Goal: Transaction & Acquisition: Purchase product/service

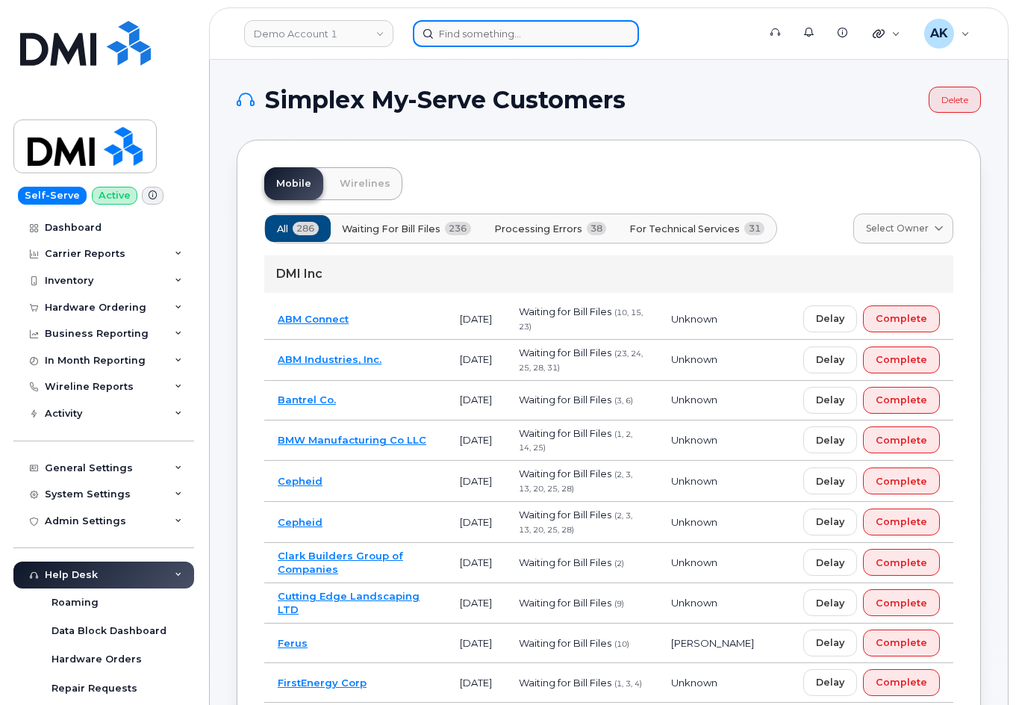
click at [542, 20] on input at bounding box center [526, 33] width 226 height 27
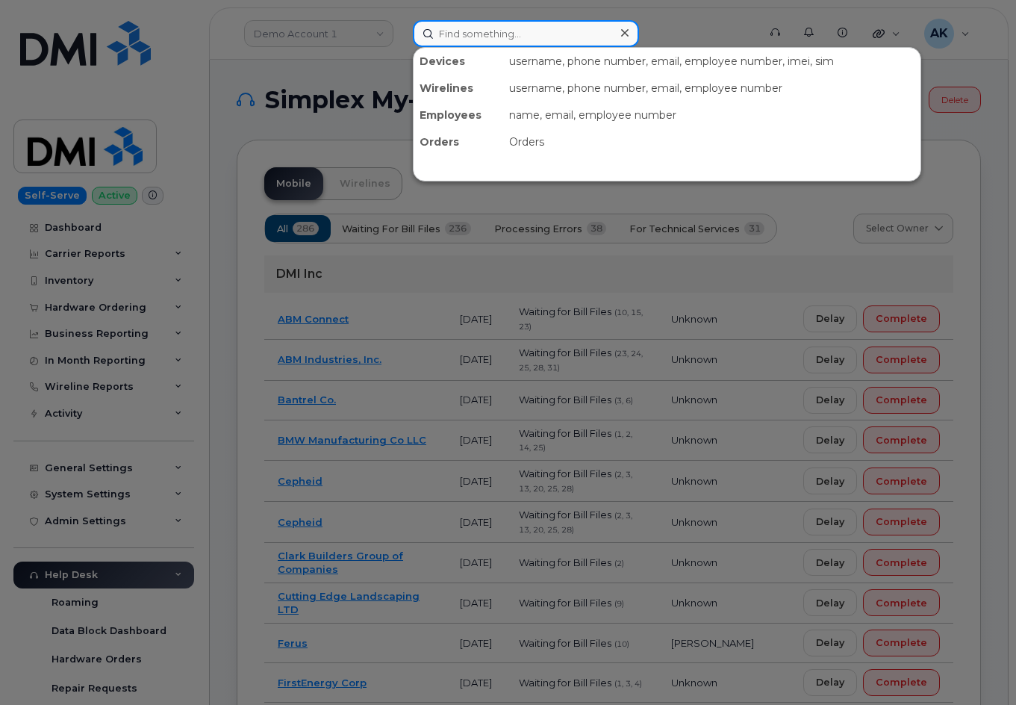
paste input "8432741264"
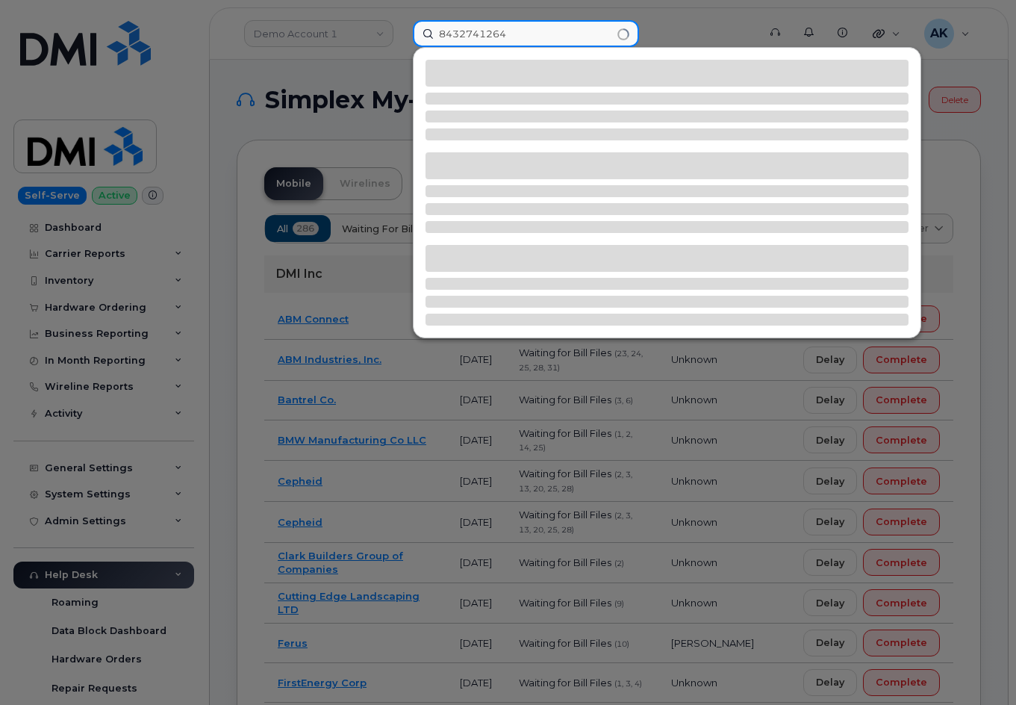
type input "8432741264"
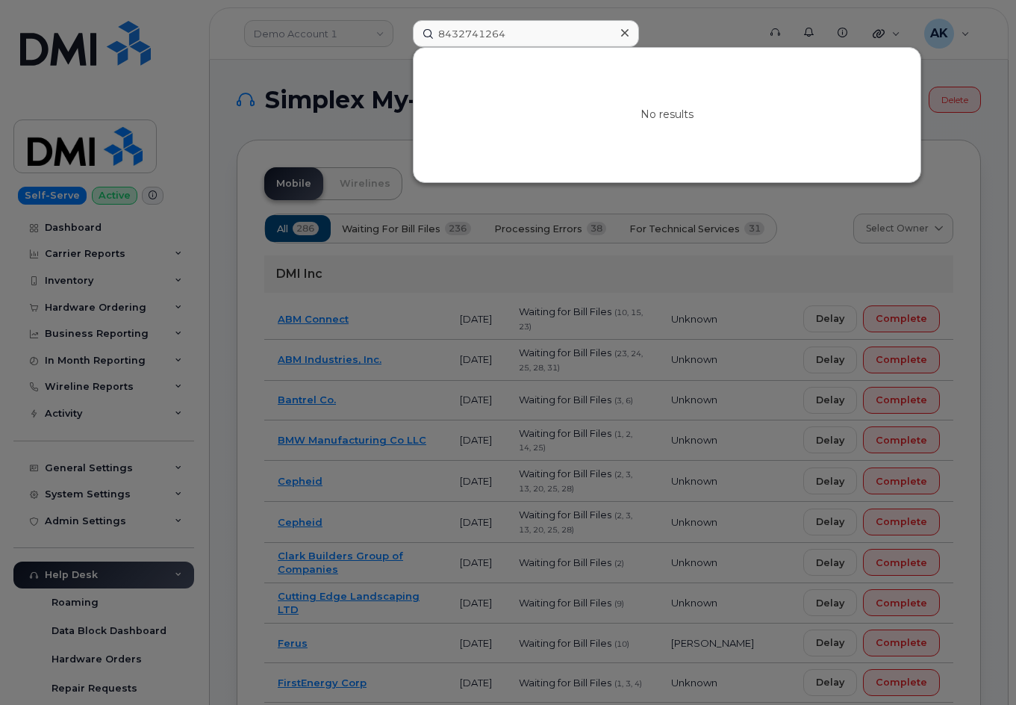
click at [599, 32] on div at bounding box center [625, 33] width 22 height 22
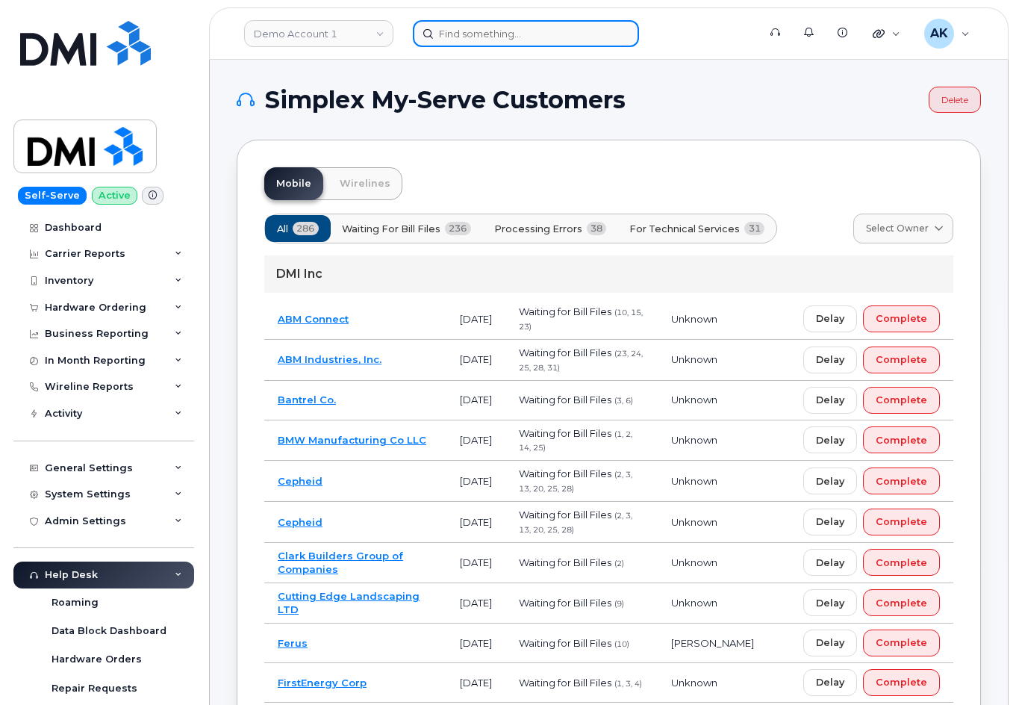
click at [491, 37] on input at bounding box center [526, 33] width 226 height 27
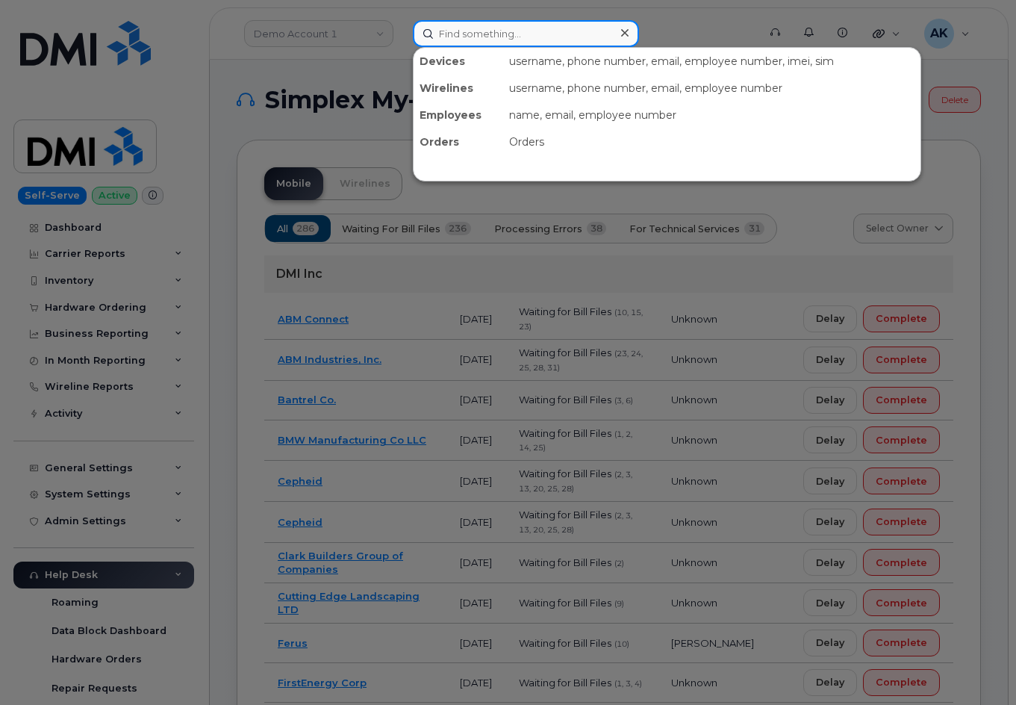
paste input "6144961136"
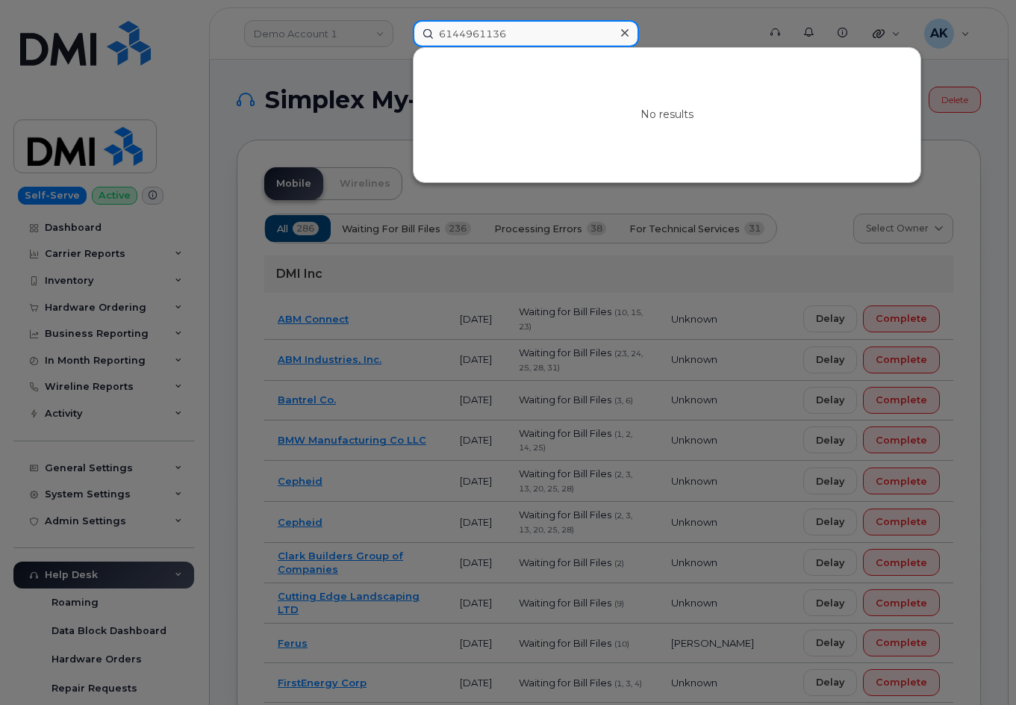
click at [561, 30] on input "6144961136" at bounding box center [526, 33] width 226 height 27
click at [557, 31] on input "6144961136" at bounding box center [526, 33] width 226 height 27
drag, startPoint x: 557, startPoint y: 31, endPoint x: 273, endPoint y: 16, distance: 284.9
click at [401, 20] on div "6144961136 No results" at bounding box center [580, 33] width 359 height 27
click at [555, 40] on input "6144961136" at bounding box center [526, 33] width 226 height 27
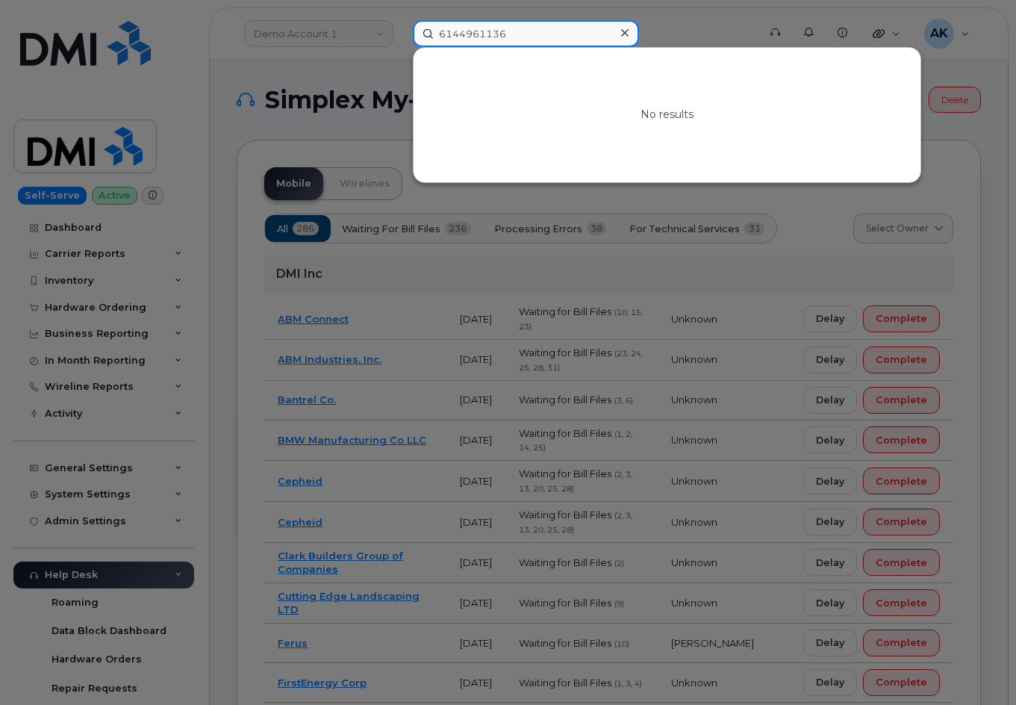
drag, startPoint x: 554, startPoint y: 37, endPoint x: 0, endPoint y: 9, distance: 554.9
click at [401, 20] on div "6144961136 No results" at bounding box center [580, 33] width 359 height 27
paste input "Brad Rogers"
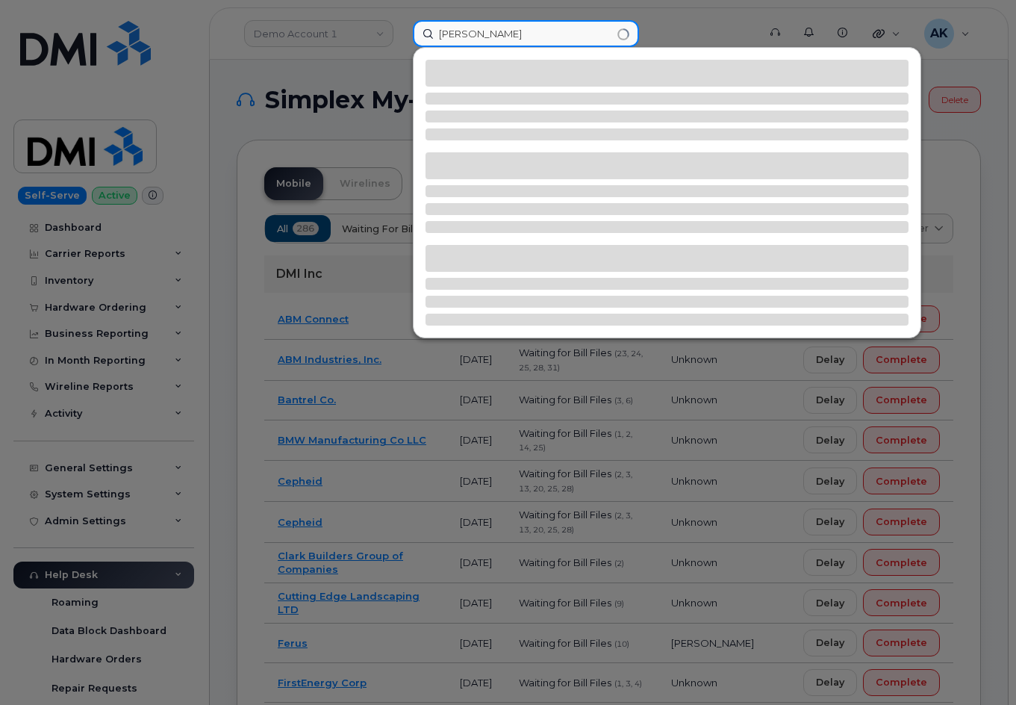
type input "Brad Rogers"
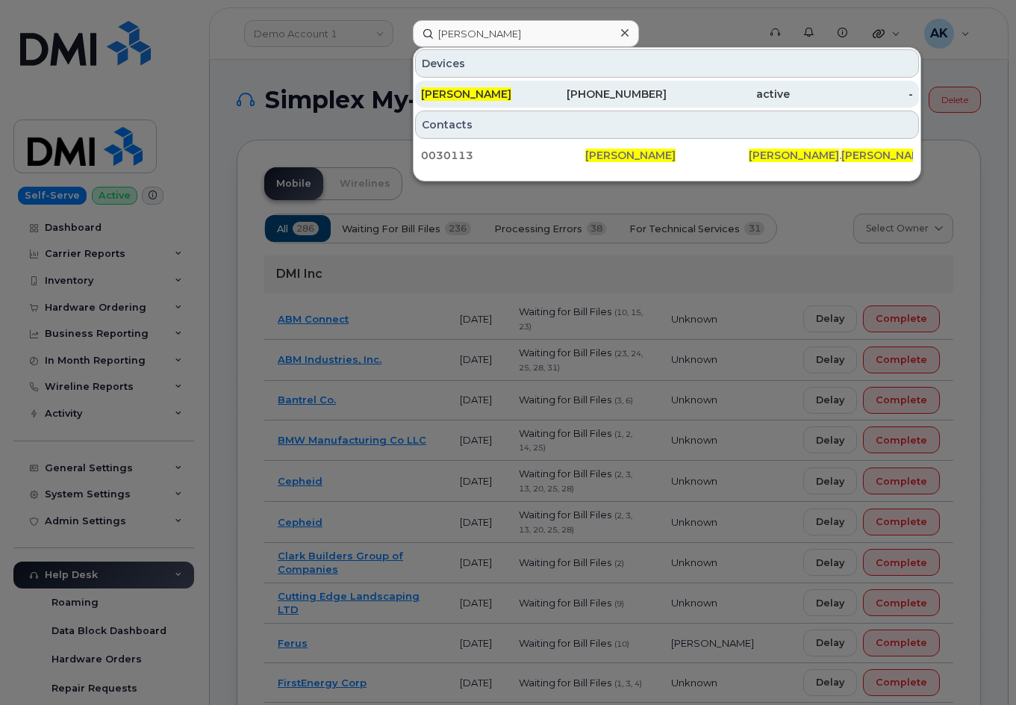
click at [475, 99] on span "BRAD ROGERS" at bounding box center [466, 93] width 90 height 13
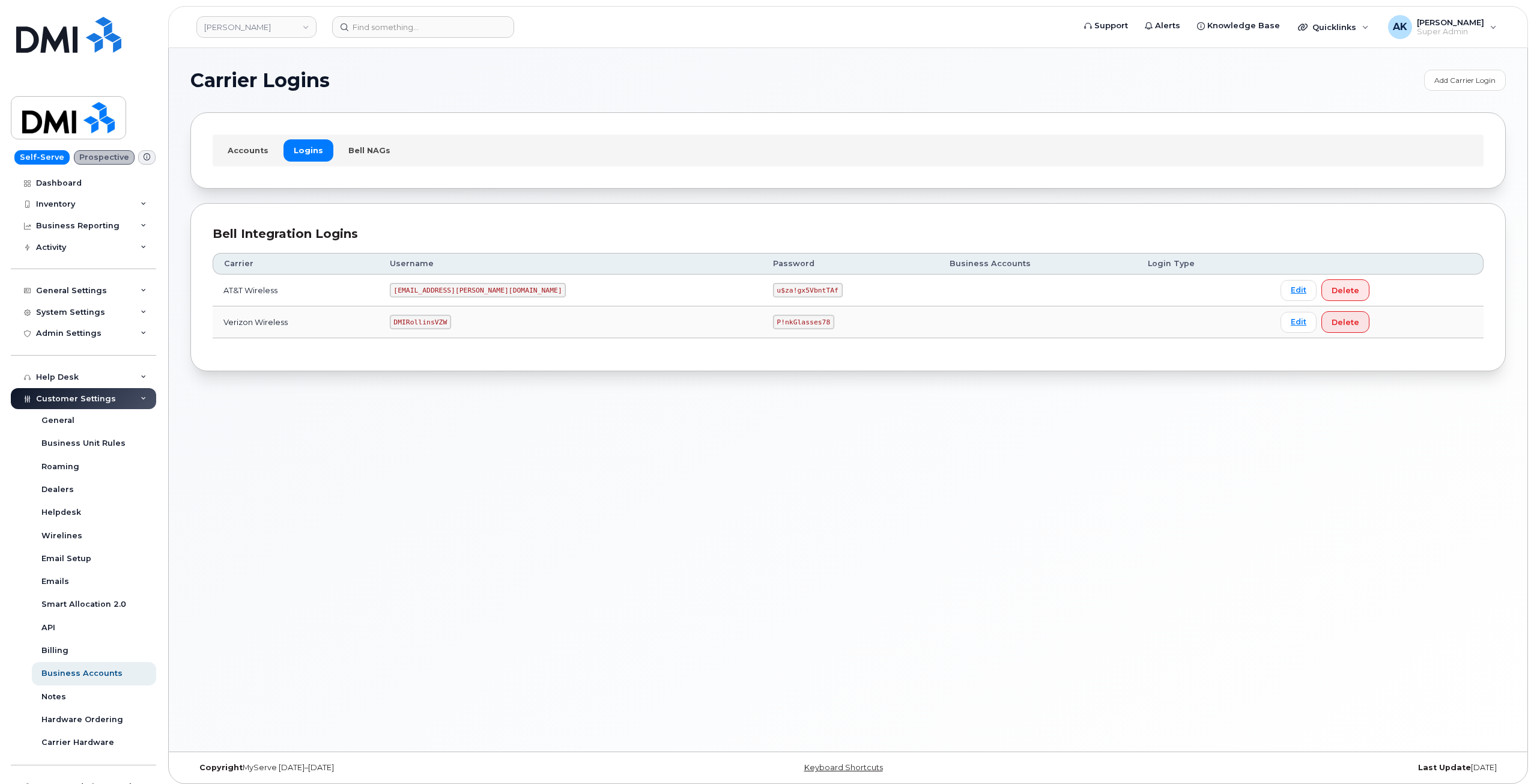
click at [451, 322] on code "DMIRollinsVZW" at bounding box center [421, 322] width 61 height 14
copy code "DMIRollinsVZW"
drag, startPoint x: 562, startPoint y: 333, endPoint x: 596, endPoint y: 333, distance: 34.0
click at [563, 333] on td "DMIRollinsVZW" at bounding box center [570, 322] width 383 height 32
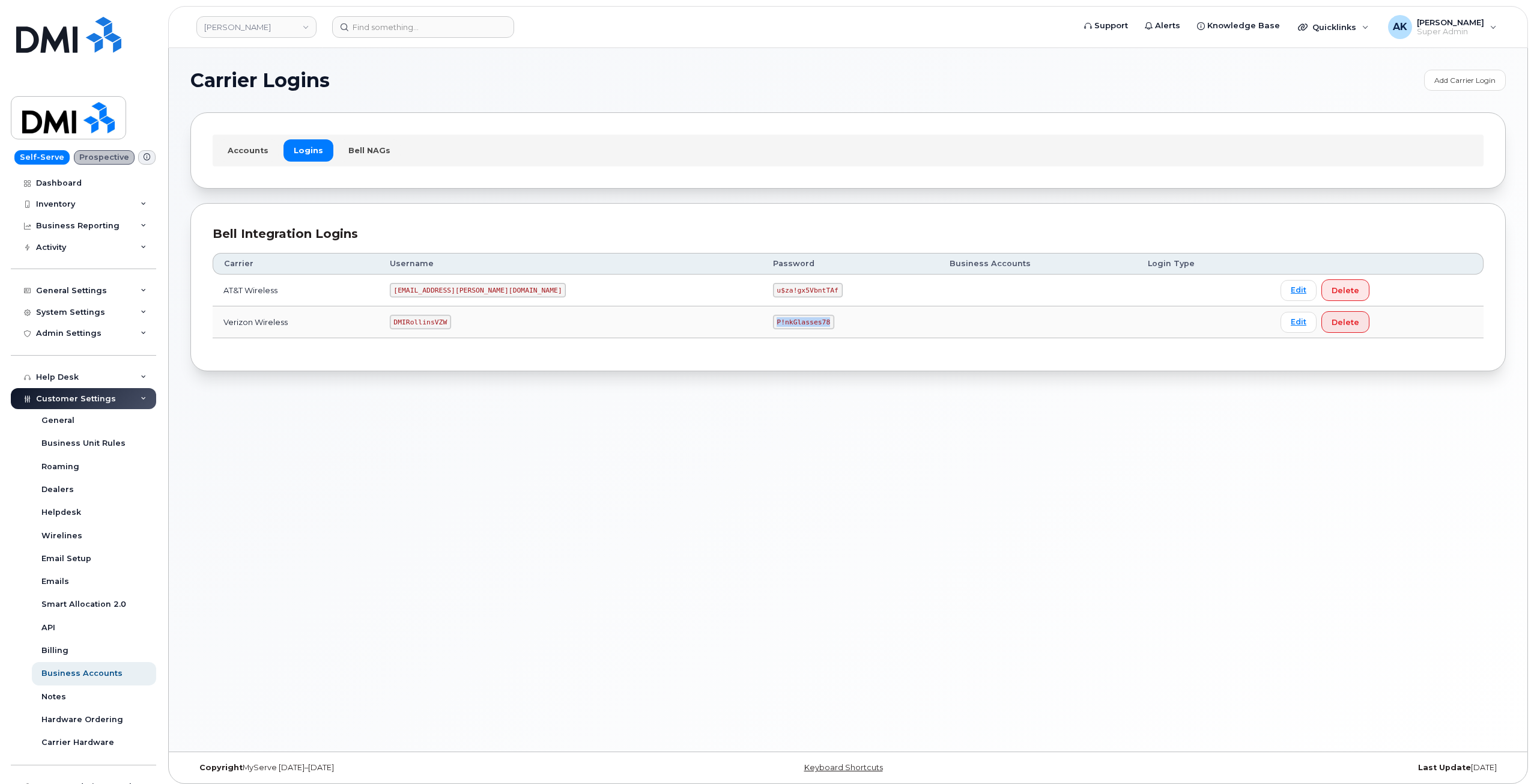
drag, startPoint x: 720, startPoint y: 322, endPoint x: 658, endPoint y: 321, distance: 62.0
click at [763, 321] on td "P!nkGlasses78" at bounding box center [851, 322] width 177 height 32
copy code "P!nkGlasses78"
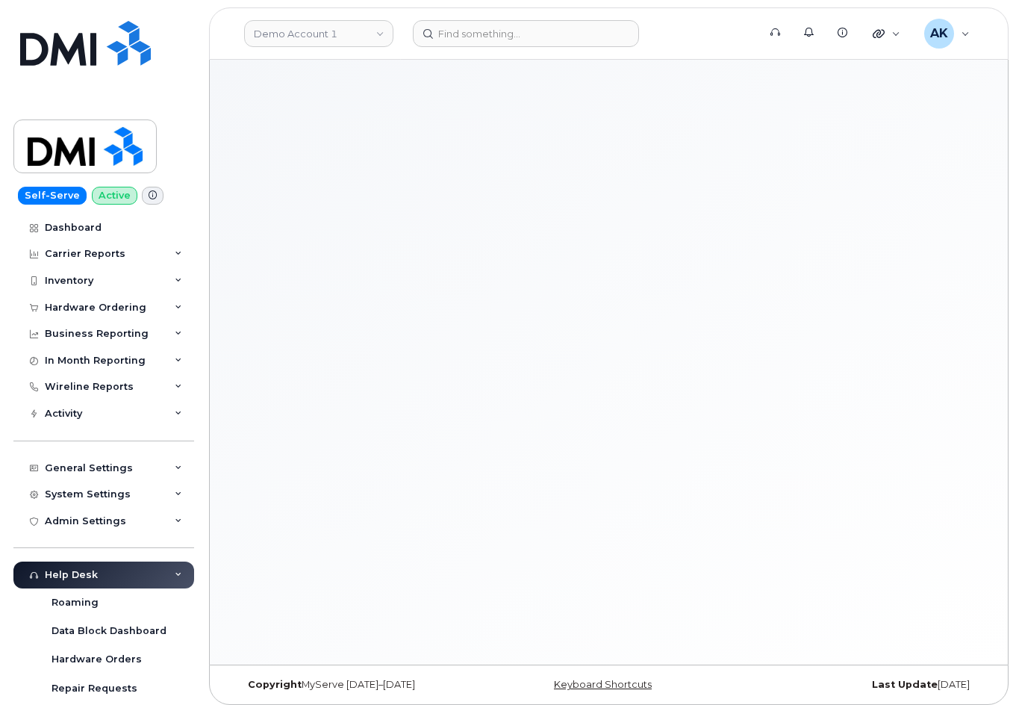
drag, startPoint x: 545, startPoint y: 175, endPoint x: 499, endPoint y: 102, distance: 86.6
click at [545, 174] on div at bounding box center [609, 362] width 798 height 605
click at [504, 40] on input at bounding box center [526, 33] width 226 height 27
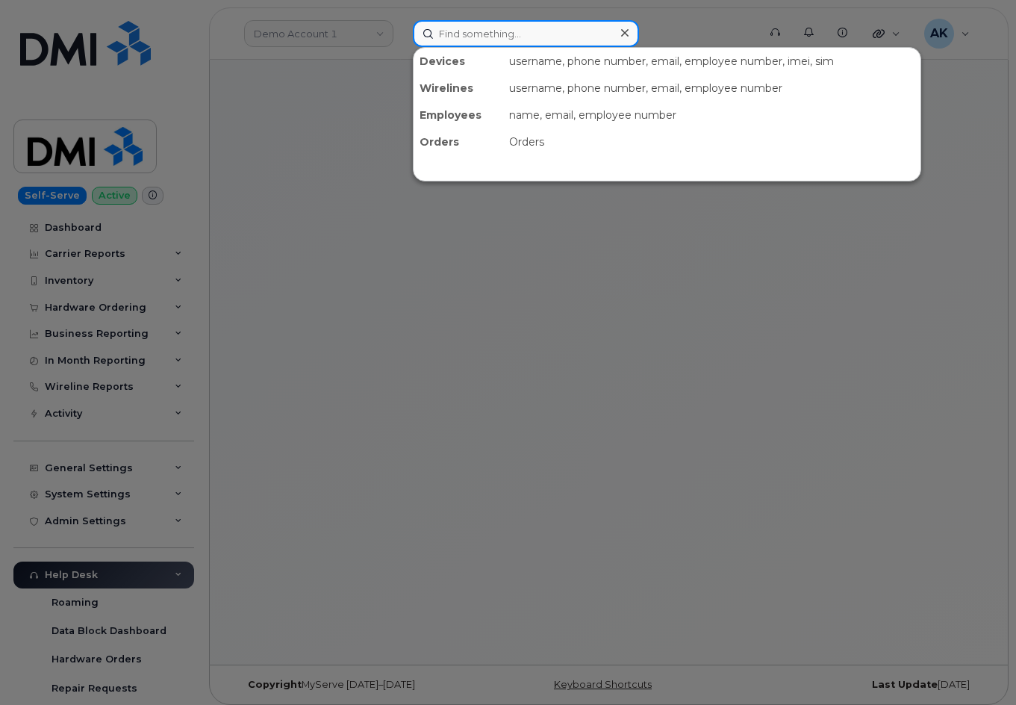
paste input "7636071335"
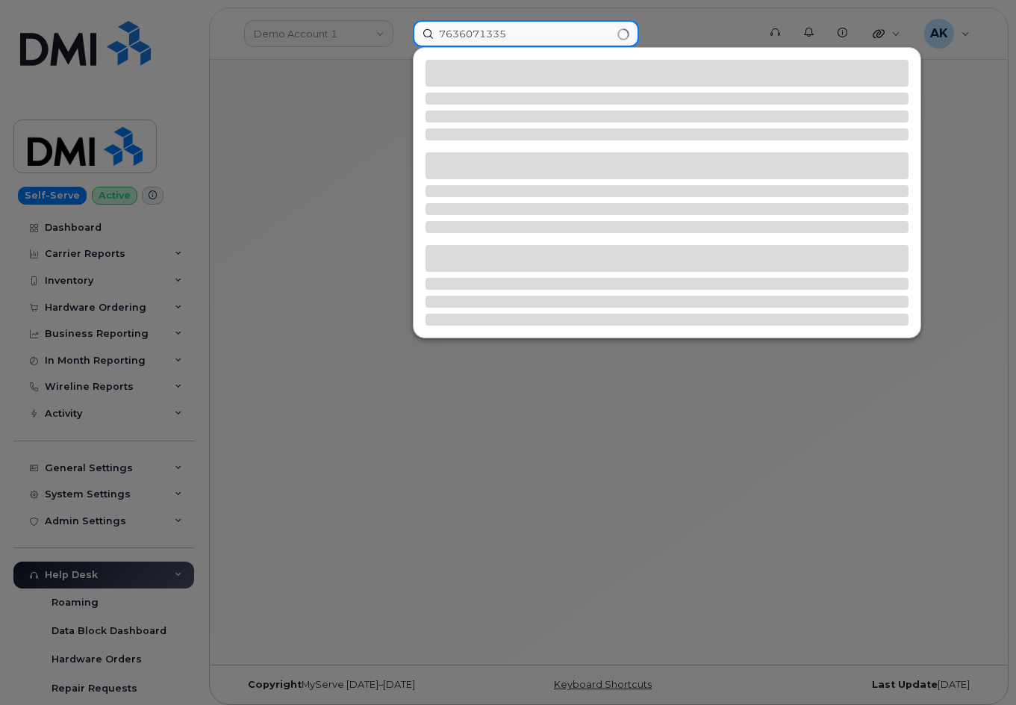
type input "7636071335"
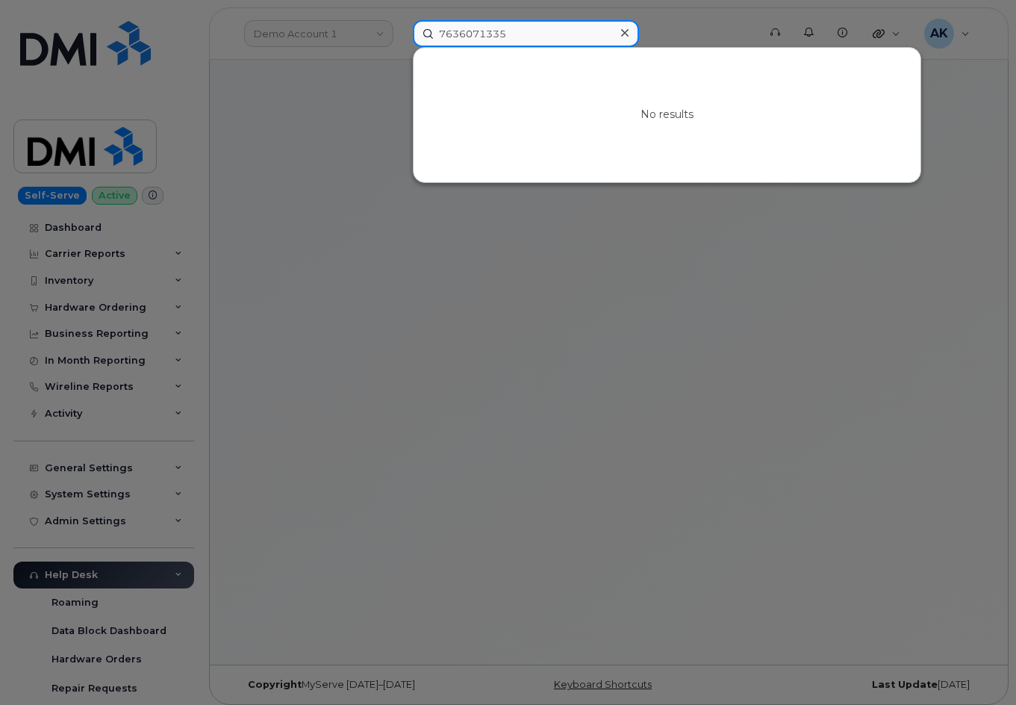
click at [533, 30] on input "7636071335" at bounding box center [526, 33] width 226 height 27
click at [477, 353] on div at bounding box center [508, 352] width 1016 height 705
click at [477, 353] on div at bounding box center [609, 362] width 798 height 605
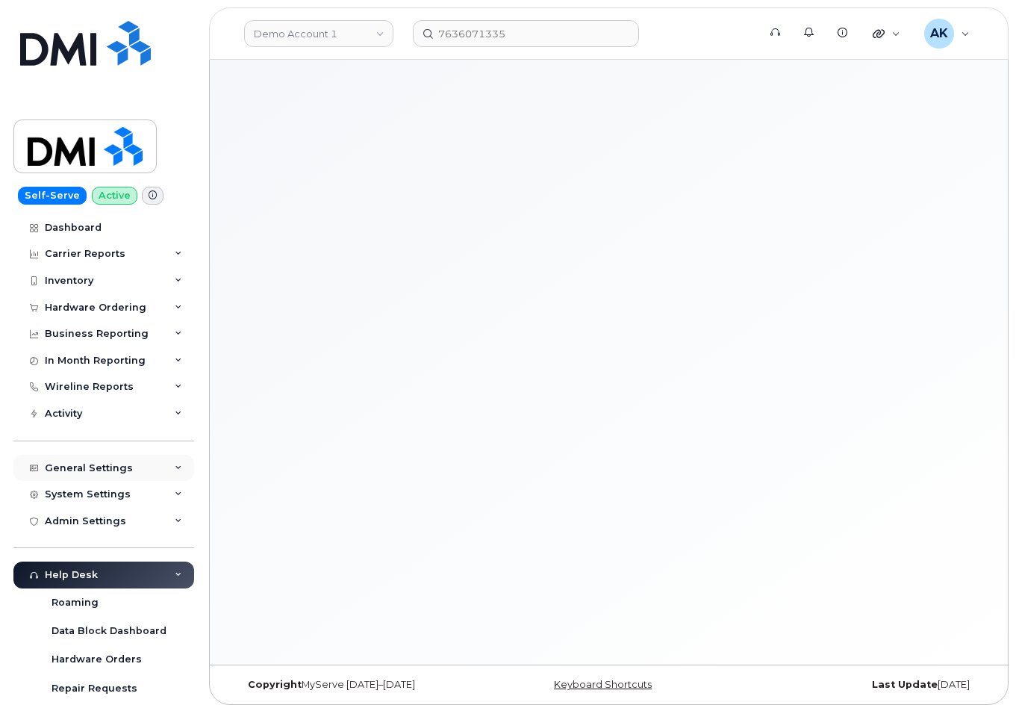
click at [118, 462] on div "General Settings" at bounding box center [89, 468] width 88 height 12
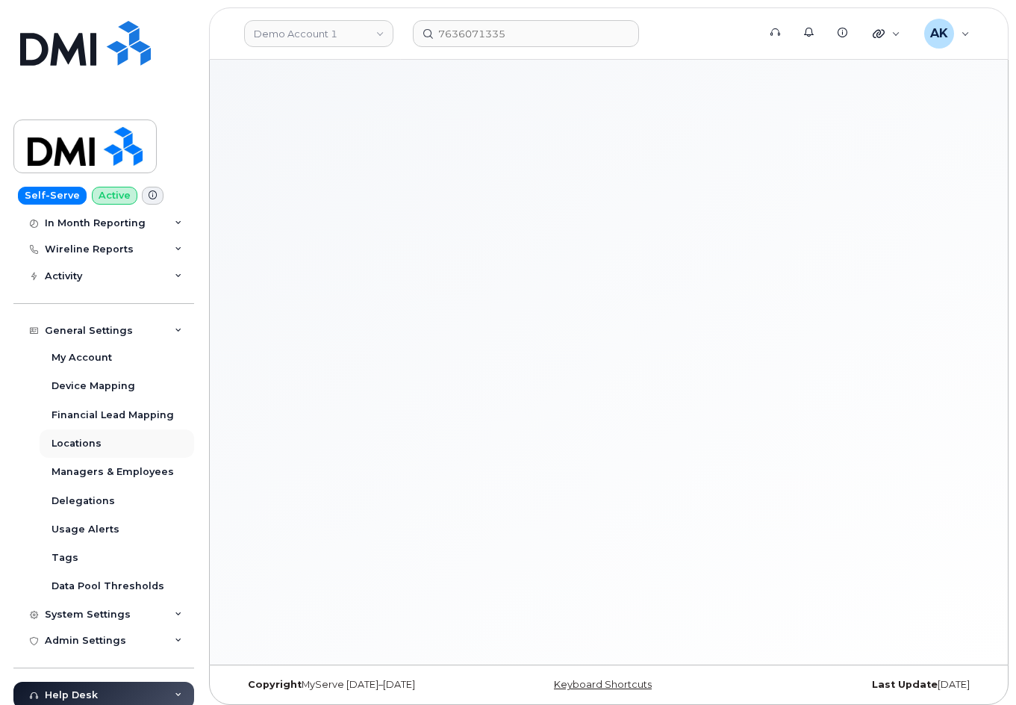
scroll to position [149, 0]
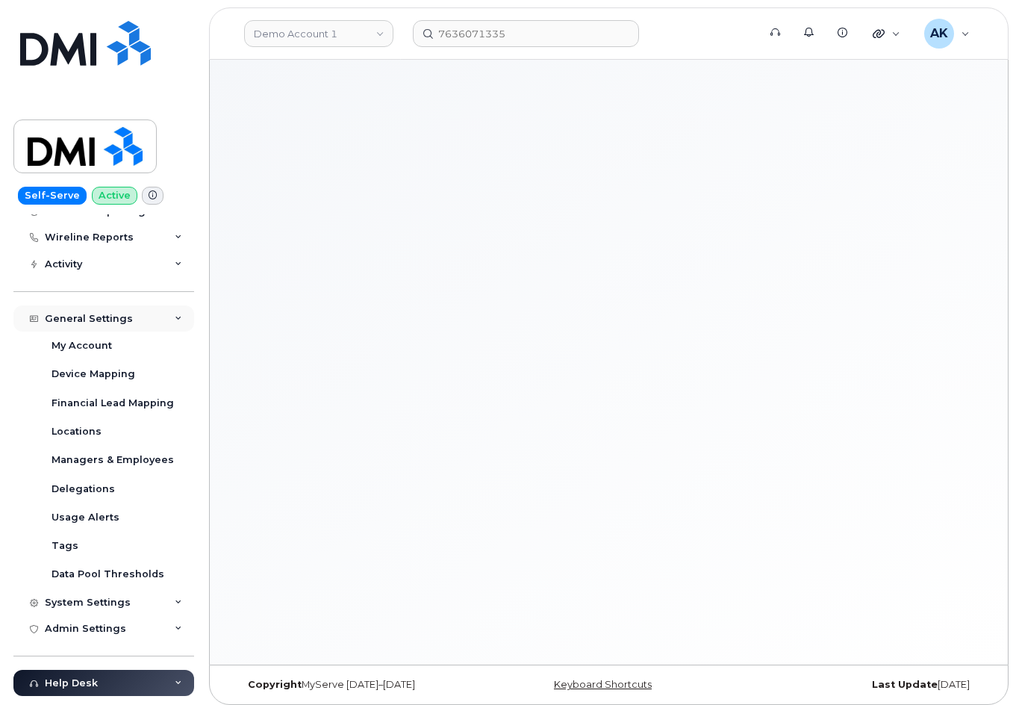
click at [117, 320] on div "General Settings" at bounding box center [89, 319] width 88 height 12
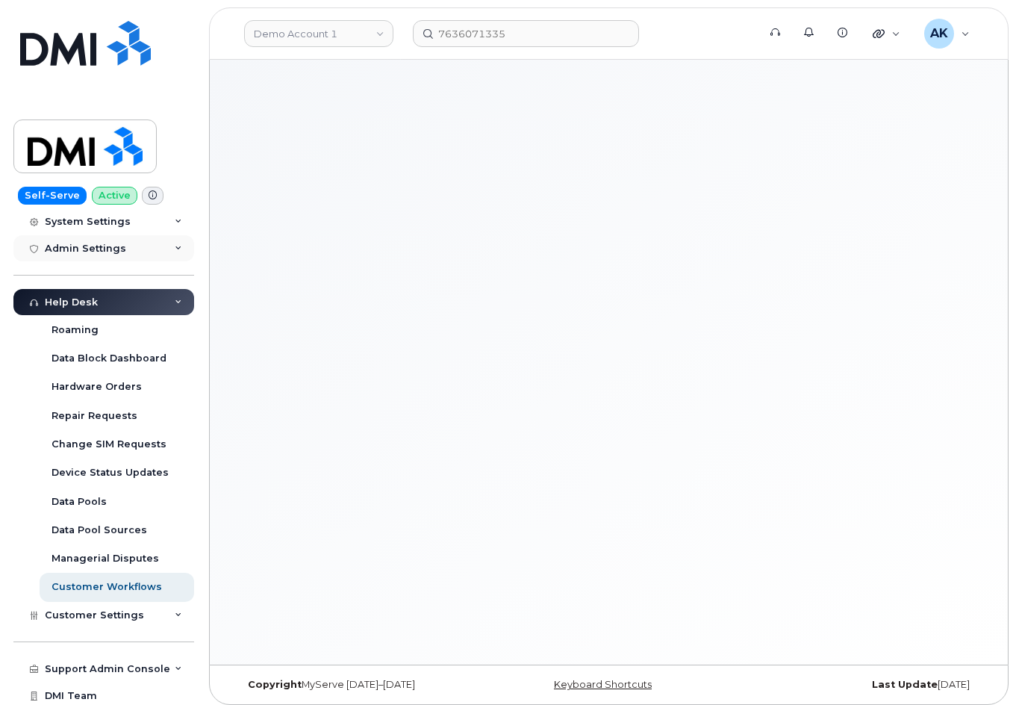
scroll to position [302, 0]
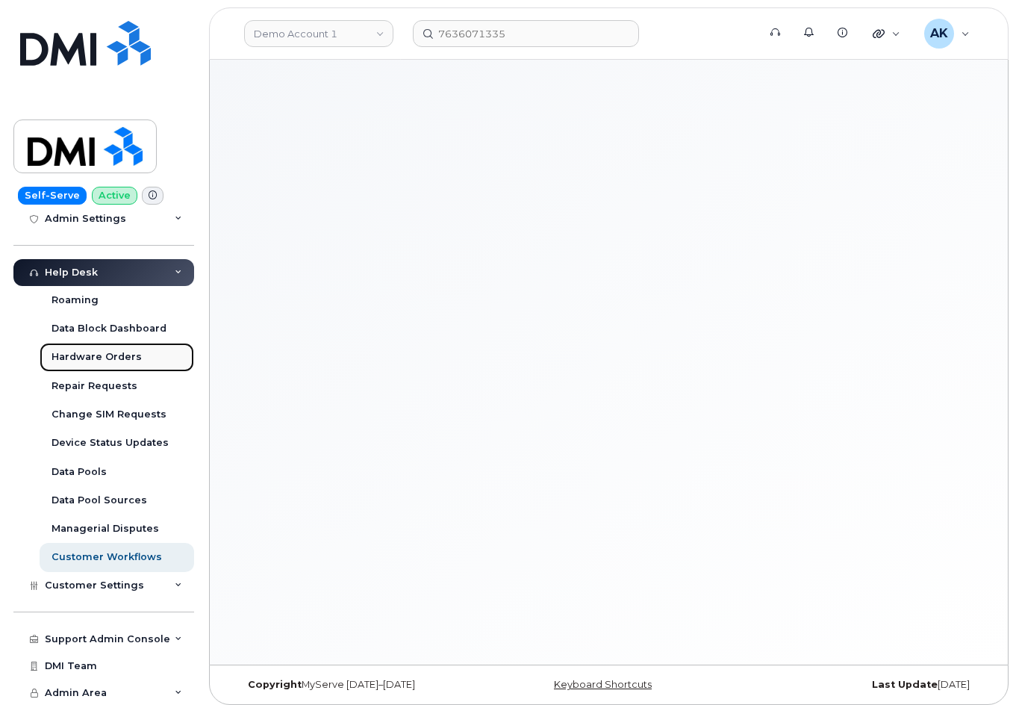
click at [106, 355] on div "Hardware Orders" at bounding box center [97, 356] width 90 height 13
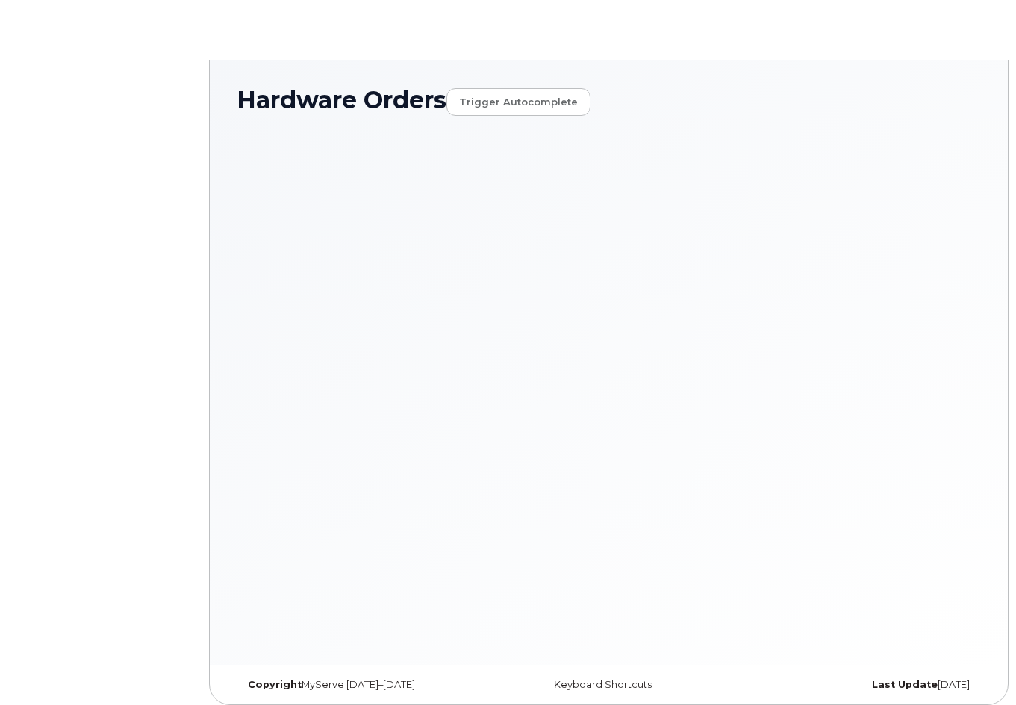
select select "Waiting for Dealer"
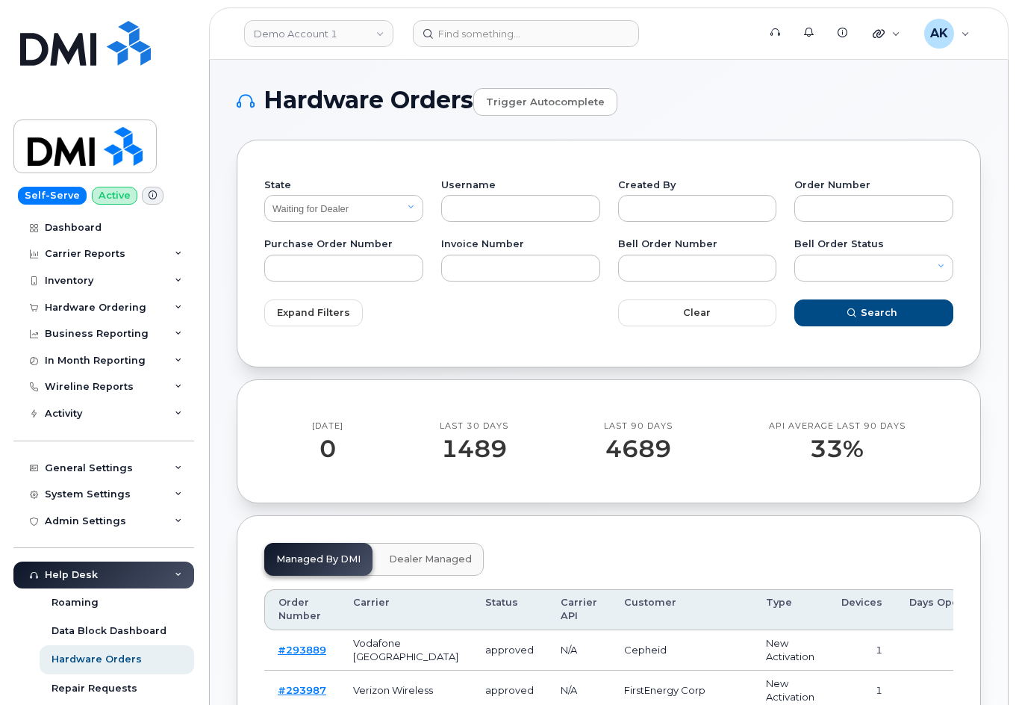
click at [667, 461] on div "4689" at bounding box center [638, 448] width 69 height 27
click at [571, 170] on form "State All Open Closed Cancelled Waiting for Dealer Waiting On Bell Data Postpon…" at bounding box center [608, 253] width 689 height 172
click at [335, 205] on select "All Open Closed Cancelled Waiting for Dealer Waiting On Bell Data Postponed" at bounding box center [343, 208] width 159 height 27
click at [353, 205] on select "All Open Closed Cancelled Waiting for Dealer Waiting On Bell Data Postponed" at bounding box center [343, 208] width 159 height 27
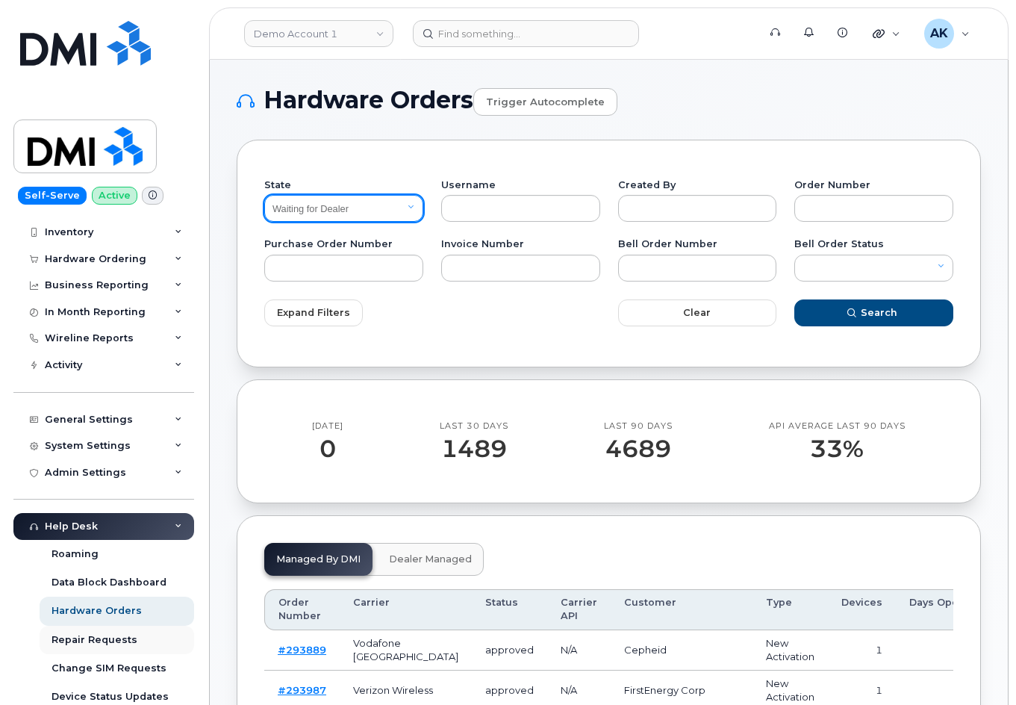
scroll to position [75, 0]
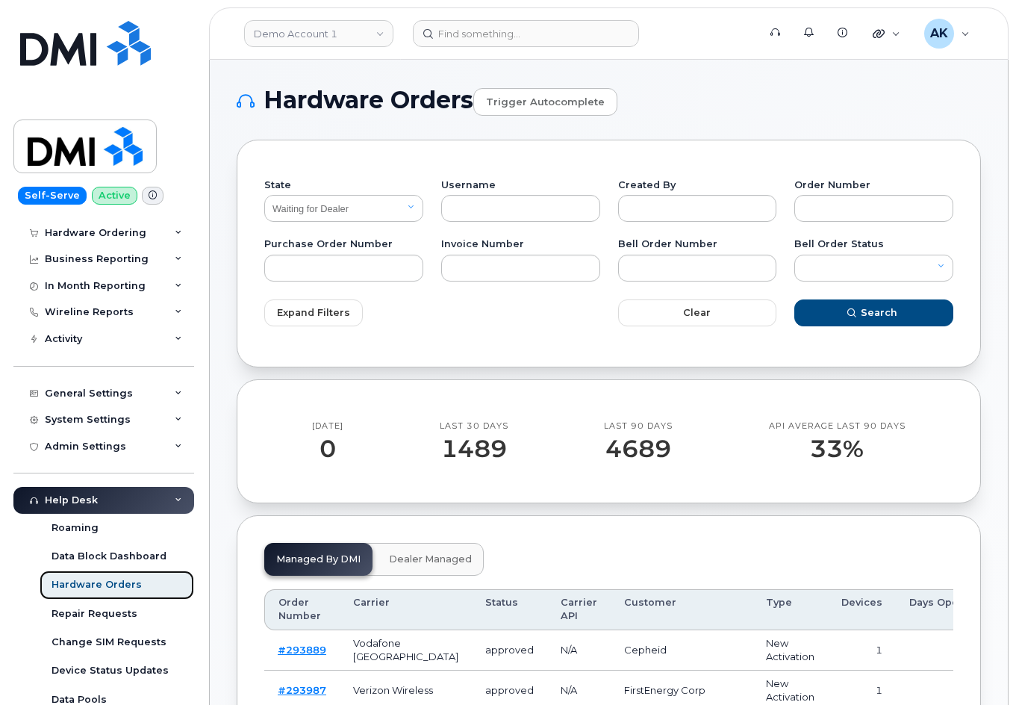
click at [101, 589] on div "Hardware Orders" at bounding box center [97, 584] width 90 height 13
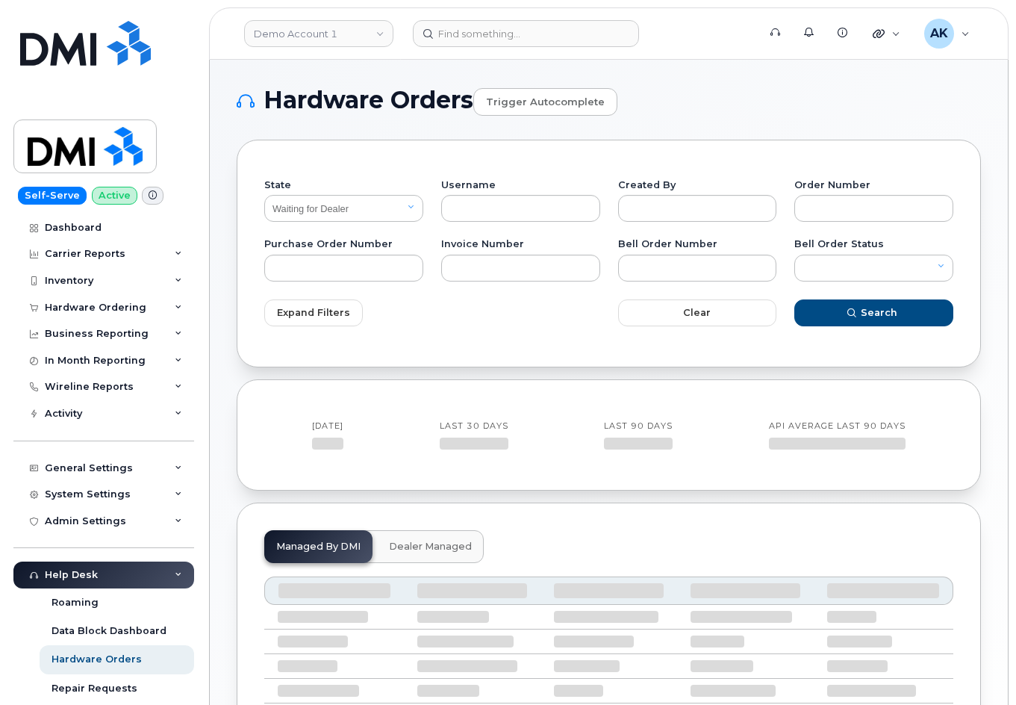
select select "Waiting for Dealer"
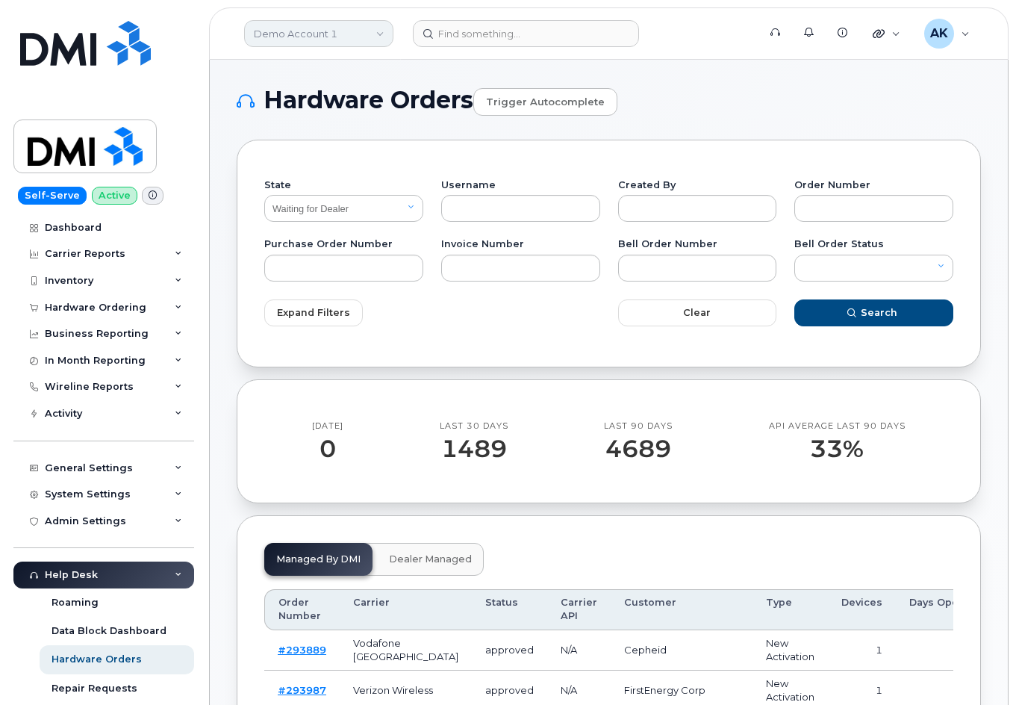
click at [366, 25] on link "Demo Account 1" at bounding box center [318, 33] width 149 height 27
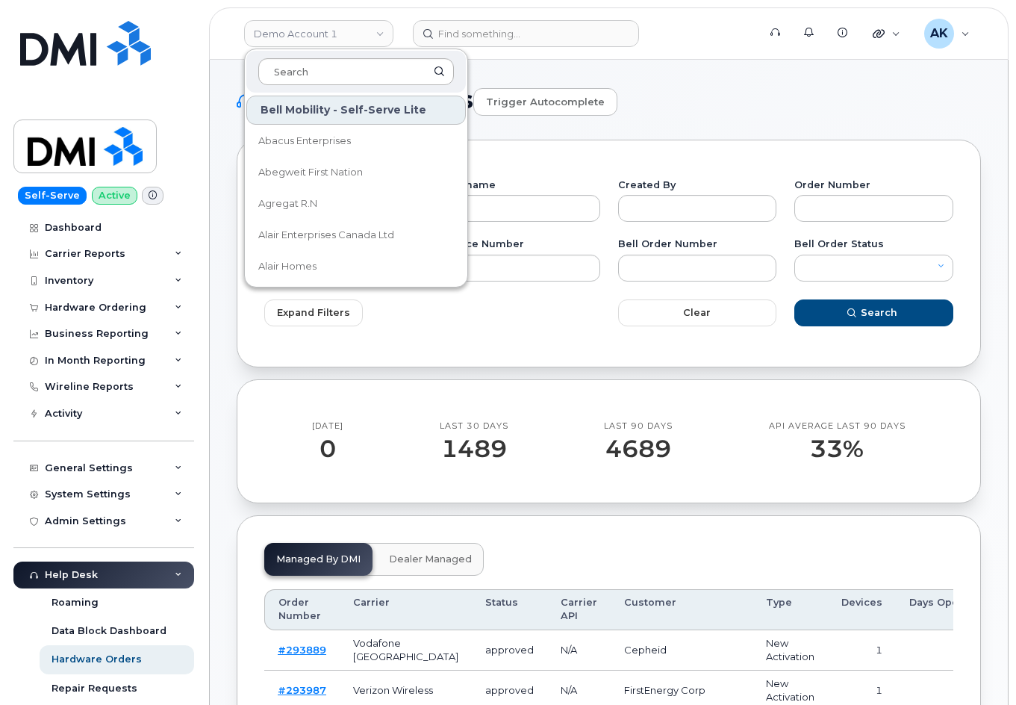
click at [359, 73] on input at bounding box center [356, 71] width 196 height 27
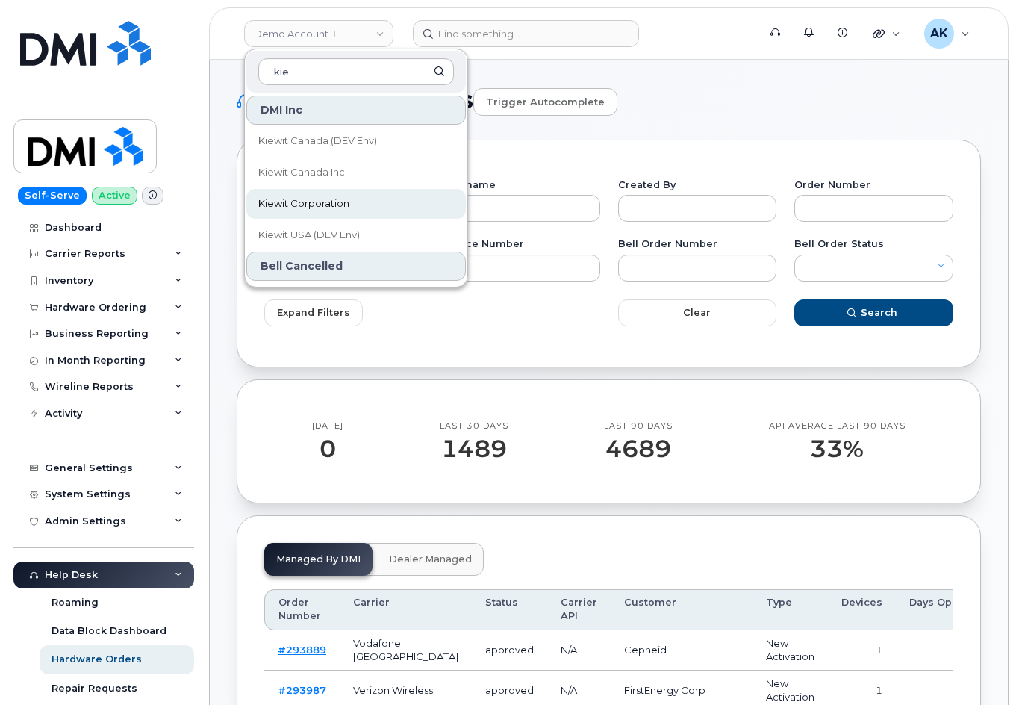
type input "kie"
click at [391, 210] on link "Kiewit Corporation" at bounding box center [356, 204] width 220 height 30
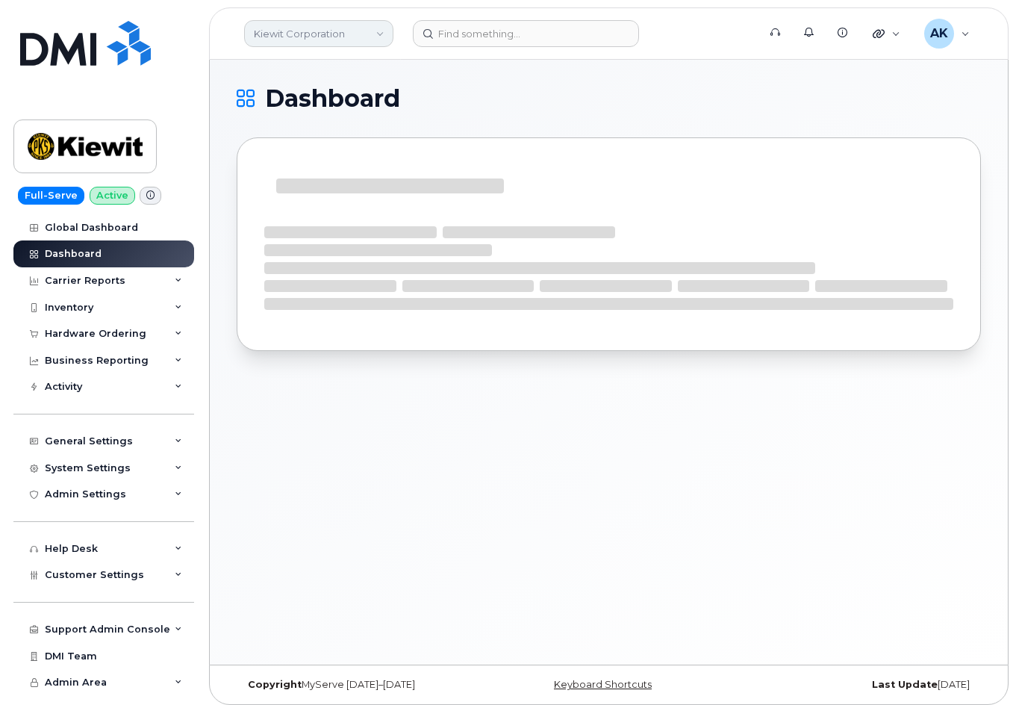
click at [327, 37] on link "Kiewit Corporation" at bounding box center [318, 33] width 149 height 27
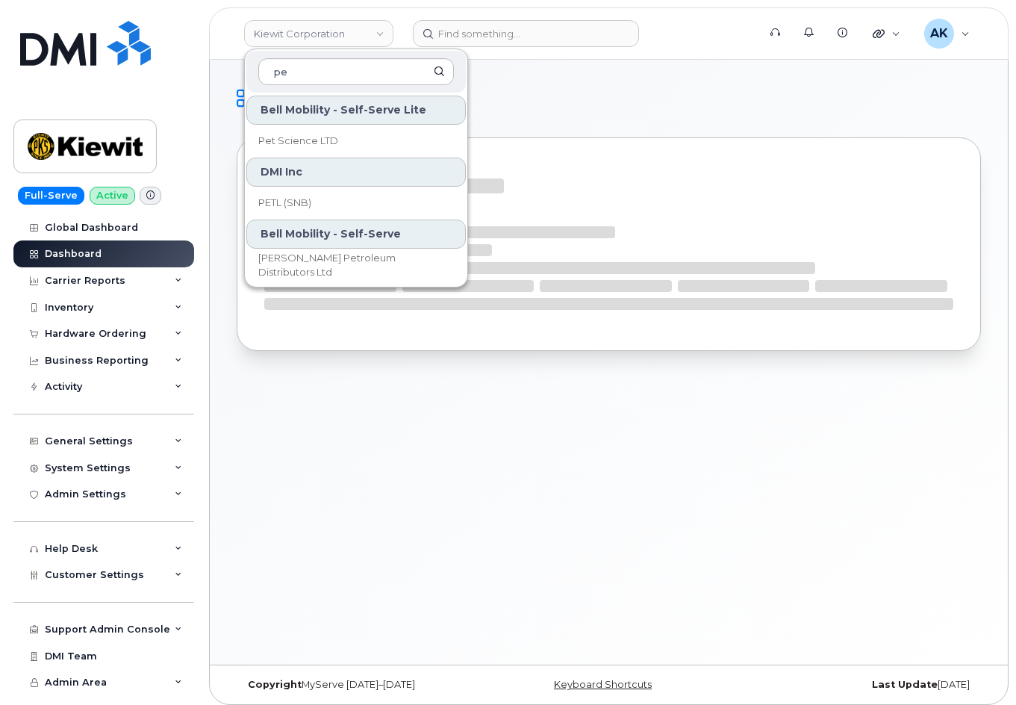
type input "p"
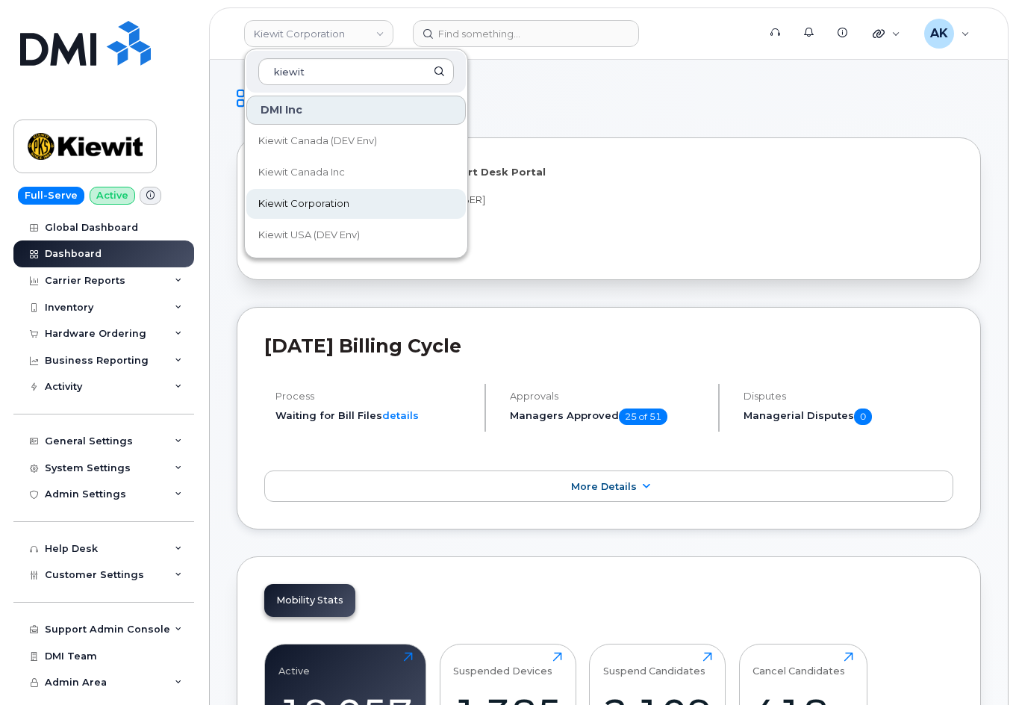
type input "kiewit"
click at [384, 205] on link "Kiewit Corporation" at bounding box center [356, 204] width 220 height 30
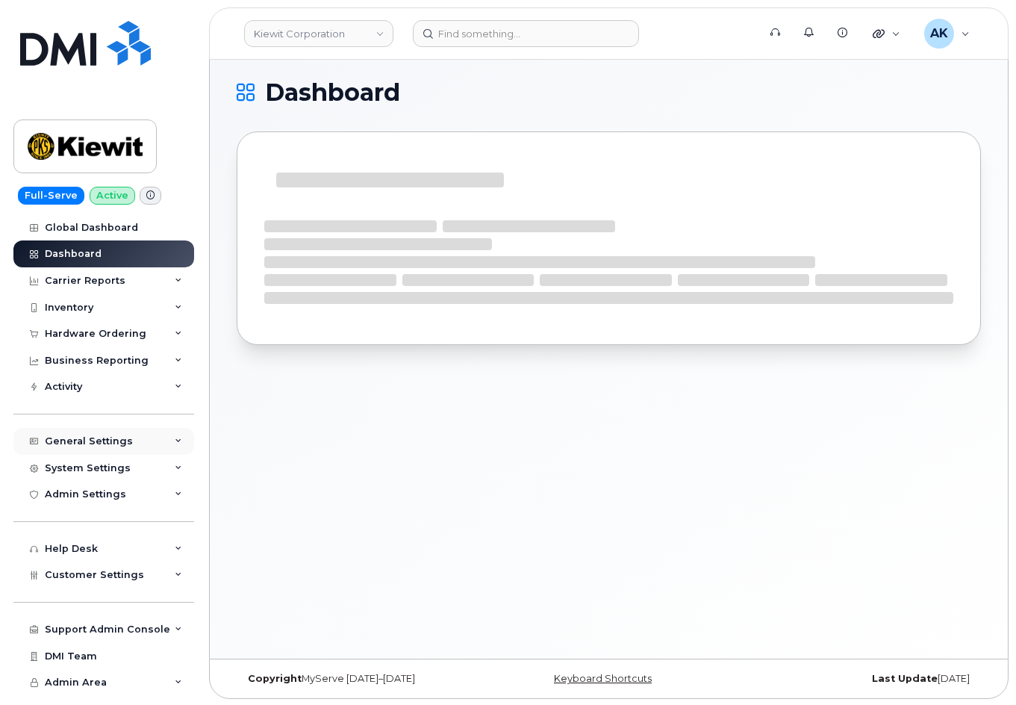
scroll to position [7, 0]
click at [108, 540] on div "Help Desk" at bounding box center [103, 548] width 181 height 27
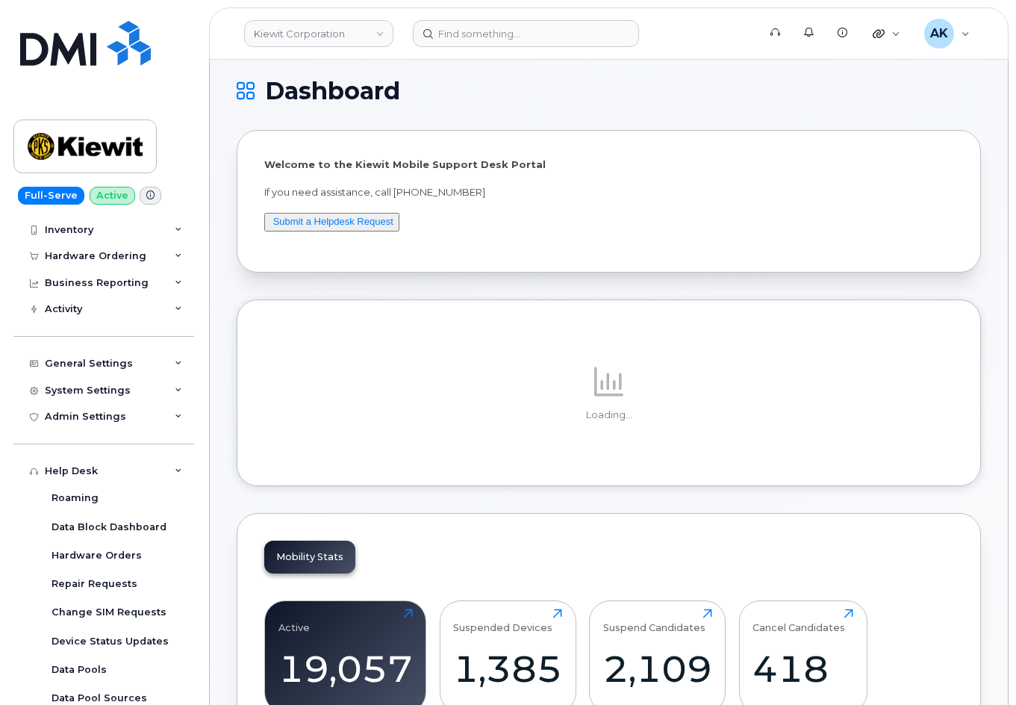
scroll to position [149, 0]
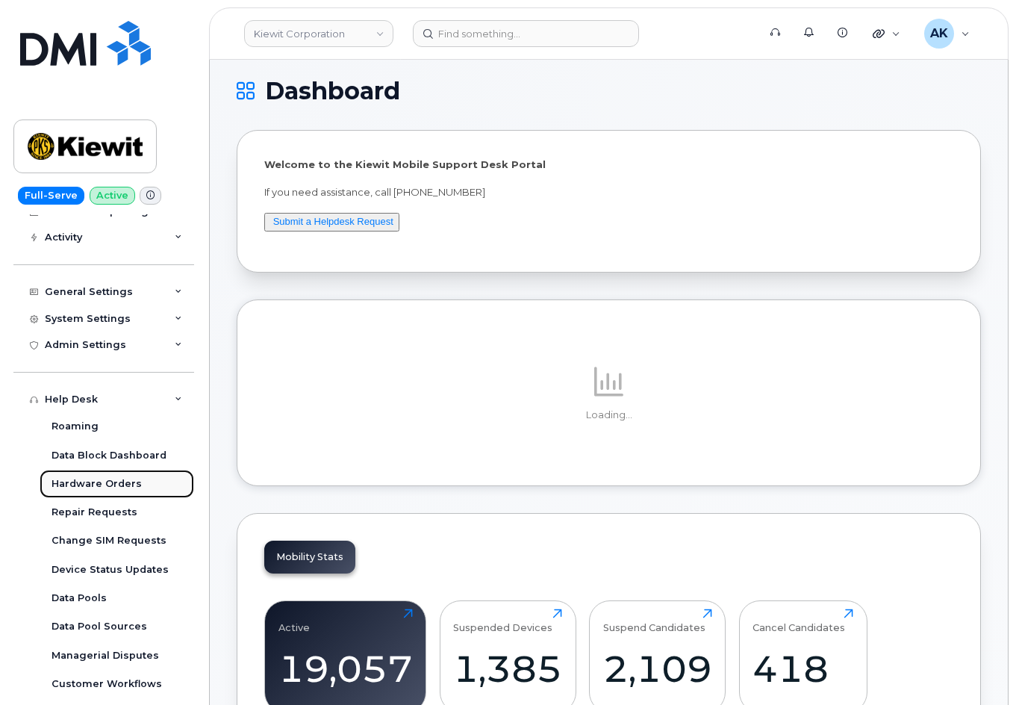
click at [115, 482] on div "Hardware Orders" at bounding box center [97, 483] width 90 height 13
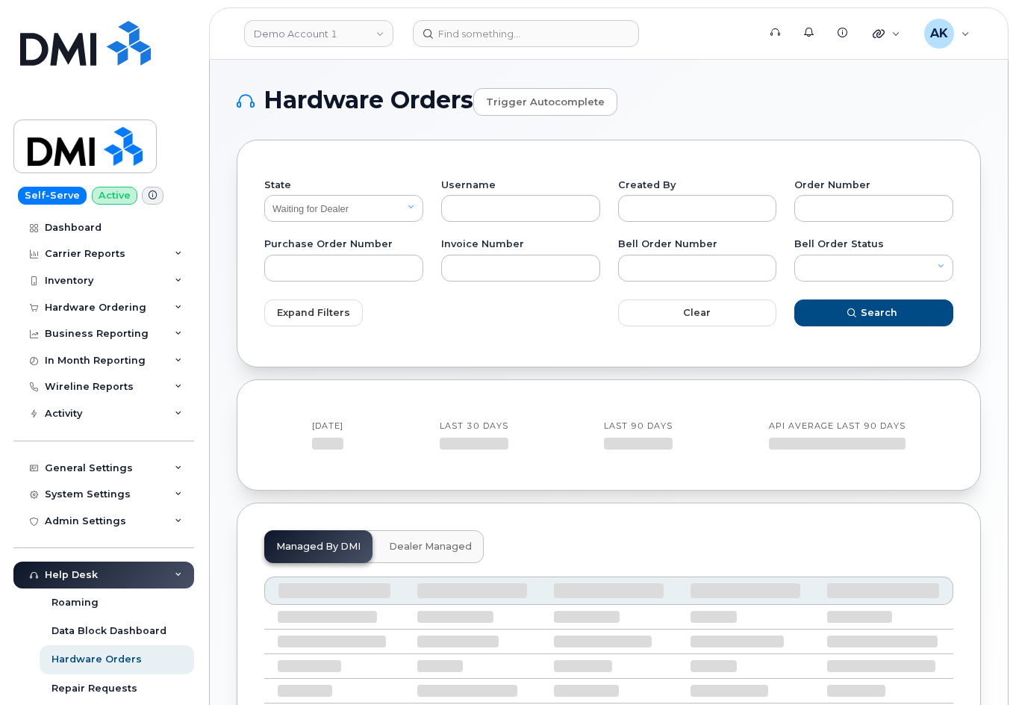
select select "Waiting for Dealer"
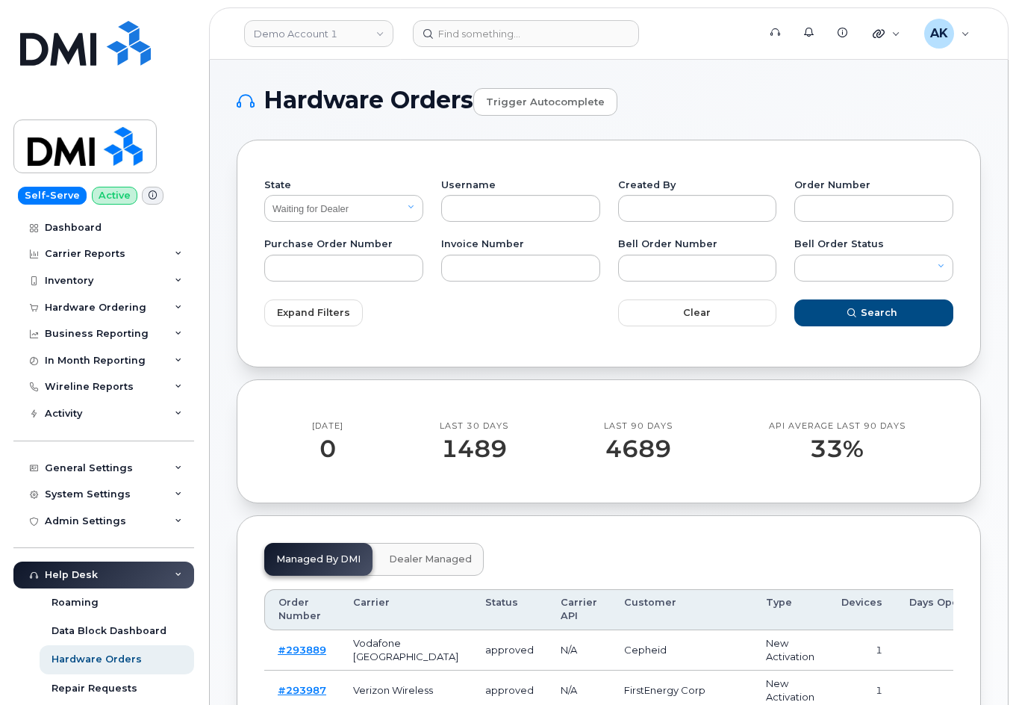
click at [550, 326] on div "Expand Filters" at bounding box center [432, 313] width 354 height 45
click at [511, 111] on link "Trigger autocomplete" at bounding box center [545, 102] width 144 height 28
click at [687, 157] on div "State All Open Closed Cancelled Waiting for Dealer Waiting On Bell Data Postpon…" at bounding box center [609, 253] width 745 height 227
drag, startPoint x: 462, startPoint y: 110, endPoint x: 447, endPoint y: 110, distance: 15.7
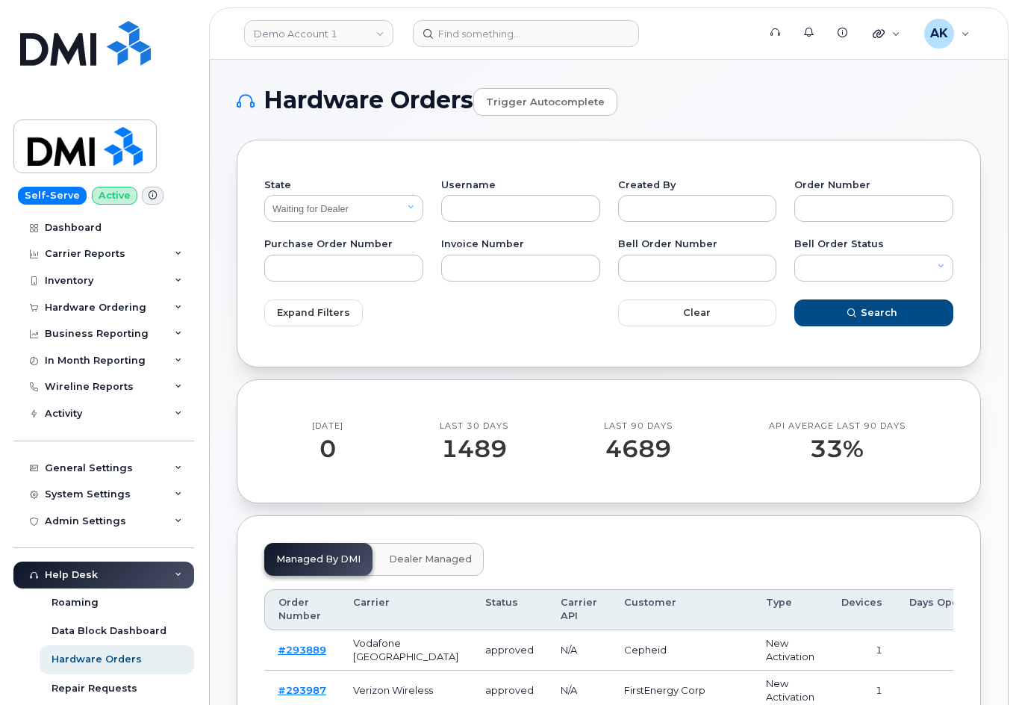
click at [460, 110] on h1 "Hardware Orders Trigger autocomplete" at bounding box center [609, 101] width 745 height 29
click at [401, 109] on h1 "Hardware Orders Trigger autocomplete" at bounding box center [609, 101] width 745 height 29
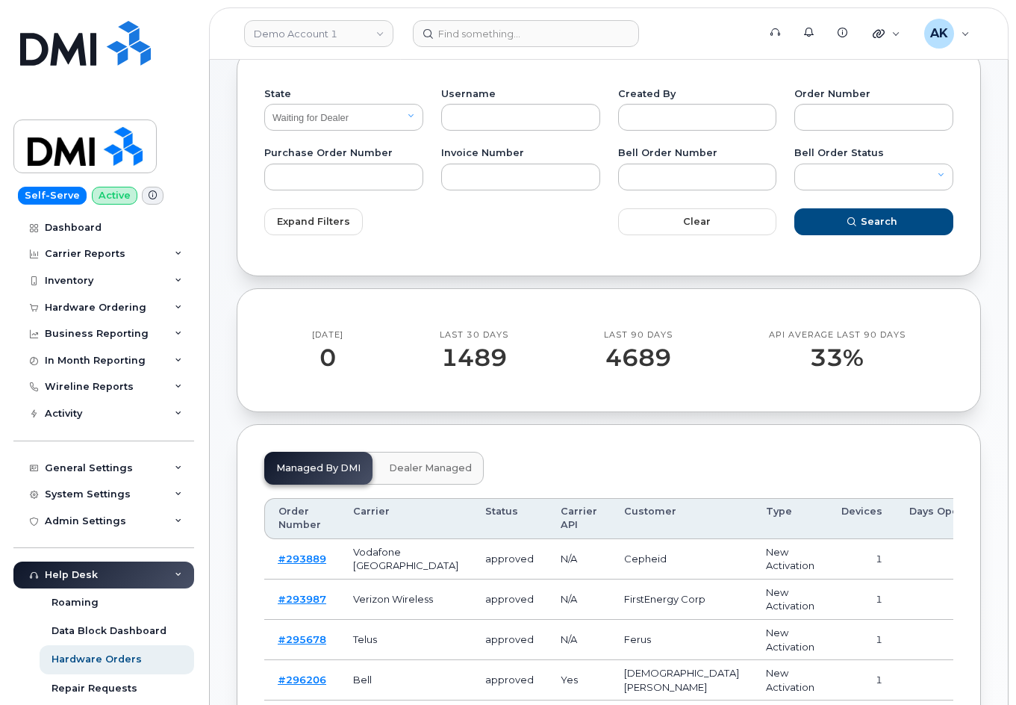
scroll to position [75, 0]
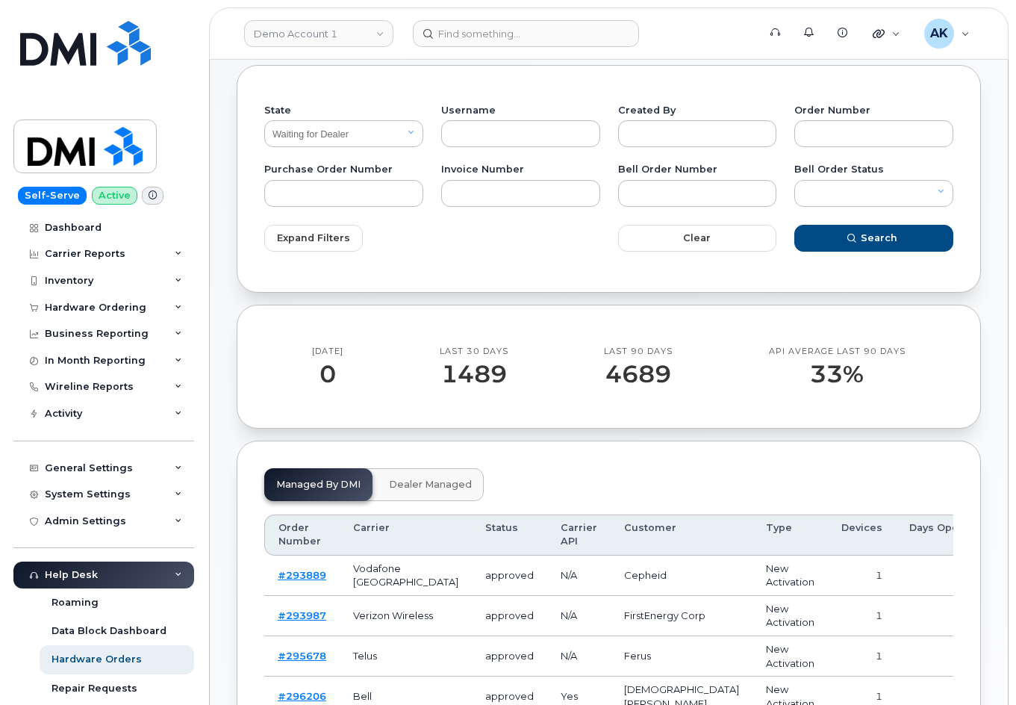
click at [609, 92] on div "State All Open Closed Cancelled Waiting for Dealer Waiting On Bell Data Postpon…" at bounding box center [609, 178] width 745 height 227
click at [612, 124] on div "Created By" at bounding box center [697, 126] width 177 height 59
drag, startPoint x: 609, startPoint y: 291, endPoint x: 616, endPoint y: 289, distance: 7.8
click at [616, 289] on div "State All Open Closed Cancelled Waiting for Dealer Waiting On Bell Data Postpon…" at bounding box center [609, 178] width 745 height 227
click at [609, 319] on div "Today 0 Last 30 Days 1489 Last 90 Days 4689 API Average last 90 days 33%" at bounding box center [609, 367] width 745 height 125
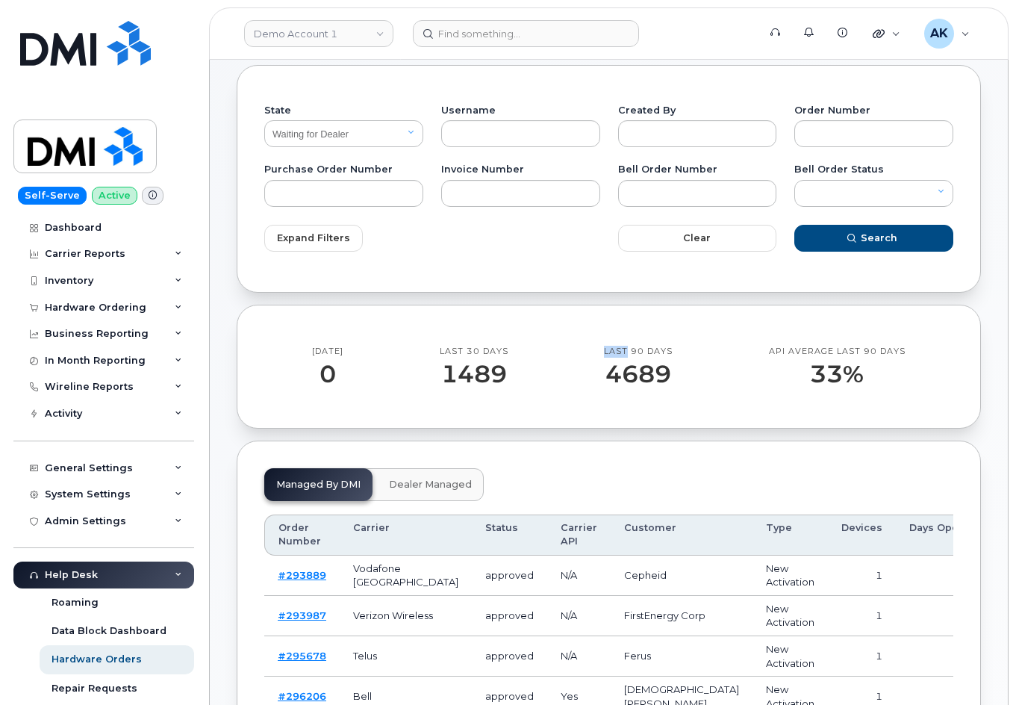
click at [612, 312] on div "Today 0 Last 30 Days 1489 Last 90 Days 4689 API Average last 90 days 33%" at bounding box center [609, 367] width 745 height 125
click at [449, 487] on span "Dealer Managed" at bounding box center [430, 485] width 83 height 12
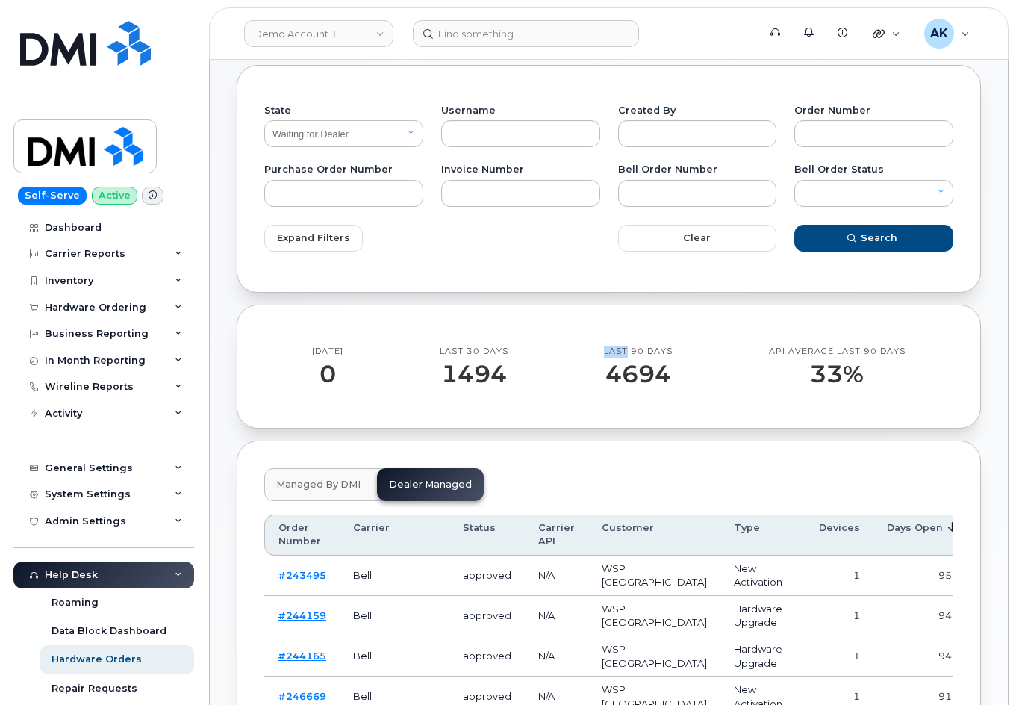
click at [332, 478] on button "Managed by DMI" at bounding box center [318, 484] width 108 height 33
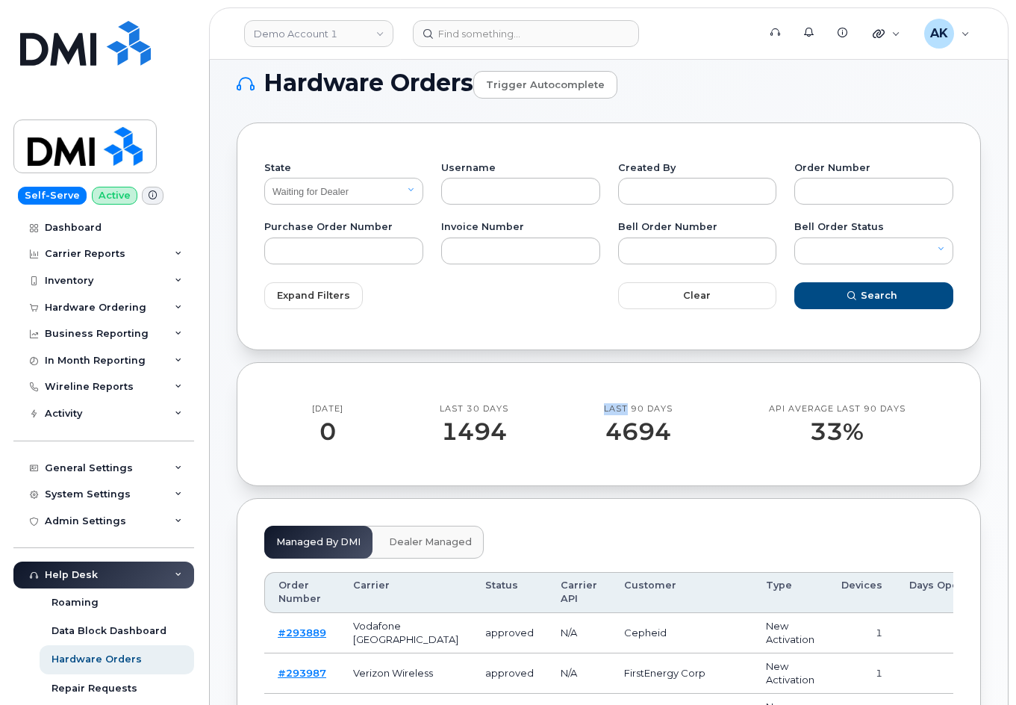
scroll to position [0, 0]
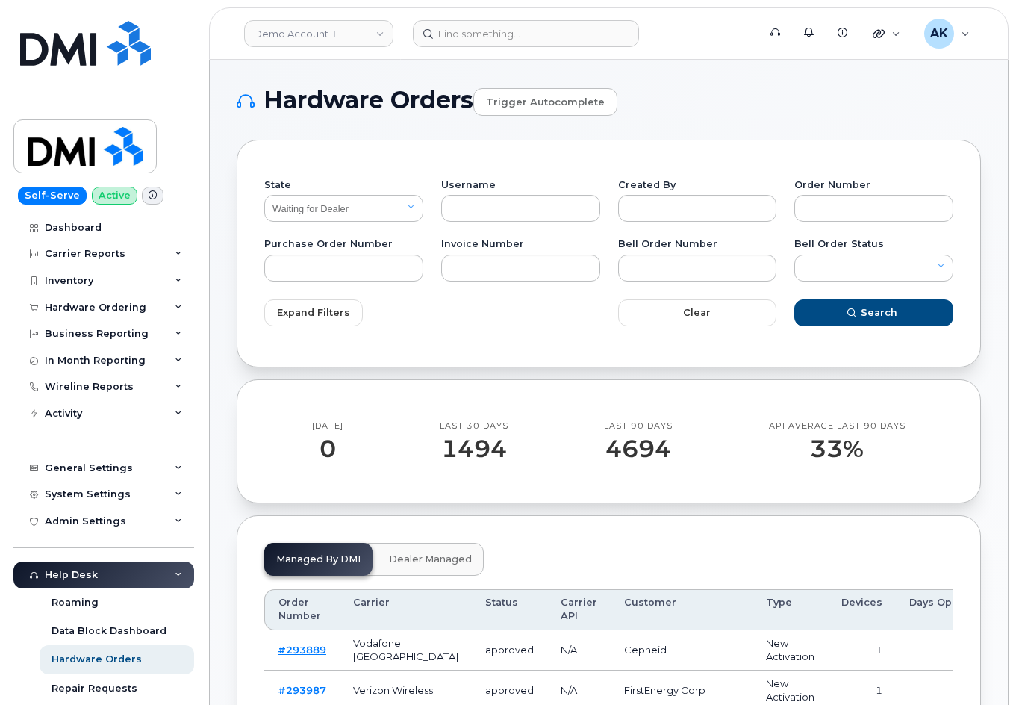
click at [701, 97] on h1 "Hardware Orders Trigger autocomplete" at bounding box center [609, 101] width 745 height 29
click at [522, 331] on div "Expand Filters" at bounding box center [432, 313] width 354 height 45
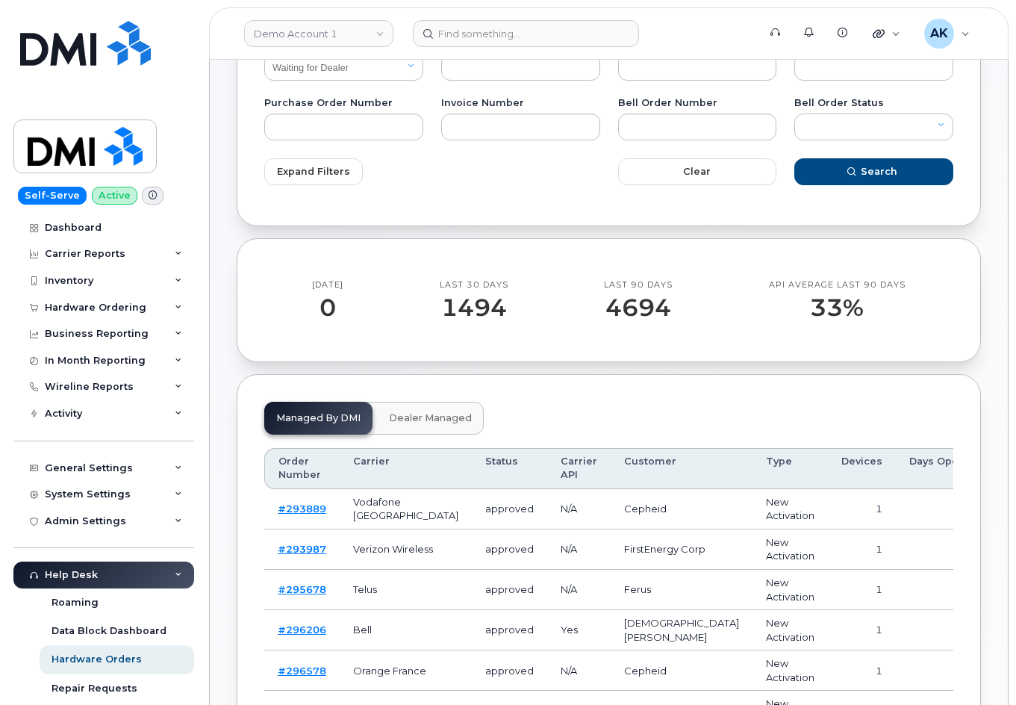
scroll to position [149, 0]
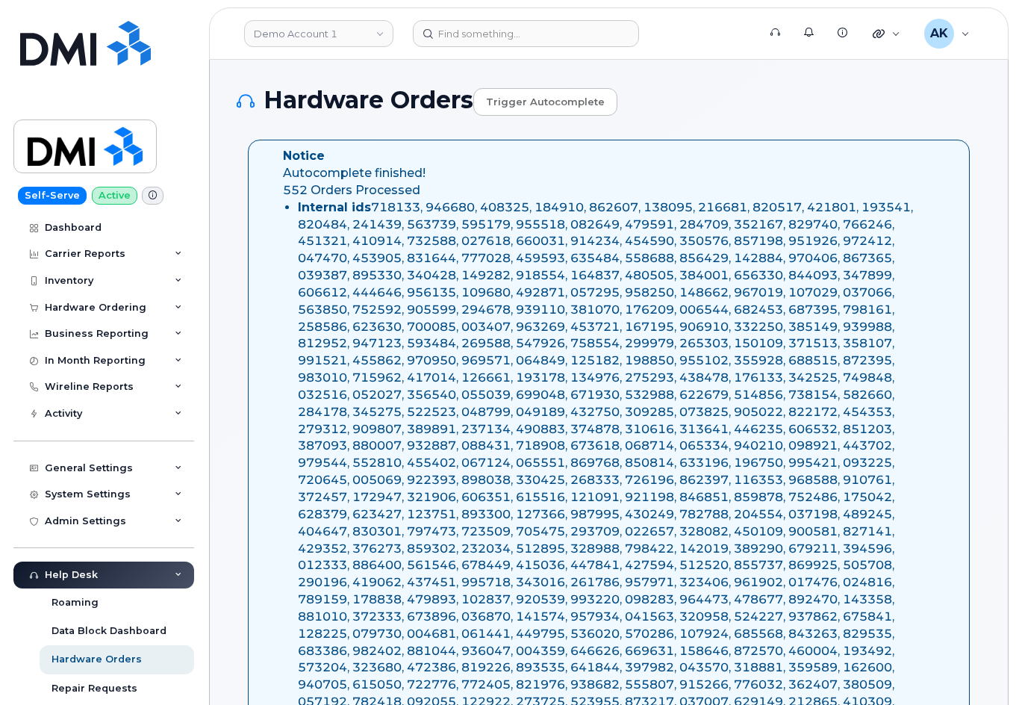
select select "Waiting for Dealer"
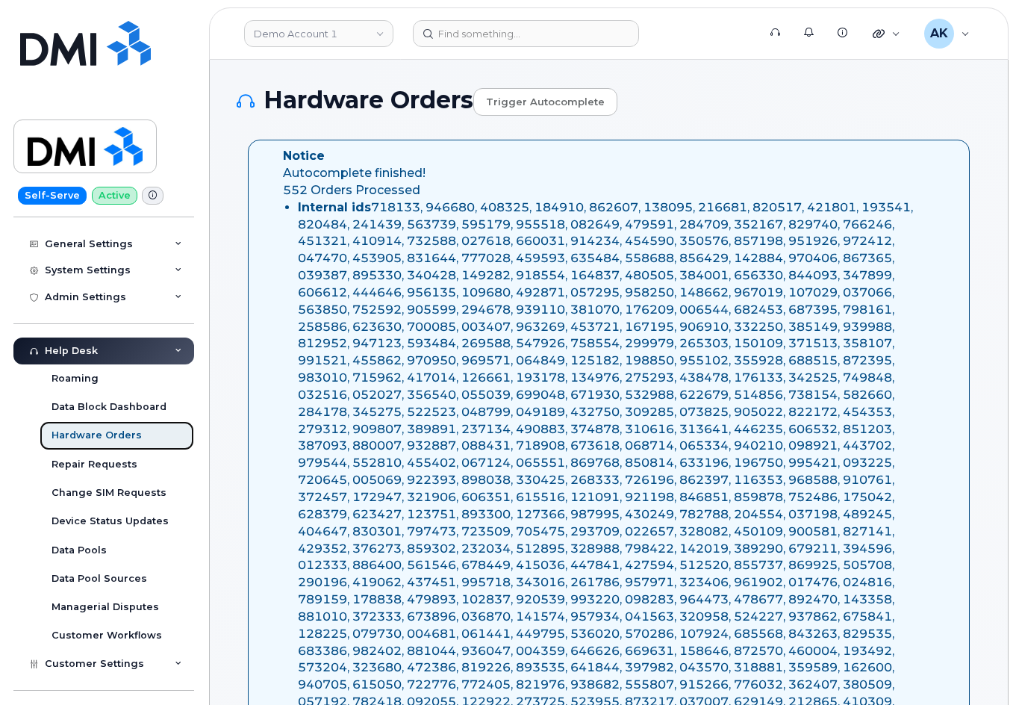
click at [82, 439] on div "Hardware Orders" at bounding box center [97, 435] width 90 height 13
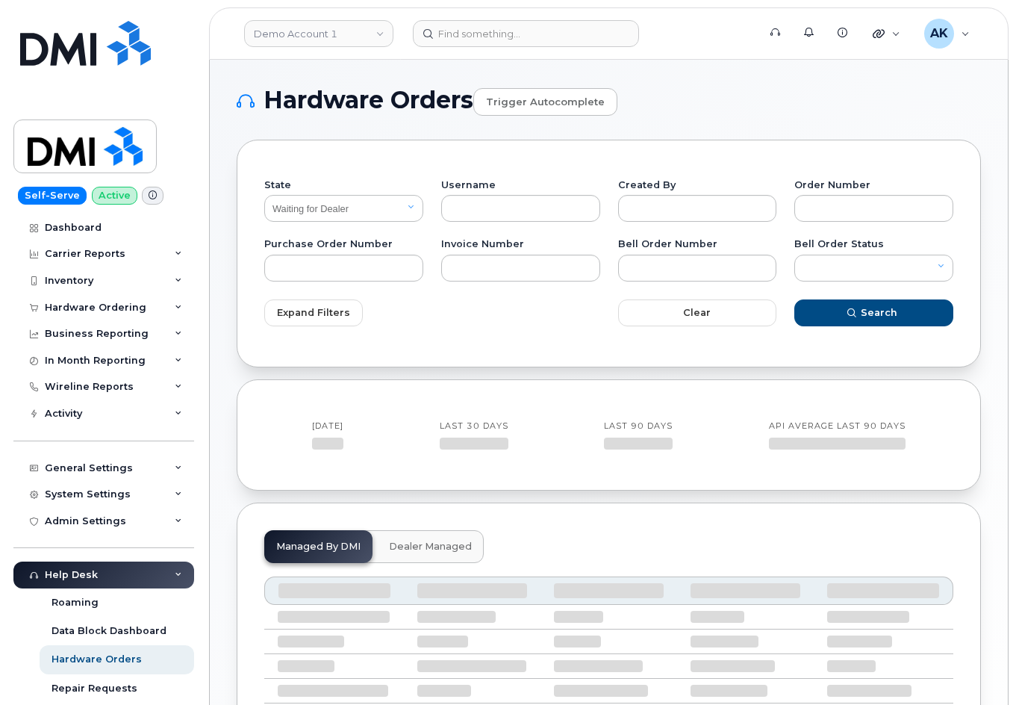
select select "Waiting for Dealer"
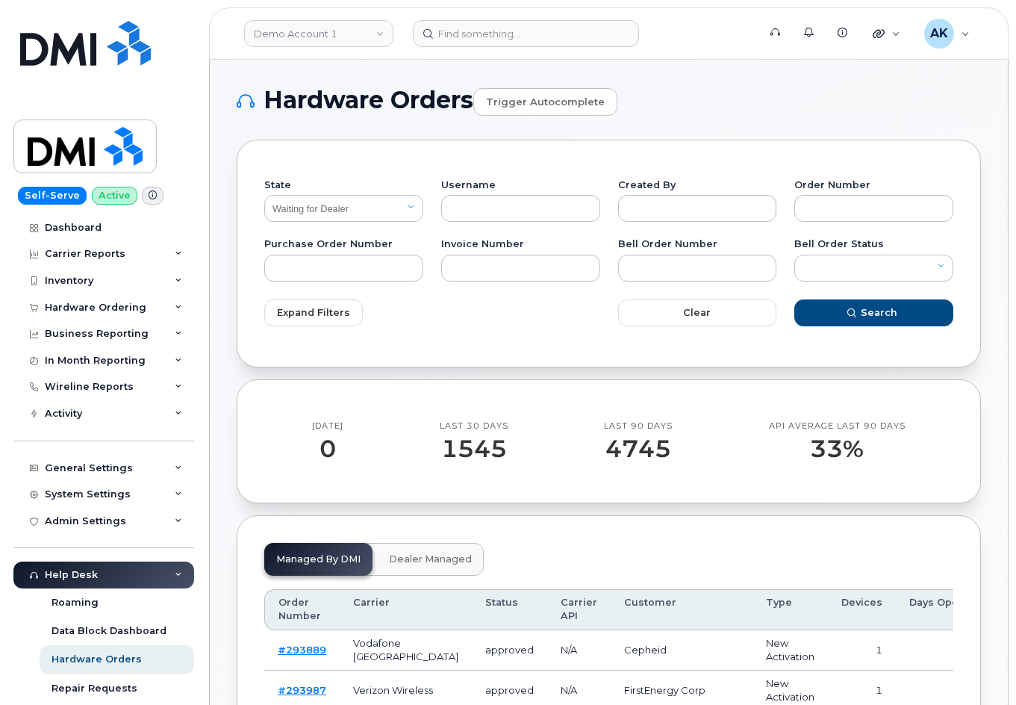
click at [424, 108] on h1 "Hardware Orders Trigger autocomplete" at bounding box center [609, 101] width 745 height 29
click at [340, 37] on link "Demo Account 1" at bounding box center [318, 33] width 149 height 27
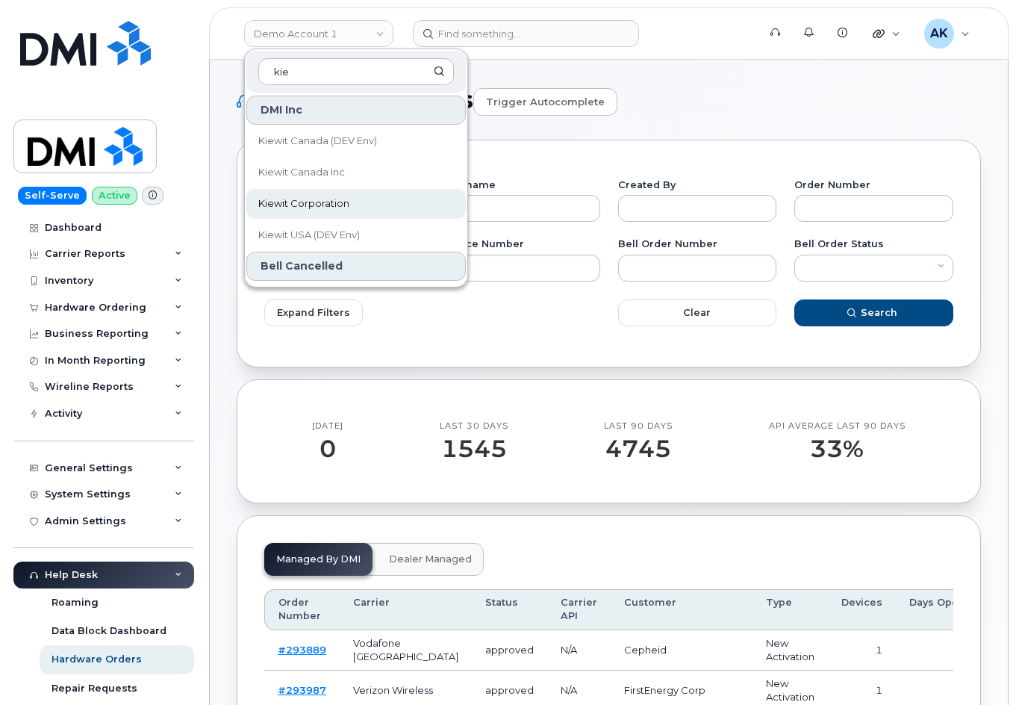
type input "kie"
click at [349, 208] on span "Kiewit Corporation" at bounding box center [303, 203] width 91 height 15
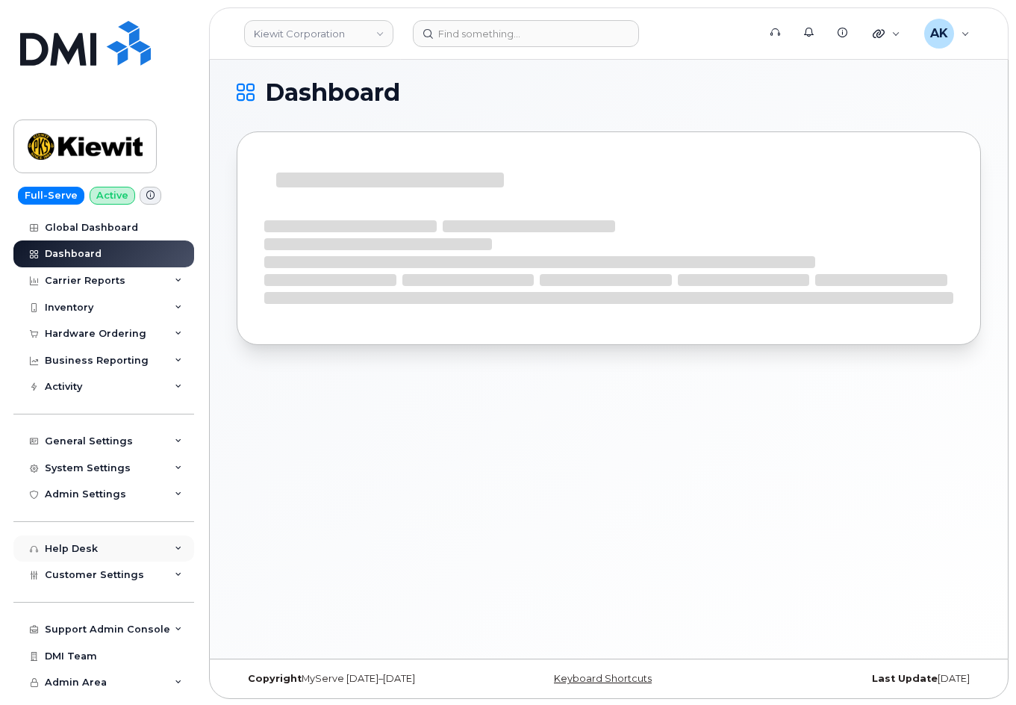
scroll to position [7, 0]
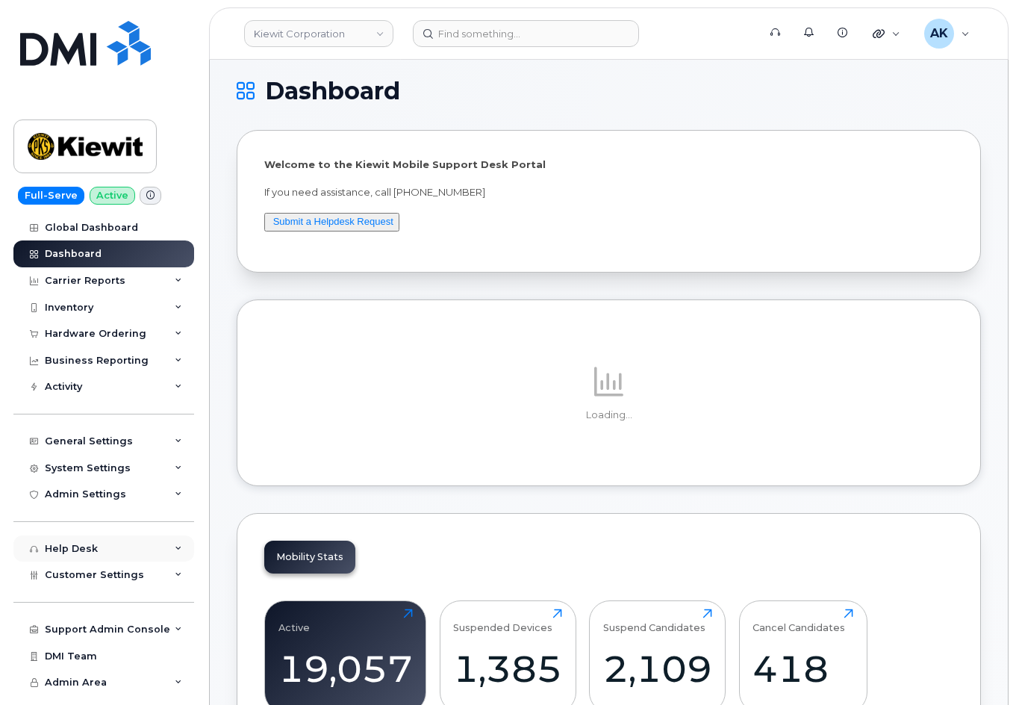
click at [91, 551] on div "Help Desk" at bounding box center [71, 549] width 53 height 12
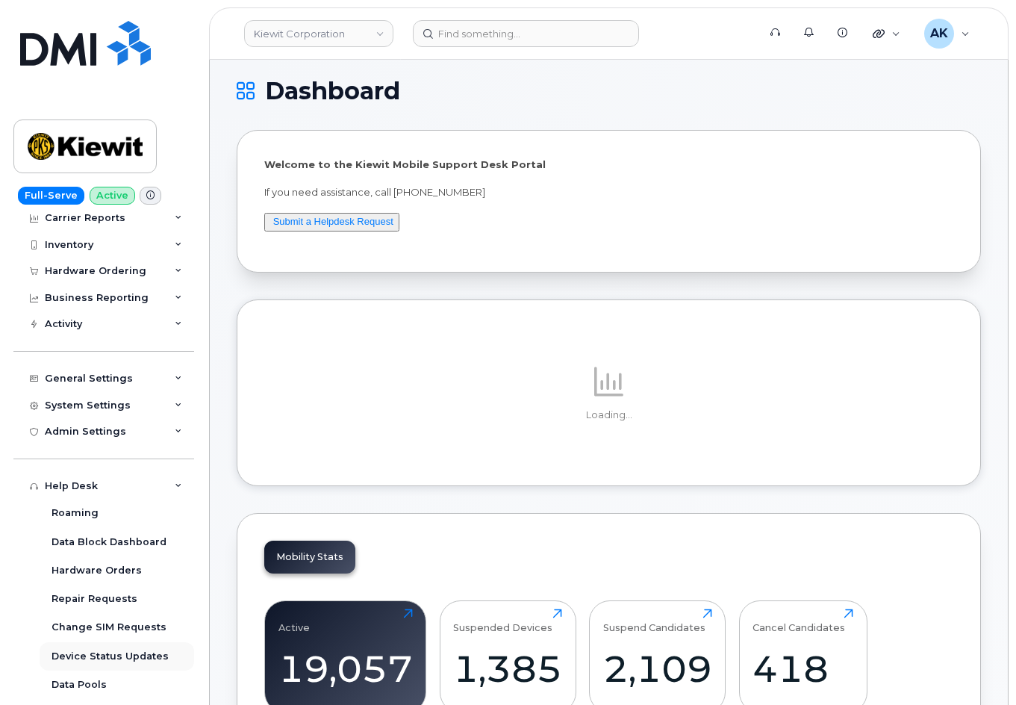
scroll to position [149, 0]
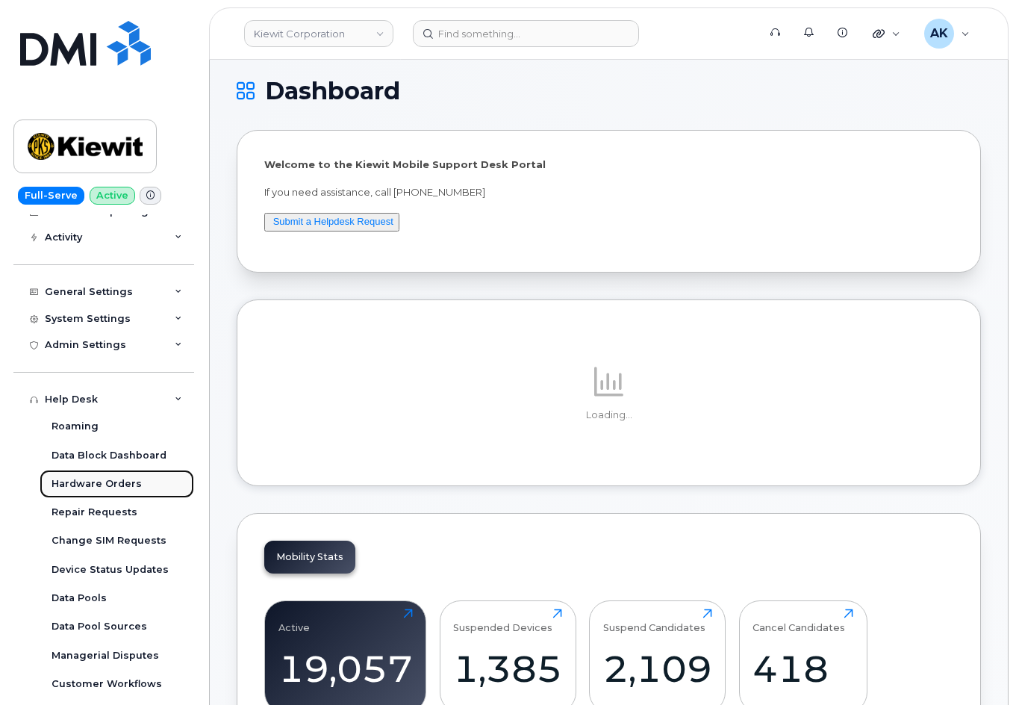
click at [94, 490] on div "Hardware Orders" at bounding box center [97, 483] width 90 height 13
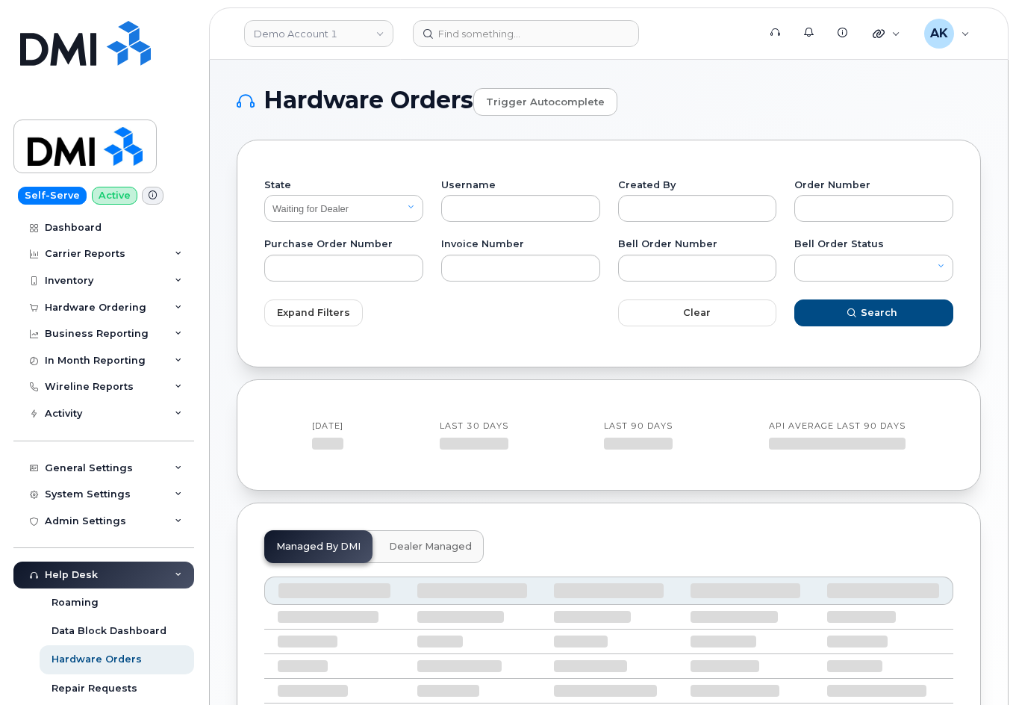
select select "Waiting for Dealer"
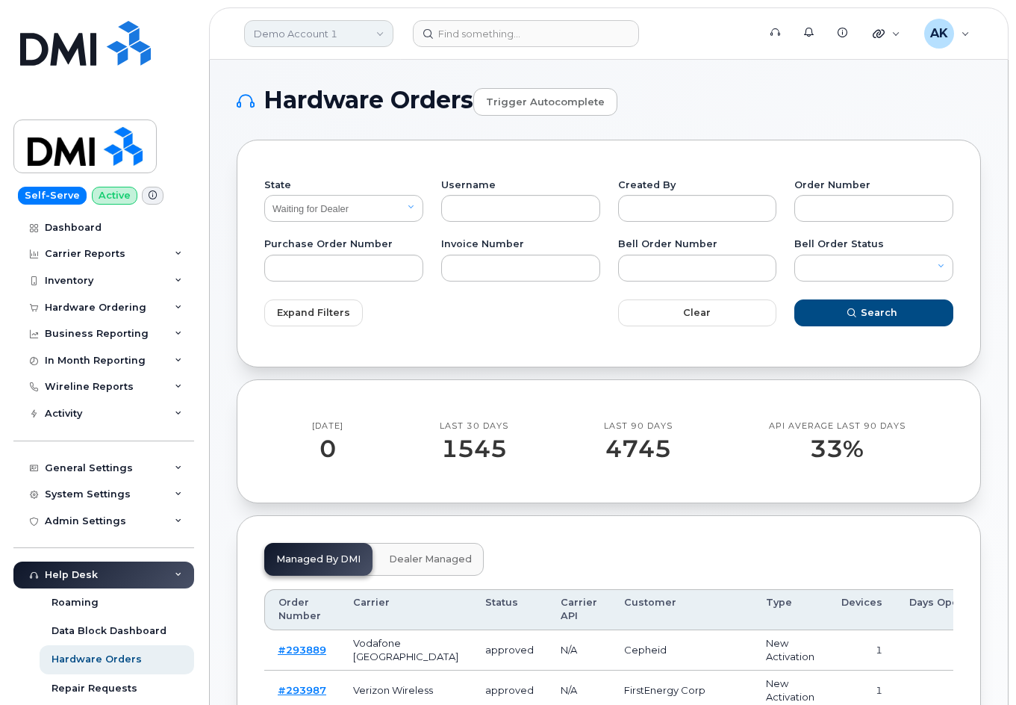
click at [280, 34] on link "Demo Account 1" at bounding box center [318, 33] width 149 height 27
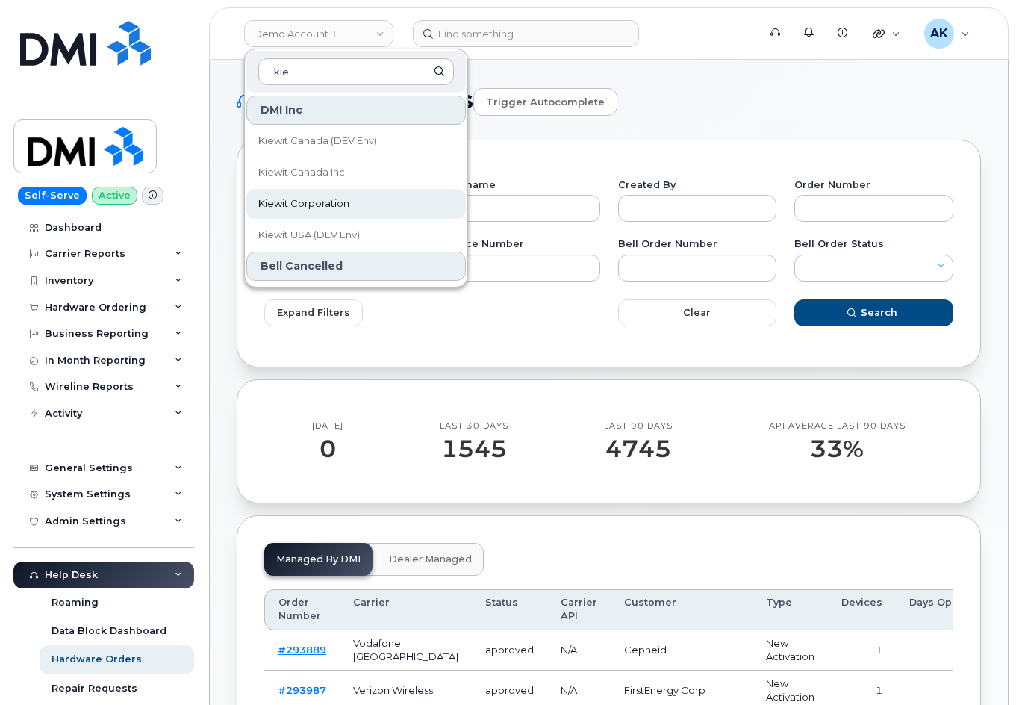
type input "kie"
click at [341, 206] on span "Kiewit Corporation" at bounding box center [303, 203] width 91 height 15
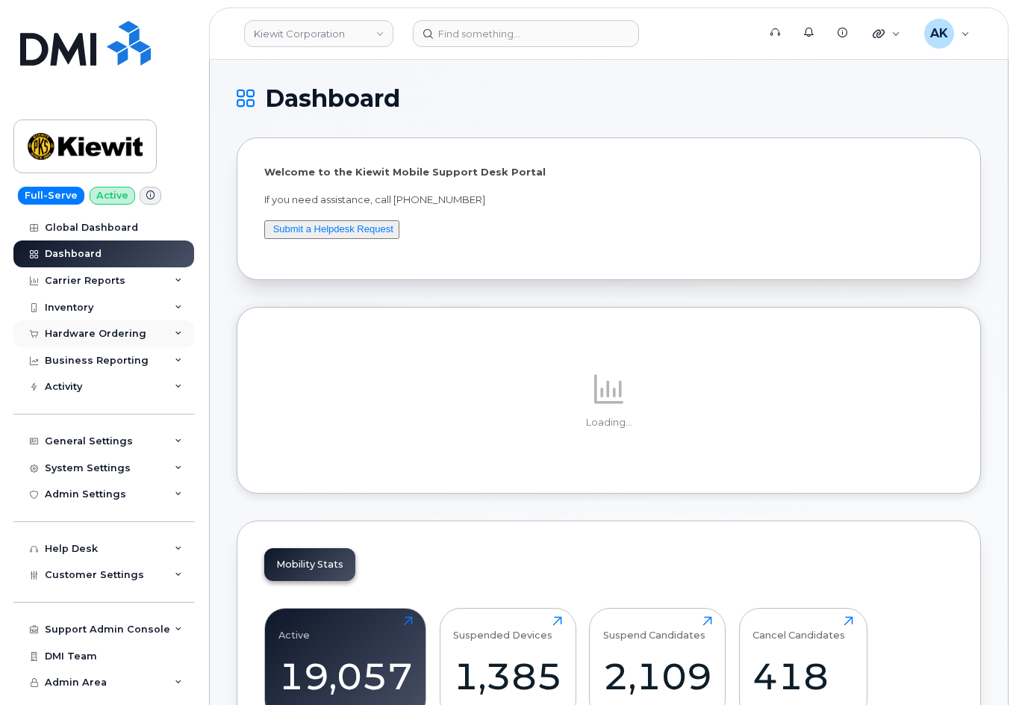
click at [143, 340] on div "Hardware Ordering" at bounding box center [103, 333] width 181 height 27
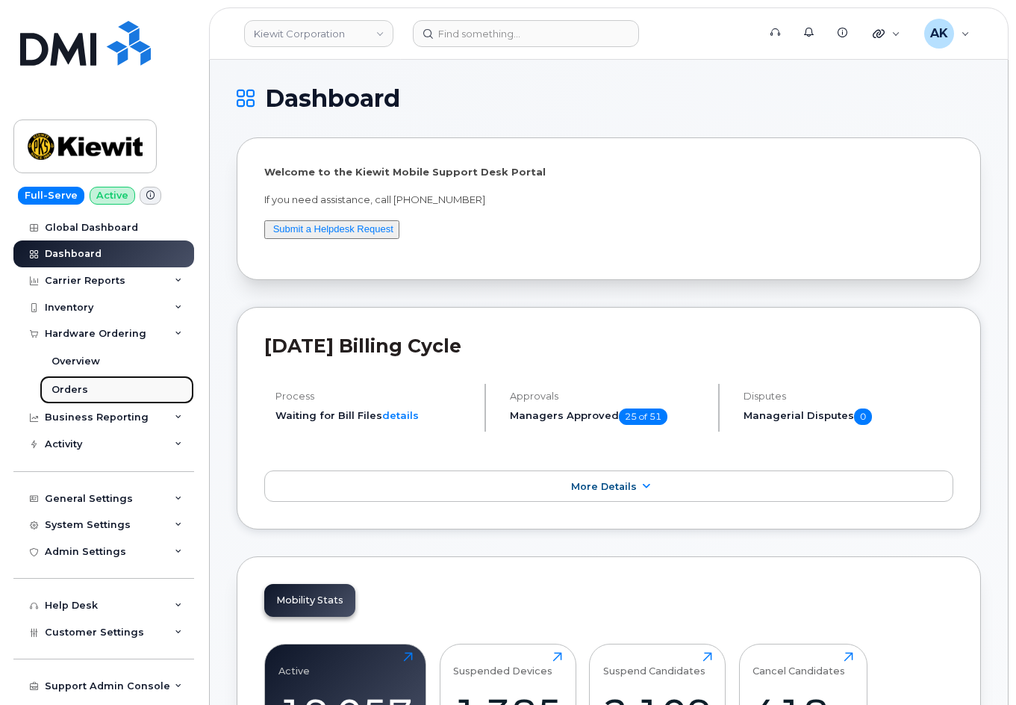
click at [81, 391] on div "Orders" at bounding box center [70, 389] width 37 height 13
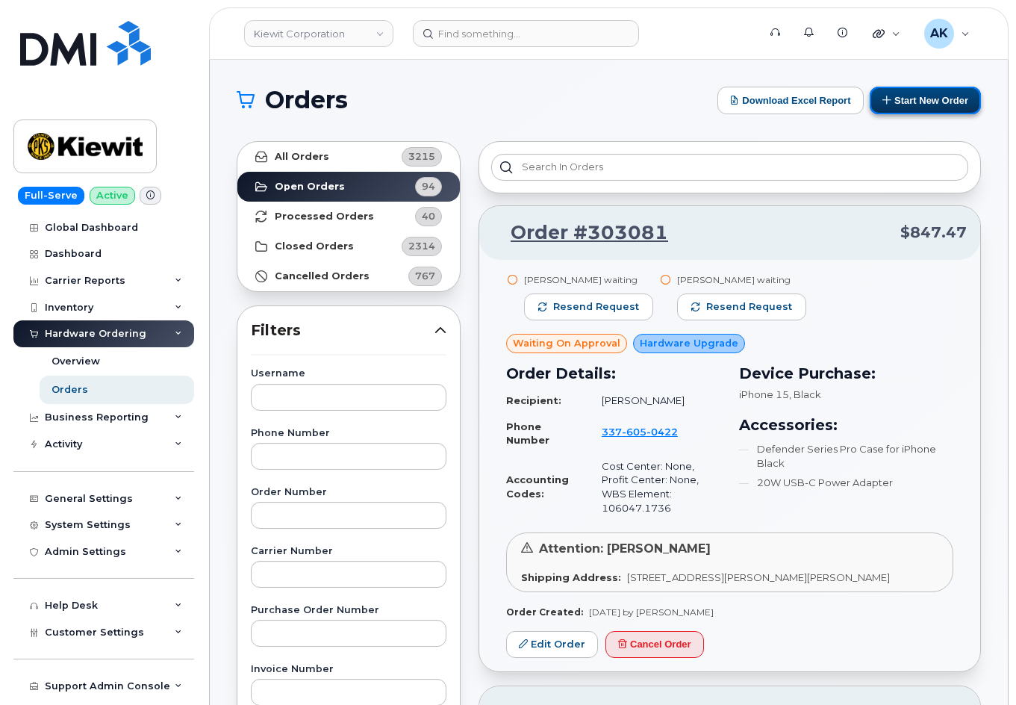
click at [912, 110] on button "Start New Order" at bounding box center [925, 101] width 111 height 28
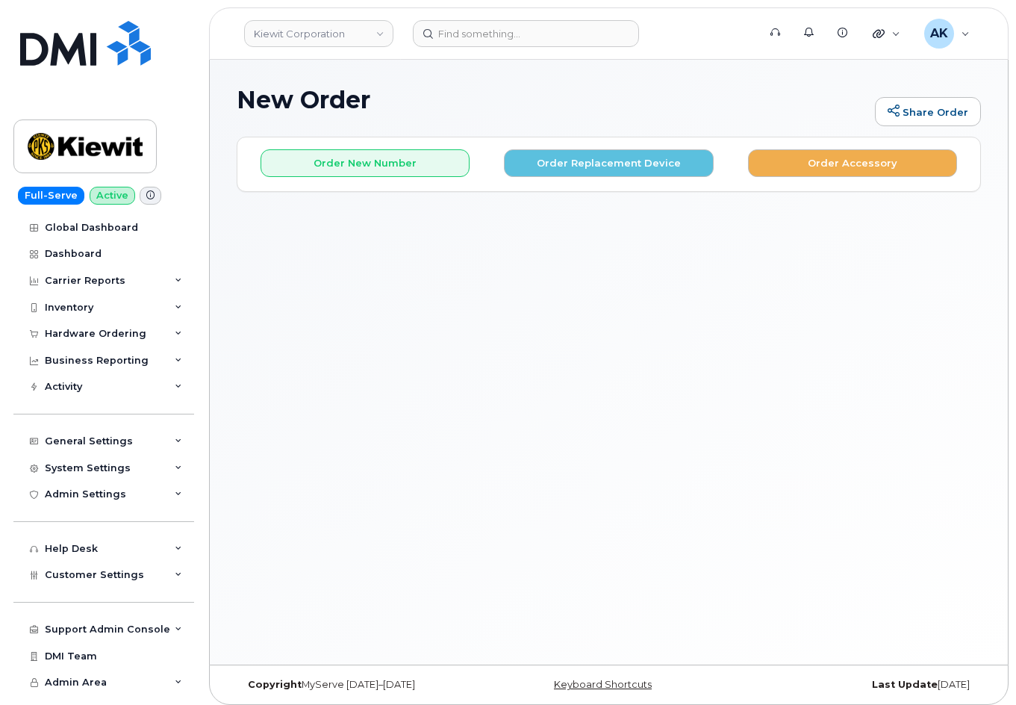
click at [593, 394] on div "New Order Share Order × Share This Order If you want to allow others to create …" at bounding box center [609, 362] width 798 height 605
drag, startPoint x: 355, startPoint y: 171, endPoint x: 423, endPoint y: 351, distance: 192.7
click at [423, 351] on div "New Order Share Order × Share This Order If you want to allow others to create …" at bounding box center [609, 362] width 798 height 605
click at [326, 164] on button "Order New Number" at bounding box center [365, 163] width 209 height 28
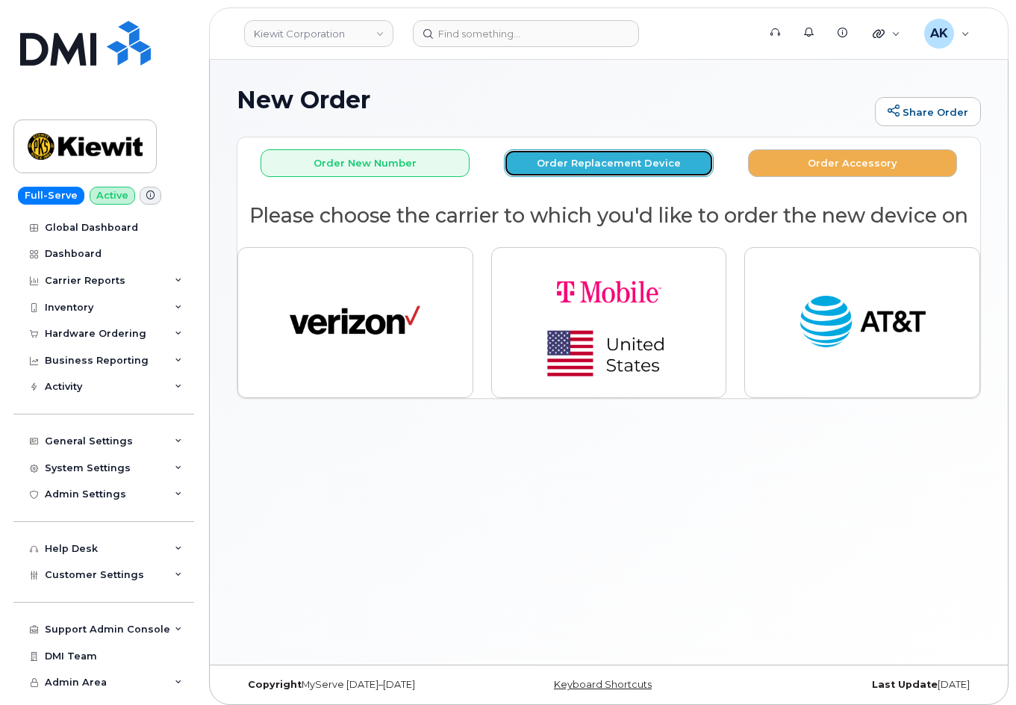
click at [636, 171] on button "Order Replacement Device" at bounding box center [608, 163] width 209 height 28
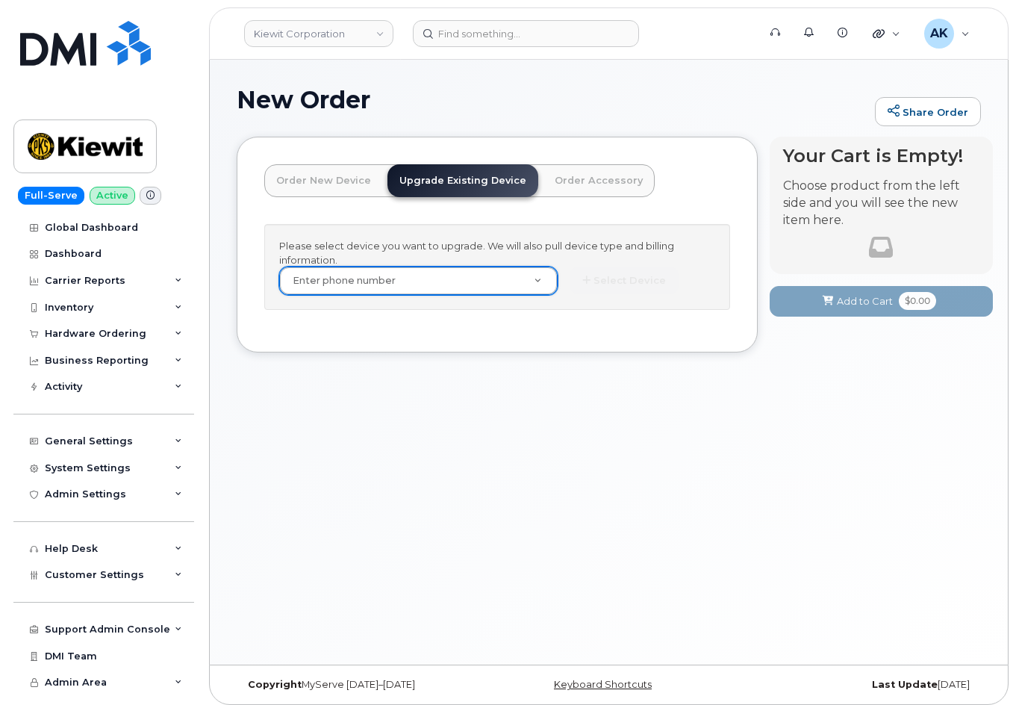
click at [552, 182] on link "Order Accessory" at bounding box center [599, 180] width 112 height 33
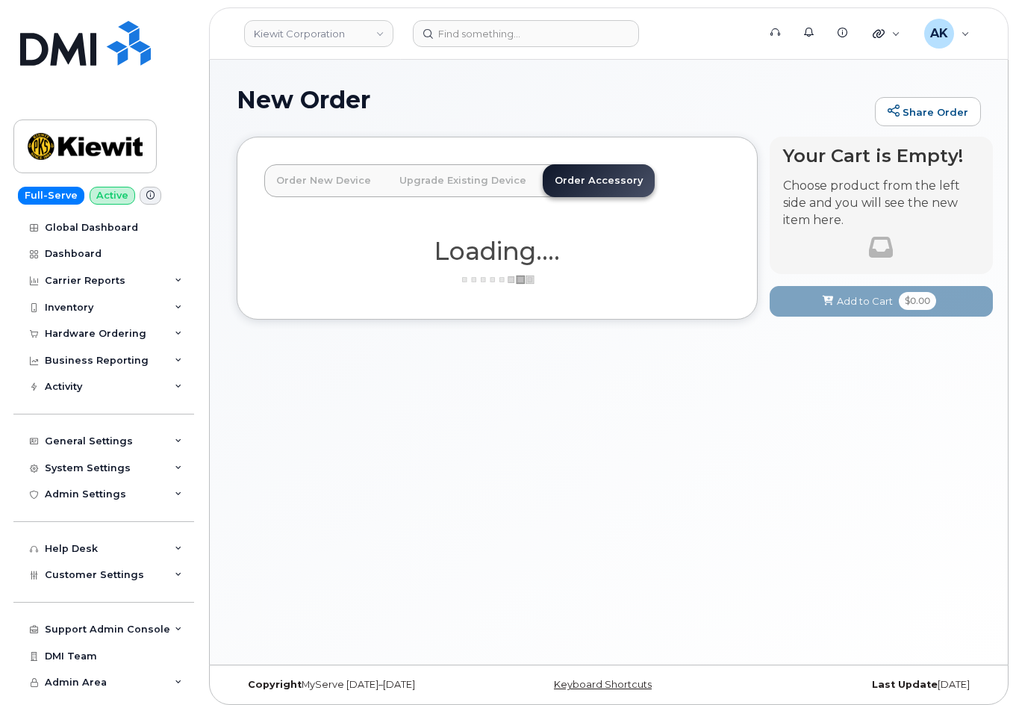
click at [487, 184] on link "Upgrade Existing Device" at bounding box center [463, 180] width 151 height 33
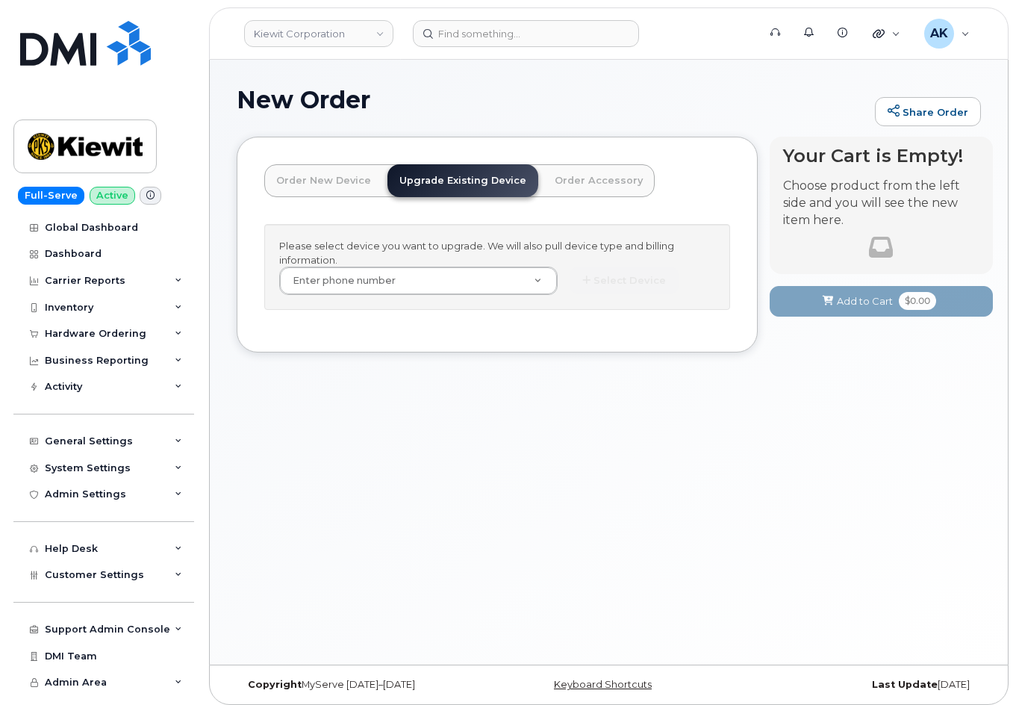
click at [350, 185] on link "Order New Device" at bounding box center [323, 180] width 119 height 33
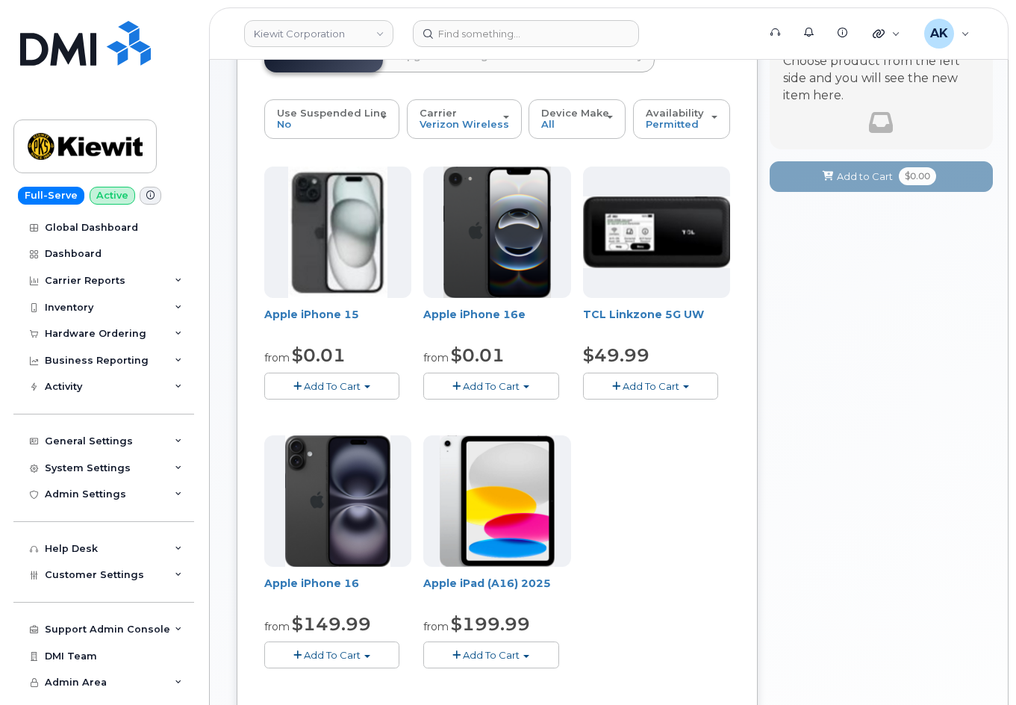
scroll to position [149, 0]
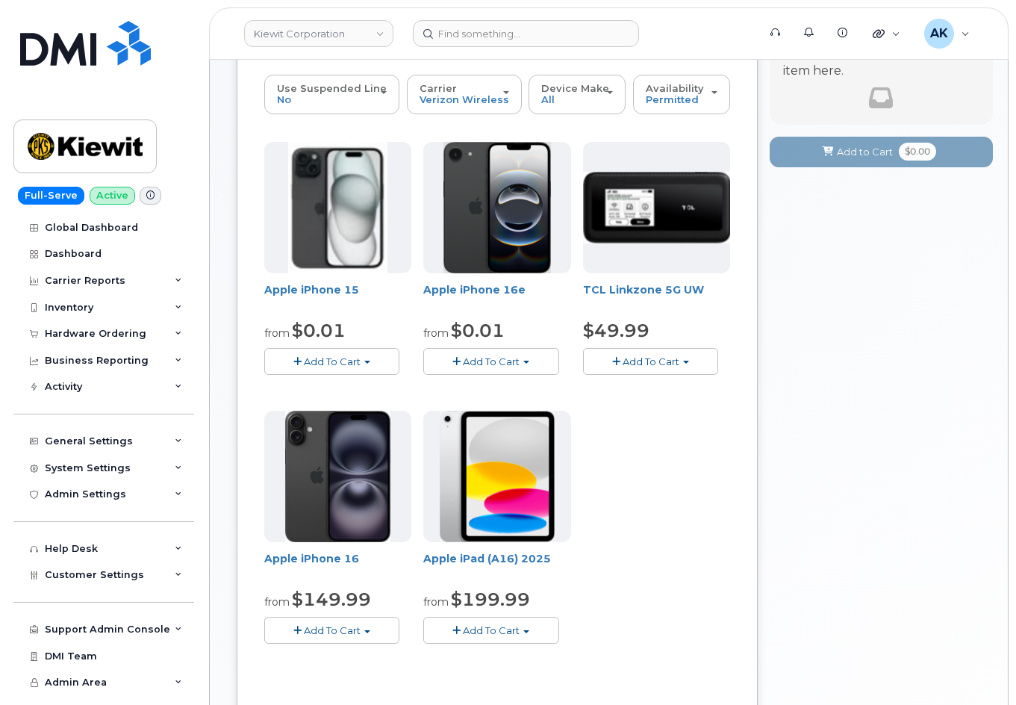
click at [653, 444] on div "Apple iPhone 15 from $0.01 Add To Cart $0.01 - 2 Year Activation (128GB) $729.9…" at bounding box center [497, 405] width 466 height 526
click at [339, 360] on span "Add To Cart" at bounding box center [332, 361] width 57 height 12
click at [356, 386] on link "$0.01 - 2 Year Activation (128GB)" at bounding box center [364, 389] width 193 height 19
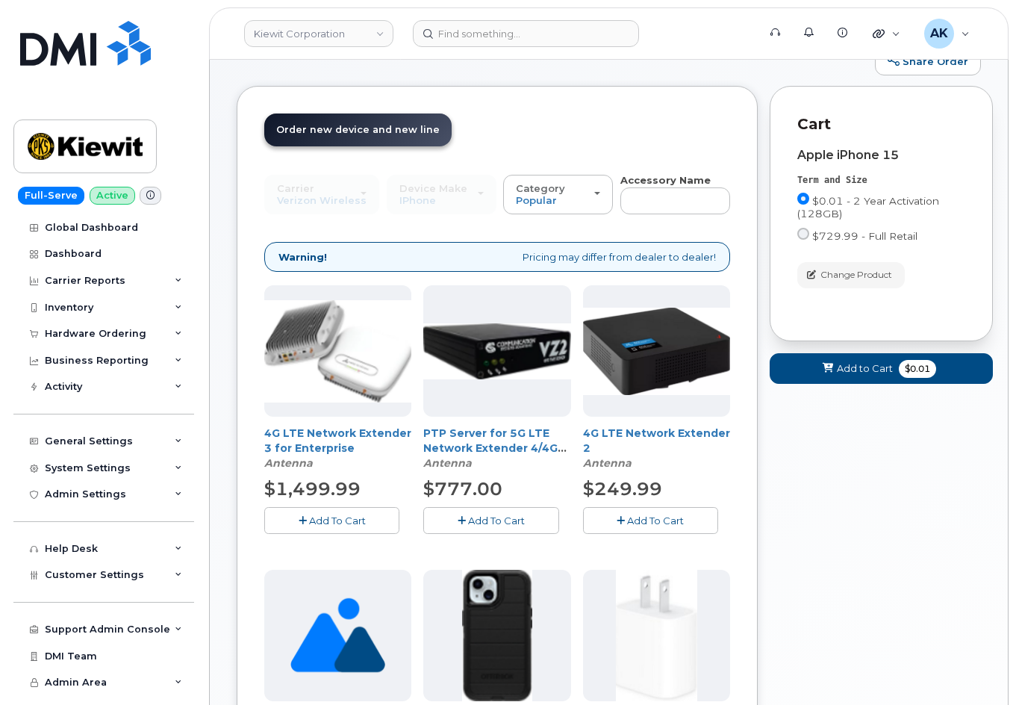
scroll to position [0, 0]
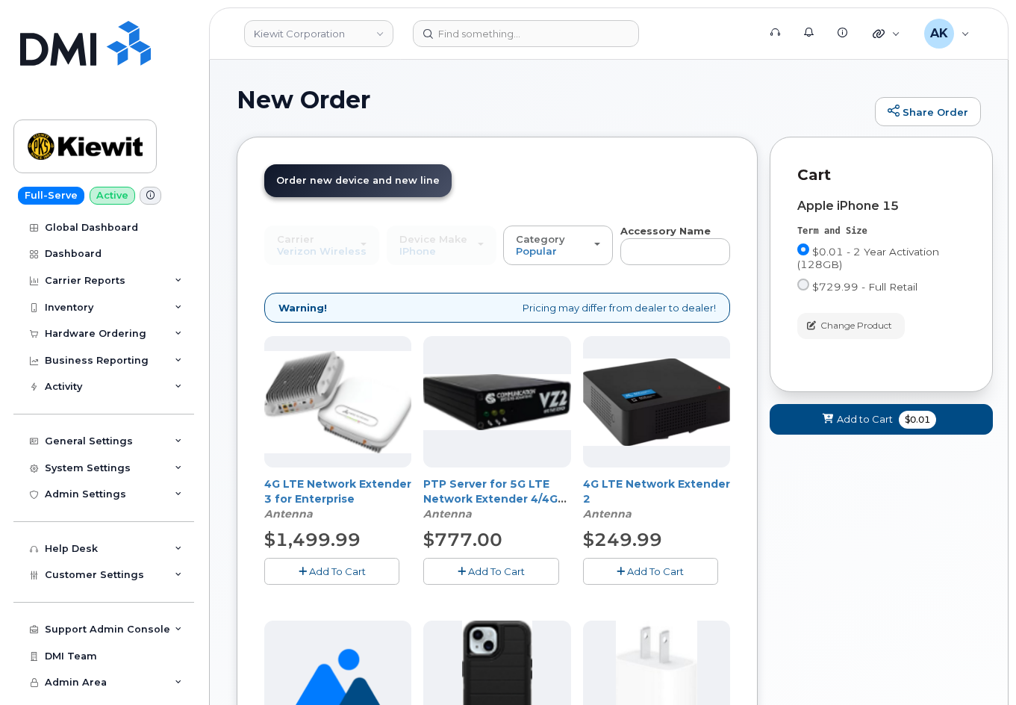
click at [329, 184] on span "Order new device and new line" at bounding box center [358, 180] width 164 height 11
click at [355, 179] on span "Order new device and new line" at bounding box center [358, 180] width 164 height 11
click at [357, 179] on span "Order new device and new line" at bounding box center [358, 180] width 164 height 11
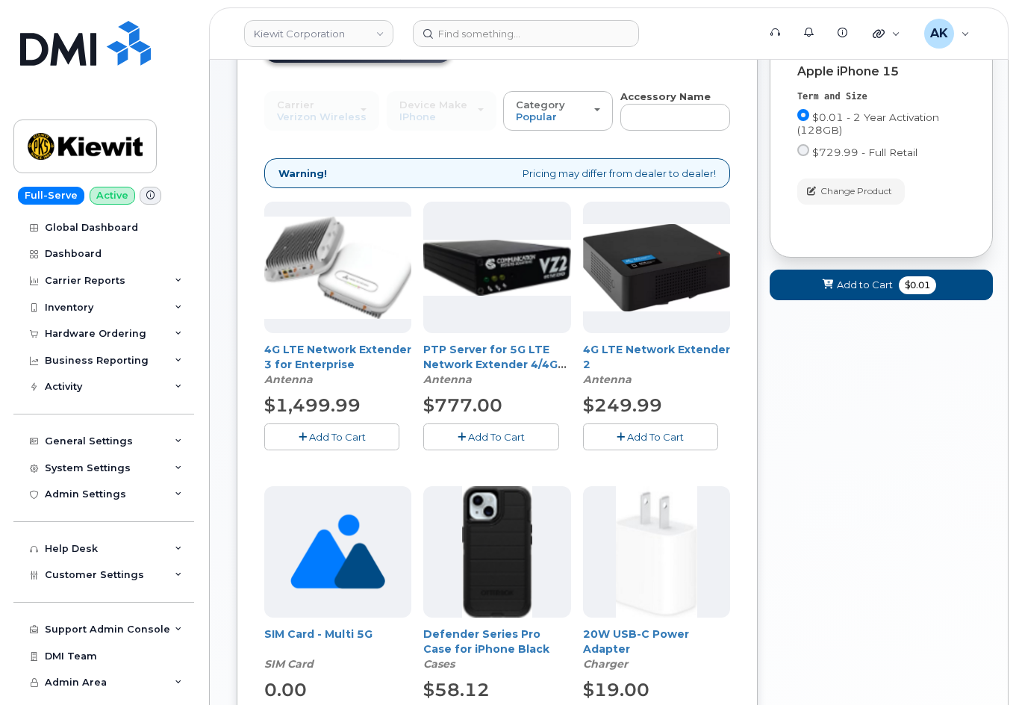
scroll to position [224, 0]
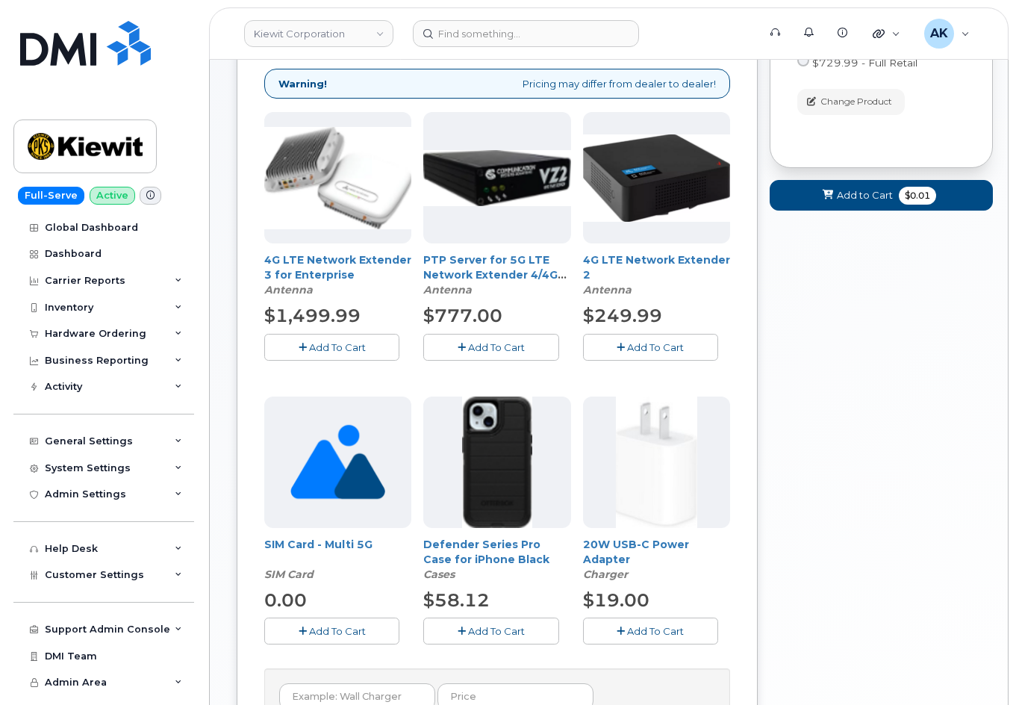
click at [515, 480] on img at bounding box center [497, 462] width 70 height 131
click at [479, 638] on button "Add To Cart" at bounding box center [490, 631] width 135 height 26
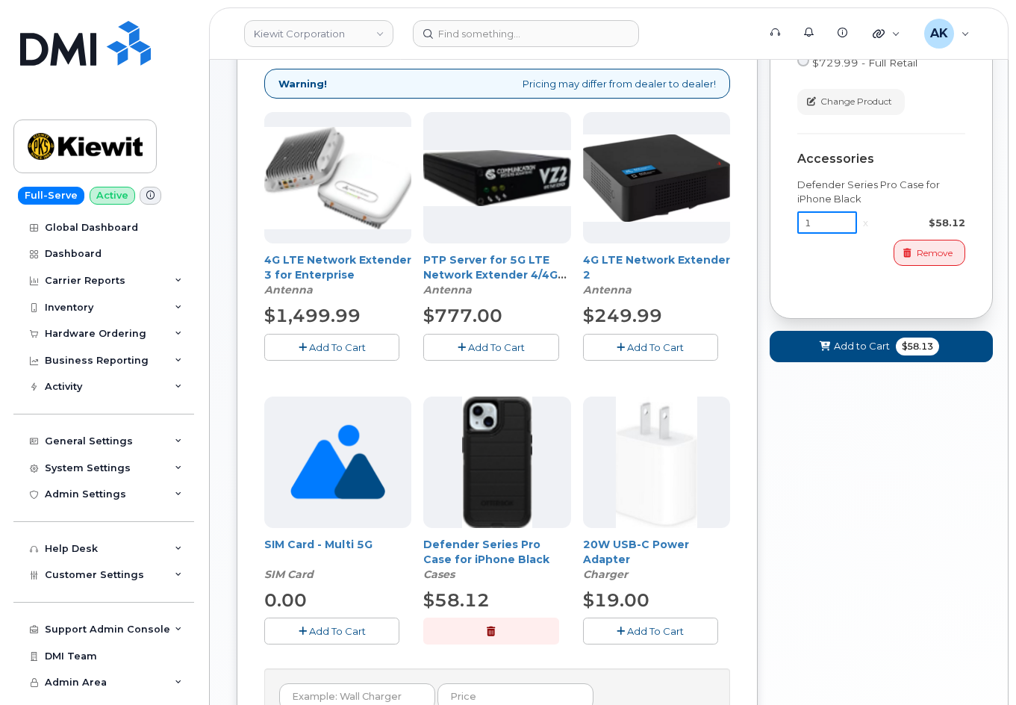
drag, startPoint x: 824, startPoint y: 224, endPoint x: 789, endPoint y: 229, distance: 34.7
click at [789, 229] on div "Cart Apple iPhone 15 Term and Size $0.01 - 2 Year Activation (128GB) $729.99 - …" at bounding box center [881, 116] width 223 height 406
type input "10"
click at [866, 400] on div "Your Cart is Empty! Choose product from the left side and you will see the new …" at bounding box center [881, 365] width 223 height 904
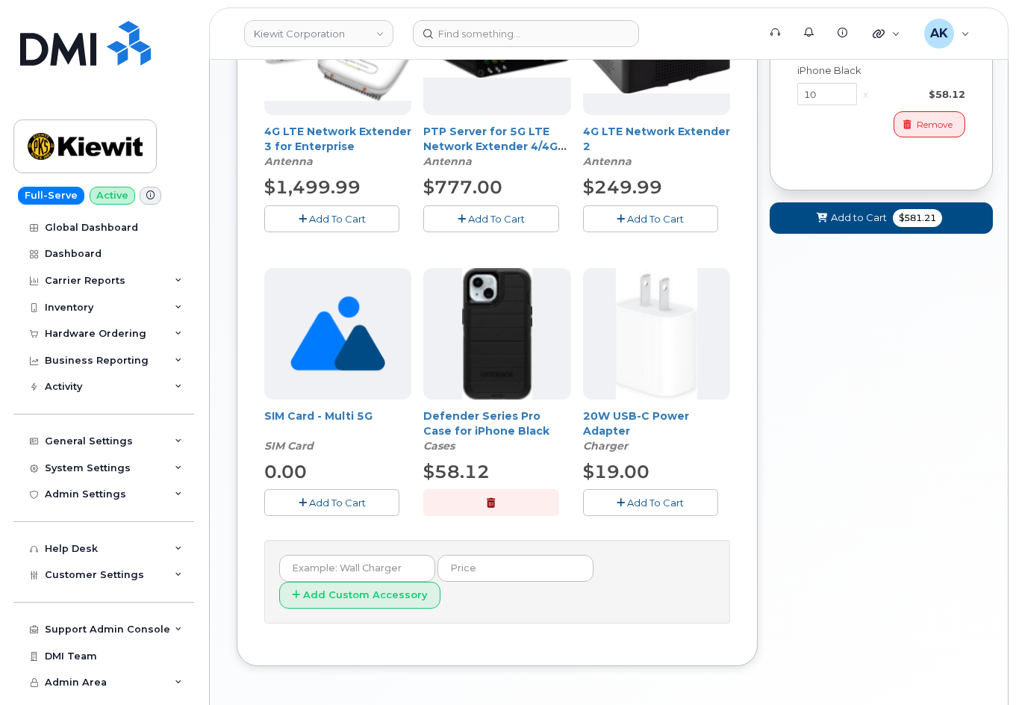
scroll to position [261, 0]
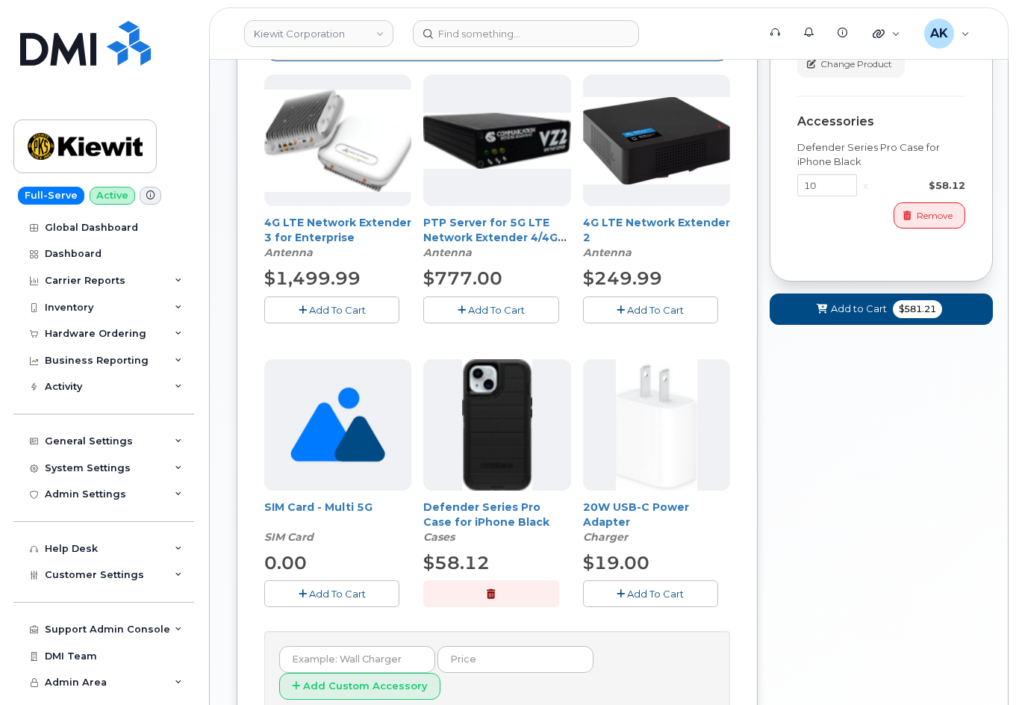
drag, startPoint x: 881, startPoint y: 426, endPoint x: 879, endPoint y: 414, distance: 12.2
click at [884, 426] on div "Your Cart is Empty! Choose product from the left side and you will see the new …" at bounding box center [881, 327] width 223 height 904
drag, startPoint x: 819, startPoint y: 184, endPoint x: 807, endPoint y: 183, distance: 11.3
click at [807, 183] on input "10" at bounding box center [828, 185] width 60 height 22
click at [783, 463] on div "Your Cart is Empty! Choose product from the left side and you will see the new …" at bounding box center [881, 327] width 223 height 904
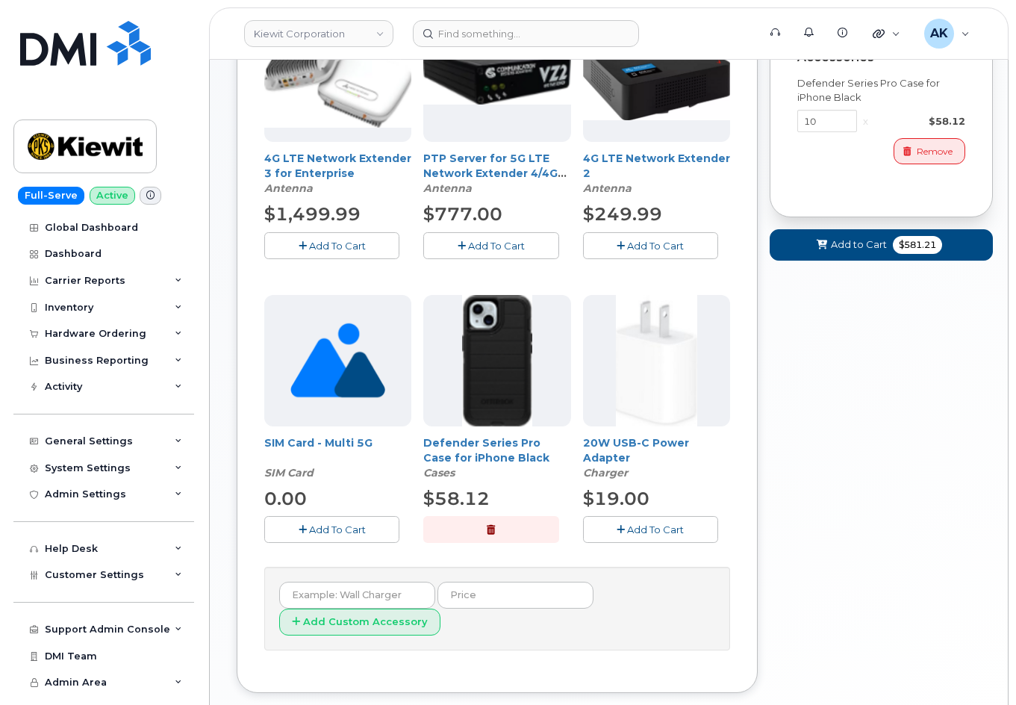
scroll to position [411, 0]
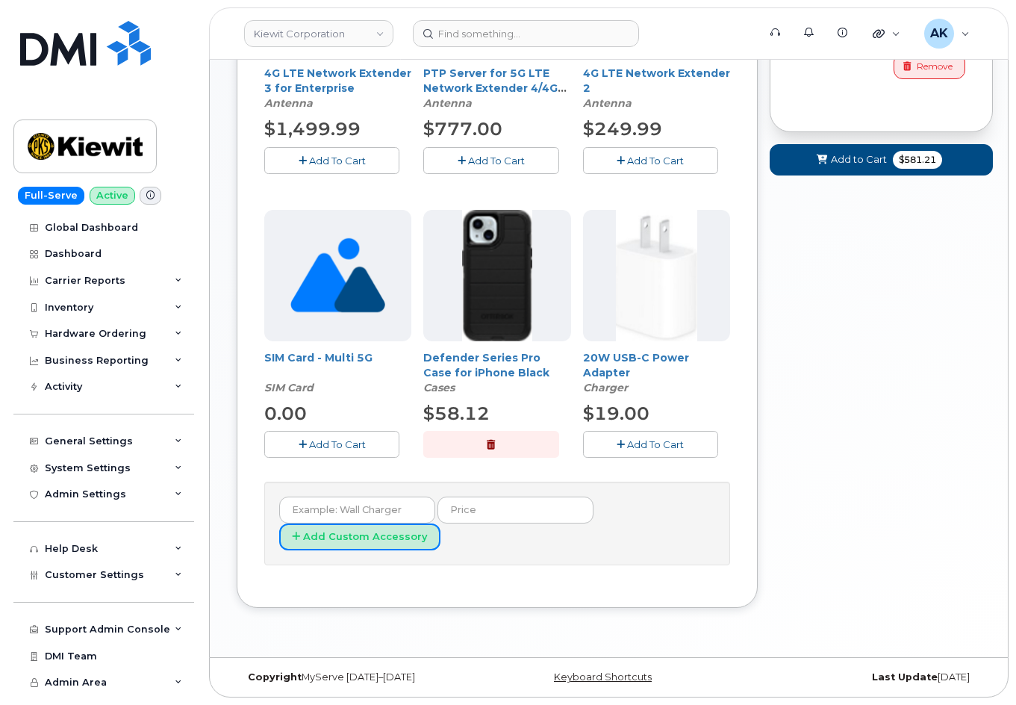
drag, startPoint x: 424, startPoint y: 545, endPoint x: 740, endPoint y: 544, distance: 315.9
click at [737, 552] on div "Order New Device Upgrade Existing Device Order Accessory Order new device and n…" at bounding box center [497, 167] width 521 height 882
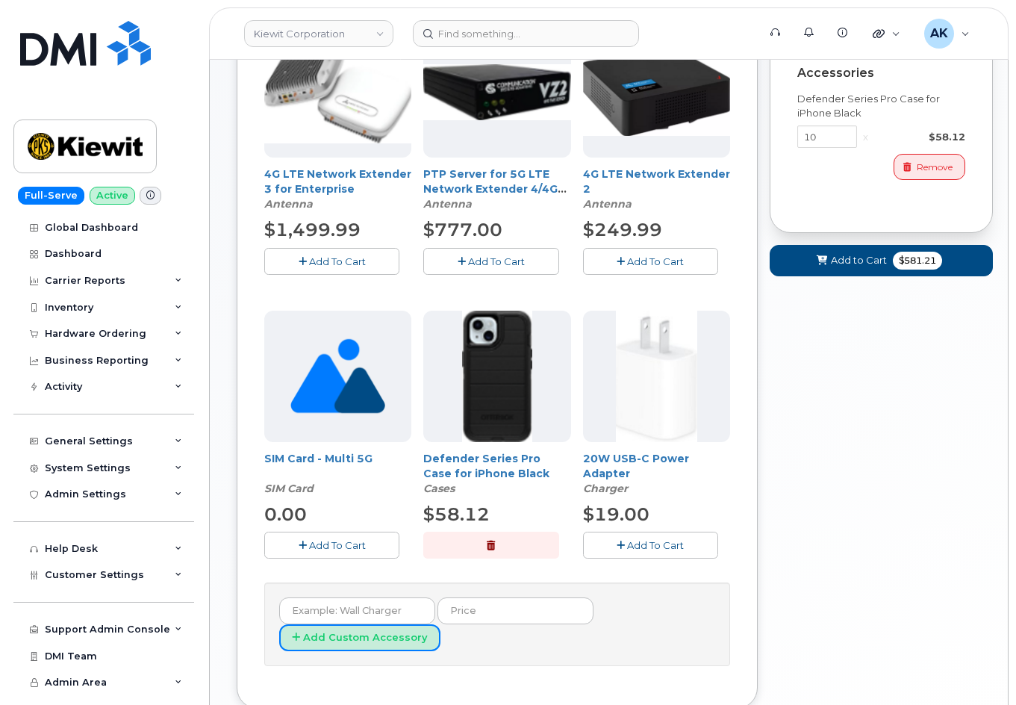
scroll to position [336, 0]
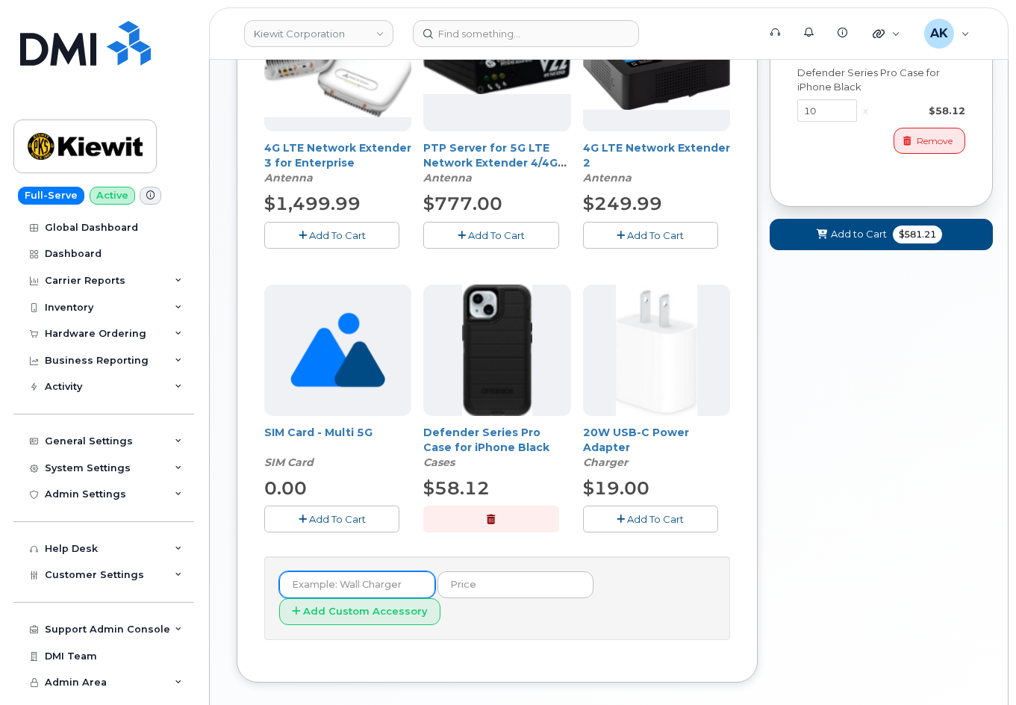
click at [380, 585] on input "text" at bounding box center [357, 584] width 156 height 27
click at [803, 460] on div "Your Cart is Empty! Choose product from the left side and you will see the new …" at bounding box center [881, 253] width 223 height 904
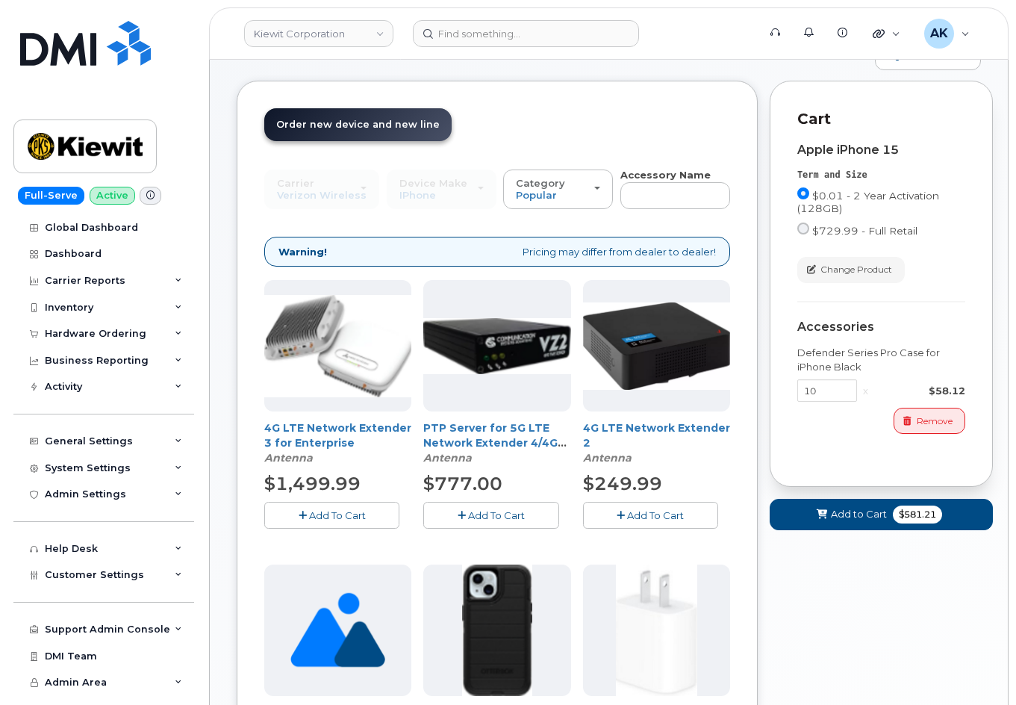
scroll to position [0, 0]
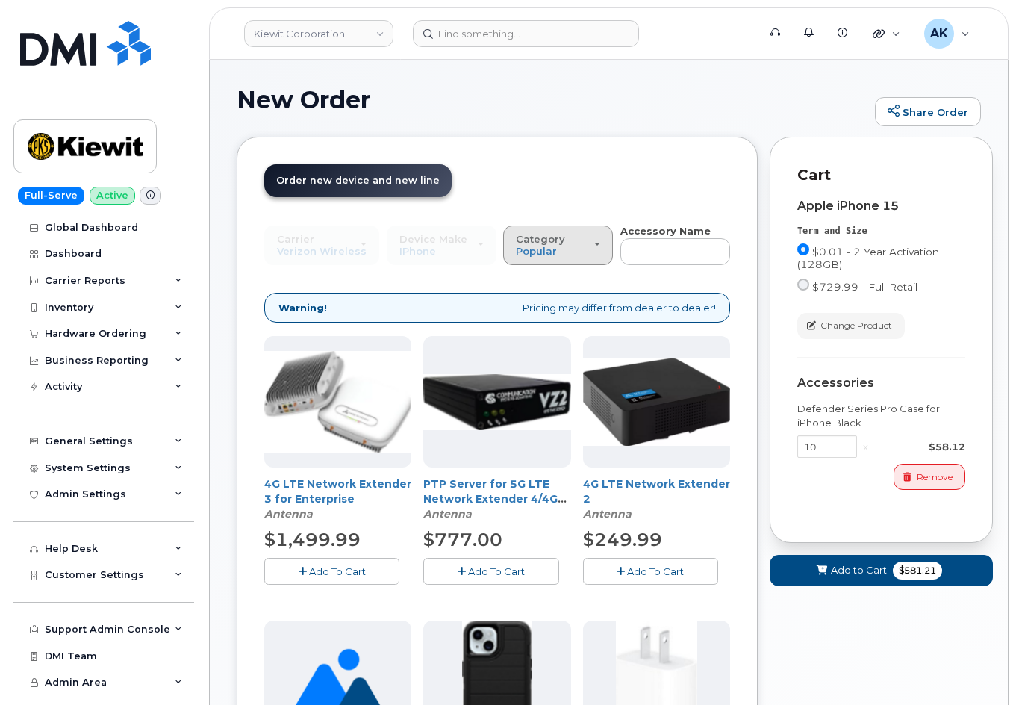
click at [586, 232] on button "Category Popular" at bounding box center [558, 245] width 110 height 39
click at [558, 312] on label "Charger" at bounding box center [537, 311] width 61 height 18
click at [0, 0] on input "Charger" at bounding box center [0, 0] width 0 height 0
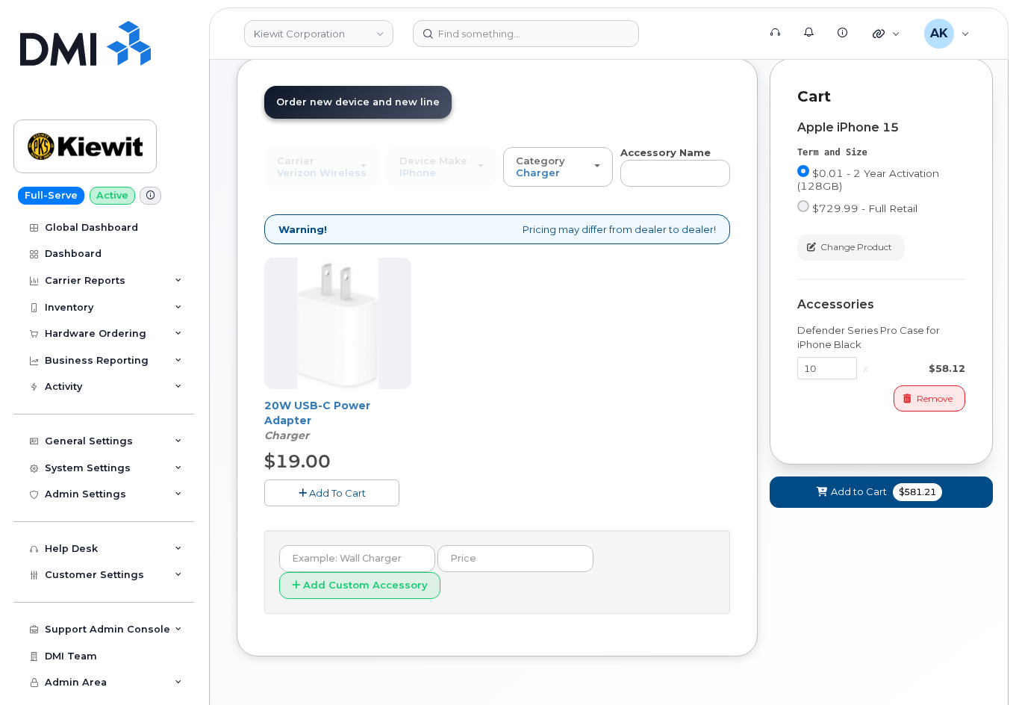
scroll to position [52, 0]
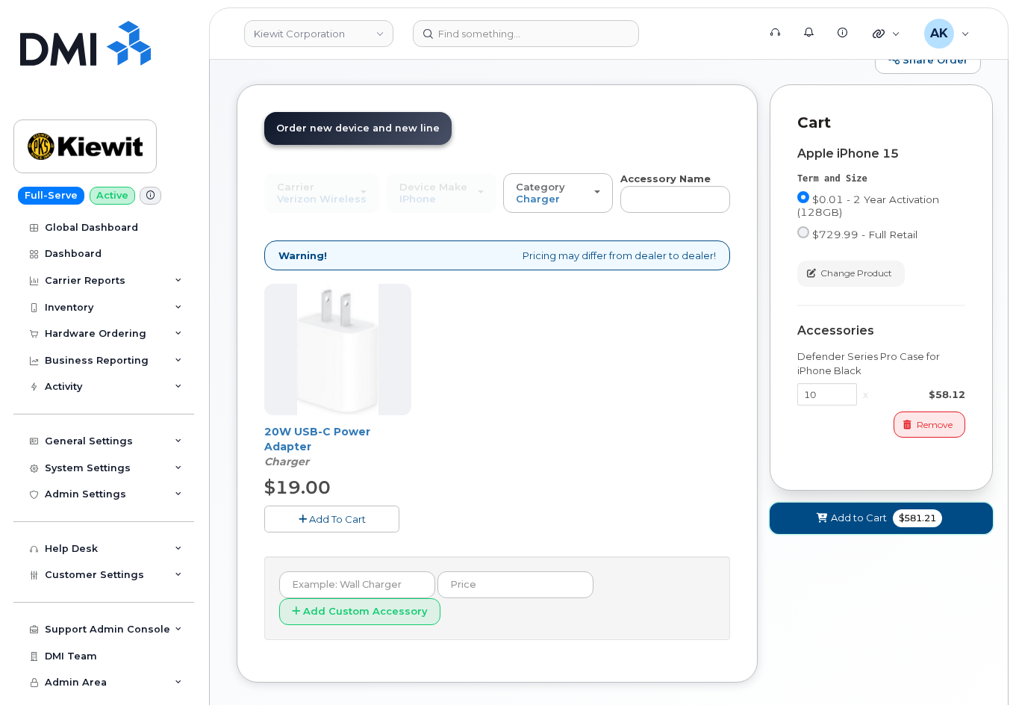
click at [838, 513] on span "Add to Cart" at bounding box center [859, 518] width 56 height 14
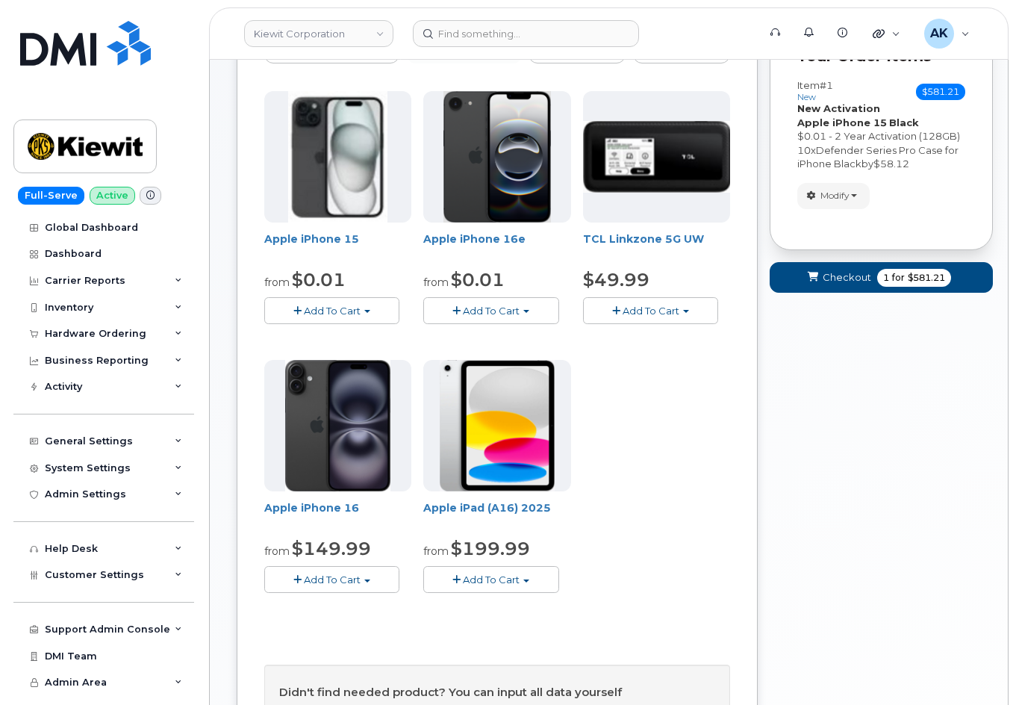
scroll to position [127, 0]
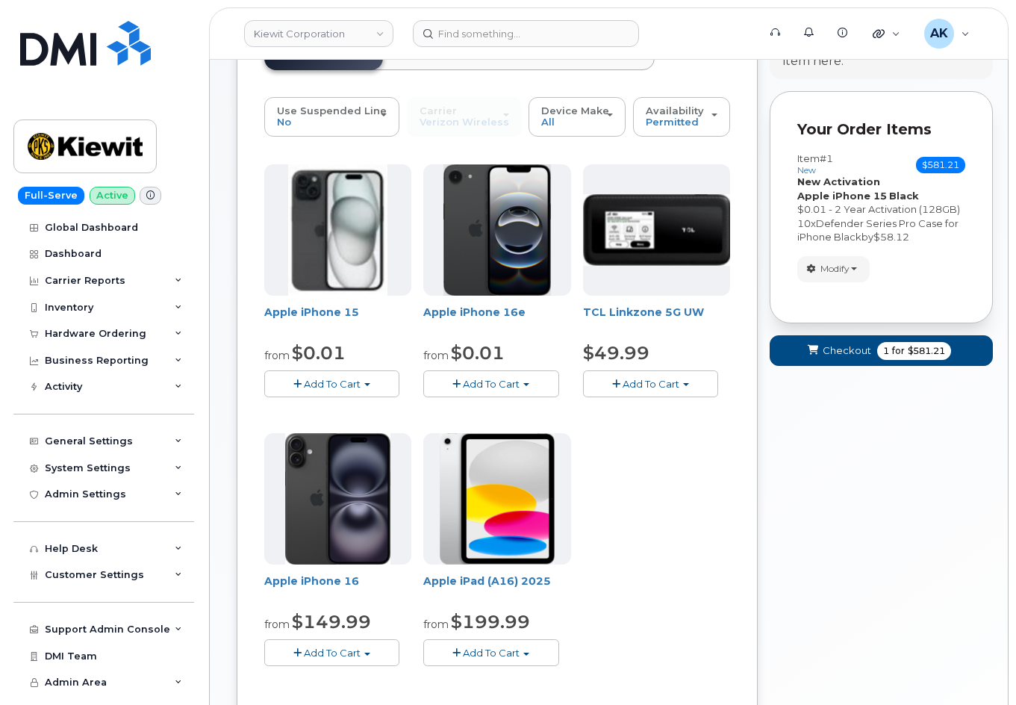
click at [673, 522] on div "Apple iPhone 15 from $0.01 Add To Cart $0.01 - 2 Year Activation (128GB) $729.9…" at bounding box center [497, 427] width 466 height 526
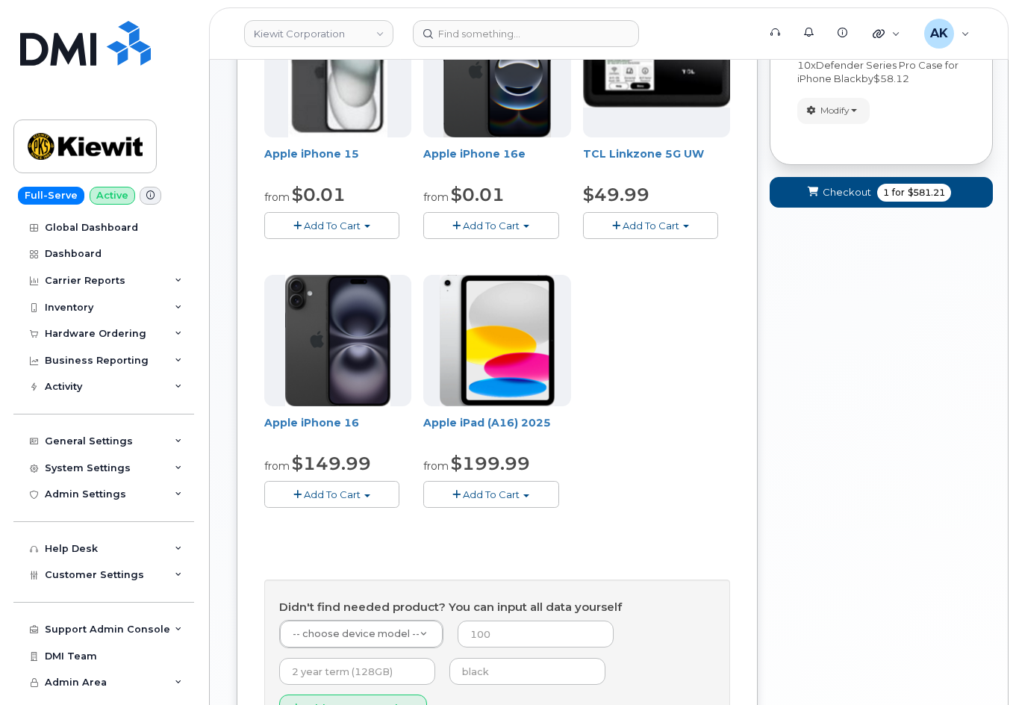
scroll to position [243, 0]
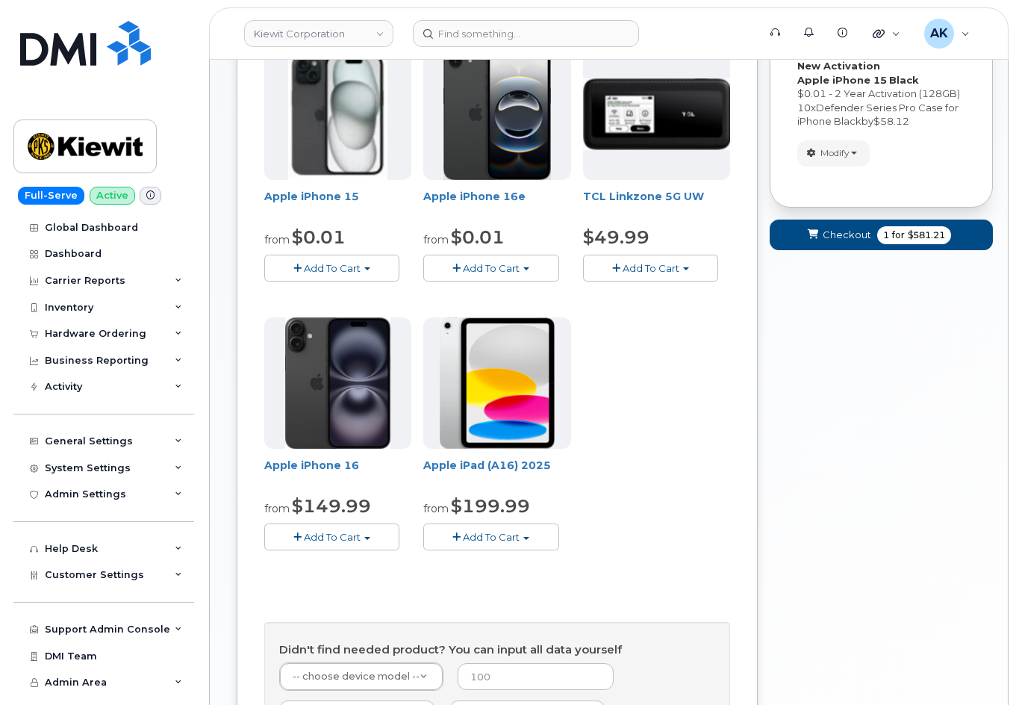
click at [646, 456] on div "Apple iPhone 15 from $0.01 Add To Cart $0.01 - 2 Year Activation (128GB) $729.9…" at bounding box center [497, 312] width 466 height 526
click at [647, 456] on div "Apple iPhone 15 from $0.01 Add To Cart $0.01 - 2 Year Activation (128GB) $729.9…" at bounding box center [497, 312] width 466 height 526
click at [545, 528] on button "Add To Cart" at bounding box center [490, 537] width 135 height 26
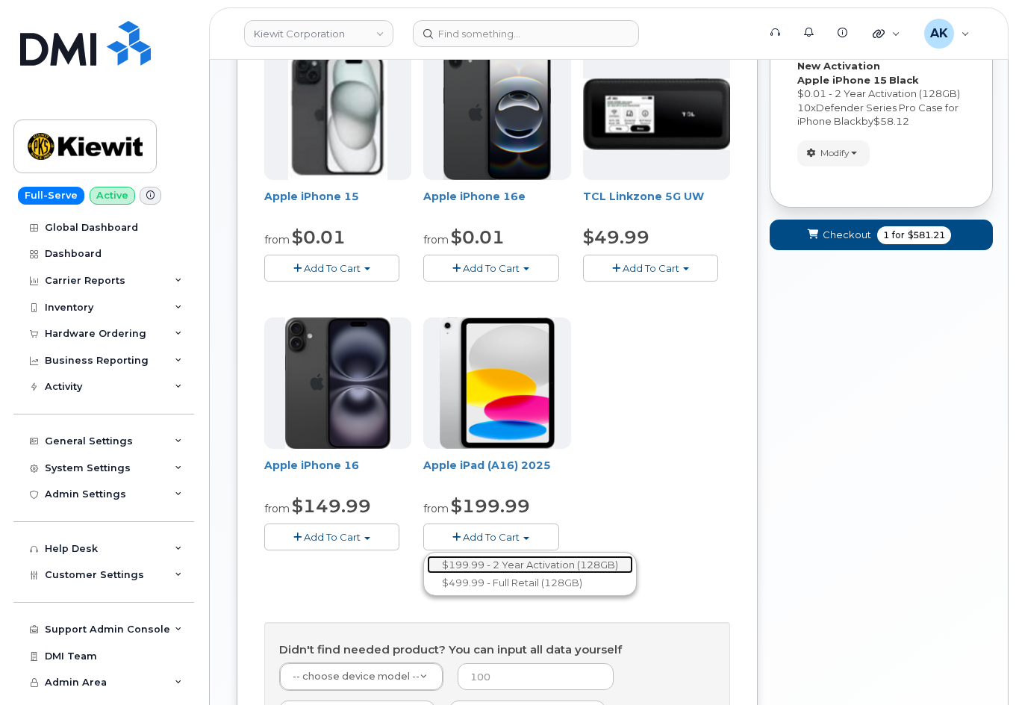
click at [524, 562] on link "$199.99 - 2 Year Activation (128GB)" at bounding box center [530, 565] width 206 height 19
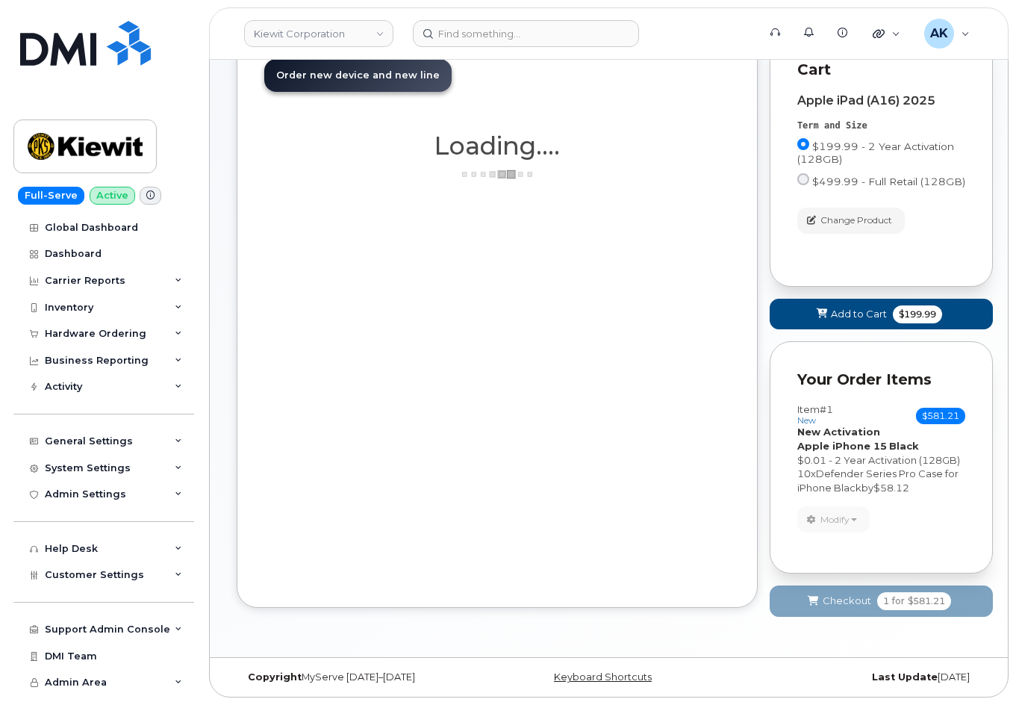
scroll to position [105, 0]
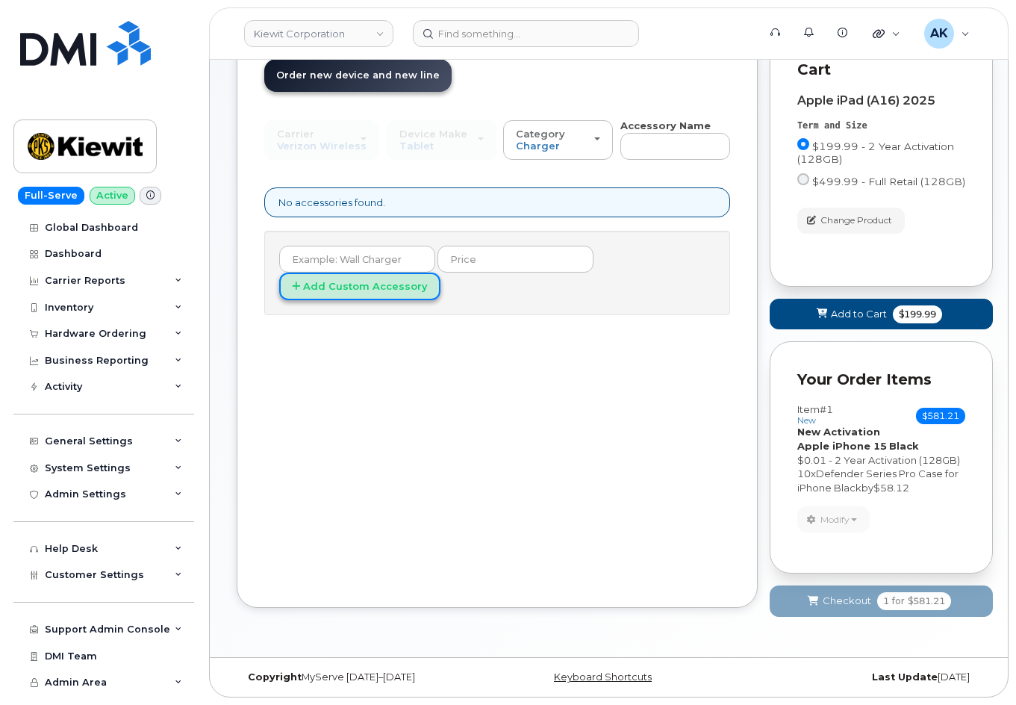
click at [370, 298] on button "Add Custom Accessory" at bounding box center [359, 287] width 161 height 28
click at [366, 264] on input "text" at bounding box center [357, 259] width 156 height 27
type input "cable"
click at [279, 273] on button "Add Custom Accessory" at bounding box center [359, 287] width 161 height 28
click at [372, 282] on button "Add Custom Accessory" at bounding box center [359, 287] width 161 height 28
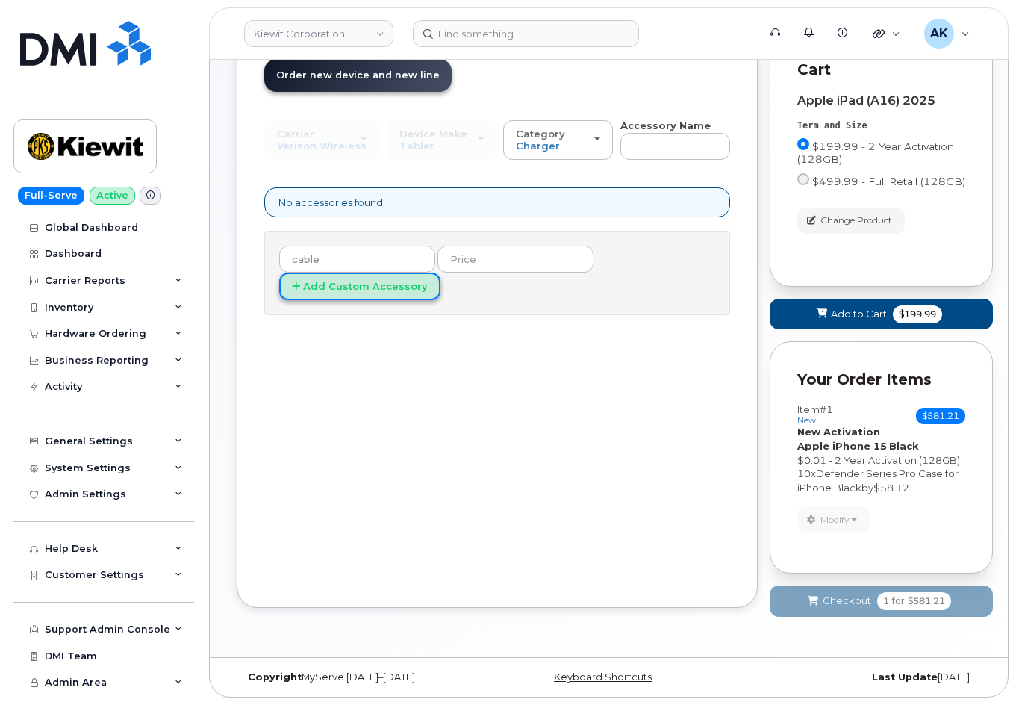
click at [366, 291] on button "Add Custom Accessory" at bounding box center [359, 287] width 161 height 28
drag, startPoint x: 315, startPoint y: 261, endPoint x: 213, endPoint y: 270, distance: 102.6
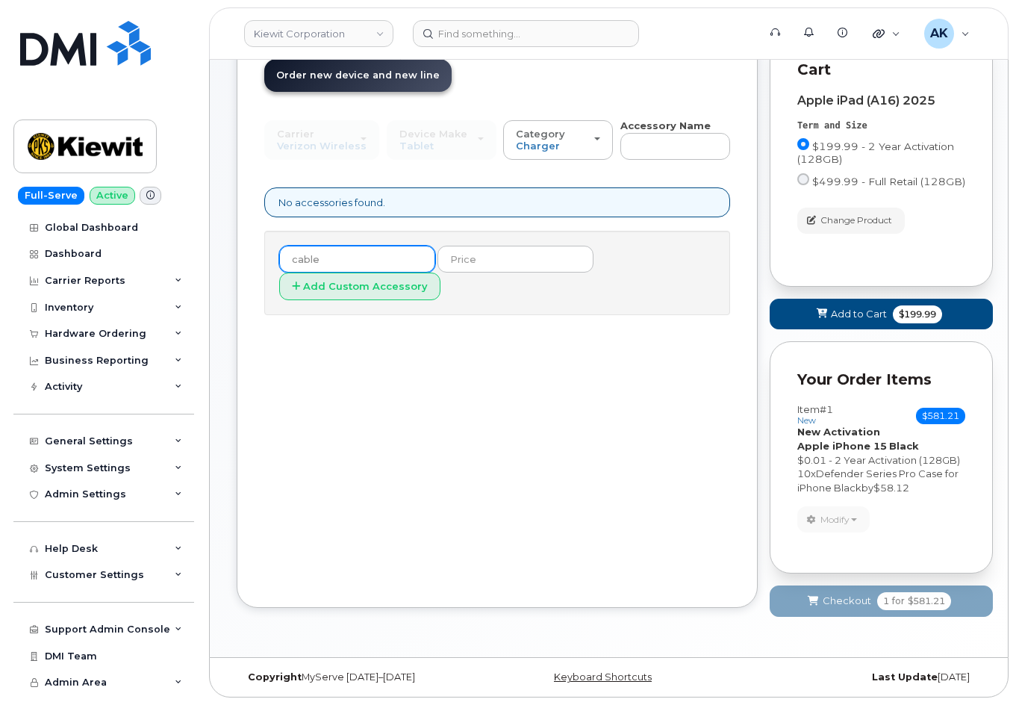
click at [213, 265] on div "New Order Share Order × Share This Order If you want to allow others to create …" at bounding box center [609, 305] width 798 height 703
click at [487, 360] on div "Order New Device Upgrade Existing Device Order Accessory Order new device and n…" at bounding box center [497, 319] width 521 height 577
click at [488, 359] on div "Order New Device Upgrade Existing Device Order Accessory Order new device and n…" at bounding box center [497, 319] width 521 height 577
drag, startPoint x: 471, startPoint y: 367, endPoint x: 499, endPoint y: 357, distance: 29.5
click at [482, 366] on div "Order New Device Upgrade Existing Device Order Accessory Order new device and n…" at bounding box center [497, 319] width 521 height 577
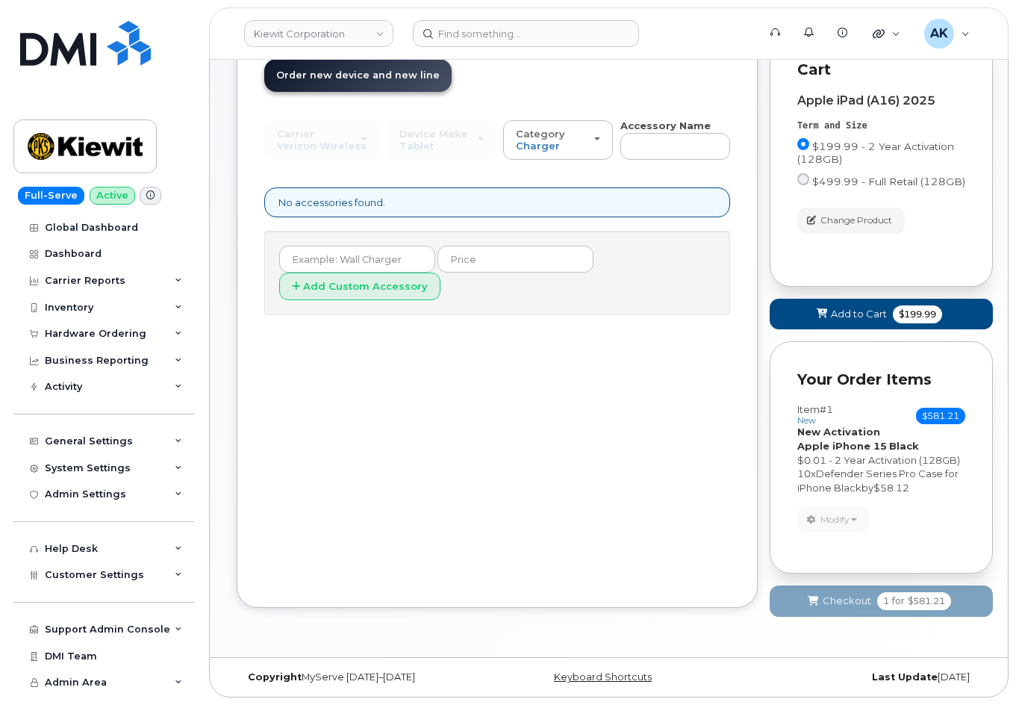
drag, startPoint x: 499, startPoint y: 357, endPoint x: 606, endPoint y: 427, distance: 127.8
click at [500, 357] on div "Order New Device Upgrade Existing Device Order Accessory Order new device and n…" at bounding box center [497, 319] width 521 height 577
click at [809, 324] on button "Add to Cart $199.99" at bounding box center [881, 314] width 223 height 31
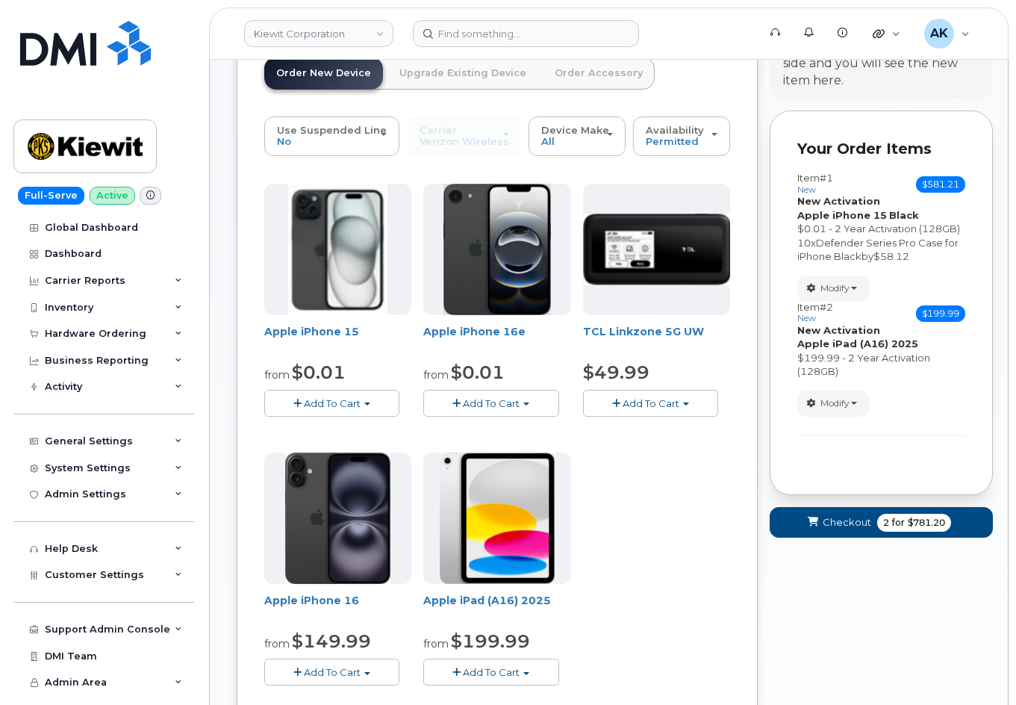
scroll to position [0, 0]
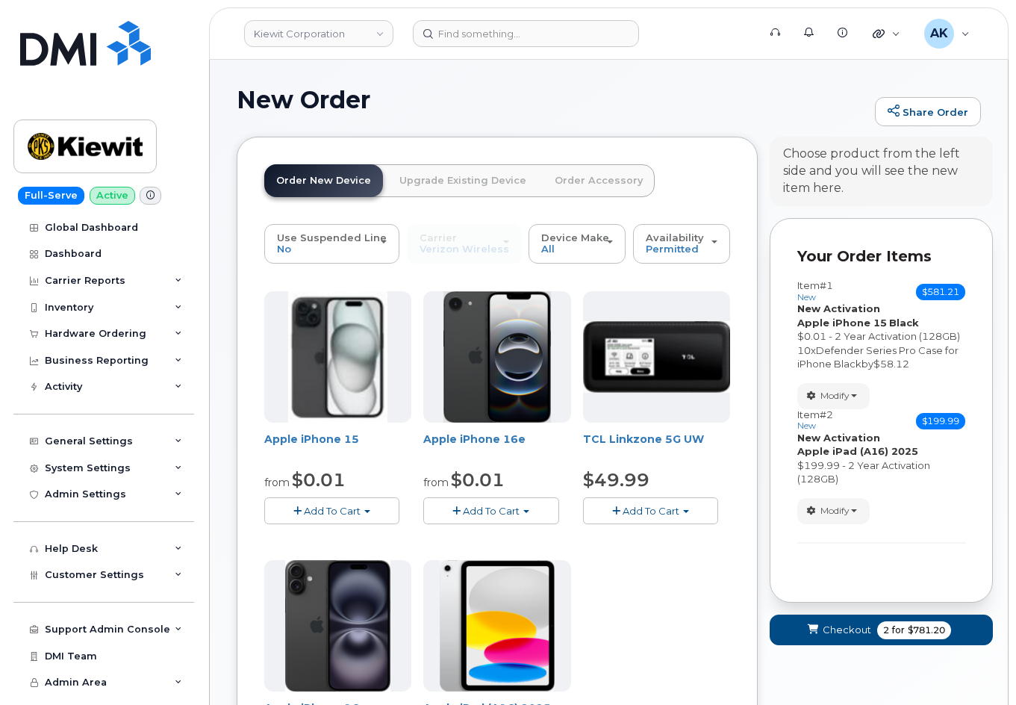
drag, startPoint x: 549, startPoint y: 507, endPoint x: 621, endPoint y: 571, distance: 95.8
click at [627, 573] on div "Apple iPhone 15 from $0.01 Add To Cart $0.01 - 2 Year Activation (128GB) $729.9…" at bounding box center [497, 554] width 466 height 526
click at [340, 514] on span "Add To Cart" at bounding box center [332, 511] width 57 height 12
click at [376, 539] on link "$0.01 - 2 Year Activation (128GB)" at bounding box center [364, 539] width 193 height 19
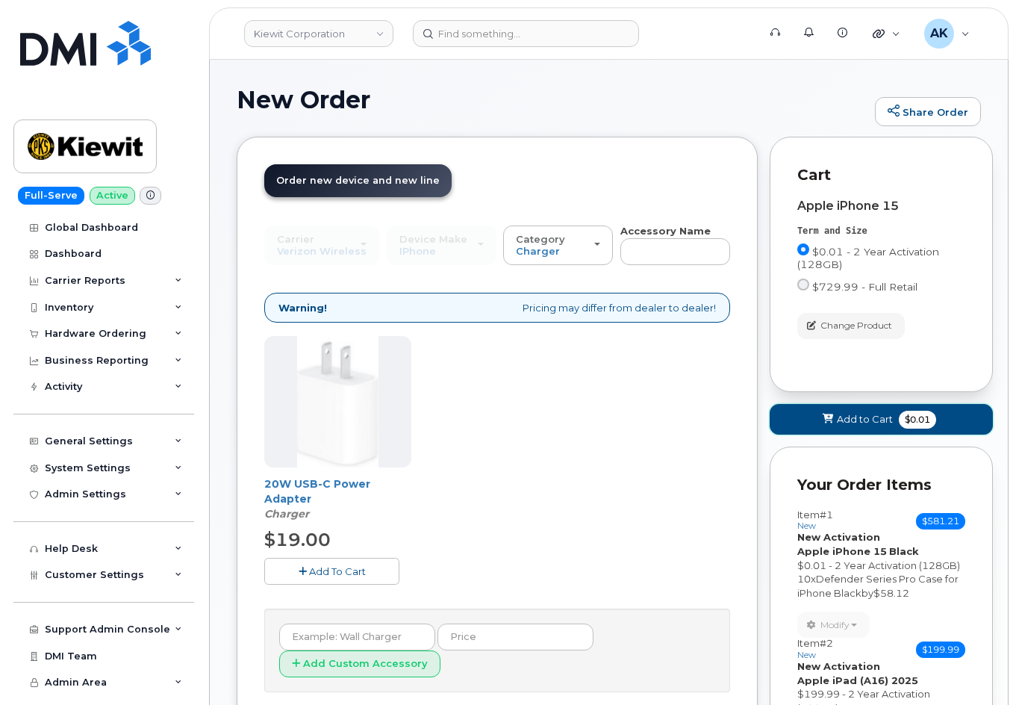
click at [816, 420] on button "Add to Cart $0.01" at bounding box center [881, 419] width 223 height 31
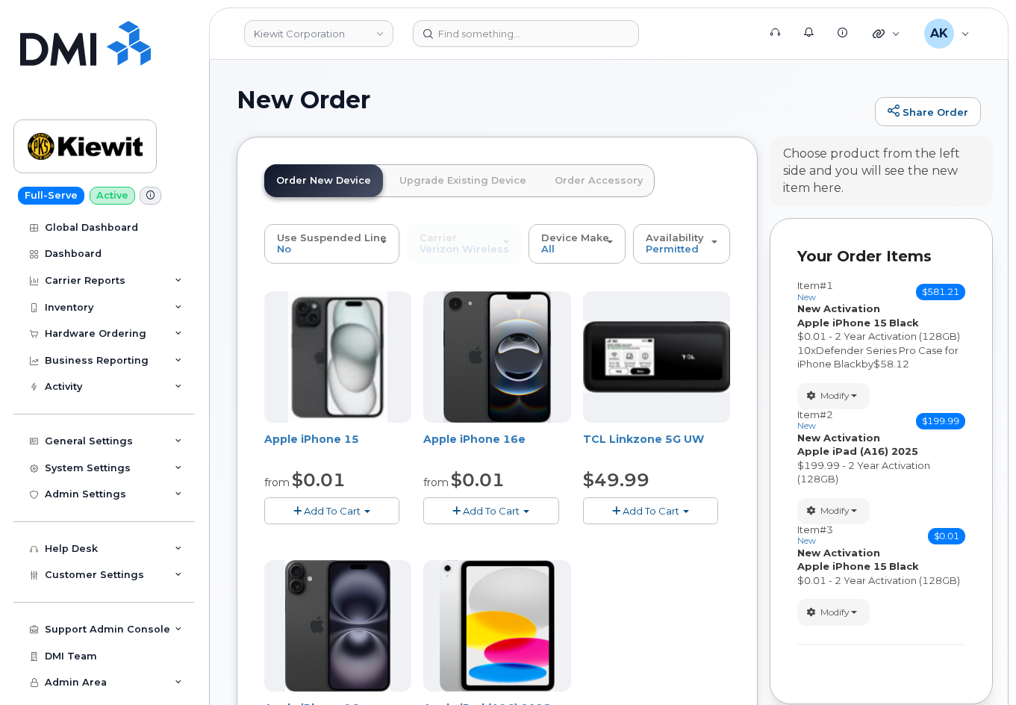
click at [500, 513] on span "Add To Cart" at bounding box center [491, 511] width 57 height 12
click at [499, 538] on link "$0.01 - 2 Year Activation (128GB)" at bounding box center [523, 539] width 193 height 19
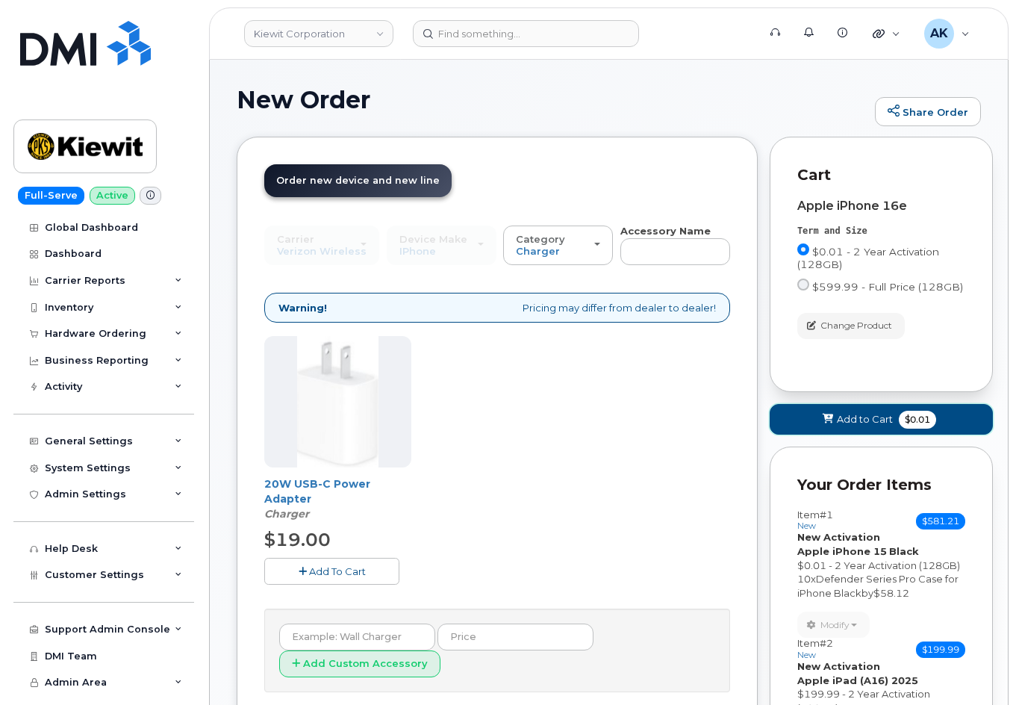
drag, startPoint x: 785, startPoint y: 424, endPoint x: 609, endPoint y: 485, distance: 185.9
click at [609, 485] on div "Order New Device Upgrade Existing Device Order Accessory Order new device and n…" at bounding box center [609, 563] width 745 height 853
click at [381, 186] on span "Order new device and new line" at bounding box center [358, 180] width 164 height 11
drag, startPoint x: 536, startPoint y: 439, endPoint x: 530, endPoint y: 445, distance: 9.0
click at [553, 471] on div "20W USB-C Power Adapter Charger $19.00 Add To Cart" at bounding box center [497, 472] width 466 height 272
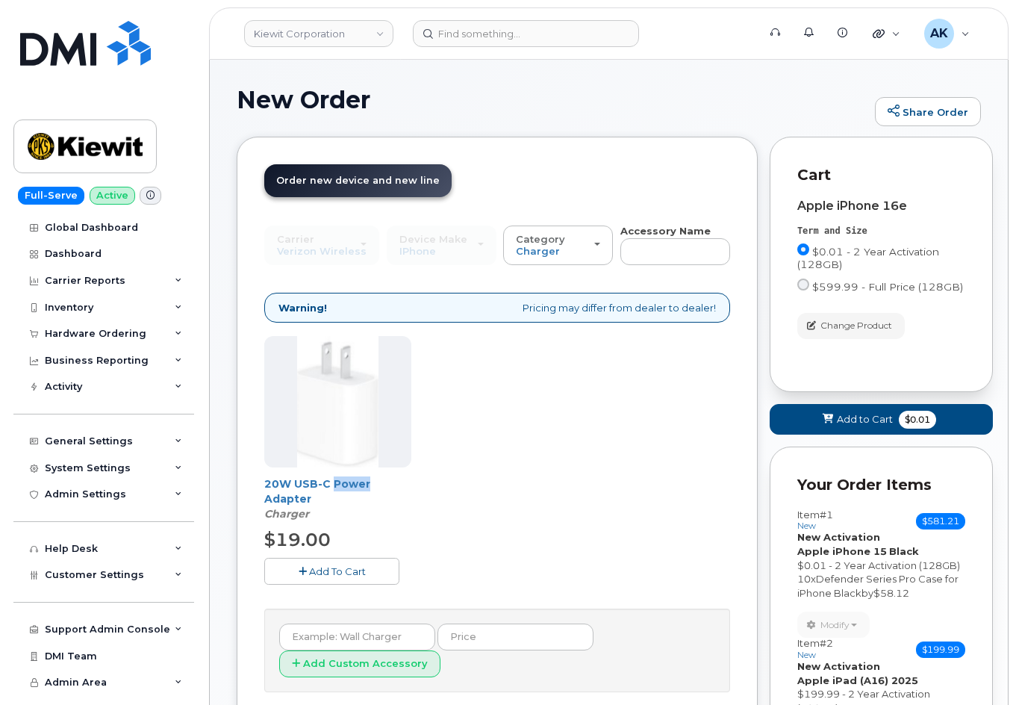
click at [553, 471] on div "20W USB-C Power Adapter Charger $19.00 Add To Cart" at bounding box center [497, 472] width 466 height 272
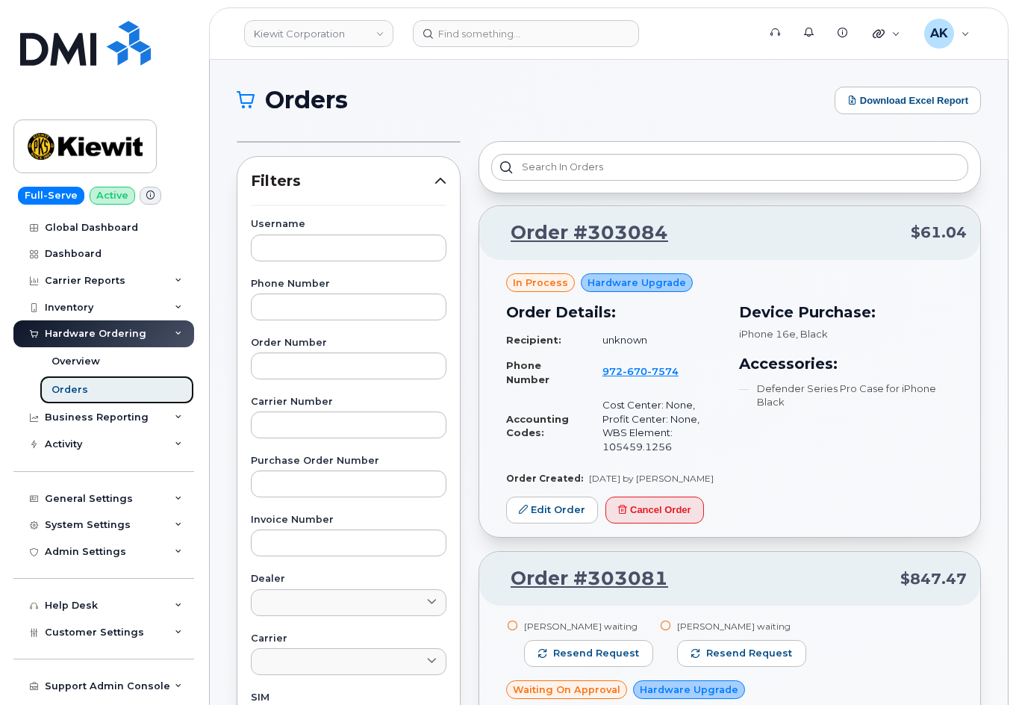
click at [93, 386] on link "Orders" at bounding box center [117, 390] width 155 height 28
click at [107, 367] on link "Overview" at bounding box center [117, 361] width 155 height 28
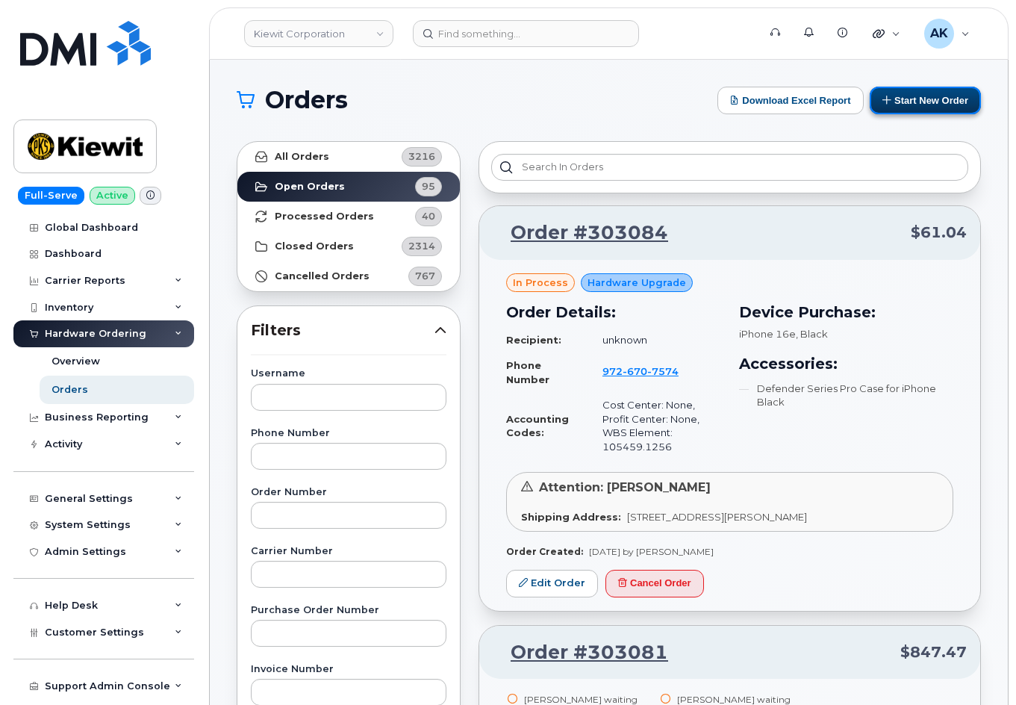
click at [901, 108] on button "Start New Order" at bounding box center [925, 101] width 111 height 28
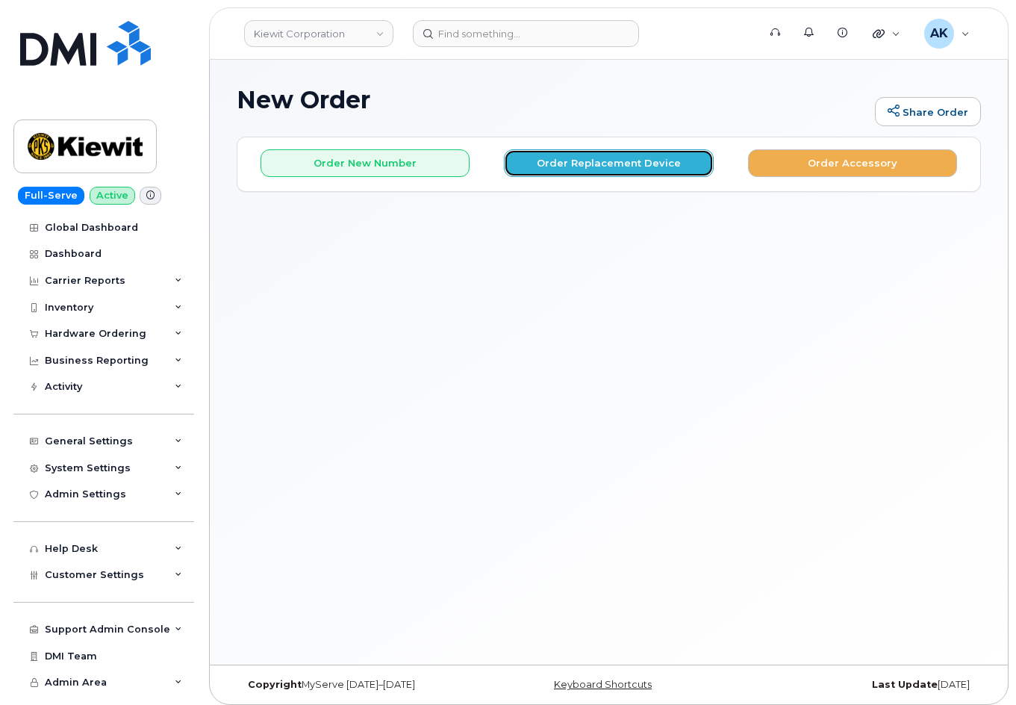
click at [541, 170] on button "Order Replacement Device" at bounding box center [608, 163] width 209 height 28
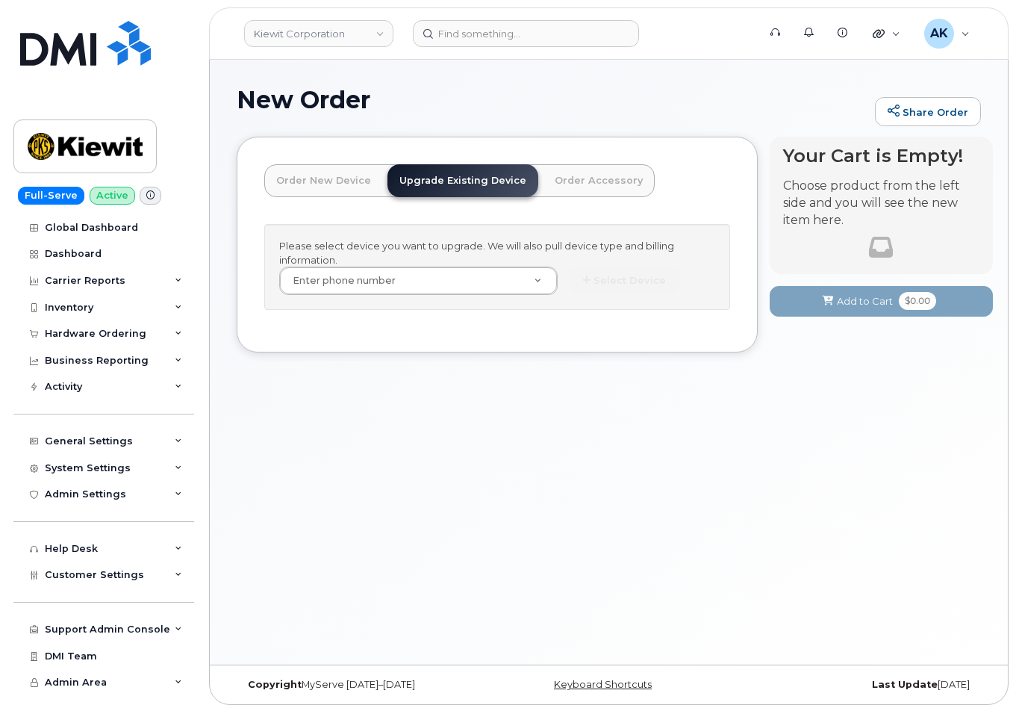
click at [318, 184] on link "Order New Device" at bounding box center [323, 180] width 119 height 33
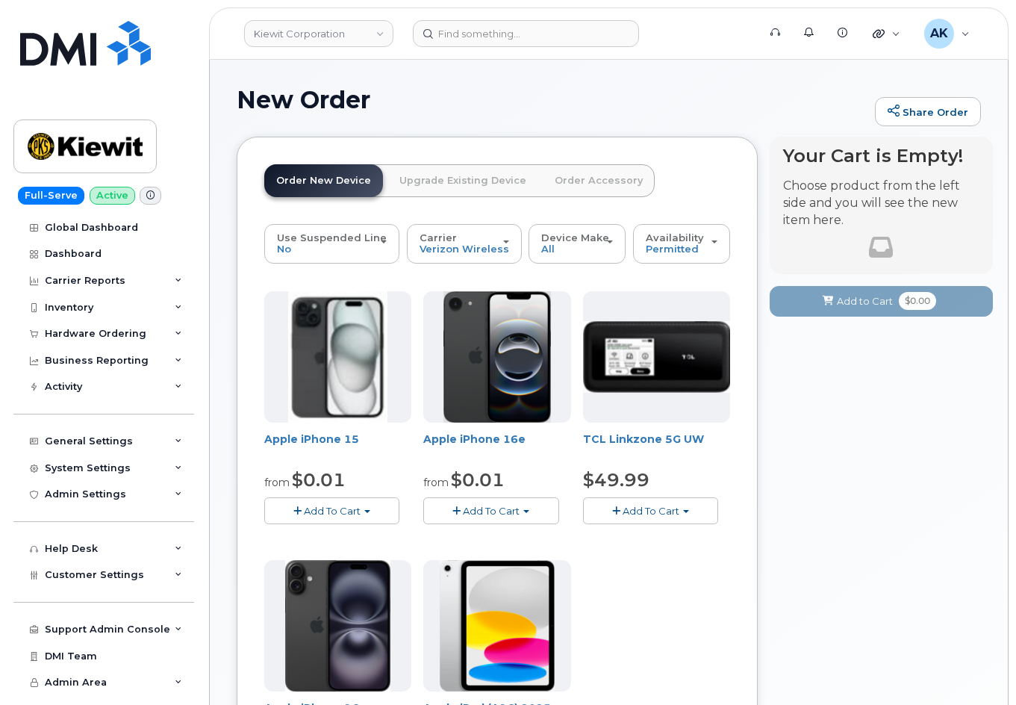
click at [320, 474] on span "$0.01" at bounding box center [319, 480] width 54 height 22
click at [329, 505] on span "Add To Cart" at bounding box center [332, 511] width 57 height 12
click at [338, 534] on link "$0.01 - 2 Year Activation (128GB)" at bounding box center [364, 539] width 193 height 19
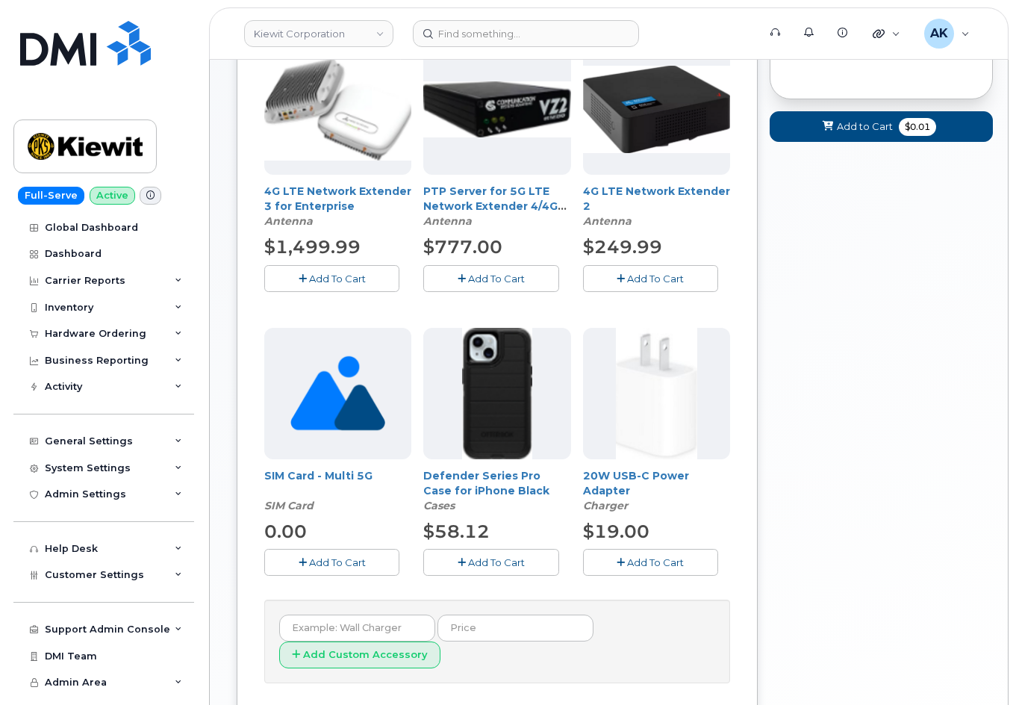
scroll to position [411, 0]
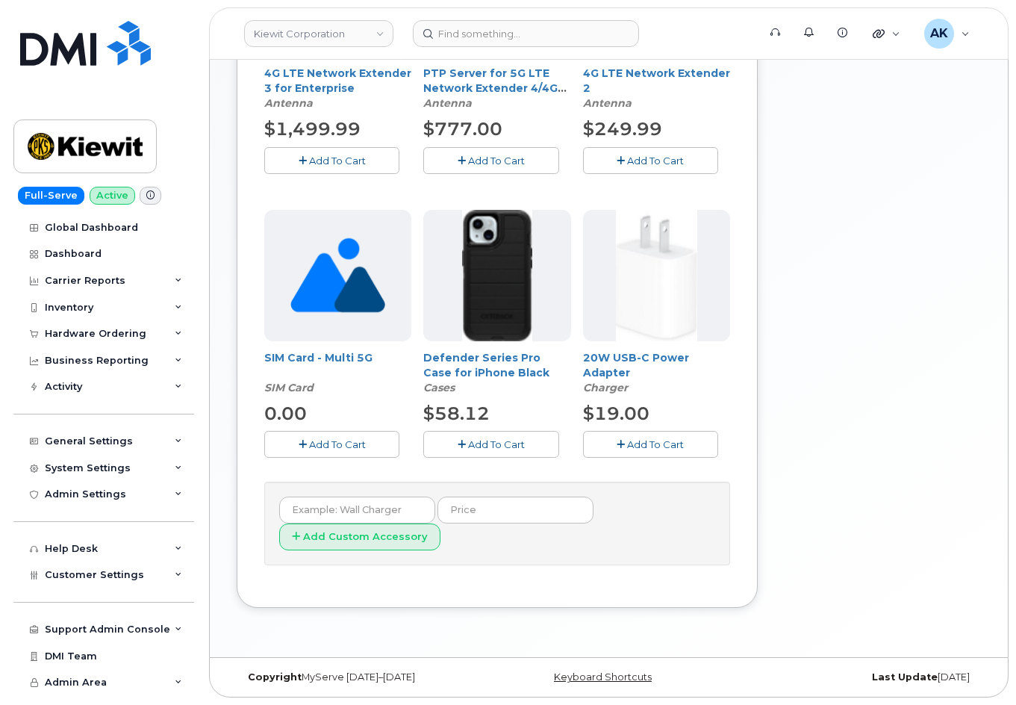
click at [482, 448] on span "Add To Cart" at bounding box center [496, 444] width 57 height 12
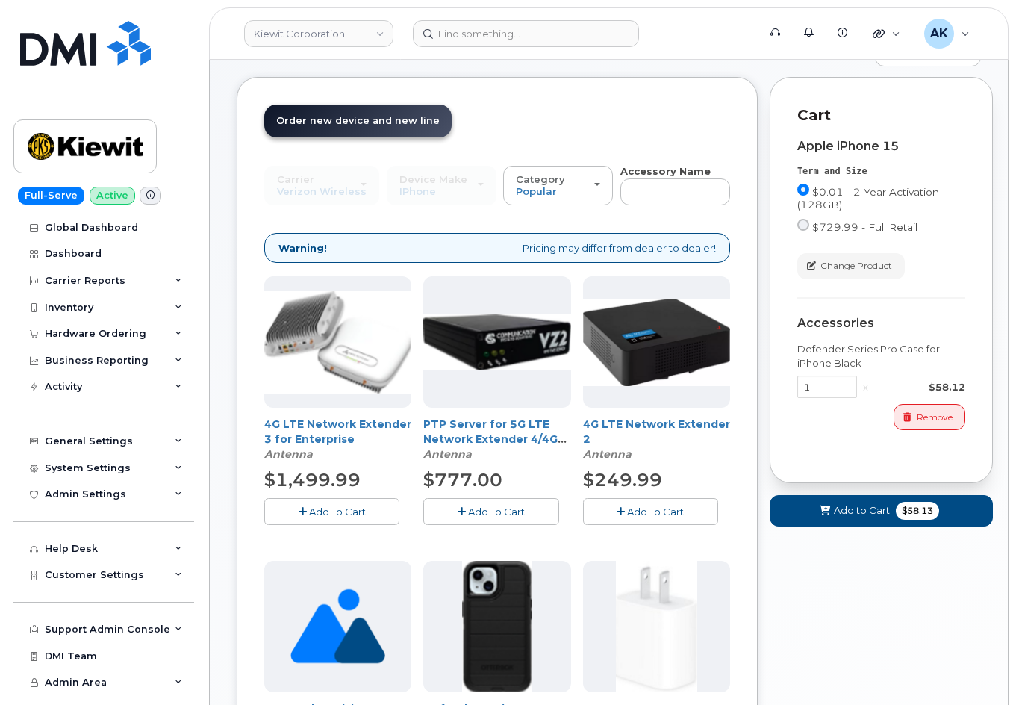
scroll to position [37, 0]
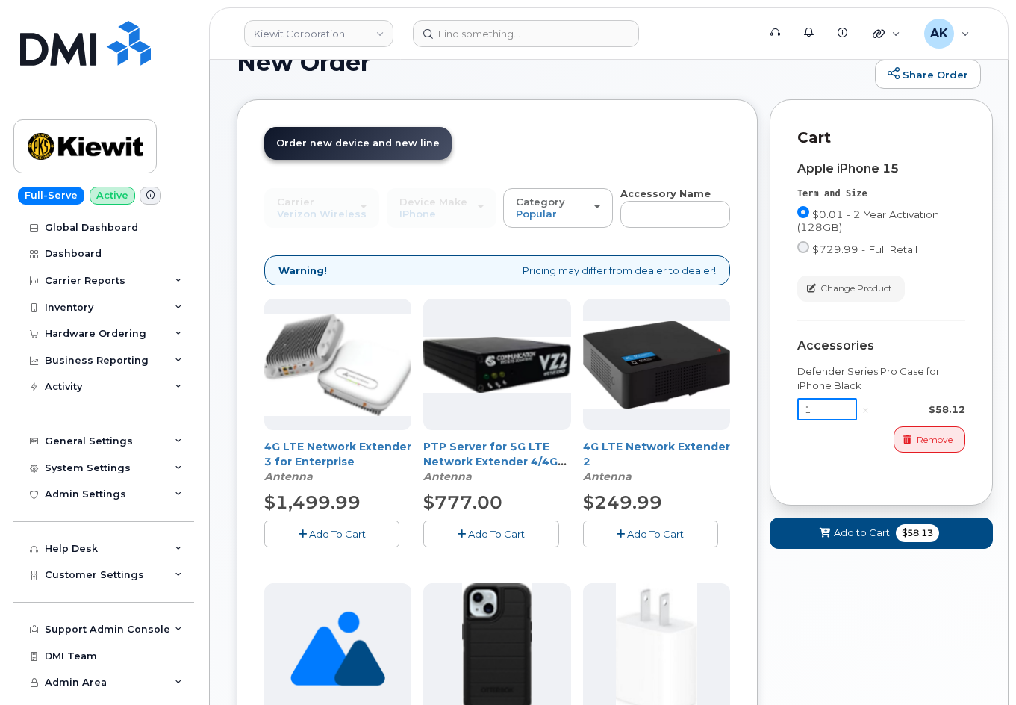
click at [828, 412] on input "1" at bounding box center [828, 409] width 60 height 22
click at [833, 532] on button "Add to Cart $58.13" at bounding box center [881, 533] width 223 height 31
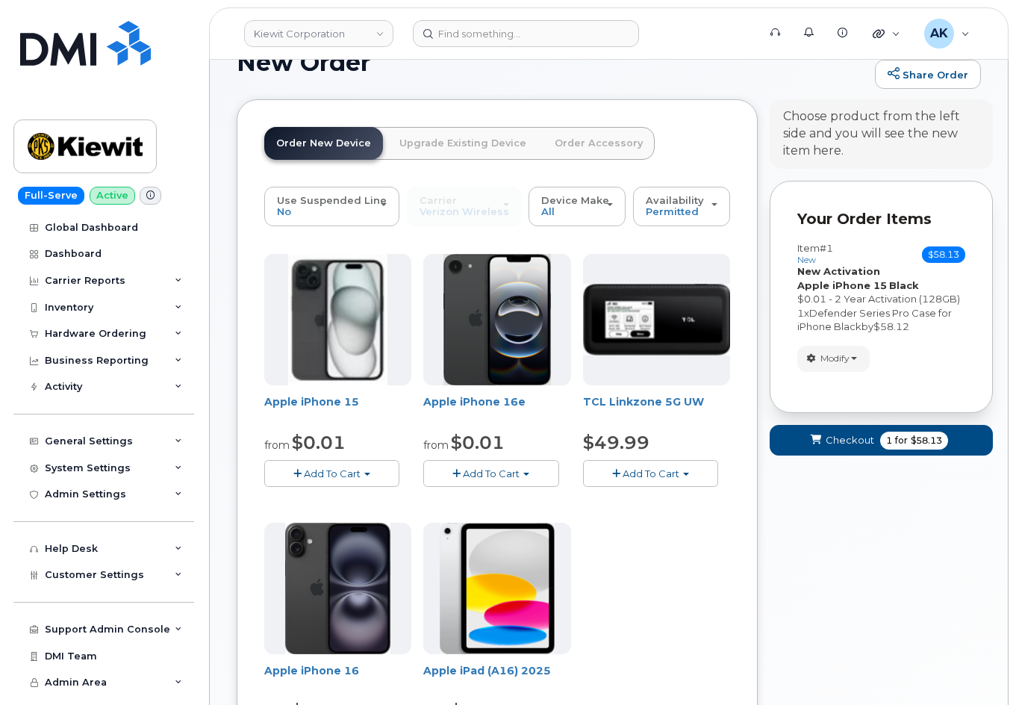
click at [361, 474] on button "Add To Cart" at bounding box center [331, 473] width 135 height 26
click at [367, 494] on link "$0.01 - 2 Year Activation (128GB)" at bounding box center [364, 501] width 193 height 19
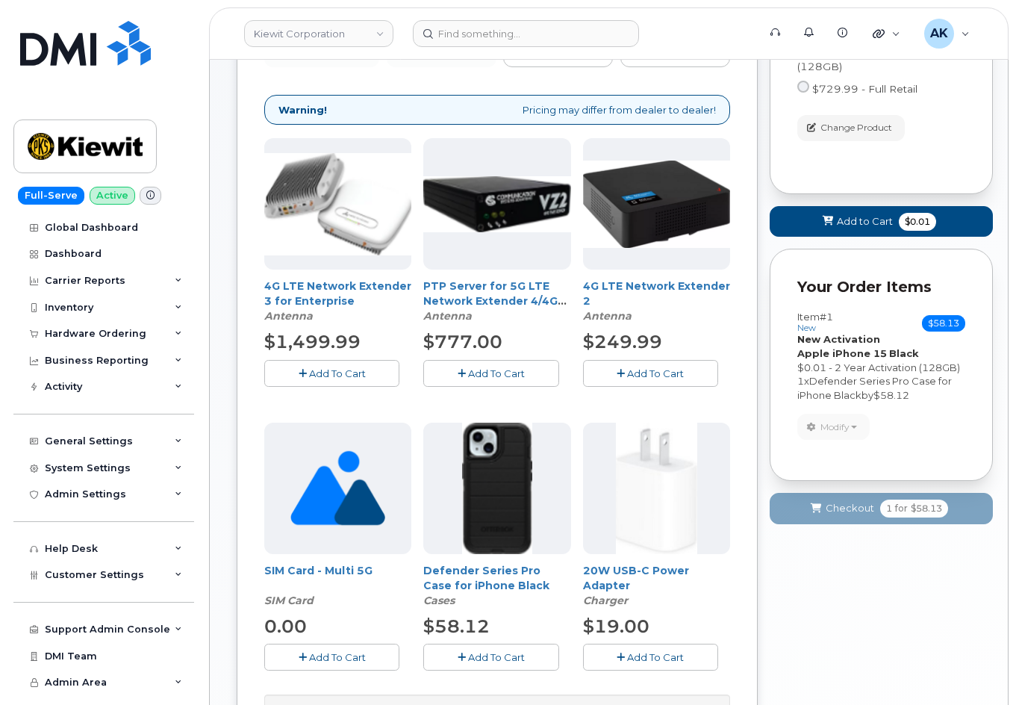
scroll to position [336, 0]
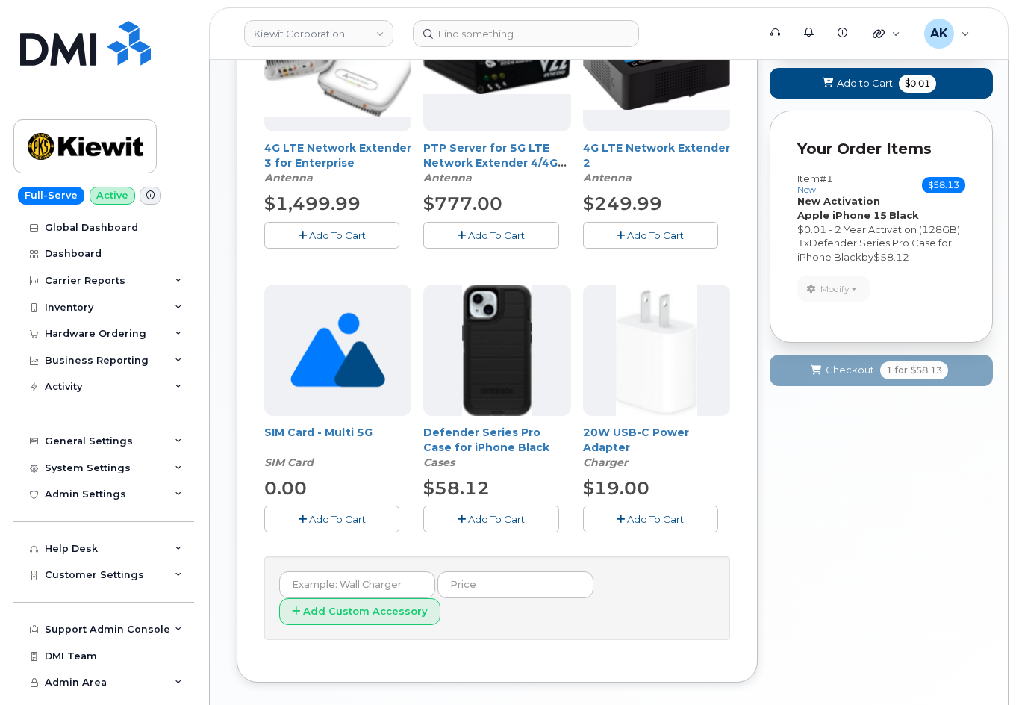
click at [500, 515] on span "Add To Cart" at bounding box center [496, 519] width 57 height 12
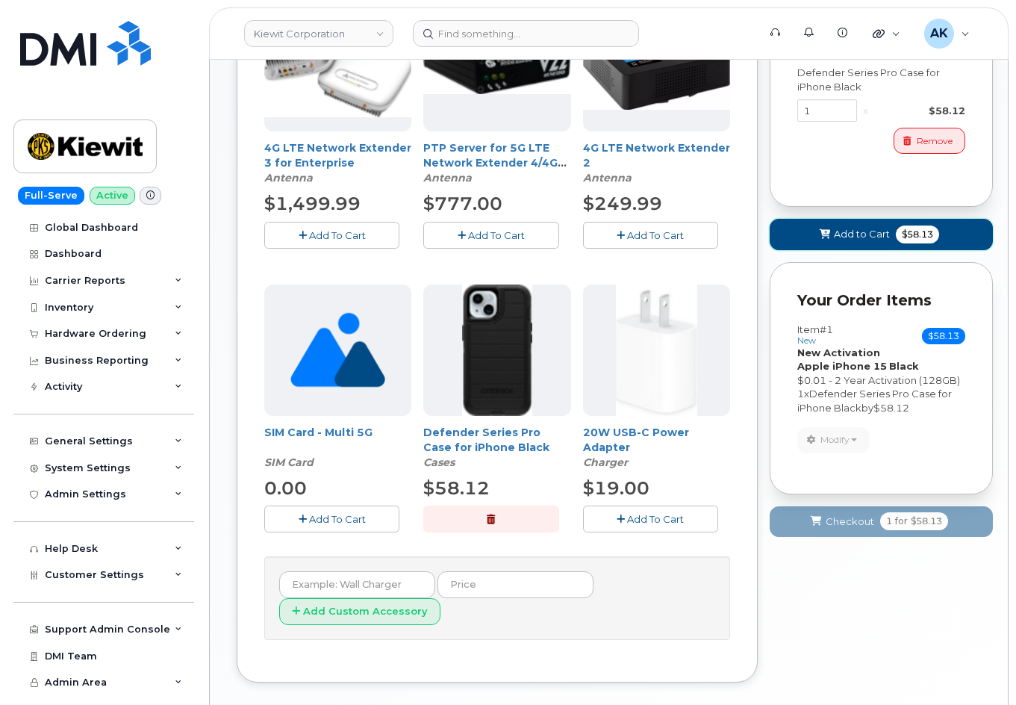
click at [857, 237] on span "Add to Cart" at bounding box center [862, 234] width 56 height 14
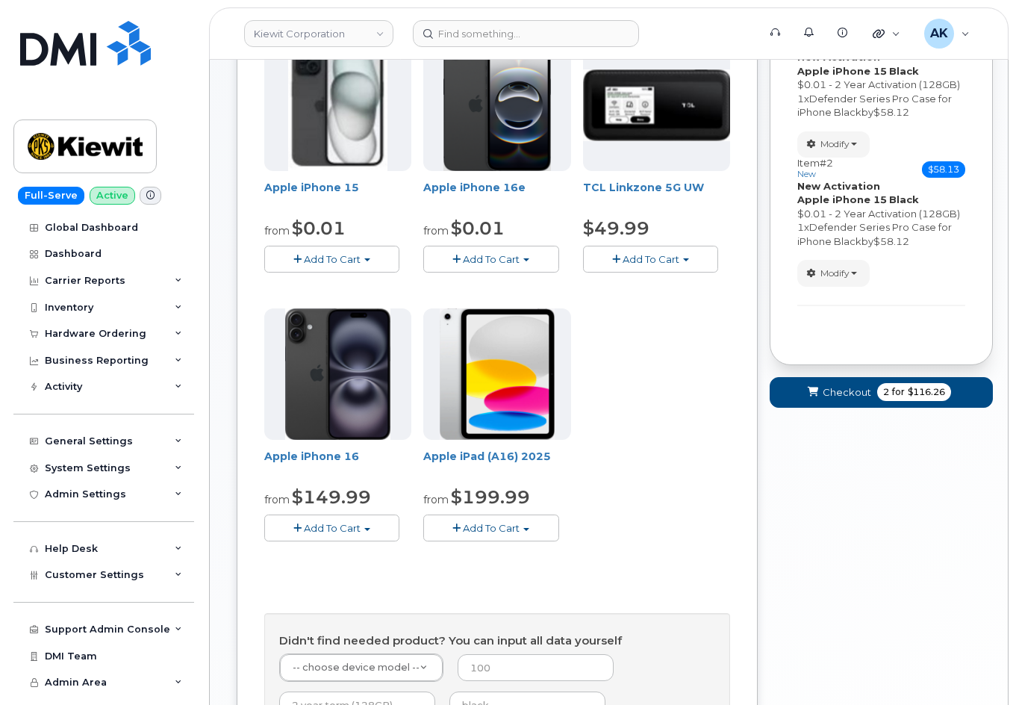
scroll to position [243, 0]
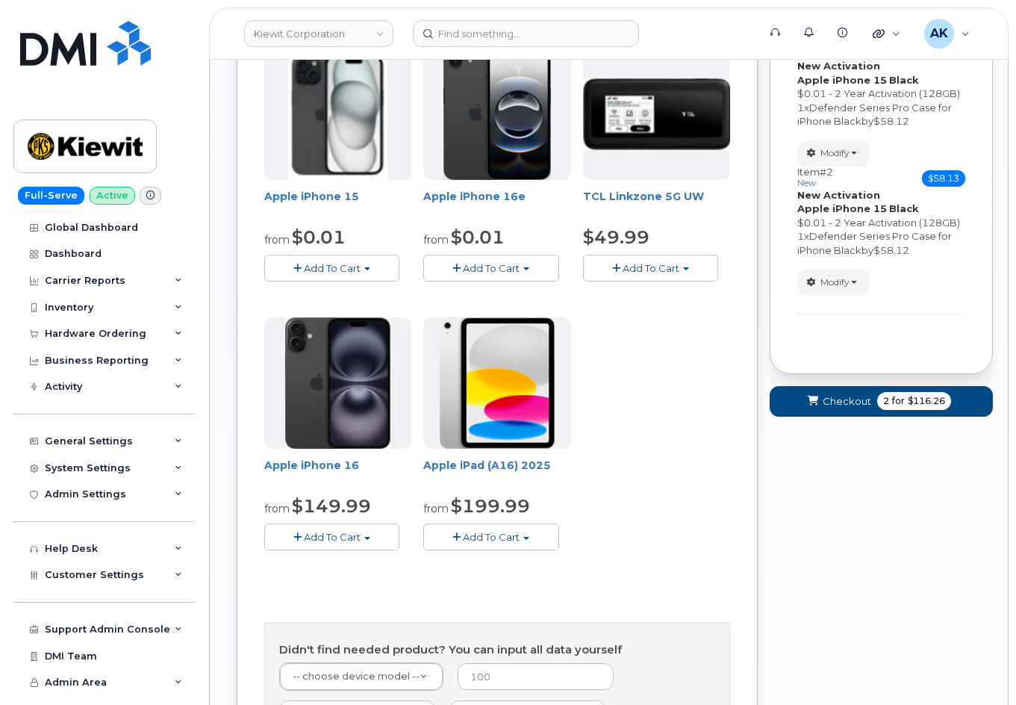
click at [349, 274] on button "Add To Cart" at bounding box center [331, 268] width 135 height 26
click at [377, 300] on link "$0.01 - 2 Year Activation (128GB)" at bounding box center [364, 296] width 193 height 19
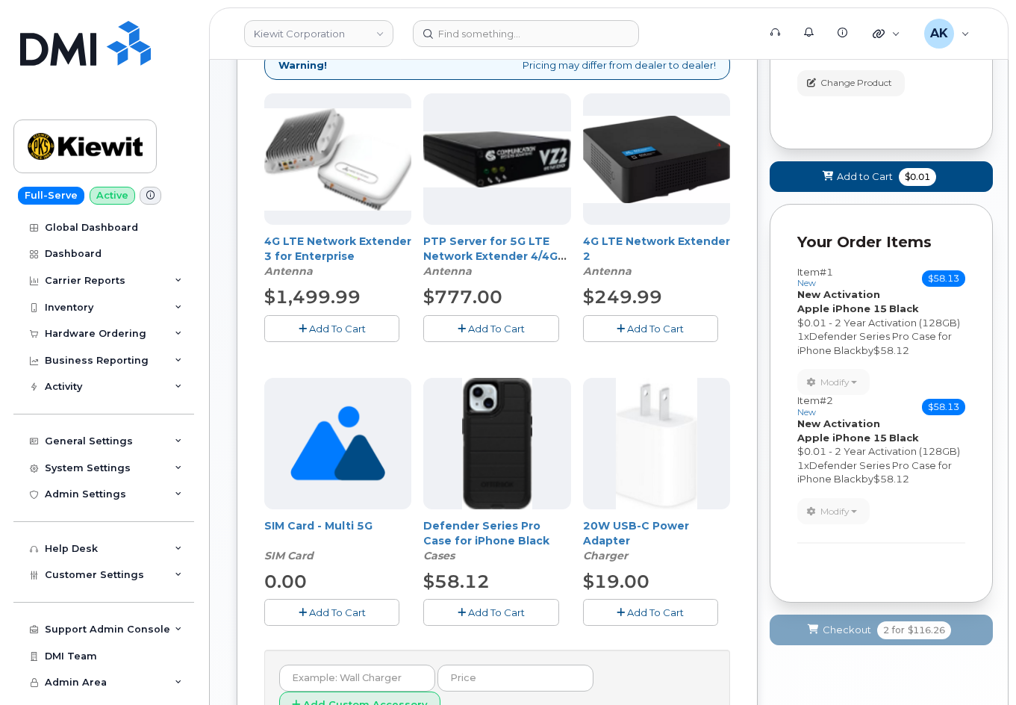
click at [487, 614] on span "Add To Cart" at bounding box center [496, 612] width 57 height 12
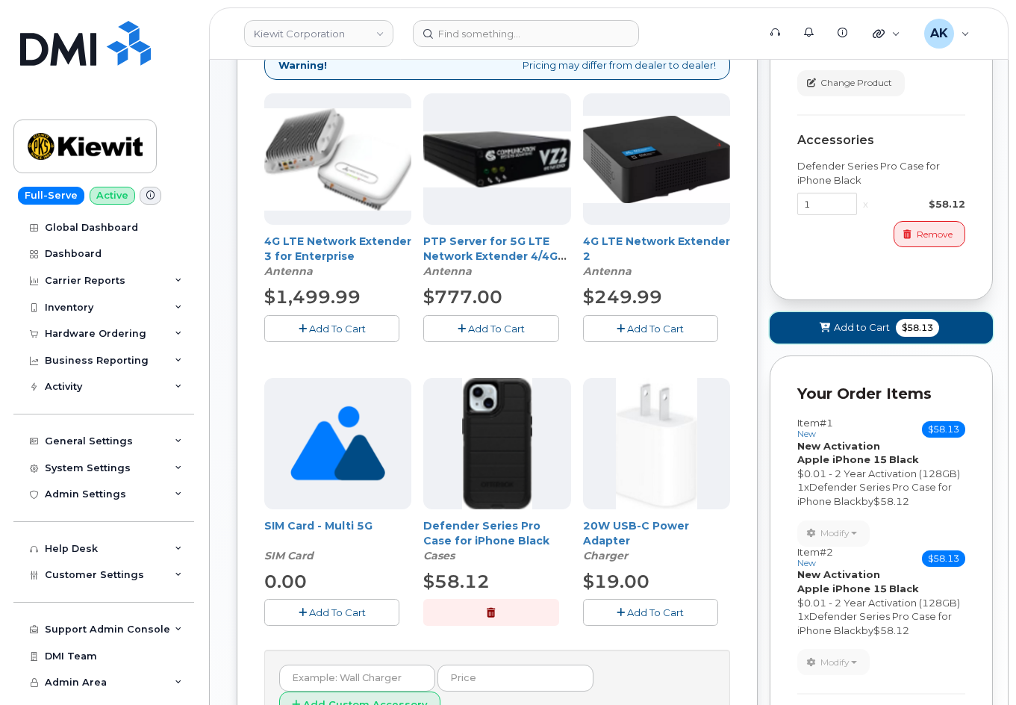
click at [793, 323] on button "Add to Cart $58.13" at bounding box center [881, 327] width 223 height 31
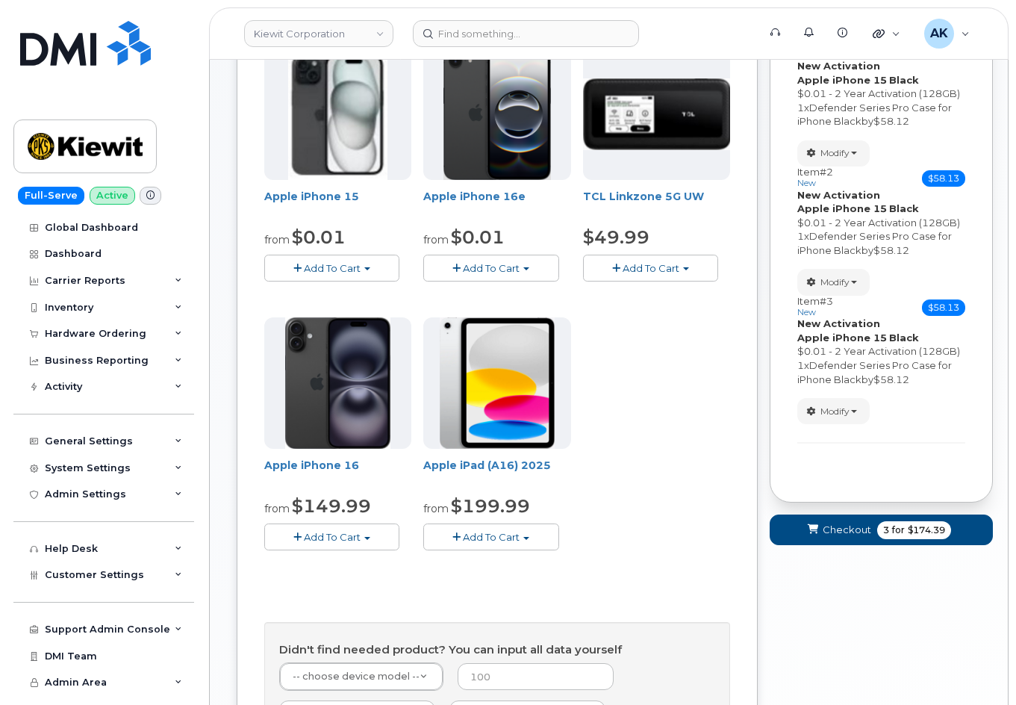
click at [351, 276] on button "Add To Cart" at bounding box center [331, 268] width 135 height 26
click at [382, 288] on link "$0.01 - 2 Year Activation (128GB)" at bounding box center [364, 296] width 193 height 19
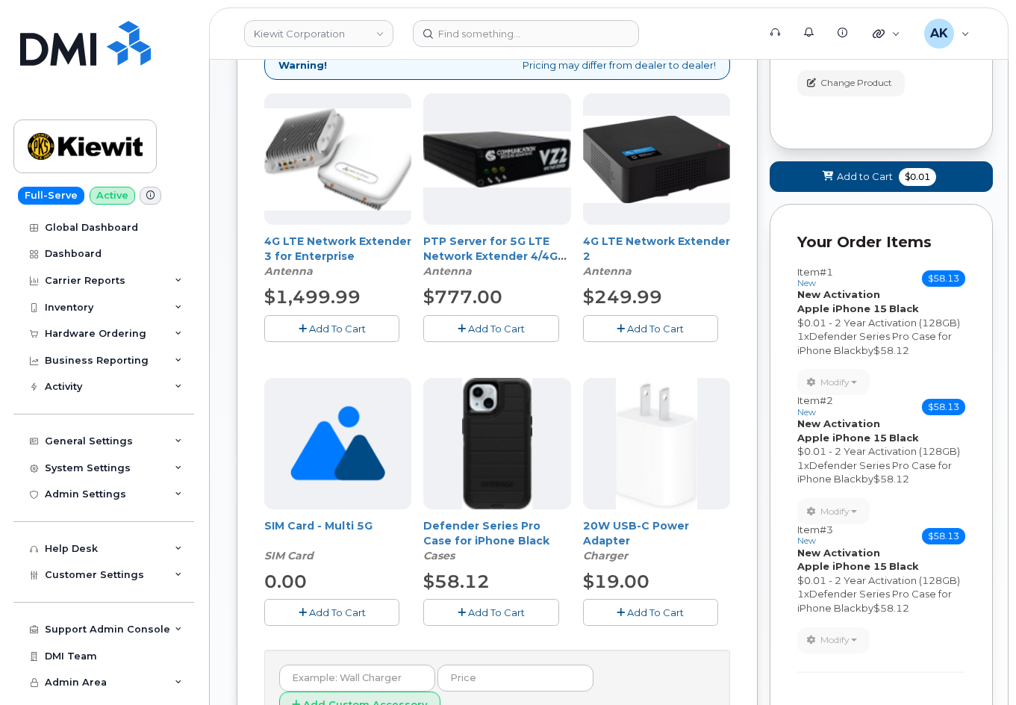
click at [486, 617] on span "Add To Cart" at bounding box center [496, 612] width 57 height 12
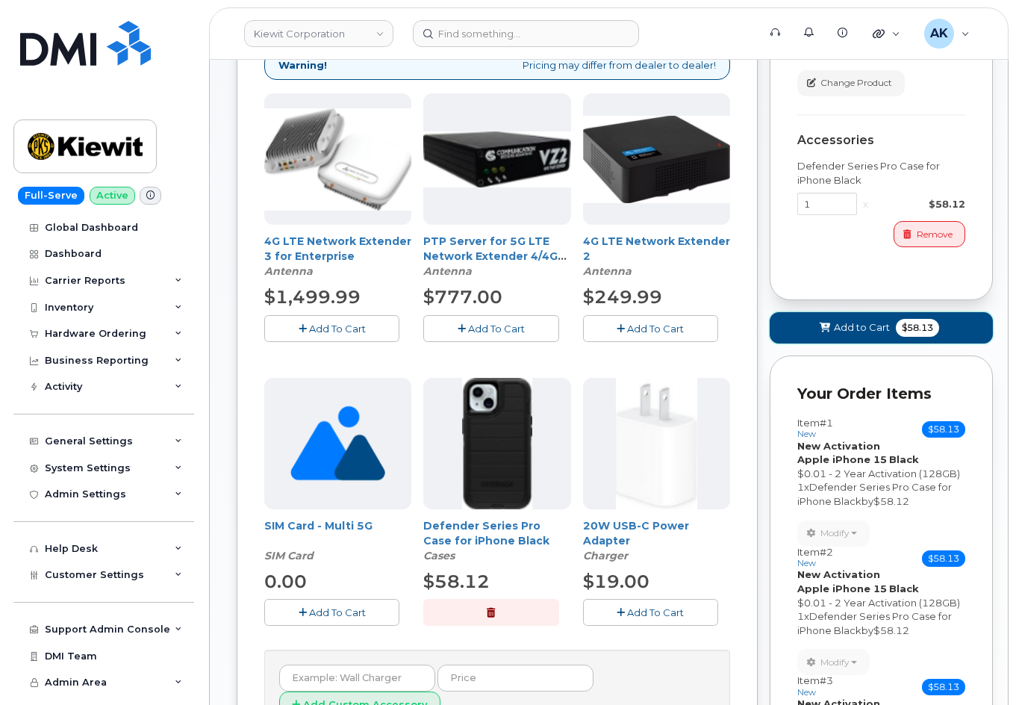
click at [815, 329] on button "Add to Cart $58.13" at bounding box center [881, 327] width 223 height 31
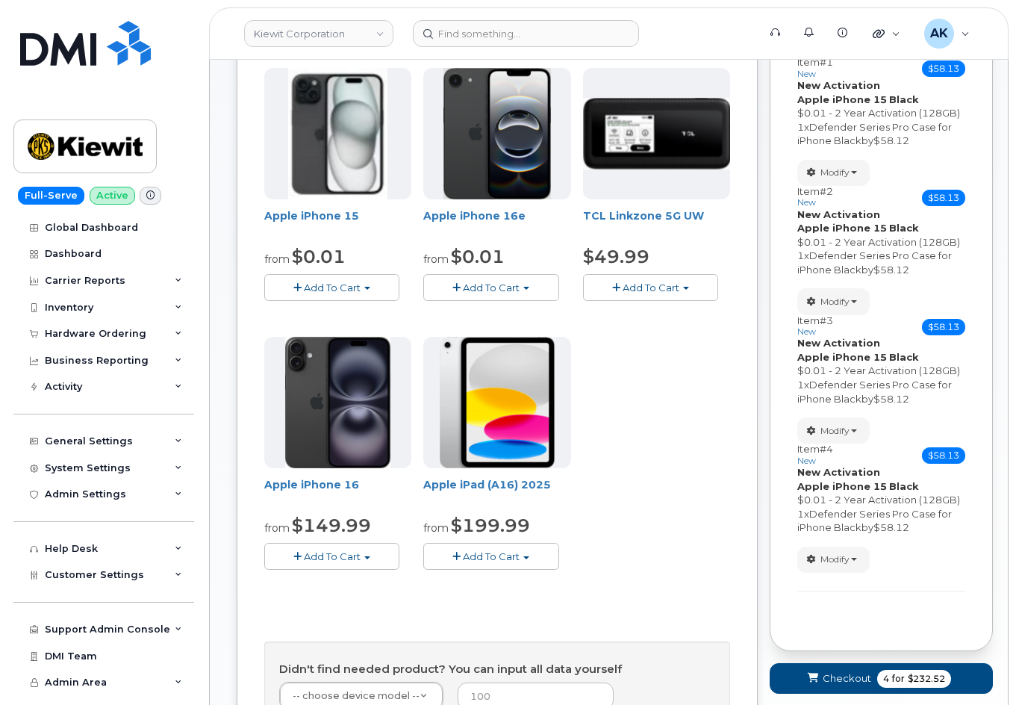
scroll to position [168, 0]
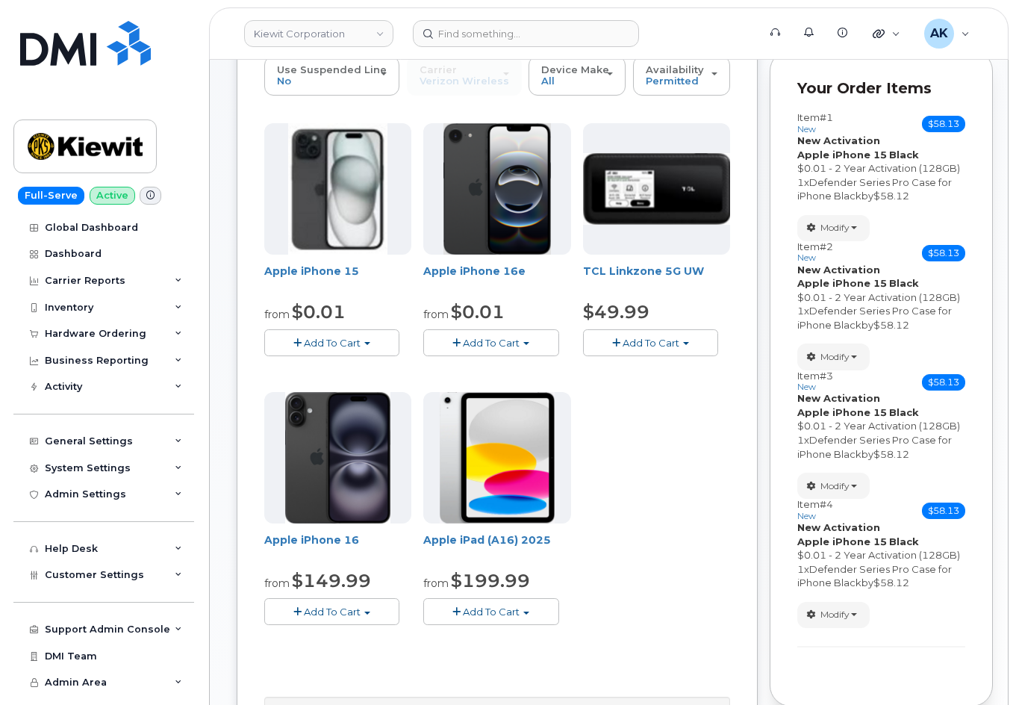
click at [363, 341] on button "Add To Cart" at bounding box center [331, 342] width 135 height 26
click at [373, 373] on link "$0.01 - 2 Year Activation (128GB)" at bounding box center [364, 370] width 193 height 19
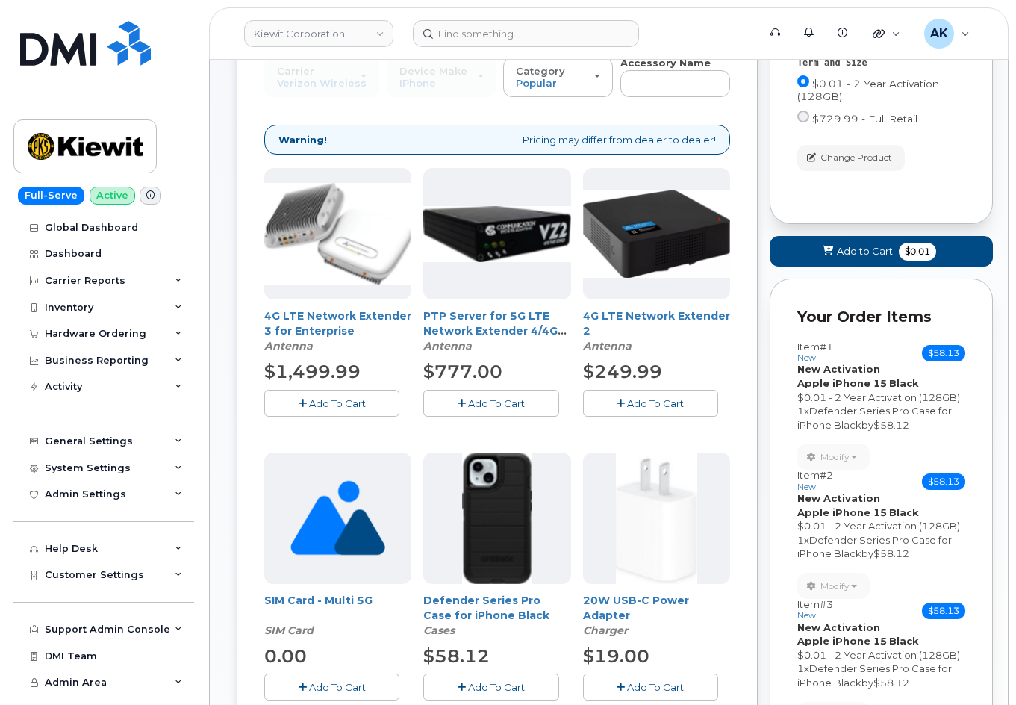
click at [524, 679] on button "Add To Cart" at bounding box center [490, 687] width 135 height 26
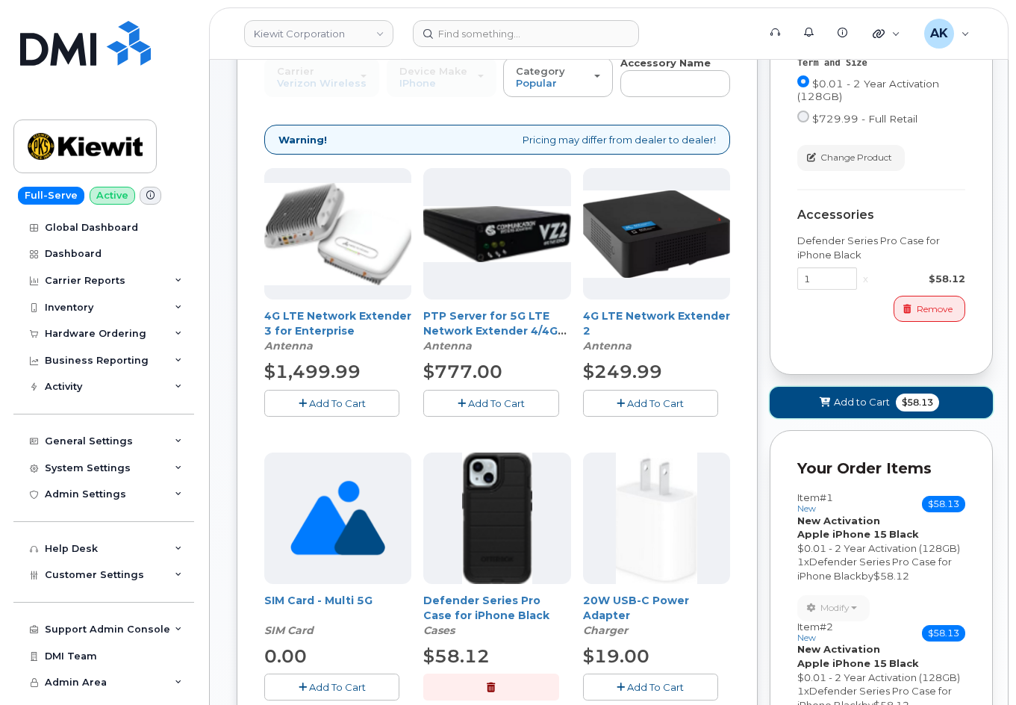
click at [779, 403] on button "Add to Cart $58.13" at bounding box center [881, 402] width 223 height 31
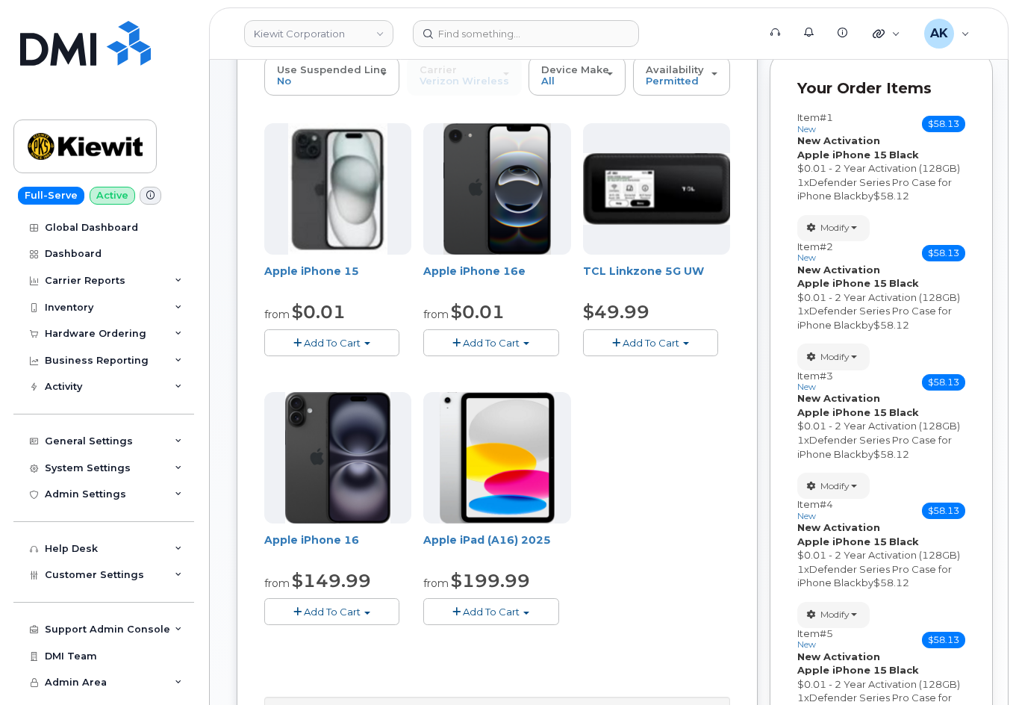
click at [355, 341] on span "Add To Cart" at bounding box center [332, 343] width 57 height 12
click at [385, 367] on link "$0.01 - 2 Year Activation (128GB)" at bounding box center [364, 370] width 193 height 19
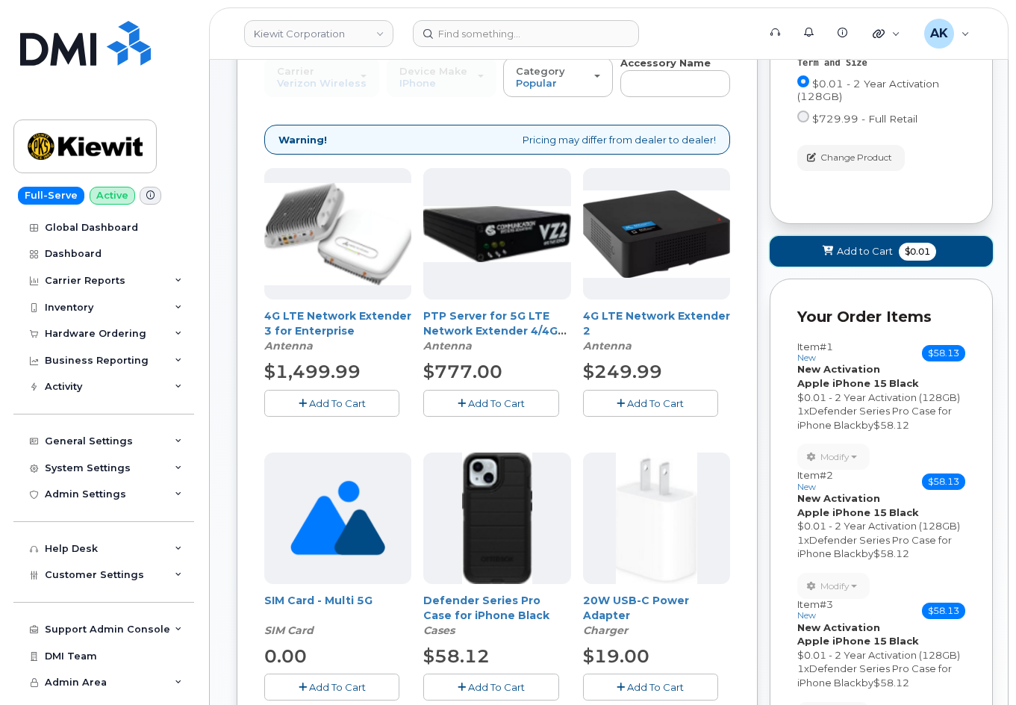
click at [837, 263] on button "Add to Cart $0.01" at bounding box center [881, 251] width 223 height 31
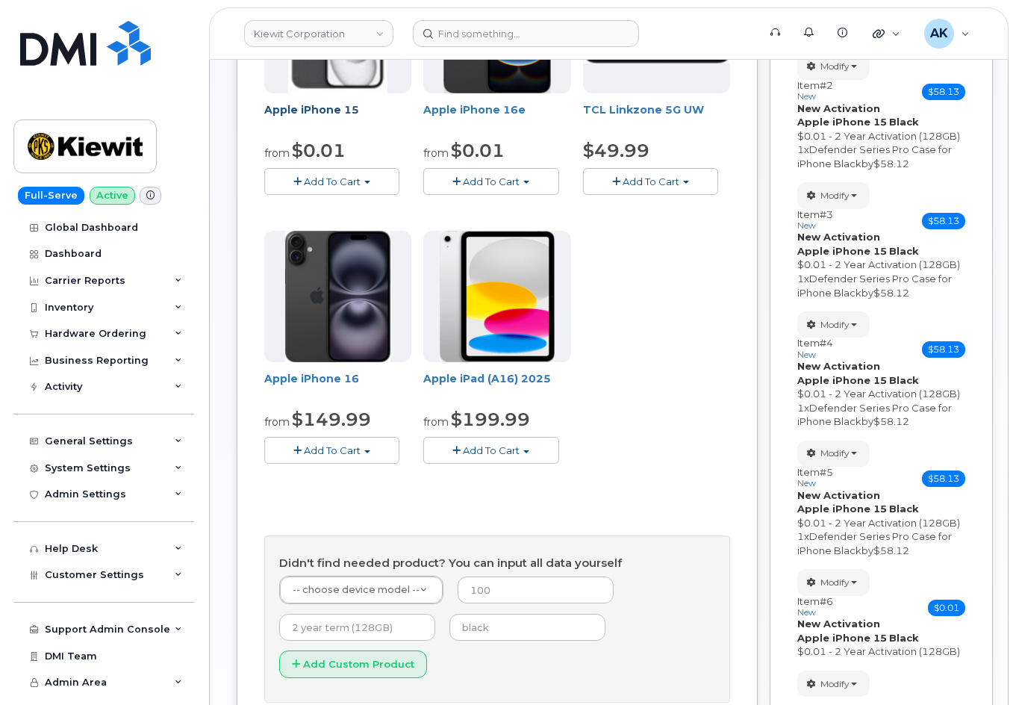
scroll to position [149, 0]
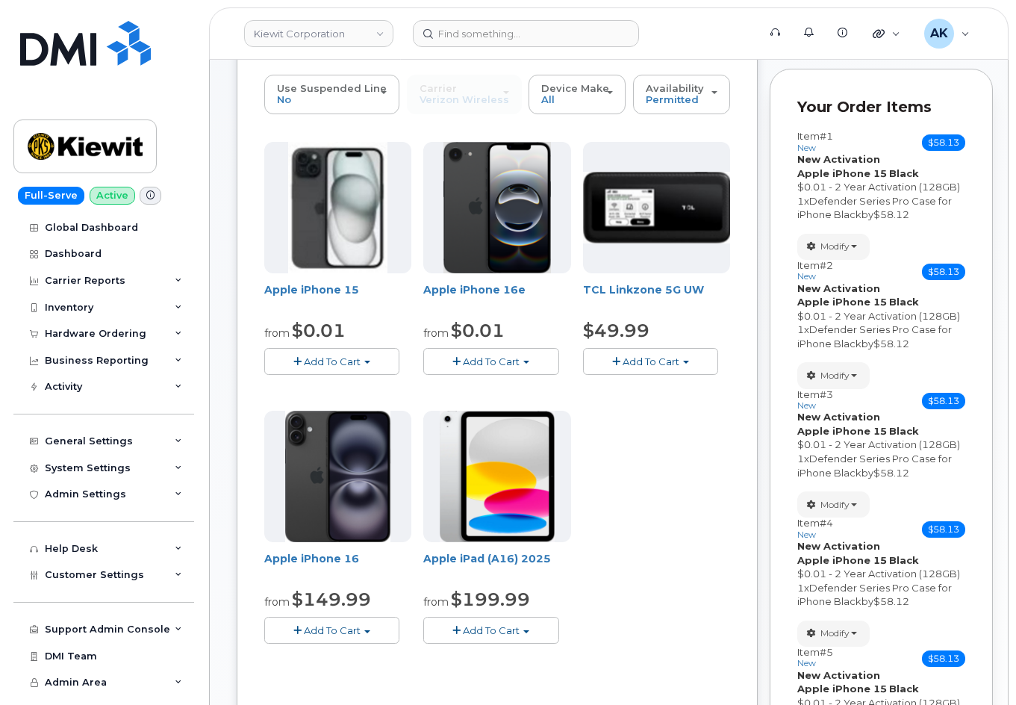
click at [358, 357] on span "Add To Cart" at bounding box center [332, 361] width 57 height 12
click at [345, 385] on link "$0.01 - 2 Year Activation (128GB)" at bounding box center [364, 389] width 193 height 19
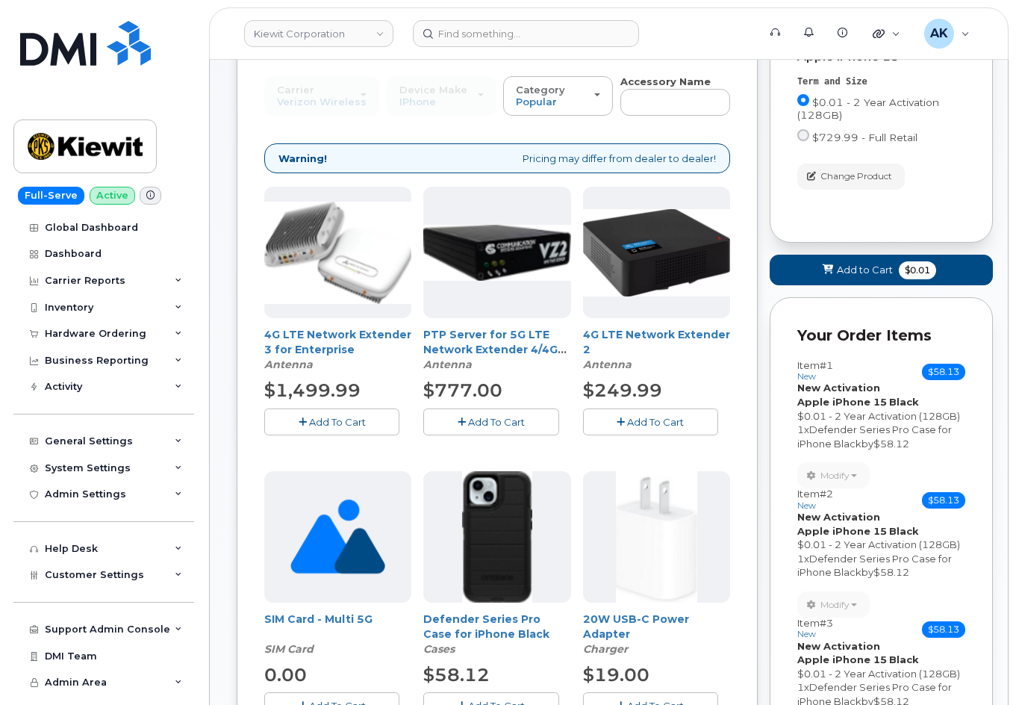
click at [483, 698] on button "Add To Cart" at bounding box center [490, 705] width 135 height 26
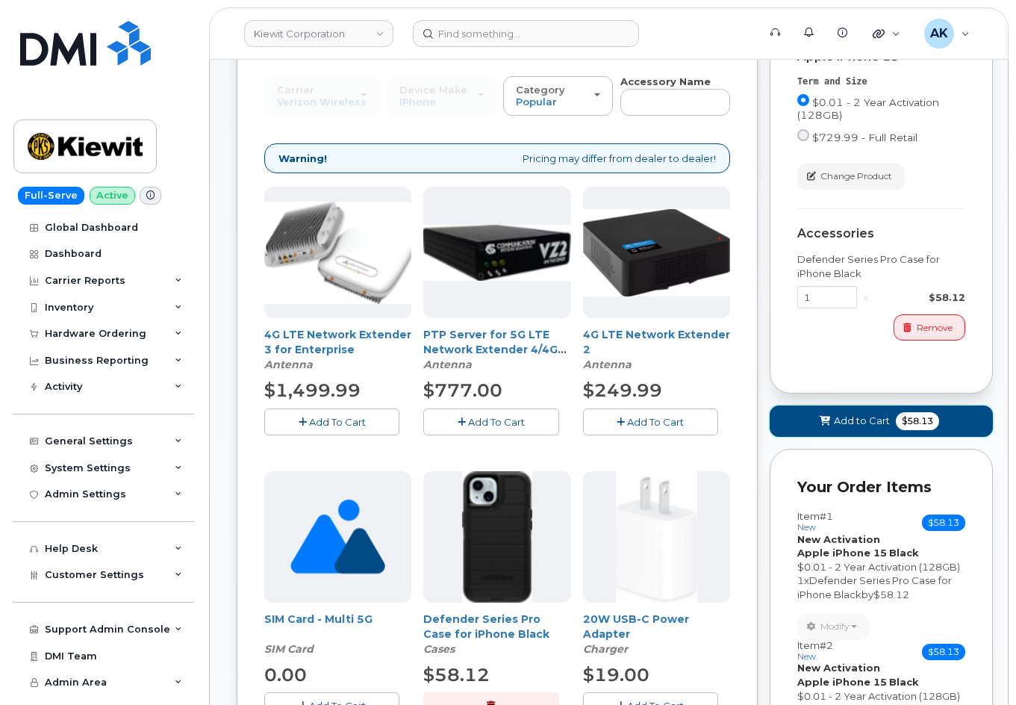
click at [860, 432] on button "Add to Cart $58.13" at bounding box center [881, 421] width 223 height 31
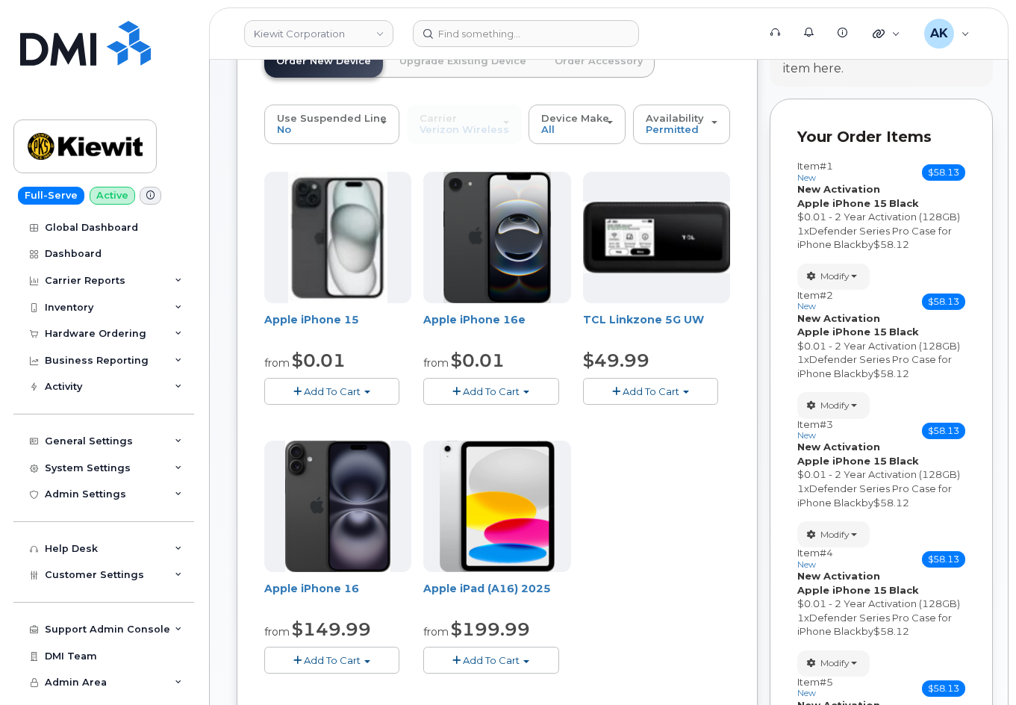
scroll to position [75, 0]
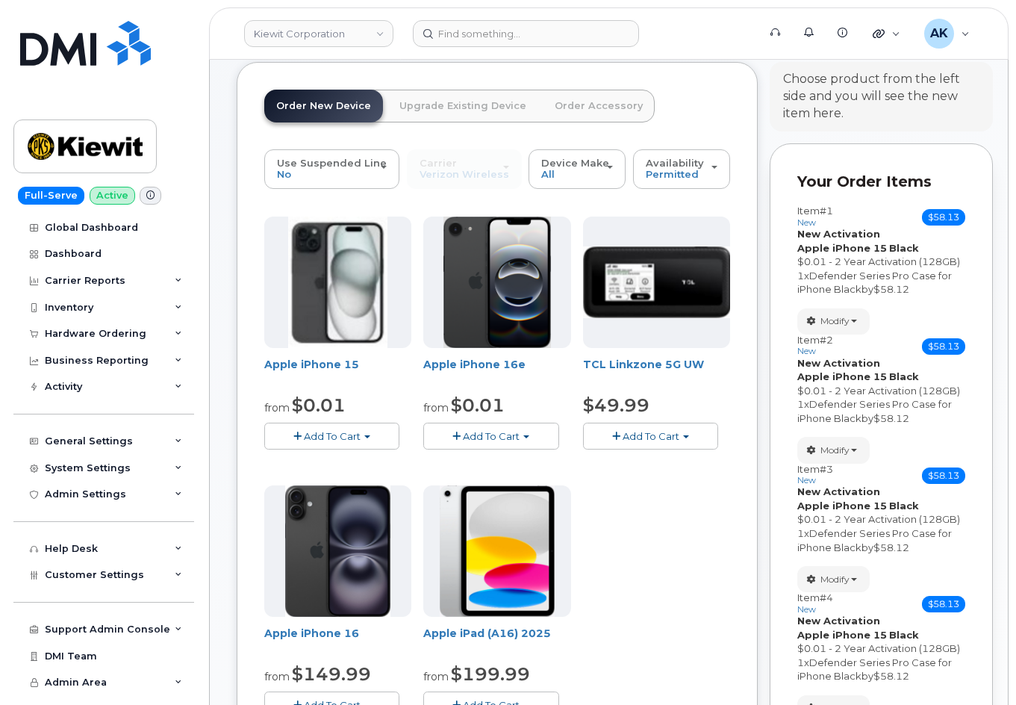
click at [355, 438] on span "Add To Cart" at bounding box center [332, 436] width 57 height 12
click at [364, 465] on link "$0.01 - 2 Year Activation (128GB)" at bounding box center [364, 464] width 193 height 19
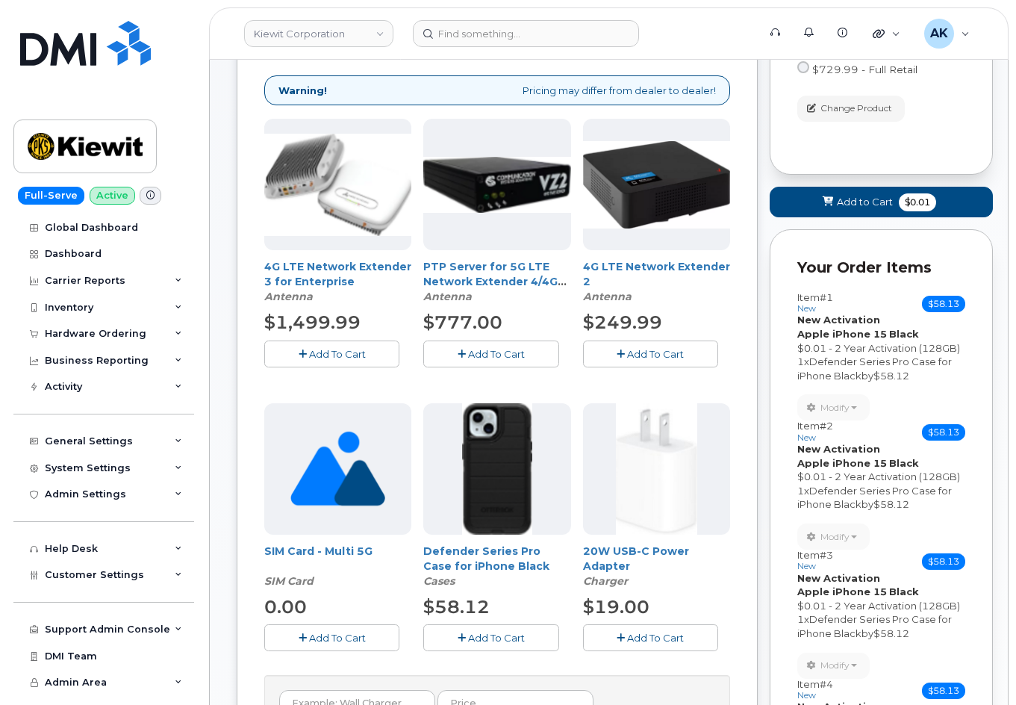
scroll to position [224, 0]
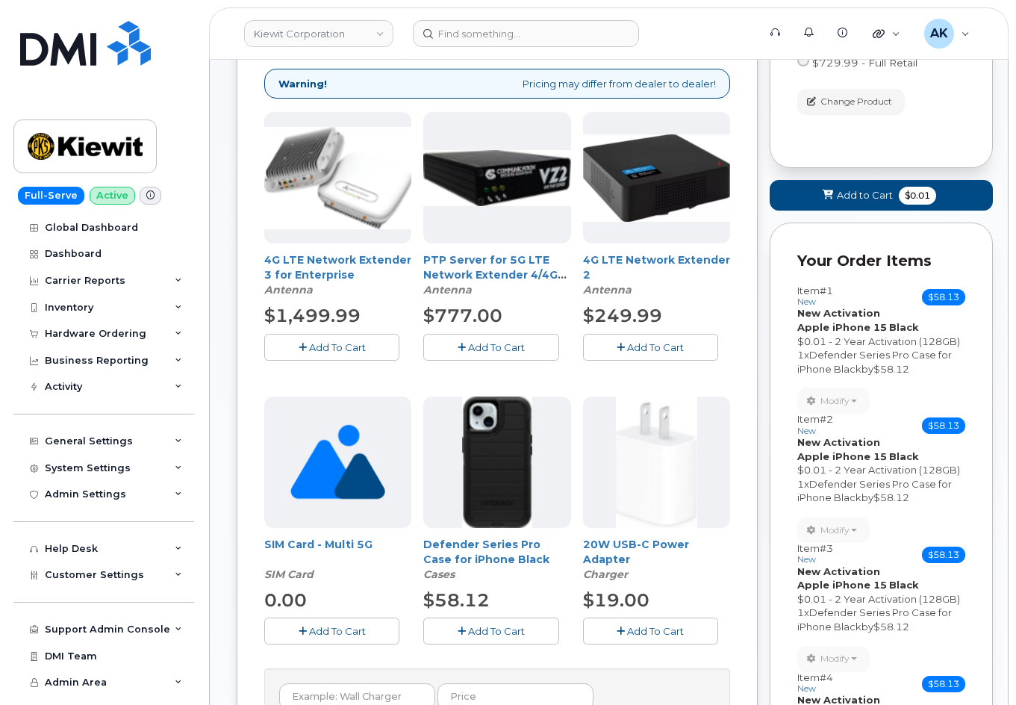
click at [530, 629] on button "Add To Cart" at bounding box center [490, 631] width 135 height 26
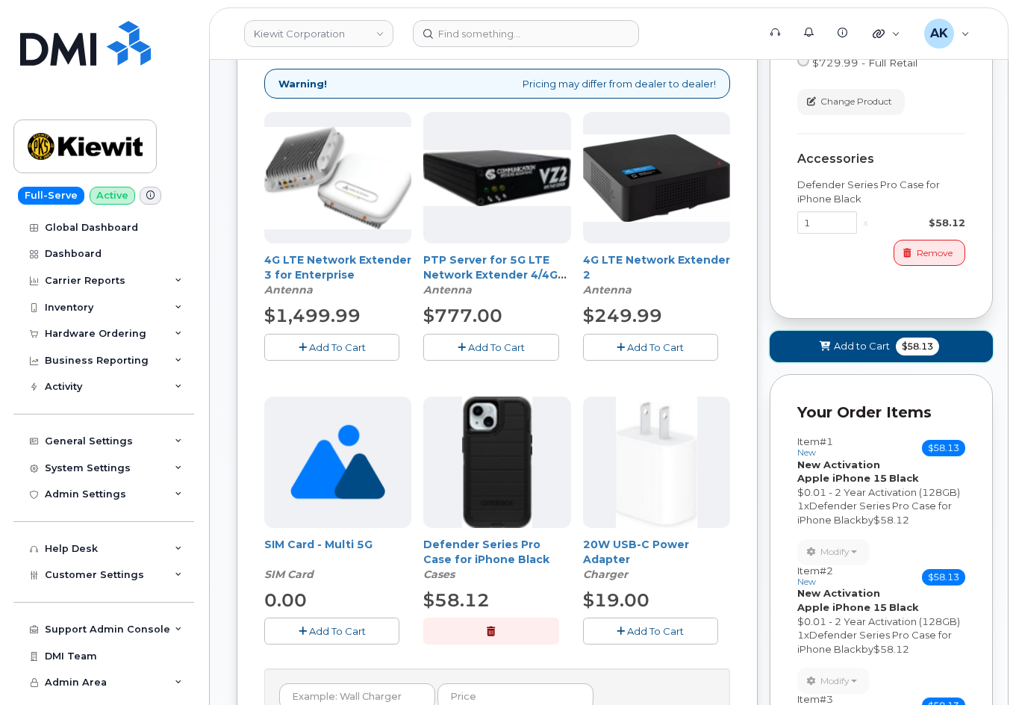
click at [783, 354] on button "Add to Cart $58.13" at bounding box center [881, 346] width 223 height 31
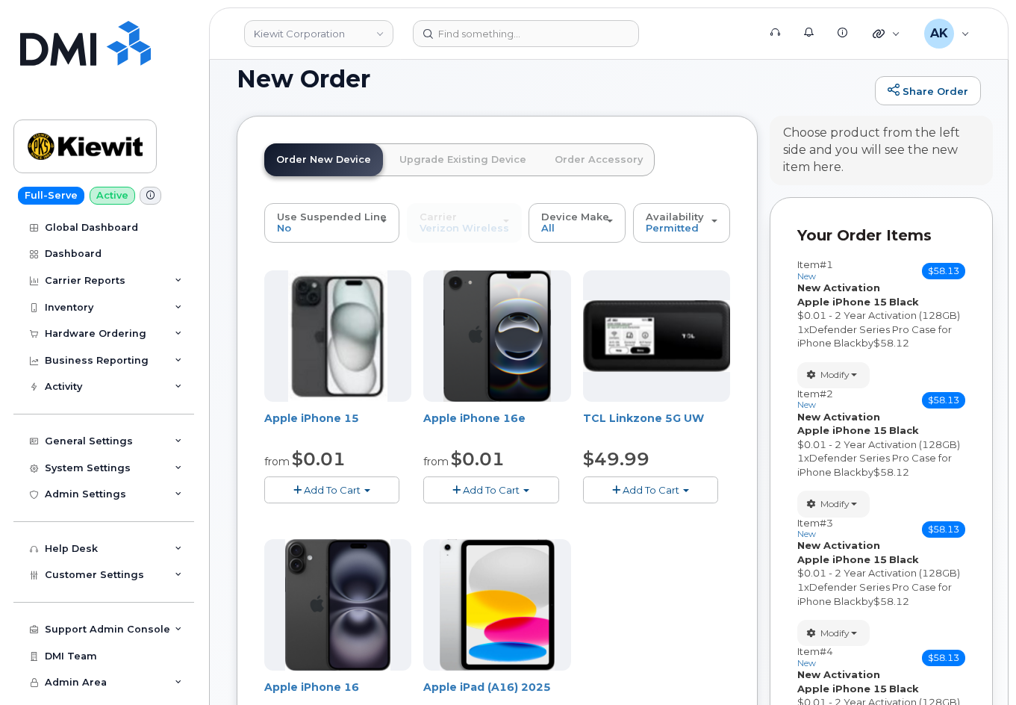
scroll to position [0, 0]
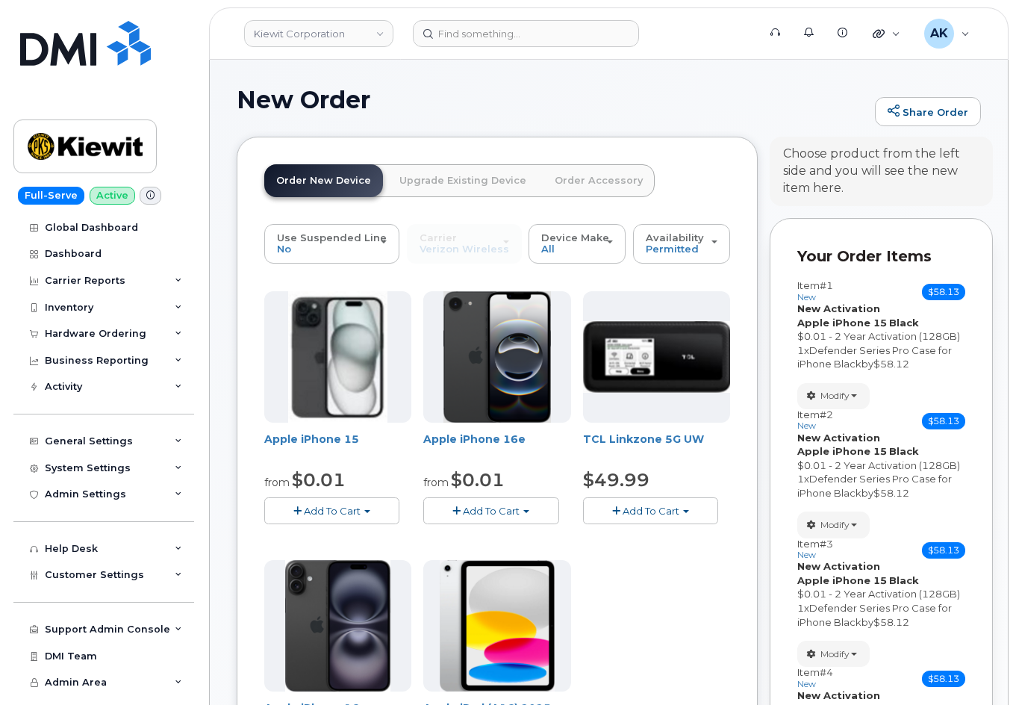
click at [354, 515] on span "Add To Cart" at bounding box center [332, 511] width 57 height 12
click at [369, 538] on link "$0.01 - 2 Year Activation (128GB)" at bounding box center [364, 539] width 193 height 19
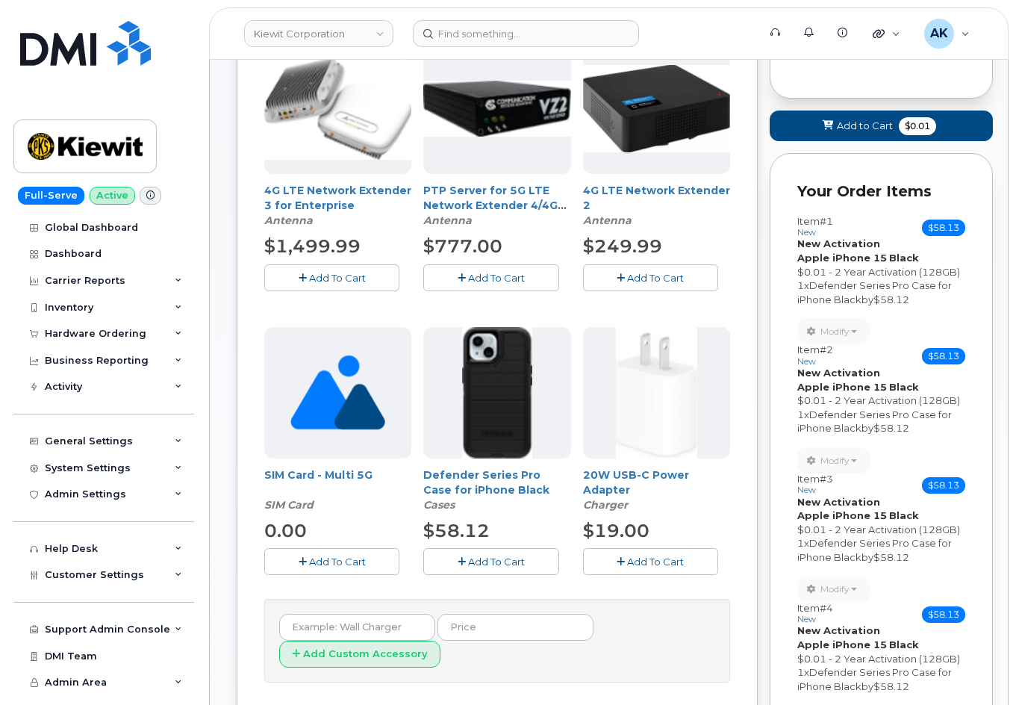
scroll to position [299, 0]
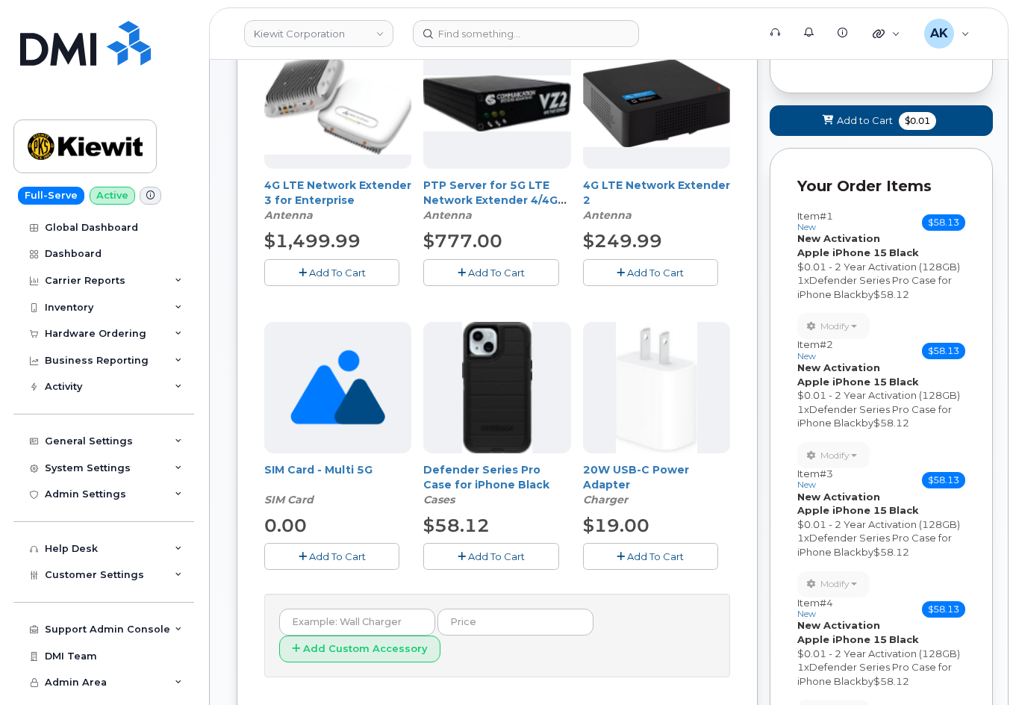
click at [482, 553] on span "Add To Cart" at bounding box center [496, 556] width 57 height 12
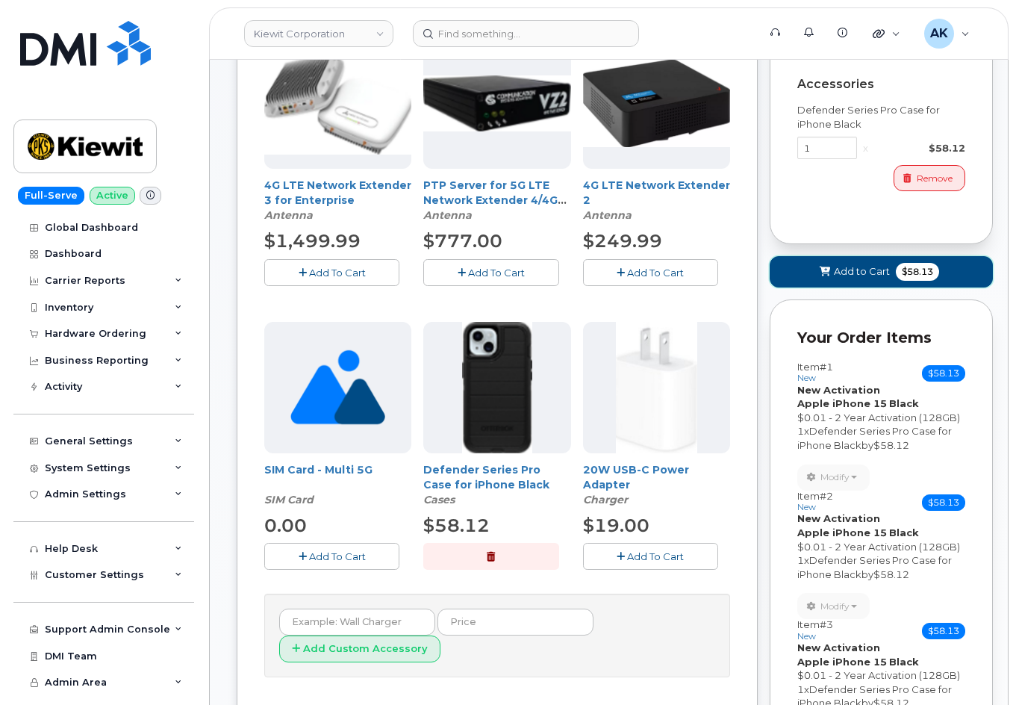
click at [788, 276] on button "Add to Cart $58.13" at bounding box center [881, 271] width 223 height 31
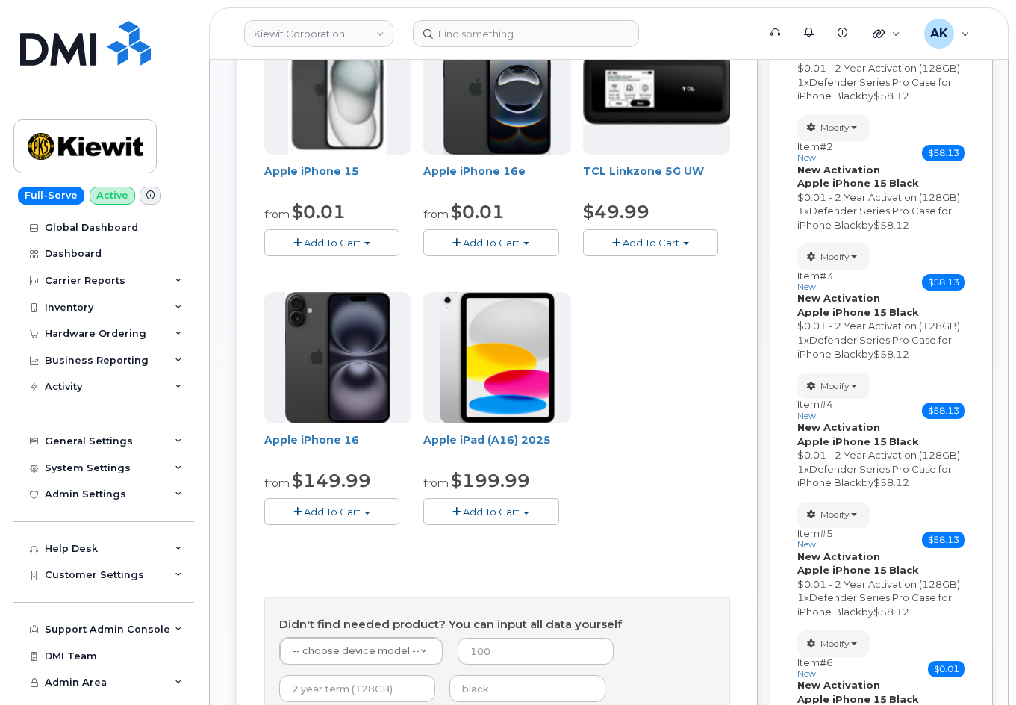
scroll to position [224, 0]
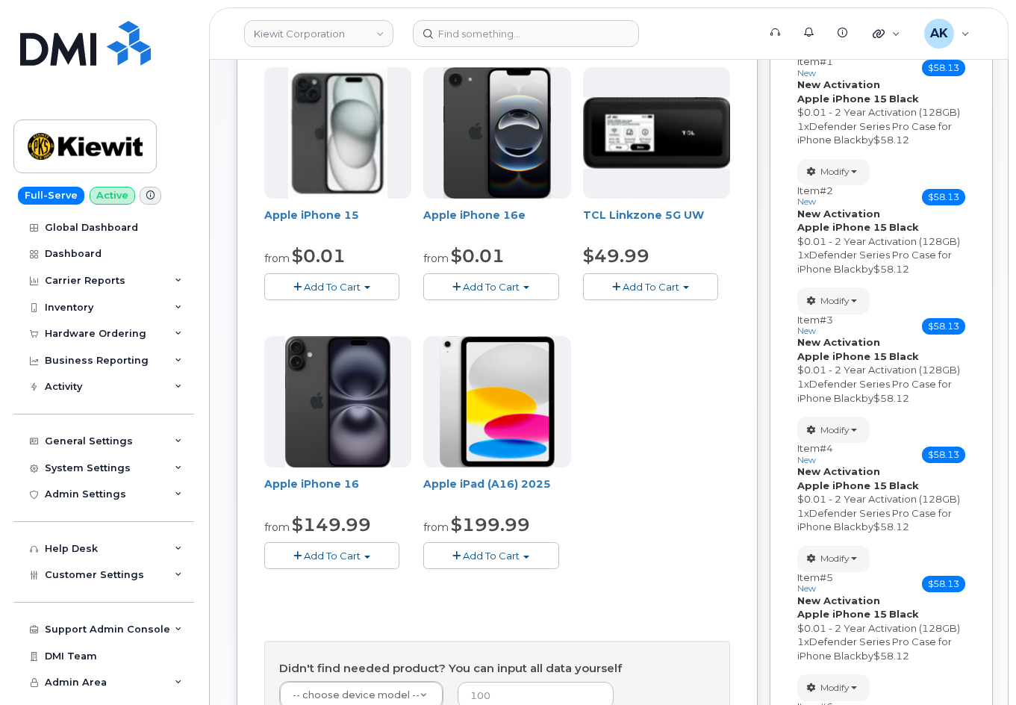
click at [372, 291] on button "Add To Cart" at bounding box center [331, 286] width 135 height 26
click at [356, 317] on link "$0.01 - 2 Year Activation (128GB)" at bounding box center [364, 314] width 193 height 19
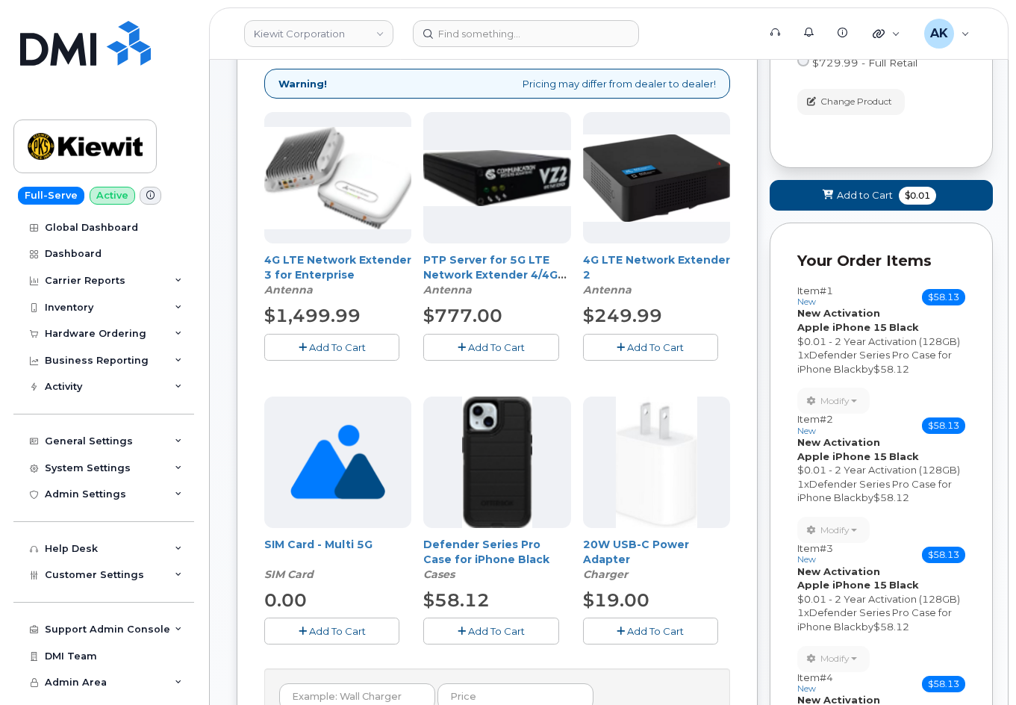
click at [497, 630] on span "Add To Cart" at bounding box center [496, 631] width 57 height 12
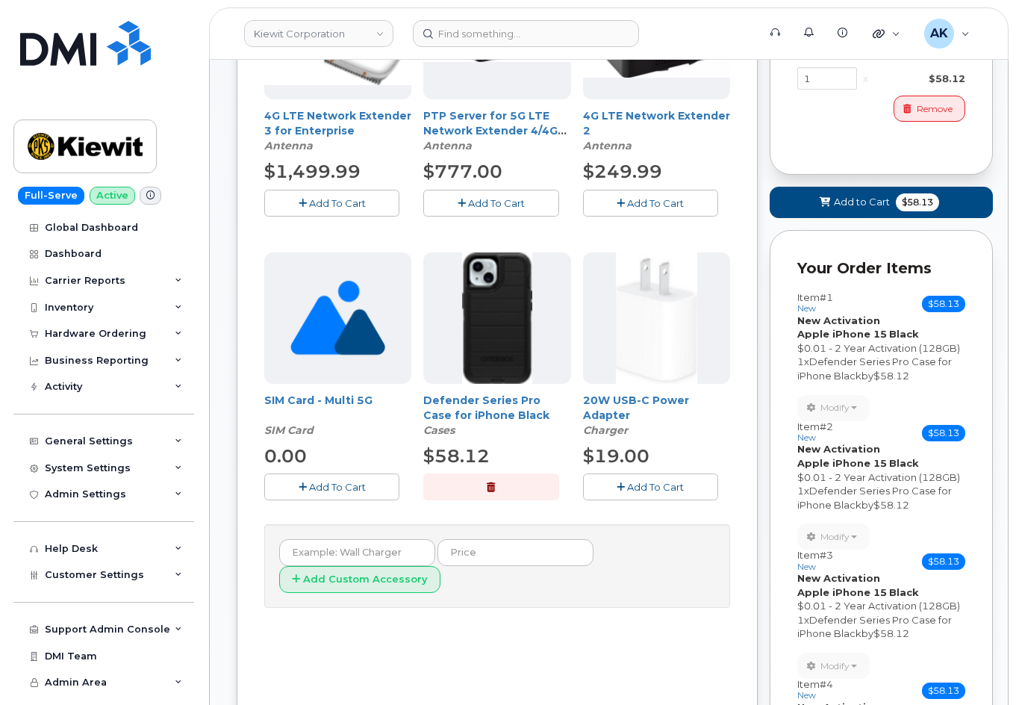
scroll to position [448, 0]
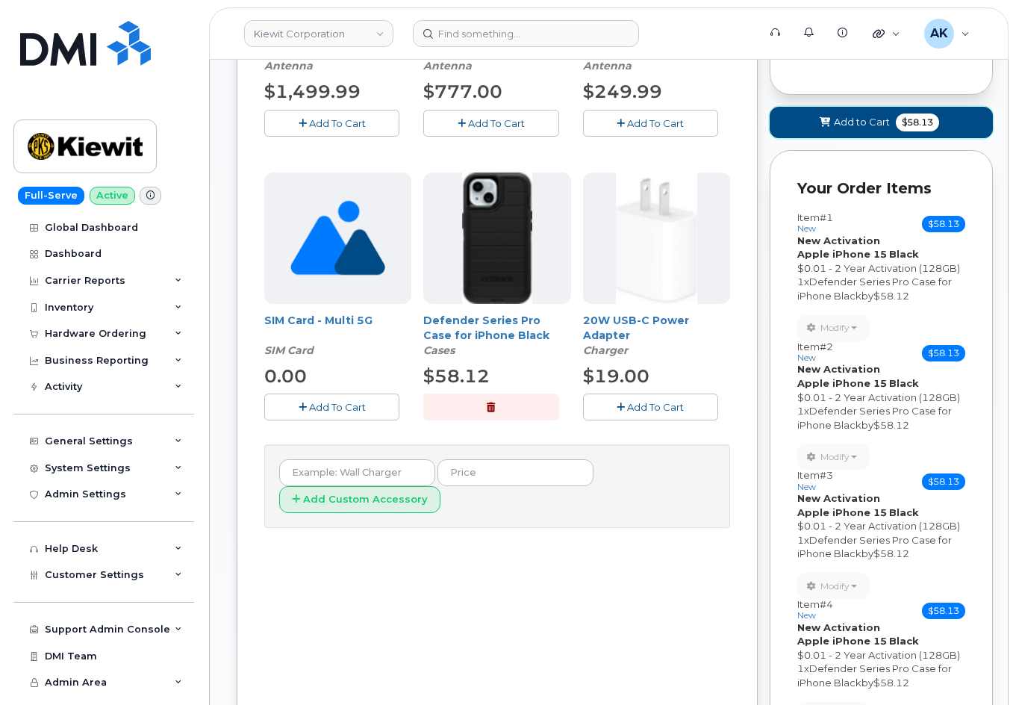
click at [884, 131] on button "Add to Cart $58.13" at bounding box center [881, 122] width 223 height 31
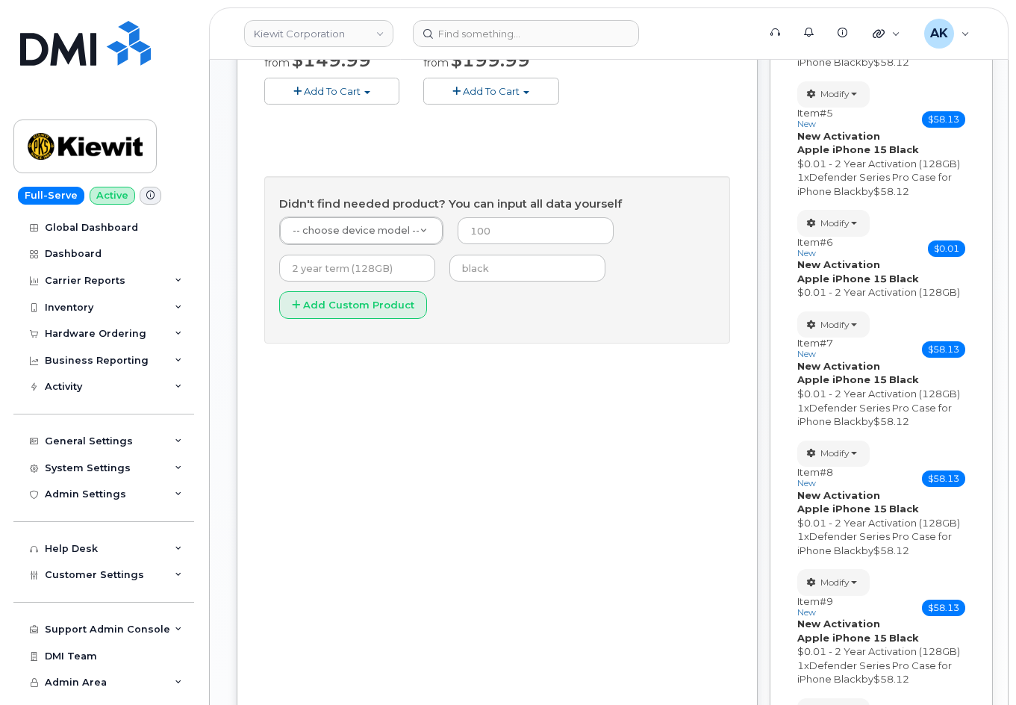
scroll to position [674, 0]
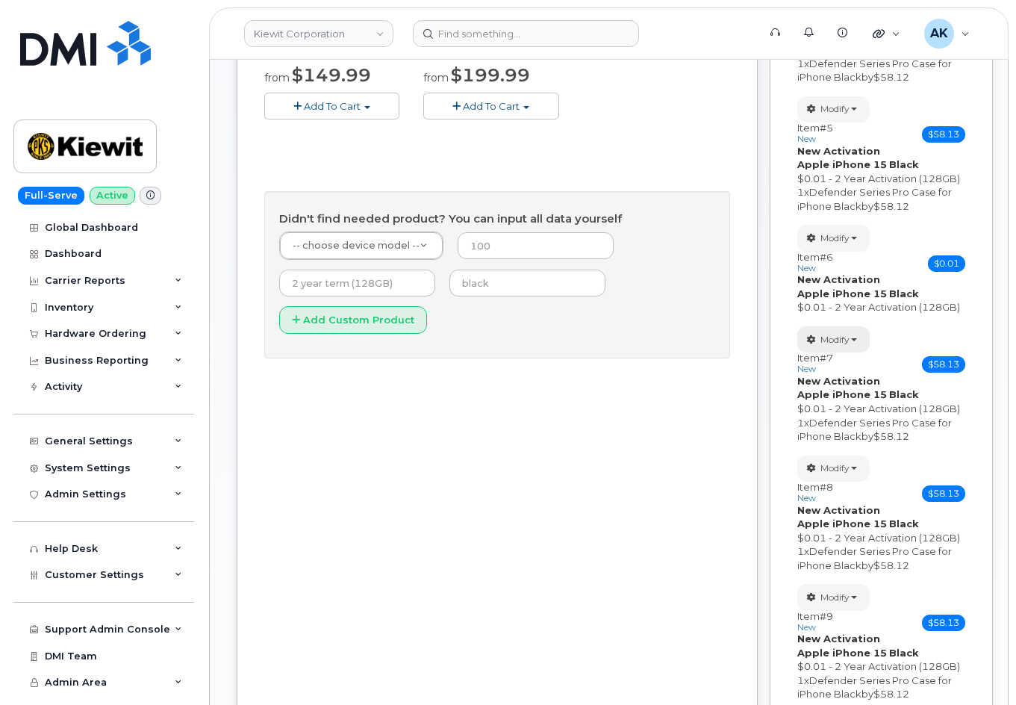
click at [854, 332] on button "Modify" at bounding box center [834, 339] width 72 height 26
click at [868, 355] on link "change" at bounding box center [869, 362] width 142 height 18
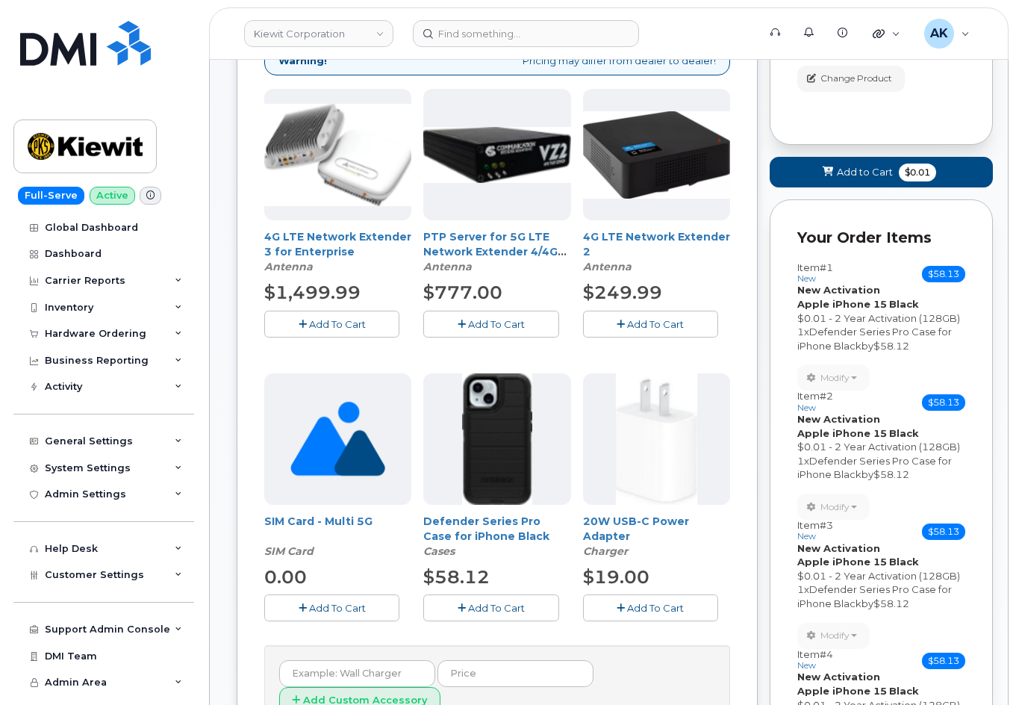
scroll to position [299, 0]
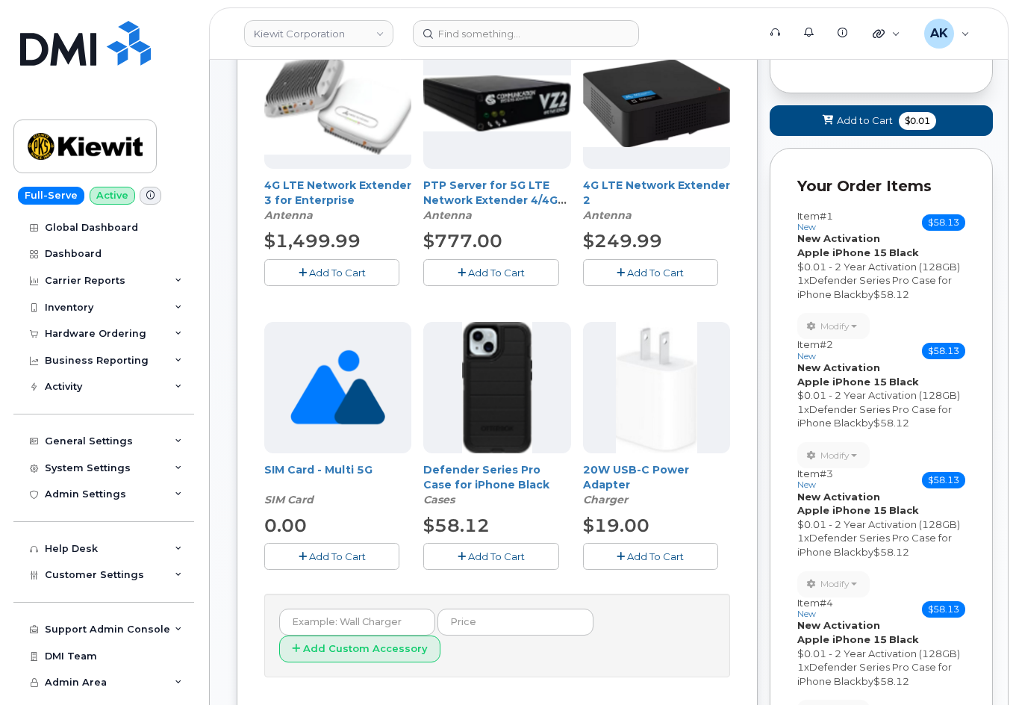
click at [506, 550] on span "Add To Cart" at bounding box center [496, 556] width 57 height 12
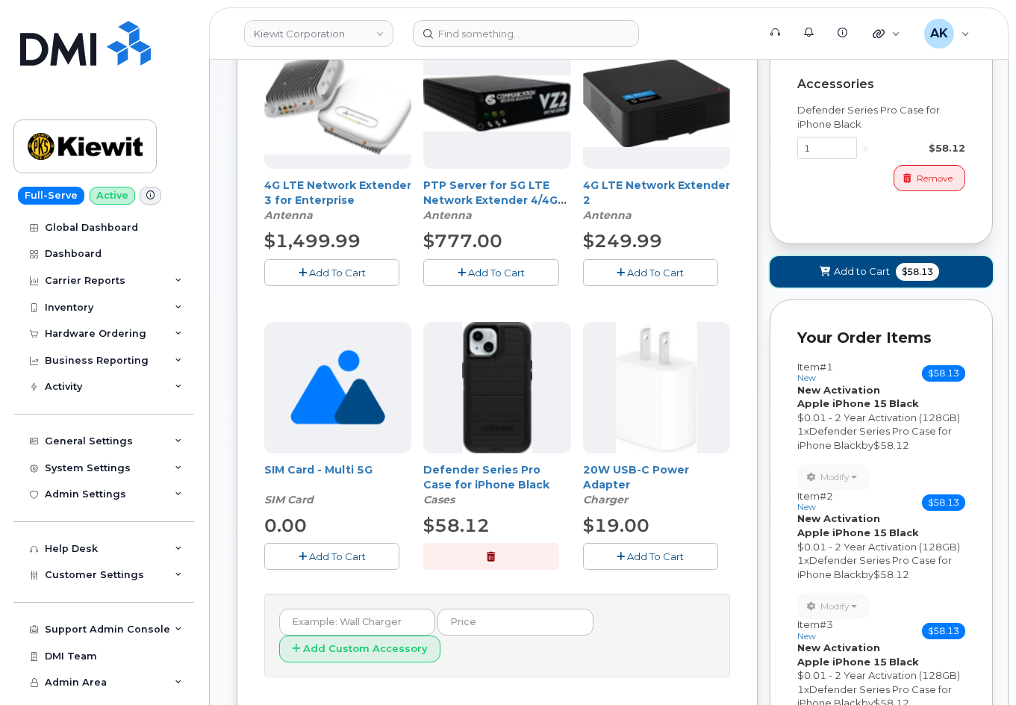
click at [822, 279] on span at bounding box center [825, 271] width 14 height 14
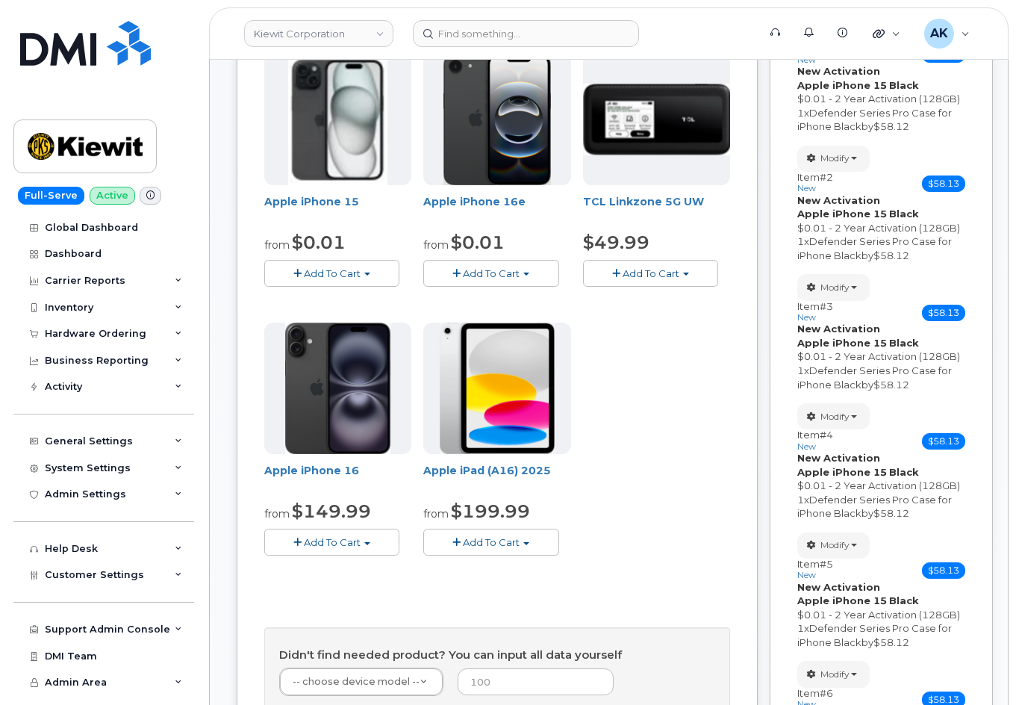
scroll to position [149, 0]
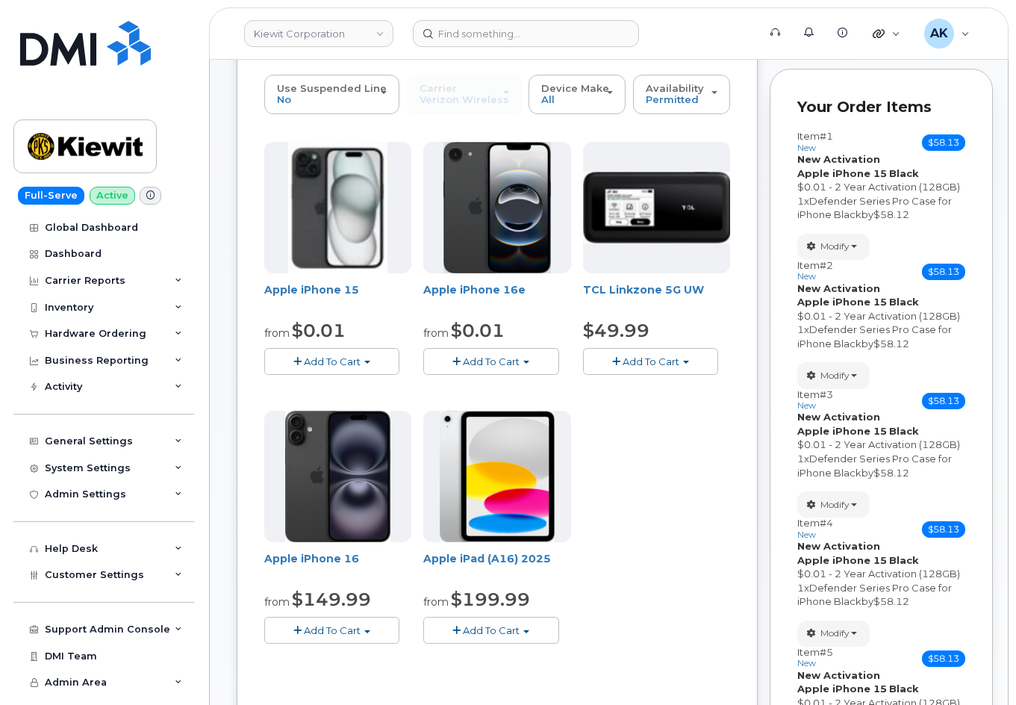
click at [637, 500] on div "Apple iPhone 15 from $0.01 Add To Cart $0.01 - 2 Year Activation (128GB) $729.9…" at bounding box center [497, 405] width 466 height 526
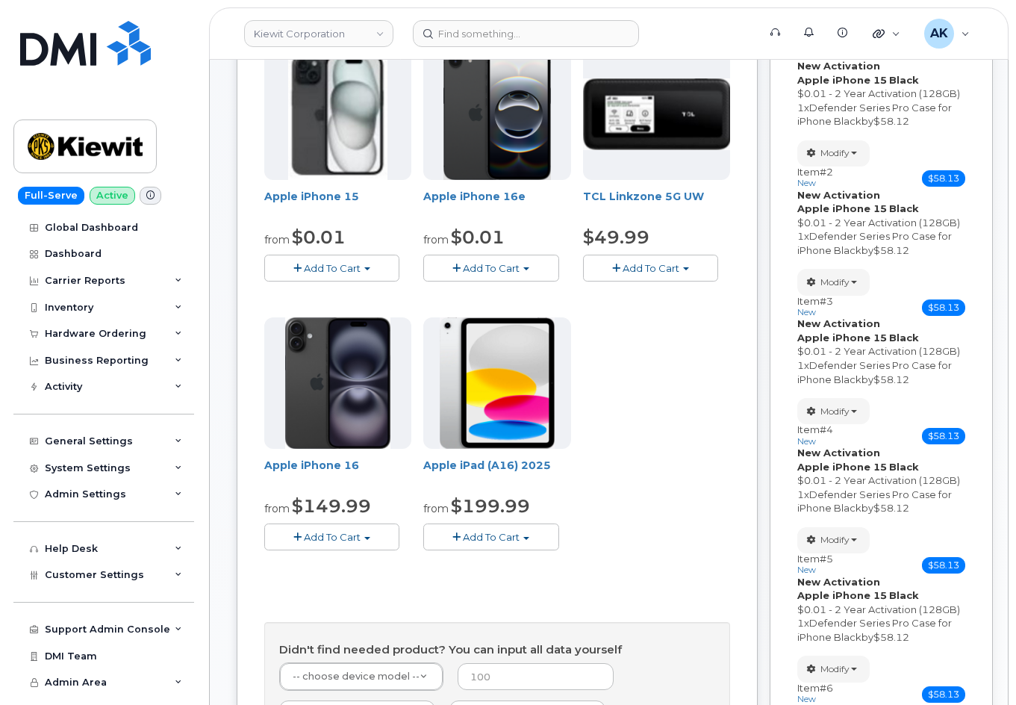
scroll to position [373, 0]
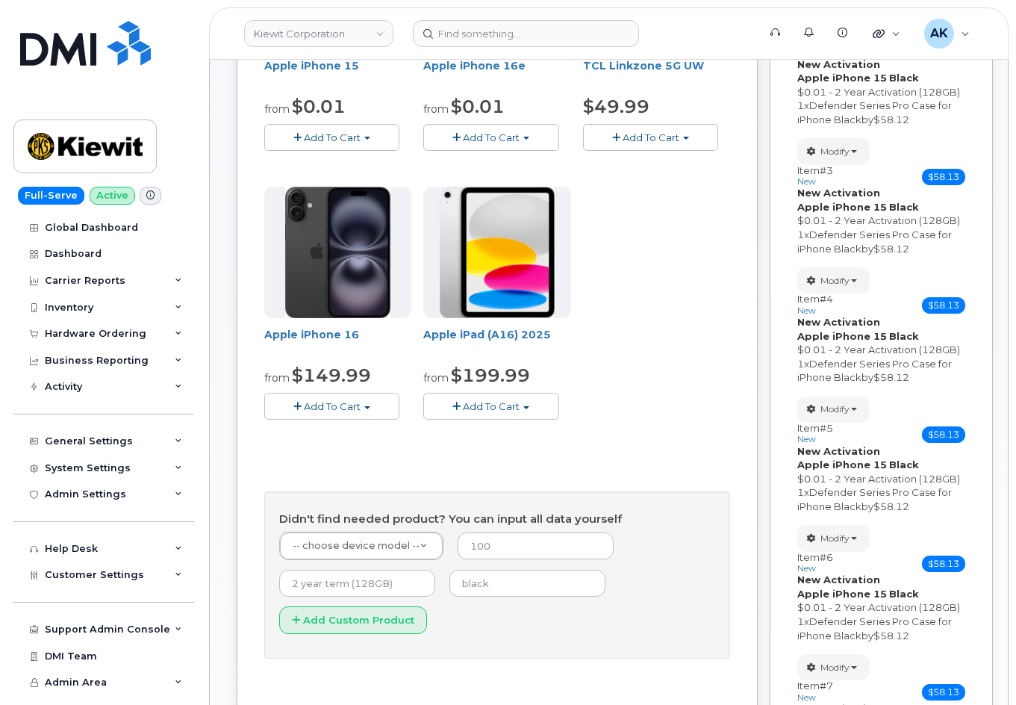
click at [521, 414] on button "Add To Cart" at bounding box center [490, 406] width 135 height 26
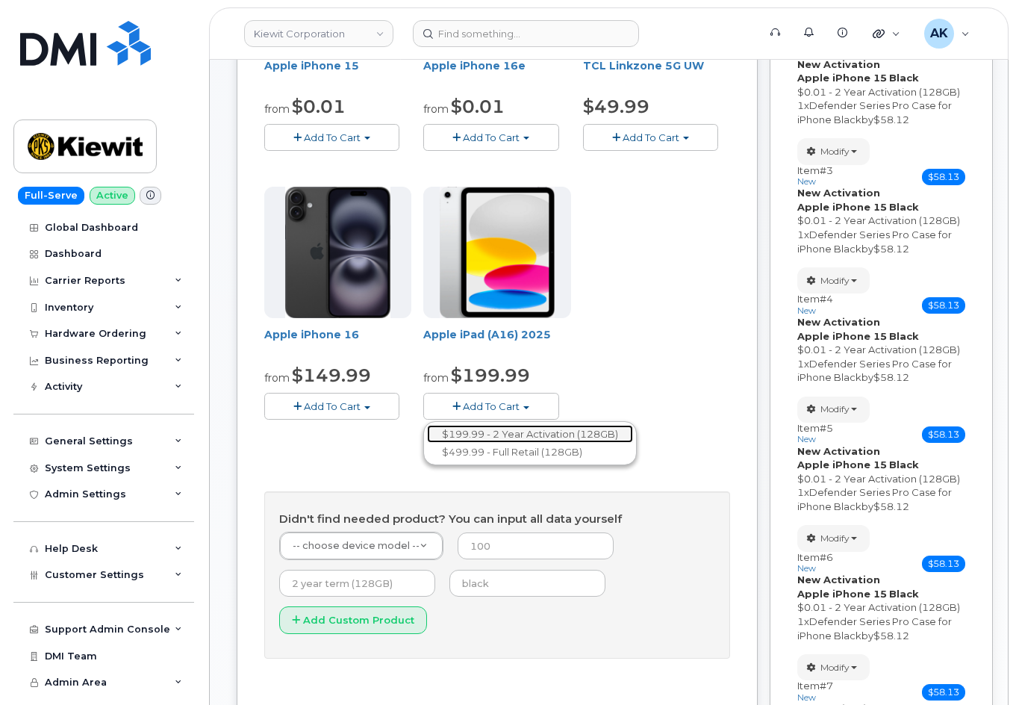
click at [546, 432] on link "$199.99 - 2 Year Activation (128GB)" at bounding box center [530, 434] width 206 height 19
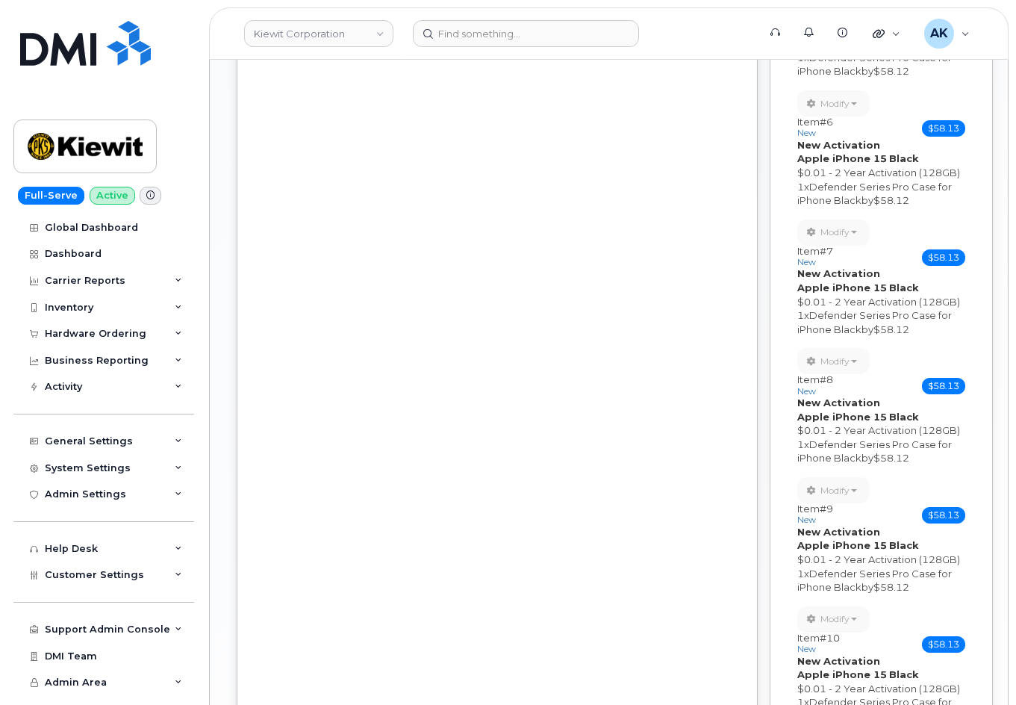
scroll to position [971, 0]
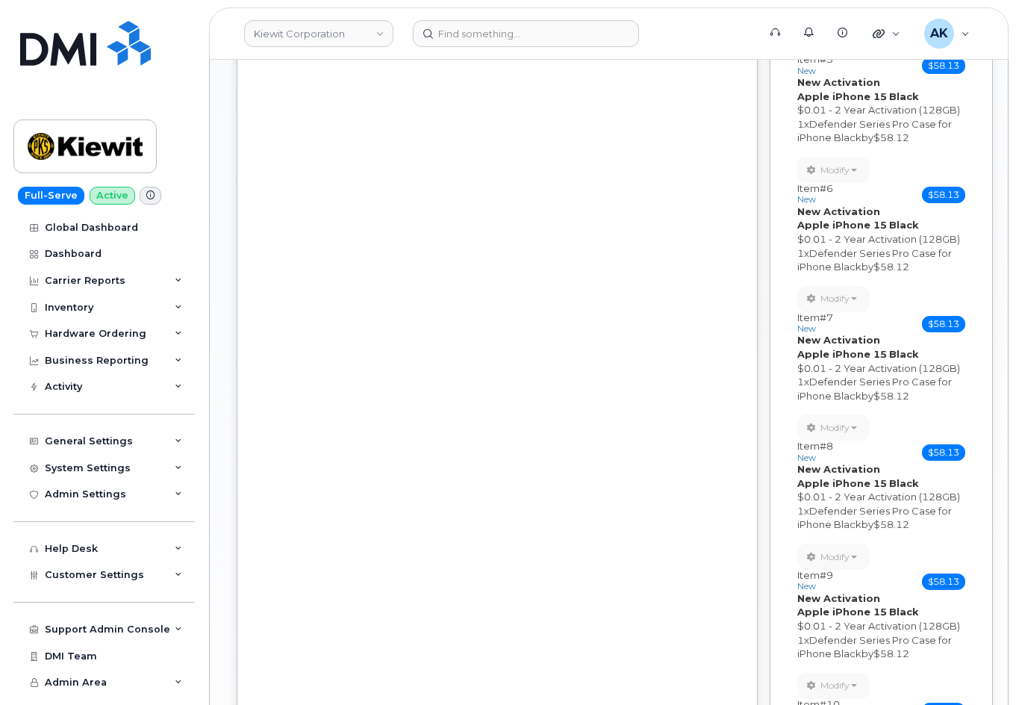
click at [940, 323] on span "$58.13" at bounding box center [943, 324] width 43 height 16
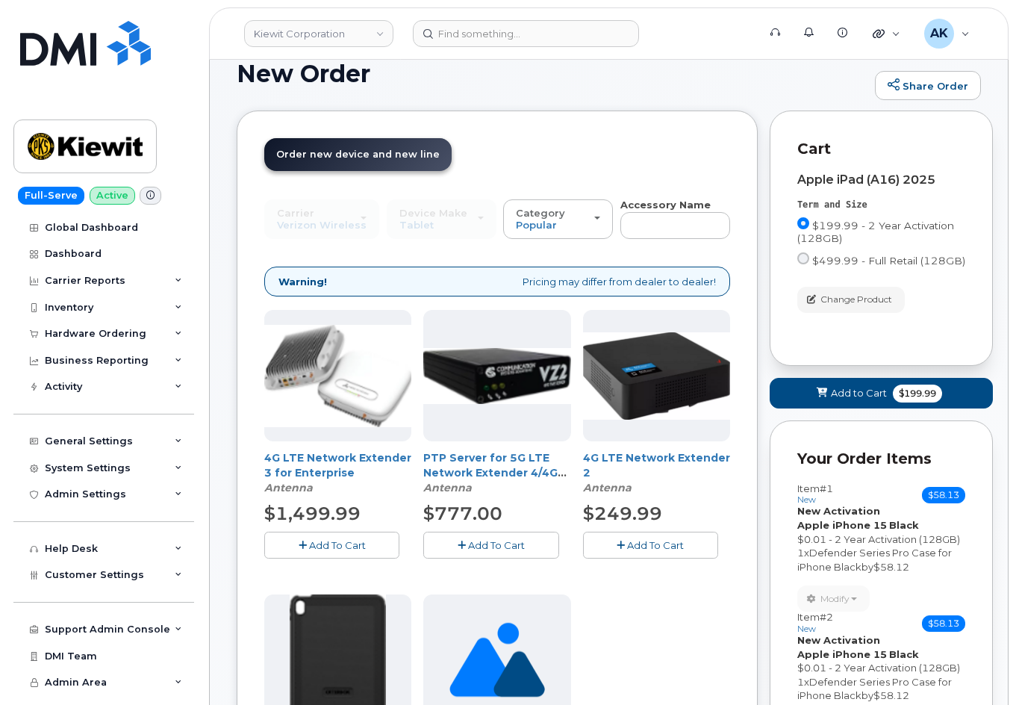
scroll to position [0, 0]
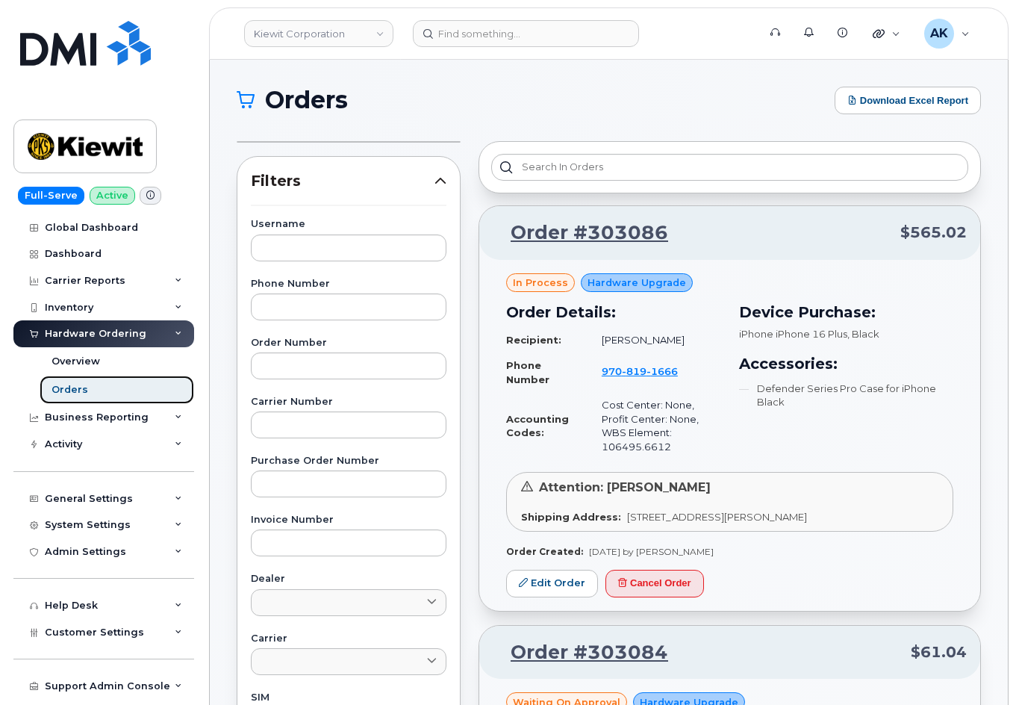
click at [84, 386] on div "Orders" at bounding box center [70, 389] width 37 height 13
click at [82, 342] on div "Hardware Ordering" at bounding box center [103, 333] width 181 height 27
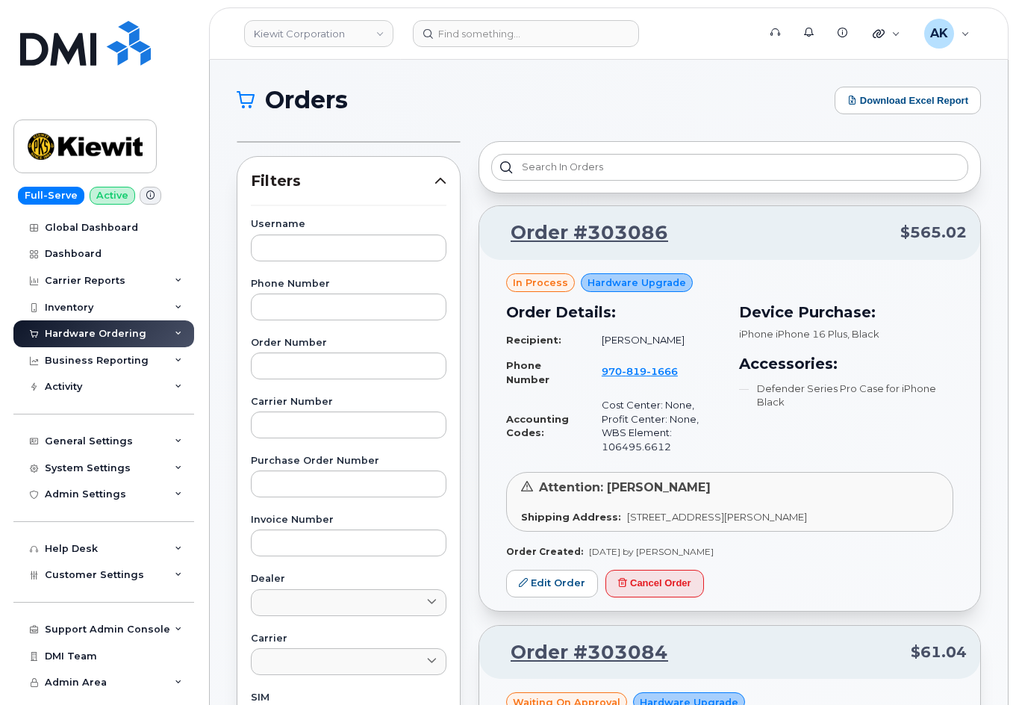
click at [81, 338] on div "Hardware Ordering" at bounding box center [96, 334] width 102 height 12
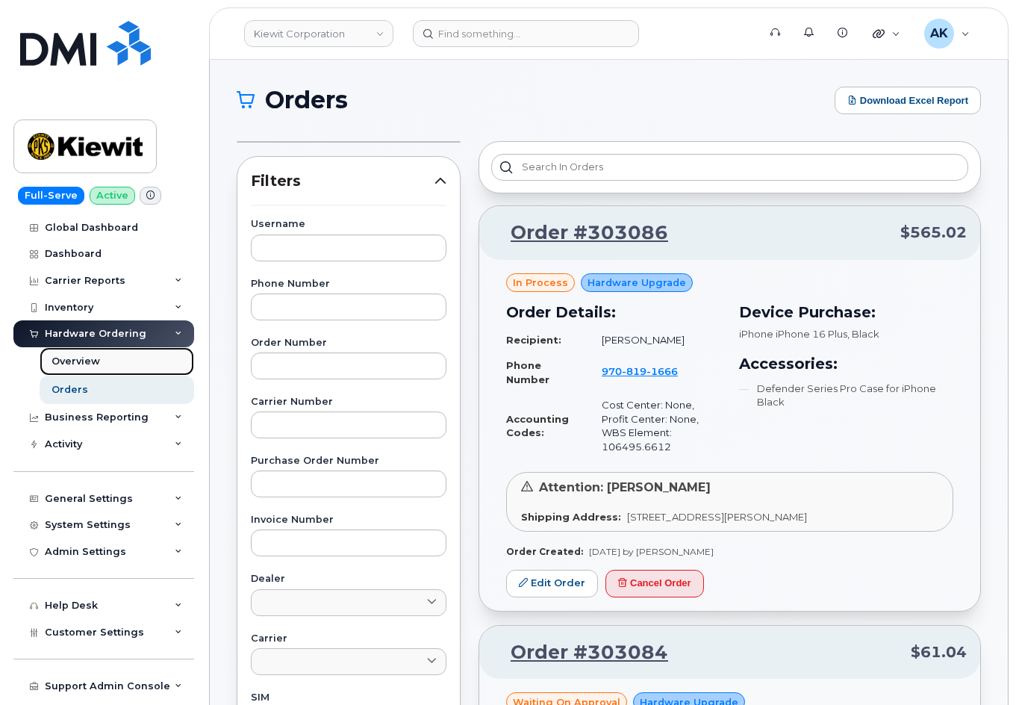
click at [87, 361] on div "Overview" at bounding box center [76, 361] width 49 height 13
click at [101, 360] on link "Overview" at bounding box center [117, 361] width 155 height 28
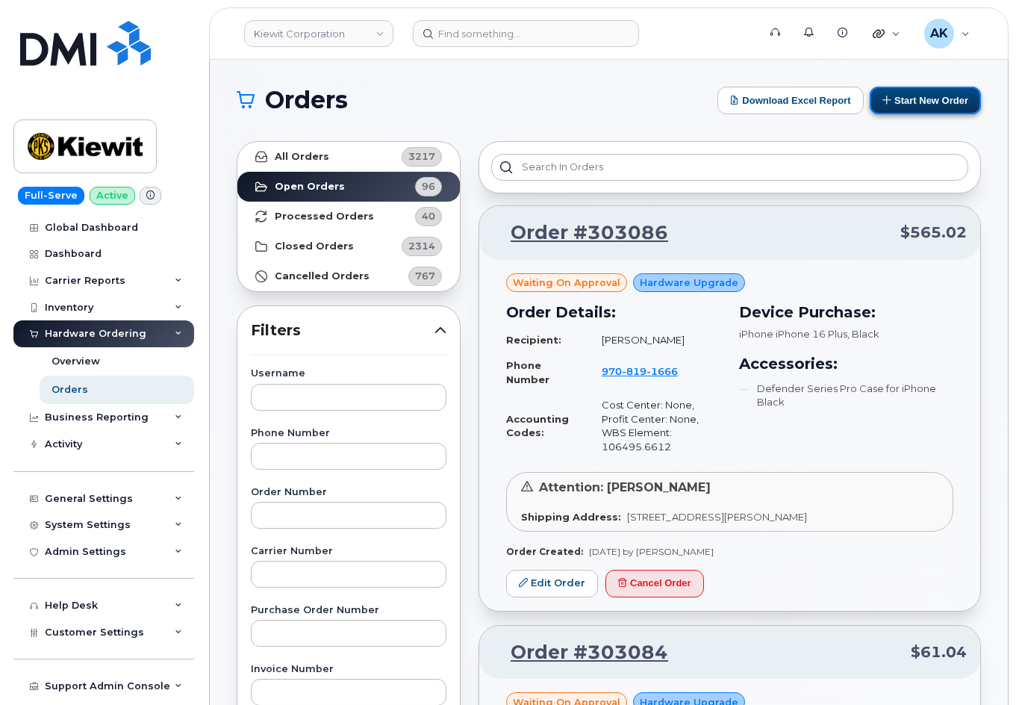
click at [921, 113] on button "Start New Order" at bounding box center [925, 101] width 111 height 28
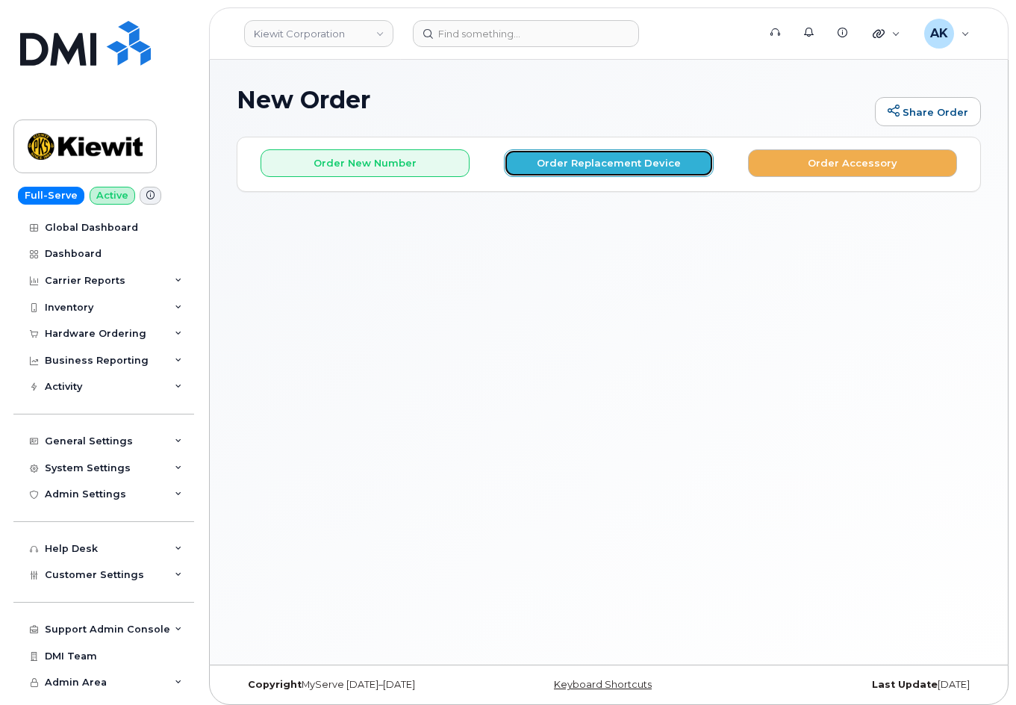
click at [616, 155] on button "Order Replacement Device" at bounding box center [608, 163] width 209 height 28
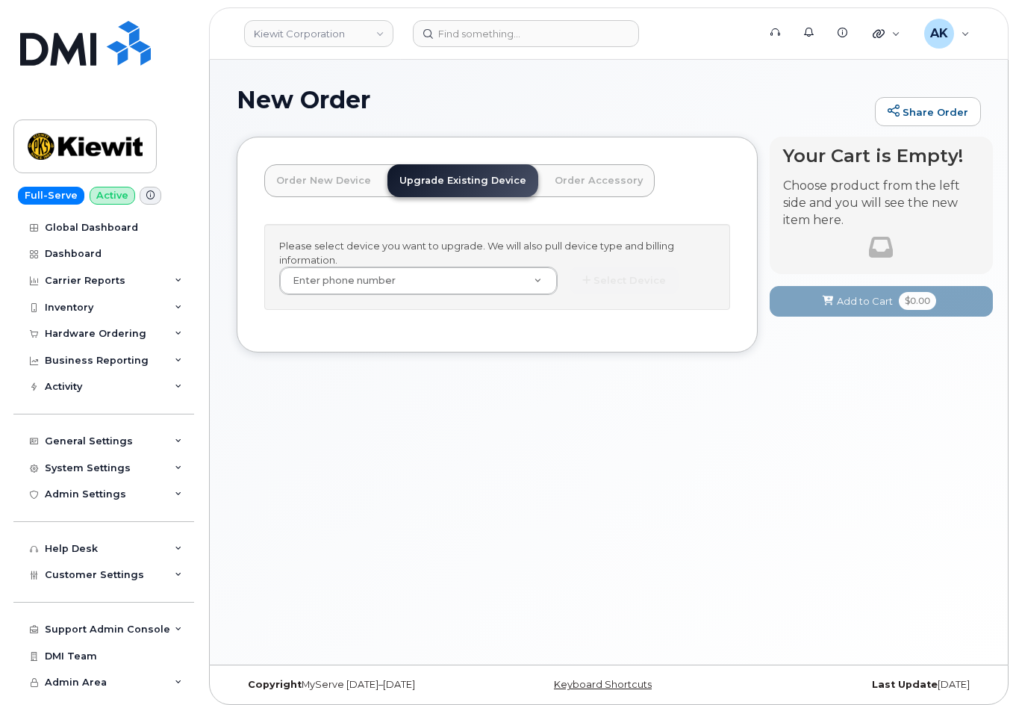
click at [299, 181] on link "Order New Device" at bounding box center [323, 180] width 119 height 33
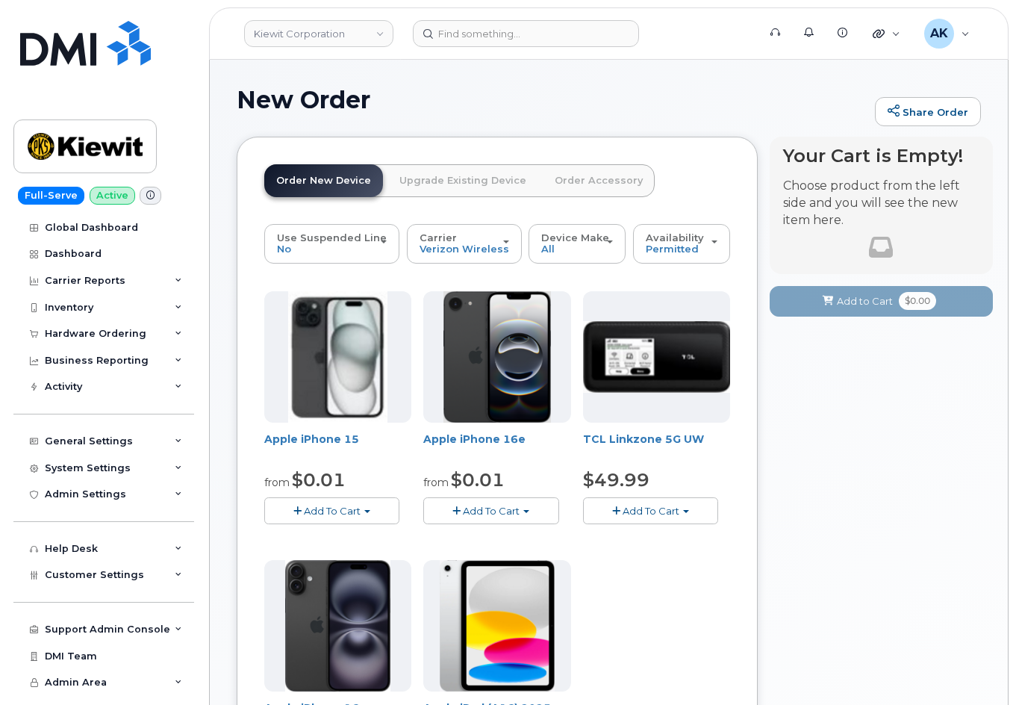
click at [351, 506] on span "Add To Cart" at bounding box center [332, 511] width 57 height 12
click at [373, 541] on link "$0.01 - 2 Year Activation (128GB)" at bounding box center [364, 539] width 193 height 19
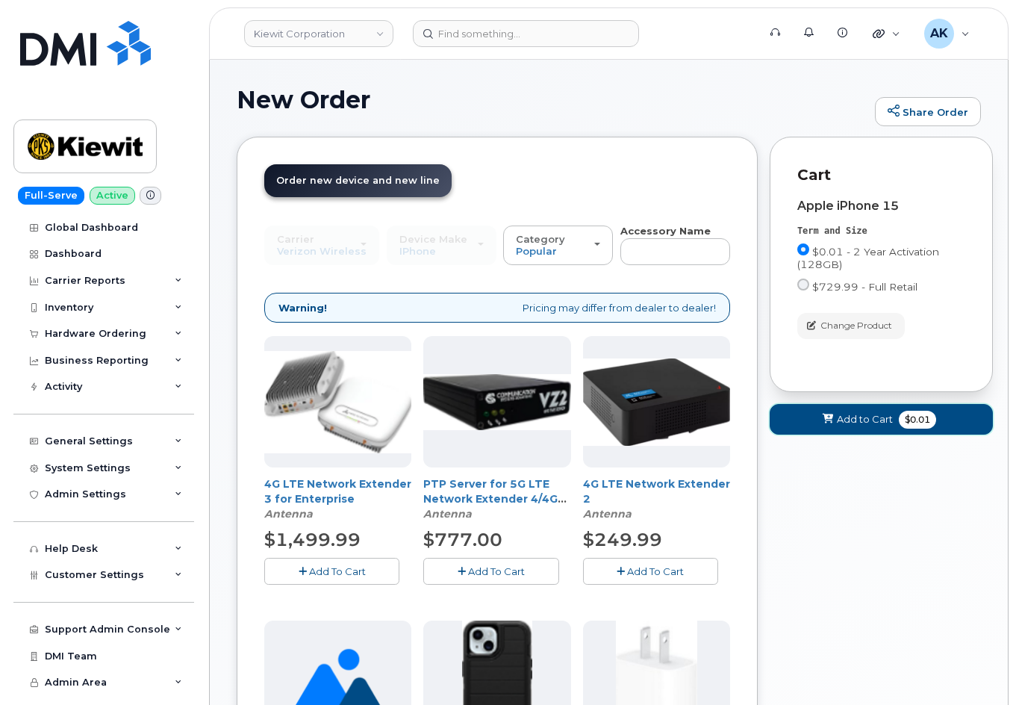
click at [846, 426] on span "Add to Cart" at bounding box center [865, 419] width 56 height 14
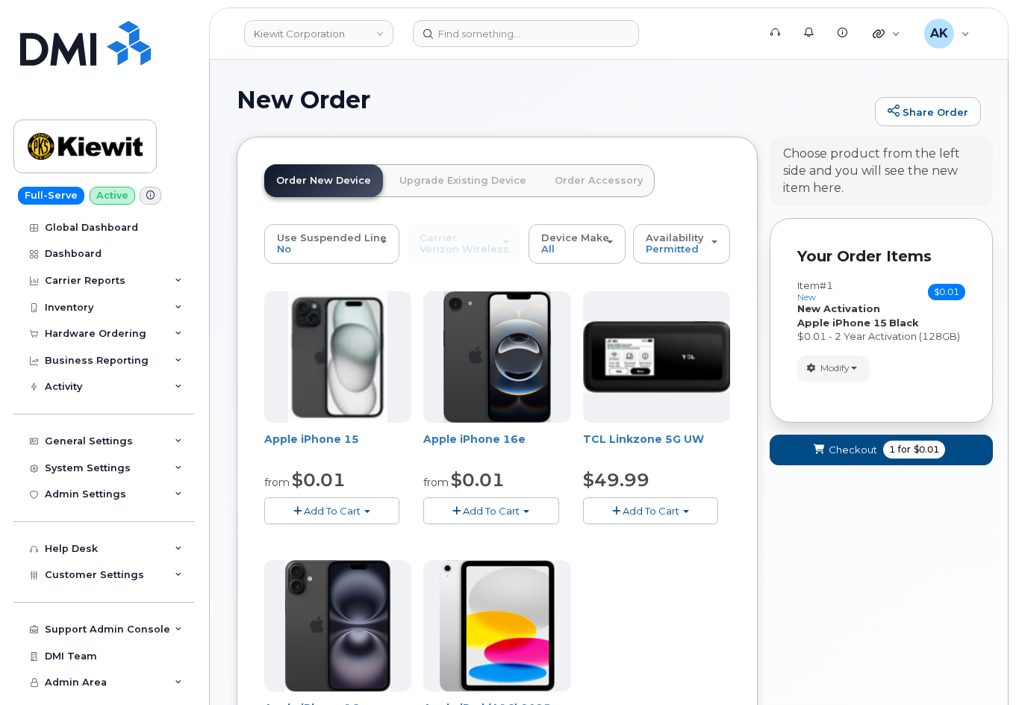
click at [346, 509] on span "Add To Cart" at bounding box center [332, 511] width 57 height 12
click at [365, 538] on link "$0.01 - 2 Year Activation (128GB)" at bounding box center [364, 539] width 193 height 19
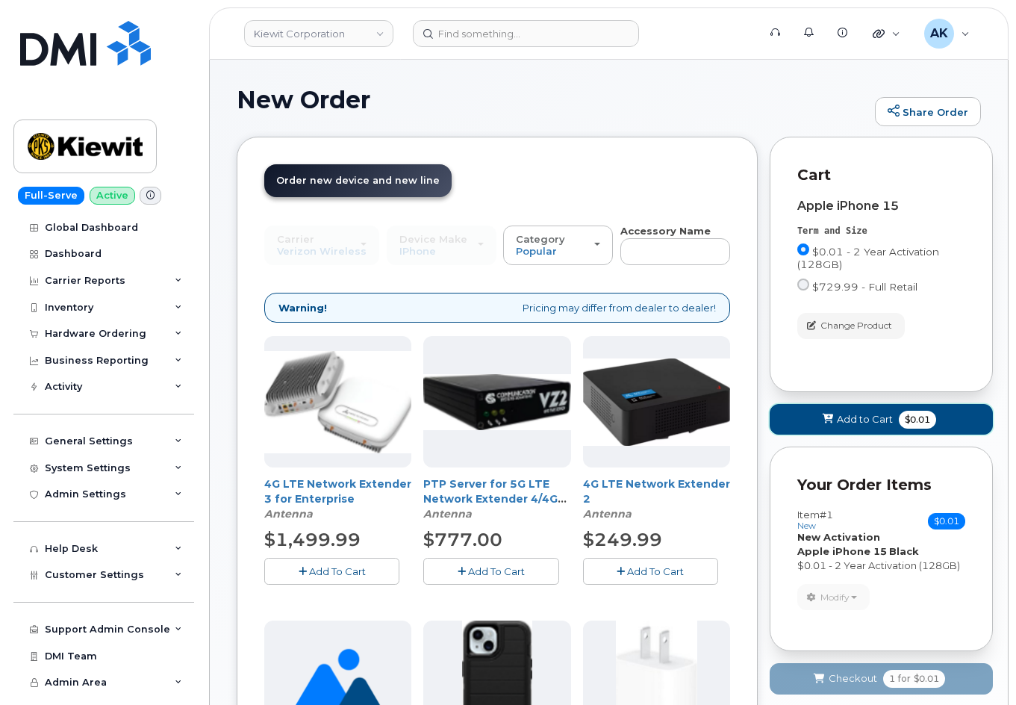
click at [891, 420] on span "Add to Cart" at bounding box center [865, 419] width 56 height 14
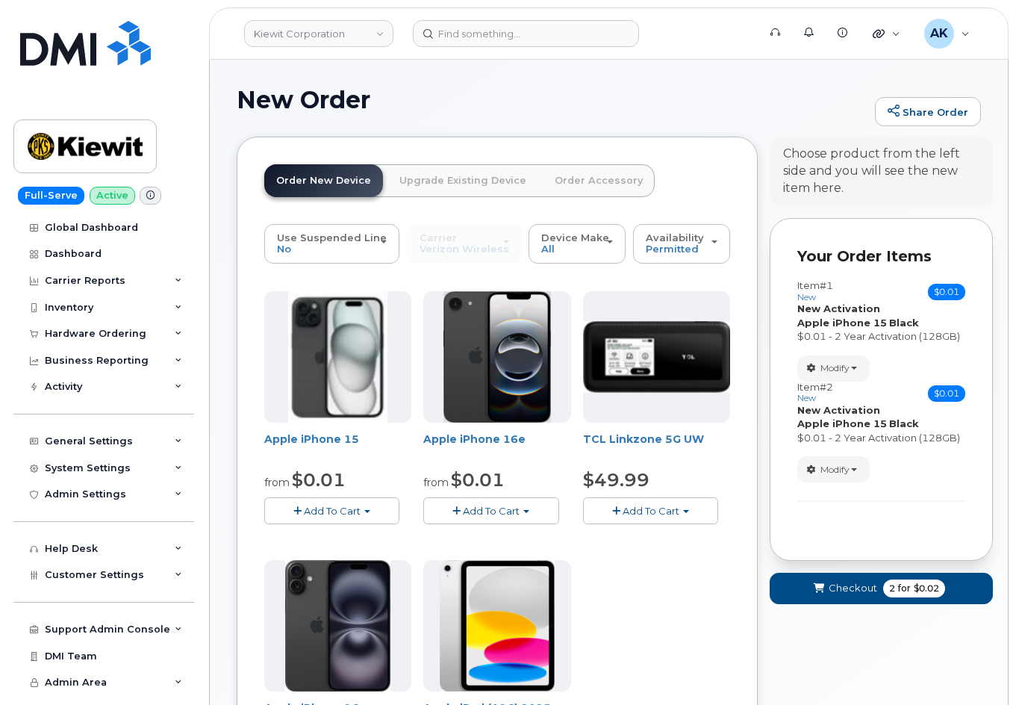
click at [333, 512] on span "Add To Cart" at bounding box center [332, 511] width 57 height 12
click at [361, 538] on link "$0.01 - 2 Year Activation (128GB)" at bounding box center [364, 539] width 193 height 19
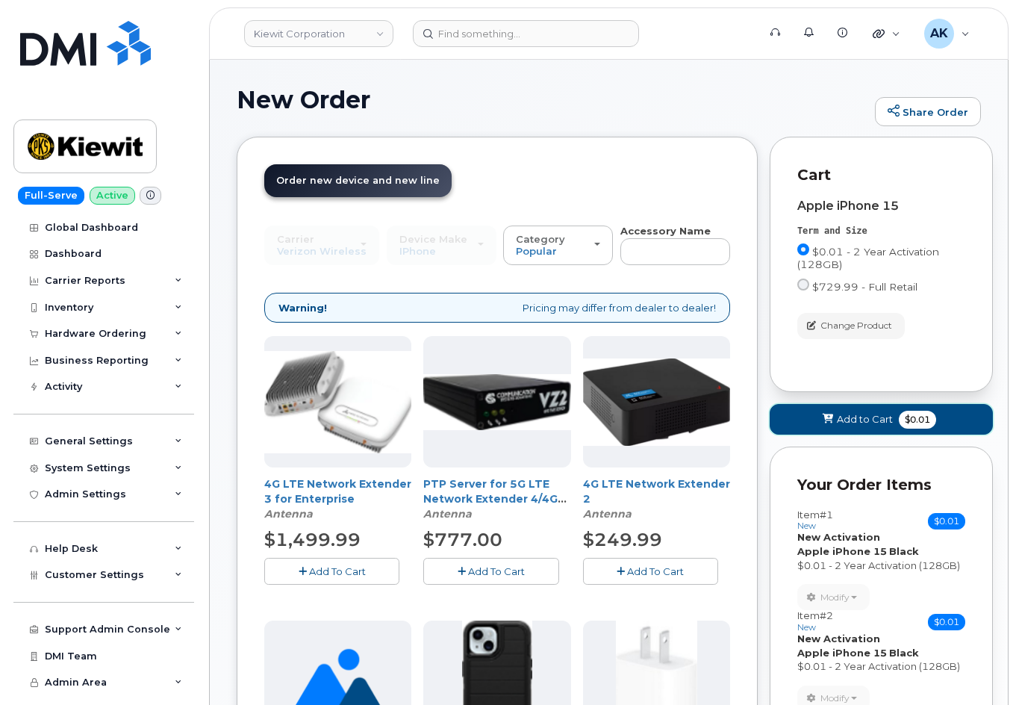
click at [877, 420] on span "Add to Cart" at bounding box center [865, 419] width 56 height 14
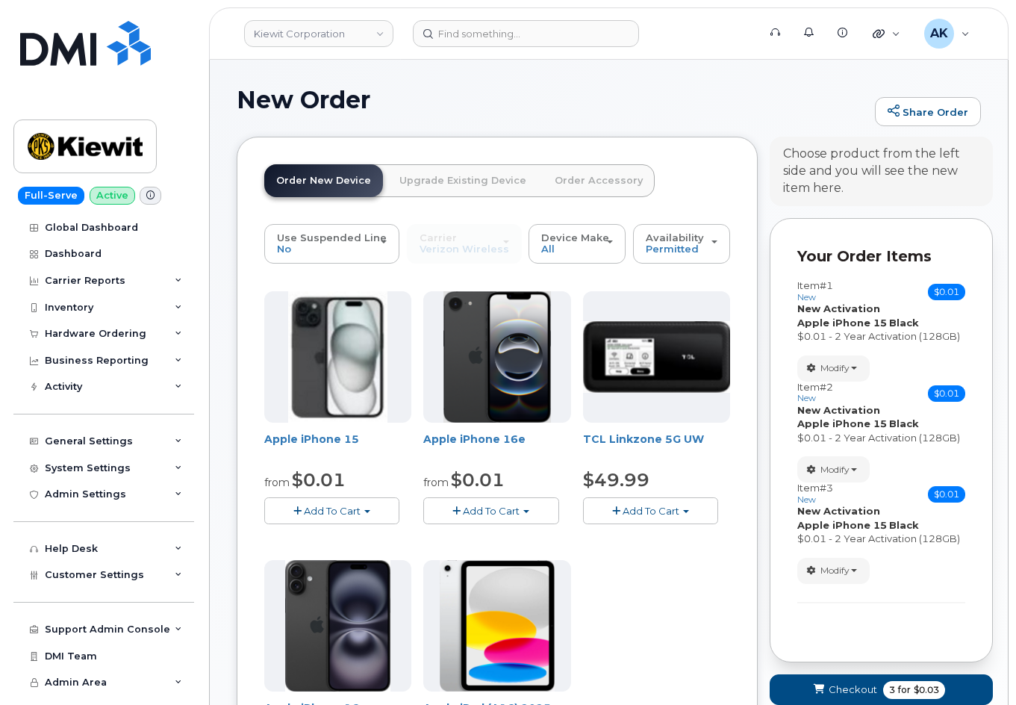
click at [354, 505] on span "Add To Cart" at bounding box center [332, 511] width 57 height 12
click at [362, 530] on link "$0.01 - 2 Year Activation (128GB)" at bounding box center [364, 539] width 193 height 19
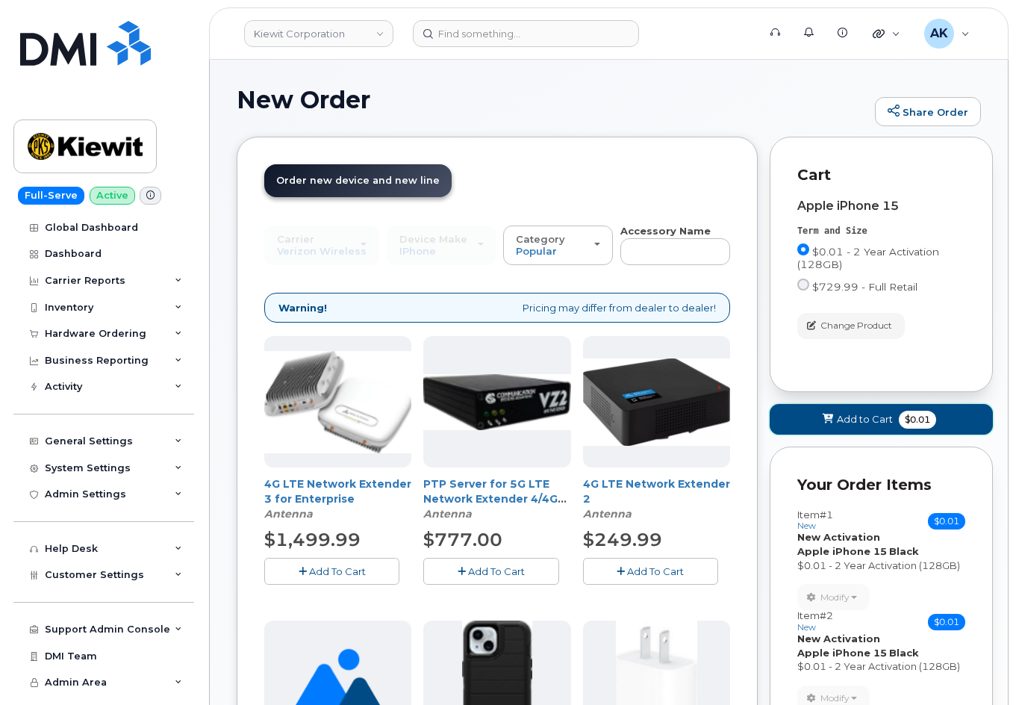
click at [875, 417] on span "Add to Cart" at bounding box center [865, 419] width 56 height 14
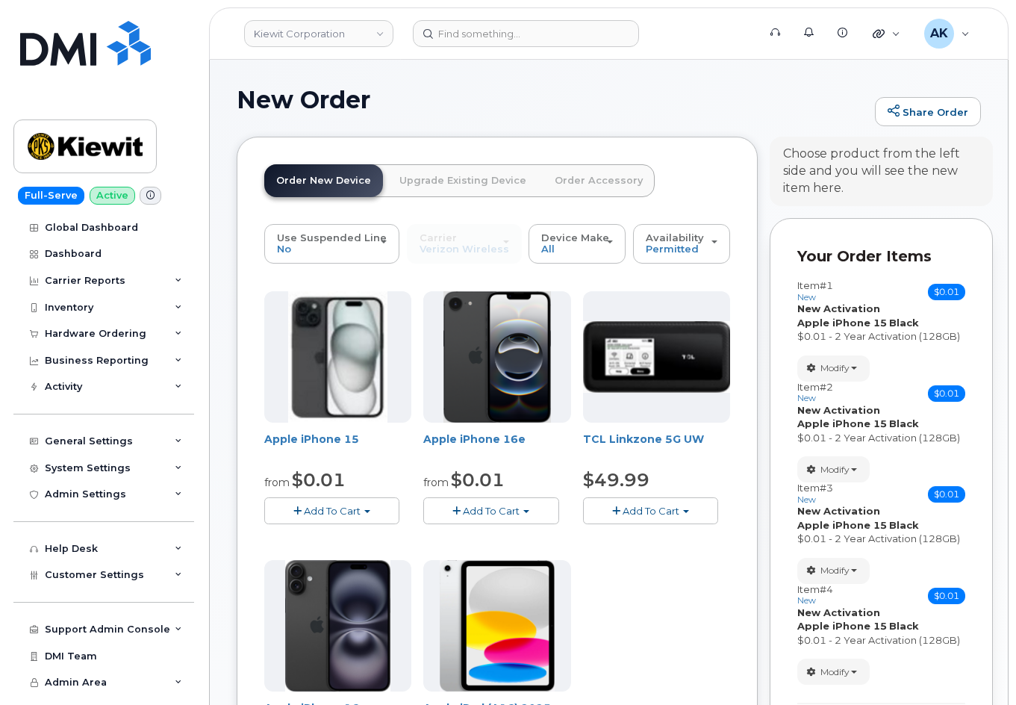
click at [370, 509] on button "Add To Cart" at bounding box center [331, 510] width 135 height 26
click at [379, 530] on link "$0.01 - 2 Year Activation (128GB)" at bounding box center [364, 539] width 193 height 19
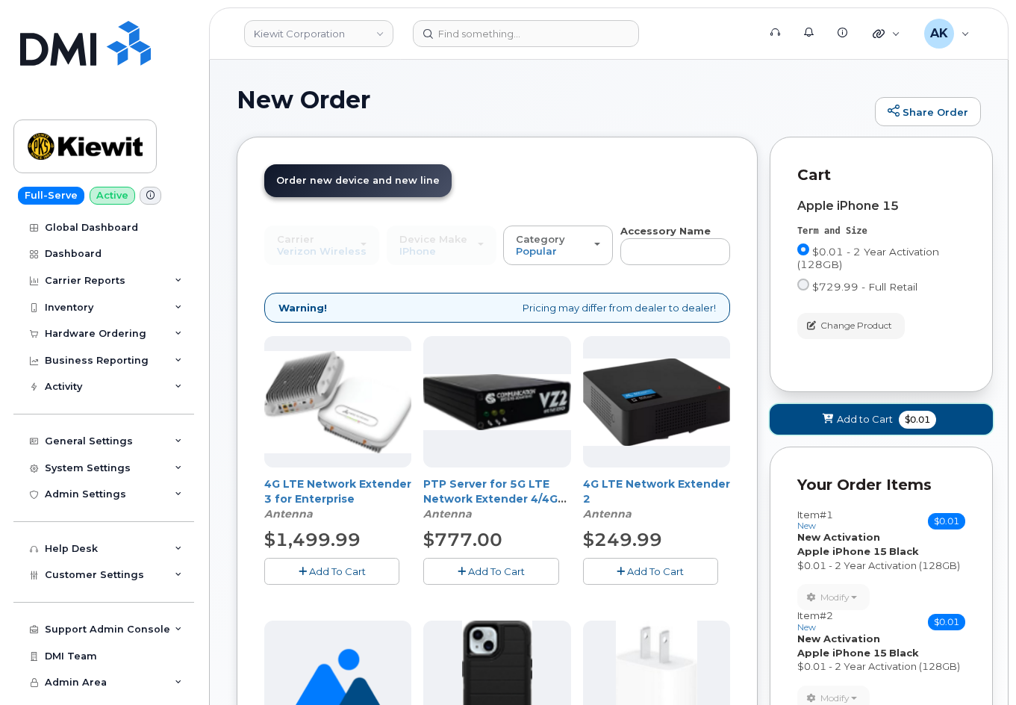
click at [808, 412] on button "Add to Cart $0.01" at bounding box center [881, 419] width 223 height 31
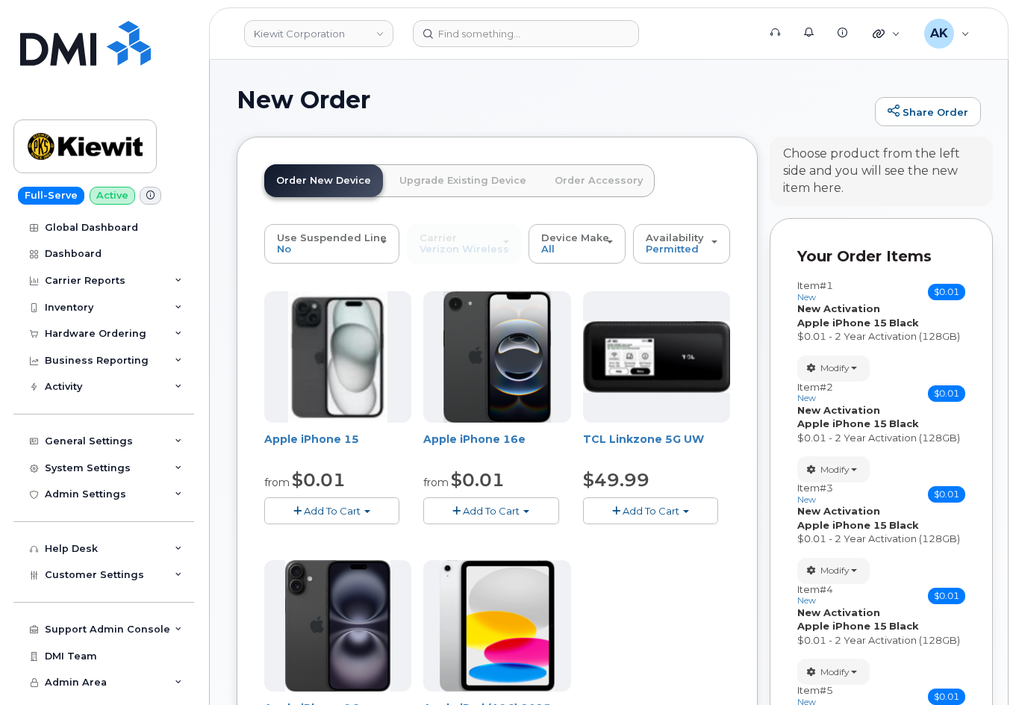
click at [364, 511] on span "button" at bounding box center [367, 511] width 6 height 3
click at [373, 534] on link "$0.01 - 2 Year Activation (128GB)" at bounding box center [364, 539] width 193 height 19
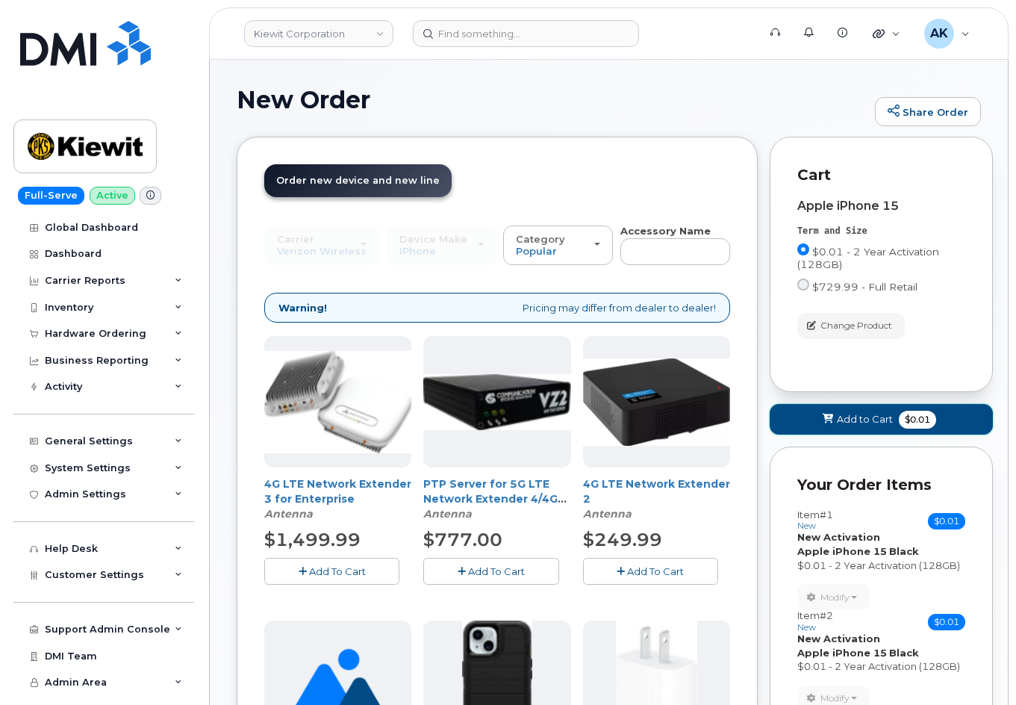
click at [807, 422] on button "Add to Cart $0.01" at bounding box center [881, 419] width 223 height 31
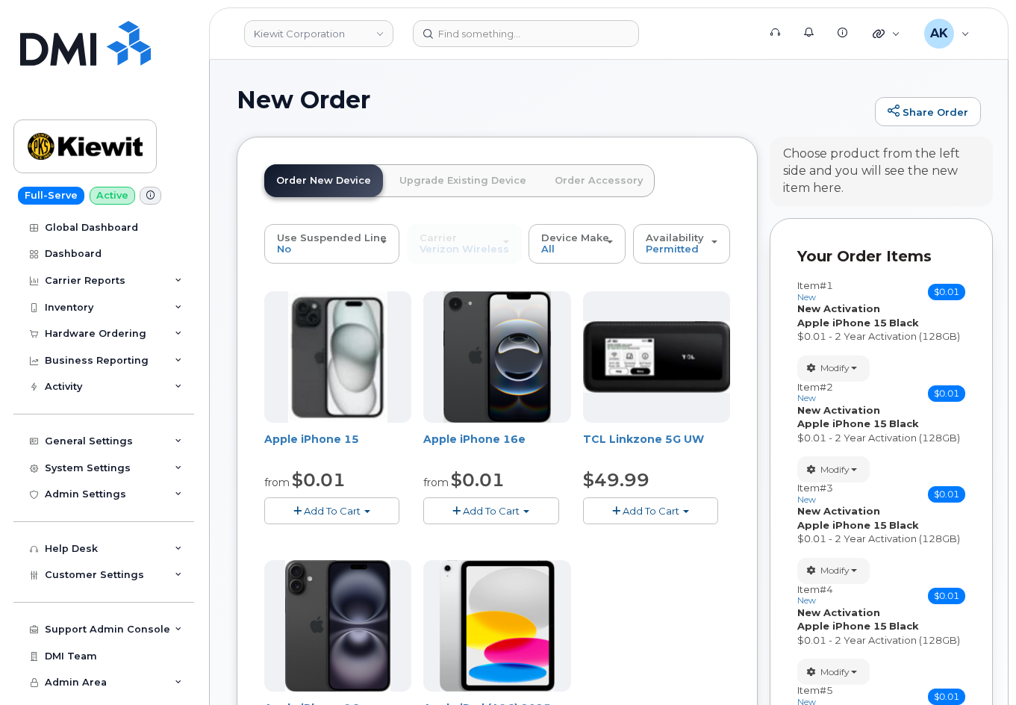
click at [376, 515] on button "Add To Cart" at bounding box center [331, 510] width 135 height 26
click at [382, 535] on link "$0.01 - 2 Year Activation (128GB)" at bounding box center [364, 539] width 193 height 19
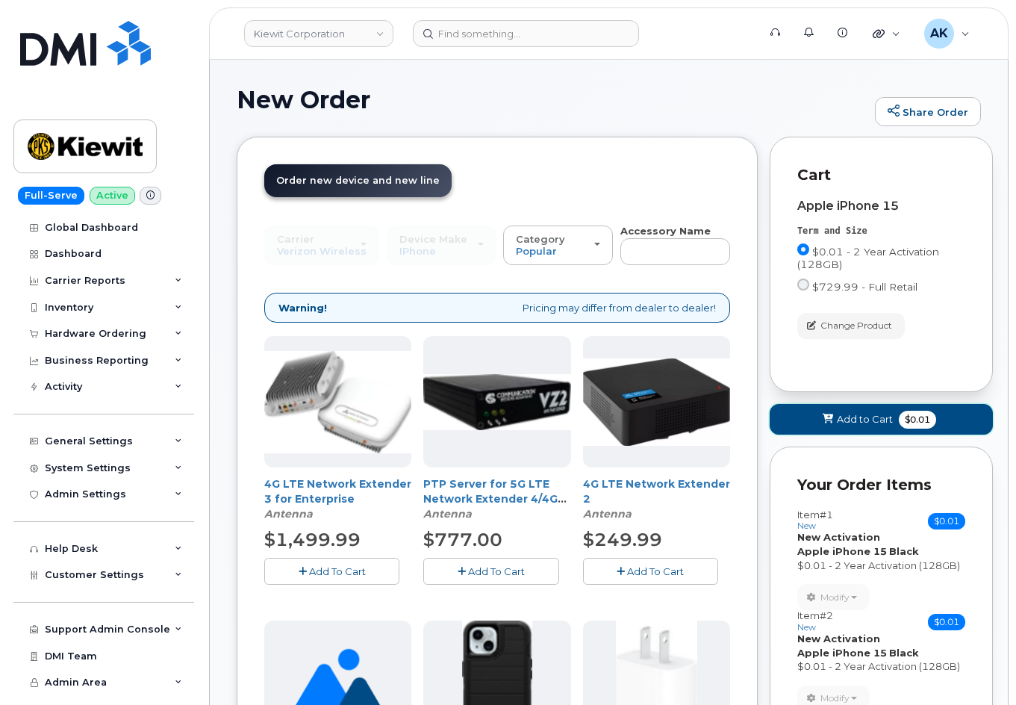
click at [821, 426] on span at bounding box center [828, 419] width 14 height 14
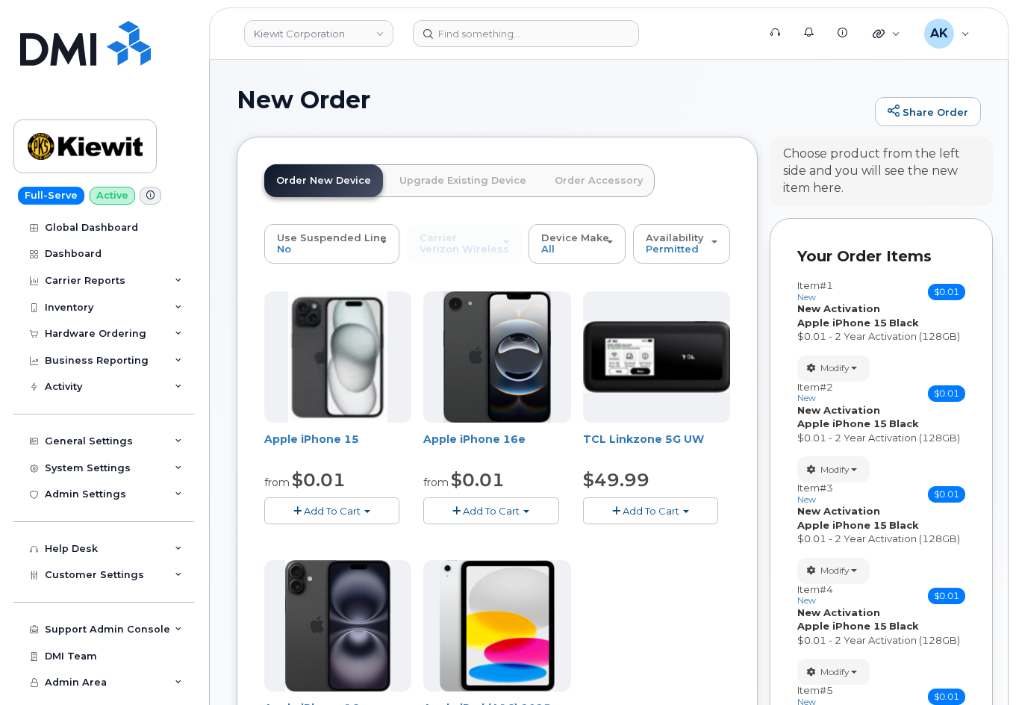
click at [347, 505] on span "Add To Cart" at bounding box center [332, 511] width 57 height 12
click at [355, 535] on link "$0.01 - 2 Year Activation (128GB)" at bounding box center [364, 539] width 193 height 19
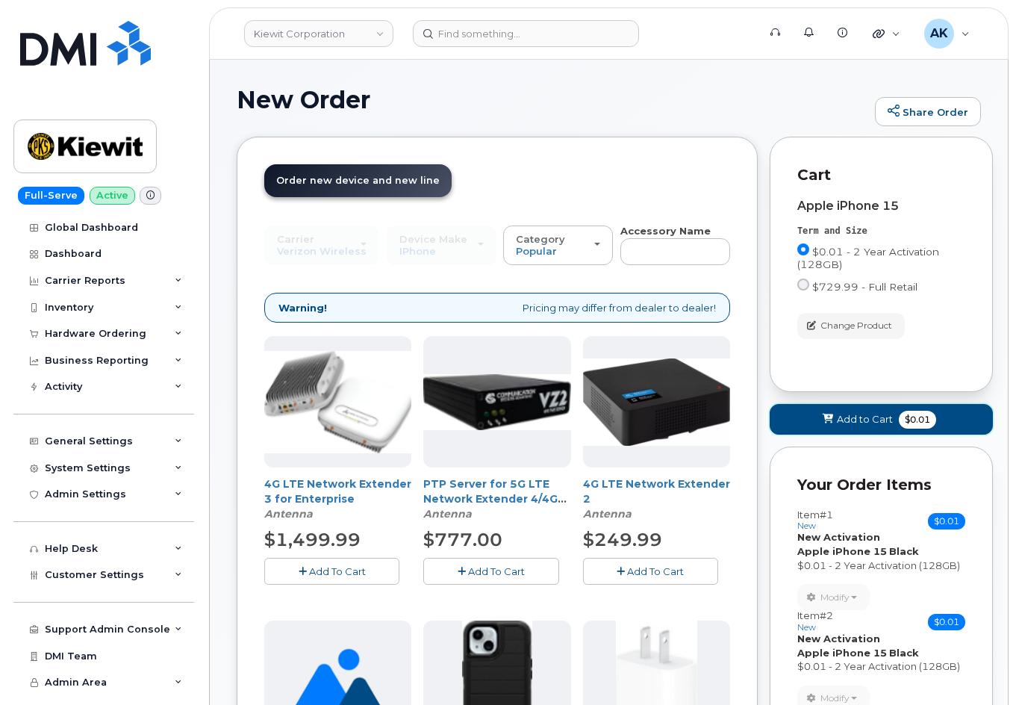
click at [839, 423] on span "Add to Cart" at bounding box center [865, 419] width 56 height 14
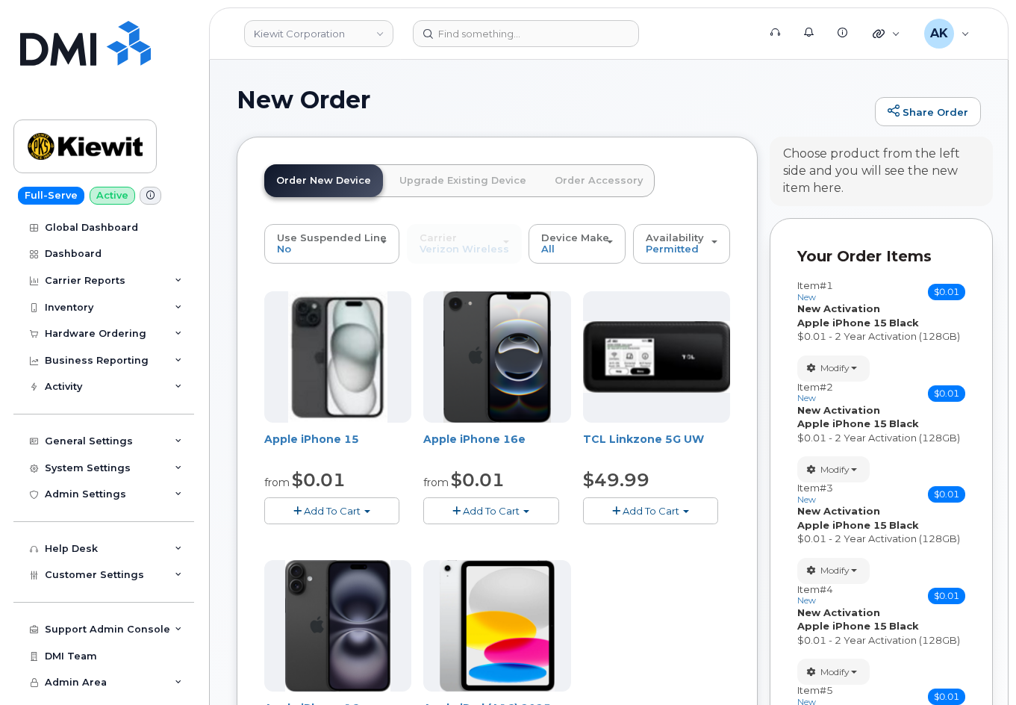
click at [368, 506] on button "Add To Cart" at bounding box center [331, 510] width 135 height 26
click at [363, 543] on link "$0.01 - 2 Year Activation (128GB)" at bounding box center [364, 539] width 193 height 19
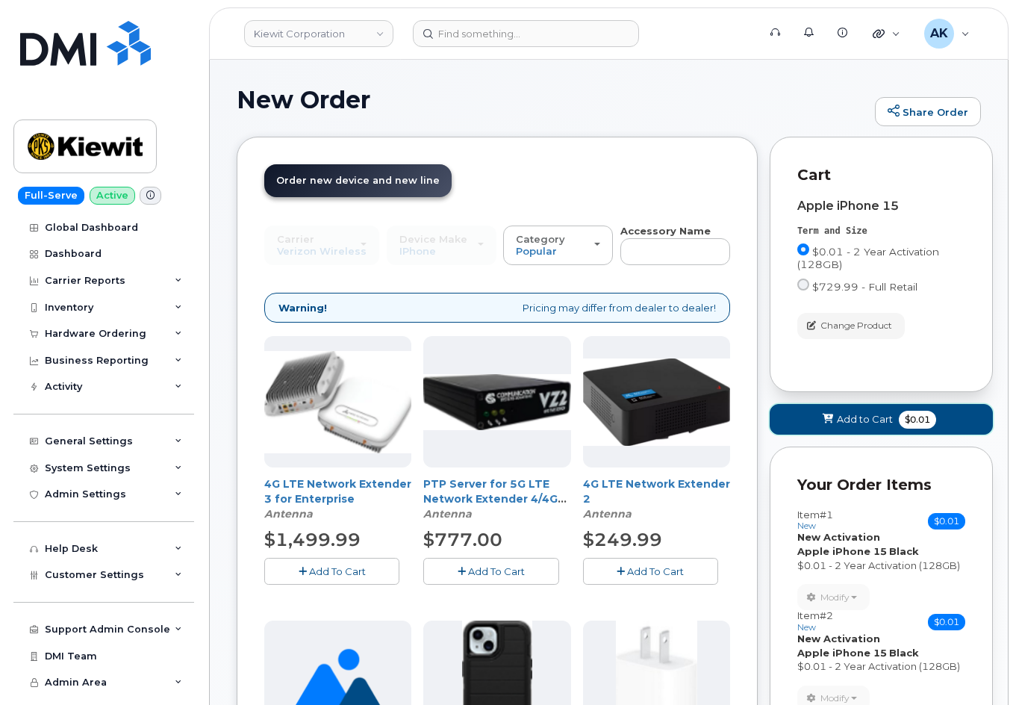
click at [894, 420] on button "Add to Cart $0.01" at bounding box center [881, 419] width 223 height 31
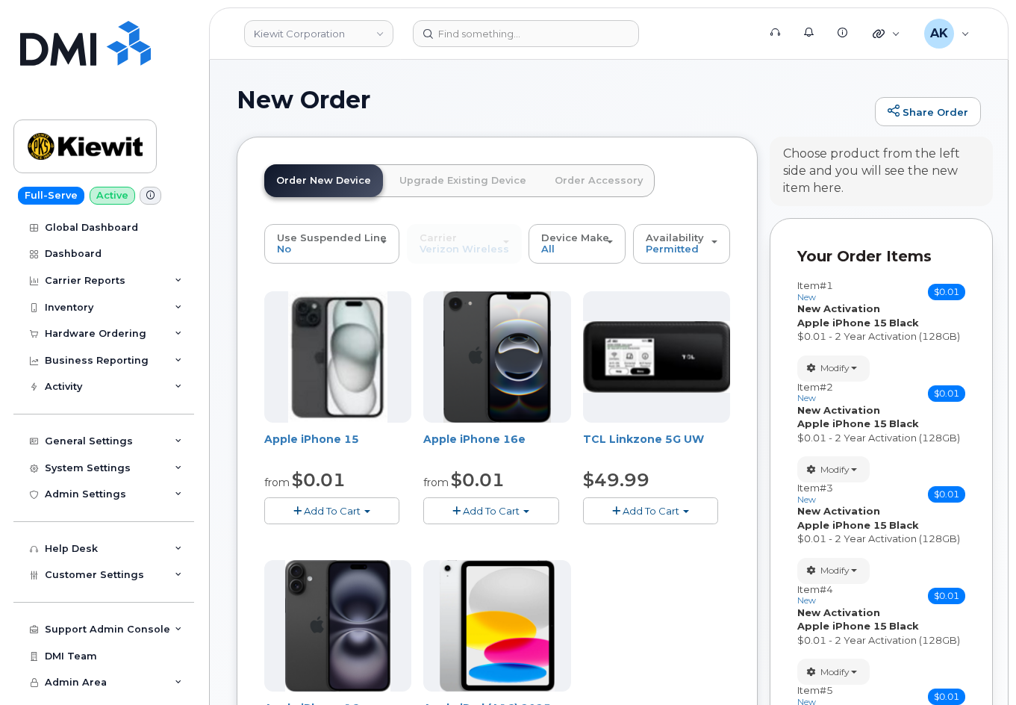
click at [370, 512] on span "button" at bounding box center [367, 511] width 6 height 3
click at [369, 534] on link "$0.01 - 2 Year Activation (128GB)" at bounding box center [364, 539] width 193 height 19
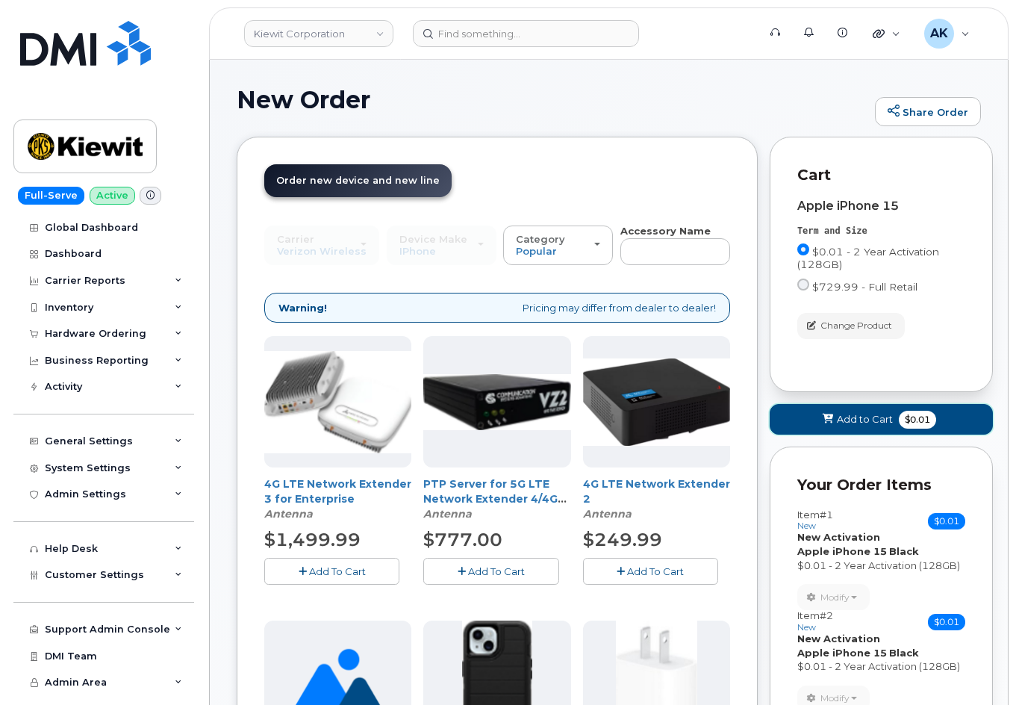
click at [810, 432] on button "Add to Cart $0.01" at bounding box center [881, 419] width 223 height 31
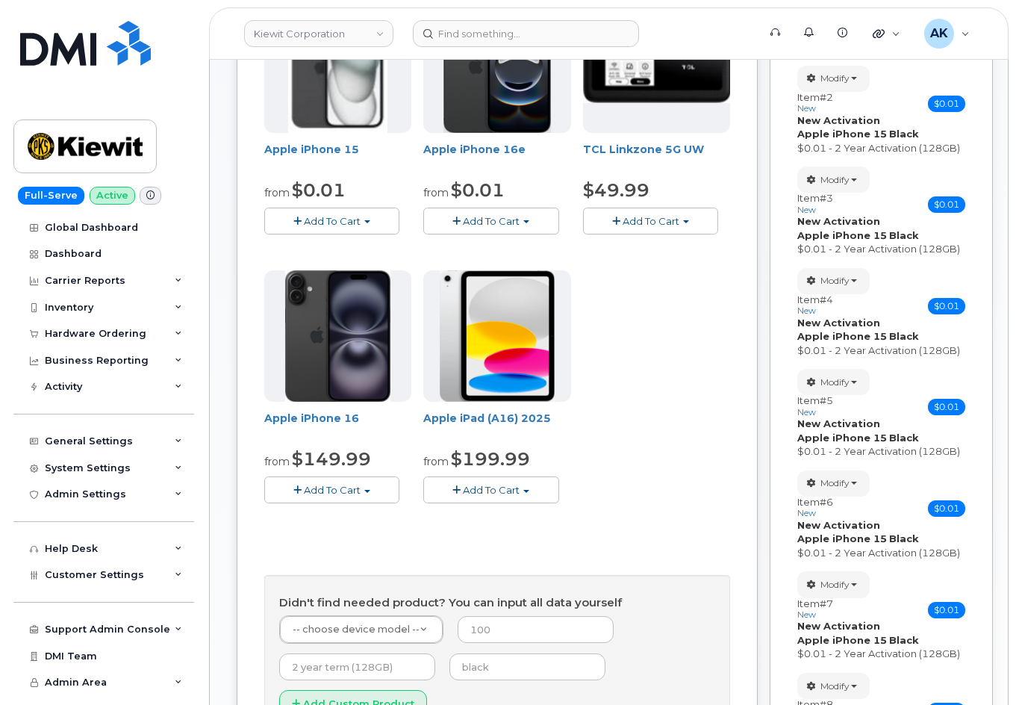
scroll to position [299, 0]
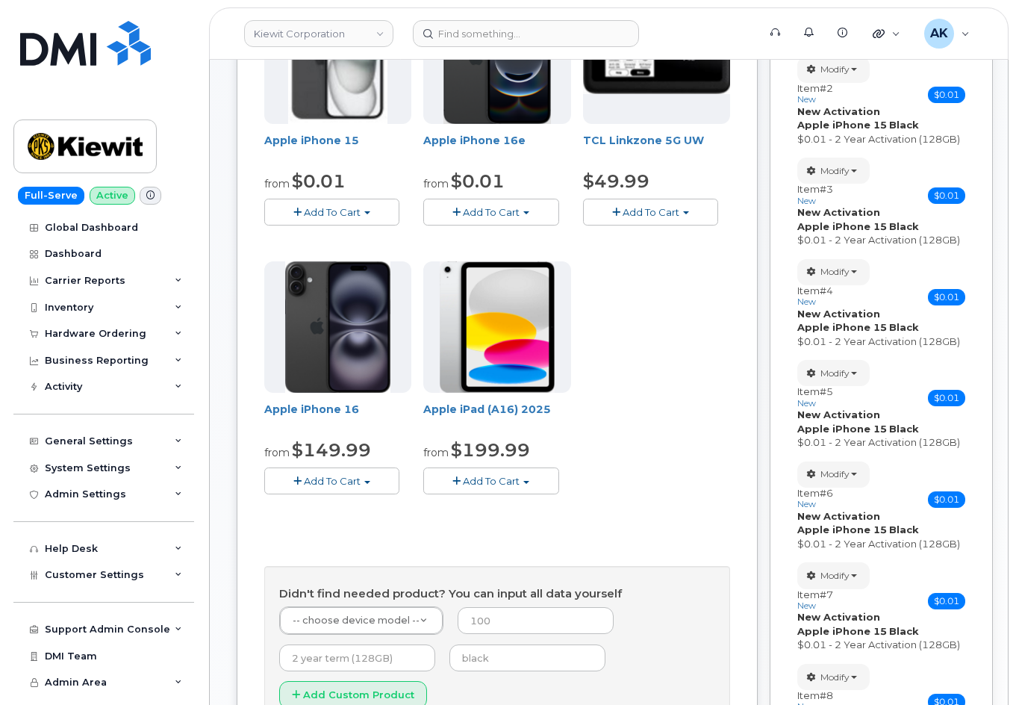
click at [639, 446] on div "Apple iPhone 15 from $0.01 Add To Cart $0.01 - 2 Year Activation (128GB) $729.9…" at bounding box center [497, 256] width 466 height 526
click at [524, 489] on button "Add To Cart" at bounding box center [490, 481] width 135 height 26
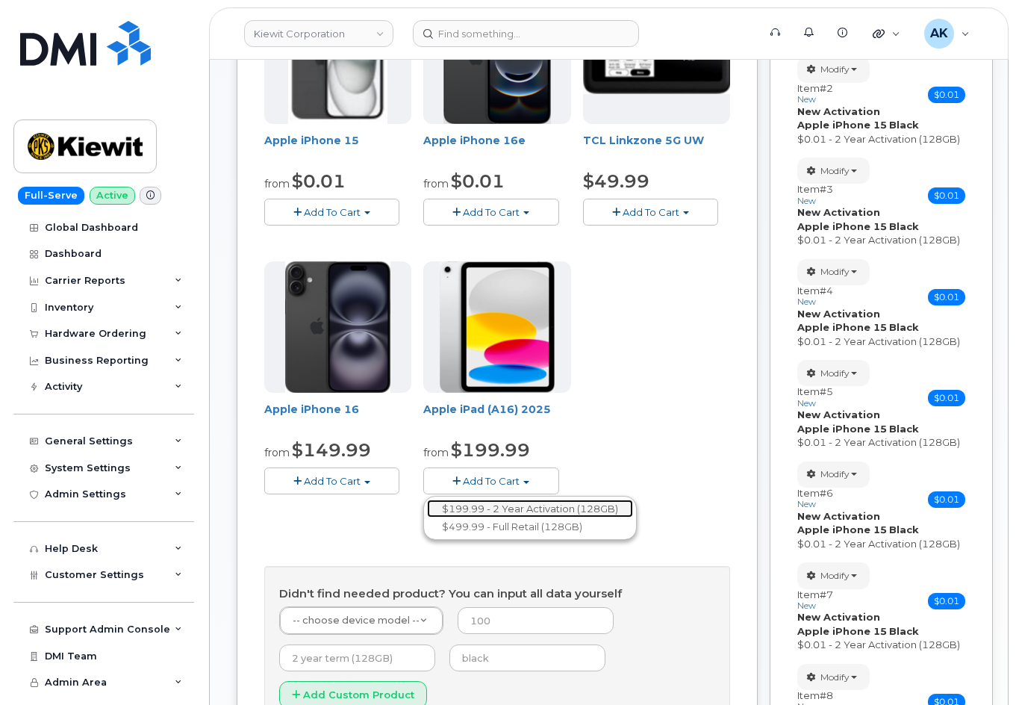
click at [548, 504] on link "$199.99 - 2 Year Activation (128GB)" at bounding box center [530, 509] width 206 height 19
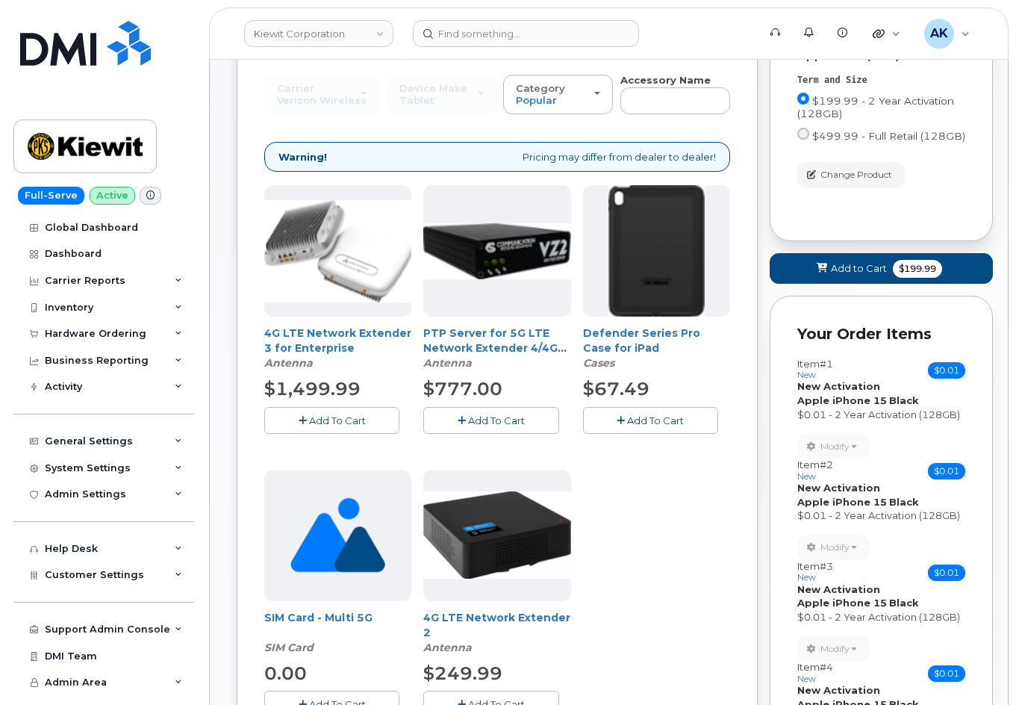
scroll to position [149, 0]
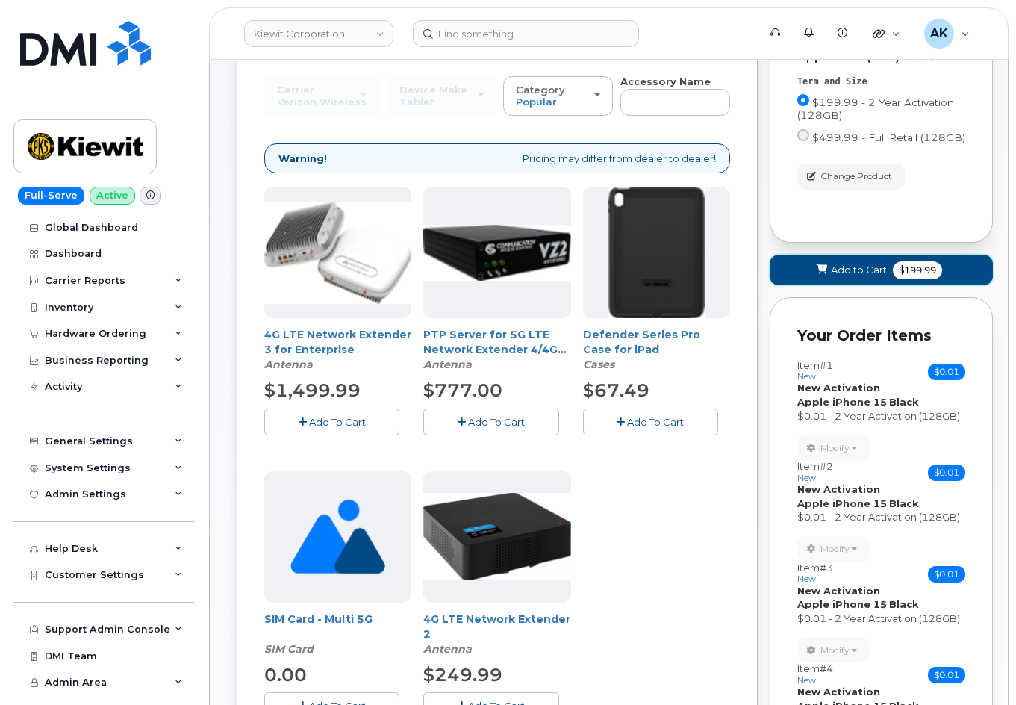
click at [833, 272] on span "Add to Cart" at bounding box center [859, 270] width 56 height 14
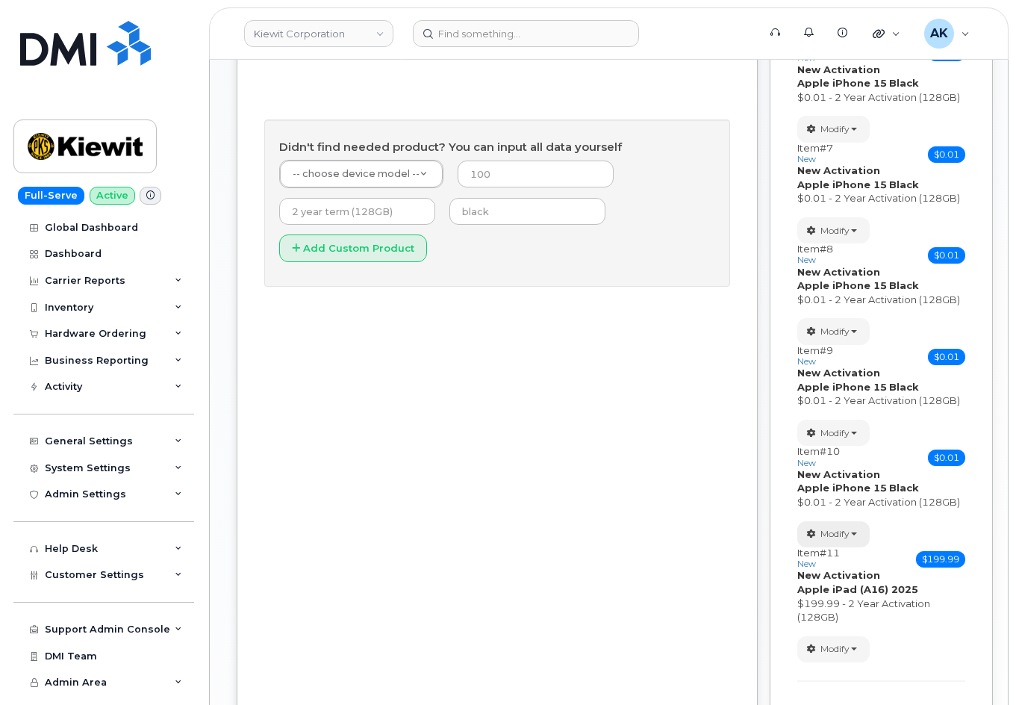
scroll to position [747, 0]
click at [849, 642] on span "Modify" at bounding box center [835, 647] width 29 height 13
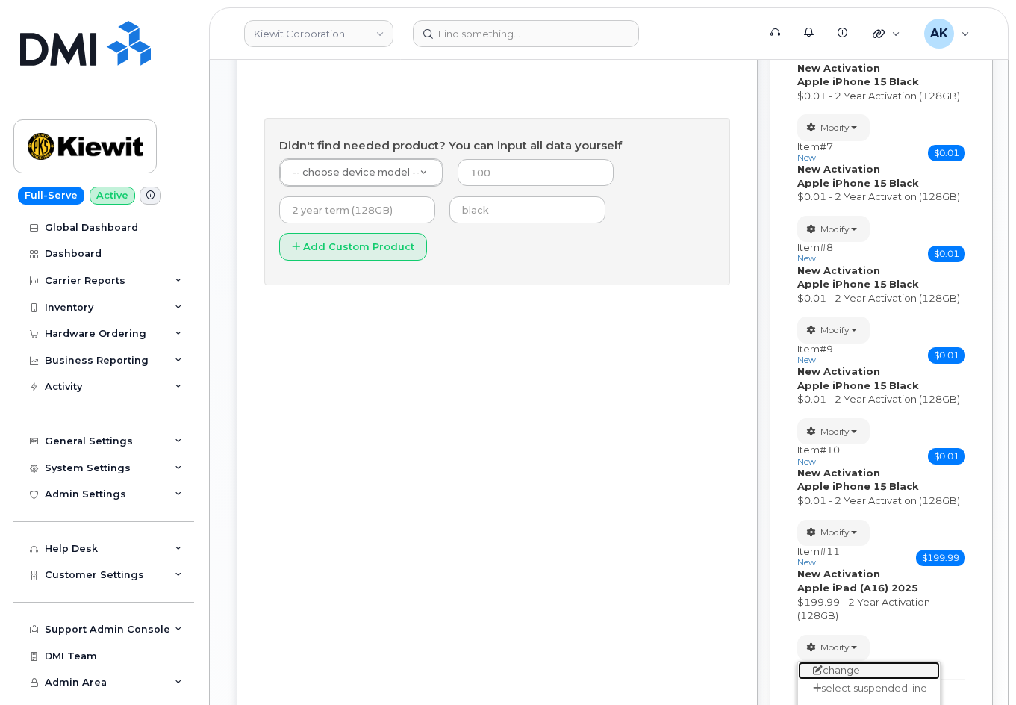
click at [866, 670] on link "change" at bounding box center [869, 671] width 142 height 18
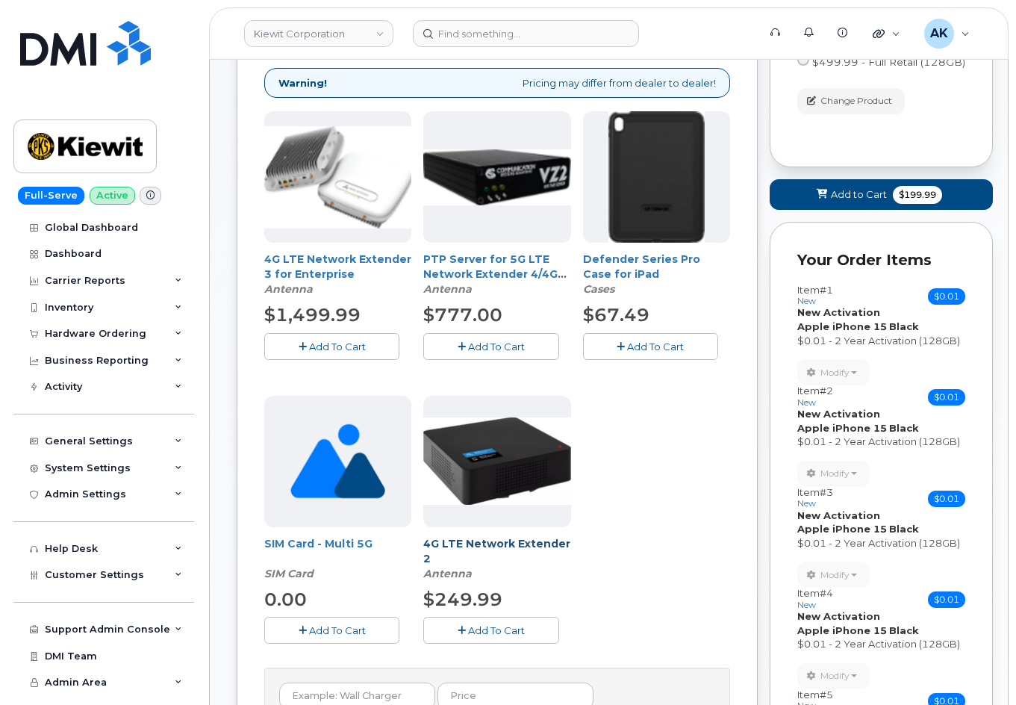
scroll to position [149, 0]
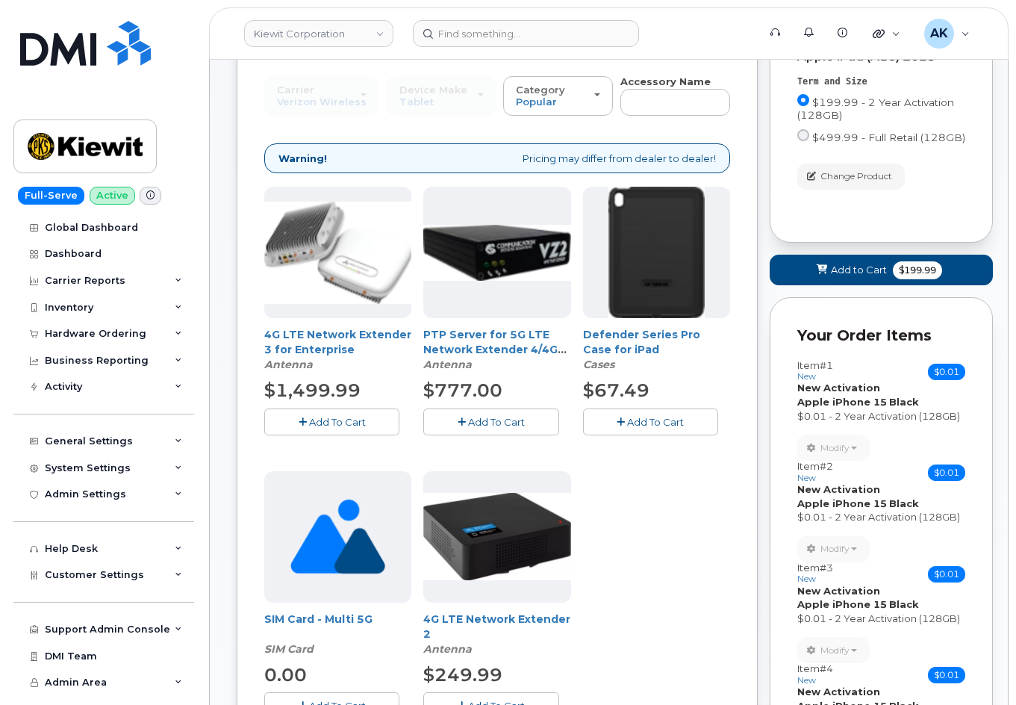
click at [672, 430] on button "Add To Cart" at bounding box center [650, 422] width 135 height 26
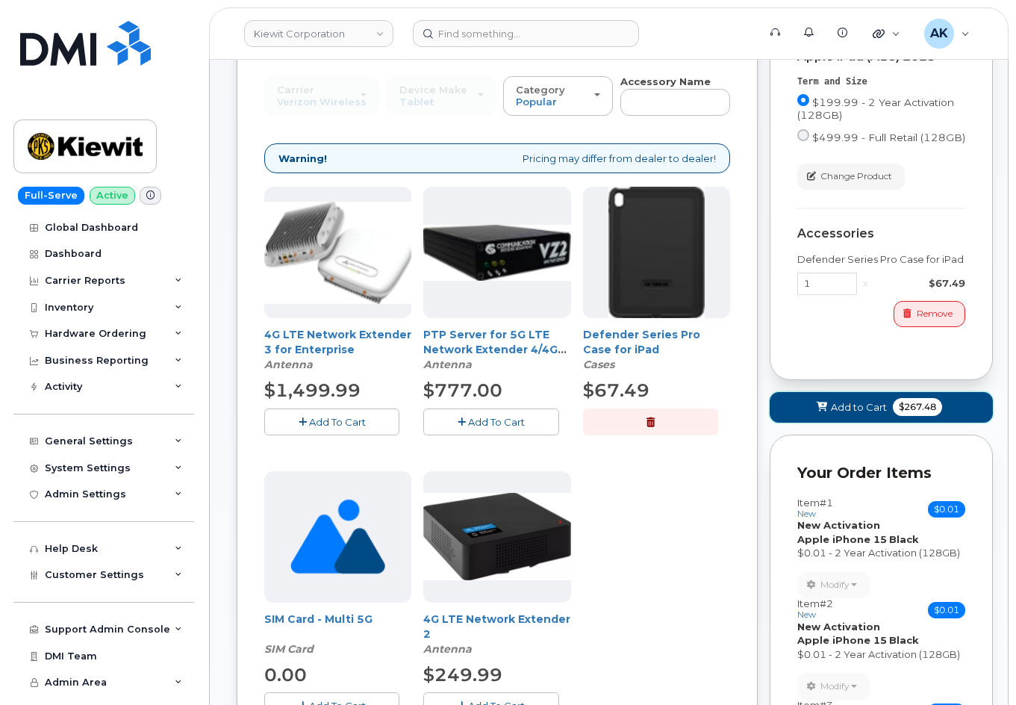
click at [843, 417] on button "Add to Cart $267.48" at bounding box center [881, 407] width 223 height 31
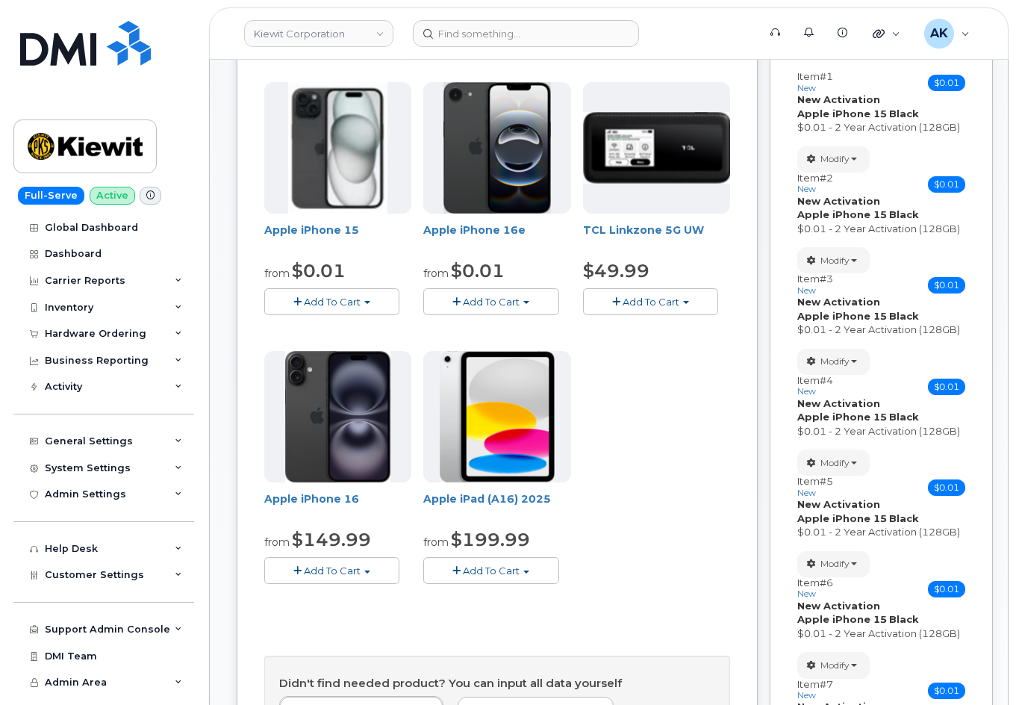
scroll to position [299, 0]
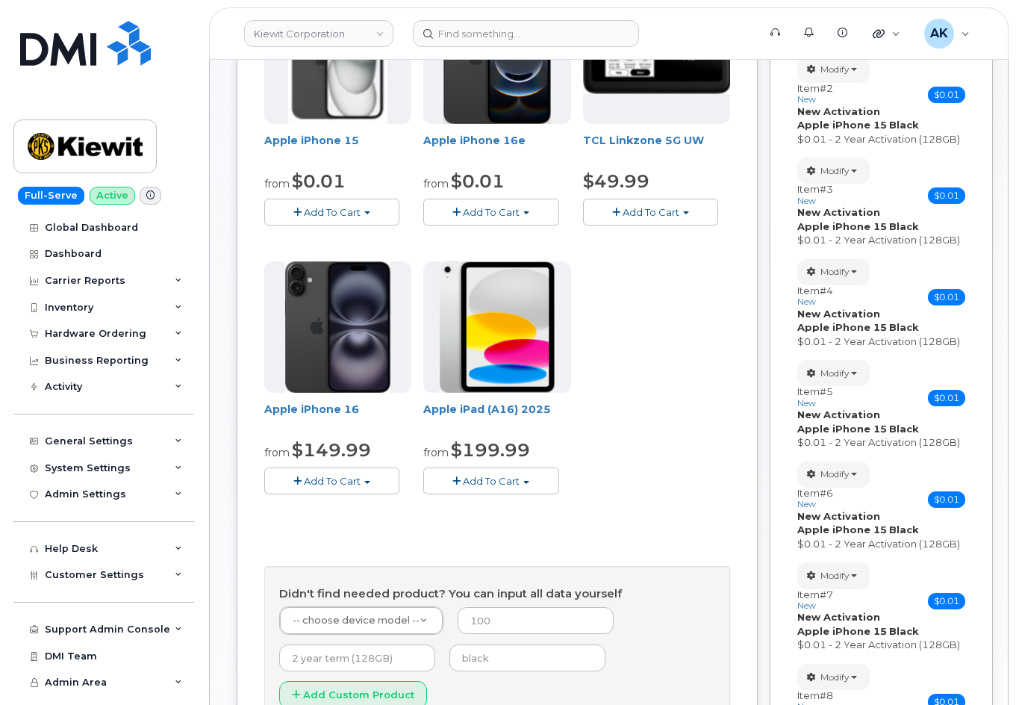
click at [509, 485] on span "Add To Cart" at bounding box center [491, 481] width 57 height 12
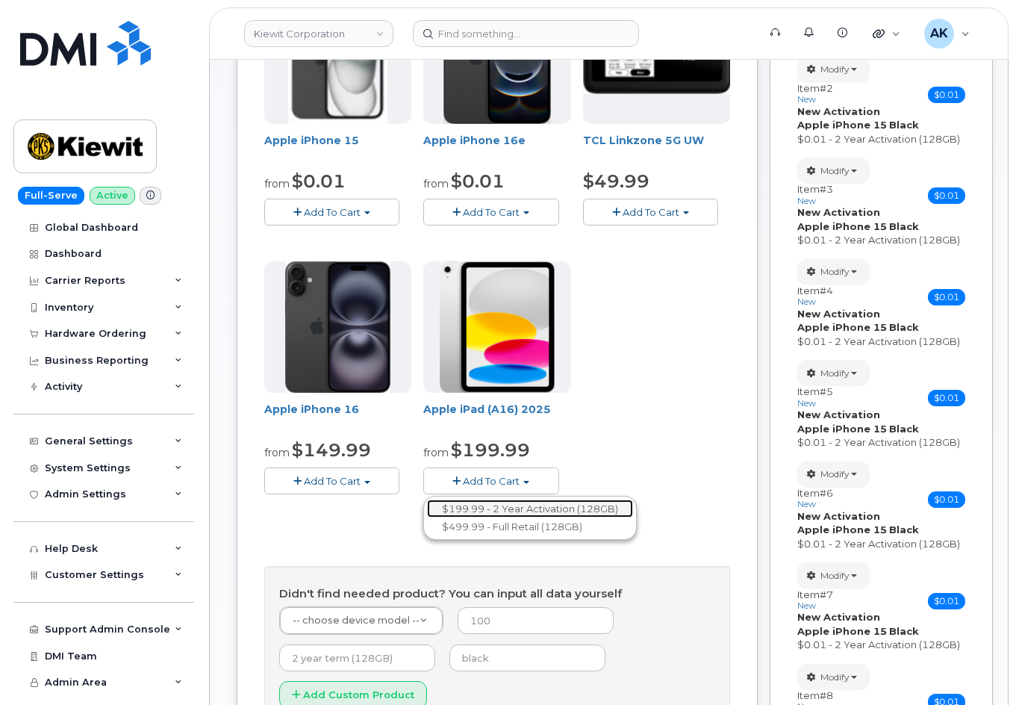
click at [529, 509] on link "$199.99 - 2 Year Activation (128GB)" at bounding box center [530, 509] width 206 height 19
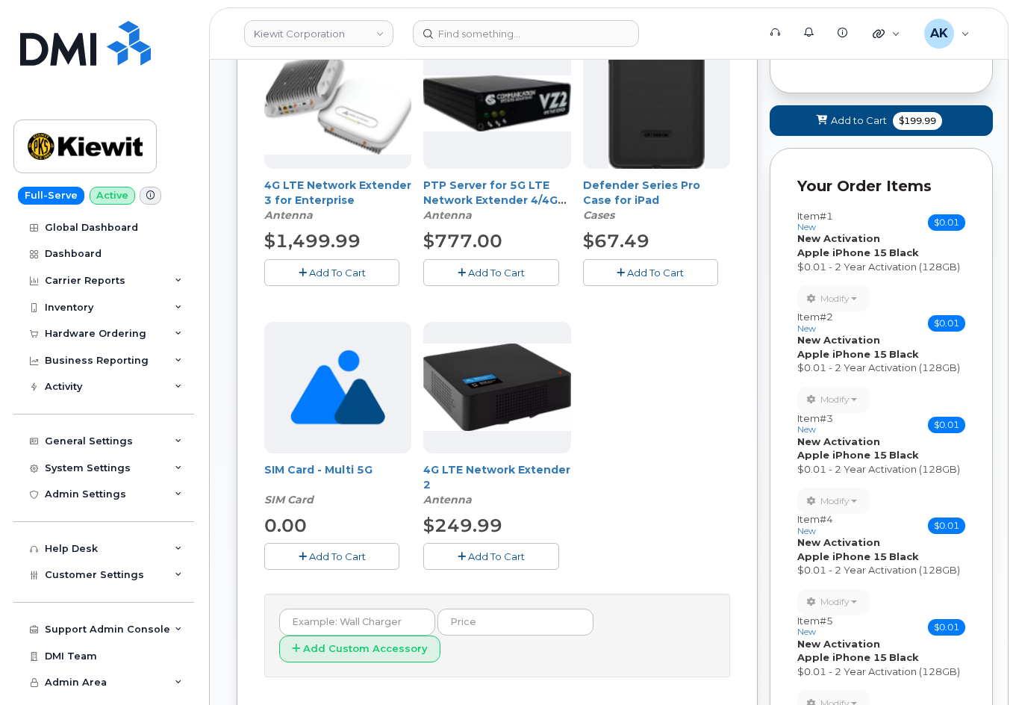
click at [666, 281] on button "Add To Cart" at bounding box center [650, 272] width 135 height 26
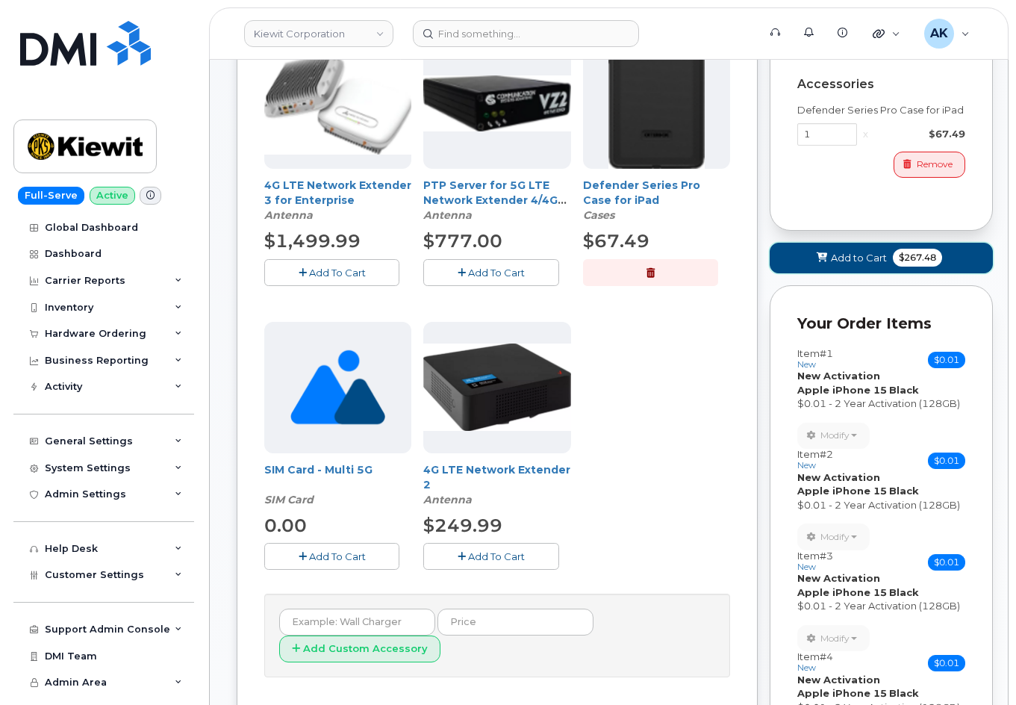
click at [856, 264] on span "Add to Cart" at bounding box center [859, 258] width 56 height 14
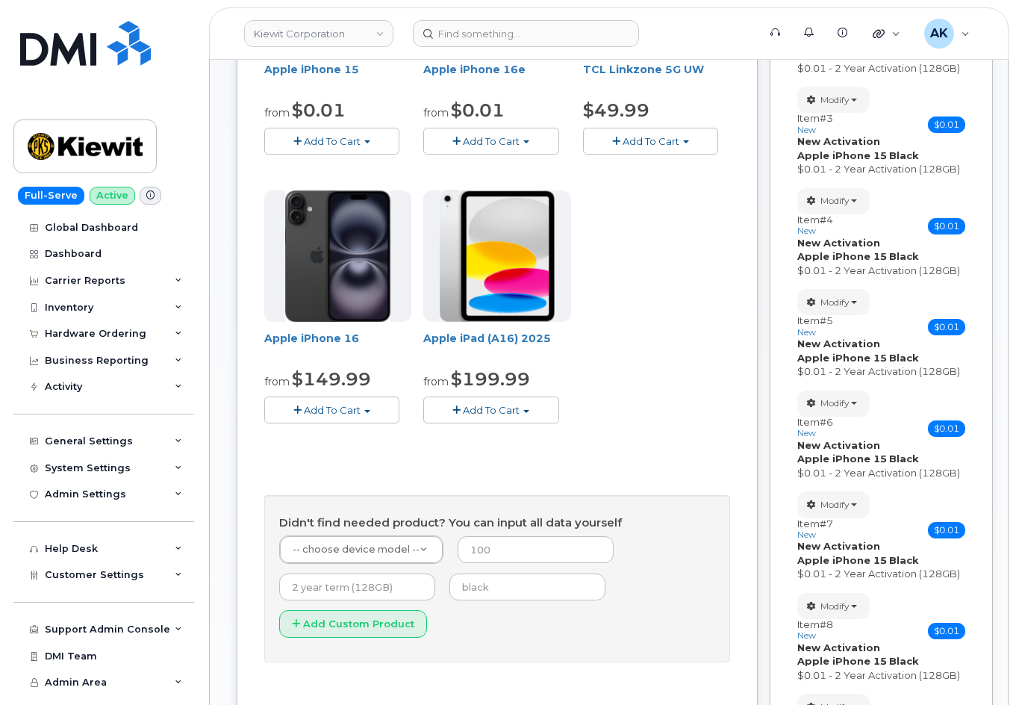
scroll to position [187, 0]
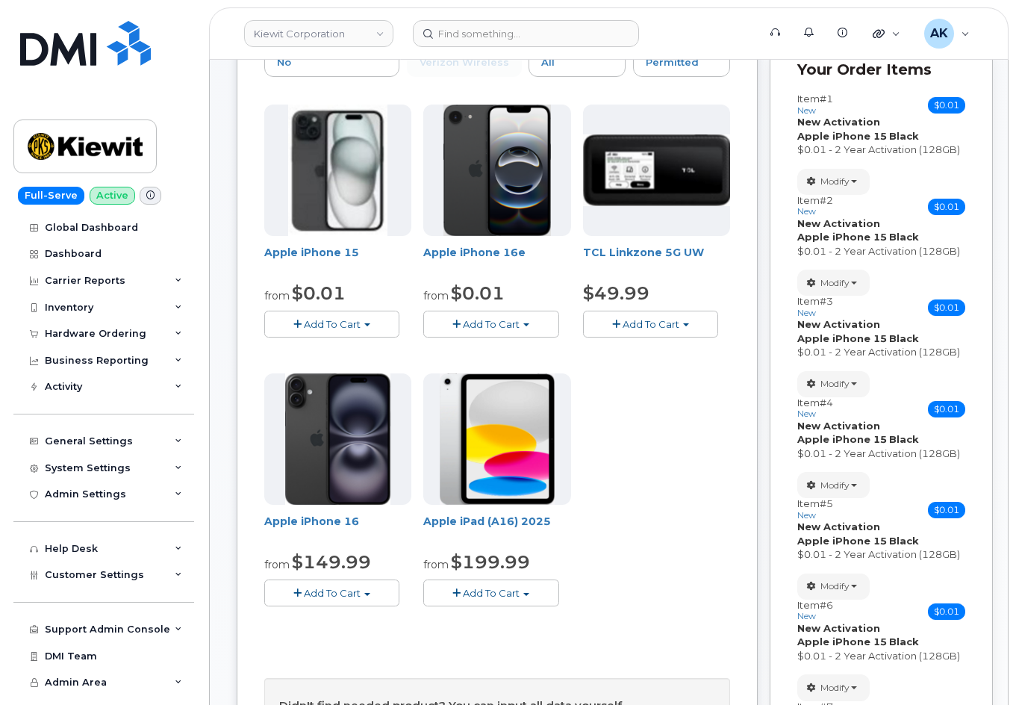
click at [546, 591] on button "Add To Cart" at bounding box center [490, 593] width 135 height 26
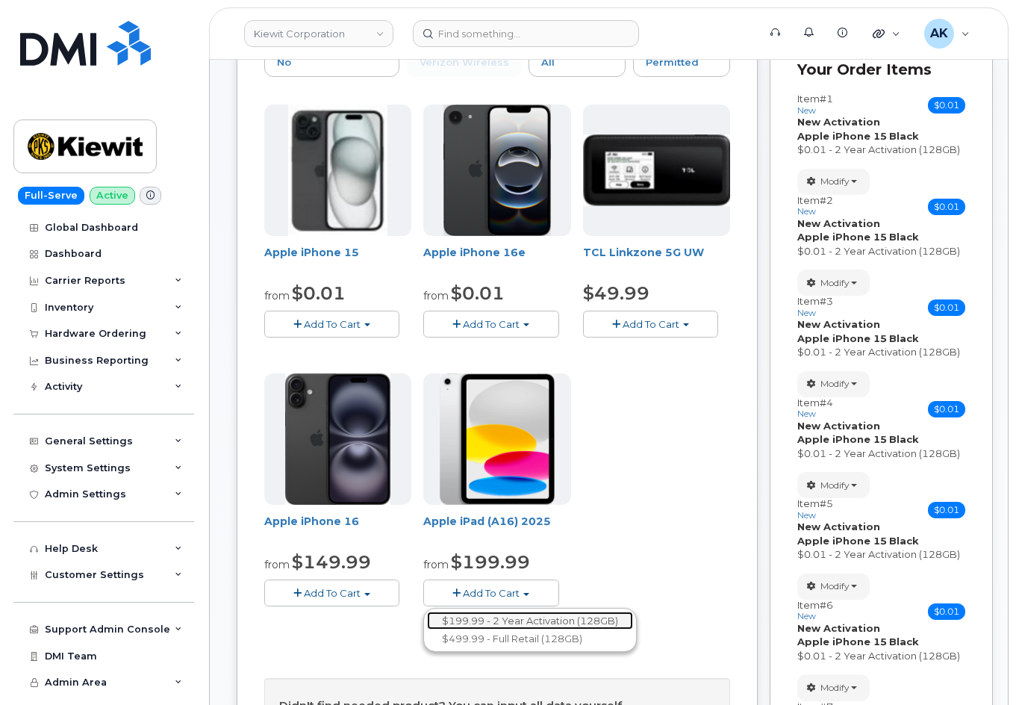
click at [552, 618] on link "$199.99 - 2 Year Activation (128GB)" at bounding box center [530, 621] width 206 height 19
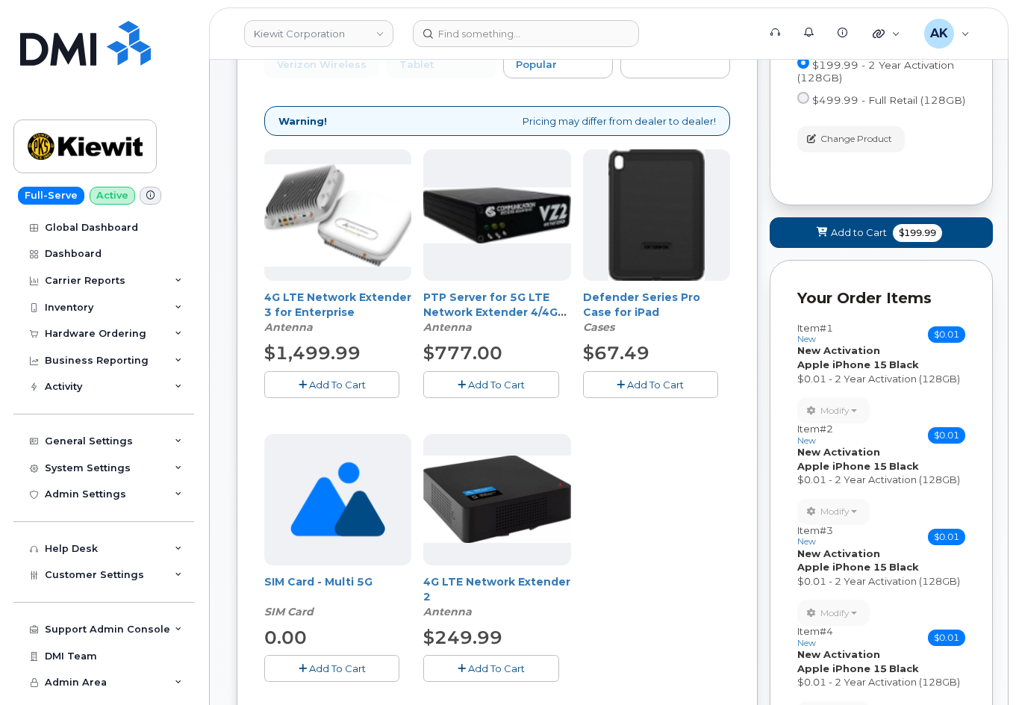
click at [654, 395] on button "Add To Cart" at bounding box center [650, 384] width 135 height 26
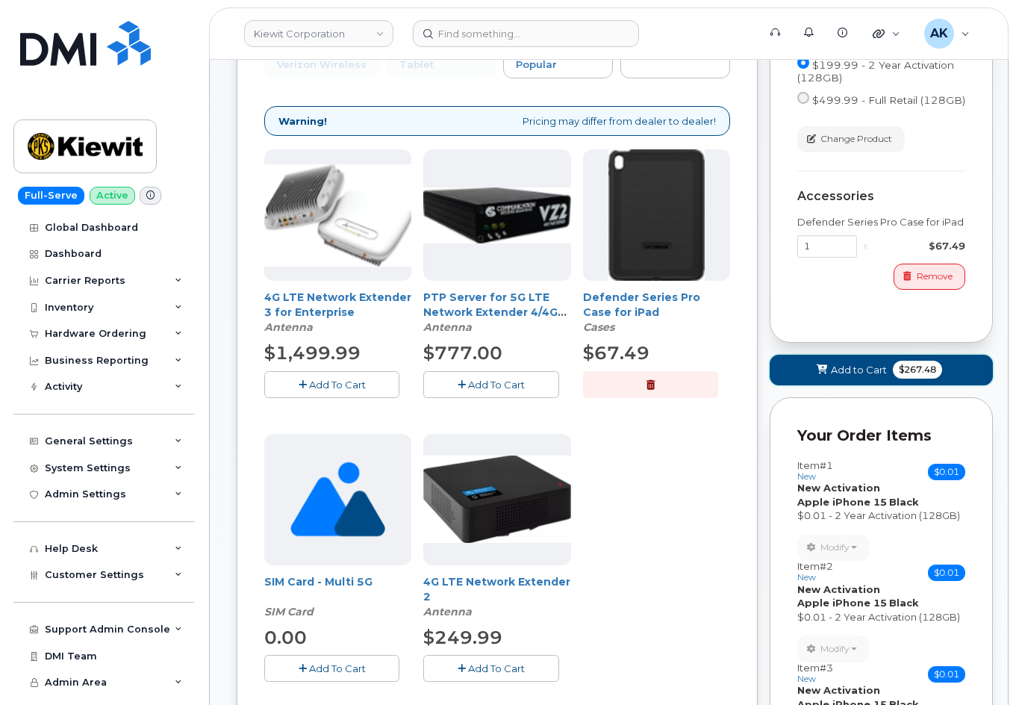
click at [826, 368] on icon at bounding box center [822, 370] width 10 height 10
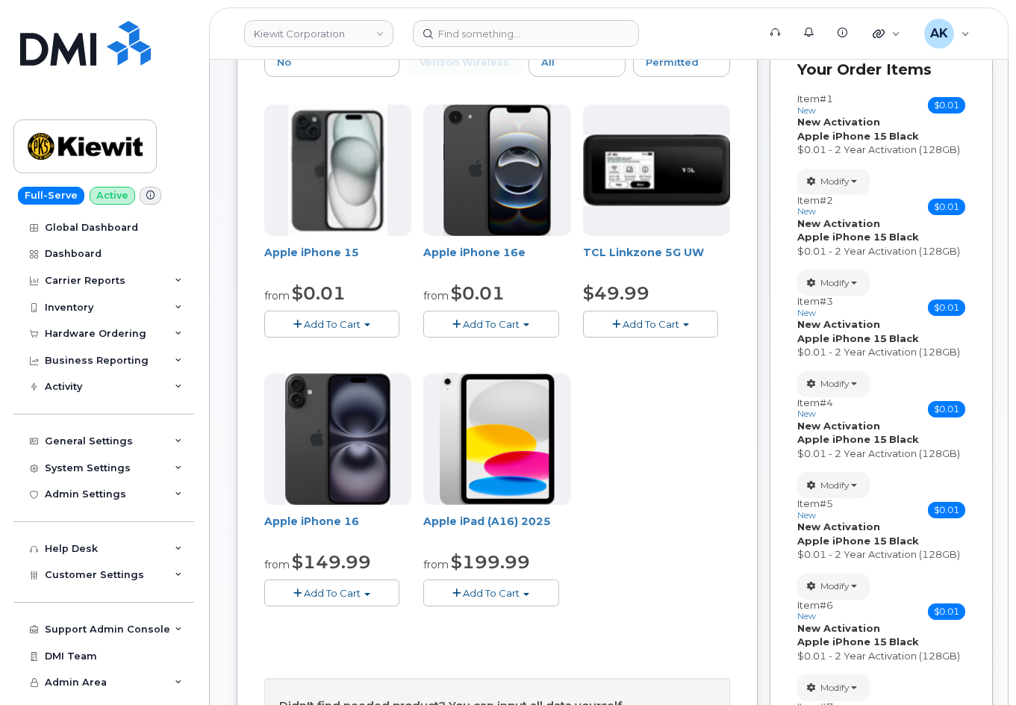
click at [535, 592] on button "Add To Cart" at bounding box center [490, 593] width 135 height 26
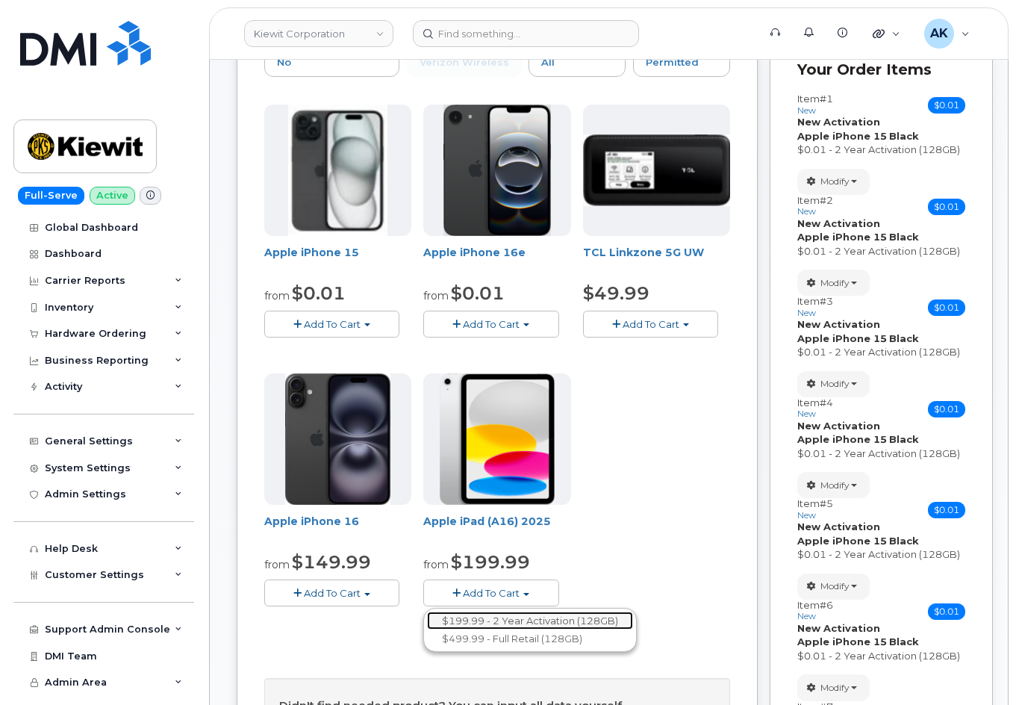
click at [533, 621] on link "$199.99 - 2 Year Activation (128GB)" at bounding box center [530, 621] width 206 height 19
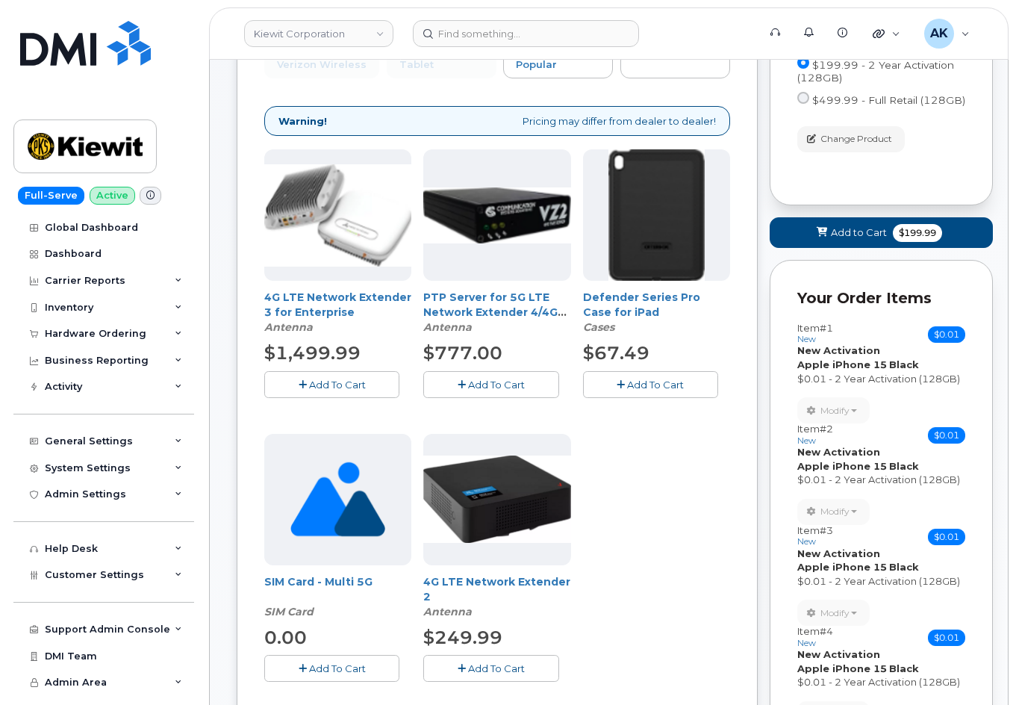
click at [695, 391] on button "Add To Cart" at bounding box center [650, 384] width 135 height 26
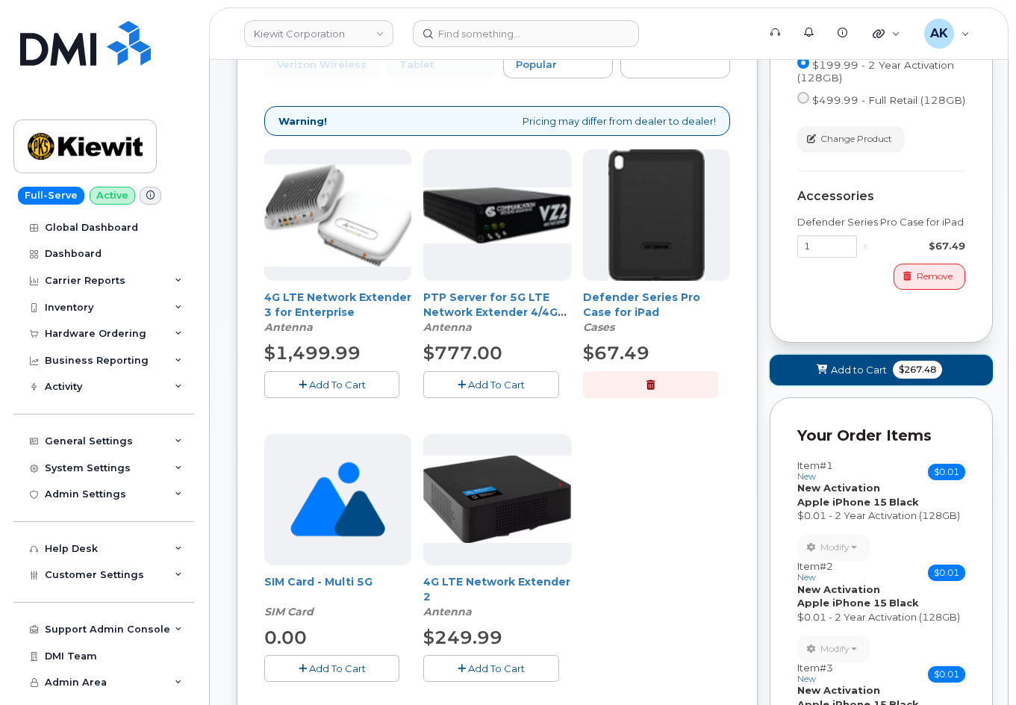
click at [869, 373] on span "Add to Cart" at bounding box center [859, 370] width 56 height 14
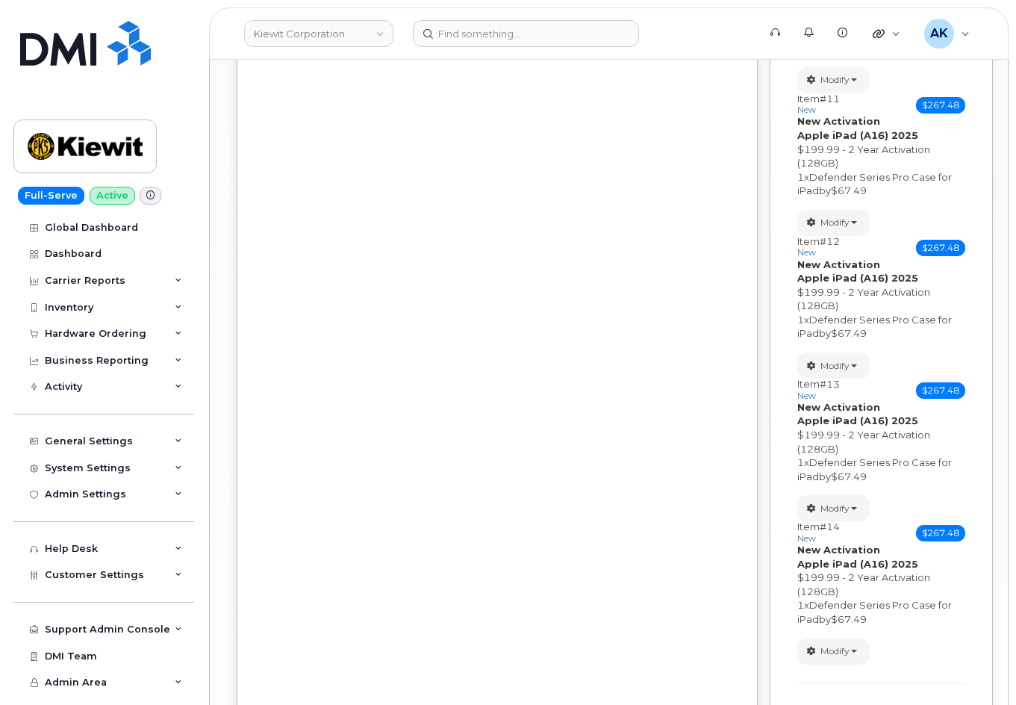
scroll to position [1368, 0]
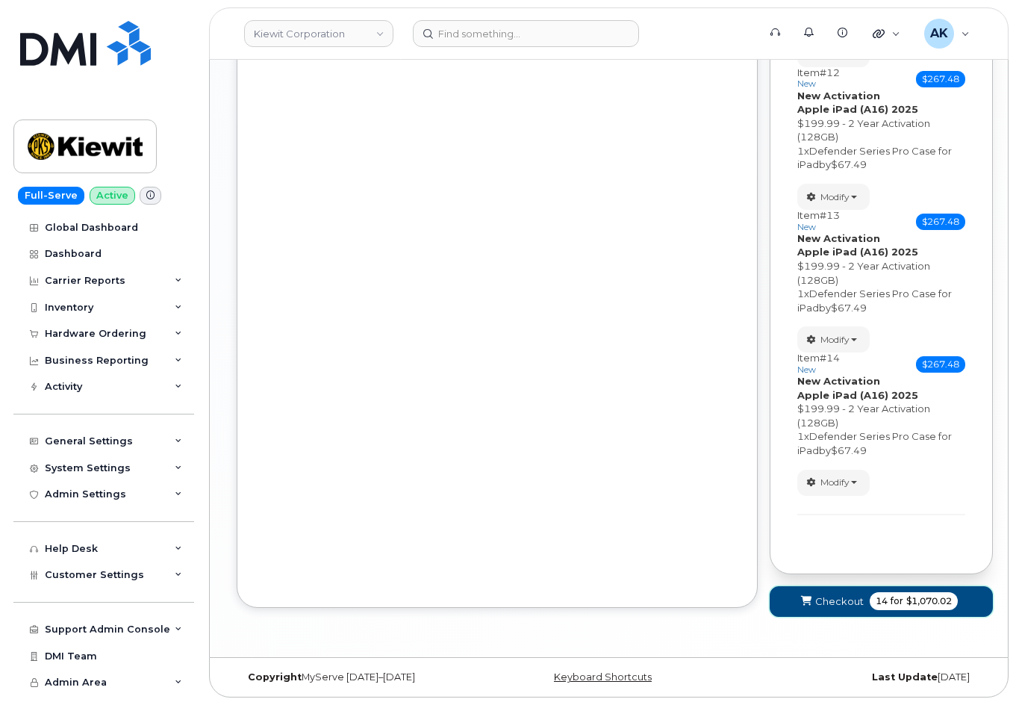
click at [812, 603] on span "submit" at bounding box center [806, 601] width 14 height 14
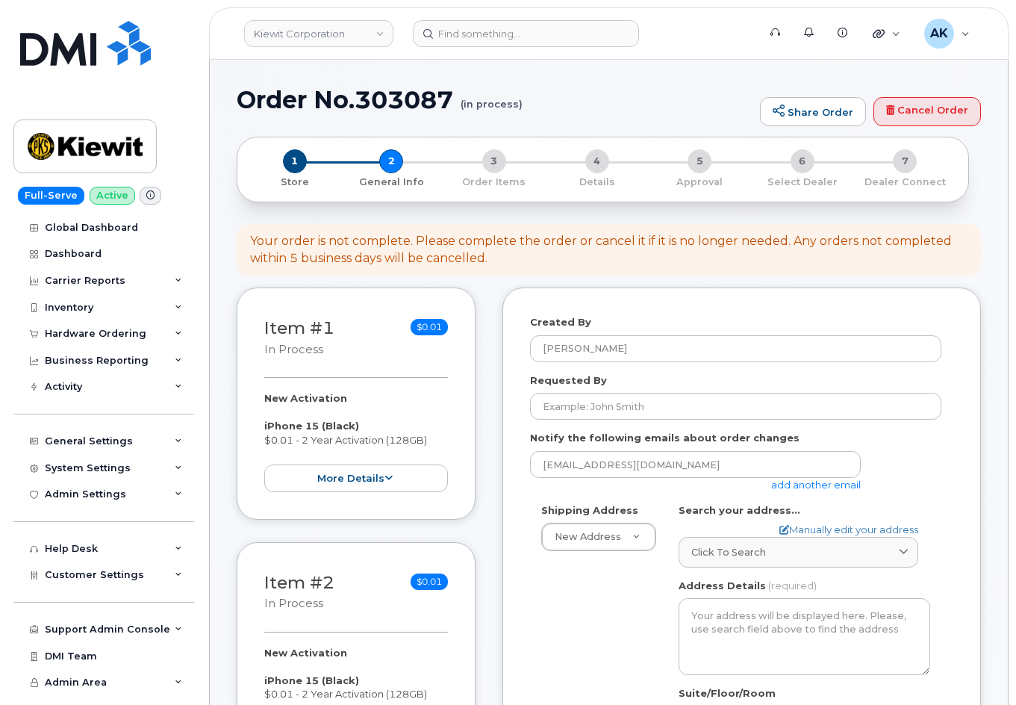
select select
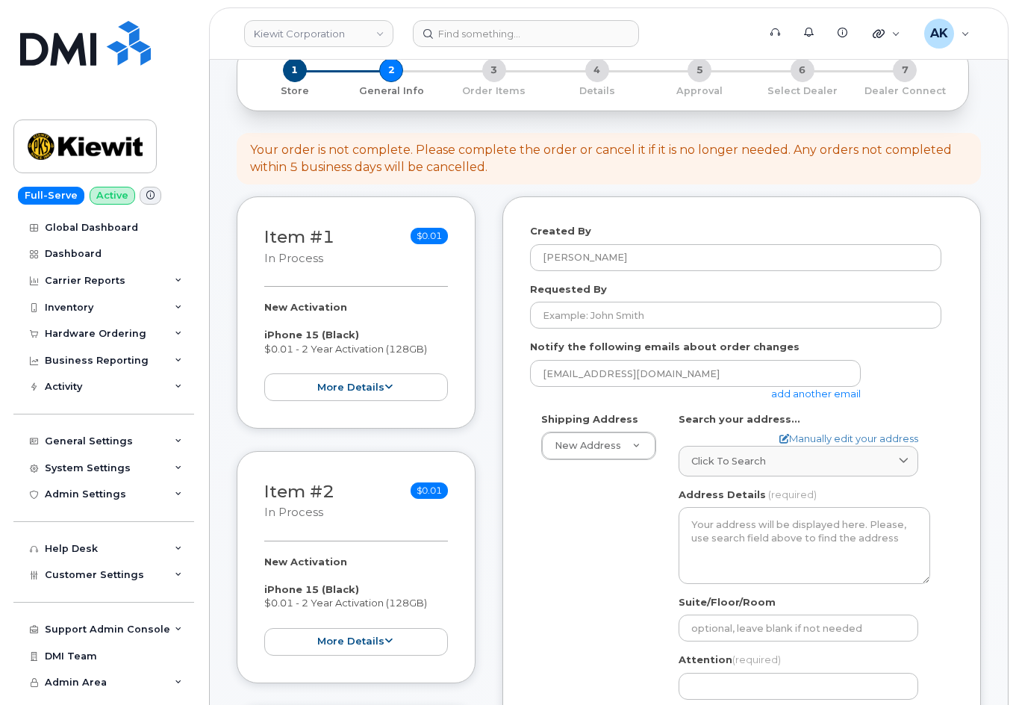
scroll to position [149, 0]
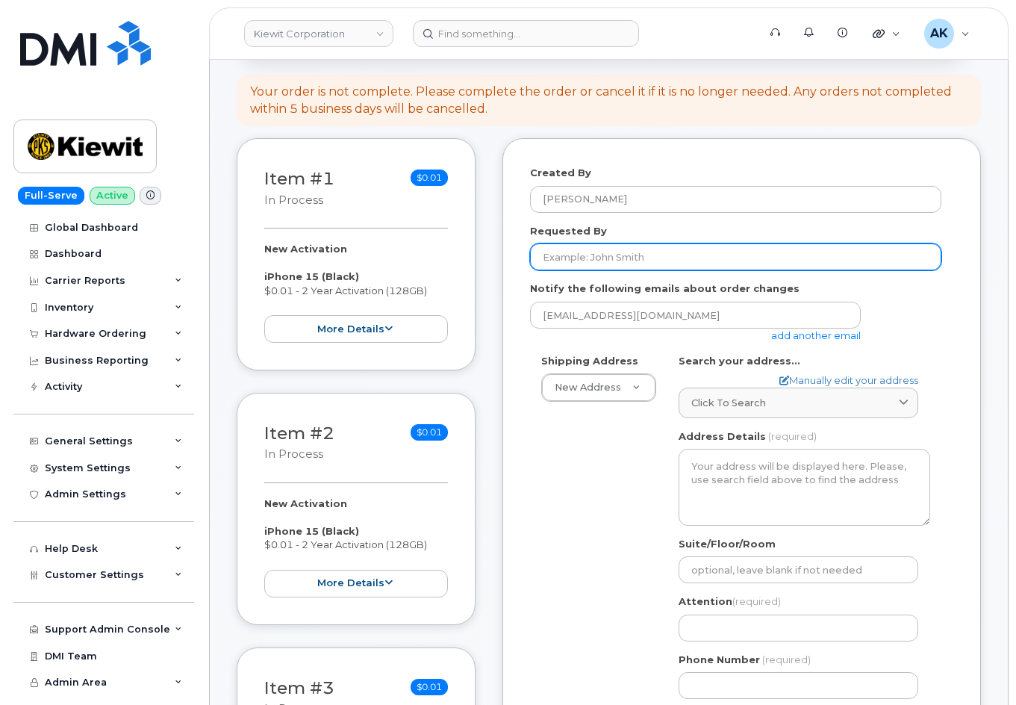
click at [660, 259] on input "Requested By" at bounding box center [736, 256] width 412 height 27
click at [653, 256] on input "Requested By" at bounding box center [736, 256] width 412 height 27
paste input "[PERSON_NAME]"
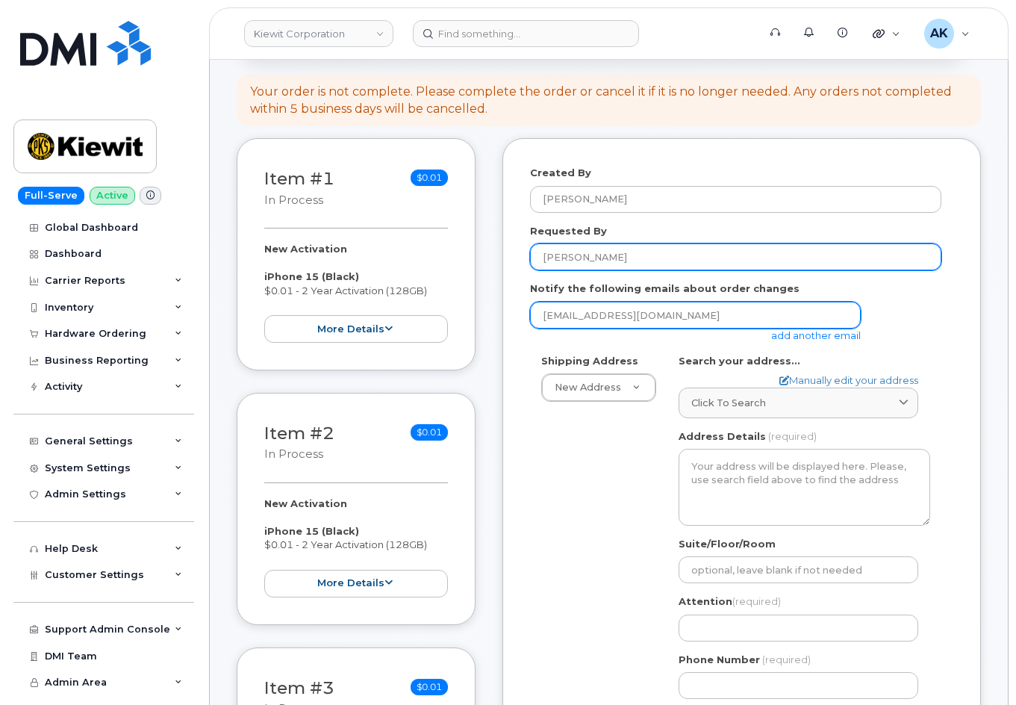
type input "[PERSON_NAME]"
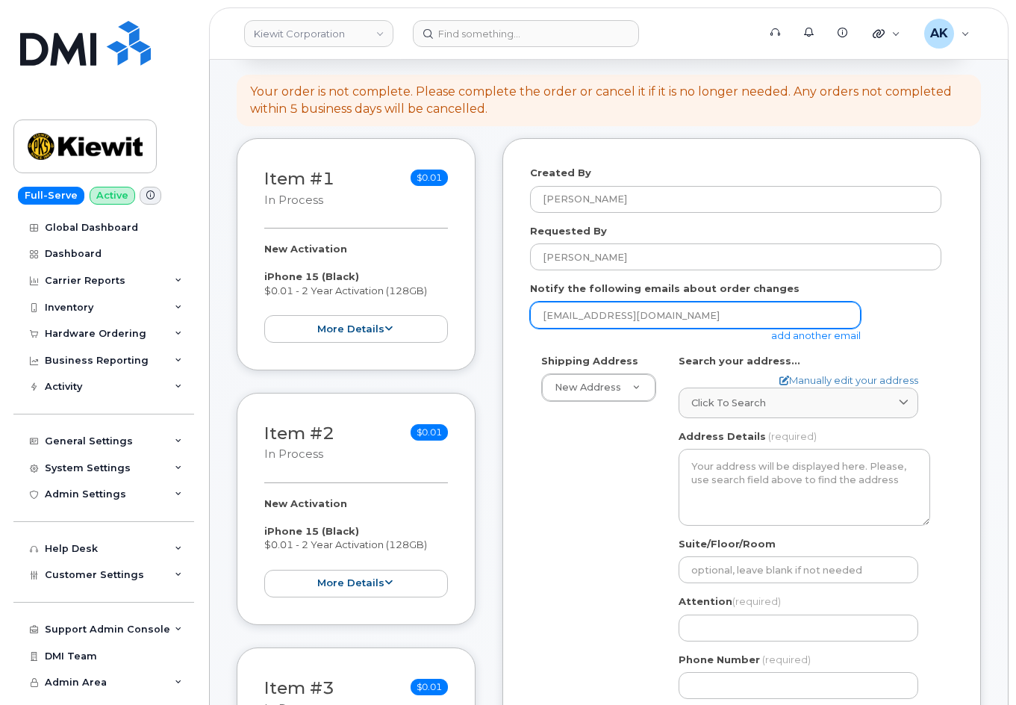
click at [616, 315] on input "[EMAIL_ADDRESS][DOMAIN_NAME]" at bounding box center [695, 315] width 331 height 27
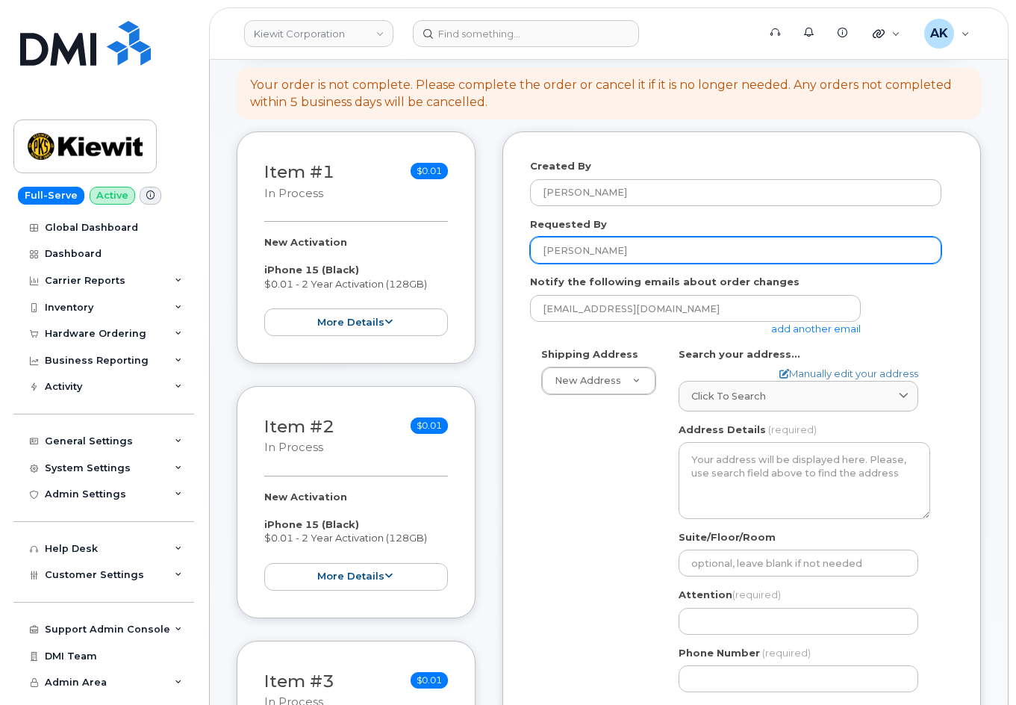
scroll to position [0, 0]
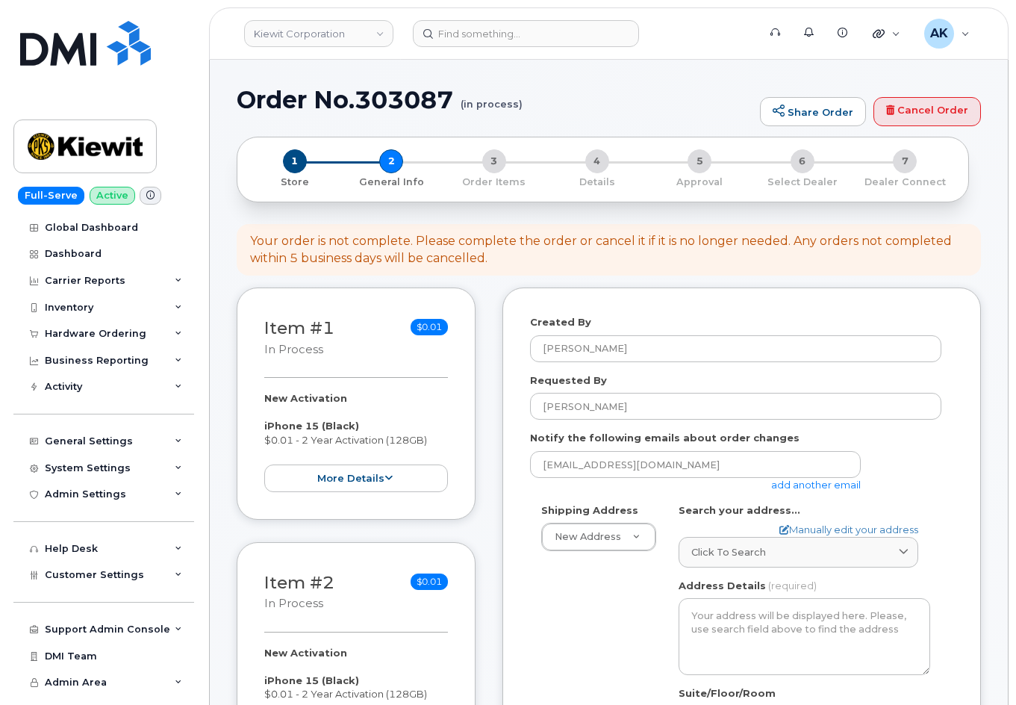
click at [402, 171] on div "1 Store 2 General Info 3 Order Items 4 Details 5 Approval 6 Select Dealer 7 Dea…" at bounding box center [602, 169] width 707 height 40
click at [392, 169] on div "1 Store 2 General Info 3 Order Items 4 Details 5 Approval 6 Select Dealer 7 Dea…" at bounding box center [602, 169] width 707 height 40
click at [389, 475] on icon at bounding box center [389, 478] width 8 height 10
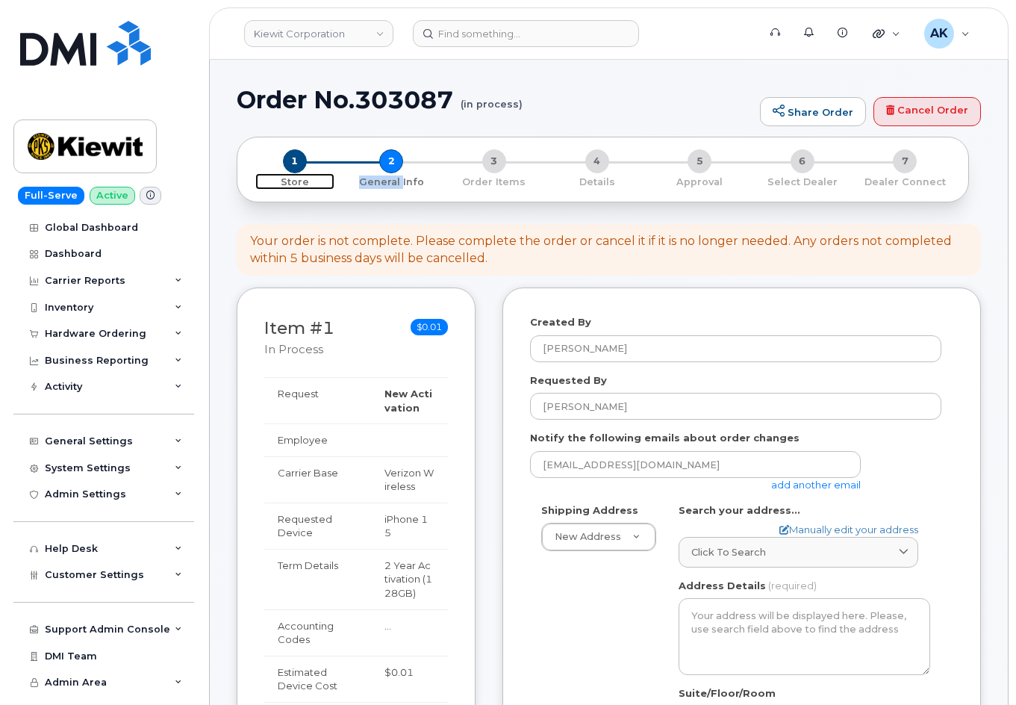
click at [299, 167] on span "1" at bounding box center [295, 161] width 24 height 24
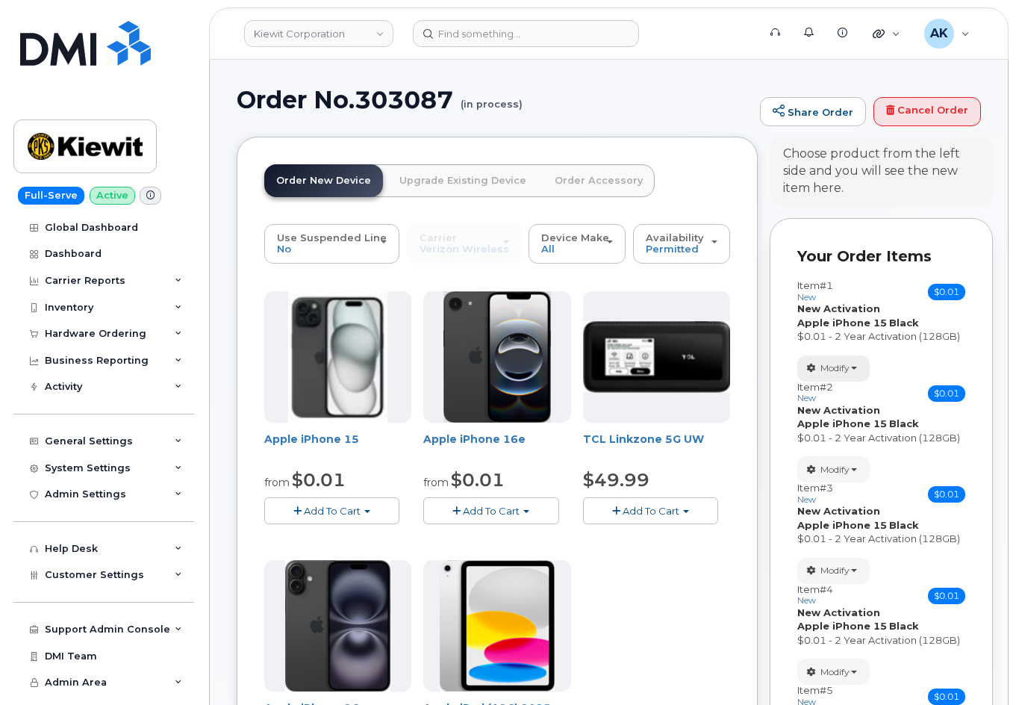
click at [854, 367] on span "button" at bounding box center [854, 368] width 6 height 3
click at [860, 389] on link "change" at bounding box center [869, 391] width 142 height 18
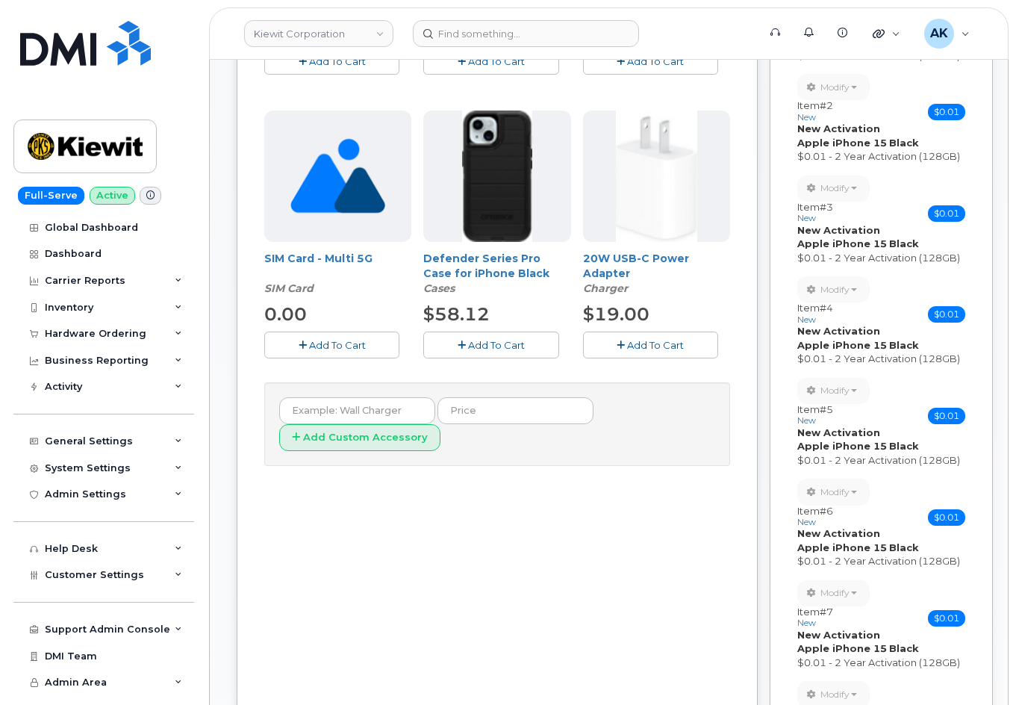
scroll to position [373, 0]
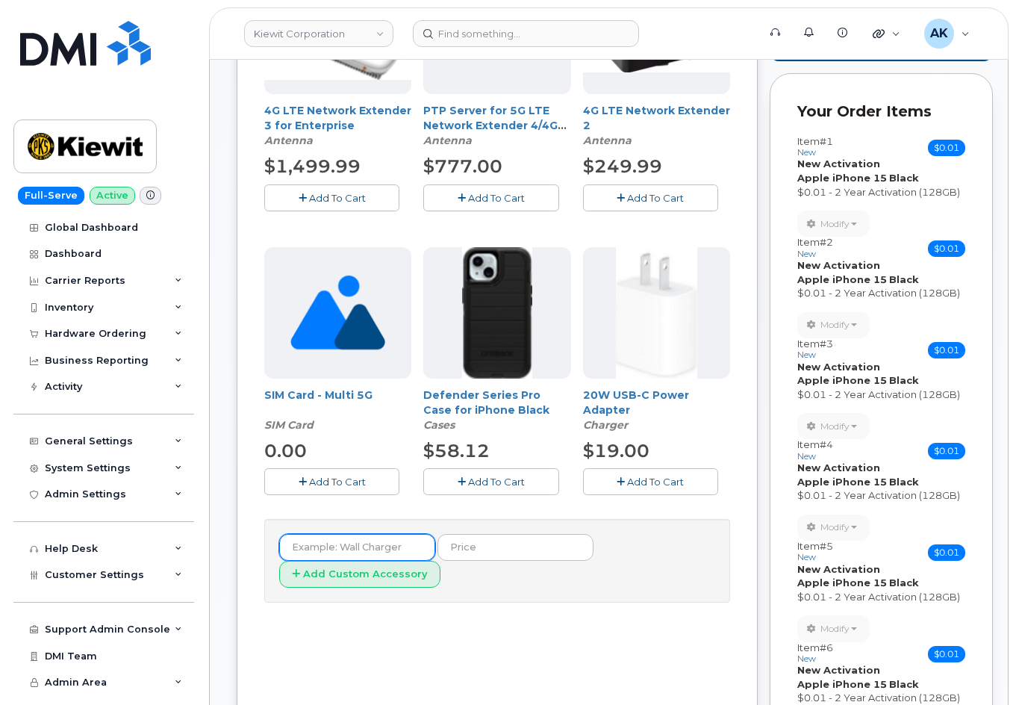
click at [378, 550] on input "text" at bounding box center [357, 547] width 156 height 27
click at [386, 549] on input "charging block" at bounding box center [357, 547] width 156 height 27
type input "charging block"
click at [279, 561] on button "Add Custom Accessory" at bounding box center [359, 575] width 161 height 28
click at [441, 549] on input "text" at bounding box center [516, 547] width 156 height 27
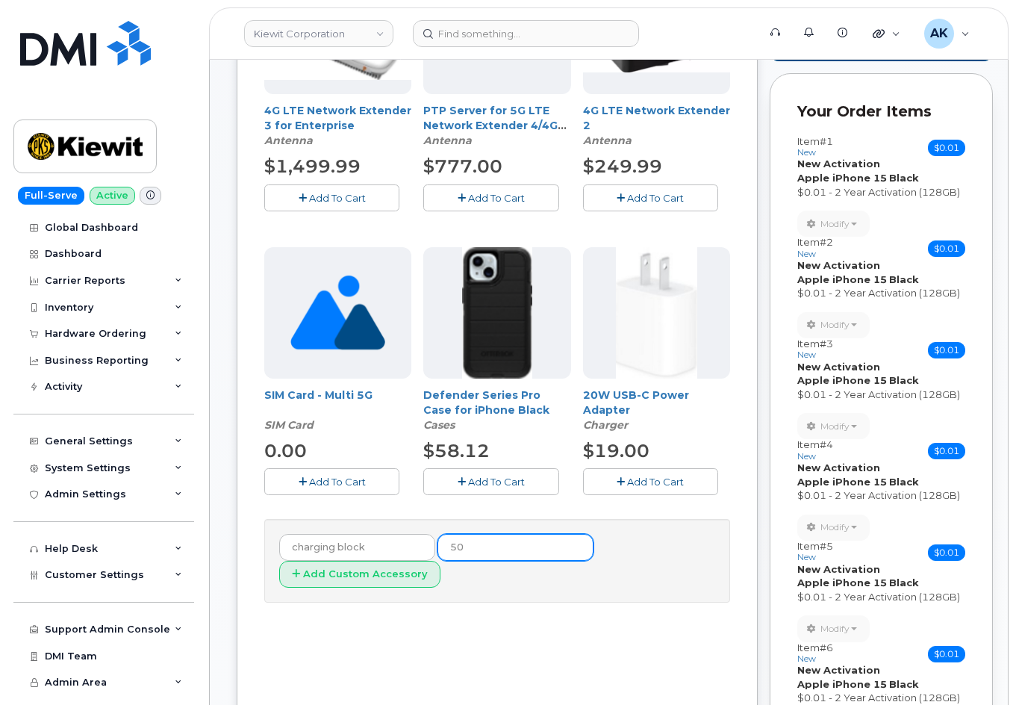
type input "5"
drag, startPoint x: 403, startPoint y: 551, endPoint x: 220, endPoint y: 554, distance: 183.0
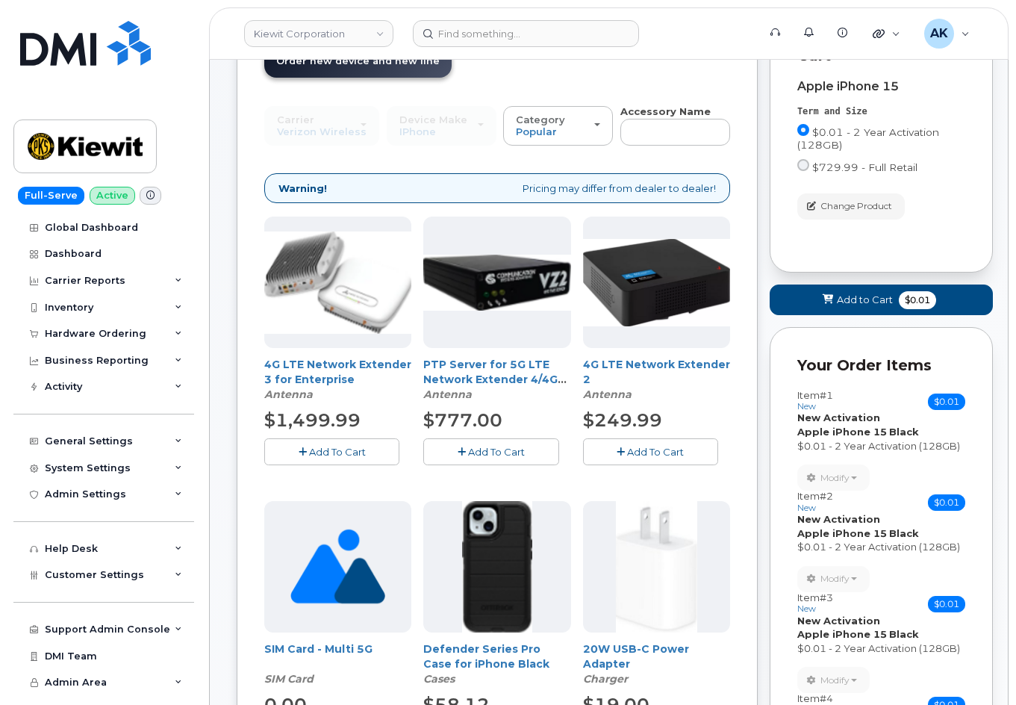
scroll to position [299, 0]
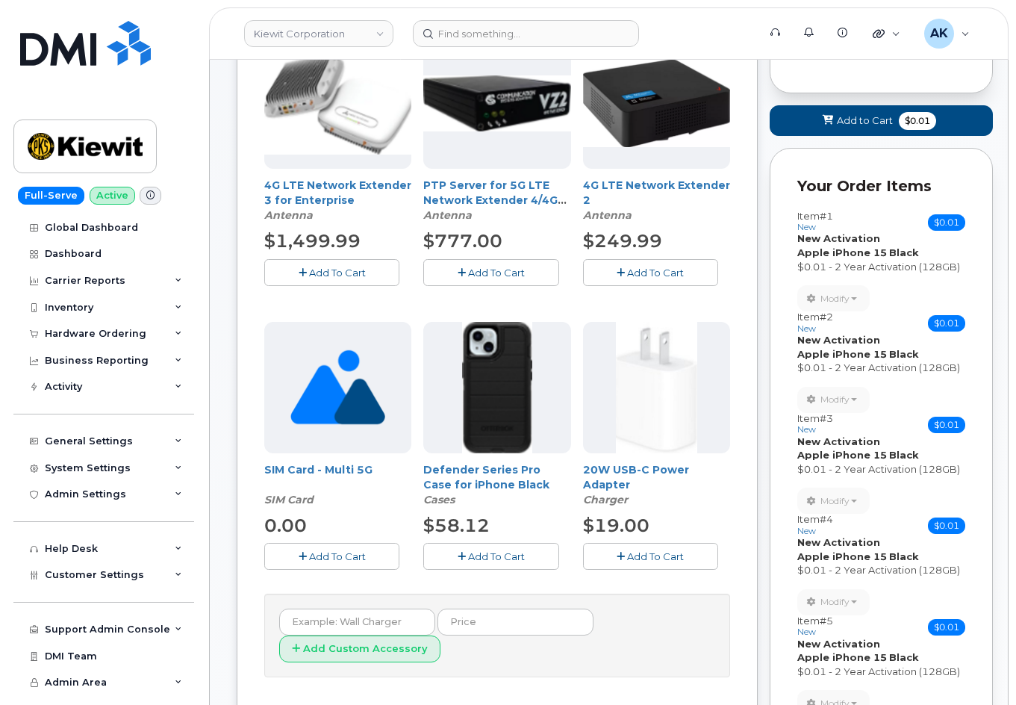
click at [659, 557] on span "Add To Cart" at bounding box center [655, 556] width 57 height 12
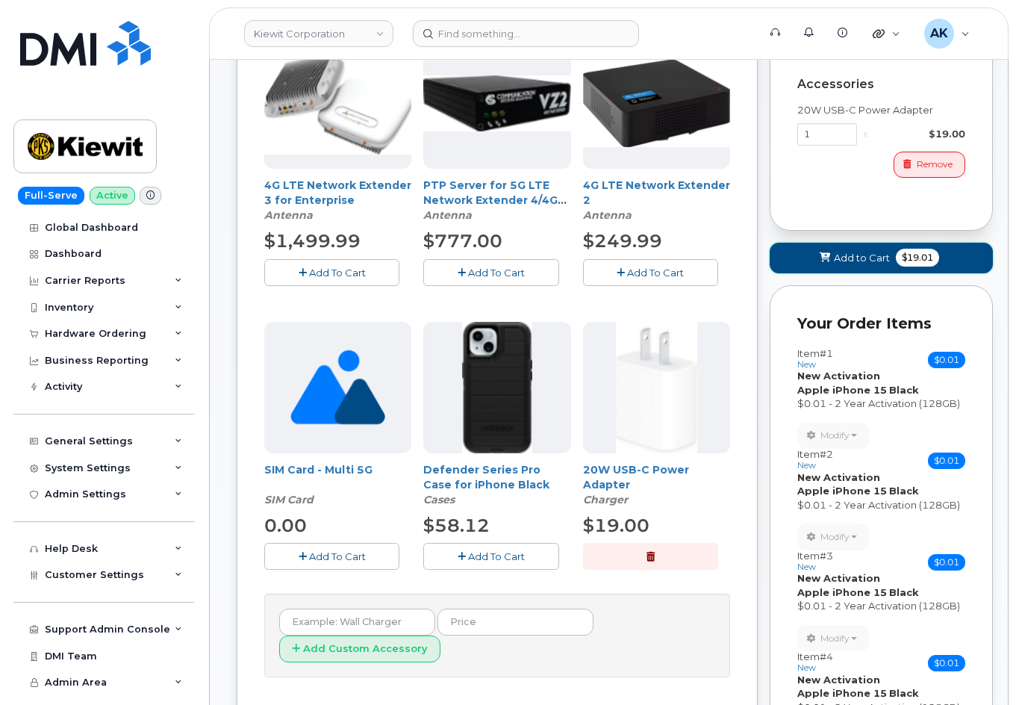
click at [845, 262] on span "Add to Cart" at bounding box center [862, 258] width 56 height 14
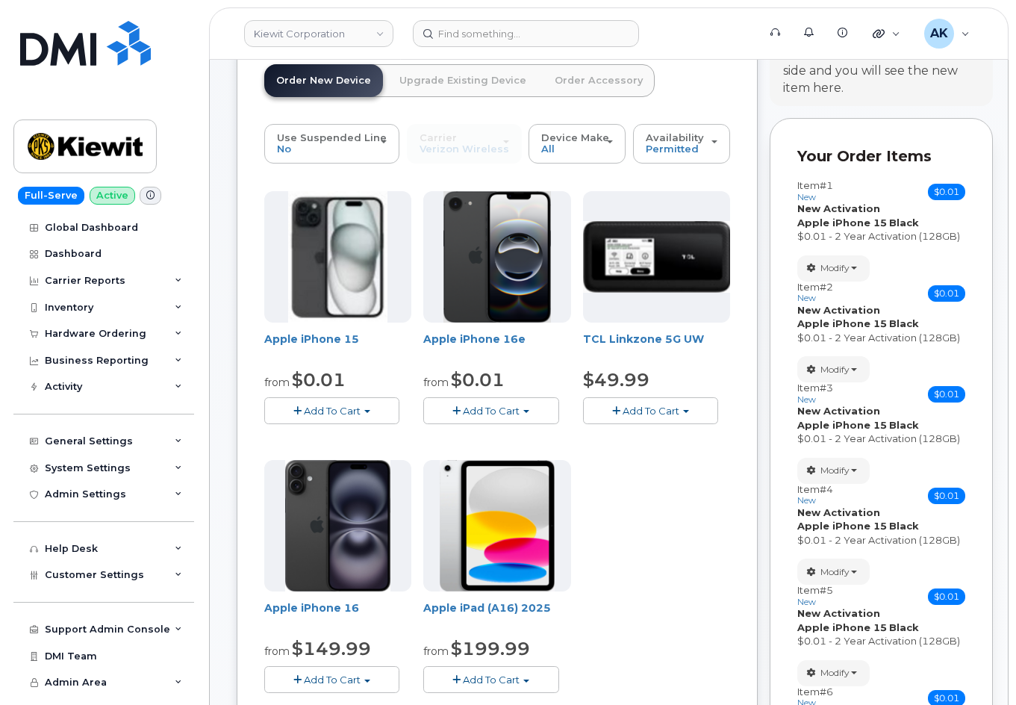
scroll to position [0, 0]
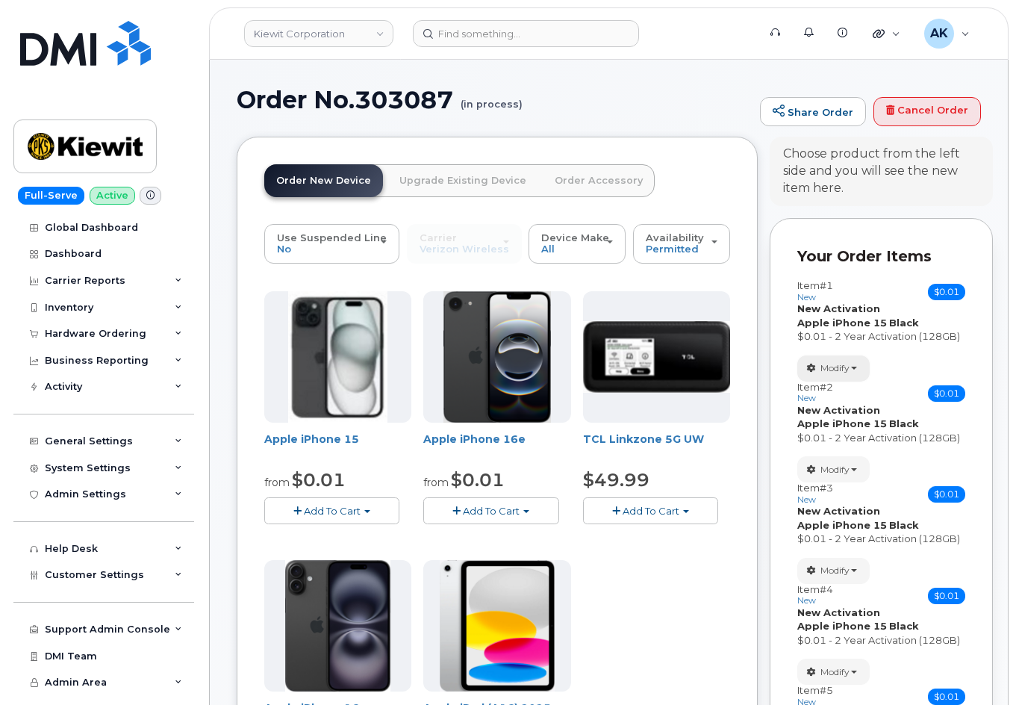
click at [850, 365] on span "Modify" at bounding box center [835, 367] width 29 height 13
click at [852, 394] on link "change" at bounding box center [869, 391] width 142 height 18
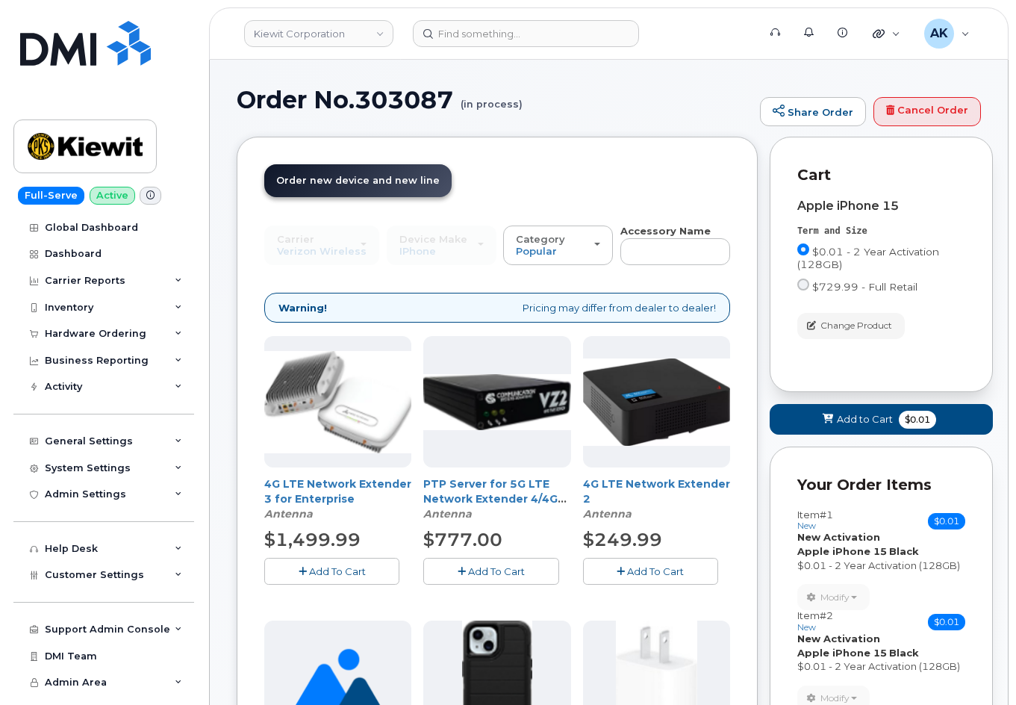
scroll to position [299, 0]
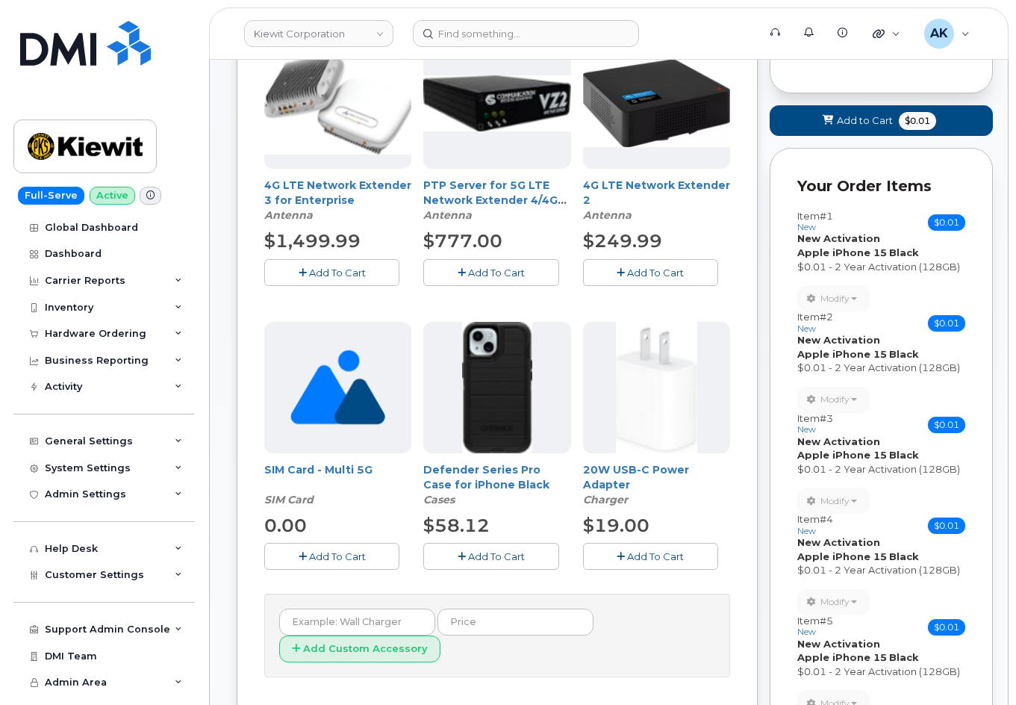
click at [662, 553] on span "Add To Cart" at bounding box center [655, 556] width 57 height 12
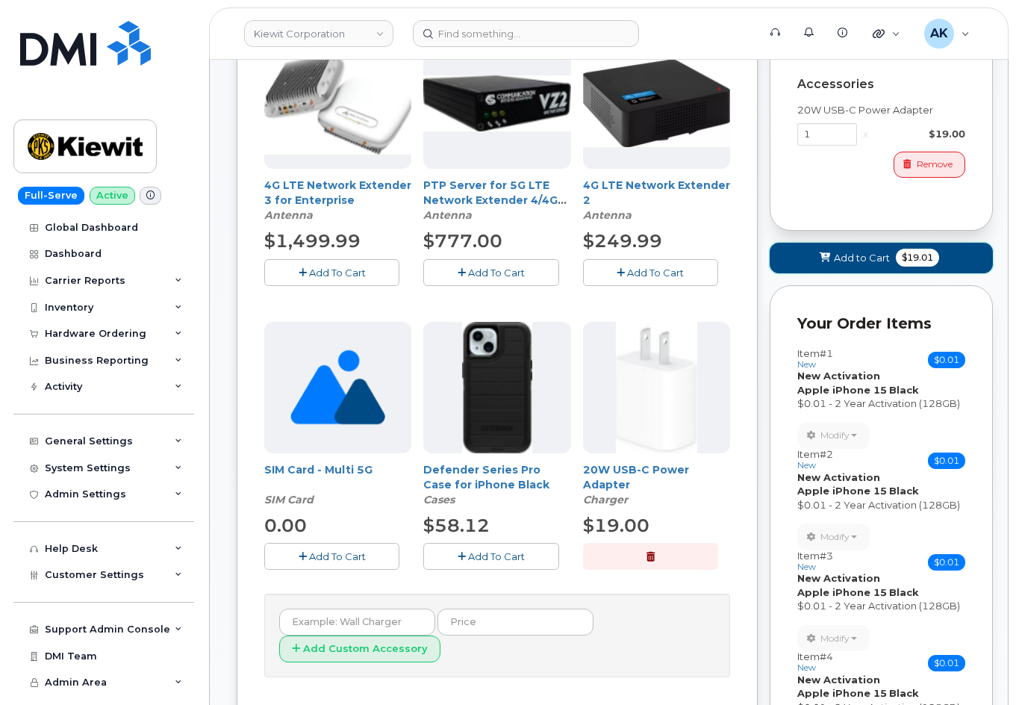
click at [860, 265] on button "Add to Cart $19.01" at bounding box center [881, 258] width 223 height 31
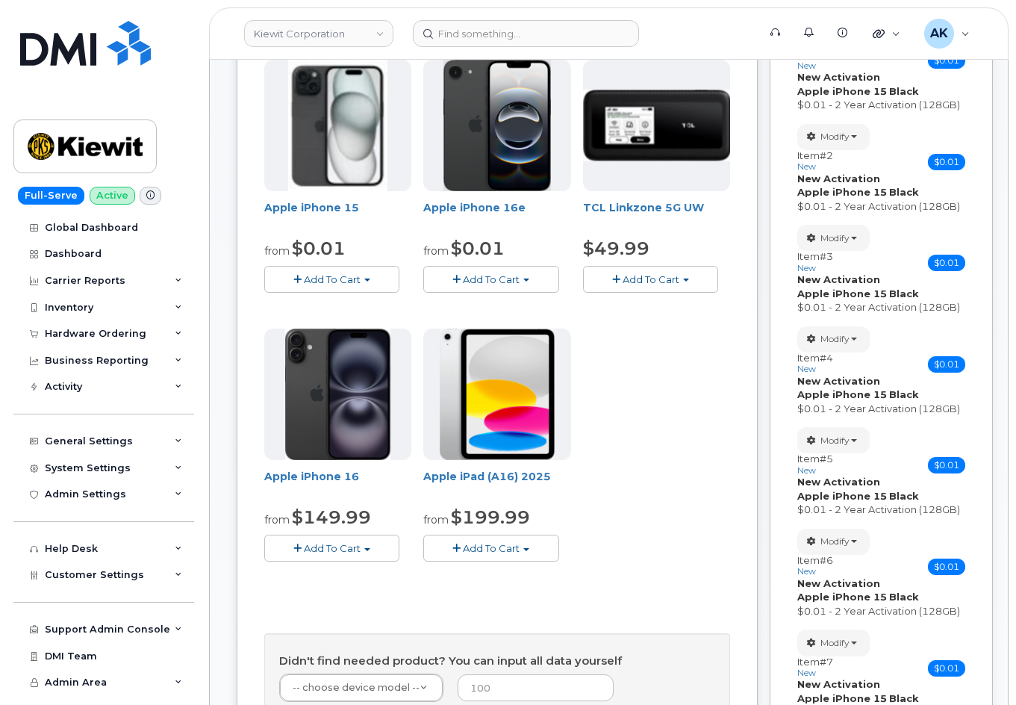
scroll to position [0, 0]
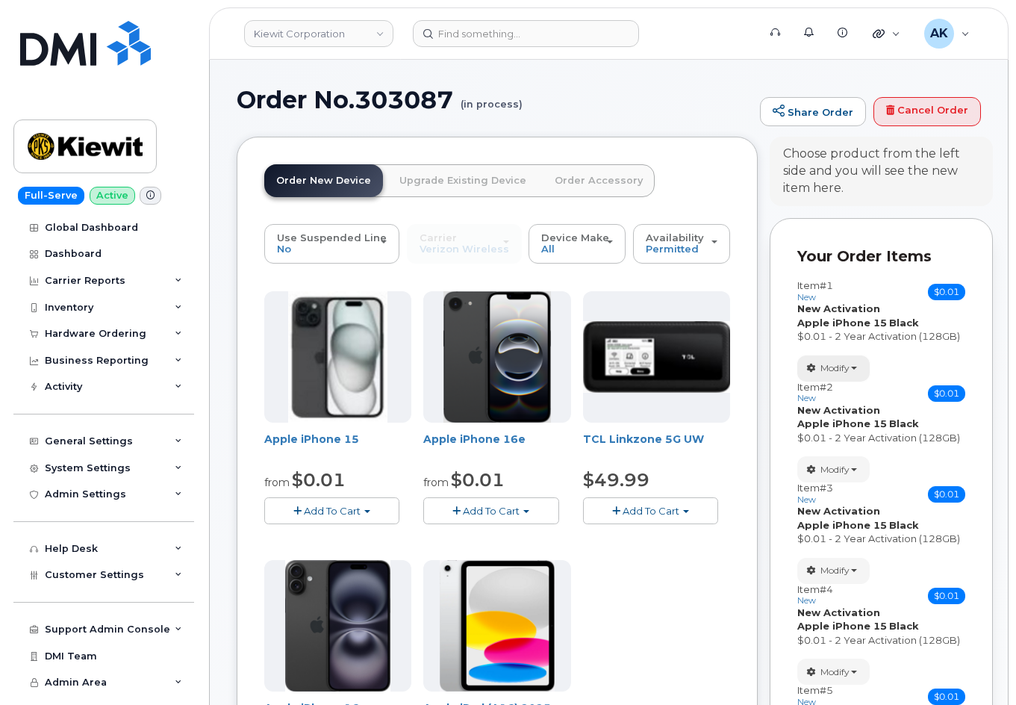
click at [839, 367] on span "Modify" at bounding box center [835, 367] width 29 height 13
click at [860, 385] on link "change" at bounding box center [869, 391] width 142 height 18
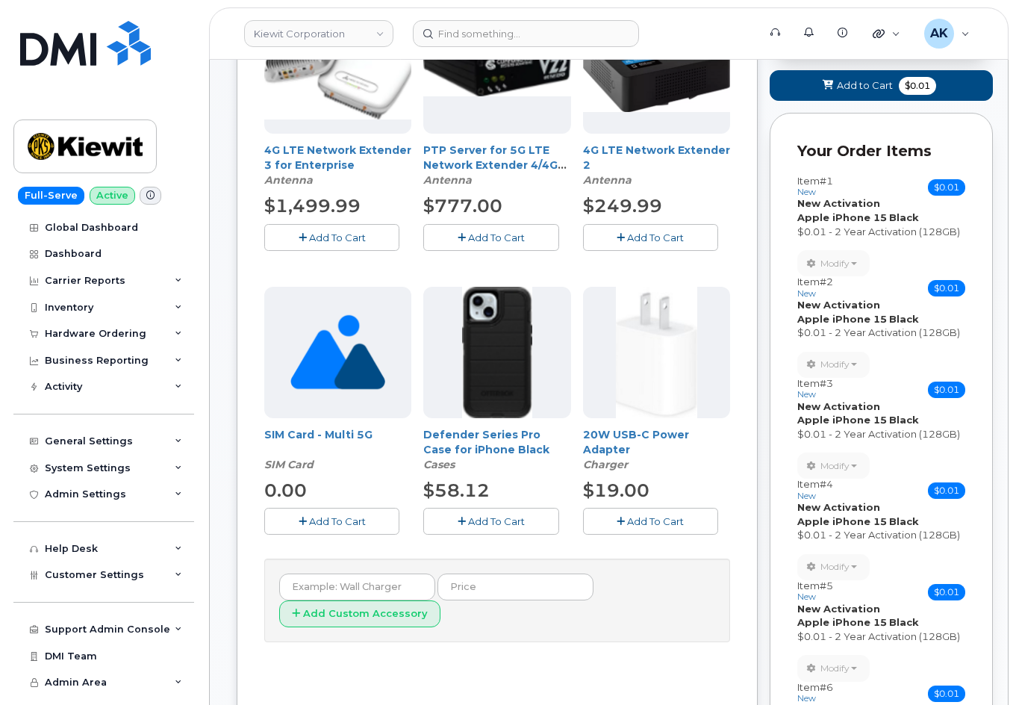
scroll to position [373, 0]
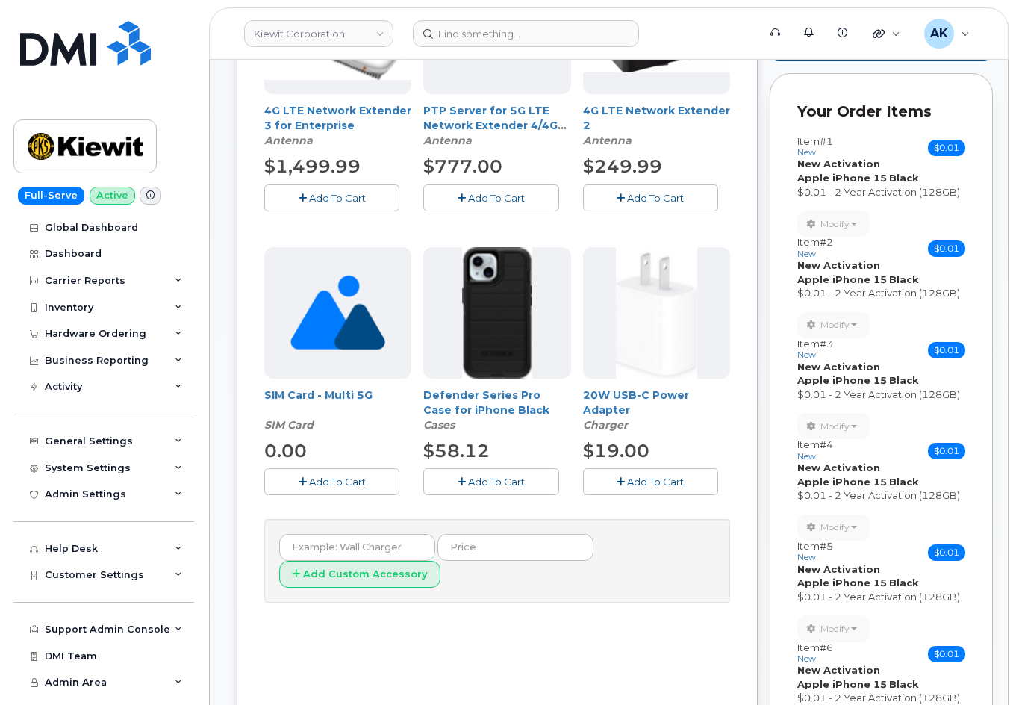
click at [682, 487] on span "Add To Cart" at bounding box center [655, 482] width 57 height 12
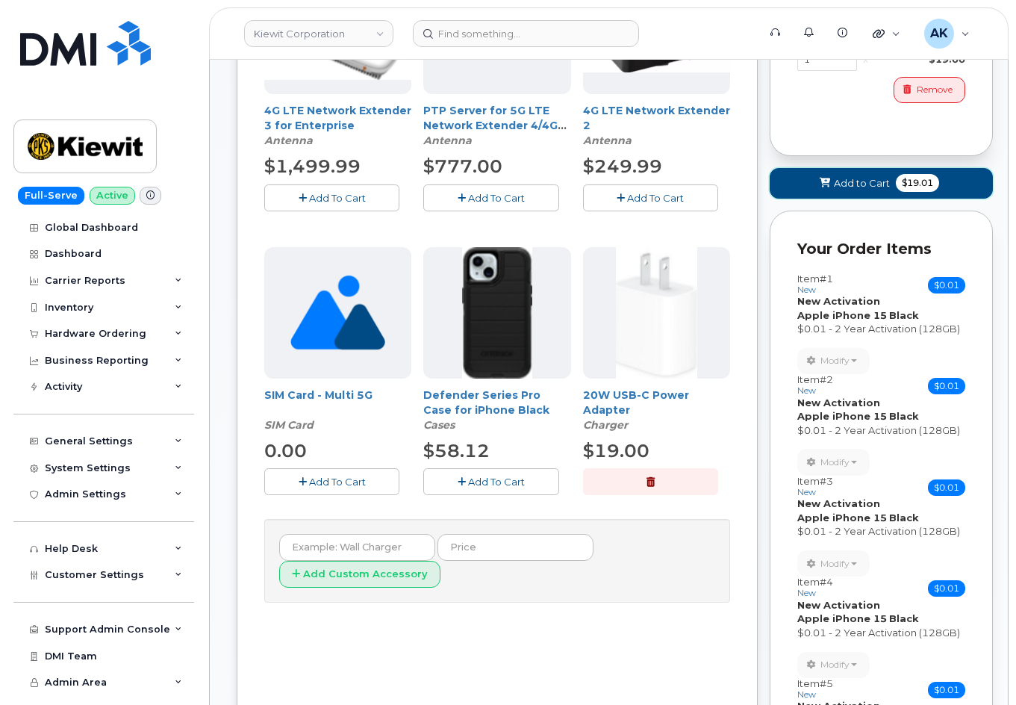
click at [848, 195] on button "Add to Cart $19.01" at bounding box center [881, 183] width 223 height 31
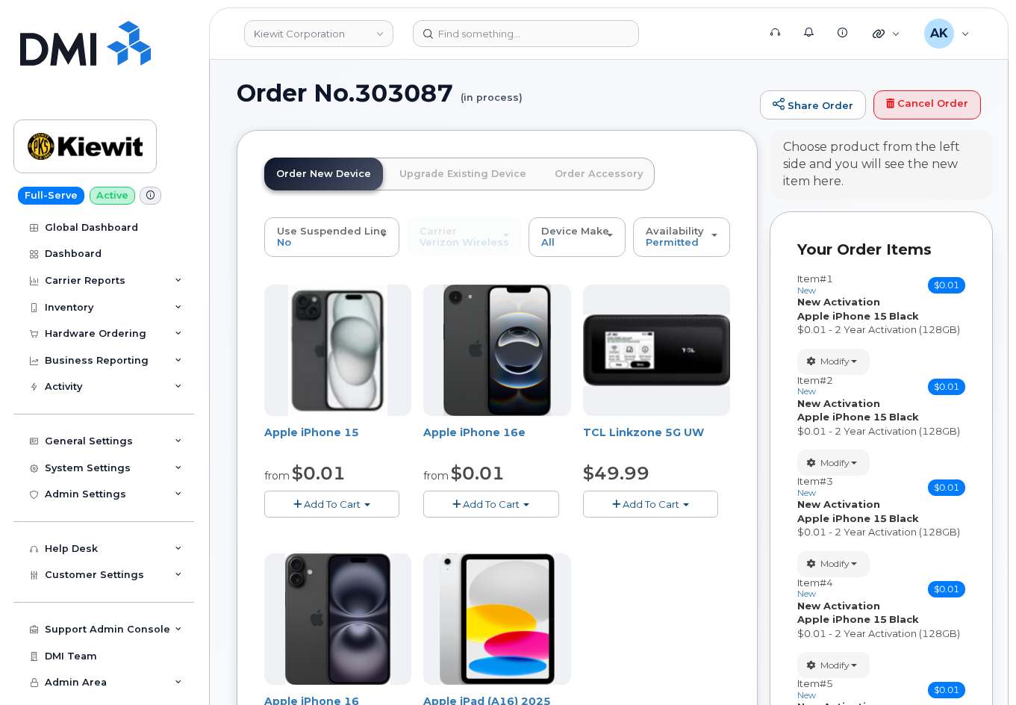
scroll to position [0, 0]
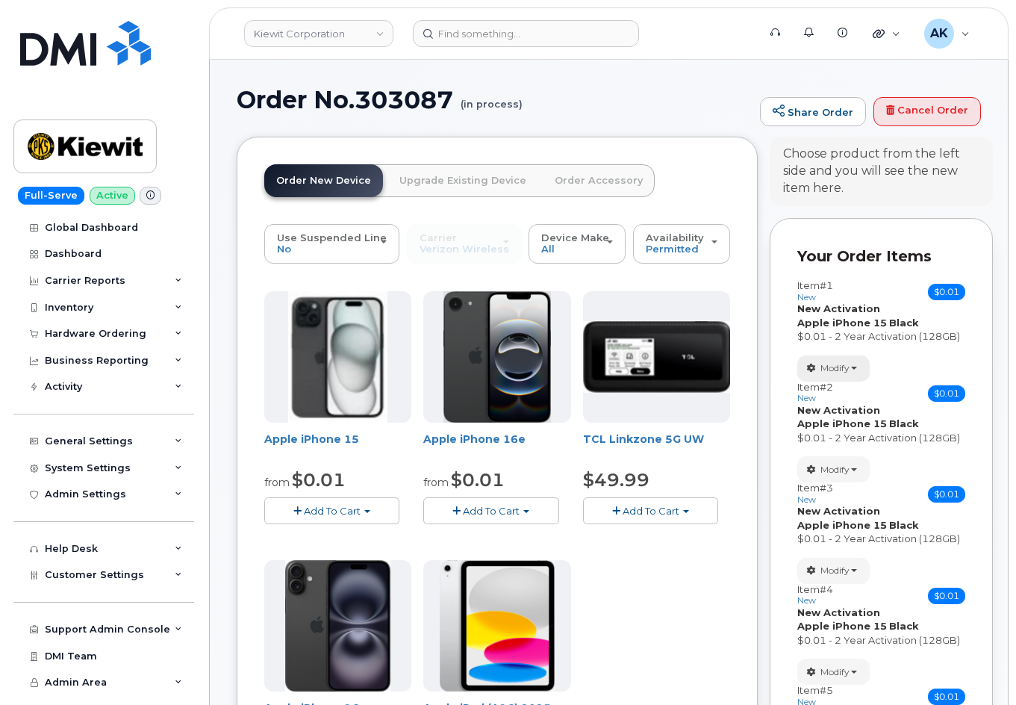
click at [842, 369] on span "Modify" at bounding box center [835, 367] width 29 height 13
click at [848, 386] on link "change" at bounding box center [869, 391] width 142 height 18
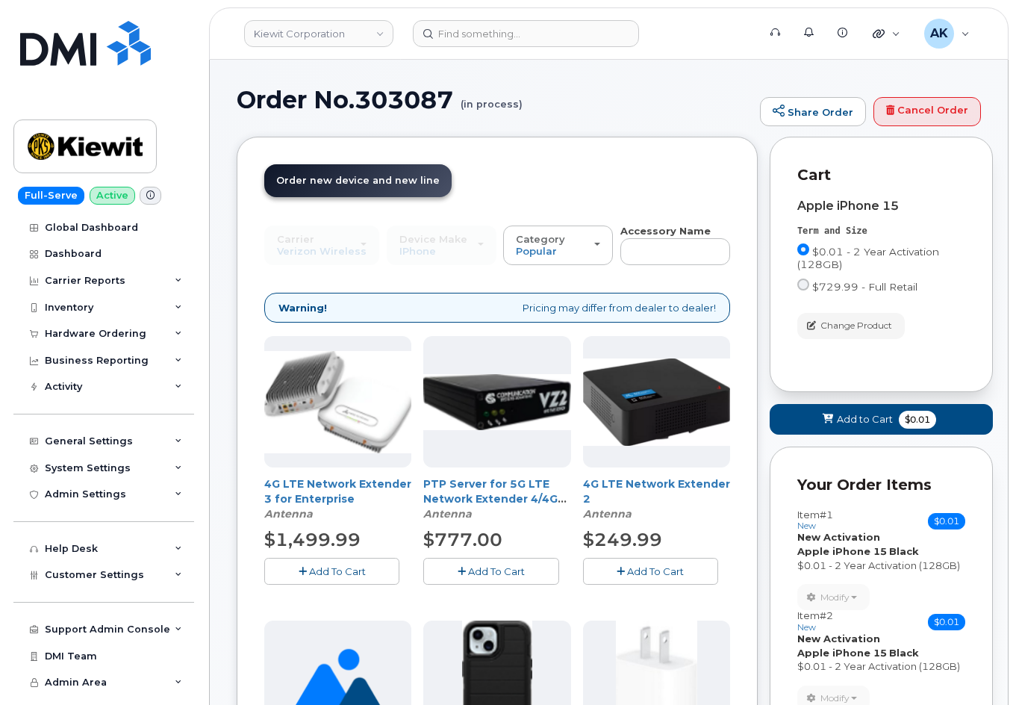
scroll to position [448, 0]
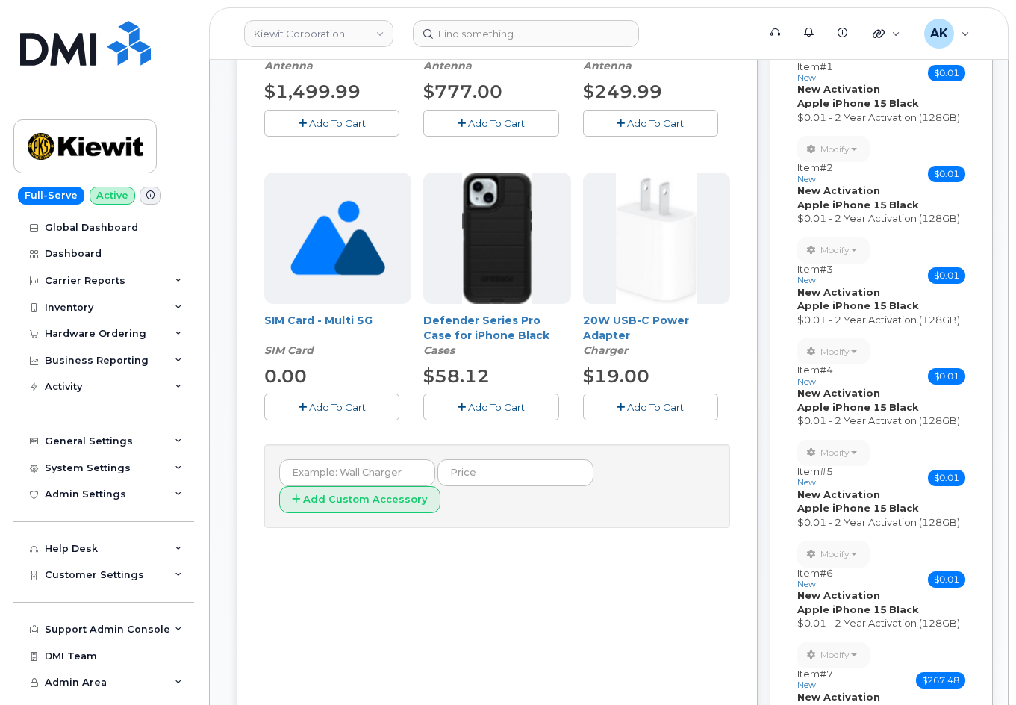
click at [661, 397] on button "Add To Cart" at bounding box center [650, 407] width 135 height 26
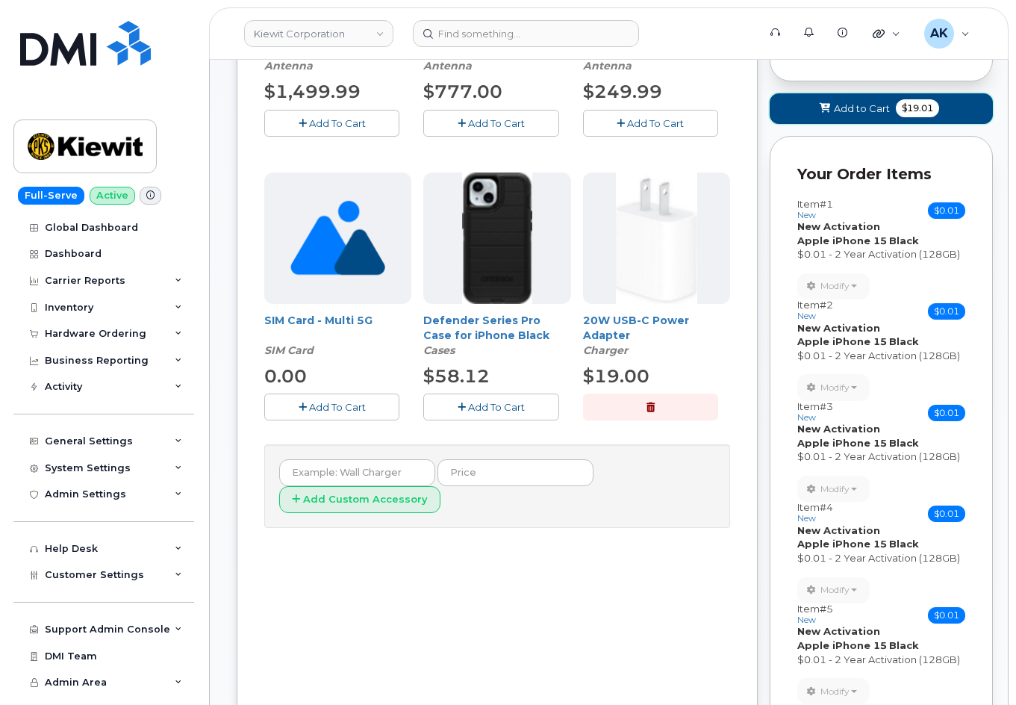
click at [928, 97] on button "Add to Cart $19.01" at bounding box center [881, 108] width 223 height 31
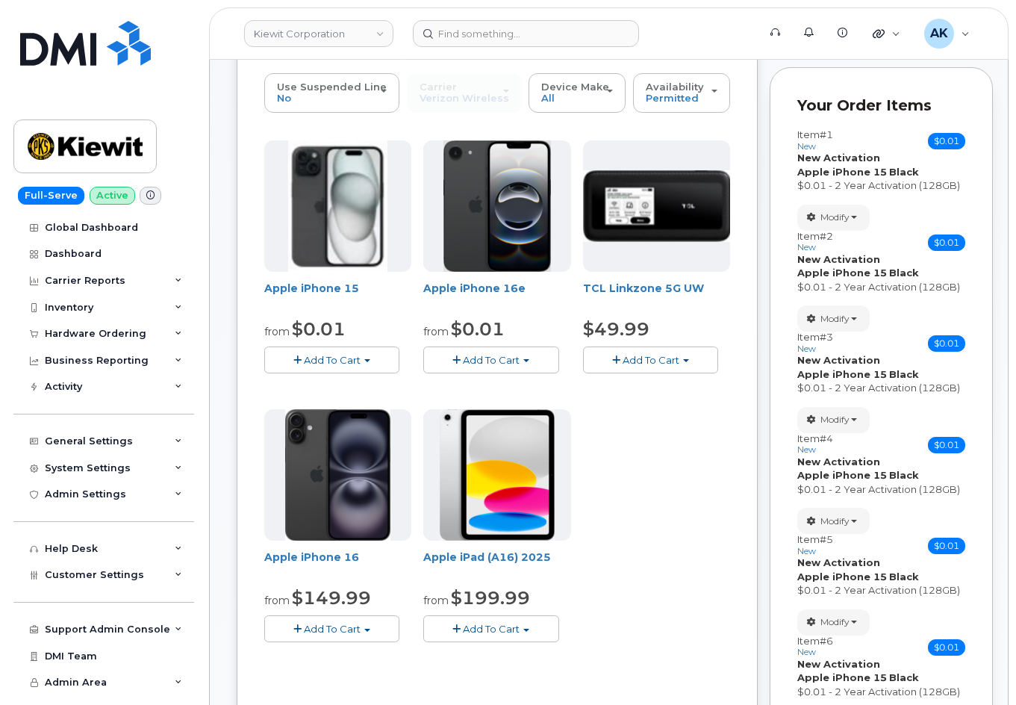
scroll to position [0, 0]
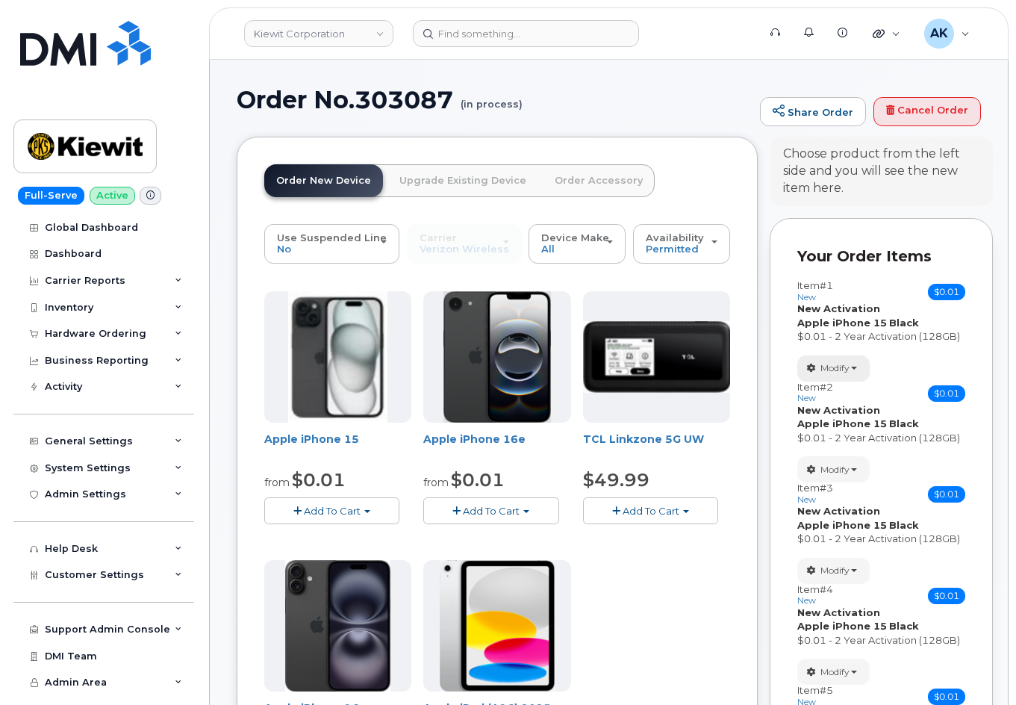
click at [848, 361] on span "Modify" at bounding box center [835, 367] width 29 height 13
click at [857, 387] on link "change" at bounding box center [869, 391] width 142 height 18
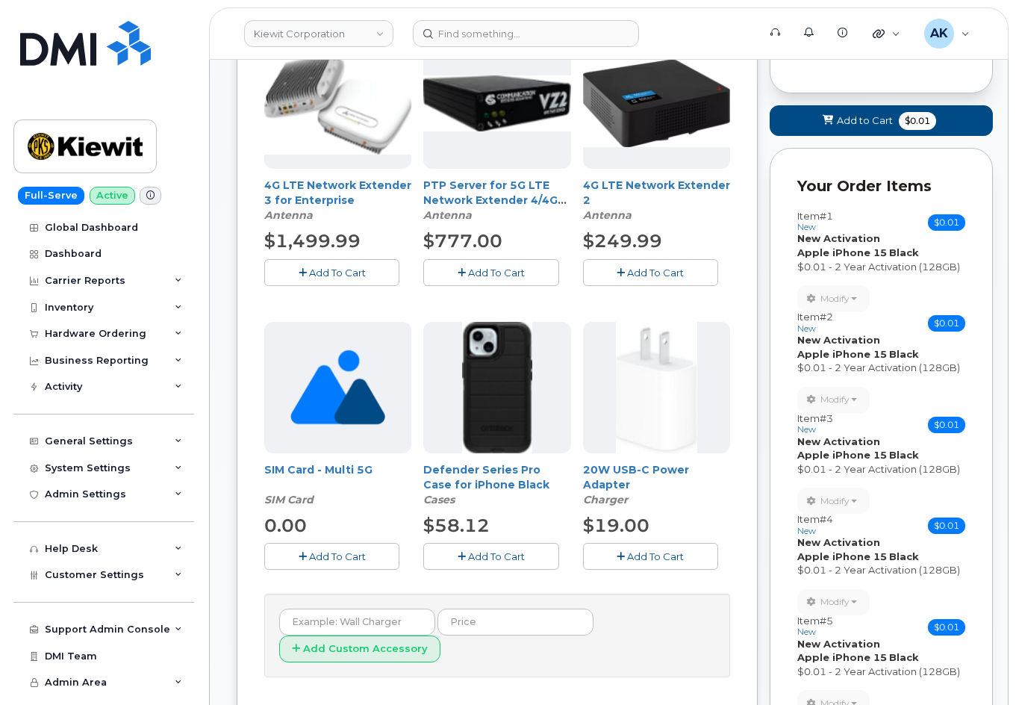
click at [659, 559] on span "Add To Cart" at bounding box center [655, 556] width 57 height 12
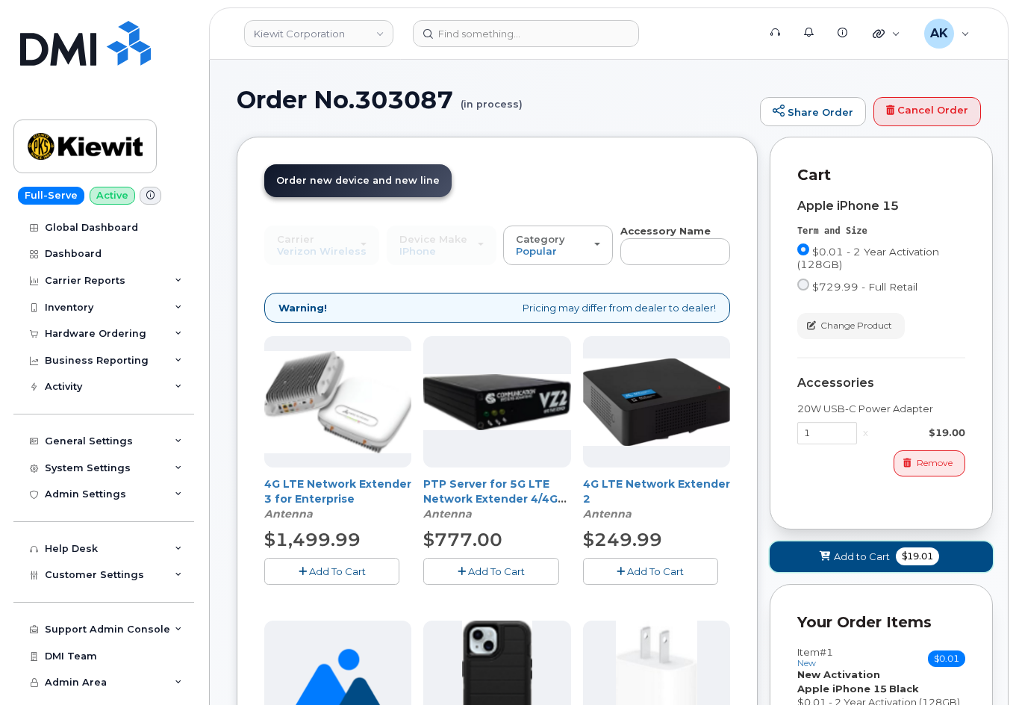
click at [820, 559] on icon at bounding box center [825, 557] width 10 height 10
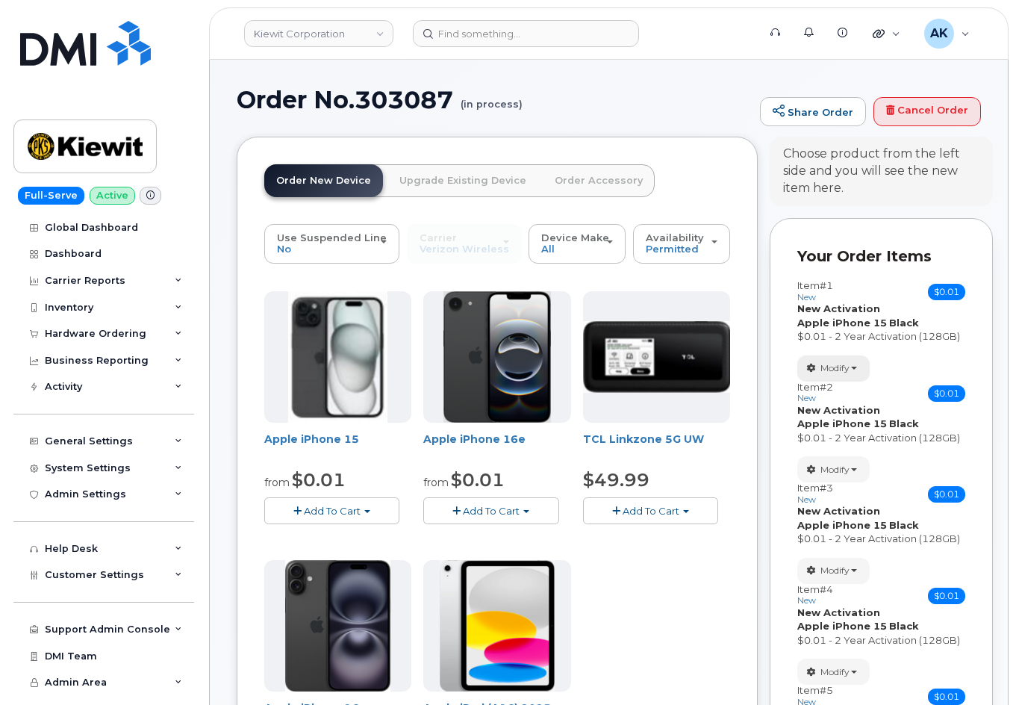
click at [845, 373] on span "Modify" at bounding box center [835, 367] width 29 height 13
click at [851, 392] on link "change" at bounding box center [869, 391] width 142 height 18
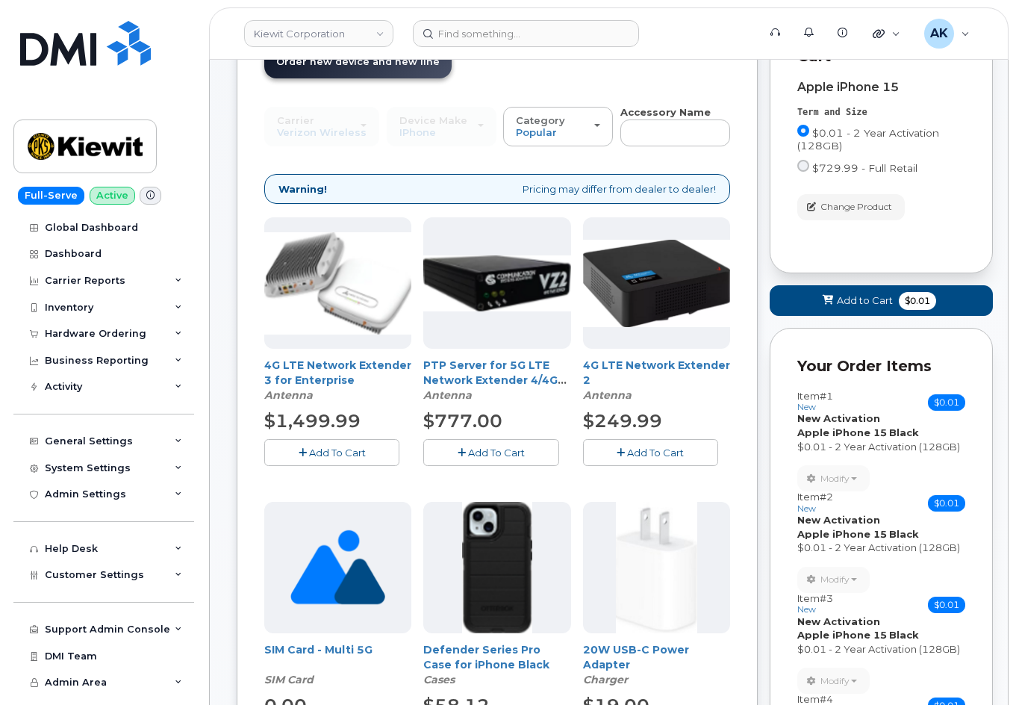
scroll to position [224, 0]
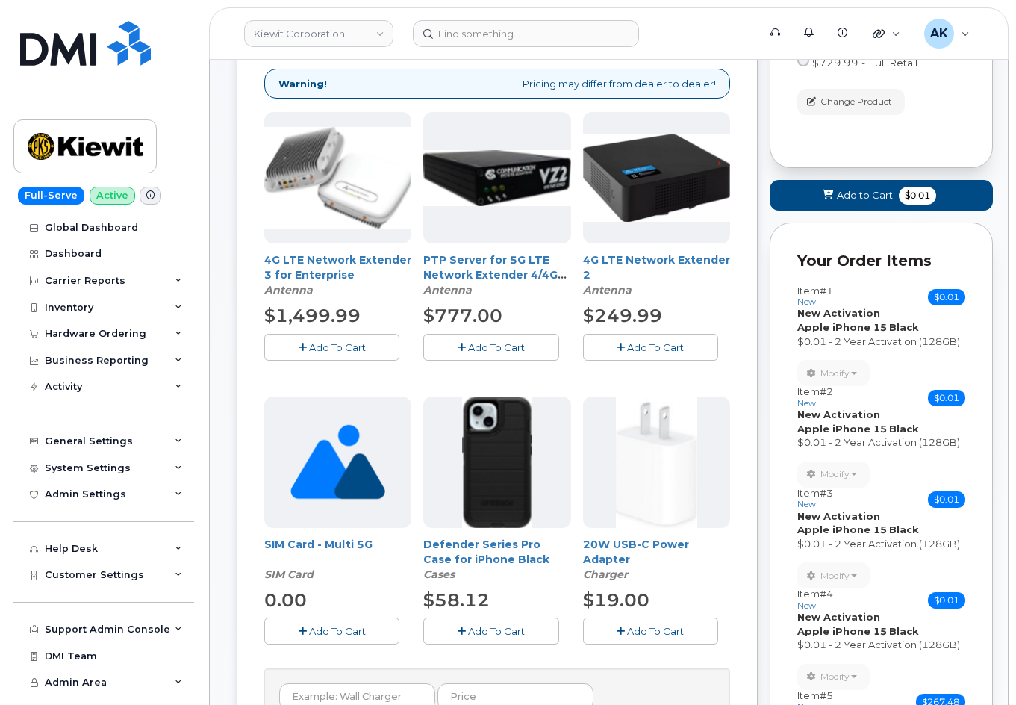
click at [680, 622] on button "Add To Cart" at bounding box center [650, 631] width 135 height 26
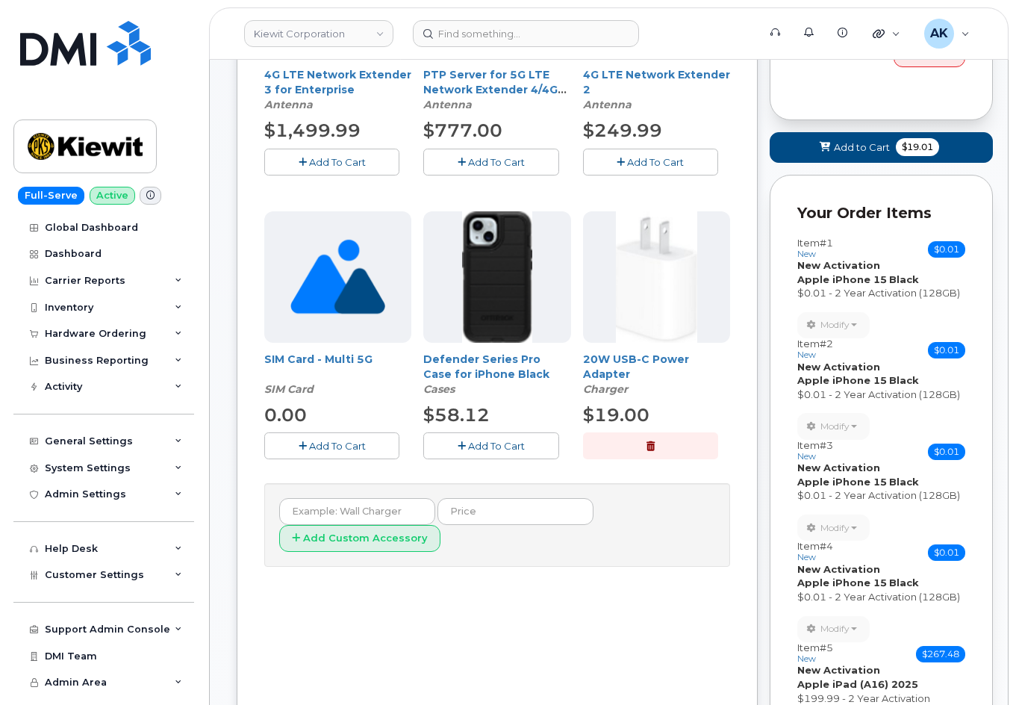
scroll to position [448, 0]
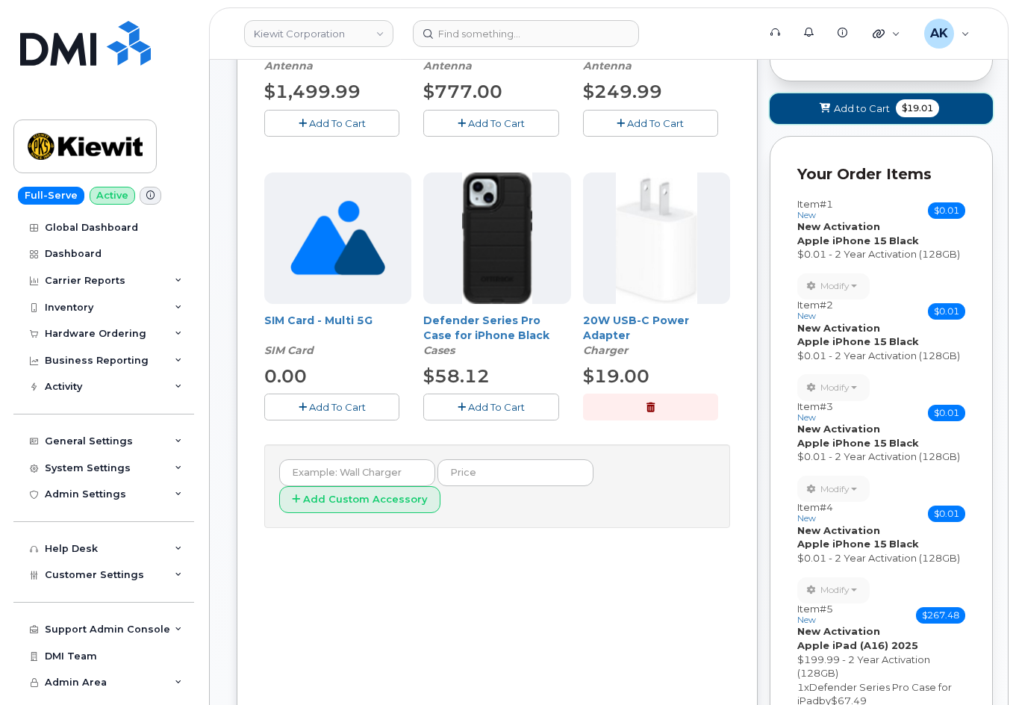
click at [895, 106] on button "Add to Cart $19.01" at bounding box center [881, 108] width 223 height 31
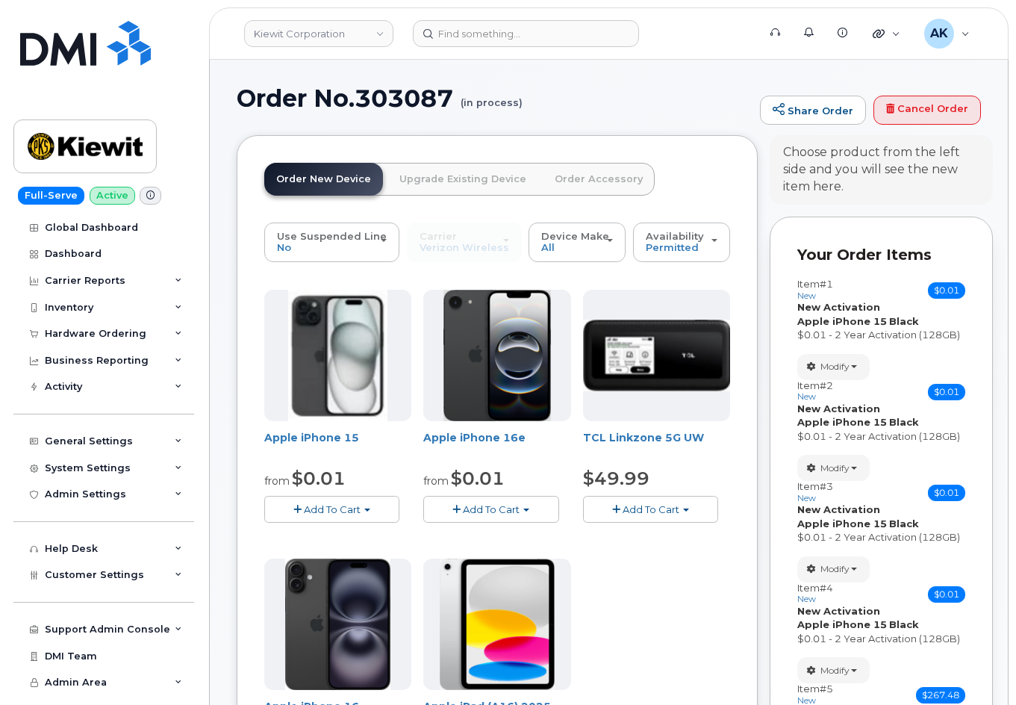
scroll to position [0, 0]
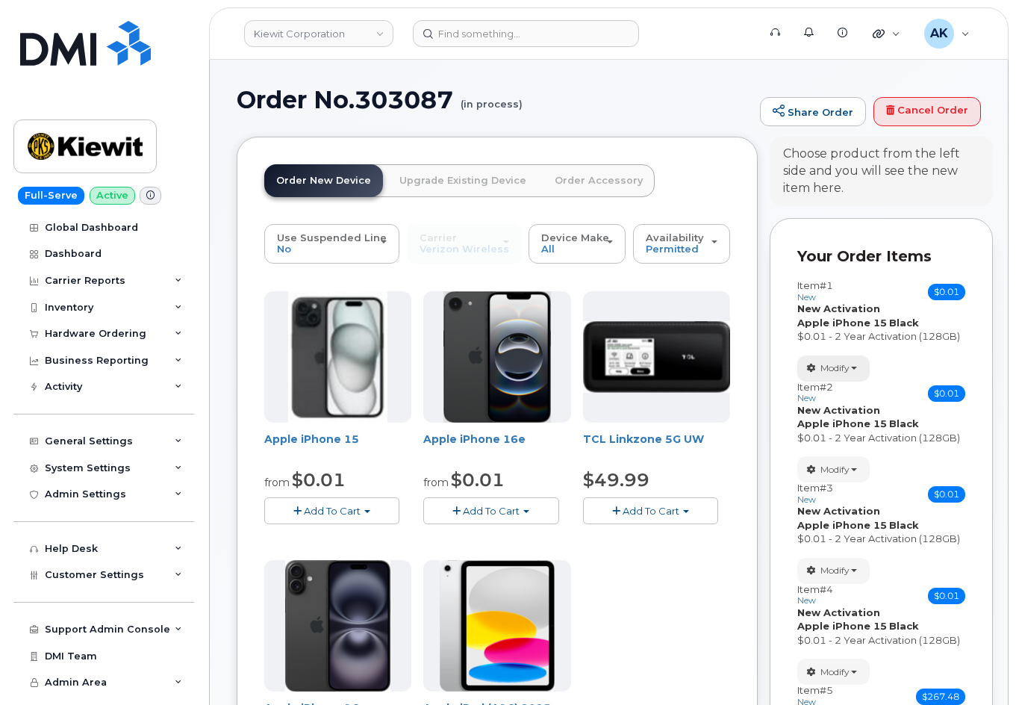
click at [842, 369] on span "Modify" at bounding box center [835, 367] width 29 height 13
click at [857, 392] on link "change" at bounding box center [869, 391] width 142 height 18
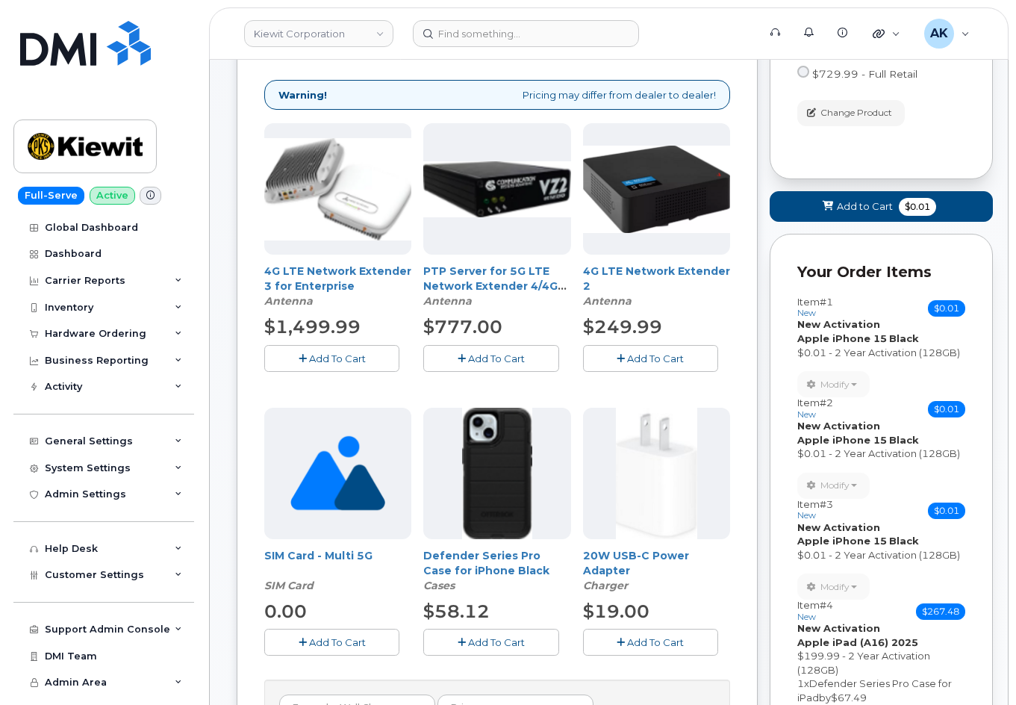
scroll to position [373, 0]
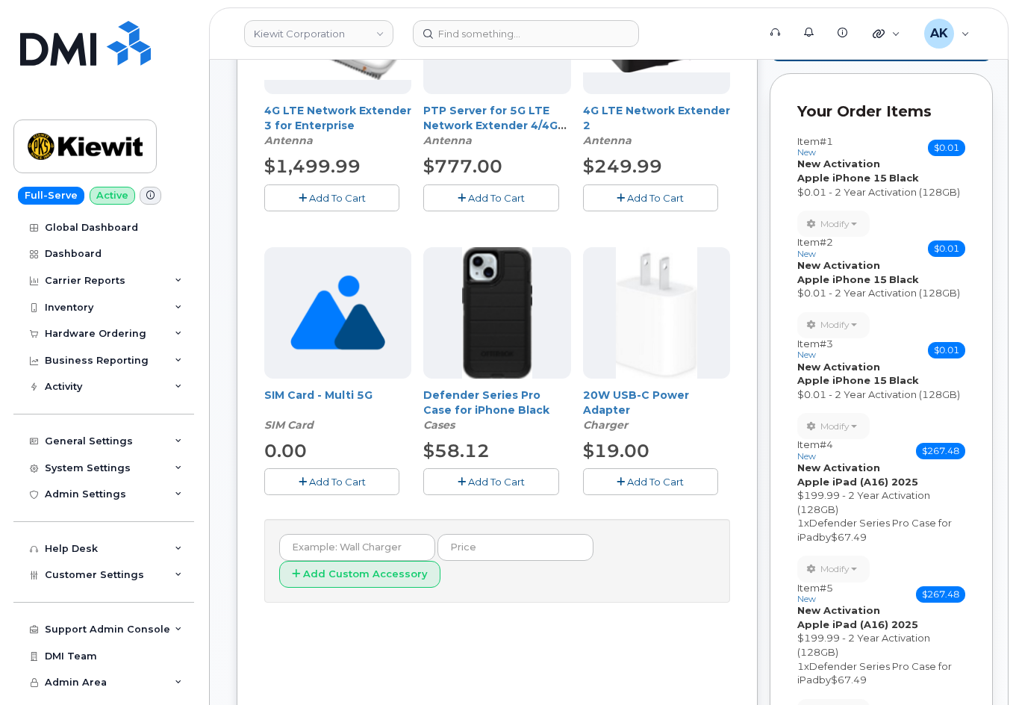
click at [656, 481] on span "Add To Cart" at bounding box center [655, 482] width 57 height 12
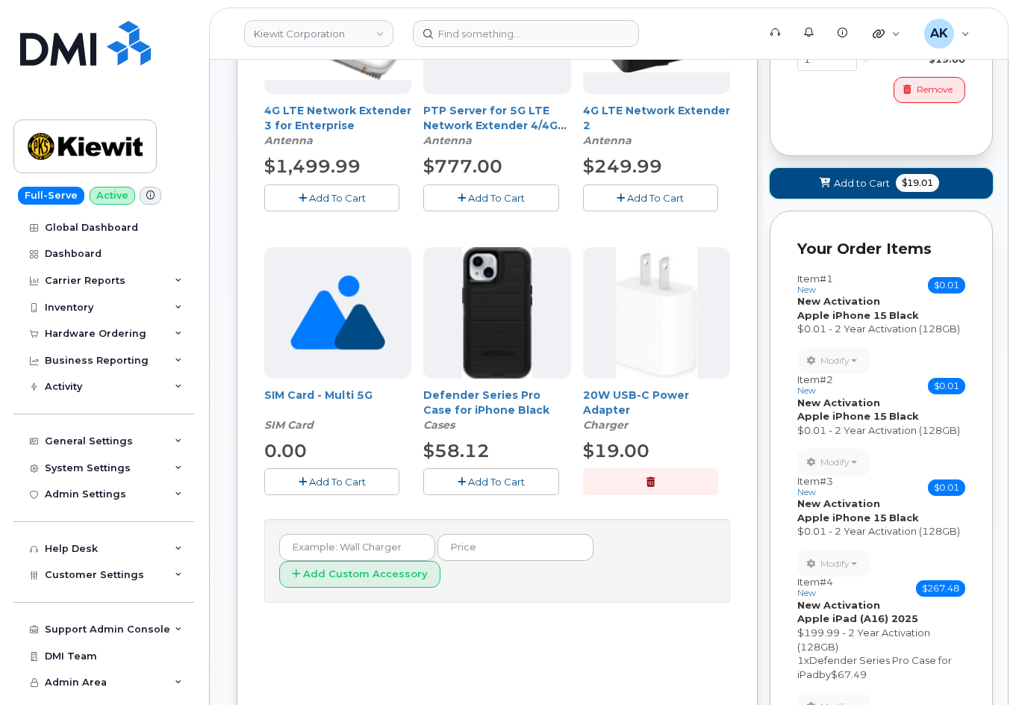
click at [867, 182] on span "Add to Cart" at bounding box center [862, 183] width 56 height 14
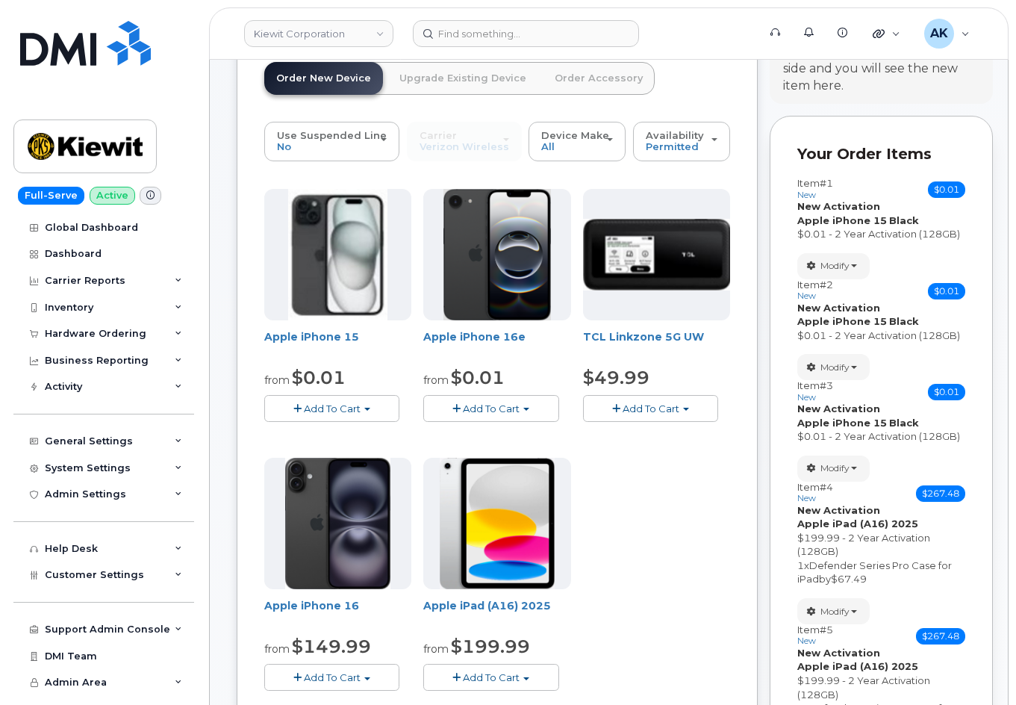
scroll to position [0, 0]
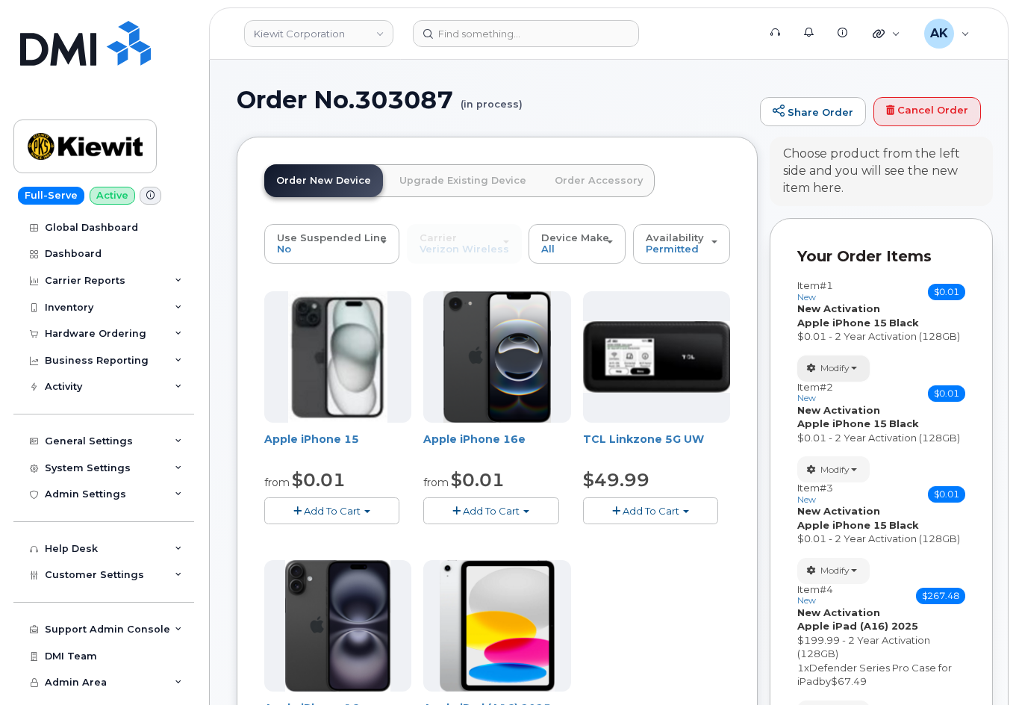
click at [842, 373] on span "Modify" at bounding box center [835, 367] width 29 height 13
click at [860, 391] on link "change" at bounding box center [869, 391] width 142 height 18
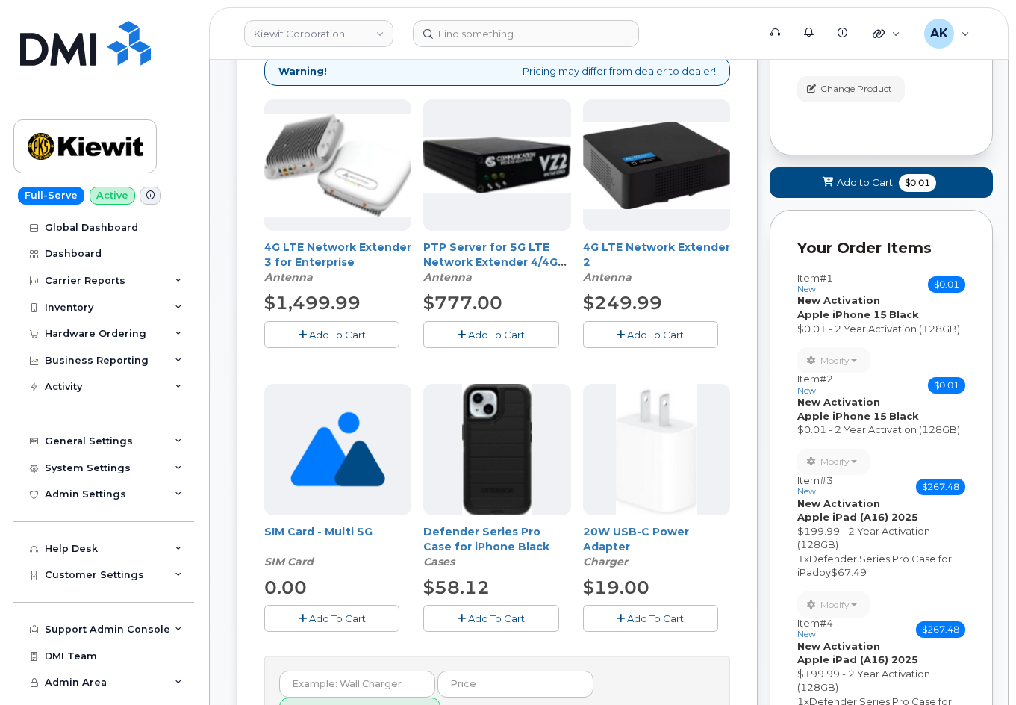
scroll to position [523, 0]
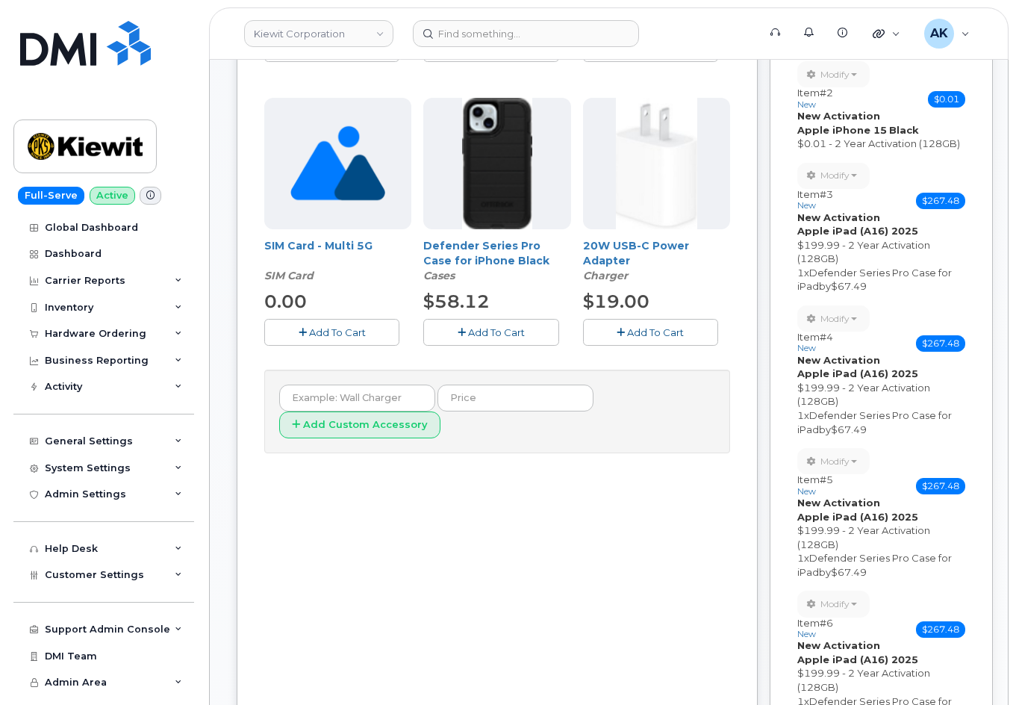
click at [656, 335] on span "Add To Cart" at bounding box center [655, 332] width 57 height 12
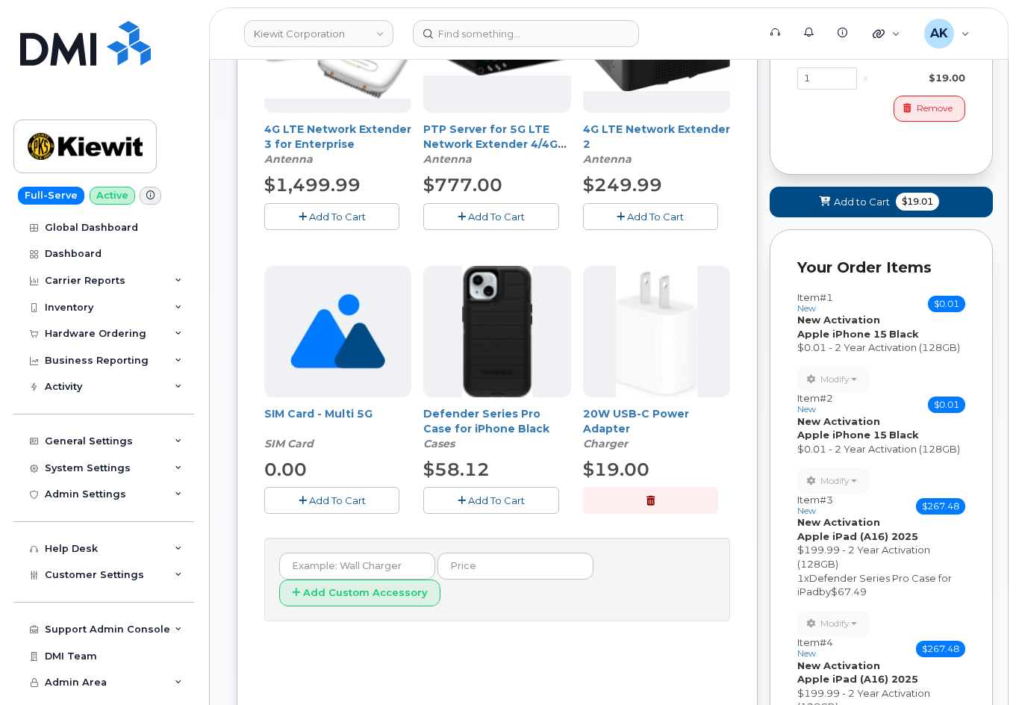
scroll to position [0, 0]
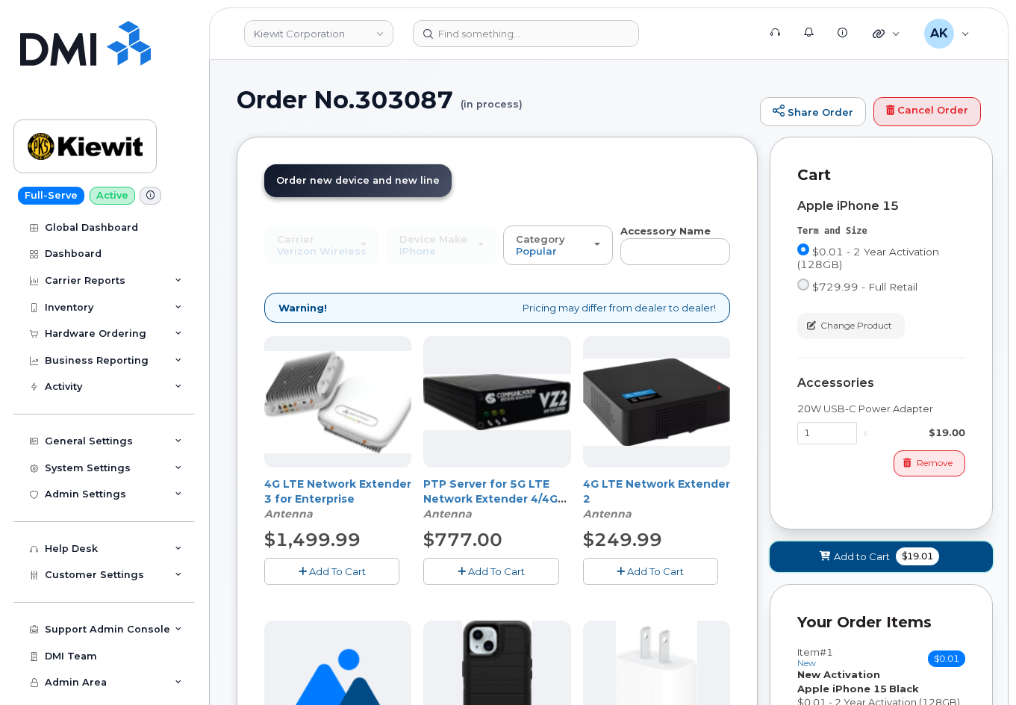
click at [844, 548] on button "Add to Cart $19.01" at bounding box center [881, 556] width 223 height 31
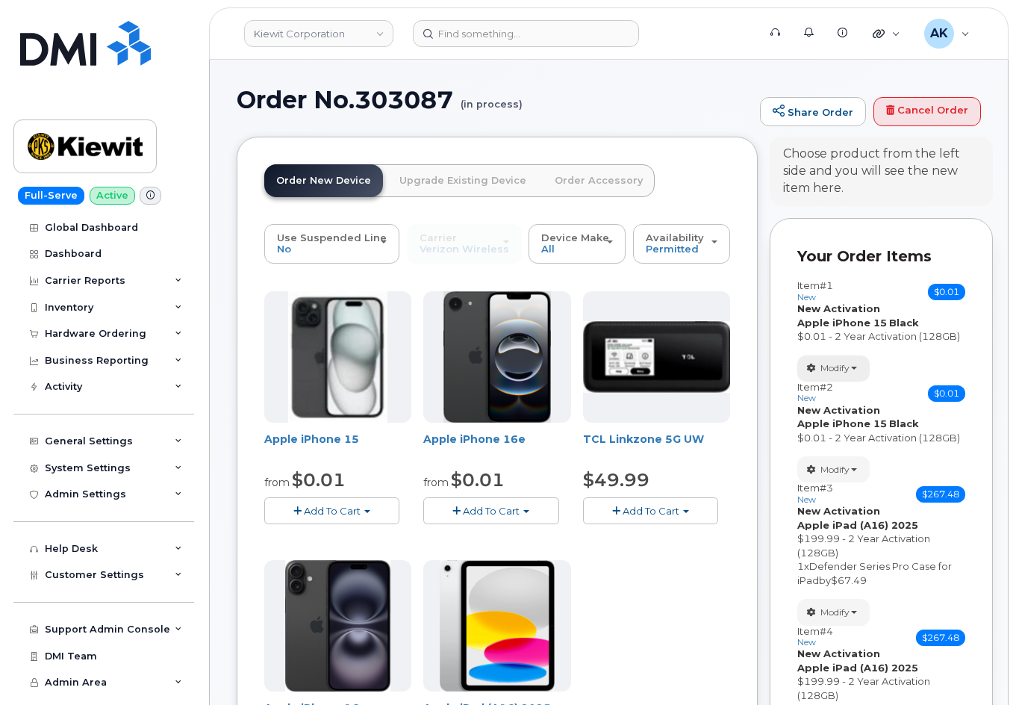
click at [850, 364] on span "Modify" at bounding box center [835, 367] width 29 height 13
click at [857, 385] on link "change" at bounding box center [869, 391] width 142 height 18
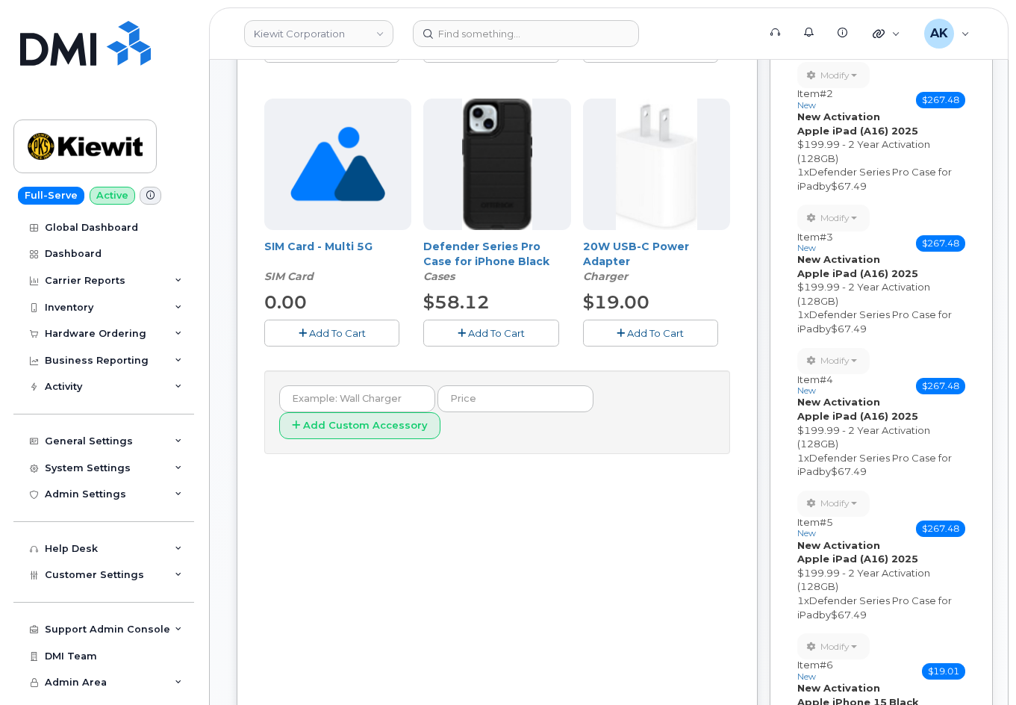
scroll to position [523, 0]
click at [680, 335] on span "Add To Cart" at bounding box center [655, 332] width 57 height 12
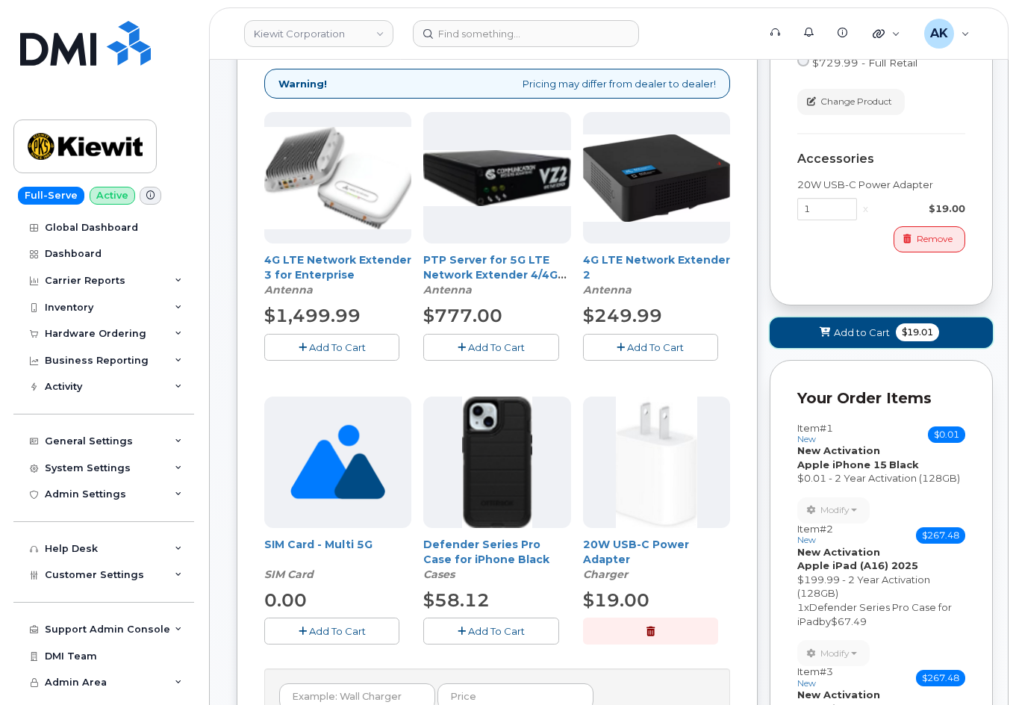
click at [805, 341] on button "Add to Cart $19.01" at bounding box center [881, 332] width 223 height 31
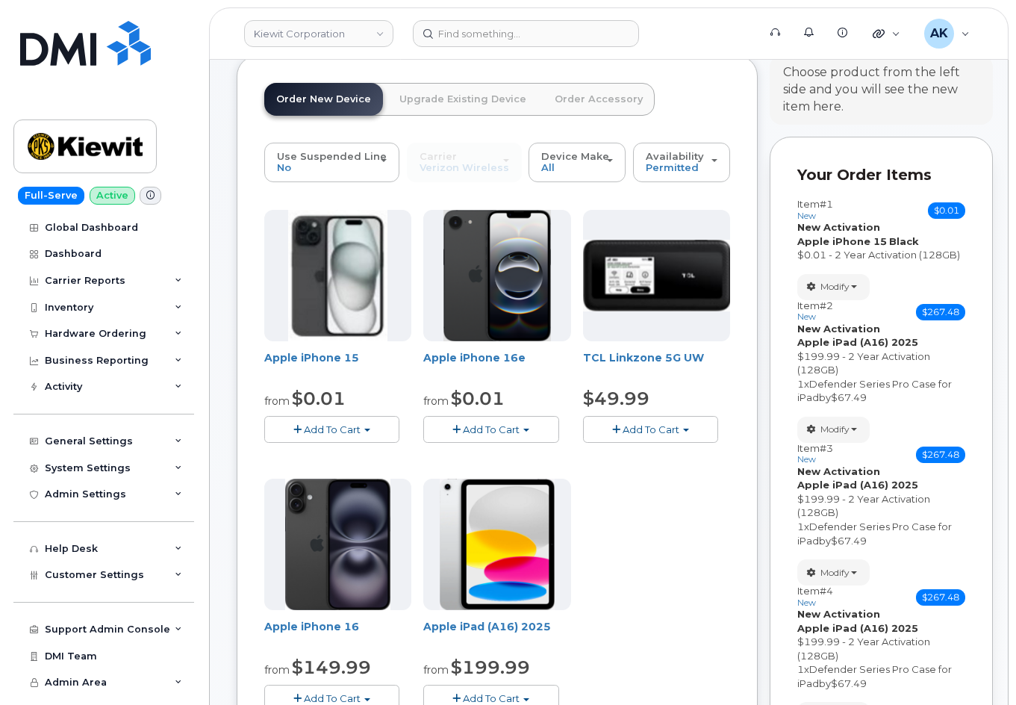
scroll to position [0, 0]
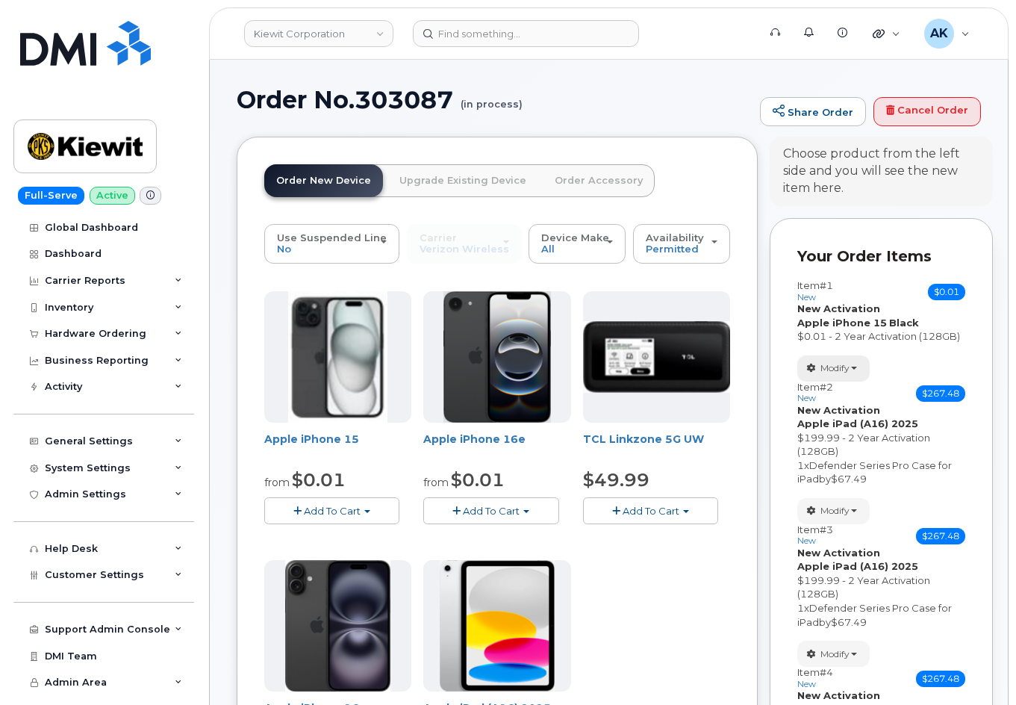
click at [849, 360] on button "Modify" at bounding box center [834, 368] width 72 height 26
click at [838, 393] on link "change" at bounding box center [869, 391] width 142 height 18
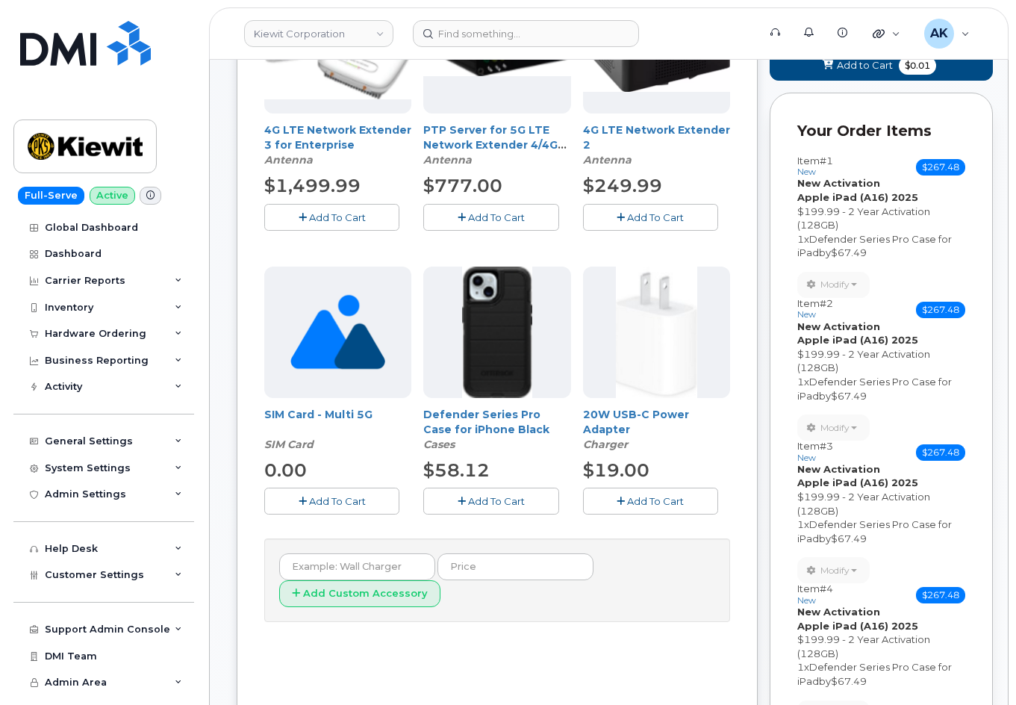
scroll to position [448, 0]
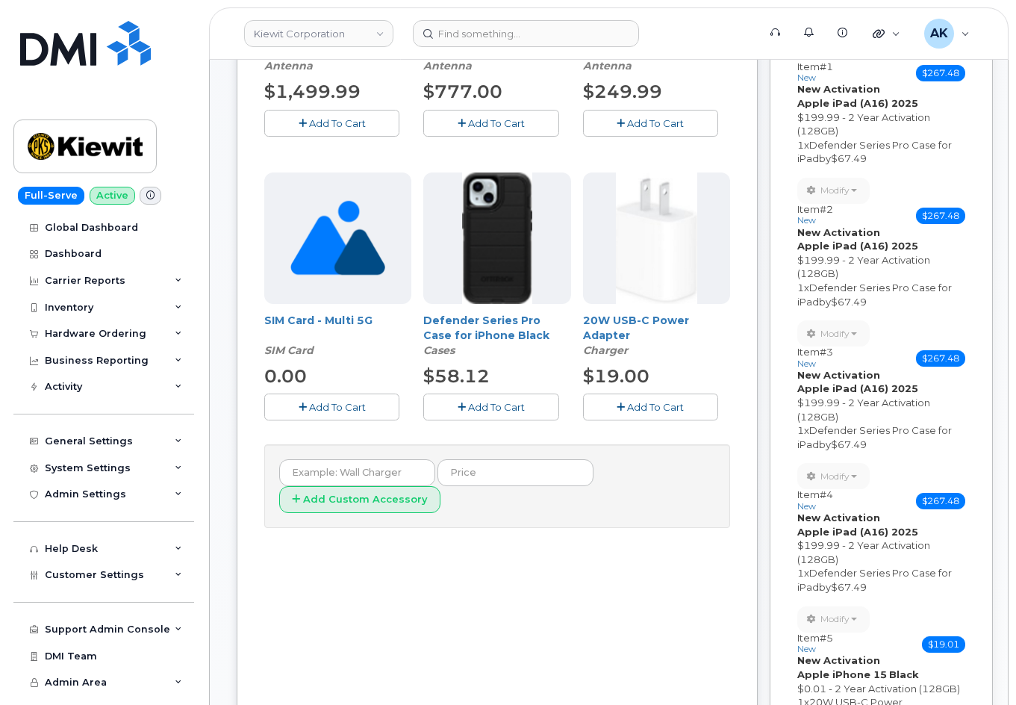
click at [669, 417] on button "Add To Cart" at bounding box center [650, 407] width 135 height 26
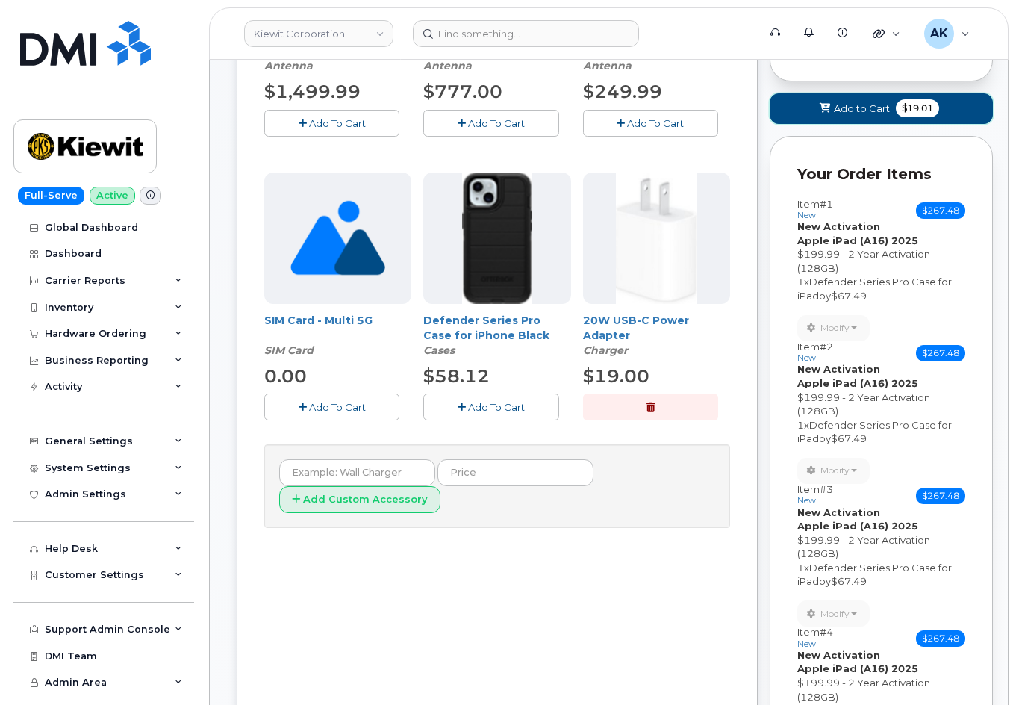
click at [841, 119] on button "Add to Cart $19.01" at bounding box center [881, 108] width 223 height 31
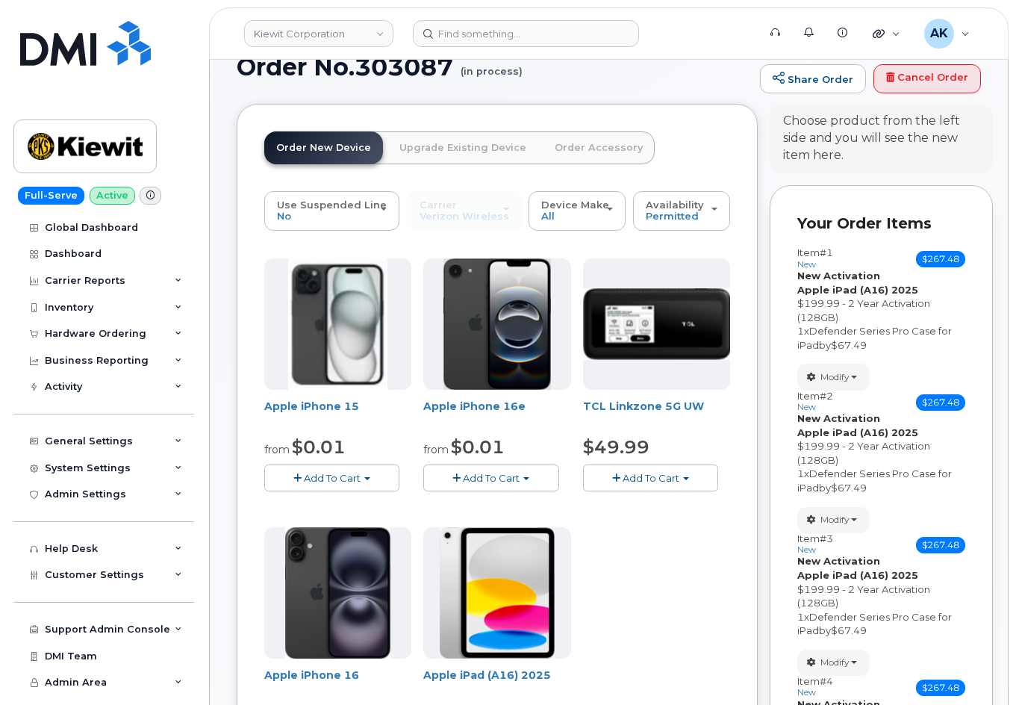
scroll to position [0, 0]
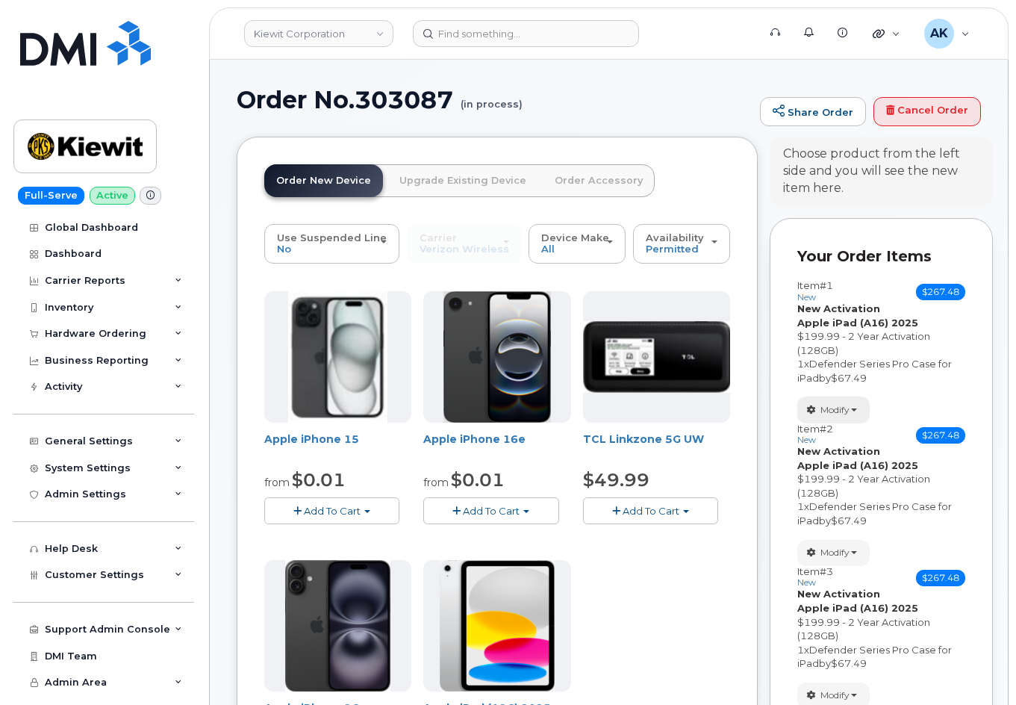
click at [863, 412] on button "Modify" at bounding box center [834, 410] width 72 height 26
click at [866, 426] on link "change" at bounding box center [869, 433] width 142 height 18
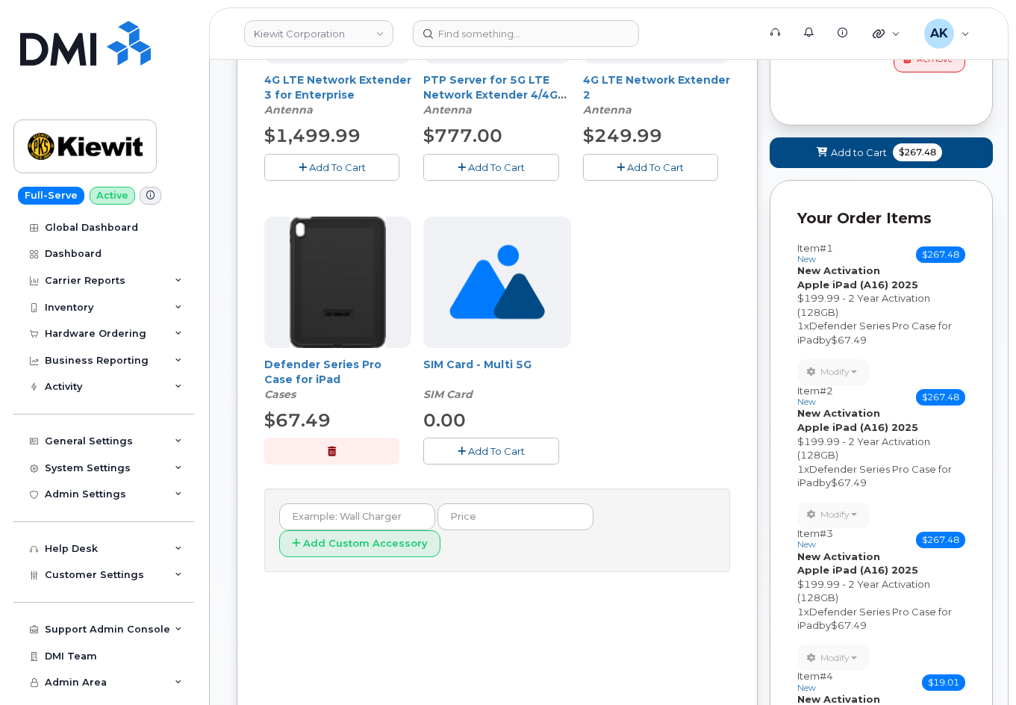
scroll to position [448, 0]
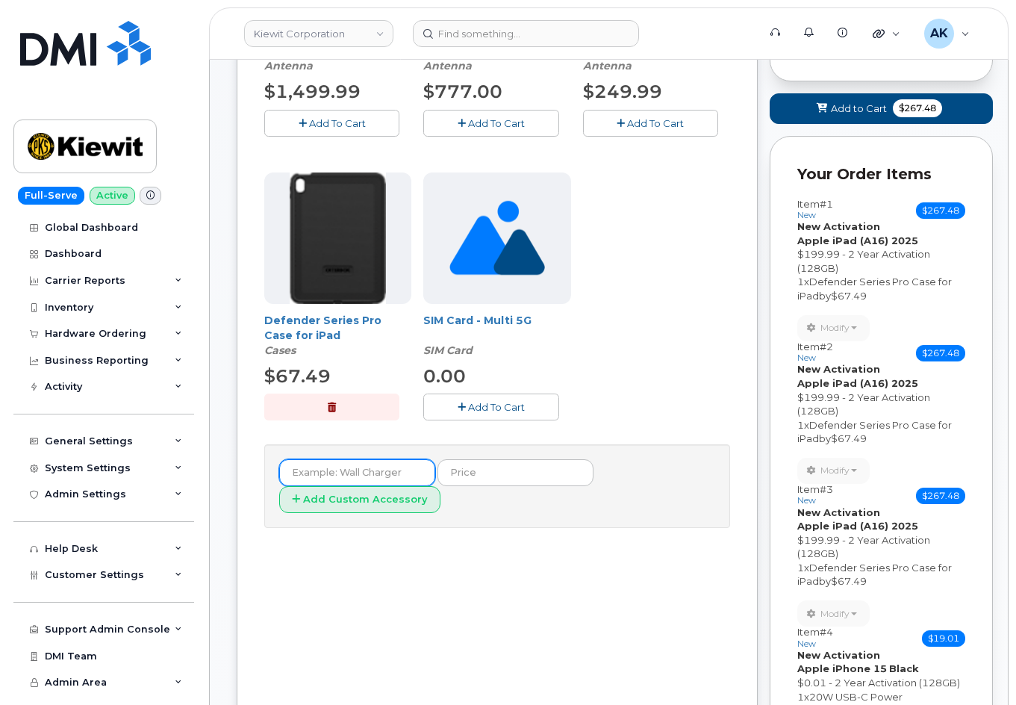
click at [395, 479] on input "text" at bounding box center [357, 472] width 156 height 27
type input "c"
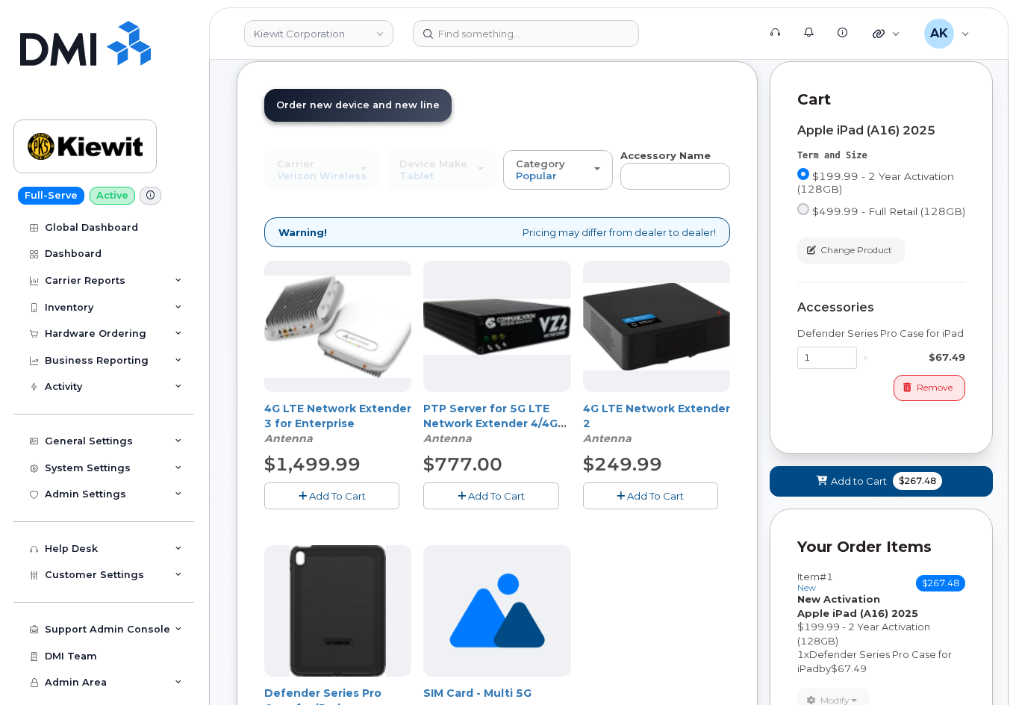
scroll to position [75, 0]
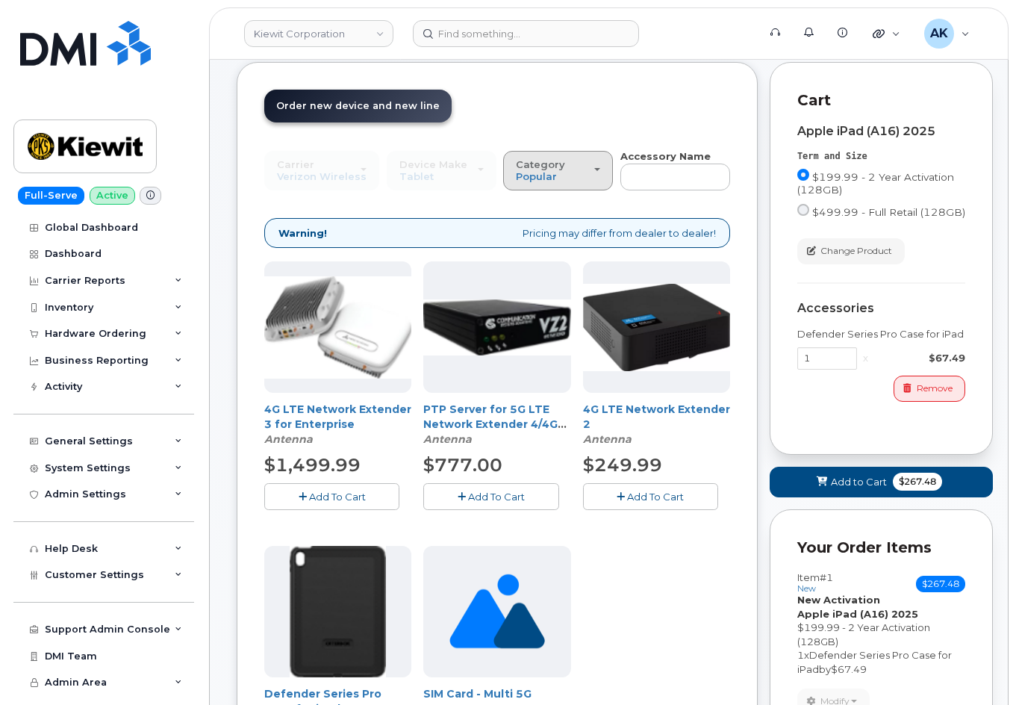
click at [568, 173] on div "Category Popular" at bounding box center [558, 170] width 84 height 23
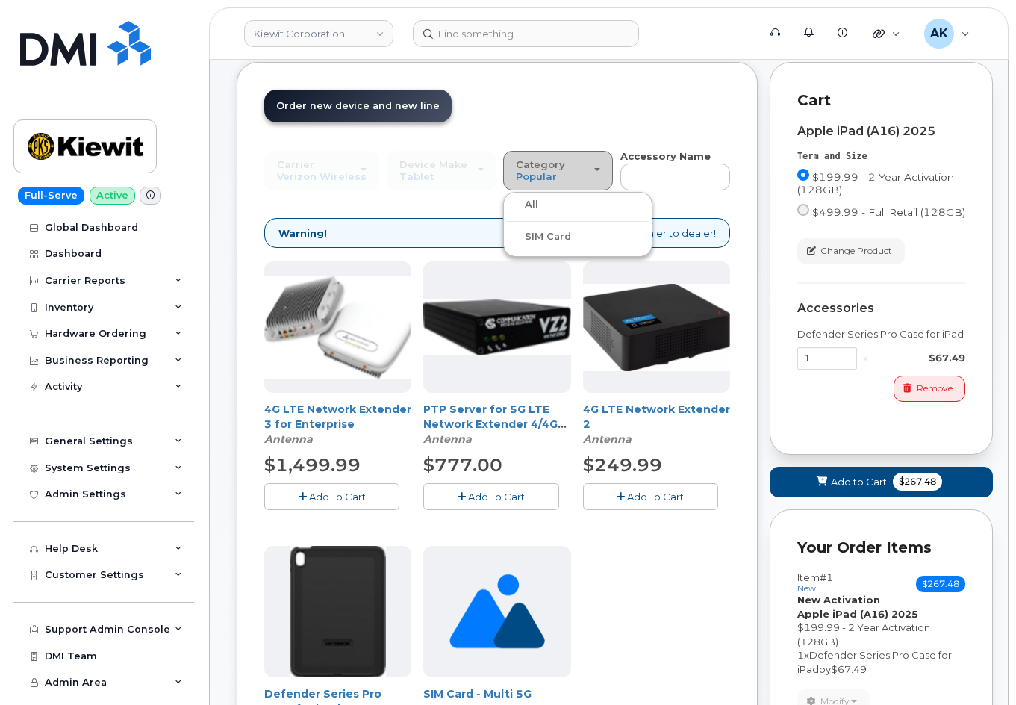
click at [568, 173] on div "Category Popular" at bounding box center [558, 170] width 84 height 23
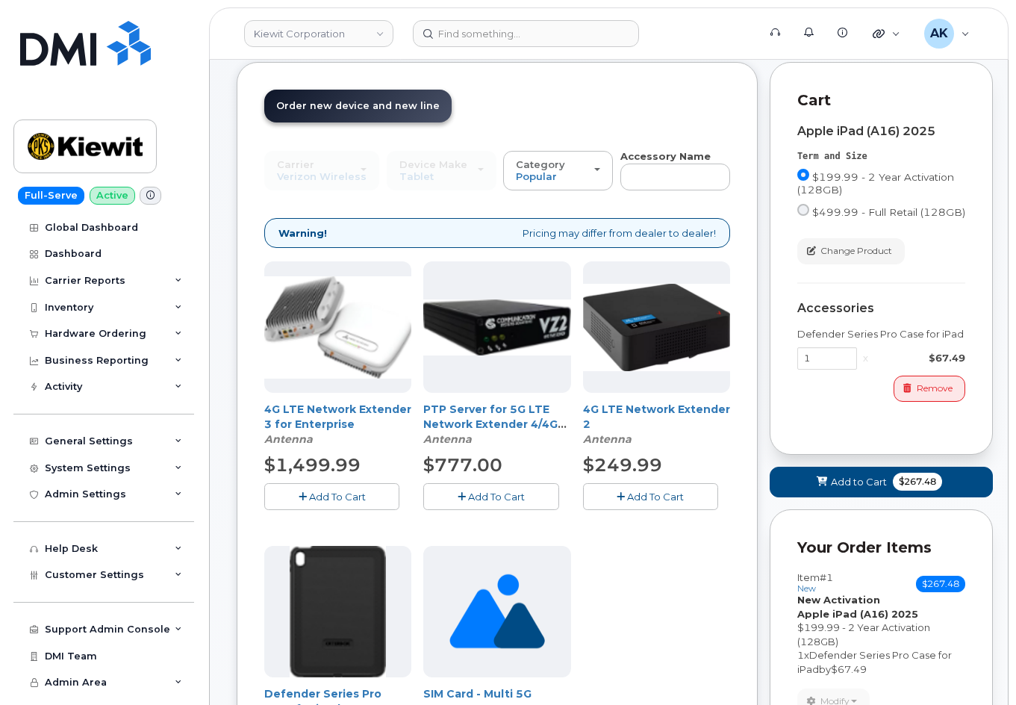
click at [540, 230] on div "Warning! Pricing may differ from dealer to dealer!" at bounding box center [497, 233] width 466 height 31
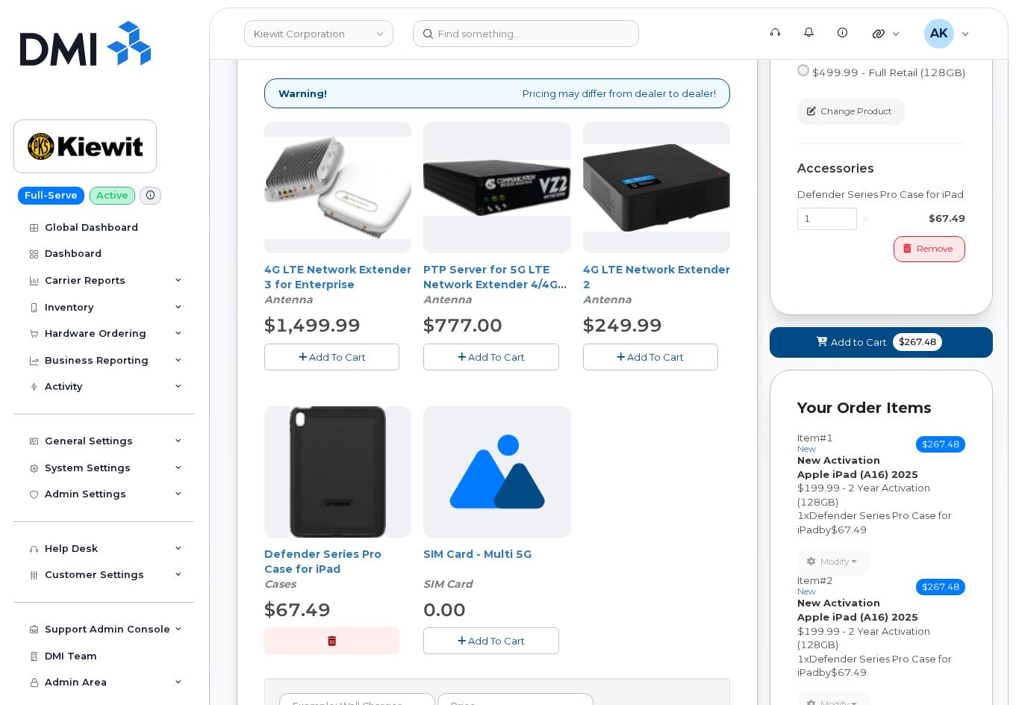
scroll to position [448, 0]
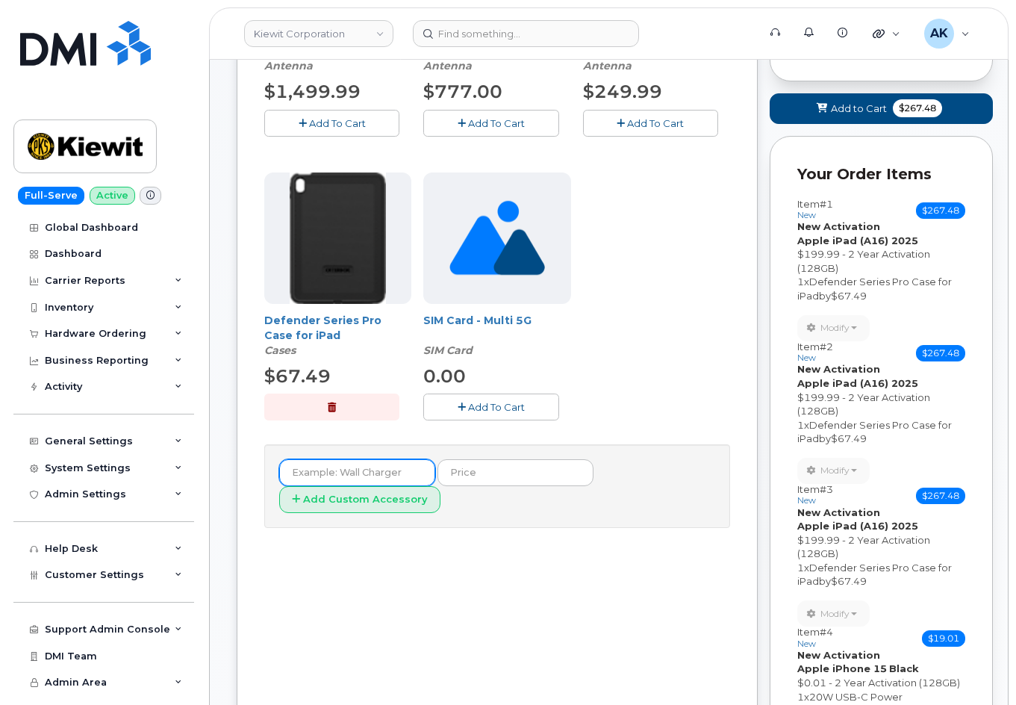
click at [403, 479] on input "text" at bounding box center [357, 472] width 156 height 27
type input "t"
type input "charge"
click at [279, 486] on button "Add Custom Accessory" at bounding box center [359, 500] width 161 height 28
click at [453, 471] on input "text" at bounding box center [516, 472] width 156 height 27
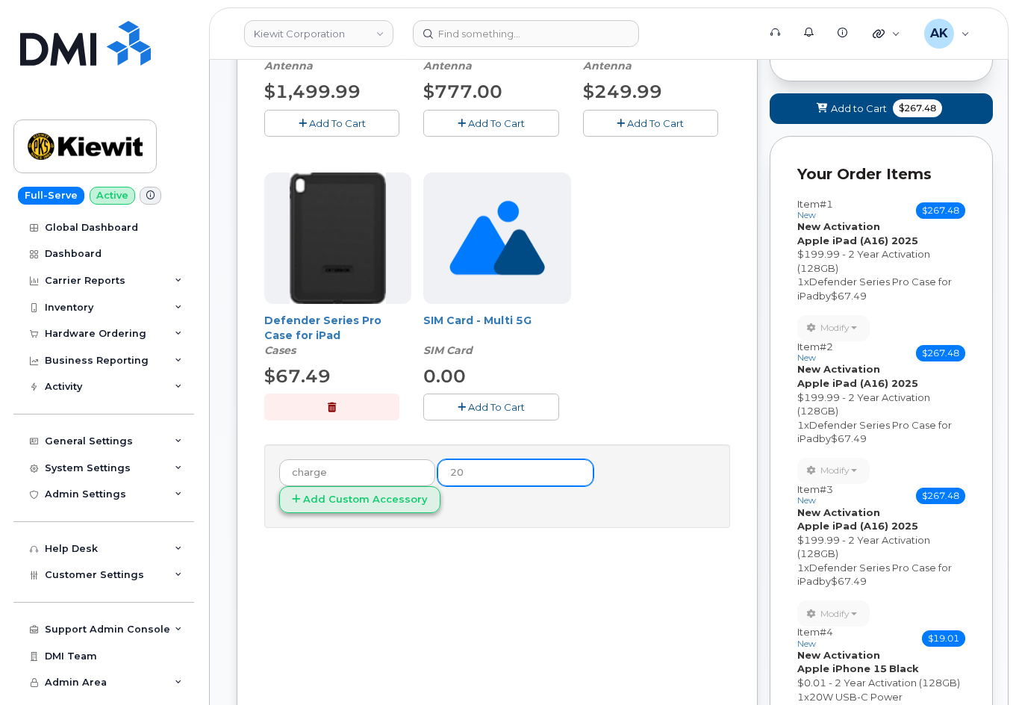
type input "20"
click at [423, 491] on button "Add Custom Accessory" at bounding box center [359, 500] width 161 height 28
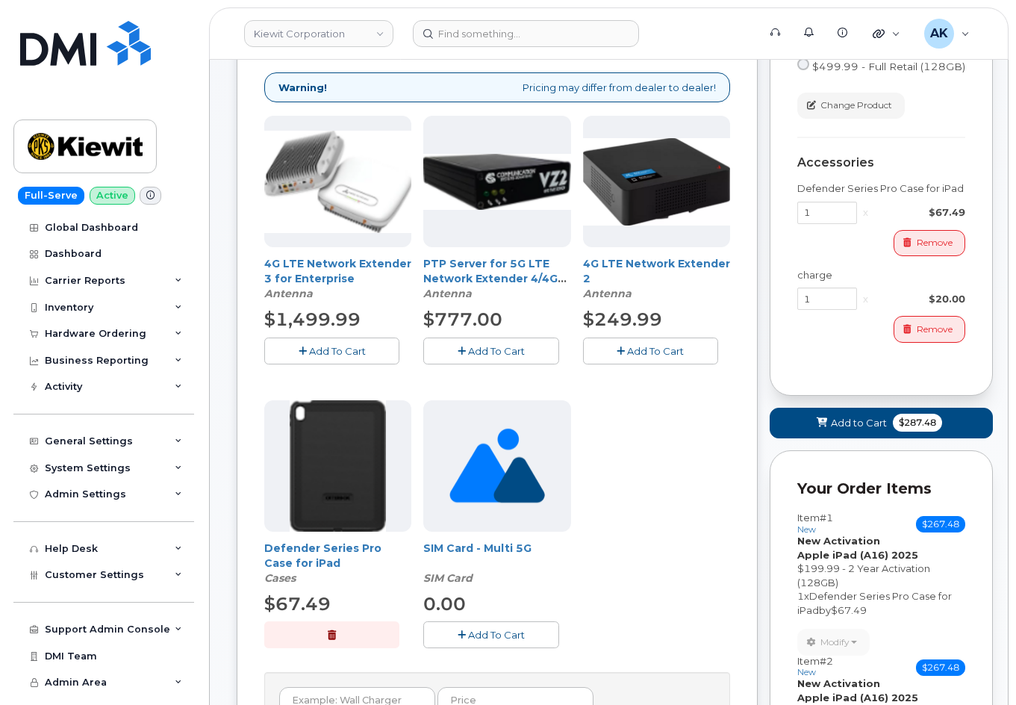
scroll to position [75, 0]
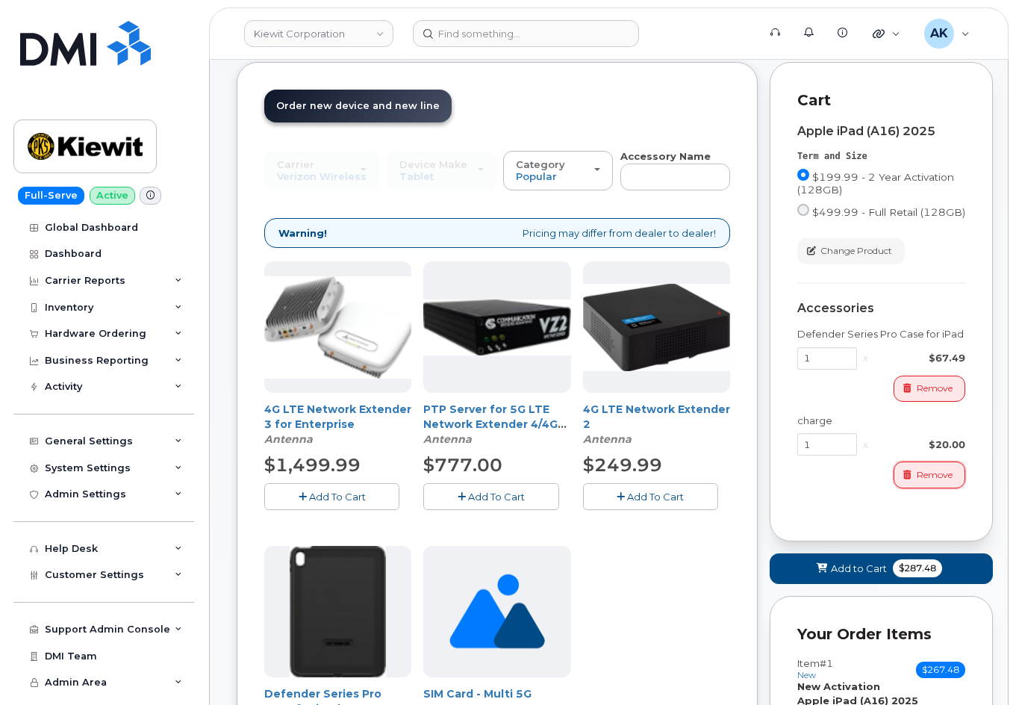
click at [928, 481] on span "Remove" at bounding box center [935, 474] width 36 height 13
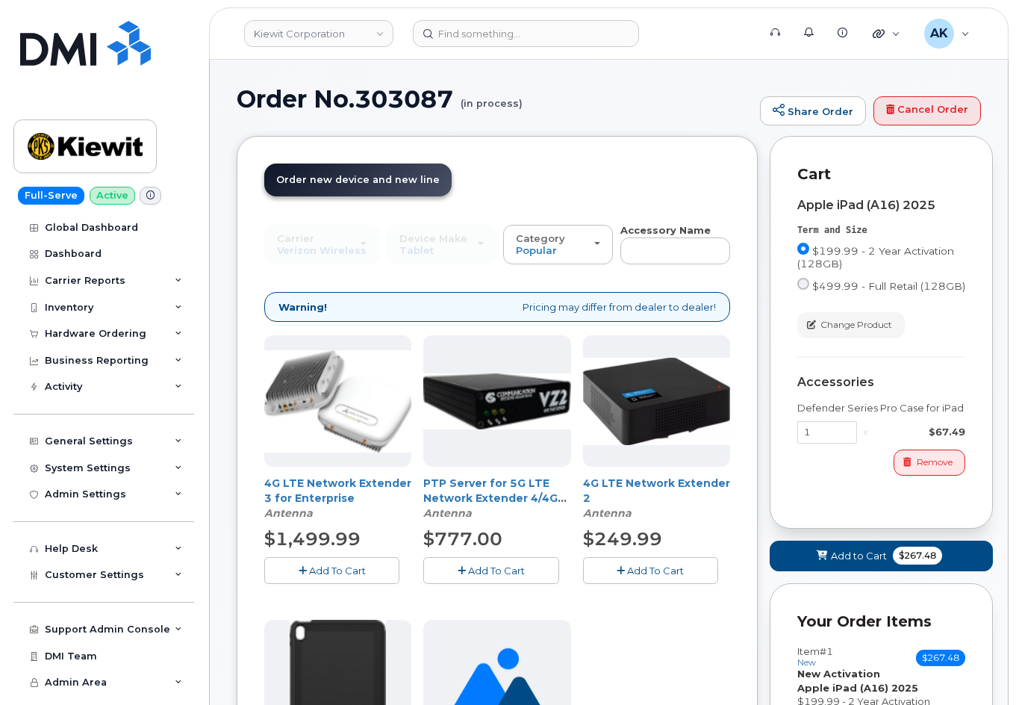
scroll to position [0, 0]
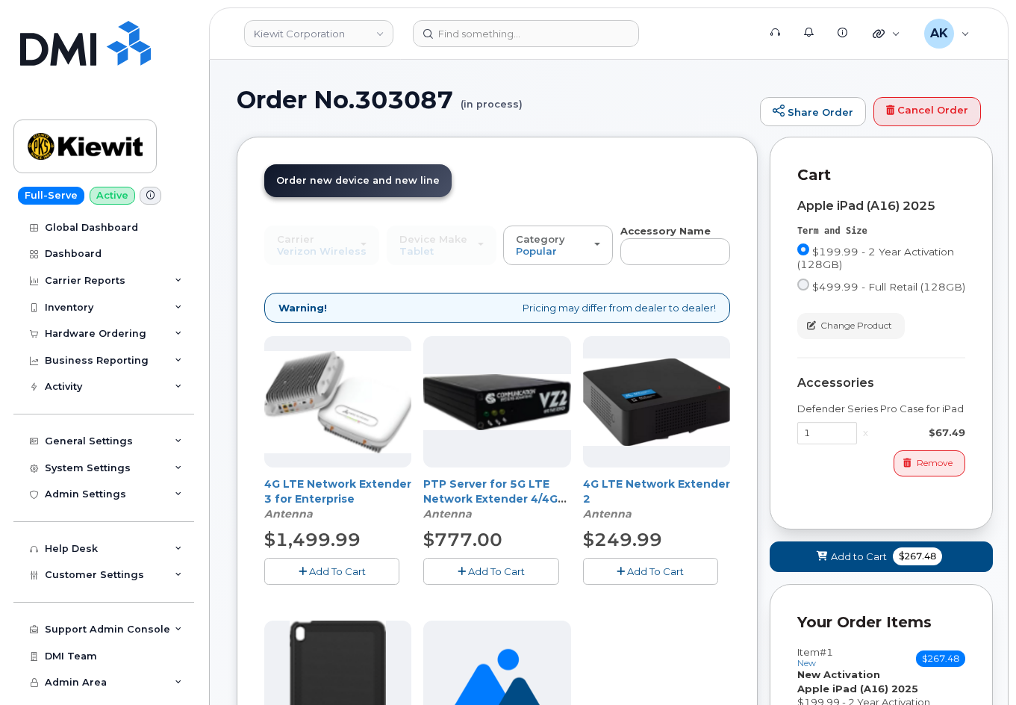
click at [654, 273] on div "Carrier Verizon Wireless T-Mobile AT&T Wireless Verizon Wireless T-Mobile AT&T …" at bounding box center [497, 600] width 466 height 752
click at [658, 255] on input "text" at bounding box center [676, 251] width 110 height 27
type input "char"
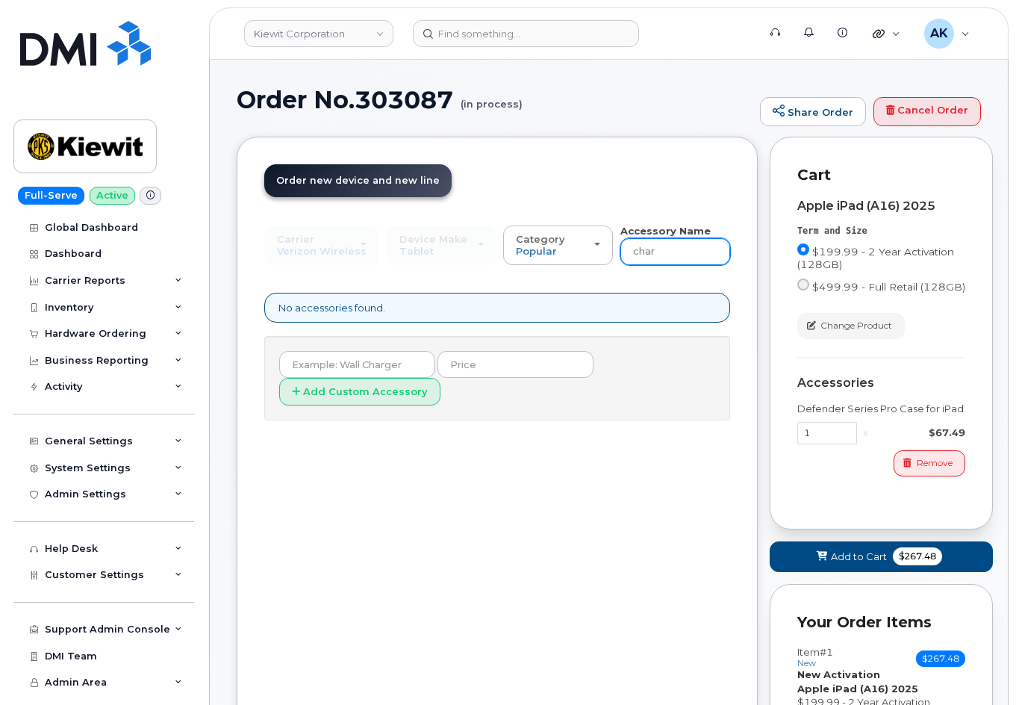
click at [659, 255] on input "char" at bounding box center [676, 251] width 110 height 27
type input "charge"
click at [672, 253] on input "charge" at bounding box center [676, 251] width 110 height 27
drag, startPoint x: 664, startPoint y: 253, endPoint x: 630, endPoint y: 258, distance: 33.9
click at [630, 258] on input "charge" at bounding box center [676, 251] width 110 height 27
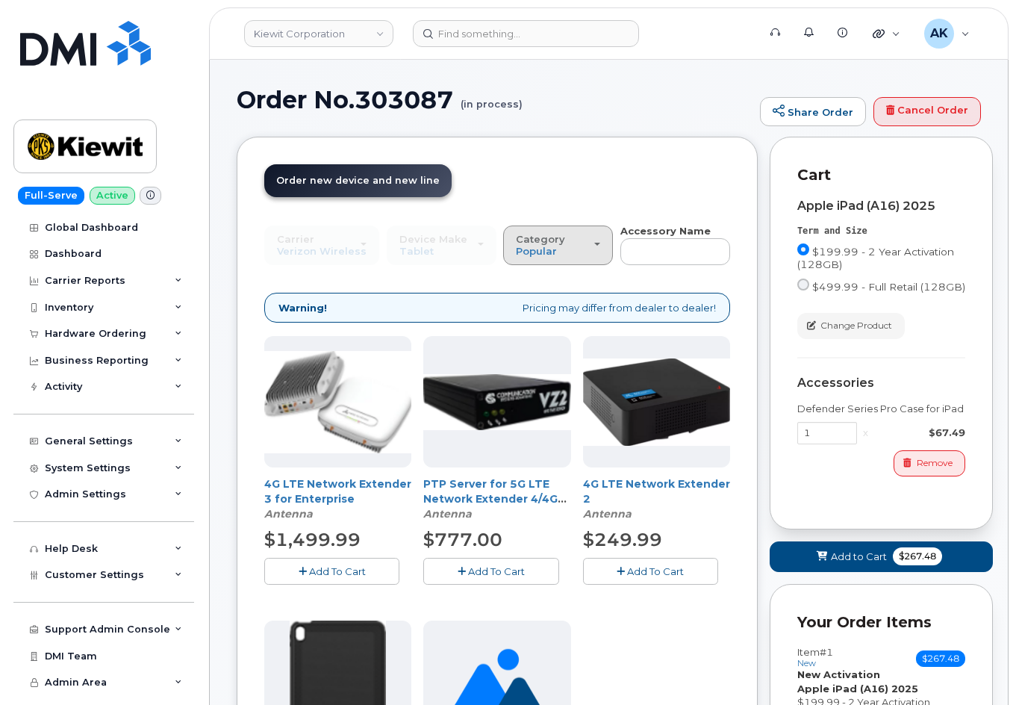
click at [574, 243] on div "Category Popular" at bounding box center [558, 245] width 84 height 23
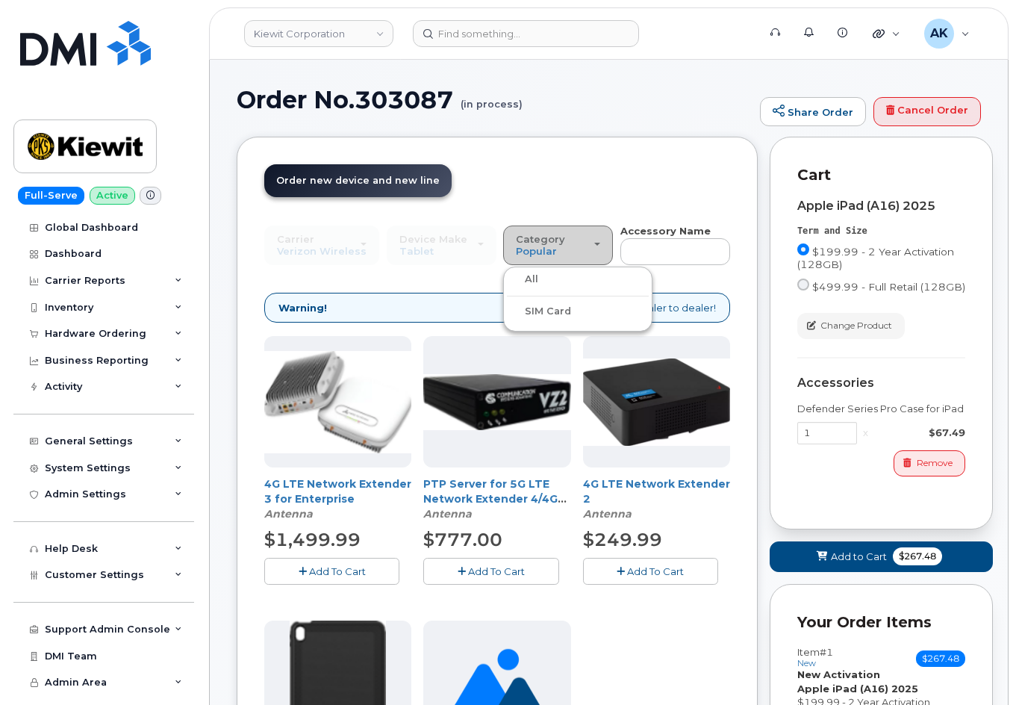
click at [575, 243] on div "Category Popular" at bounding box center [558, 245] width 84 height 23
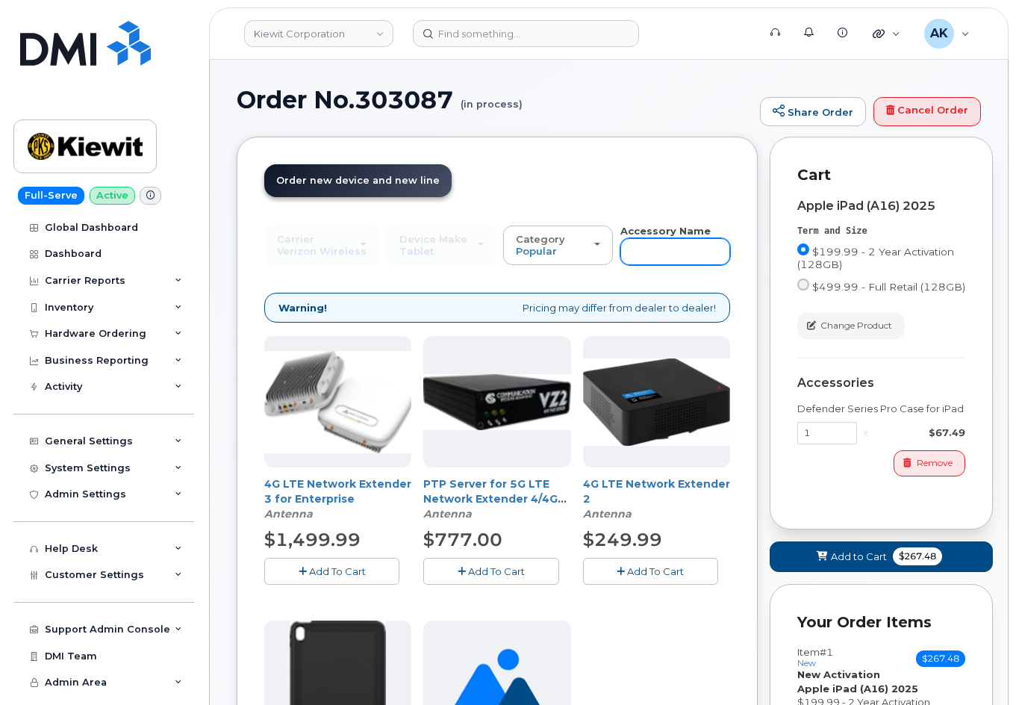
click at [640, 243] on input "text" at bounding box center [676, 251] width 110 height 27
type input "charge"
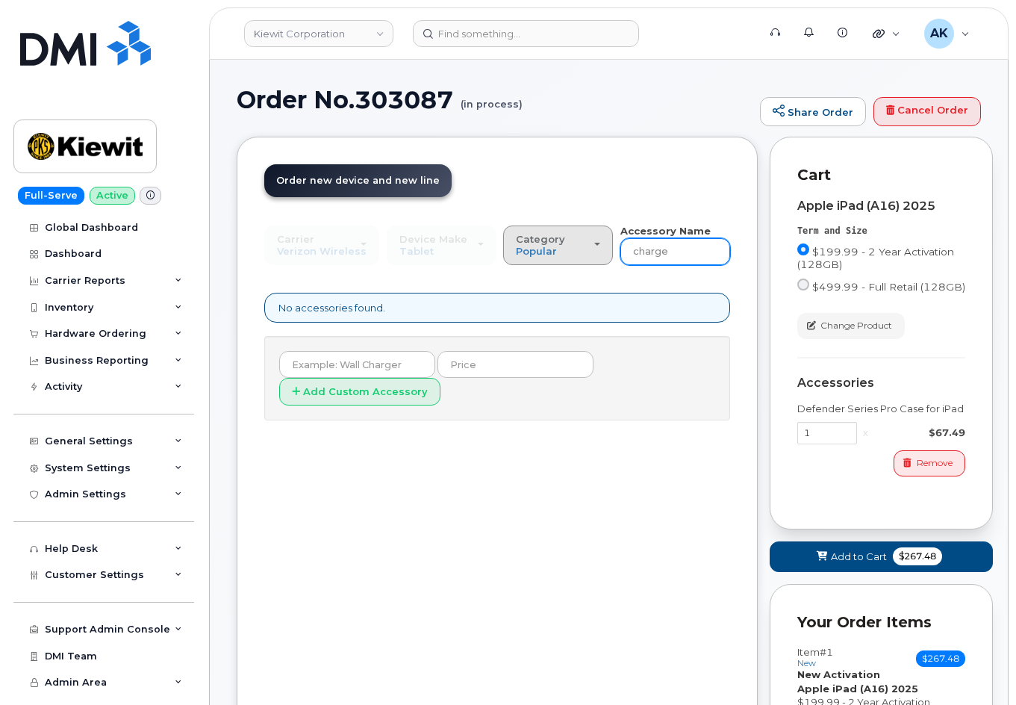
drag, startPoint x: 681, startPoint y: 253, endPoint x: 589, endPoint y: 260, distance: 92.9
click at [590, 258] on div "Carrier Verizon Wireless T-Mobile AT&T Wireless Verizon Wireless T-Mobile AT&T …" at bounding box center [497, 244] width 466 height 41
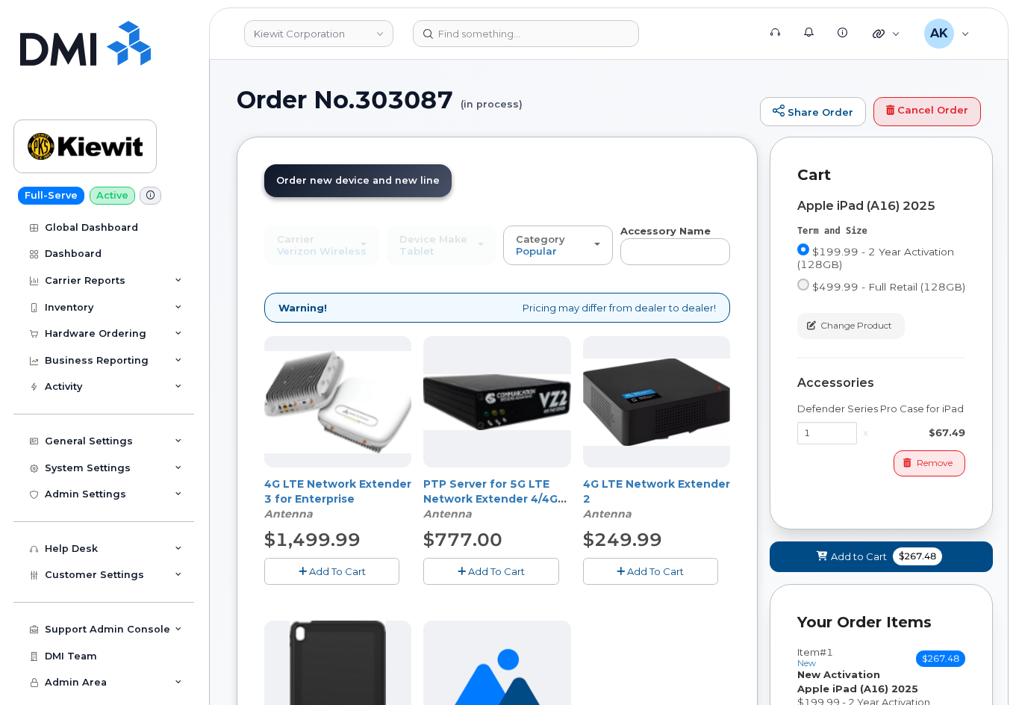
click at [605, 195] on header "Order New Device Upgrade Existing Device Order Accessory Order new device and n…" at bounding box center [497, 194] width 466 height 60
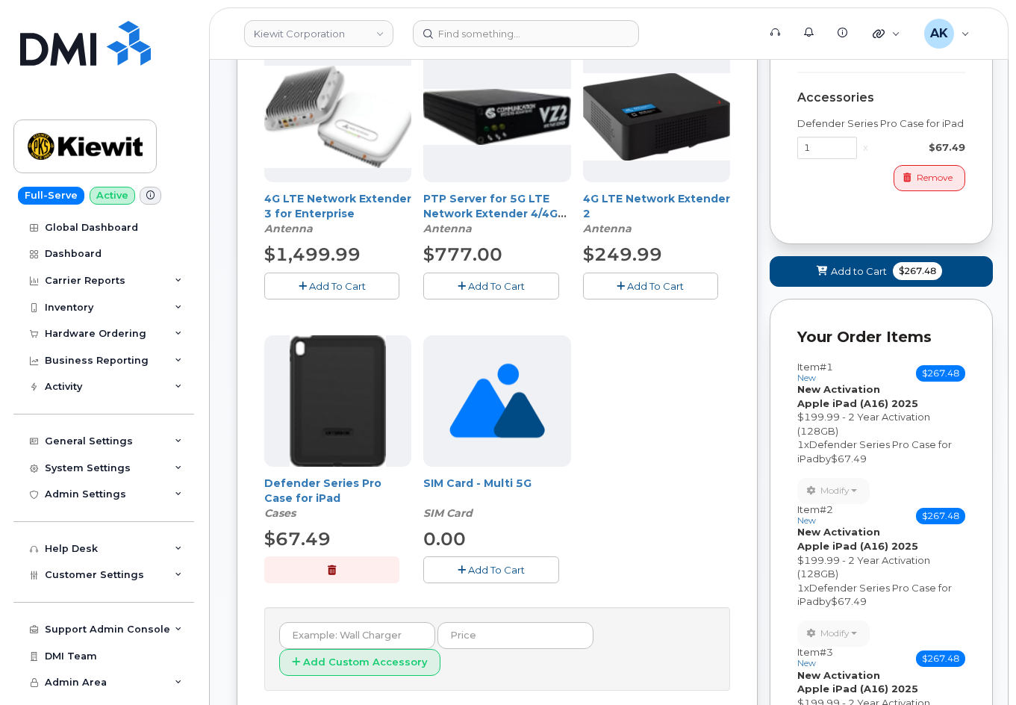
scroll to position [299, 0]
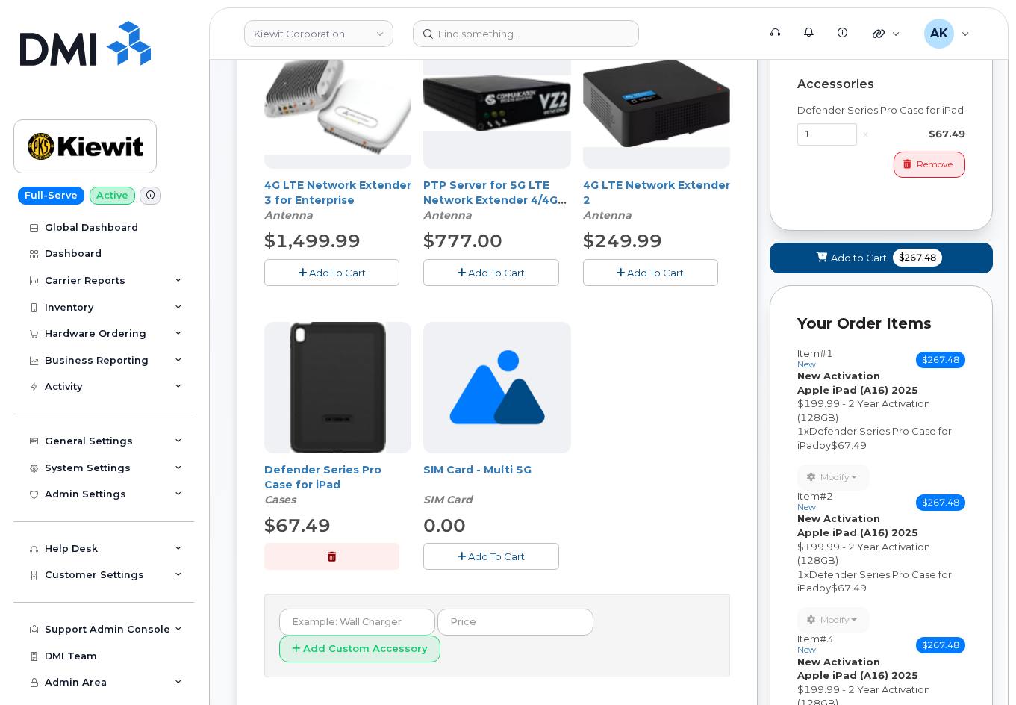
click at [646, 476] on div "4G LTE Network Extender 3 for Enterprise Antenna $1,499.99 Add To Cart PTP Serv…" at bounding box center [497, 315] width 466 height 556
click at [647, 475] on div "4G LTE Network Extender 3 for Enterprise Antenna $1,499.99 Add To Cart PTP Serv…" at bounding box center [497, 315] width 466 height 556
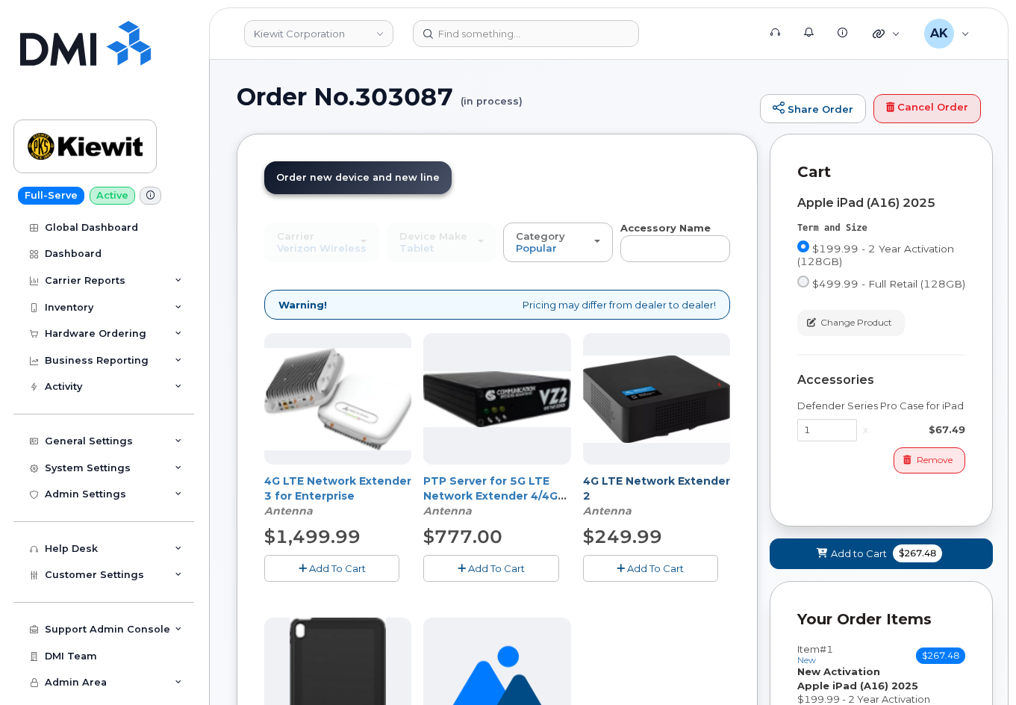
scroll to position [0, 0]
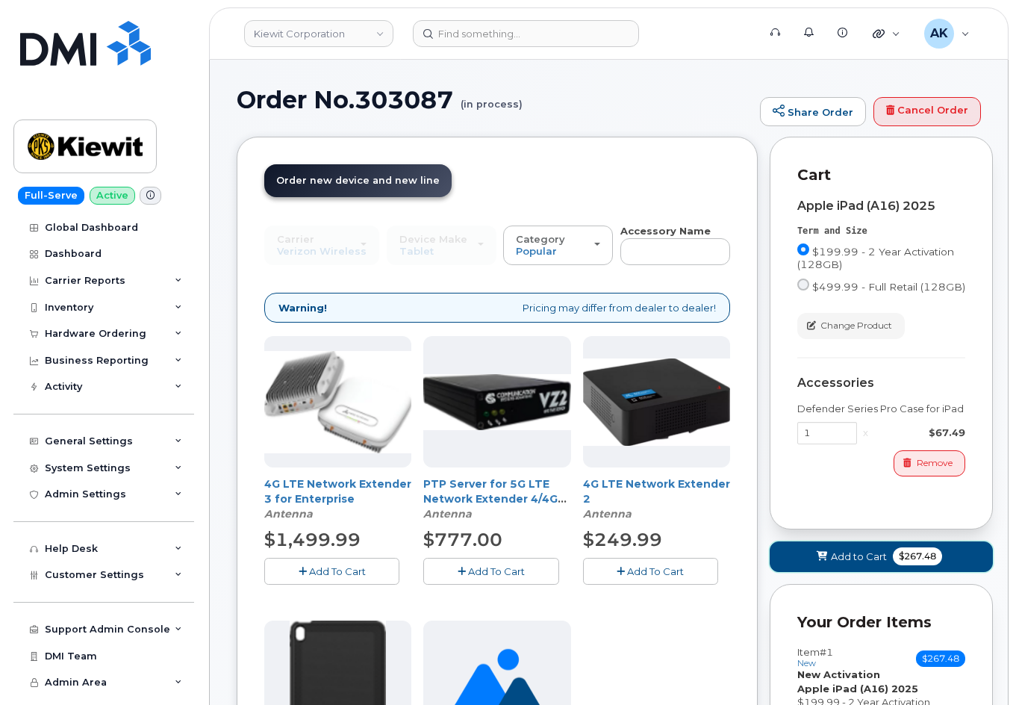
click at [834, 550] on span "Add to Cart" at bounding box center [859, 557] width 56 height 14
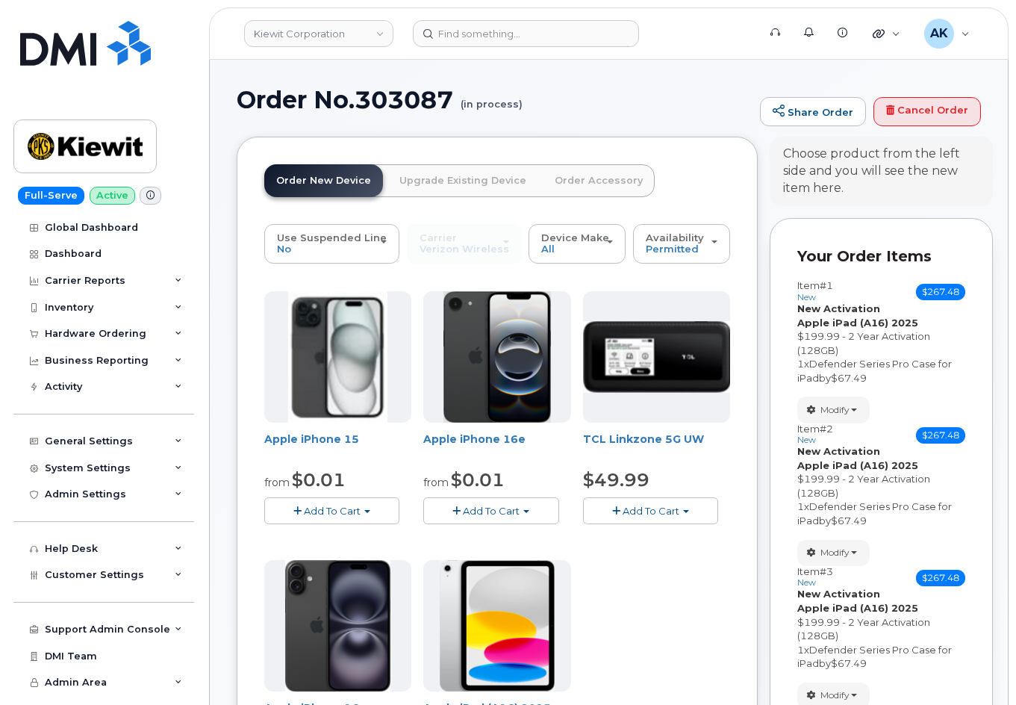
click at [566, 180] on link "Order Accessory" at bounding box center [599, 180] width 112 height 33
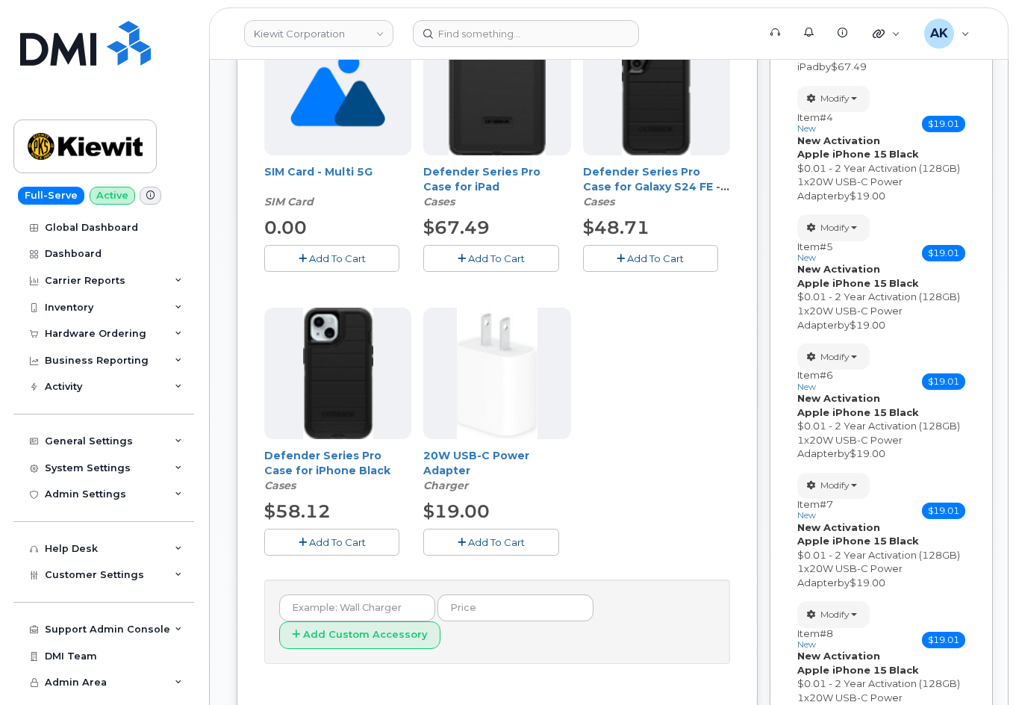
scroll to position [597, 0]
click at [653, 417] on div "4G LTE Network Extender 3 for Enterprise Antenna $1,499.99 Add To Cart PTP Serv…" at bounding box center [497, 158] width 466 height 839
click at [624, 462] on div "4G LTE Network Extender 3 for Enterprise Antenna $1,499.99 Add To Cart PTP Serv…" at bounding box center [497, 158] width 466 height 839
click at [634, 456] on div "4G LTE Network Extender 3 for Enterprise Antenna $1,499.99 Add To Cart PTP Serv…" at bounding box center [497, 158] width 466 height 839
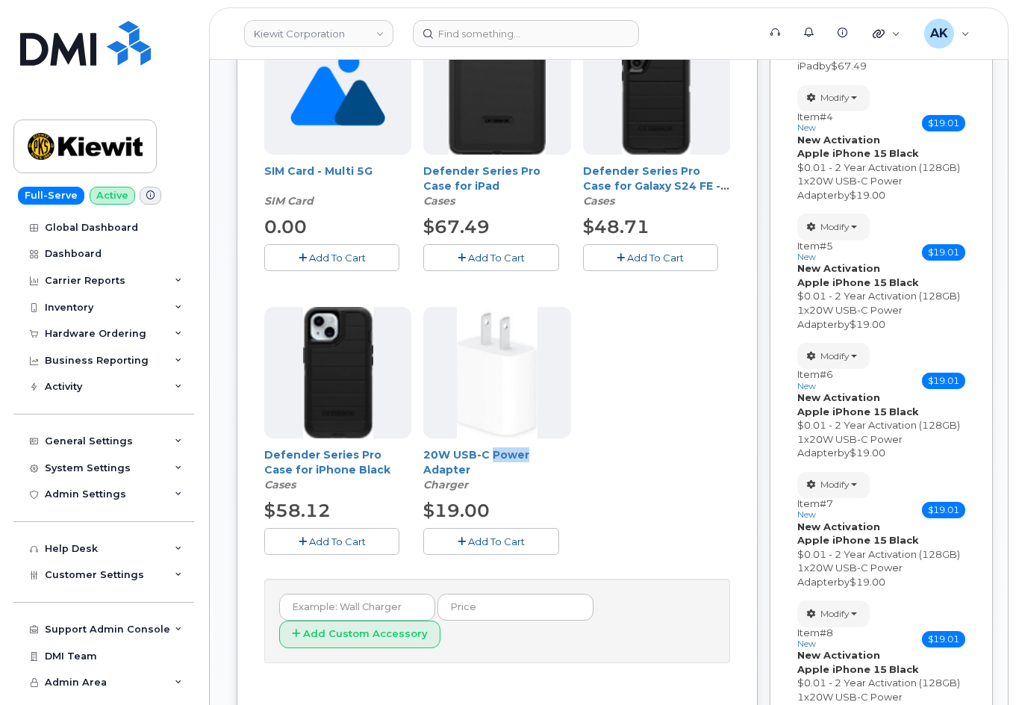
click at [536, 543] on button "Add To Cart" at bounding box center [490, 541] width 135 height 26
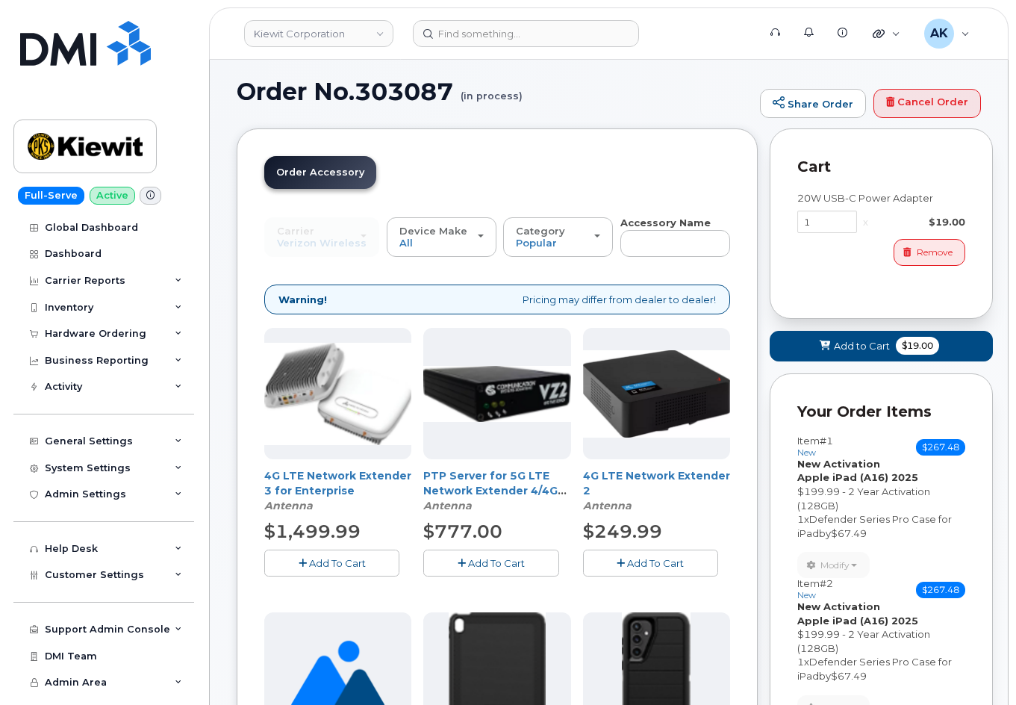
scroll to position [0, 0]
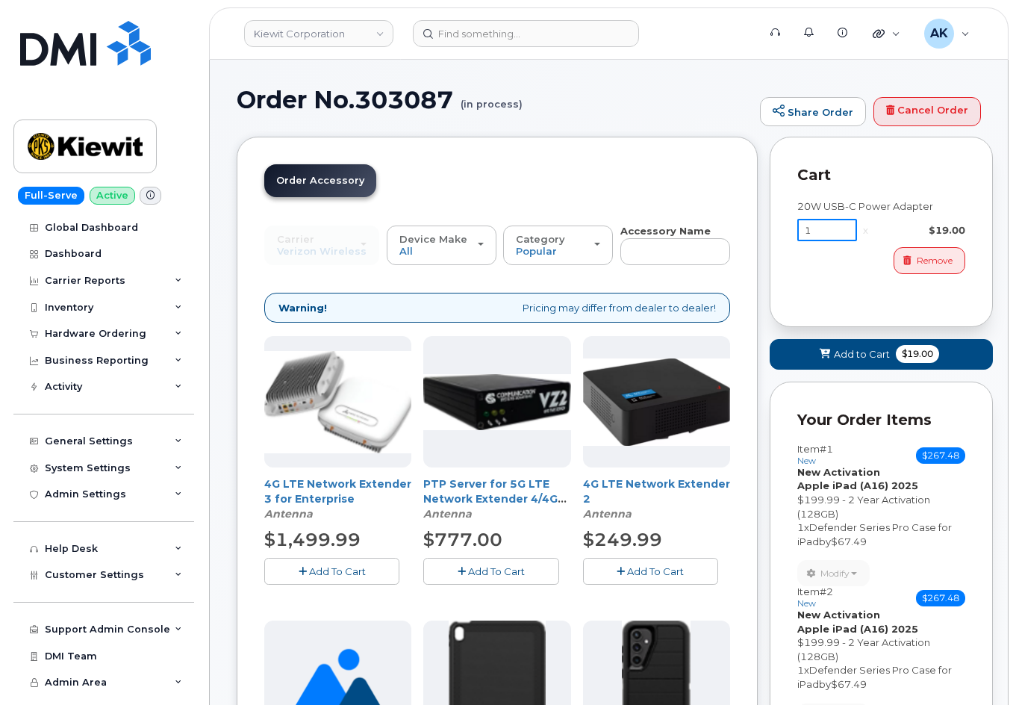
drag, startPoint x: 825, startPoint y: 237, endPoint x: 777, endPoint y: 237, distance: 48.5
click at [777, 237] on div "Cart 20W USB-C Power Adapter 1 x $19.00 Remove" at bounding box center [881, 232] width 223 height 190
type input "4"
click at [833, 360] on button "Add to Cart $76.00" at bounding box center [881, 354] width 223 height 31
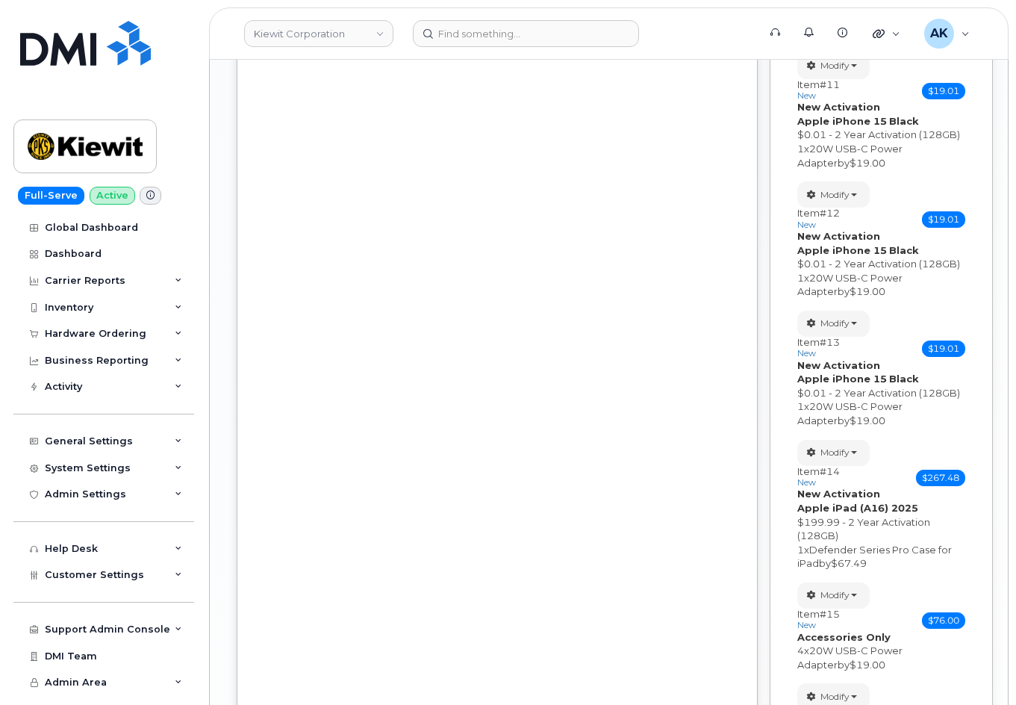
scroll to position [1747, 0]
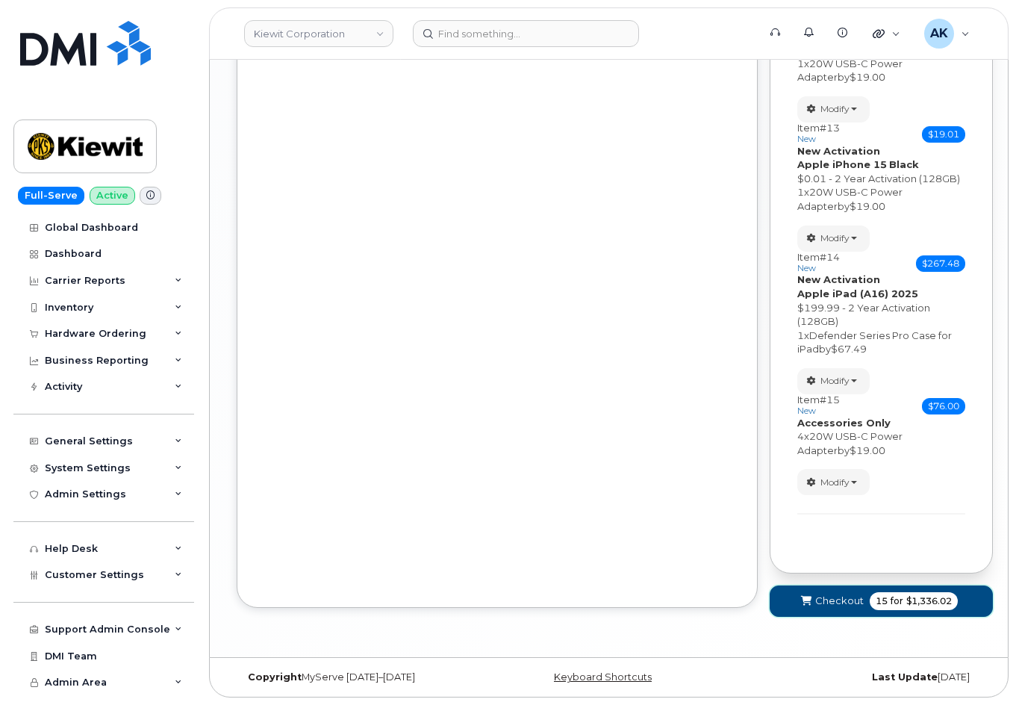
click at [822, 603] on span "Checkout" at bounding box center [840, 601] width 49 height 14
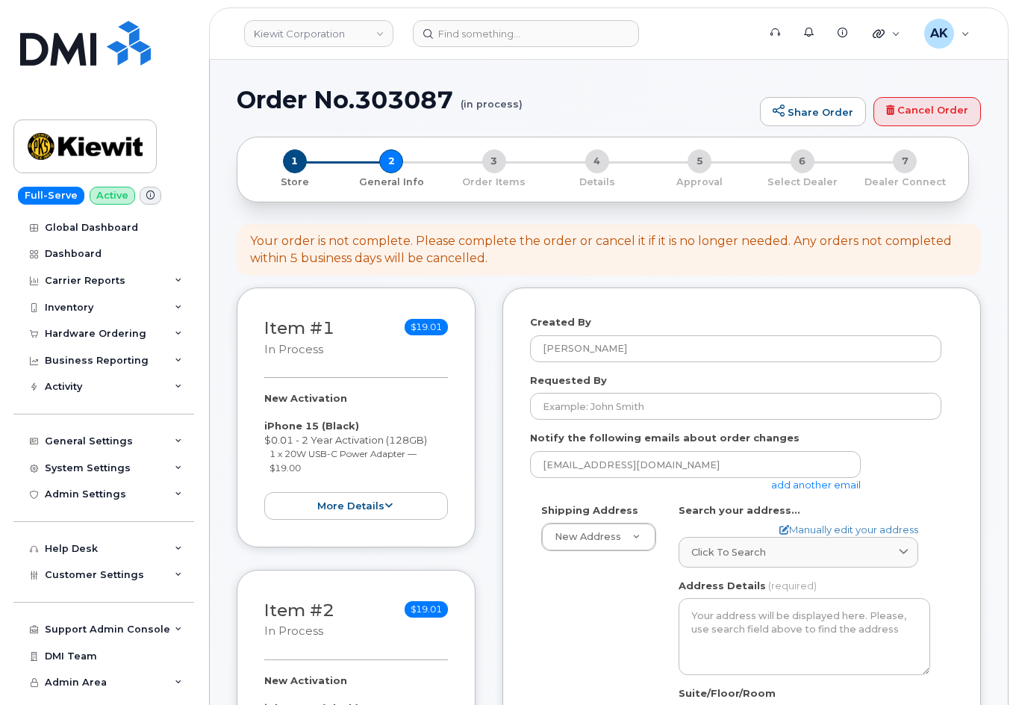
select select
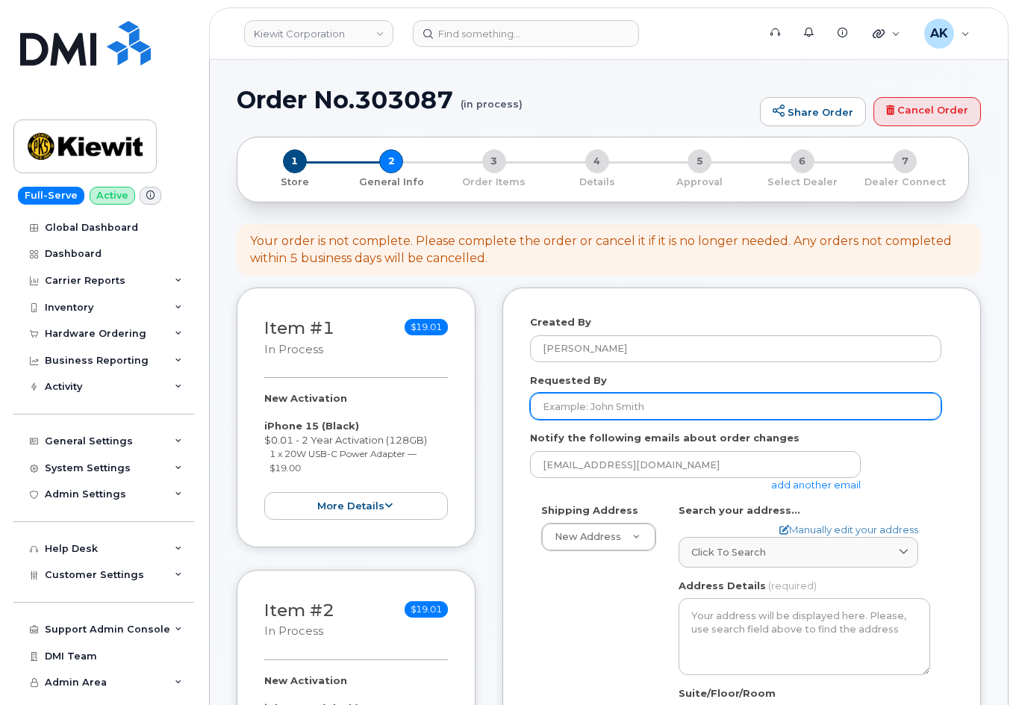
click at [616, 412] on input "Requested By" at bounding box center [736, 406] width 412 height 27
paste input "[PERSON_NAME]"
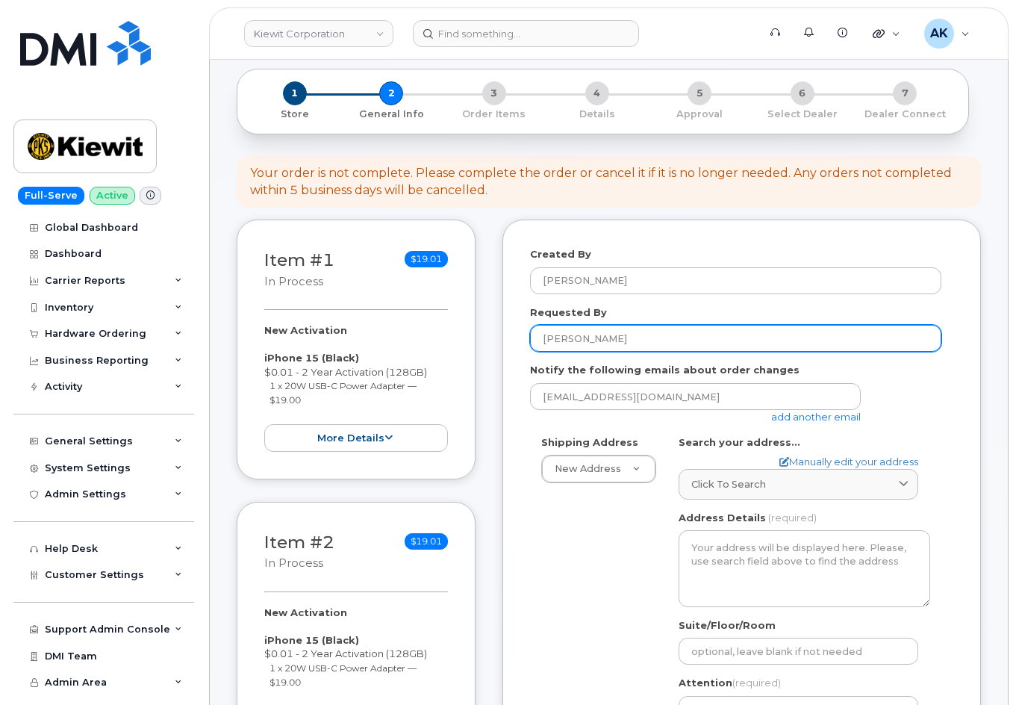
scroll to position [149, 0]
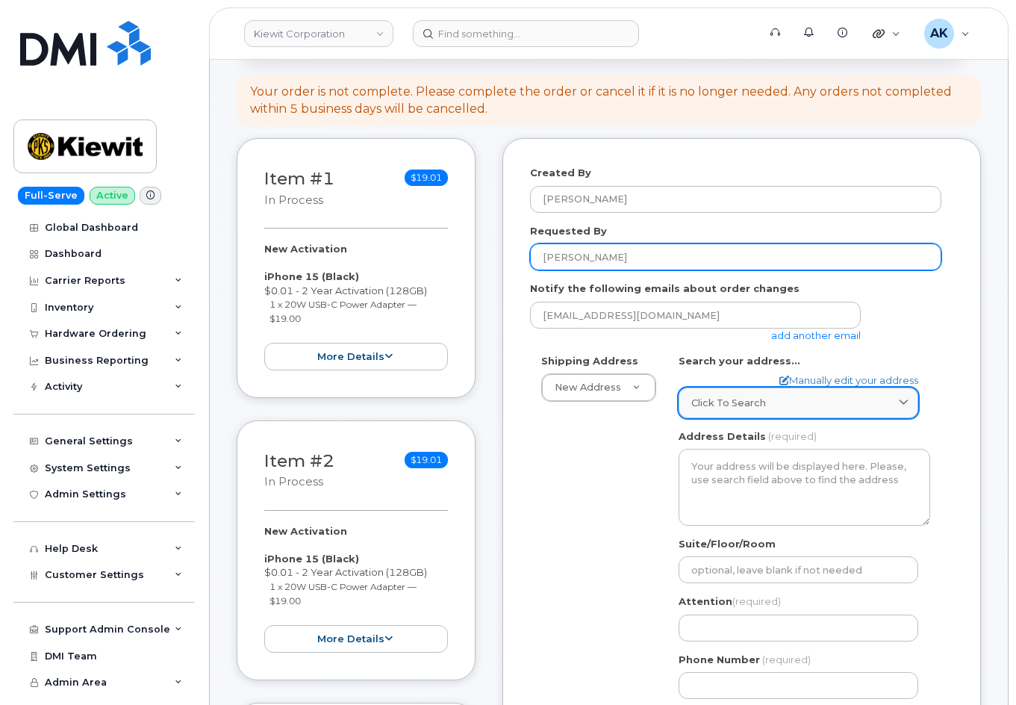
type input "[PERSON_NAME]"
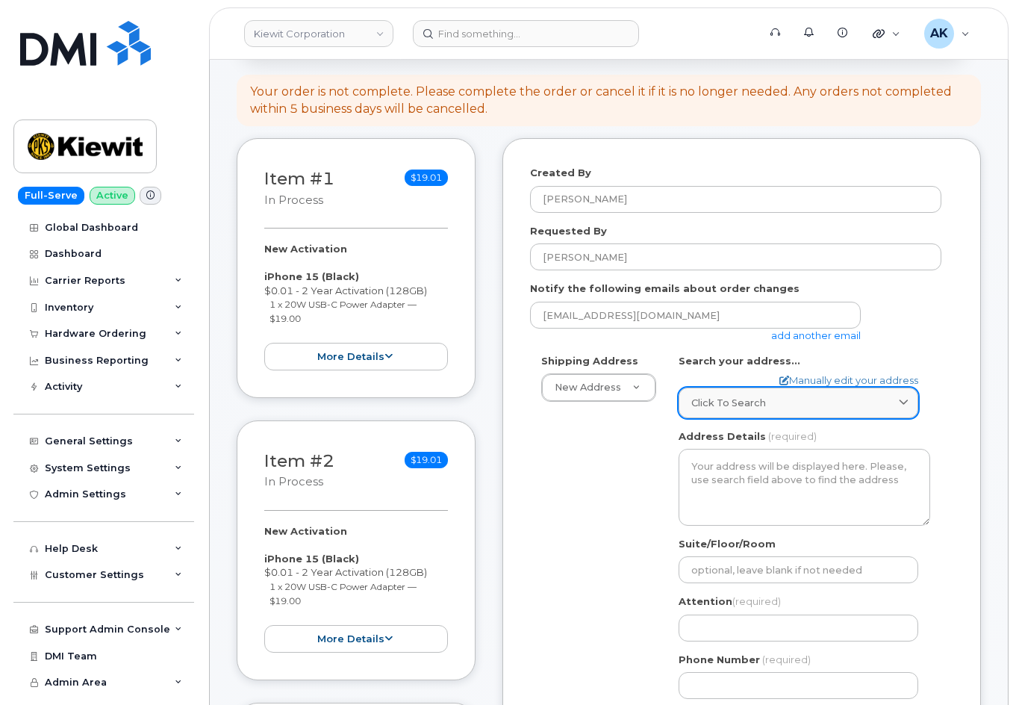
click at [693, 406] on span "Click to search" at bounding box center [729, 403] width 75 height 14
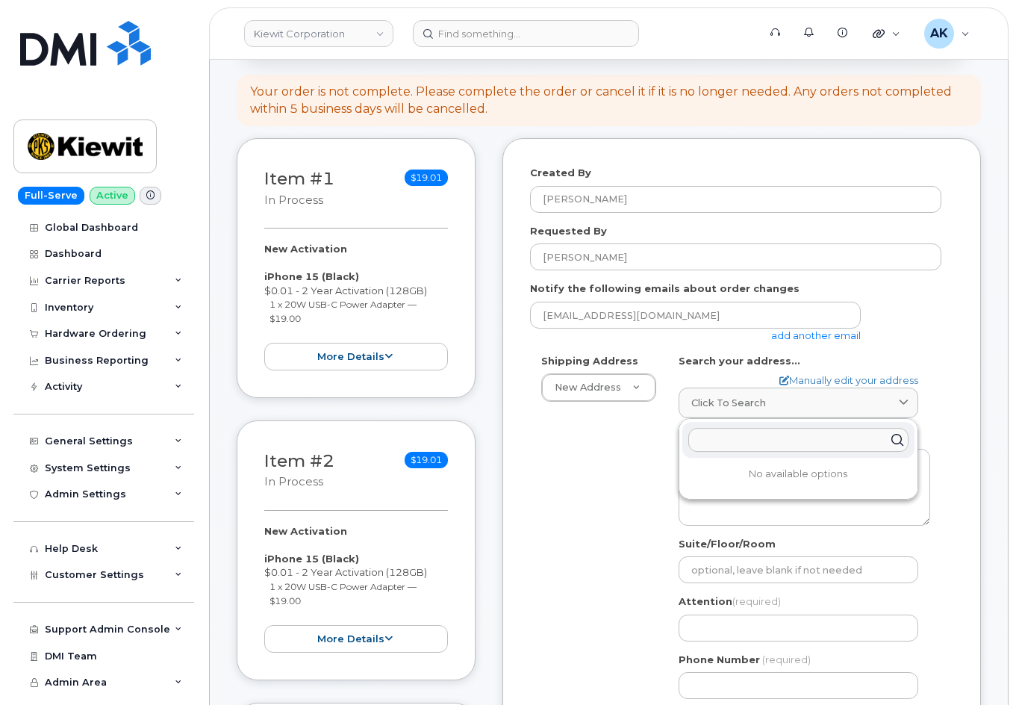
click at [808, 441] on input "text" at bounding box center [799, 440] width 220 height 24
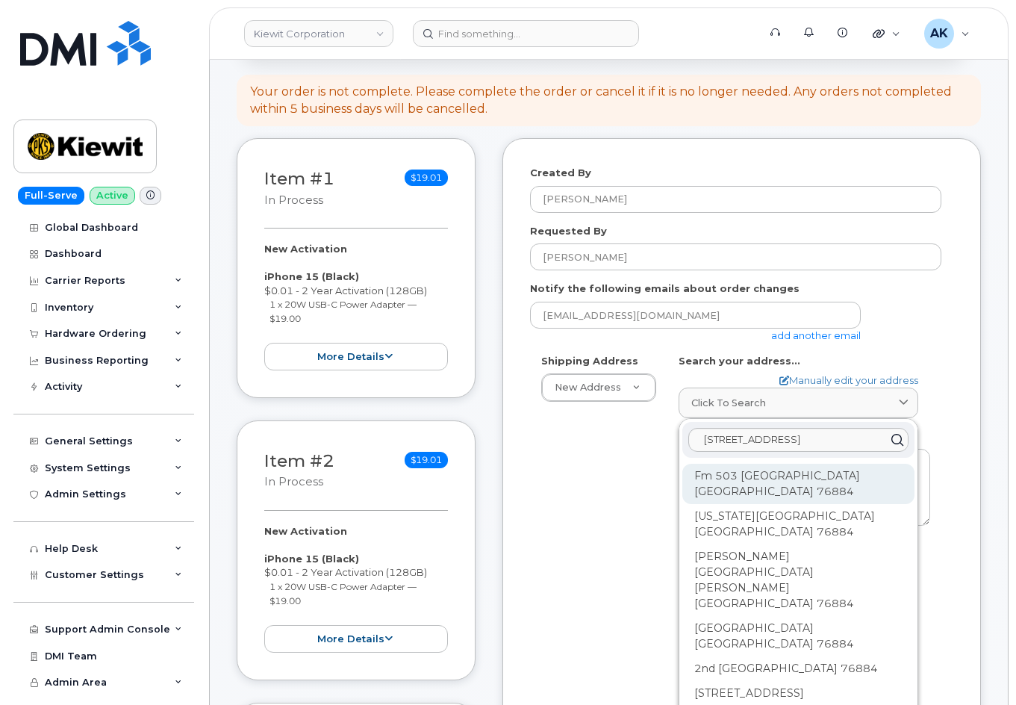
click at [786, 473] on div "Fm 503 Valera TX 76884" at bounding box center [799, 484] width 232 height 40
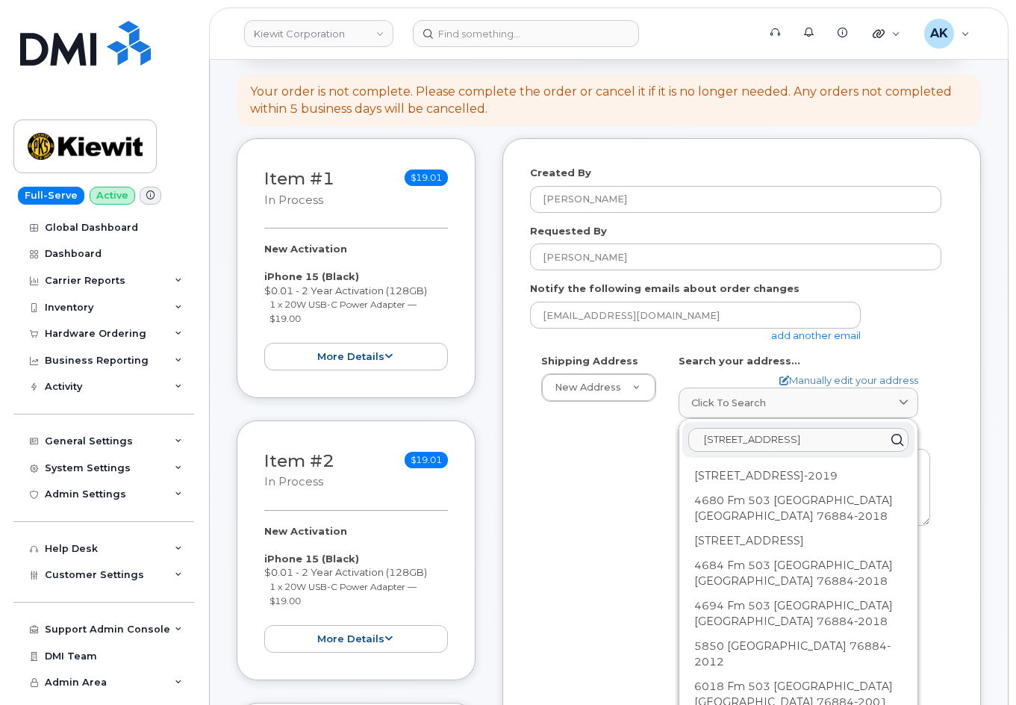
click at [863, 440] on input "6725 farm 503 valera tx 76884" at bounding box center [799, 440] width 220 height 24
drag, startPoint x: 864, startPoint y: 441, endPoint x: 836, endPoint y: 437, distance: 28.6
click at [836, 437] on input "6725 farm 503 valera tx 76884" at bounding box center [799, 440] width 220 height 24
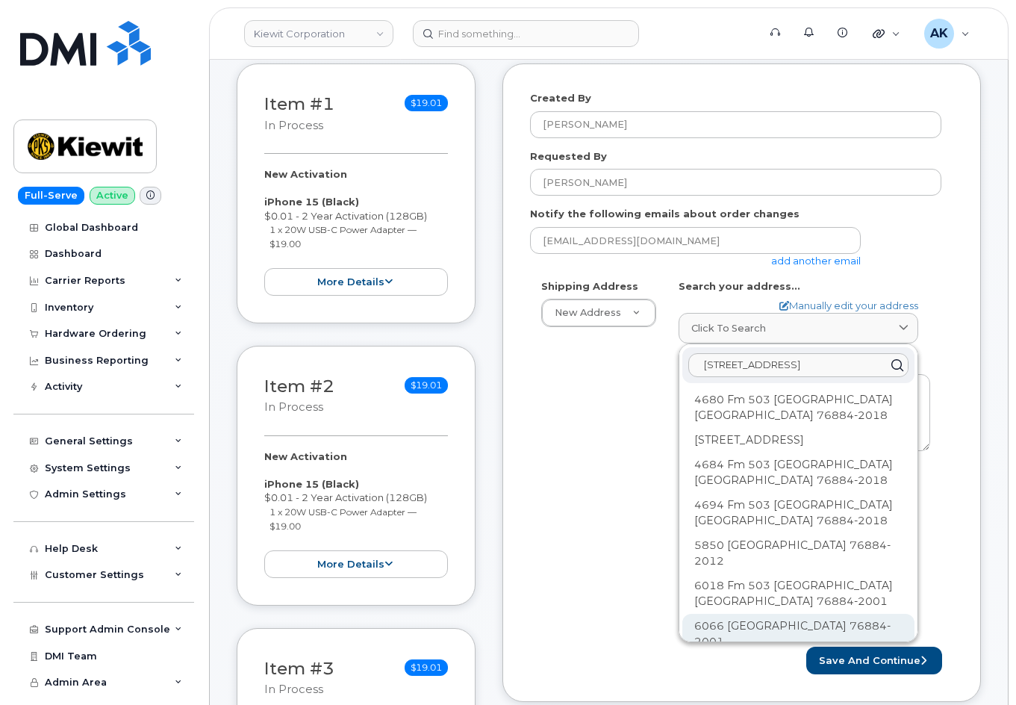
scroll to position [0, 0]
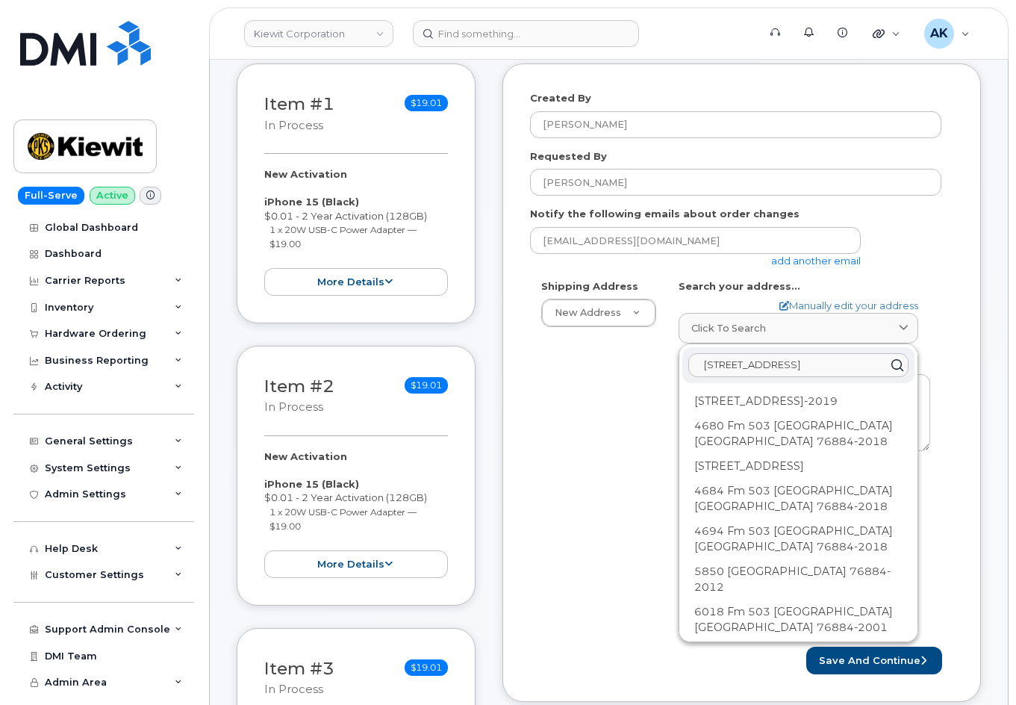
click at [861, 367] on input "6725 farm 503 valera tx 76884" at bounding box center [799, 365] width 220 height 24
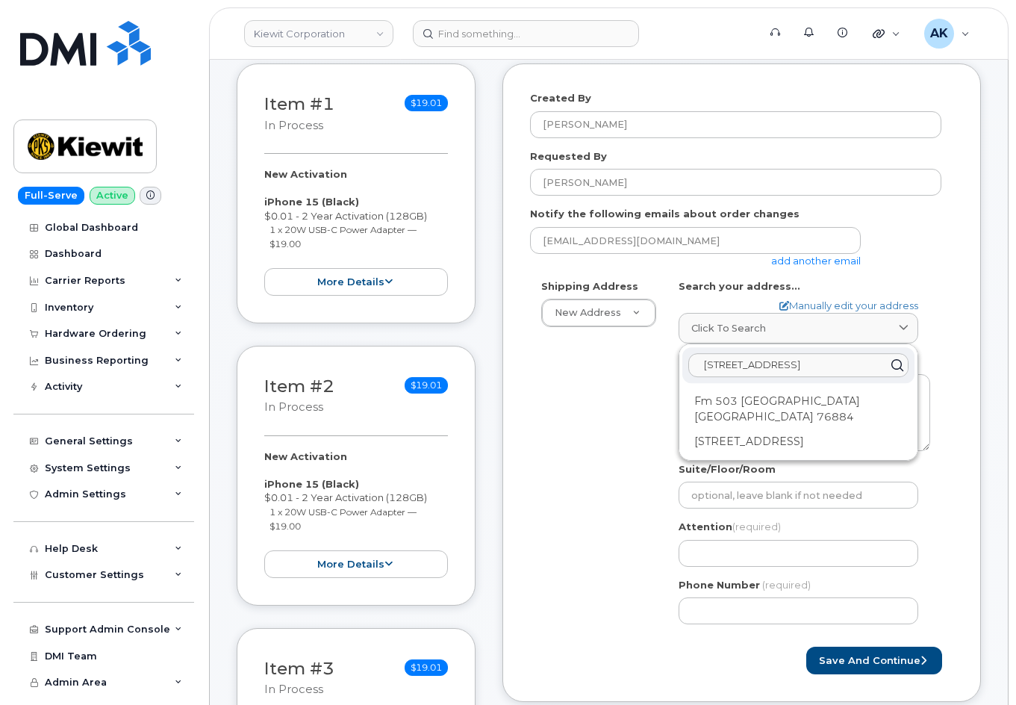
click at [849, 367] on input "6725 farm 503 valera tx" at bounding box center [799, 365] width 220 height 24
click at [833, 366] on input "6725 farm 503 valera tx" at bounding box center [799, 365] width 220 height 24
paste input "76884"
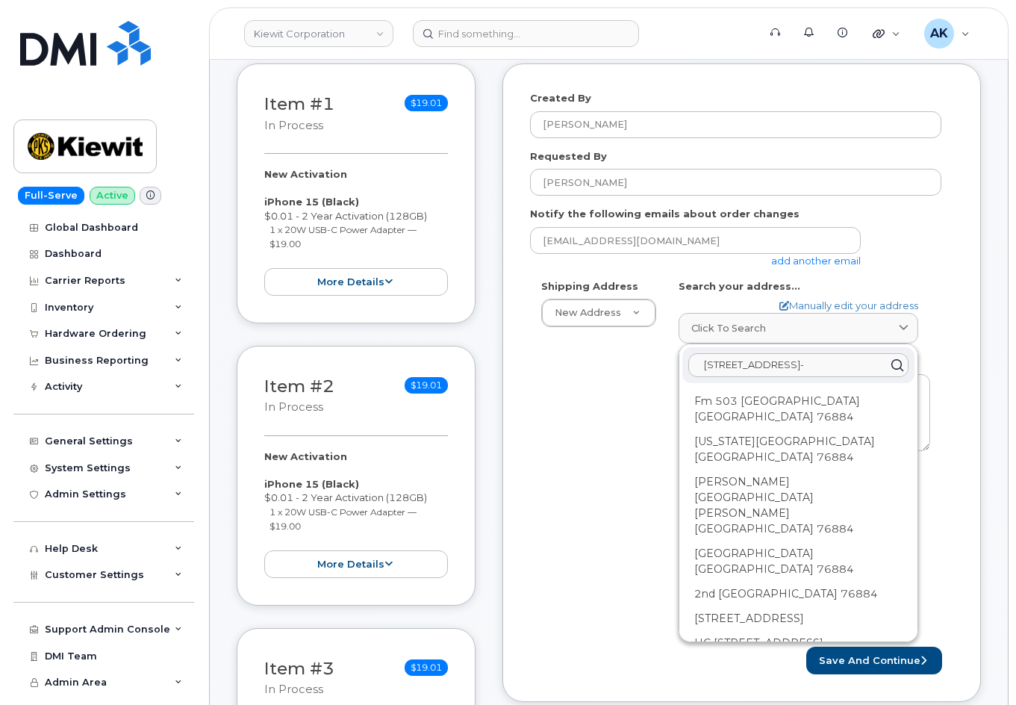
drag, startPoint x: 728, startPoint y: 364, endPoint x: 698, endPoint y: 364, distance: 30.6
click at [698, 364] on input "6725 farm 503 valera tx 76884-" at bounding box center [799, 365] width 220 height 24
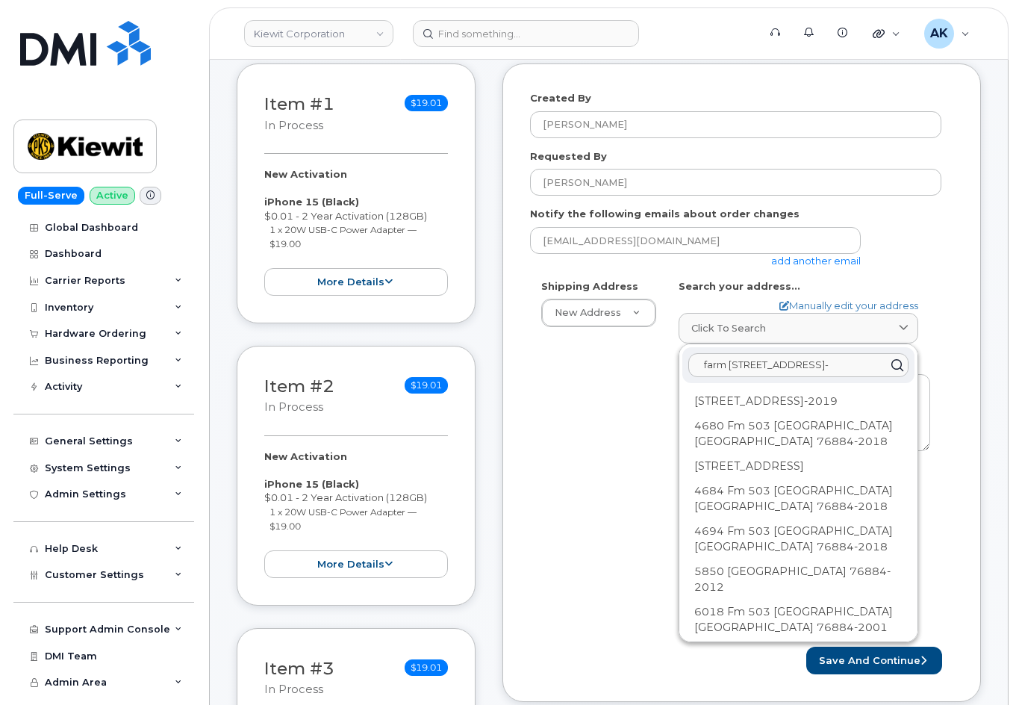
click at [841, 366] on input "farm 503 valera tx 76884-" at bounding box center [799, 365] width 220 height 24
paste input "6725"
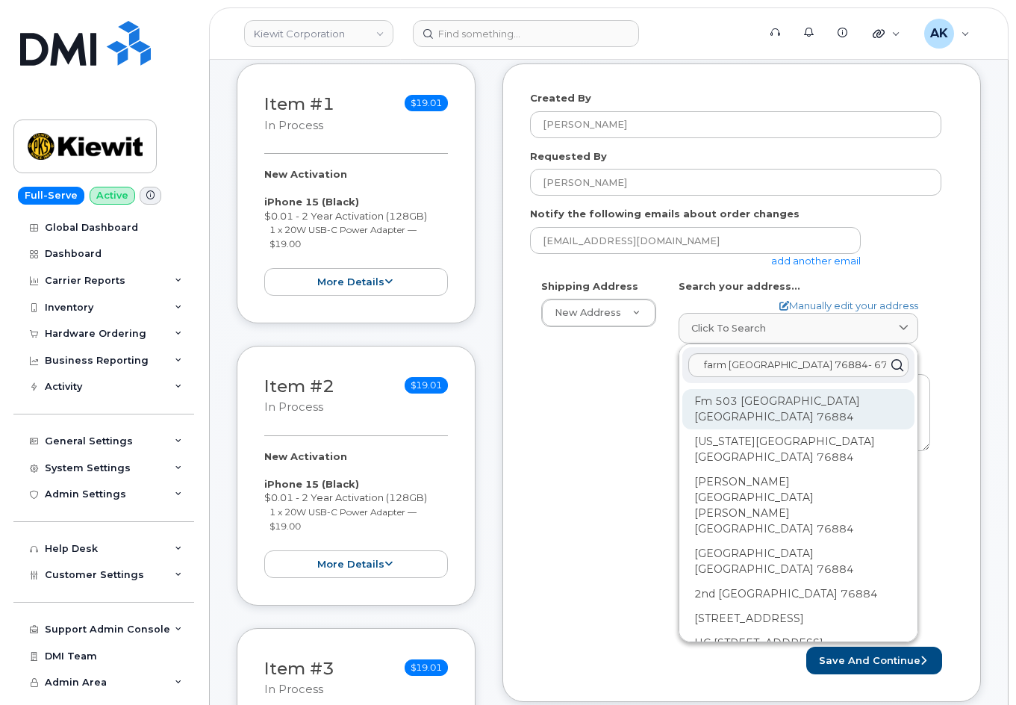
click at [845, 398] on div "Fm 503 Valera TX 76884" at bounding box center [799, 409] width 232 height 40
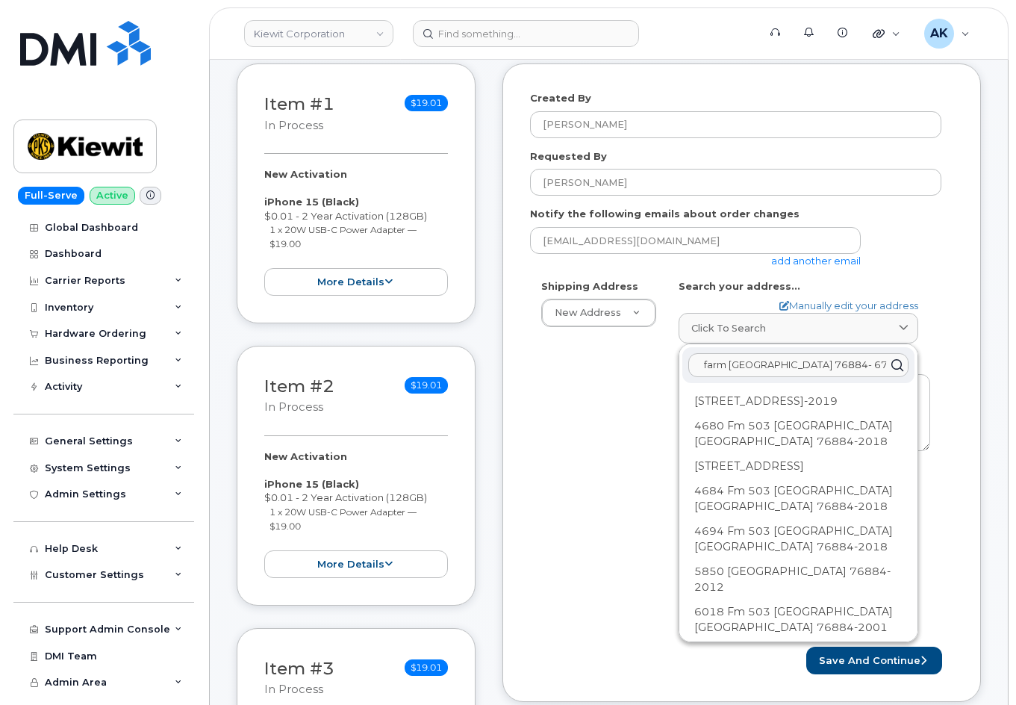
drag, startPoint x: 864, startPoint y: 369, endPoint x: 829, endPoint y: 362, distance: 35.7
click at [829, 362] on input "farm 503 valera tx 76884- 6725" at bounding box center [799, 365] width 220 height 24
click at [707, 370] on input "farm 503 valera tx 76884" at bounding box center [799, 365] width 220 height 24
click at [834, 366] on input "farm 503 valera tx 76884" at bounding box center [799, 365] width 220 height 24
click at [839, 365] on input "farm 503 valera tx 76884" at bounding box center [799, 365] width 220 height 24
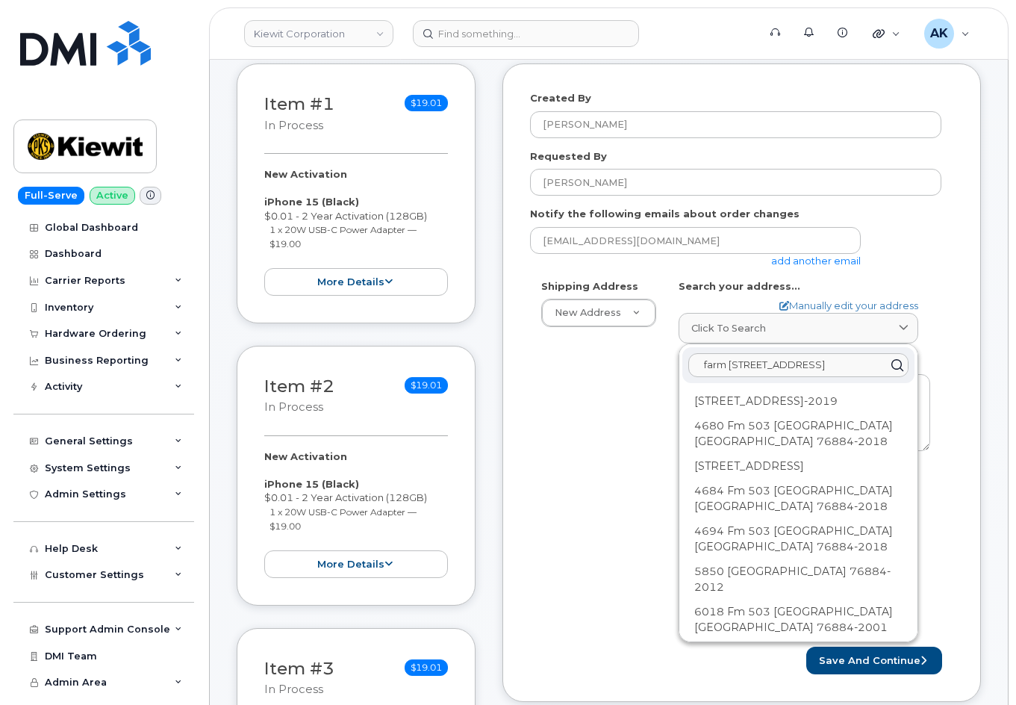
click at [857, 365] on input "farm 503 valera tx 76884" at bounding box center [799, 365] width 220 height 24
click at [702, 367] on input "farm 503 valera tx 76884" at bounding box center [799, 365] width 220 height 24
paste input "6725"
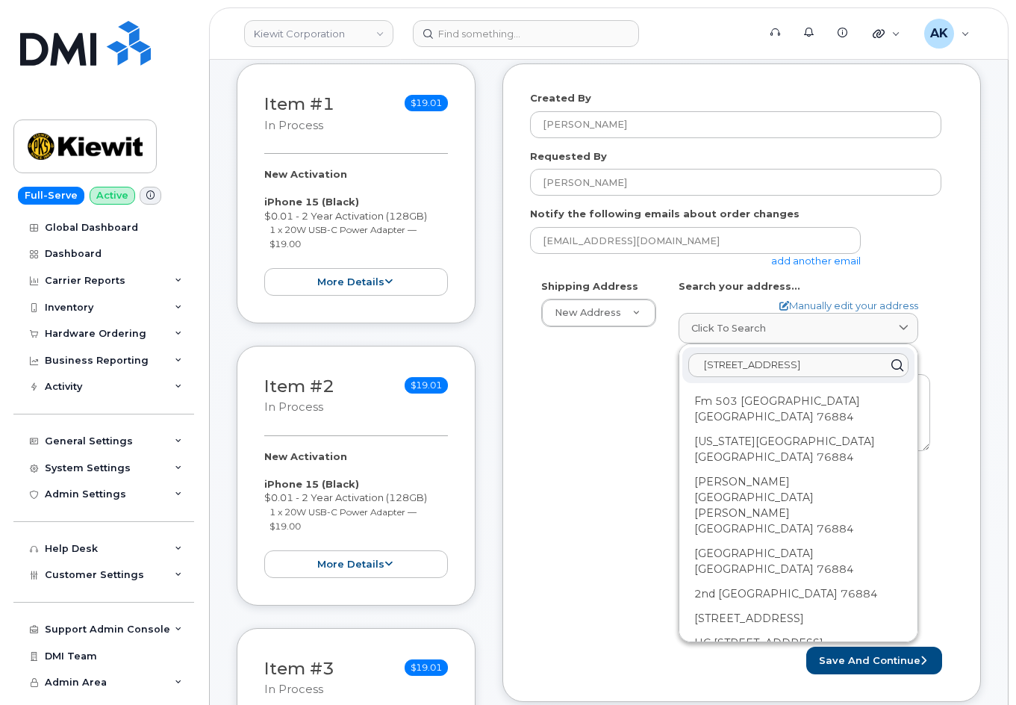
click at [862, 365] on input "6725 farm 503 valera tx 76884" at bounding box center [799, 365] width 220 height 24
drag, startPoint x: 858, startPoint y: 364, endPoint x: 692, endPoint y: 372, distance: 166.7
click at [692, 372] on input "6725 farm 503 valera tx 76884" at bounding box center [799, 365] width 220 height 24
click at [861, 367] on input "6725 farm 503 valera tx 76884" at bounding box center [799, 365] width 220 height 24
click at [951, 381] on div "Shipping Address New Address New Address AB Search your address... Manually edi…" at bounding box center [741, 457] width 423 height 357
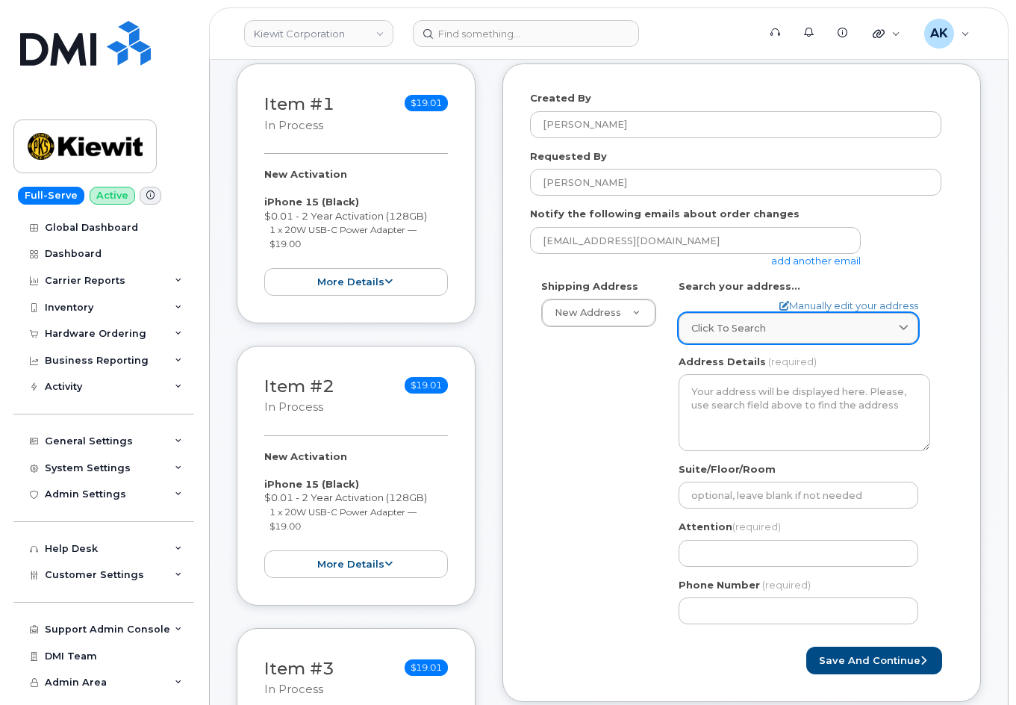
click at [775, 332] on div "Click to search" at bounding box center [799, 328] width 214 height 14
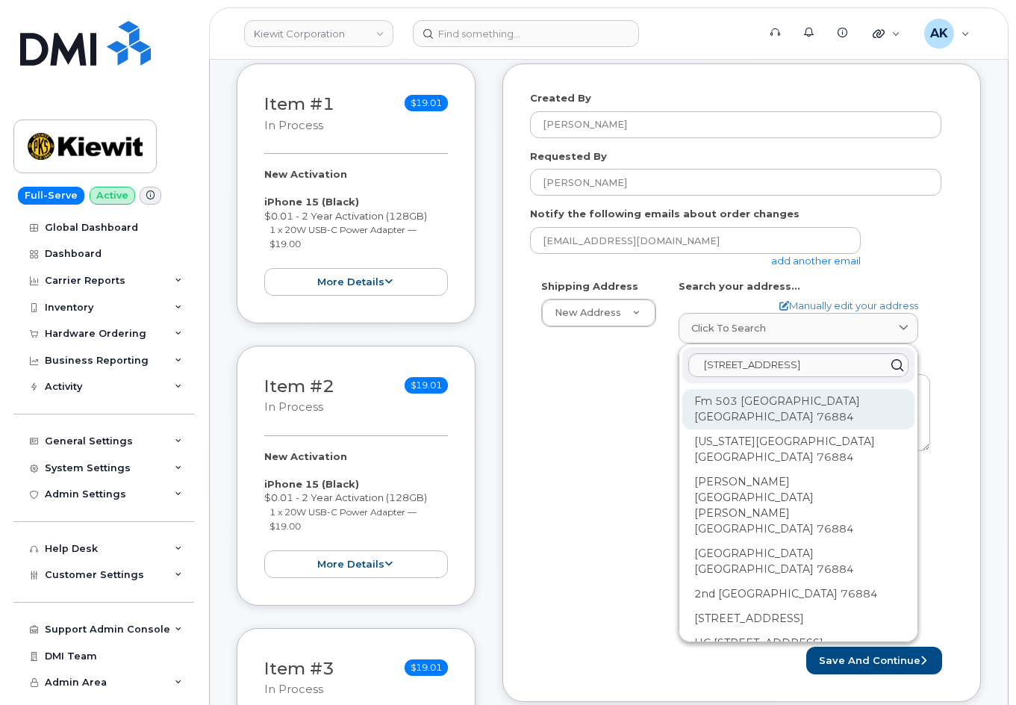
click at [821, 399] on div "Fm 503 Valera TX 76884" at bounding box center [799, 409] width 232 height 40
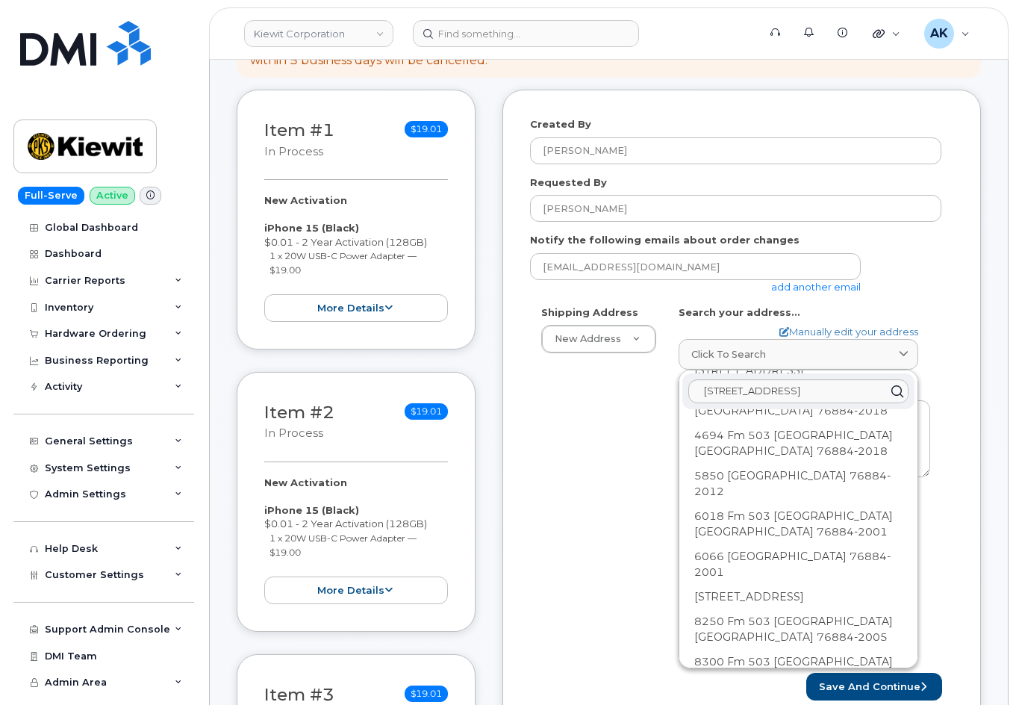
scroll to position [224, 0]
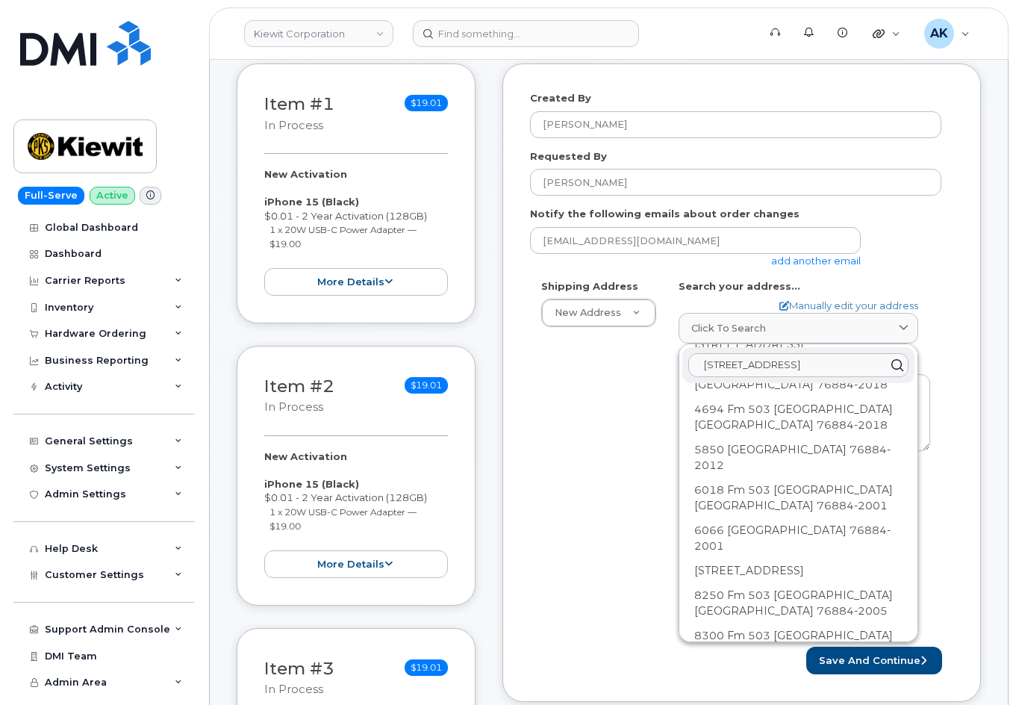
click at [746, 360] on input "6725 farm 503 valera tx 76884" at bounding box center [799, 365] width 220 height 24
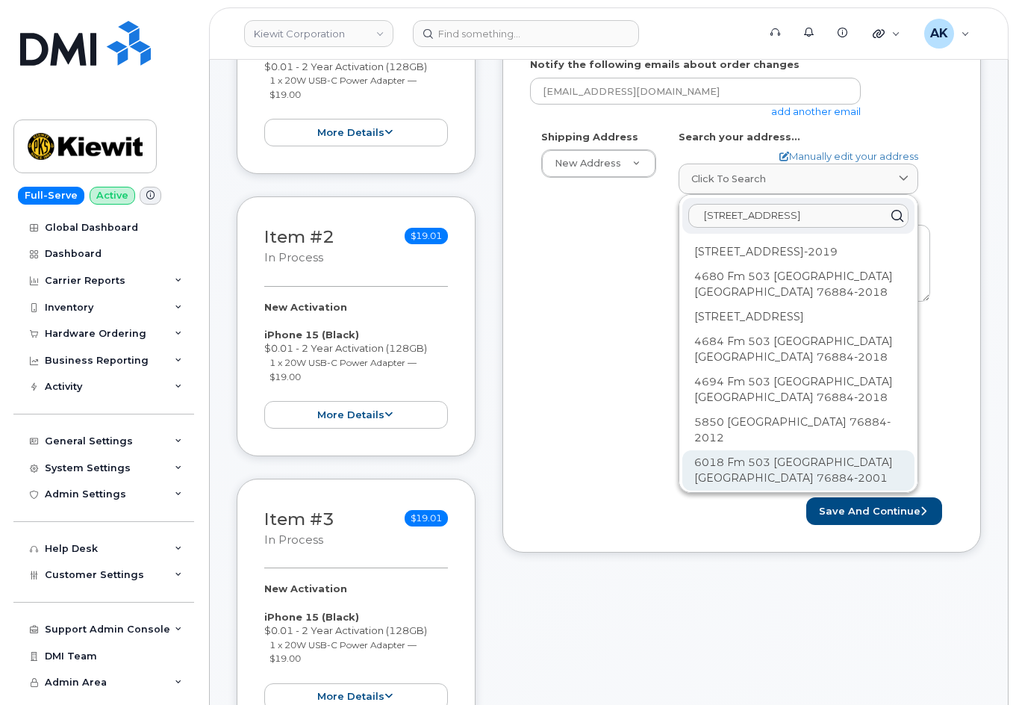
scroll to position [299, 0]
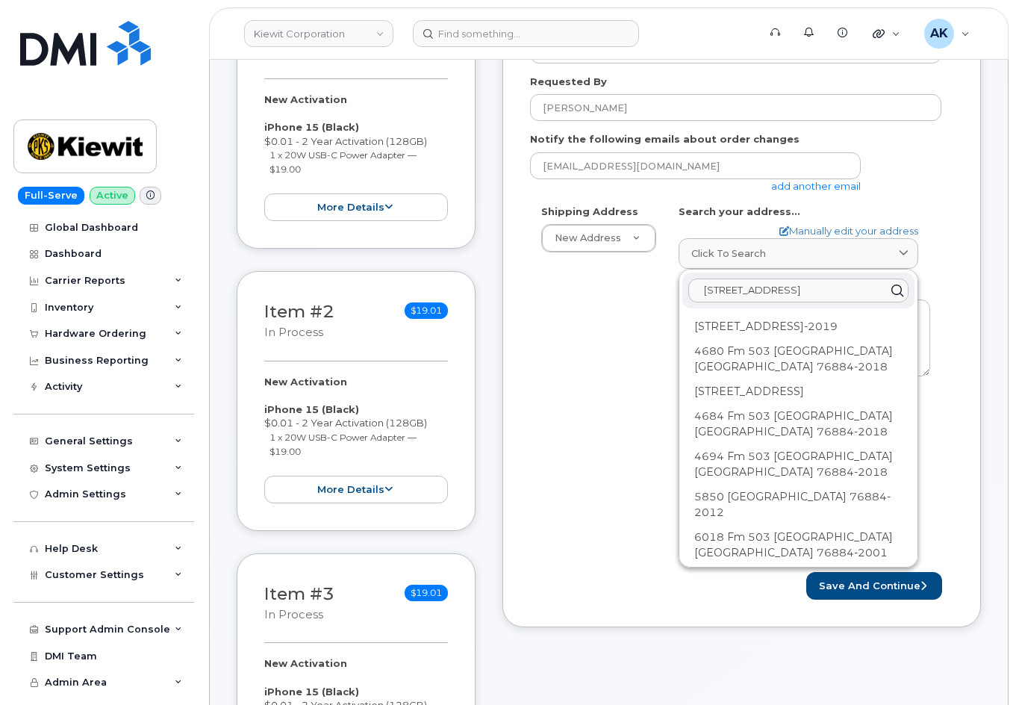
click at [735, 293] on input "6725 farm 503 valera tx 76884" at bounding box center [799, 291] width 220 height 24
click at [729, 291] on input "6725 farm 503 valera tx 76884" at bounding box center [799, 291] width 220 height 24
click at [736, 291] on input "6725 farm 503 valera tx 76884" at bounding box center [799, 291] width 220 height 24
click at [866, 282] on input "6725 farm 503 valera tx 76884" at bounding box center [799, 291] width 220 height 24
drag, startPoint x: 866, startPoint y: 282, endPoint x: 637, endPoint y: 302, distance: 229.4
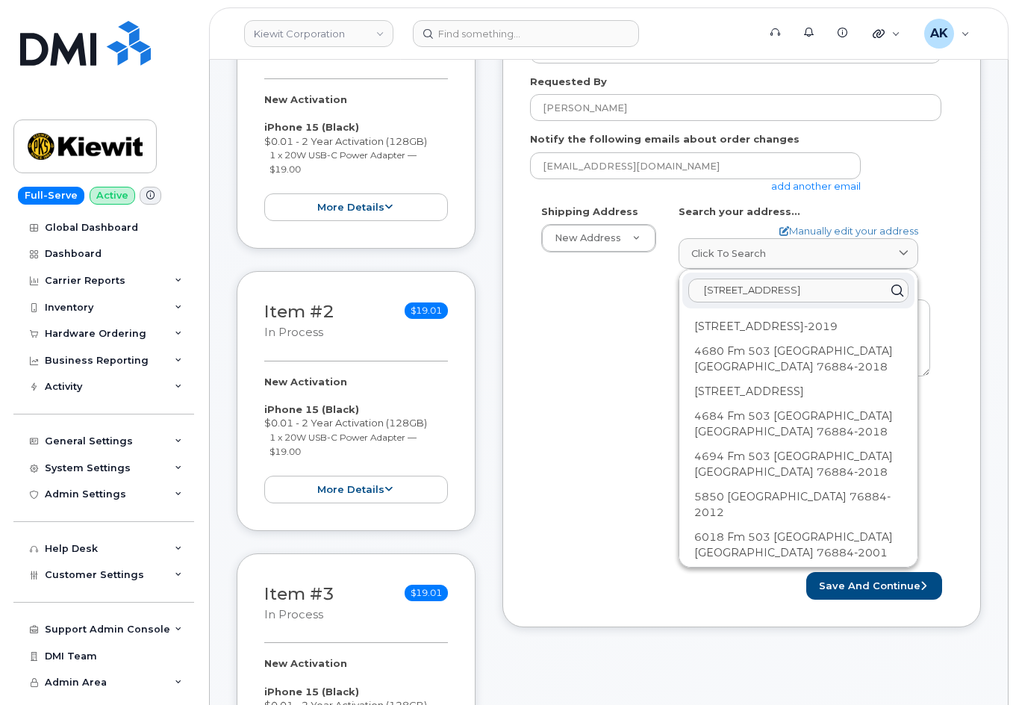
click at [637, 302] on div "Shipping Address New Address New Address AB Search your address... Manually edi…" at bounding box center [736, 383] width 412 height 357
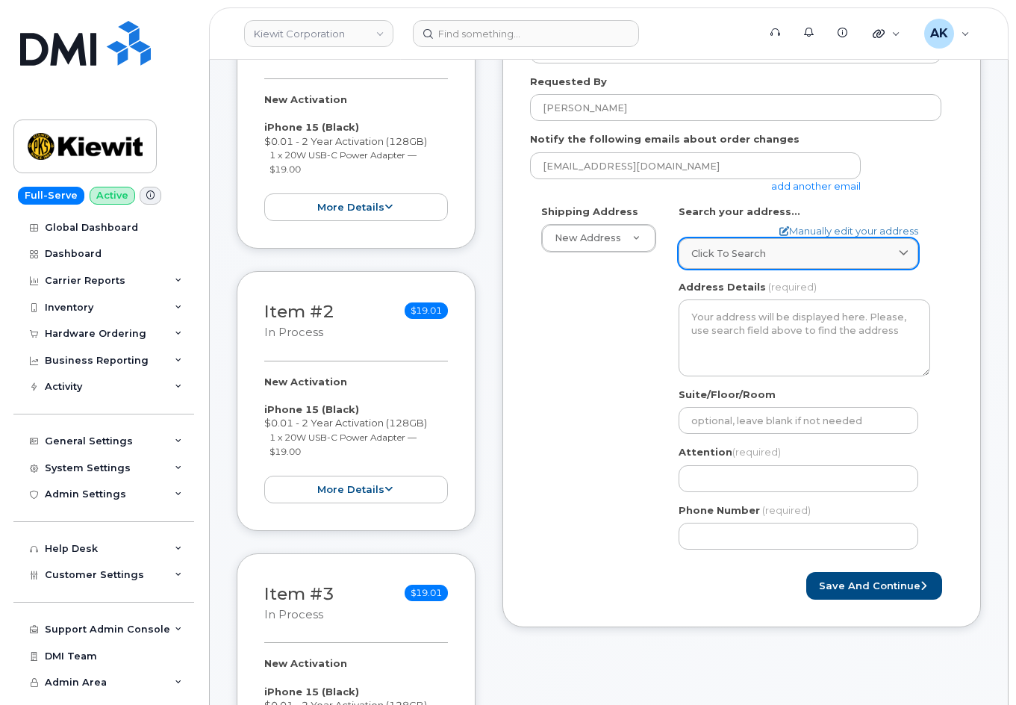
click at [740, 261] on link "Click to search" at bounding box center [799, 253] width 240 height 31
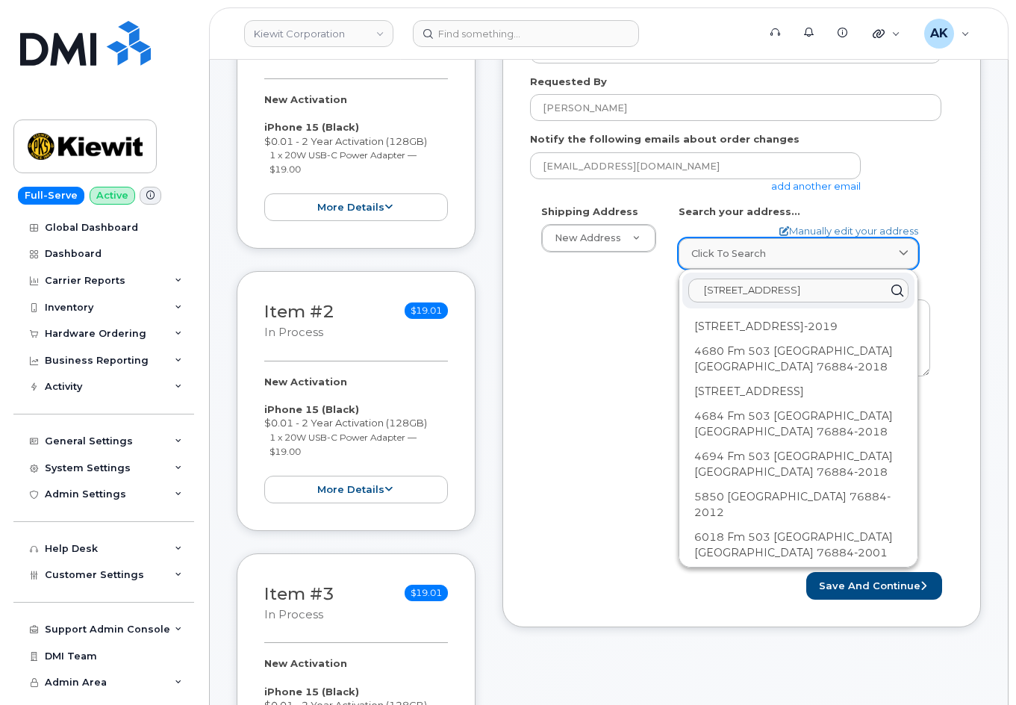
paste input "FM503"
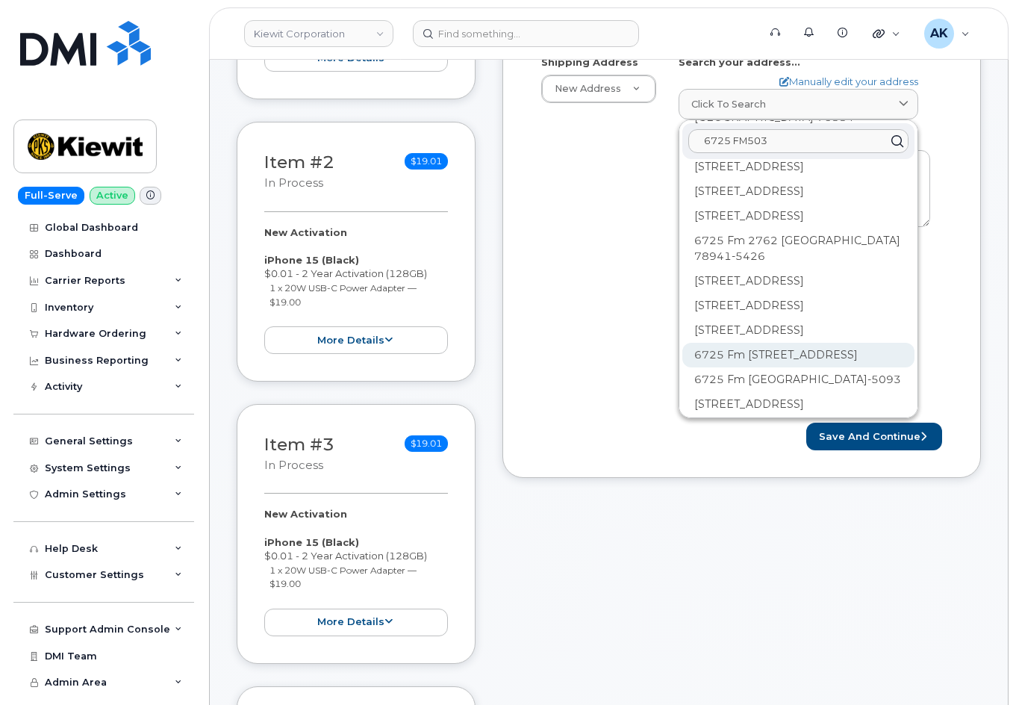
scroll to position [0, 0]
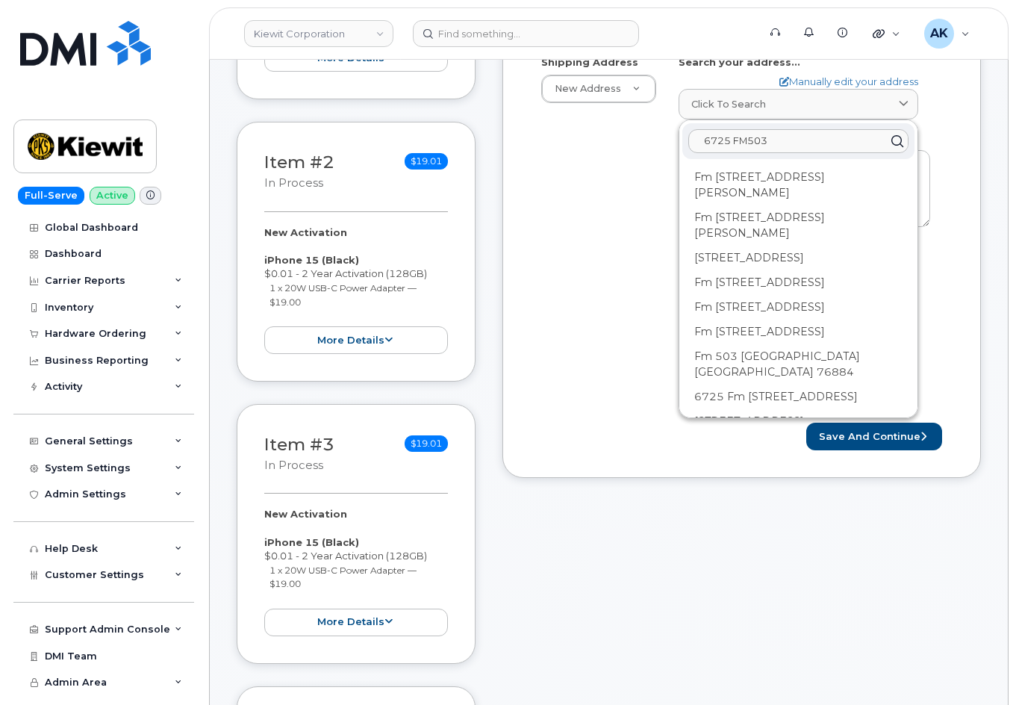
drag, startPoint x: 781, startPoint y: 146, endPoint x: 607, endPoint y: 149, distance: 174.0
click at [607, 149] on div "Shipping Address New Address New Address AB Search your address... Manually edi…" at bounding box center [736, 233] width 412 height 357
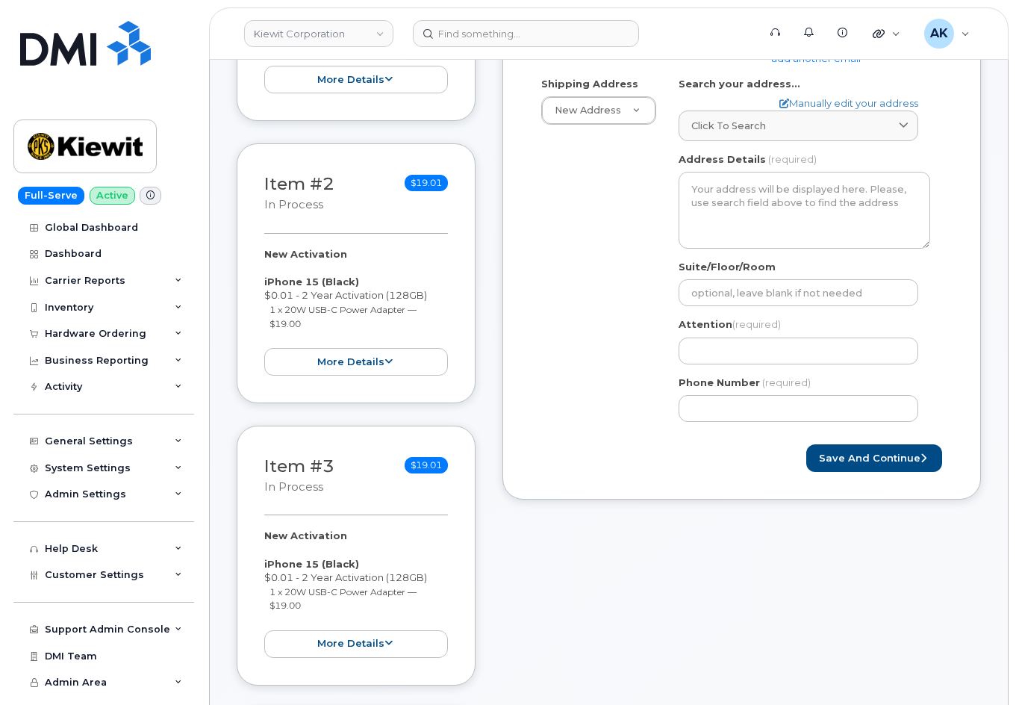
scroll to position [299, 0]
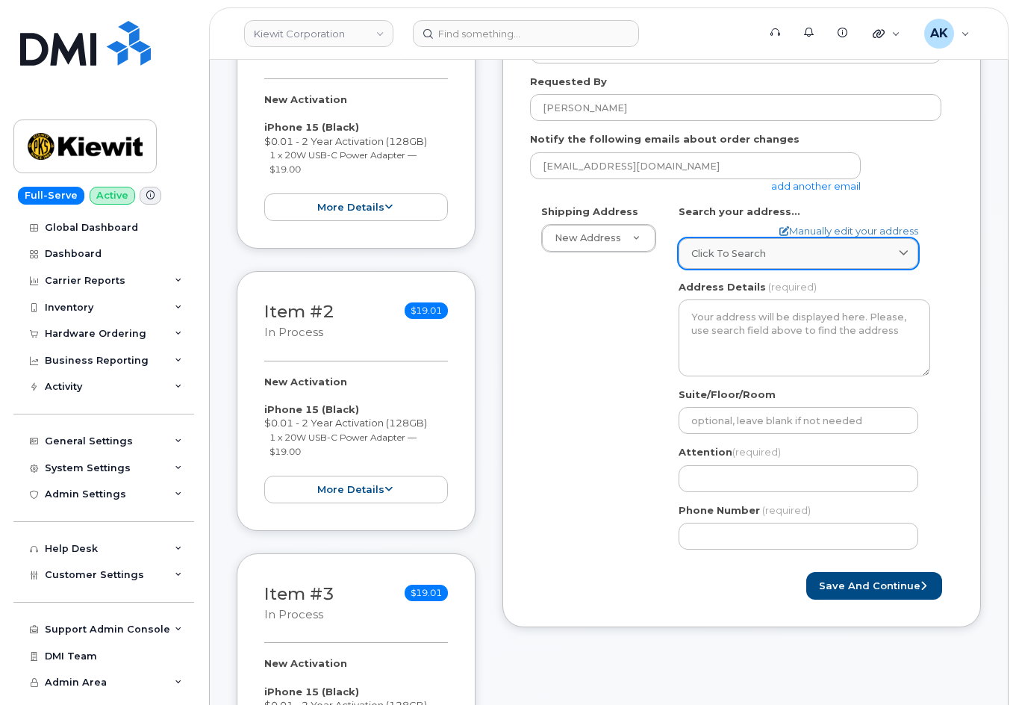
drag, startPoint x: 780, startPoint y: 249, endPoint x: 789, endPoint y: 250, distance: 9.8
click at [786, 248] on div "Click to search" at bounding box center [799, 253] width 214 height 14
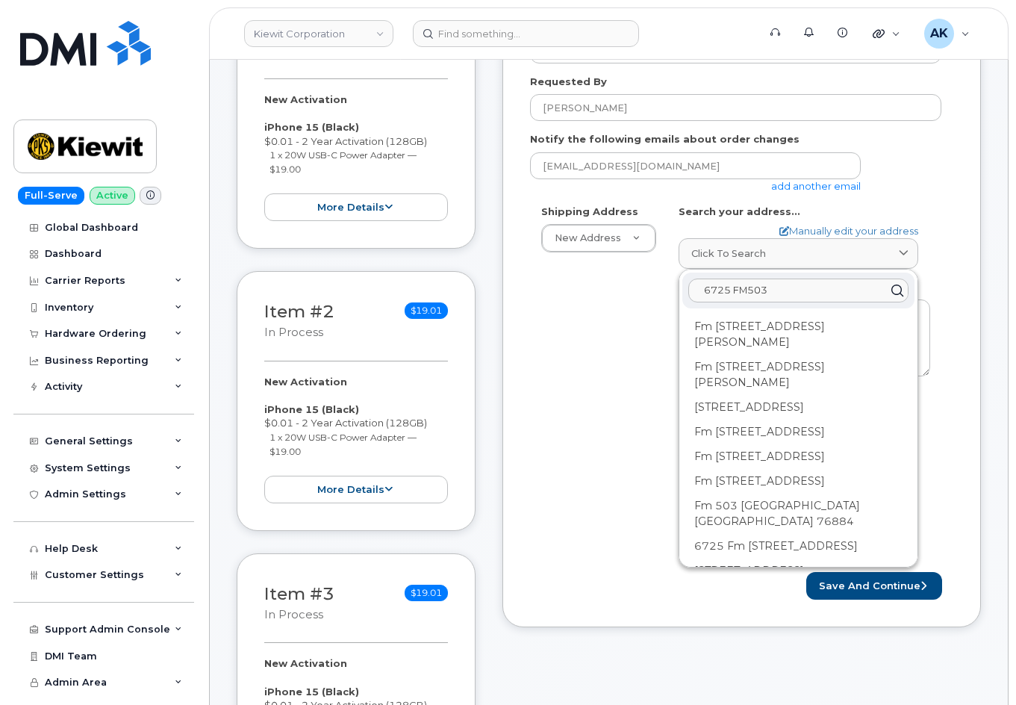
paste input "farm 503 valera,texas 76884"
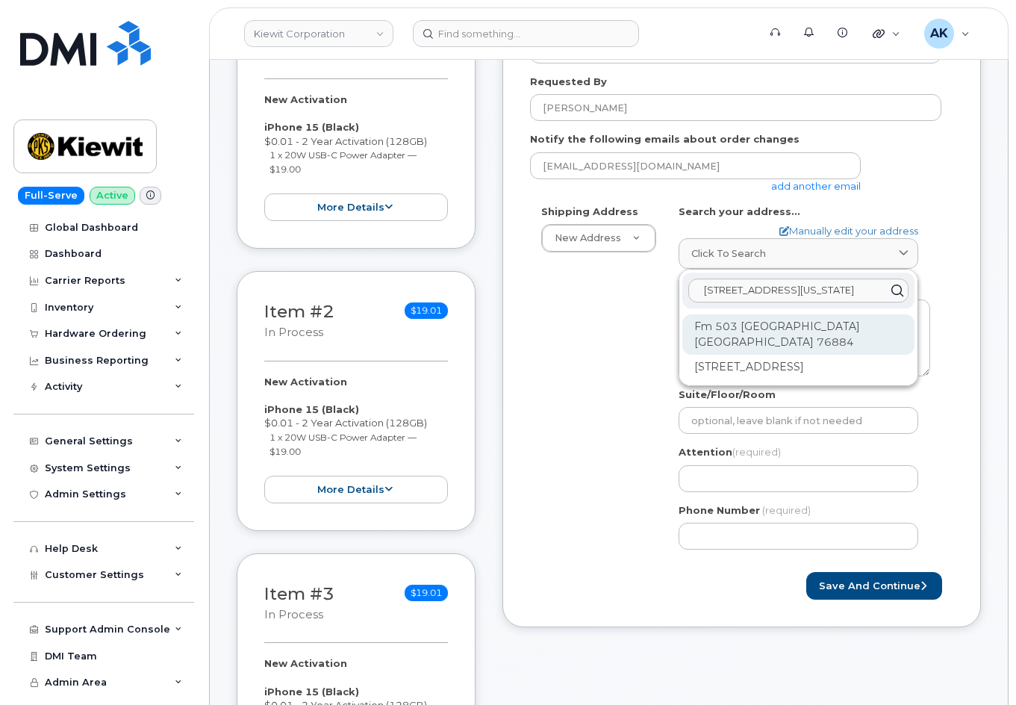
type input "6725 farm 503 valera,texas 76884"
click at [806, 331] on div "Fm 503 Valera TX 76884" at bounding box center [799, 334] width 232 height 40
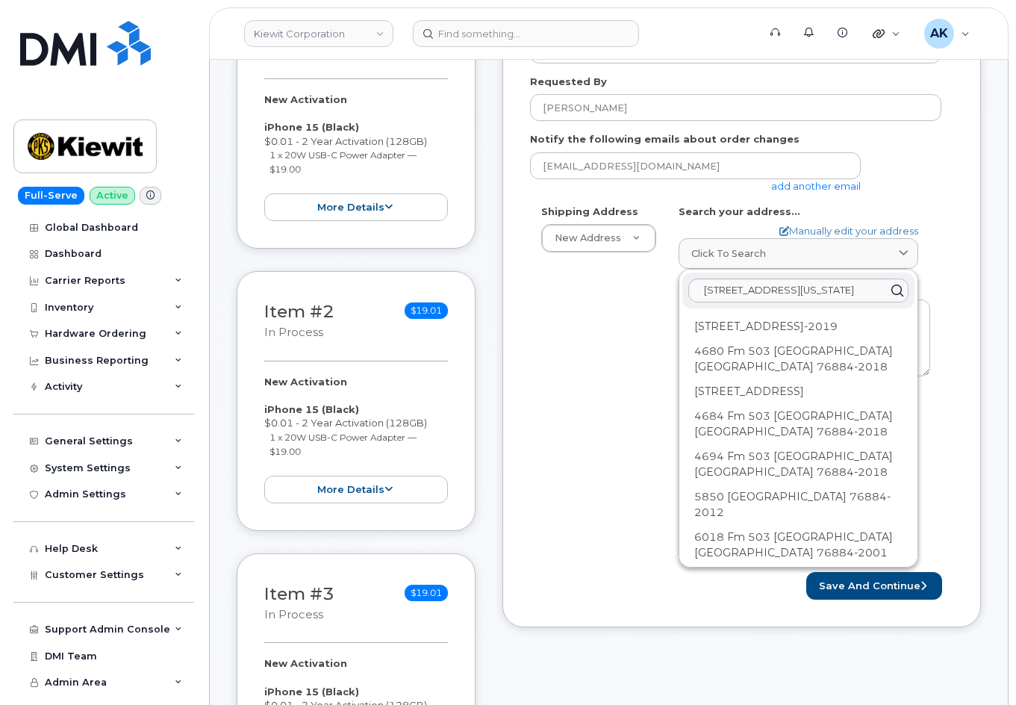
drag, startPoint x: 618, startPoint y: 367, endPoint x: 621, endPoint y: 291, distance: 76.2
click at [618, 367] on div "Shipping Address New Address New Address AB Search your address... Manually edi…" at bounding box center [736, 383] width 412 height 357
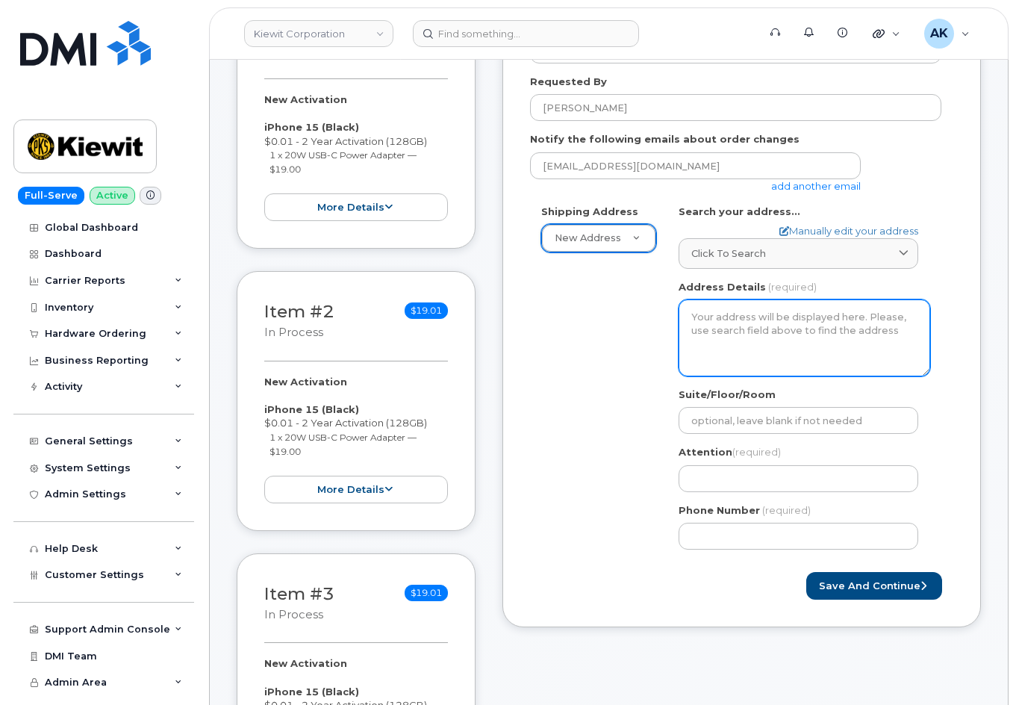
click at [713, 327] on textarea "Address Details" at bounding box center [805, 337] width 252 height 76
click at [749, 319] on textarea "Address Details" at bounding box center [805, 337] width 252 height 76
click at [782, 329] on textarea "Address Details" at bounding box center [805, 337] width 252 height 76
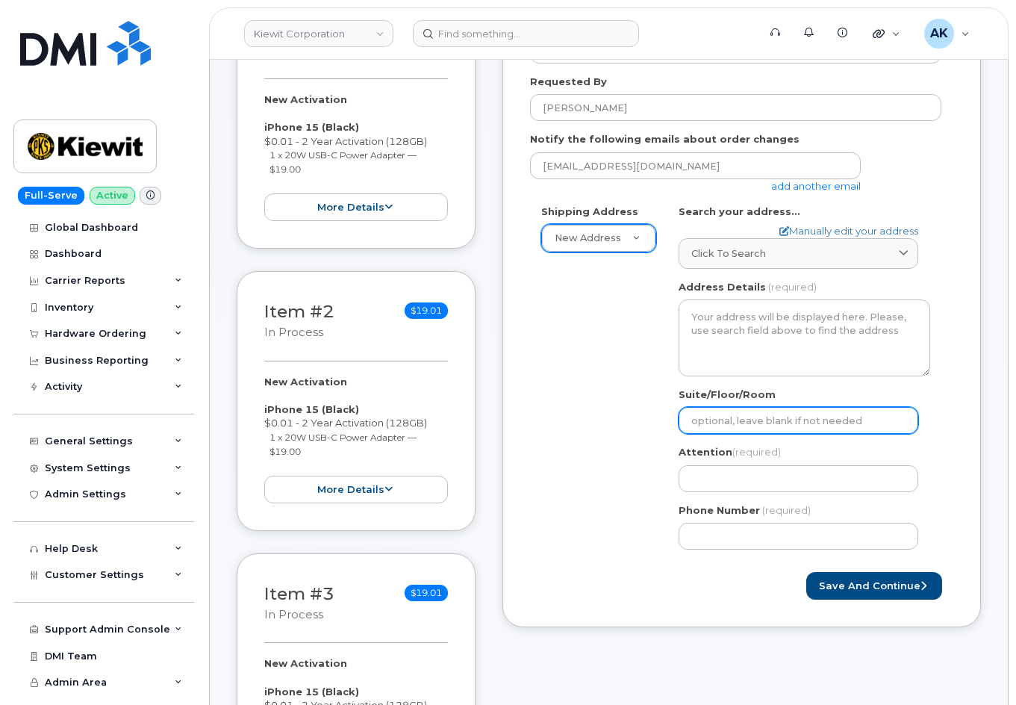
click at [779, 420] on input "Suite/Floor/Room" at bounding box center [799, 420] width 240 height 27
click at [780, 231] on icon at bounding box center [785, 231] width 10 height 10
select select
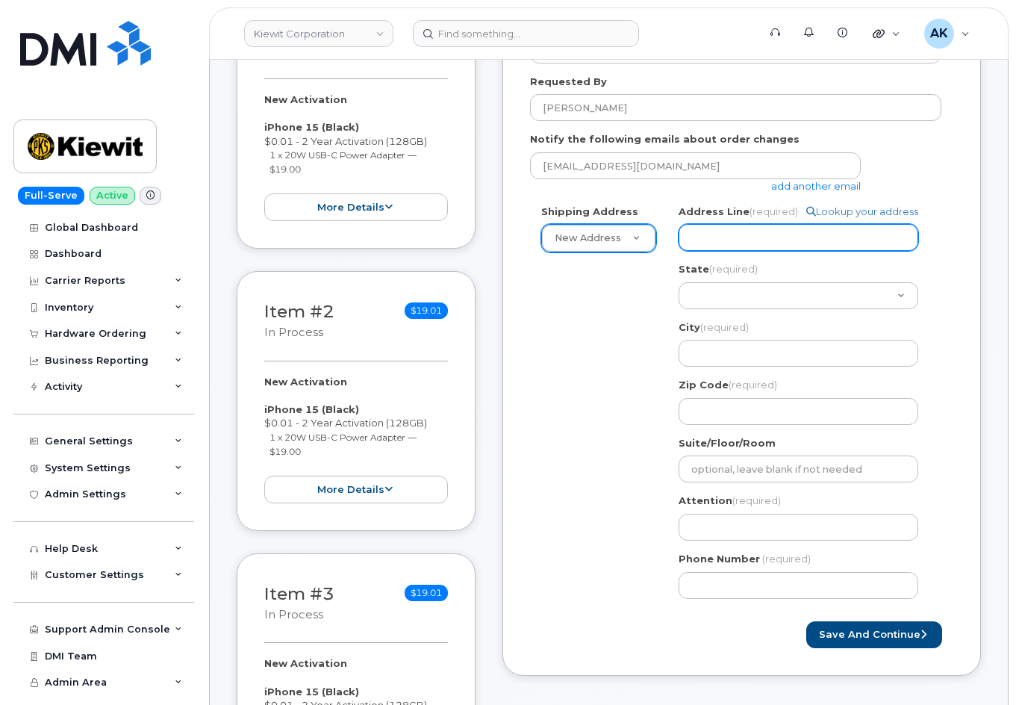
click at [779, 244] on input "Address Line (required)" at bounding box center [799, 237] width 240 height 27
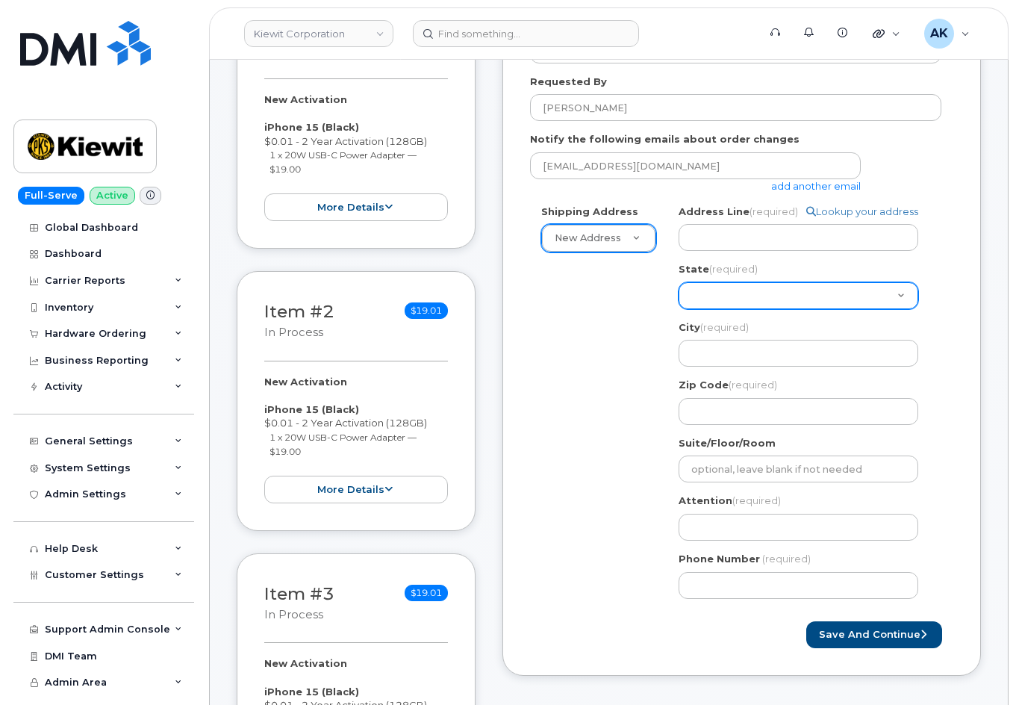
click at [779, 302] on select "Alabama Alaska American Samoa Arizona Arkansas California Colorado Connecticut …" at bounding box center [799, 295] width 240 height 27
select select "TX"
click at [679, 282] on select "Alabama Alaska American Samoa Arizona Arkansas California Colorado Connecticut …" at bounding box center [799, 295] width 240 height 27
click at [639, 370] on div "Shipping Address New Address New Address TX Search your address... Manually edi…" at bounding box center [736, 408] width 412 height 406
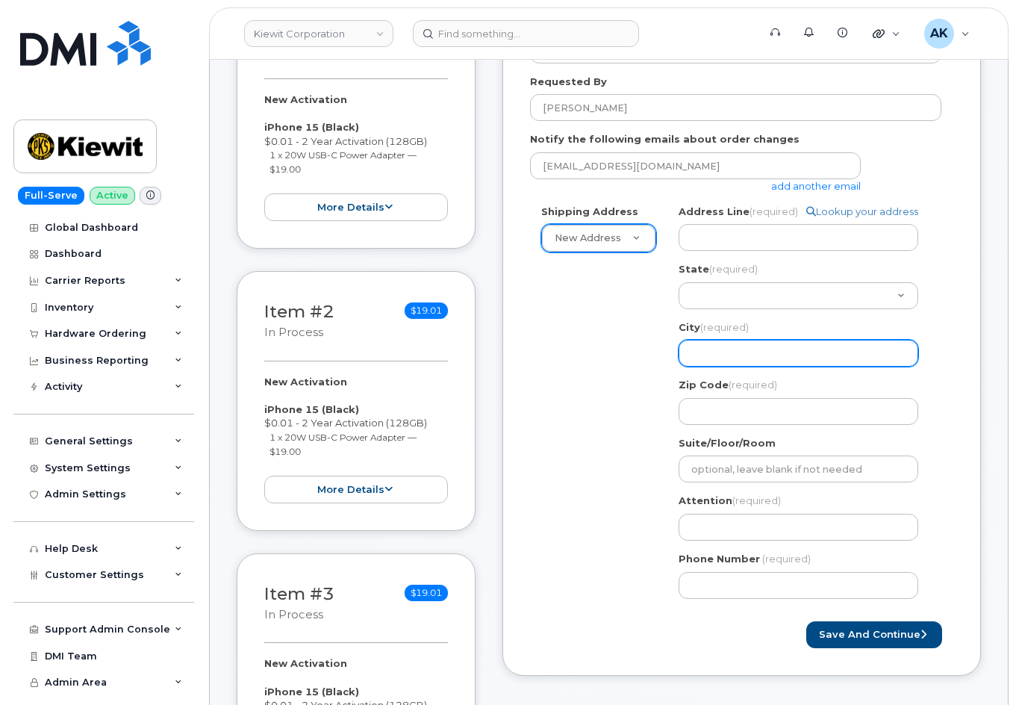
click at [768, 355] on input "City (required)" at bounding box center [799, 353] width 240 height 27
click at [823, 361] on input "City (required)" at bounding box center [799, 353] width 240 height 27
select select
type input "V"
select select
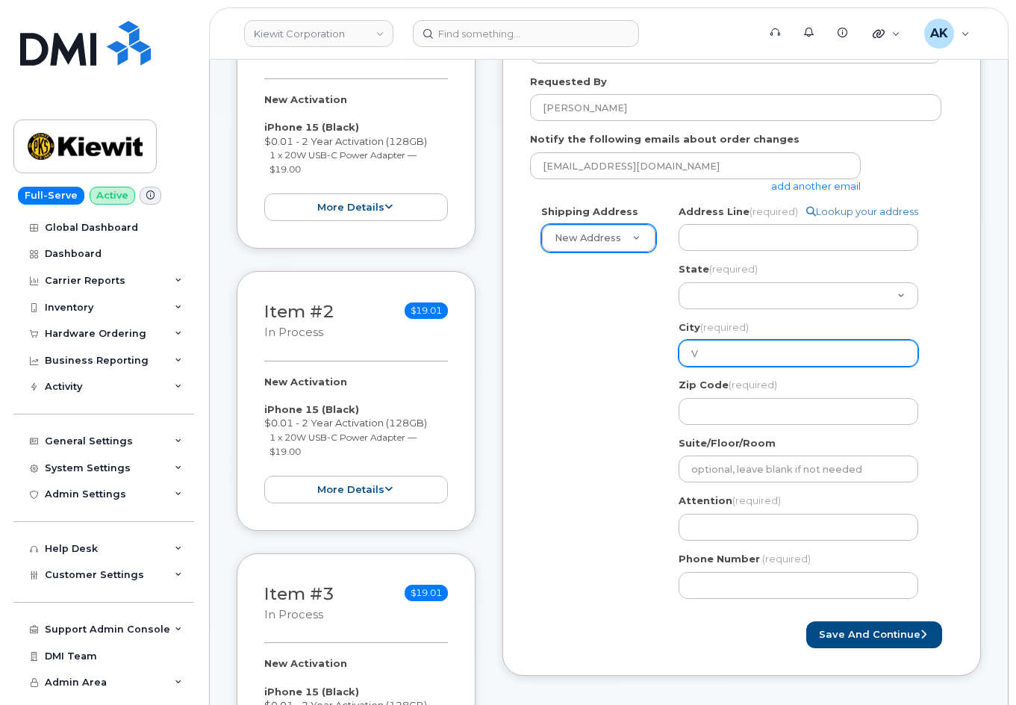
type input "Va"
select select
type input "Val"
select select
type input "Vale"
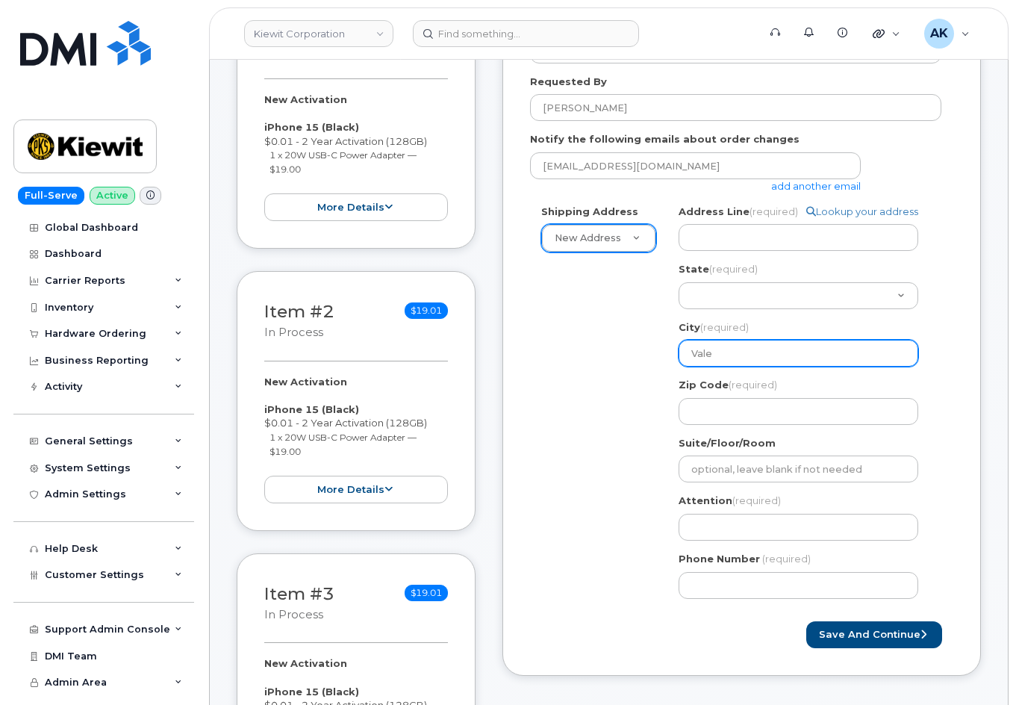
select select
type input "Valer"
select select
type input "Valera"
click at [642, 380] on div "Shipping Address New Address New Address TX Valera Search your address... Manua…" at bounding box center [736, 408] width 412 height 406
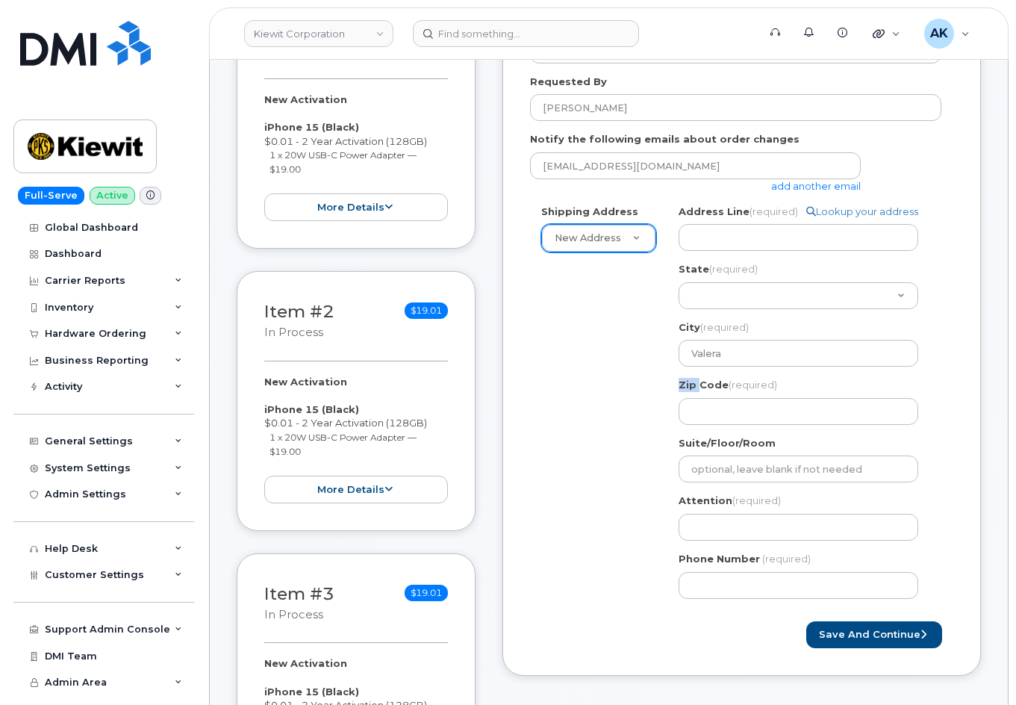
click at [642, 380] on div "Shipping Address New Address New Address TX Valera Search your address... Manua…" at bounding box center [736, 408] width 412 height 406
click at [763, 403] on input "Zip Code (required)" at bounding box center [799, 411] width 240 height 27
click at [750, 410] on input "Zip Code (required)" at bounding box center [799, 411] width 240 height 27
paste input "76884"
select select
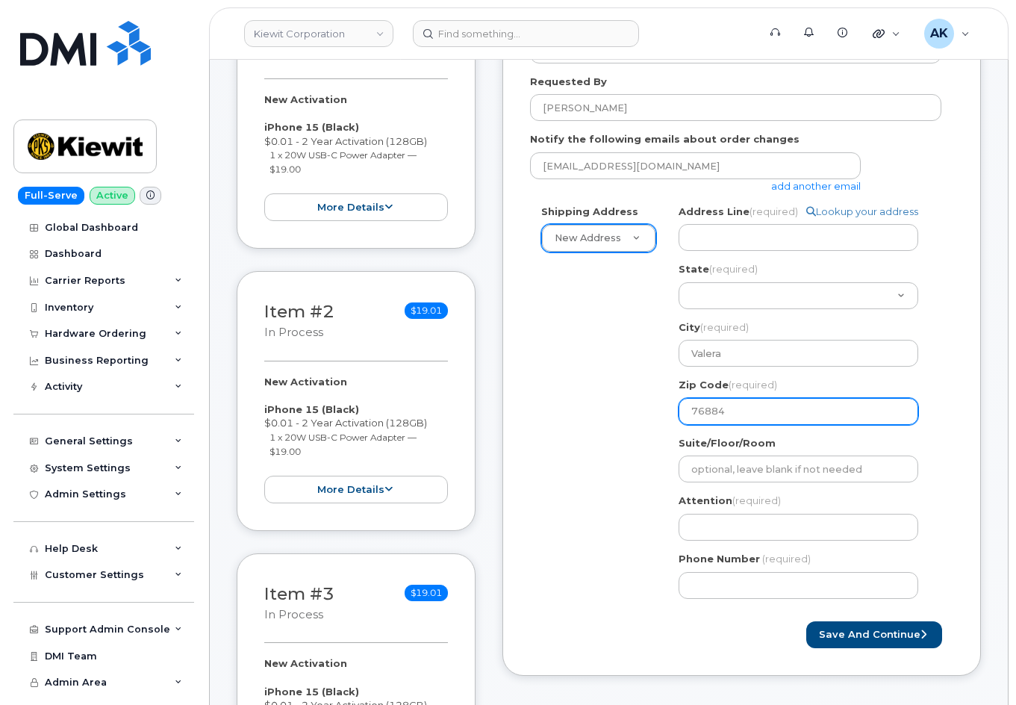
type input "76884"
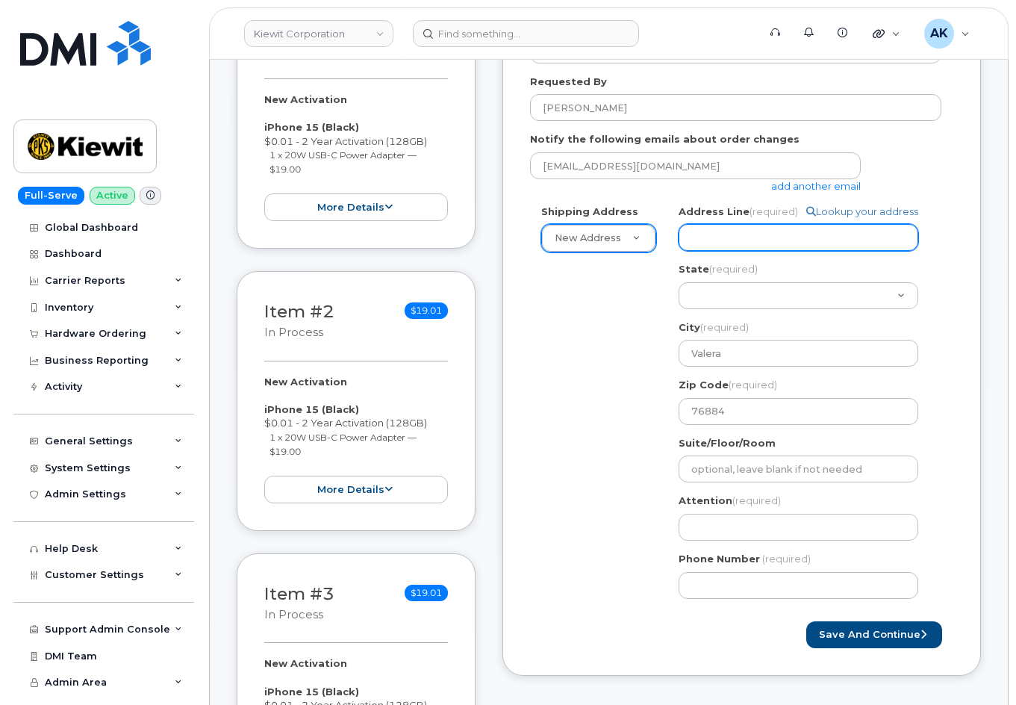
click at [741, 231] on input "Address Line (required)" at bounding box center [799, 237] width 240 height 27
paste input "6725 farm 503"
select select
type input "6725 farm 503"
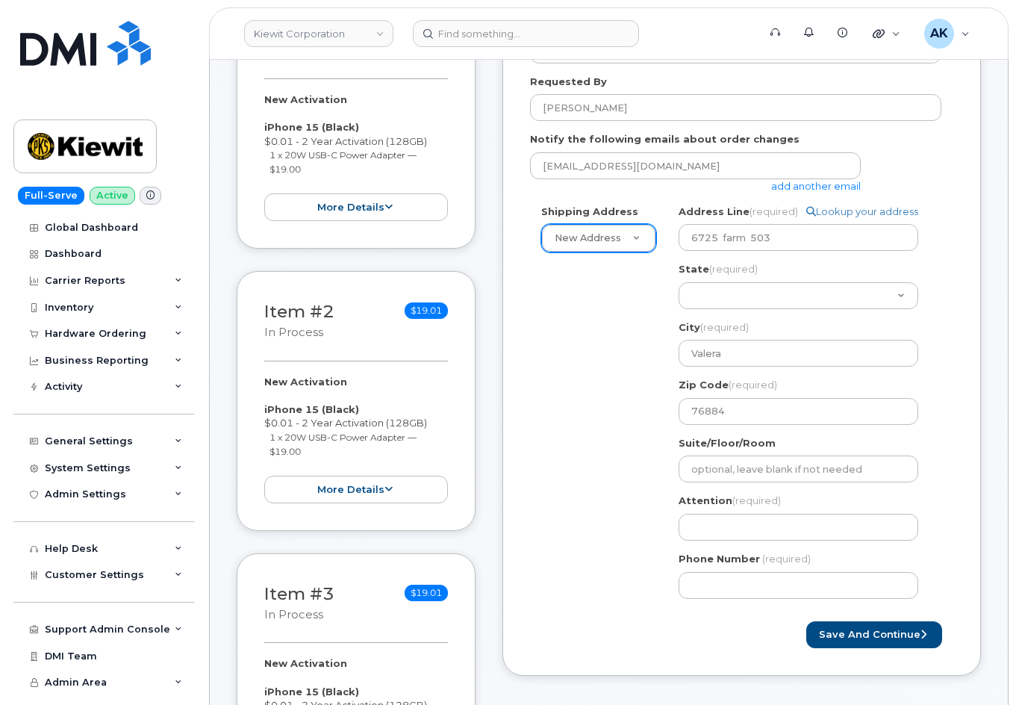
click at [950, 432] on div "Shipping Address New Address New Address TX Valera Search your address... Manua…" at bounding box center [741, 408] width 423 height 406
click at [756, 534] on input "Attention (required)" at bounding box center [799, 527] width 240 height 27
click at [798, 531] on input "Attention (required)" at bounding box center [799, 527] width 240 height 27
paste input "Reegan Smith"
select select
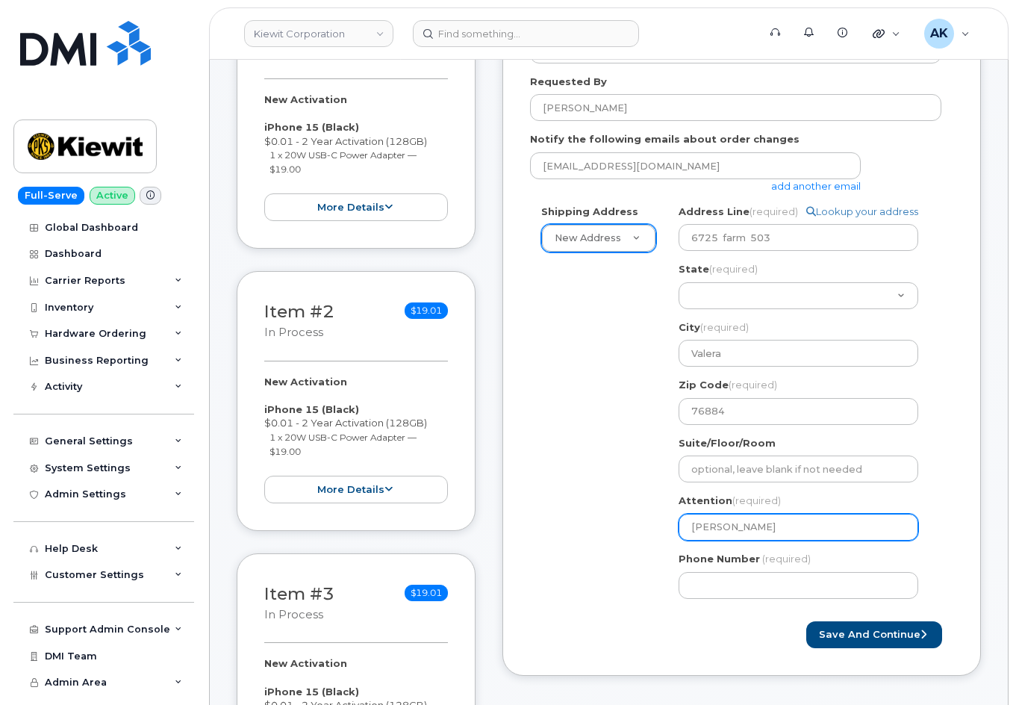
type input "Reegan Smith"
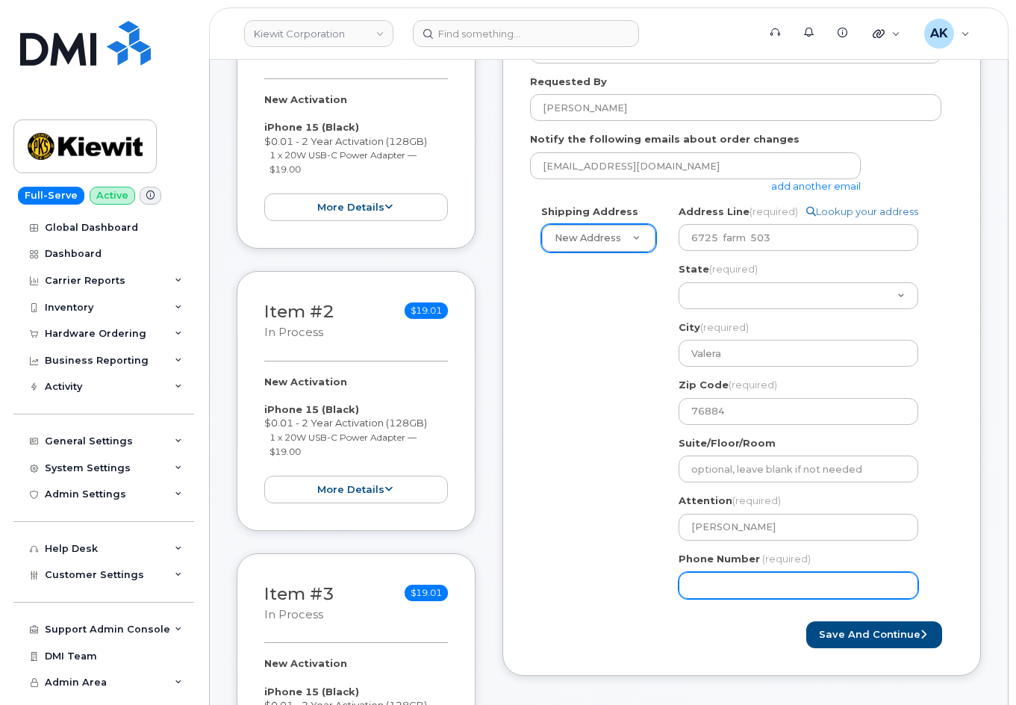
click at [889, 581] on input "Phone Number" at bounding box center [799, 585] width 240 height 27
paste input "7636071335"
select select
type input "7636071335"
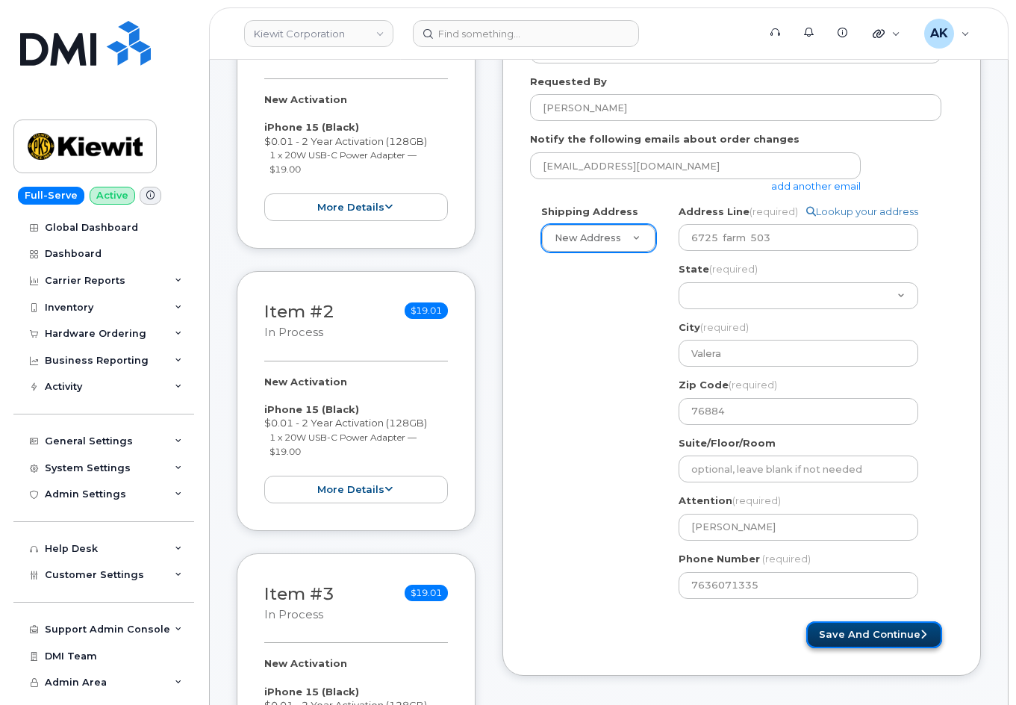
click at [860, 634] on button "Save and Continue" at bounding box center [875, 635] width 136 height 28
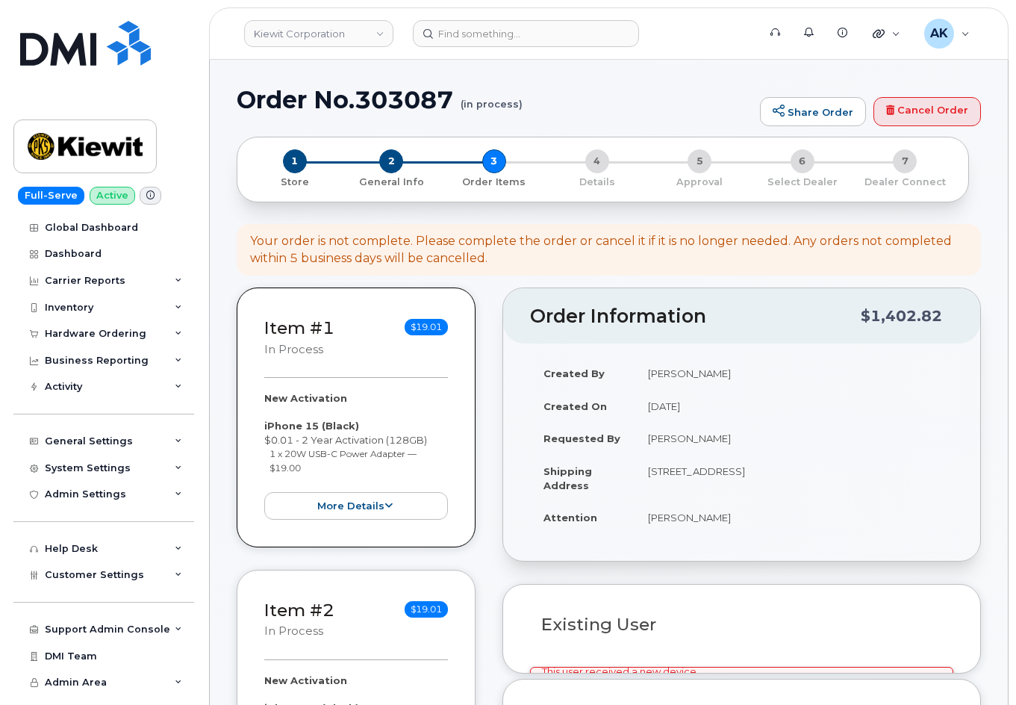
select select
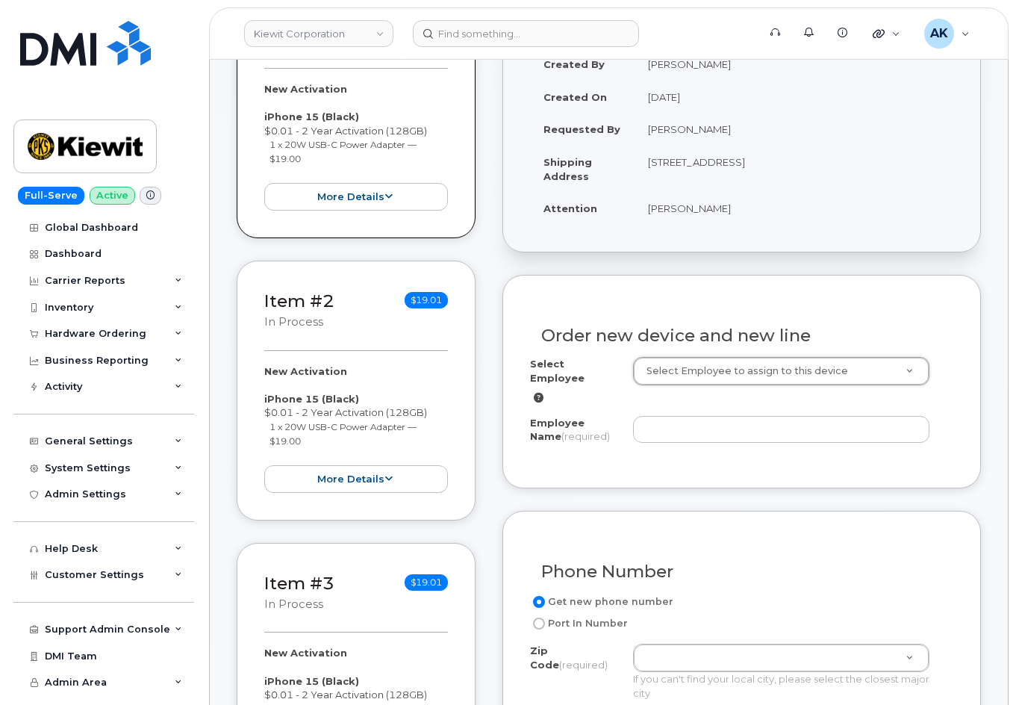
scroll to position [373, 0]
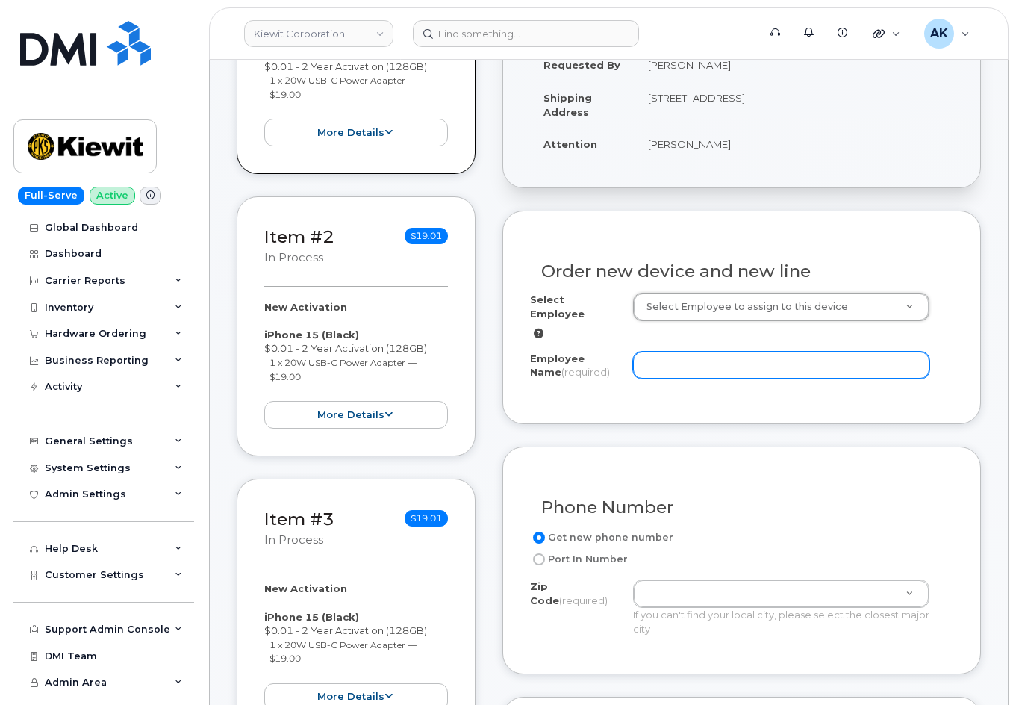
click at [695, 357] on input "Employee Name (required)" at bounding box center [781, 365] width 296 height 27
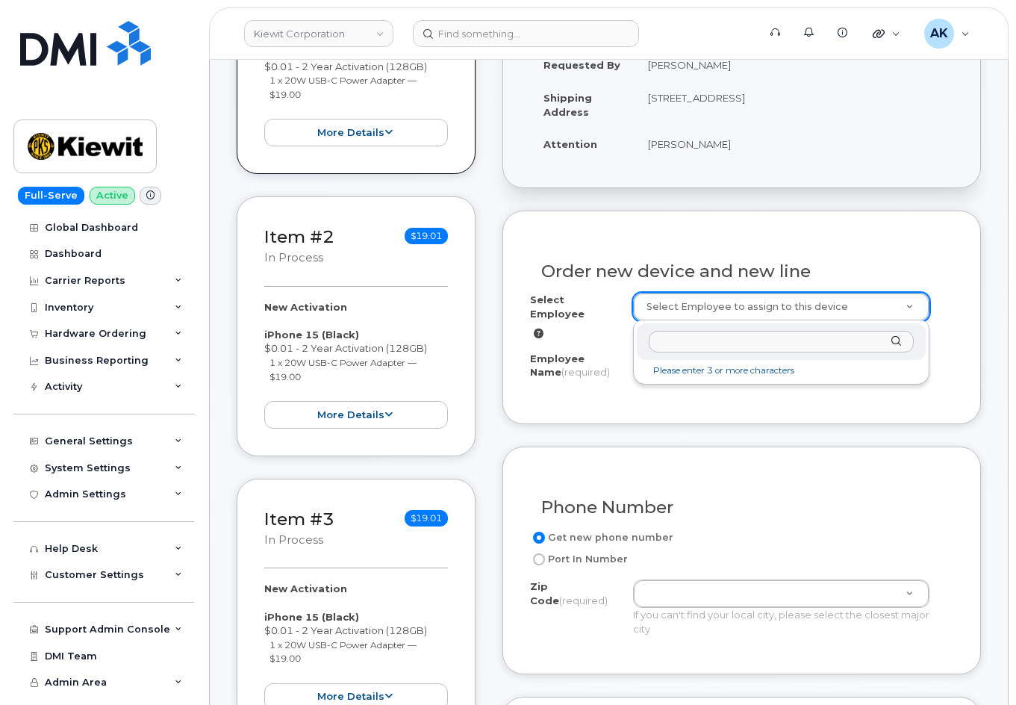
click at [737, 375] on li "Please enter 3 or more characters" at bounding box center [781, 371] width 283 height 16
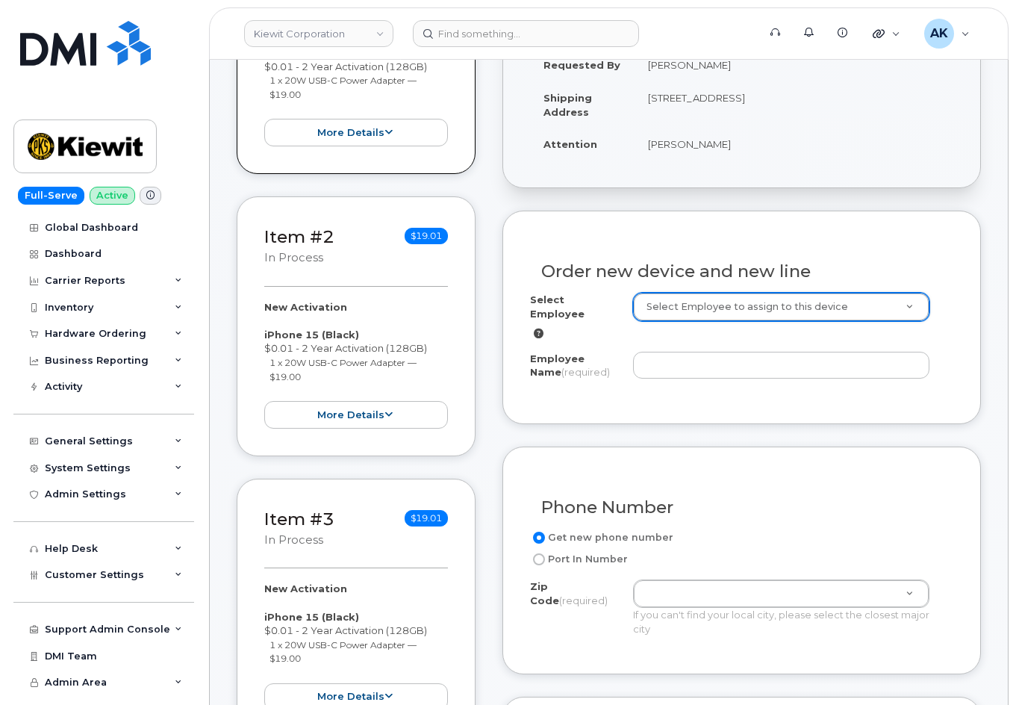
click at [943, 456] on div "Phone Number Get new phone number Port In Number Zip Code (required) Zip Code (…" at bounding box center [742, 561] width 479 height 228
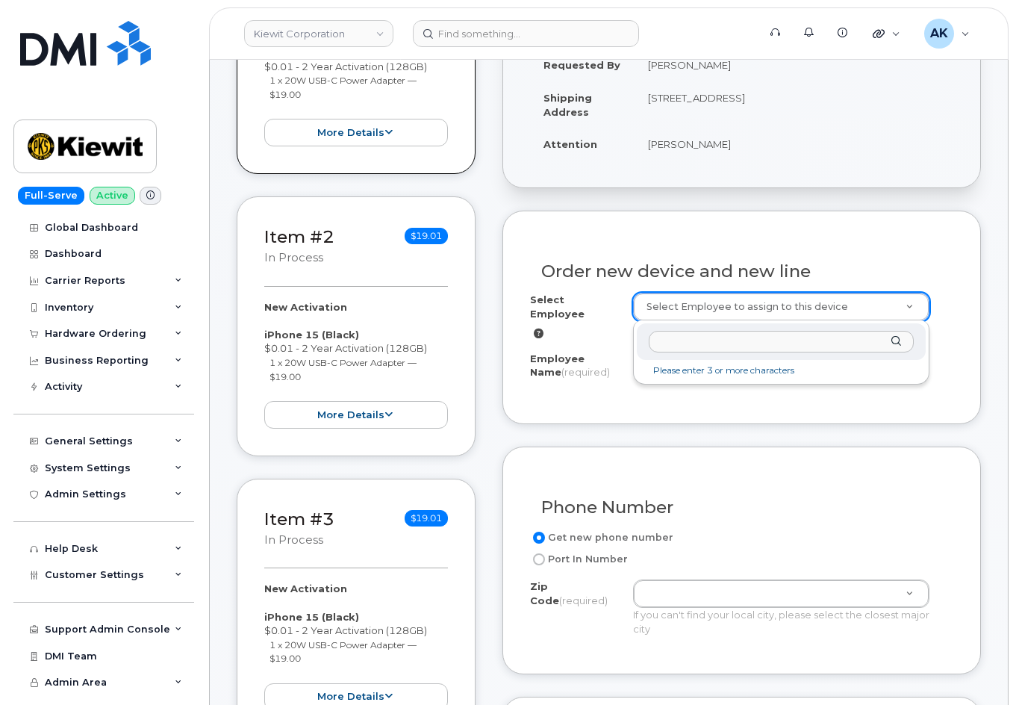
click at [757, 337] on input "text" at bounding box center [781, 342] width 265 height 22
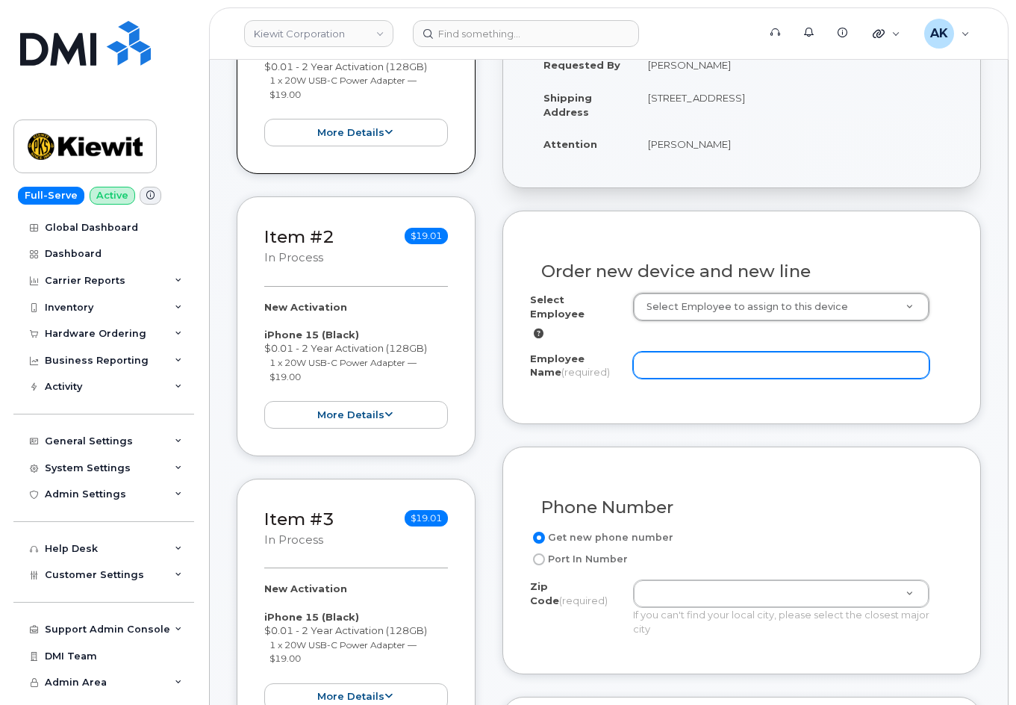
click at [784, 352] on input "Employee Name (required)" at bounding box center [781, 365] width 296 height 27
paste input "[PERSON_NAME]"
type input "[PERSON_NAME]"
click at [973, 391] on div "Order new device and new line Select Employee Select Employee to assign to this…" at bounding box center [742, 318] width 479 height 214
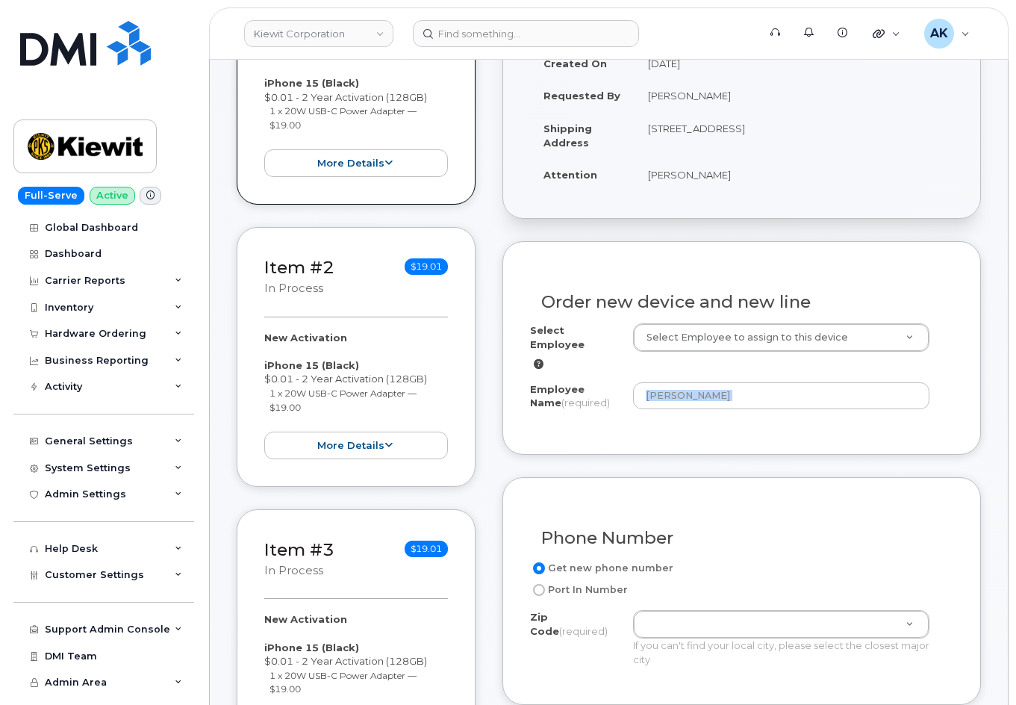
scroll to position [409, 0]
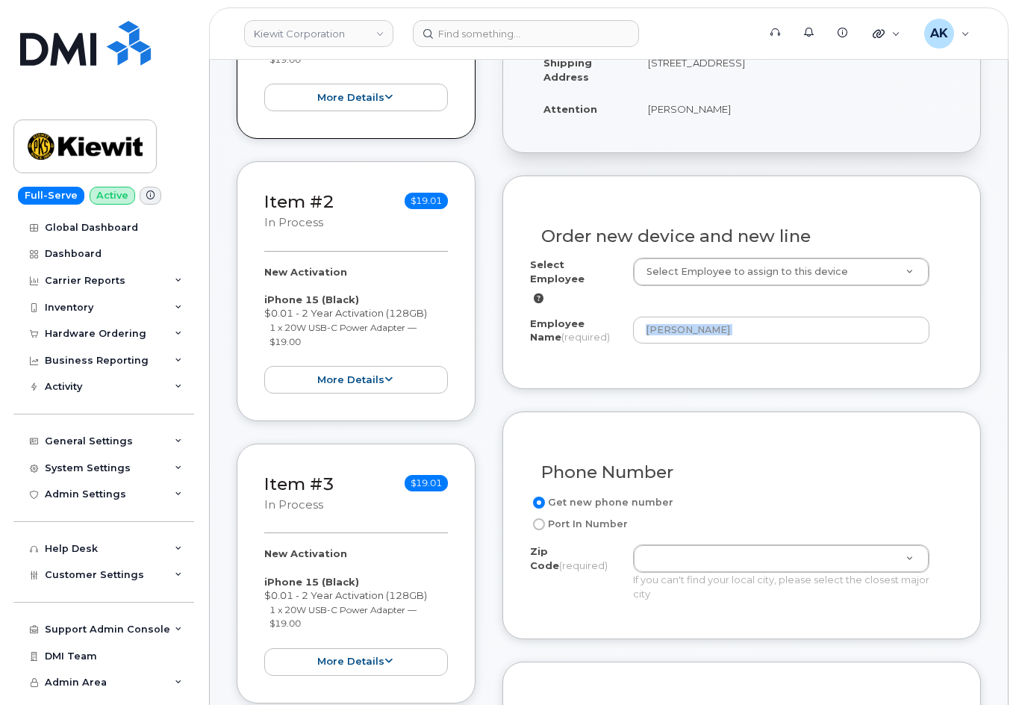
click at [808, 352] on div "Order new device and new line Select Employee Select Employee to assign to this…" at bounding box center [742, 283] width 479 height 214
click at [639, 494] on label "Get new phone number" at bounding box center [601, 503] width 143 height 18
click at [545, 497] on input "Get new phone number" at bounding box center [539, 503] width 12 height 12
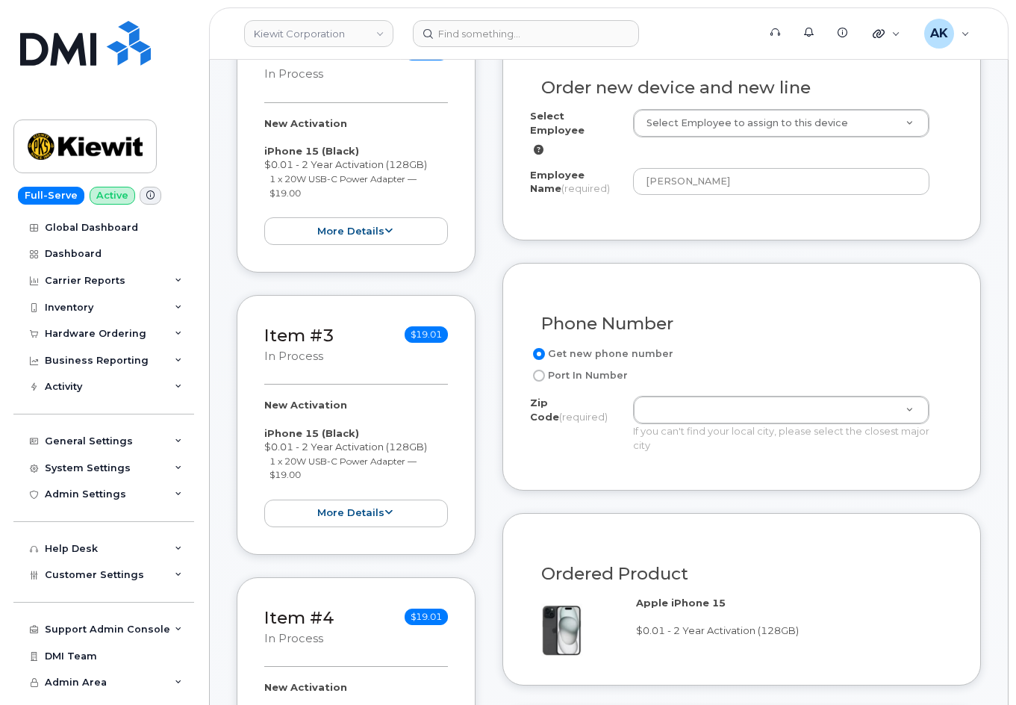
scroll to position [558, 0]
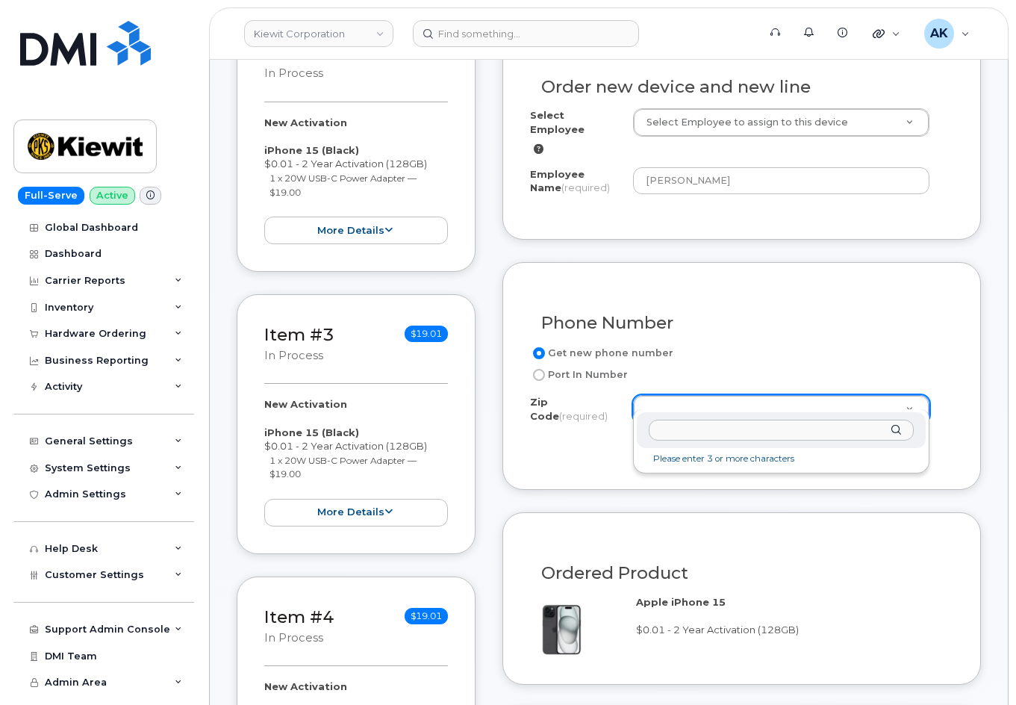
paste input "76884"
type input "76884"
type input "76884 ([GEOGRAPHIC_DATA], [GEOGRAPHIC_DATA])"
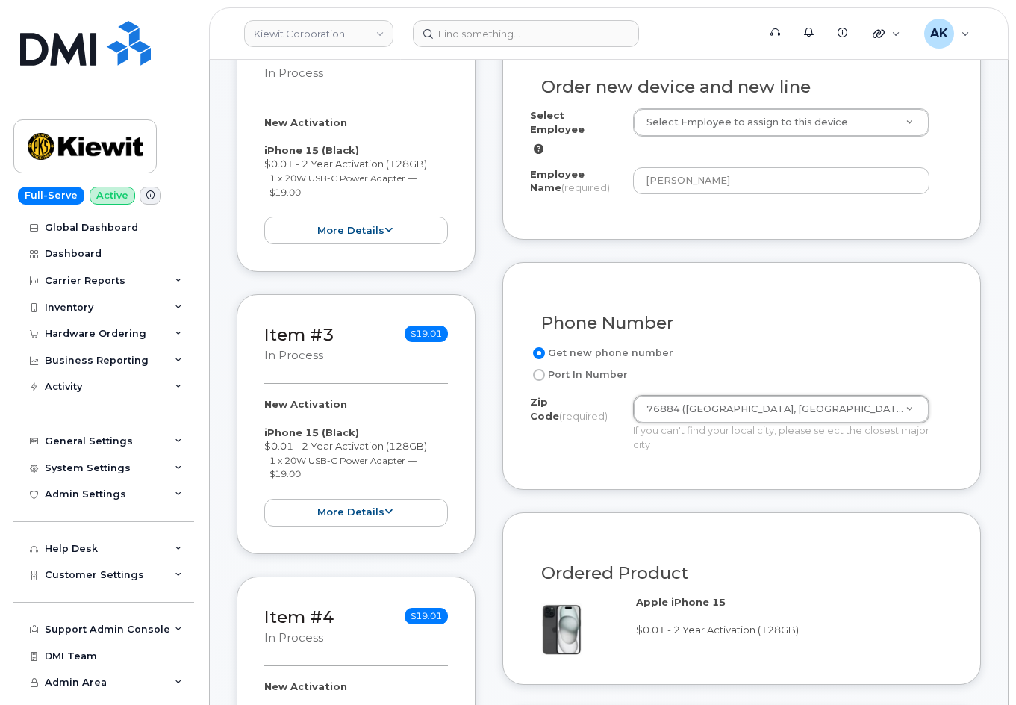
click at [972, 422] on div "Phone Number Get new phone number Port In Number Zip Code (required) 76884 (Val…" at bounding box center [742, 376] width 479 height 228
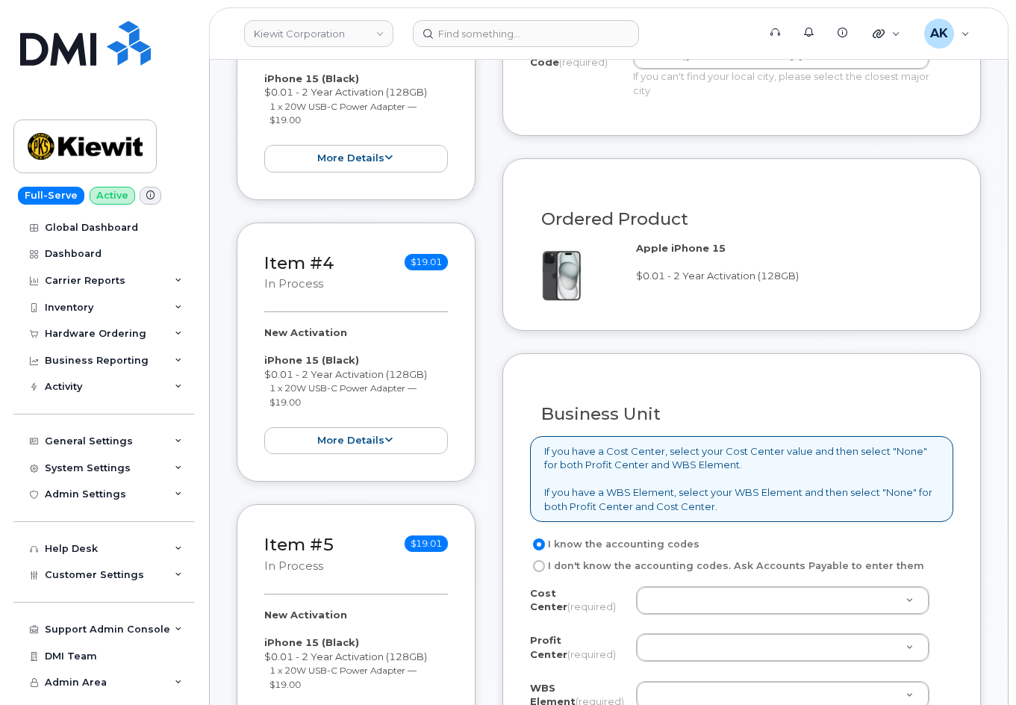
scroll to position [1006, 0]
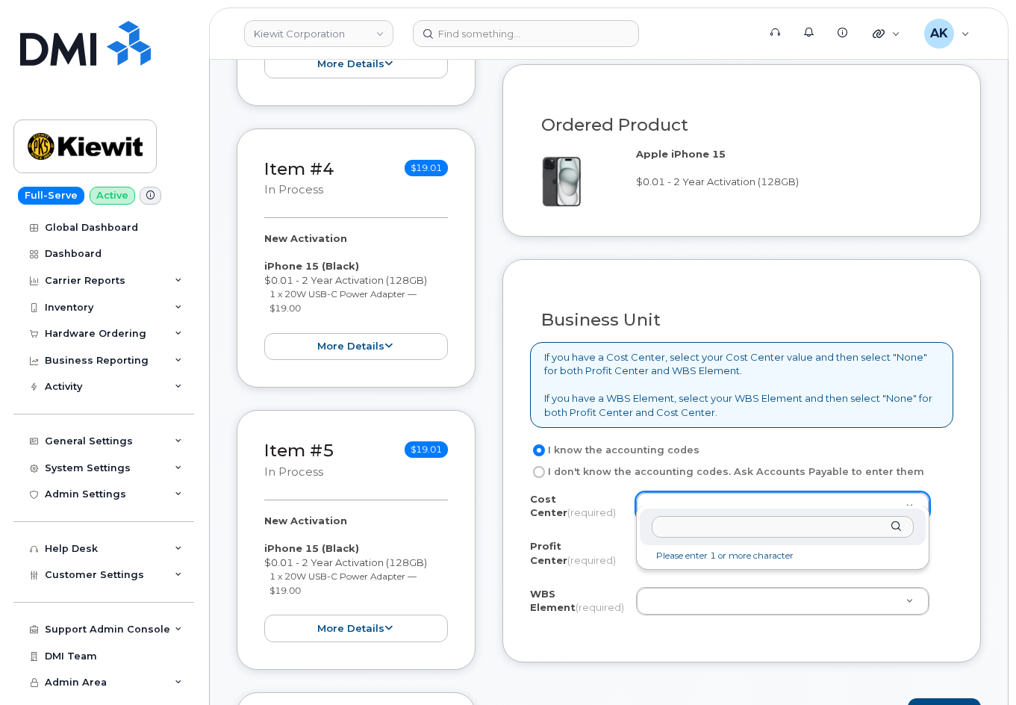
click at [697, 528] on input "text" at bounding box center [783, 527] width 262 height 22
click at [709, 522] on input "text" at bounding box center [783, 527] width 262 height 22
paste input "1602"
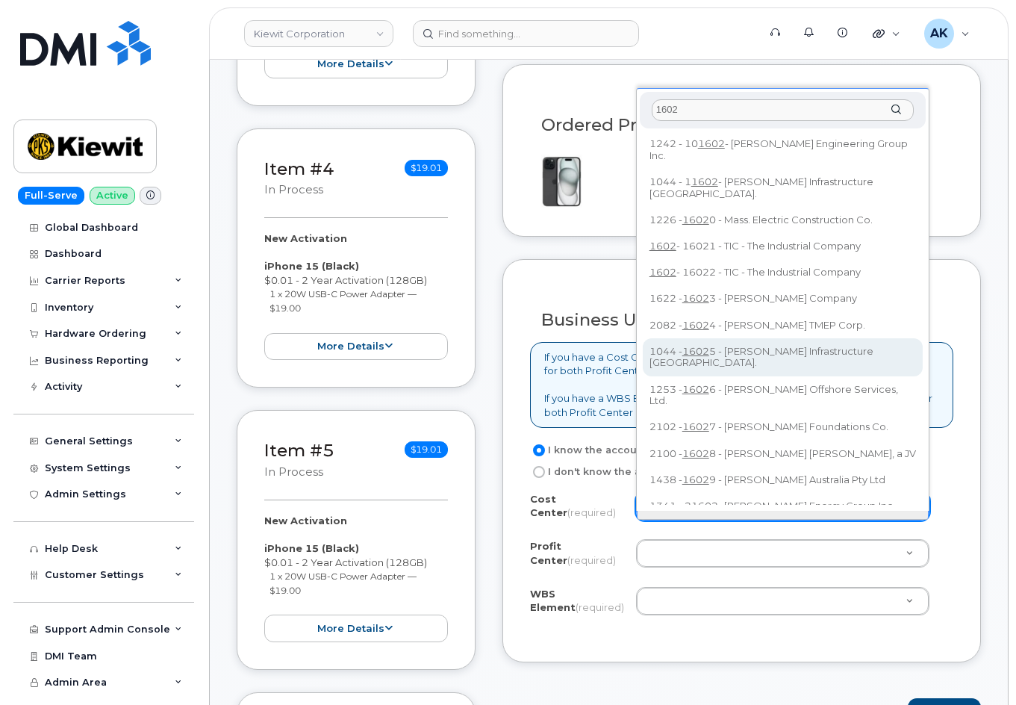
type input "1602"
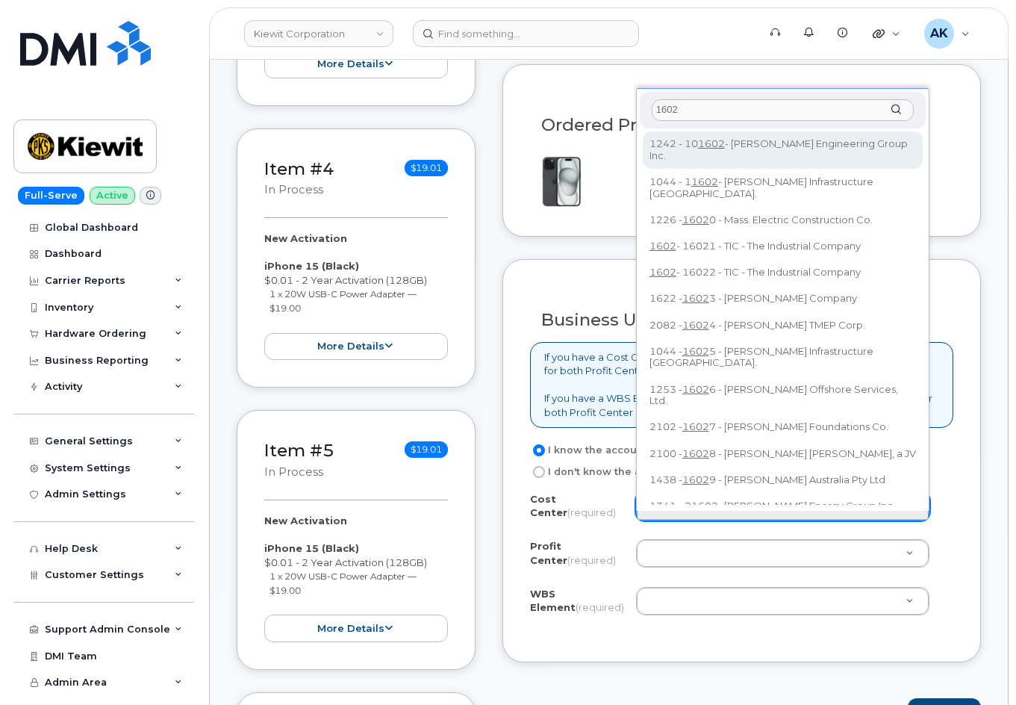
drag, startPoint x: 813, startPoint y: 228, endPoint x: 990, endPoint y: 143, distance: 197.1
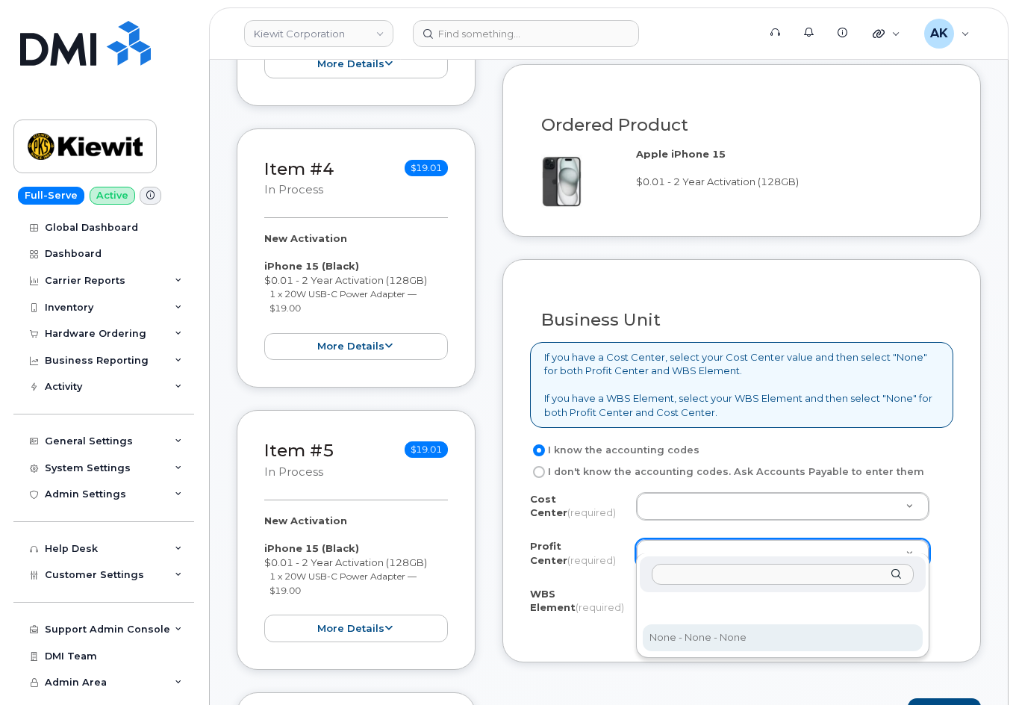
select select "None"
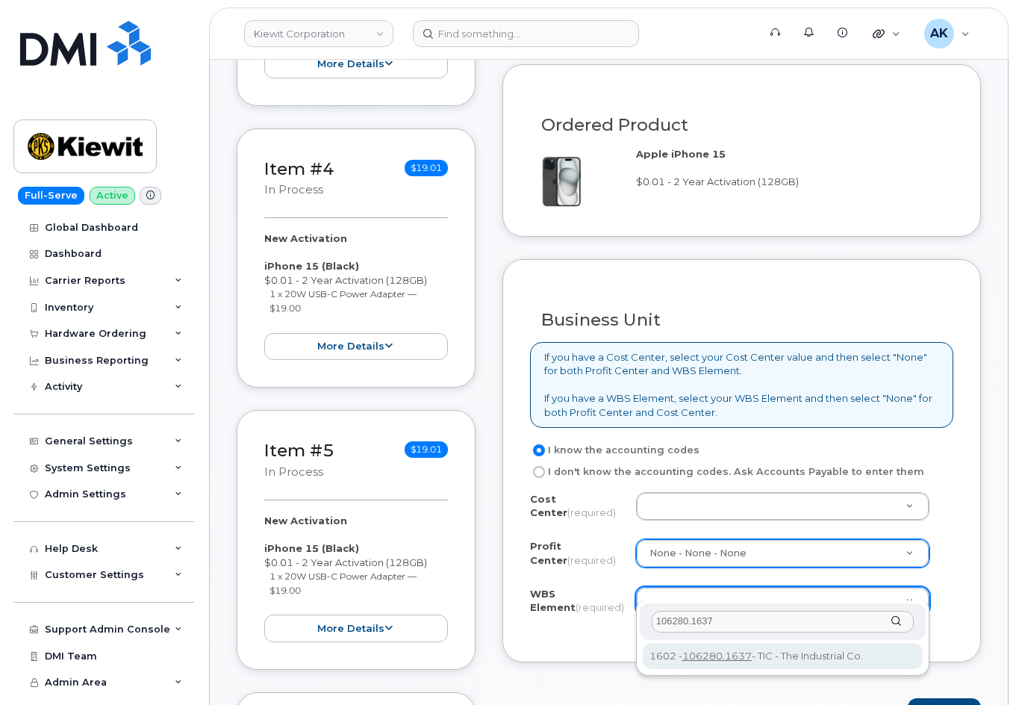
type input "106280.1637"
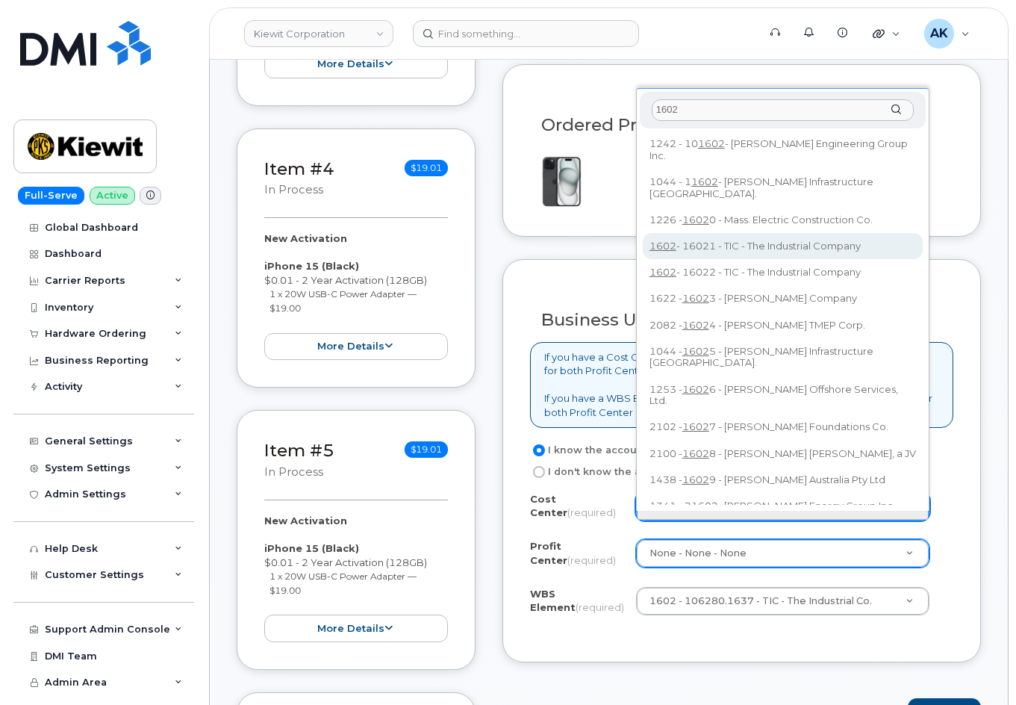
type input "1602"
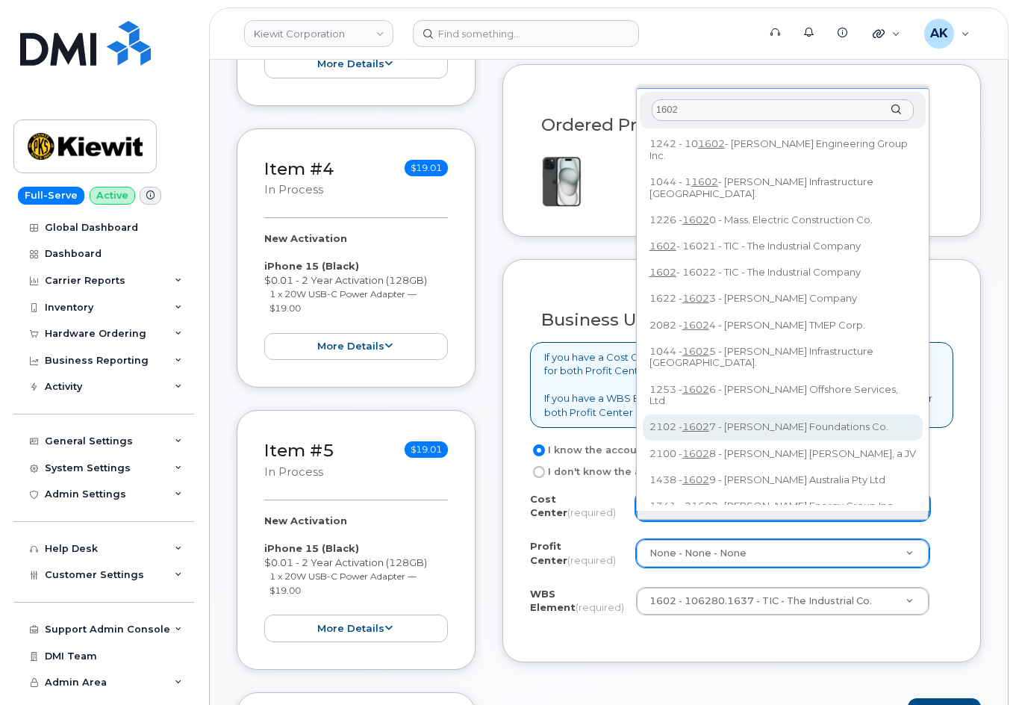
scroll to position [931, 0]
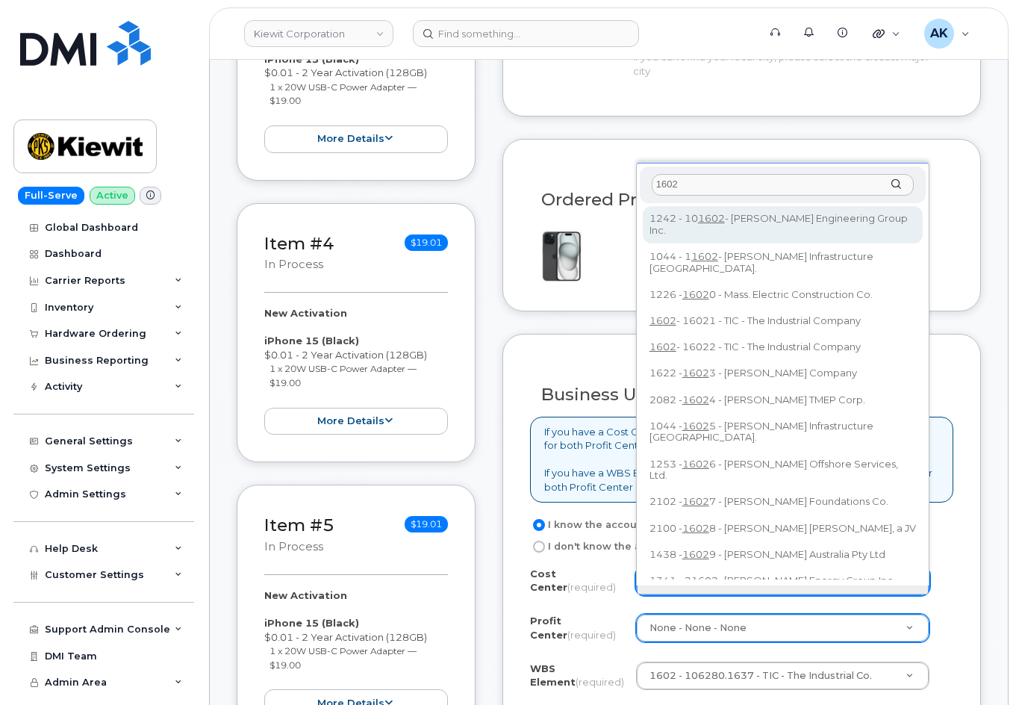
drag, startPoint x: 858, startPoint y: 189, endPoint x: 409, endPoint y: 175, distance: 449.8
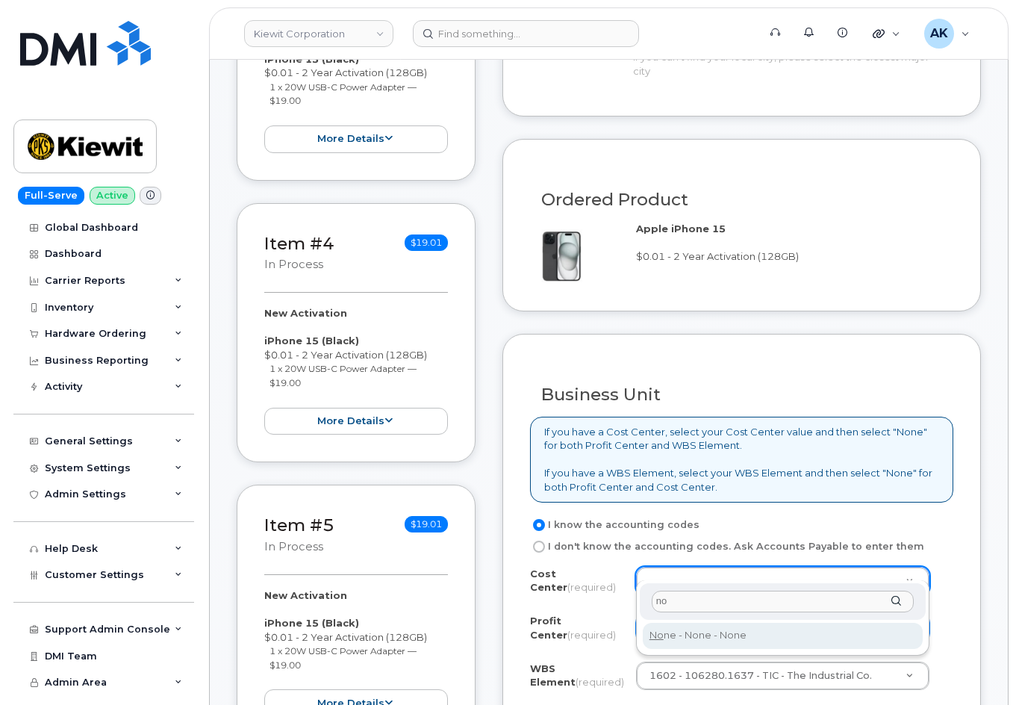
type input "no"
type input "None"
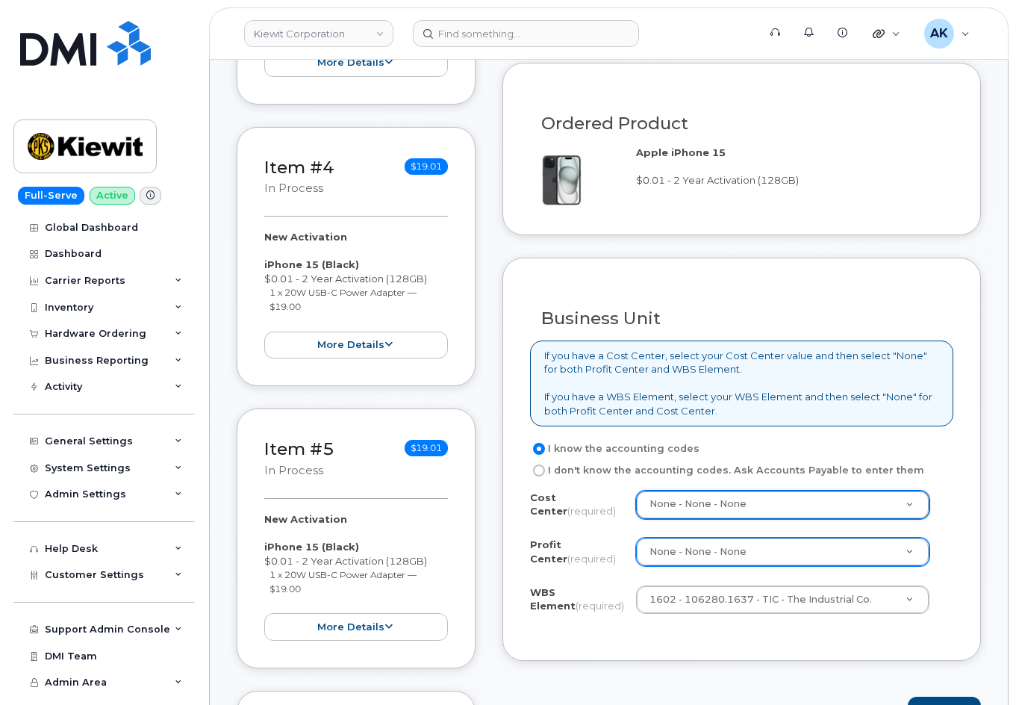
scroll to position [1081, 0]
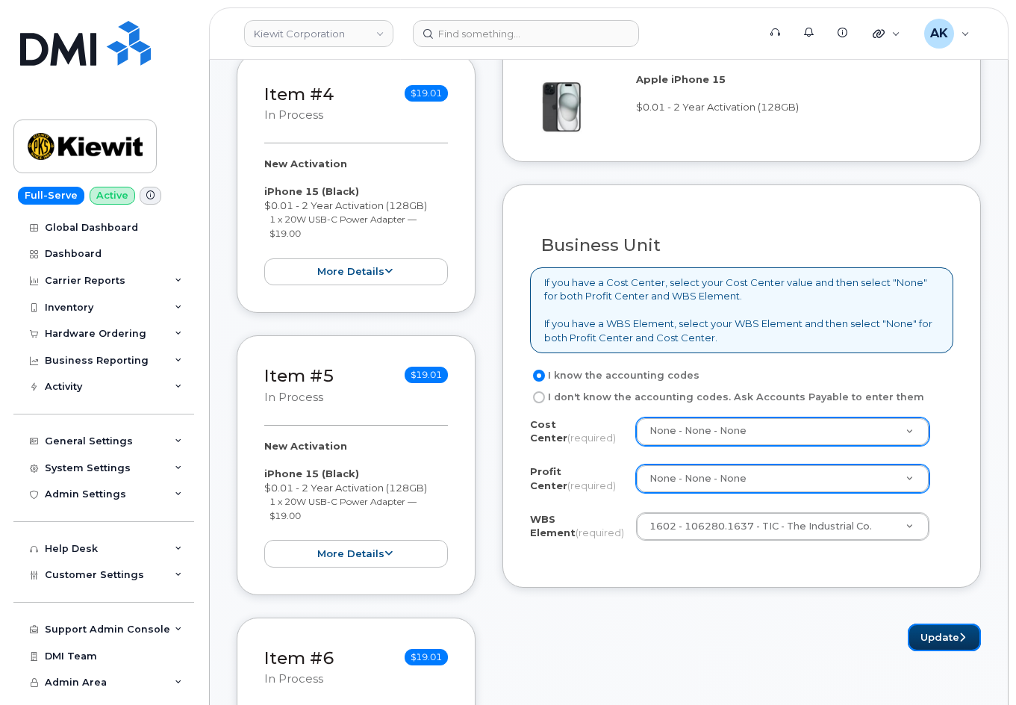
drag, startPoint x: 925, startPoint y: 624, endPoint x: 800, endPoint y: 639, distance: 126.4
click at [926, 624] on button "Update" at bounding box center [944, 638] width 73 height 28
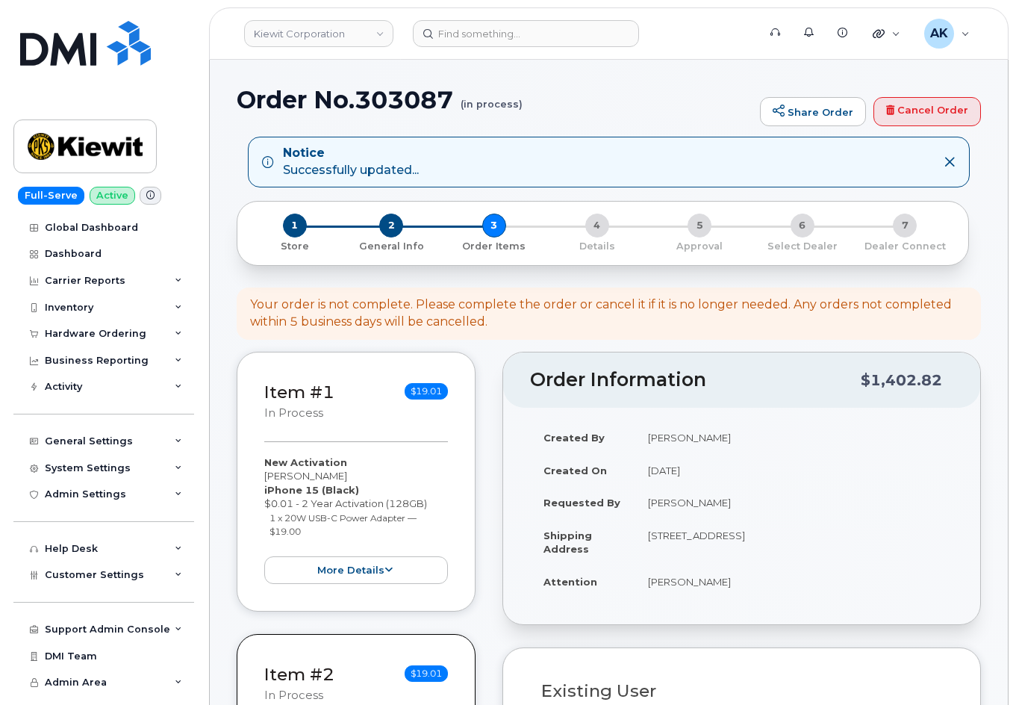
select select
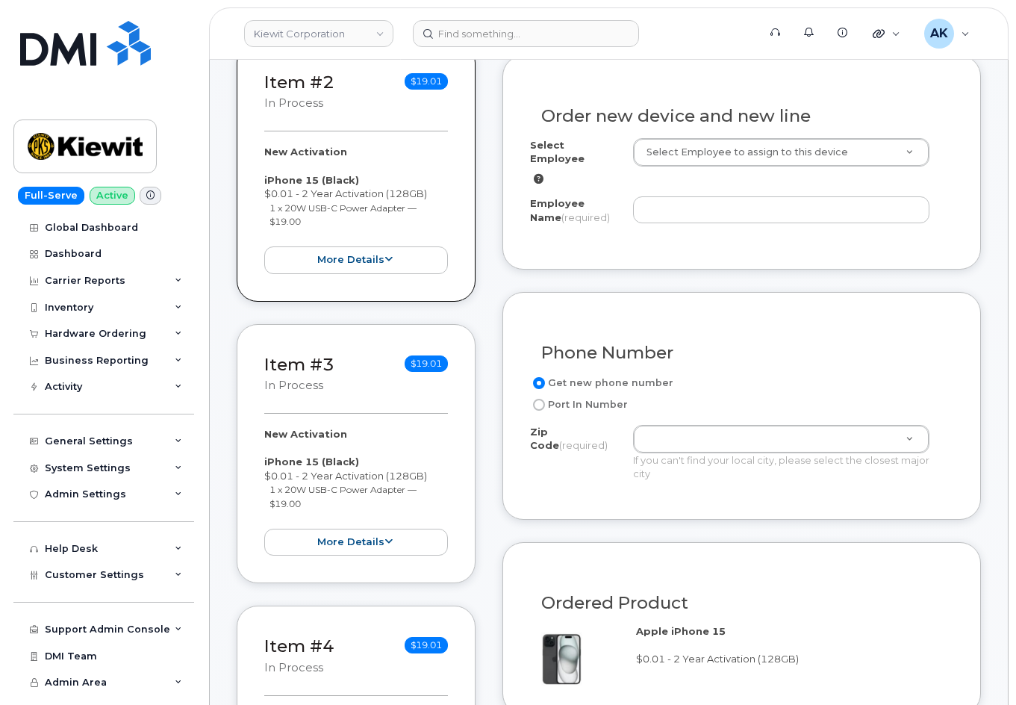
scroll to position [299, 0]
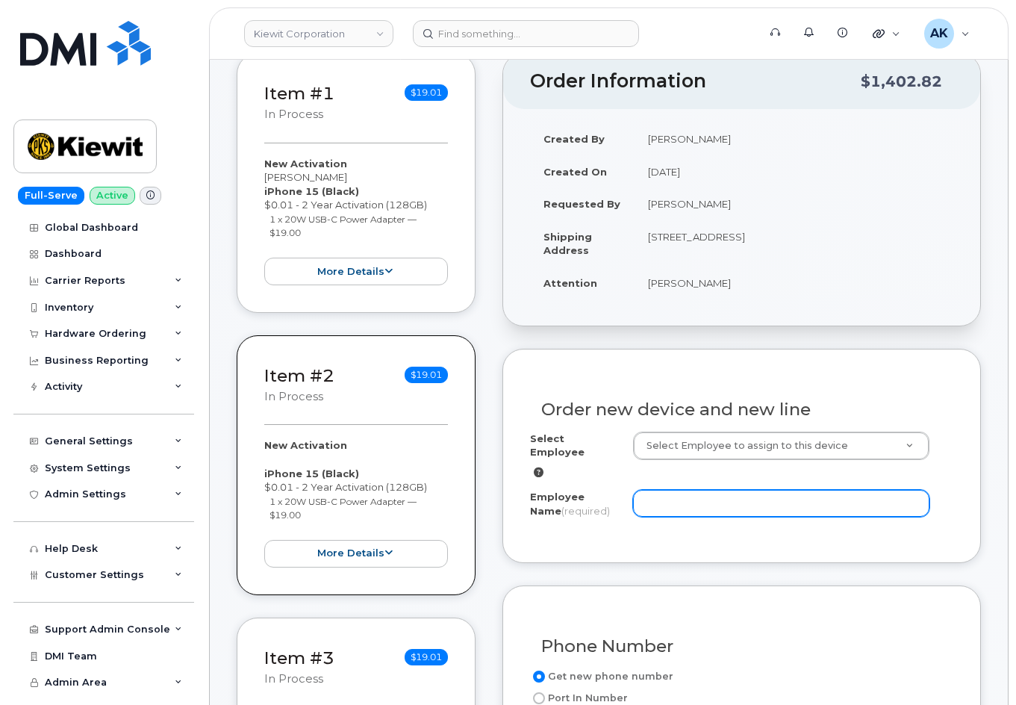
click at [747, 490] on input "Employee Name (required)" at bounding box center [781, 503] width 296 height 27
click at [726, 499] on input "Employee Name (required)" at bounding box center [781, 503] width 296 height 27
paste input "[PERSON_NAME]"
type input "[PERSON_NAME]"
click at [937, 526] on div "Order new device and new line Select Employee Select Employee to assign to this…" at bounding box center [742, 456] width 479 height 214
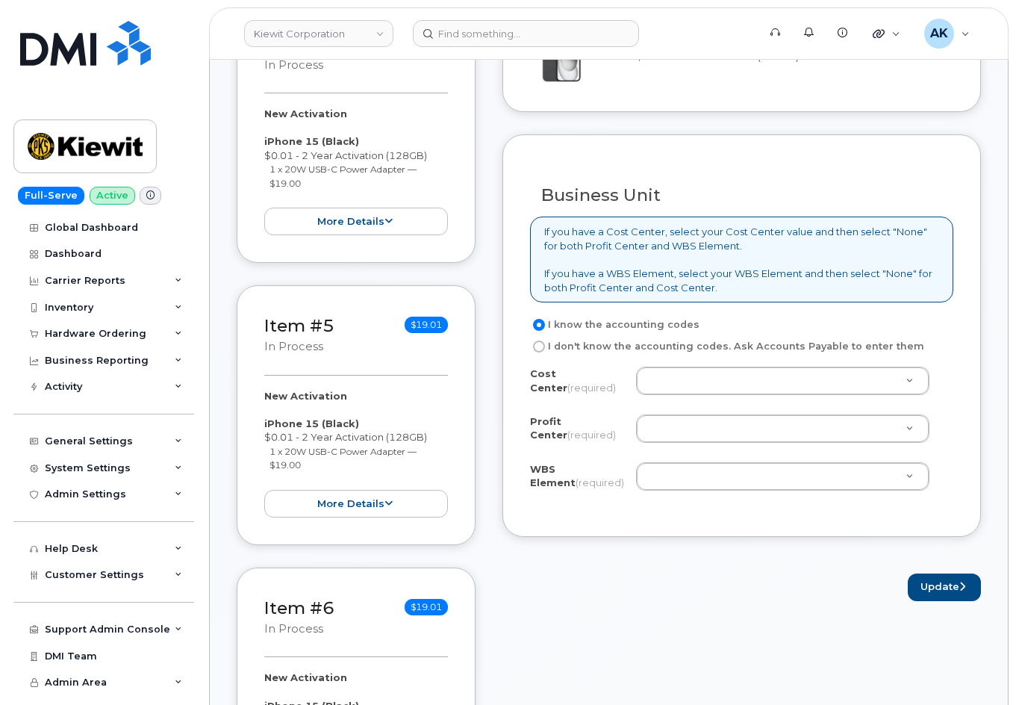
scroll to position [822, 0]
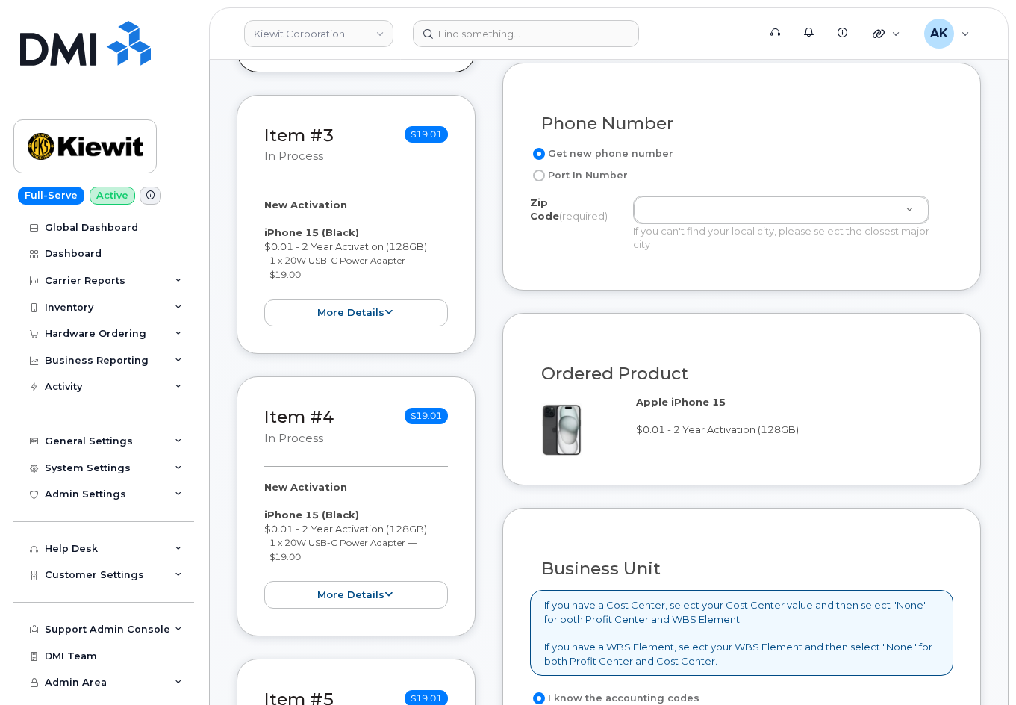
click at [969, 508] on div "Business Unit If you have a Cost Center, select your Cost Center value and then…" at bounding box center [742, 709] width 479 height 403
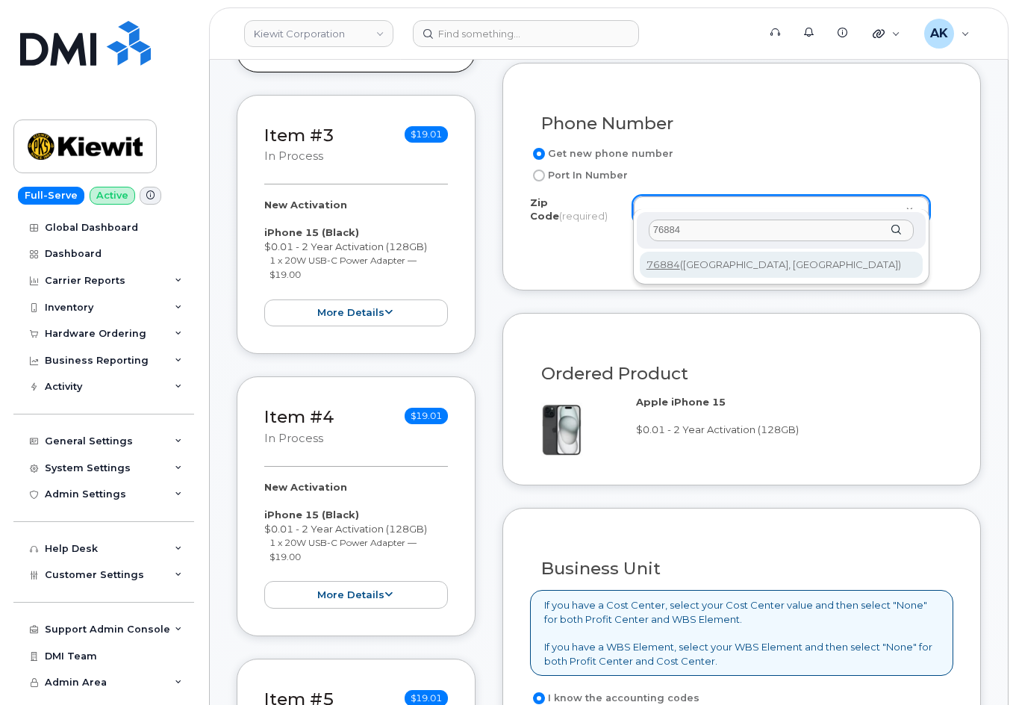
type input "76884"
type input "76884 ([GEOGRAPHIC_DATA], [GEOGRAPHIC_DATA])"
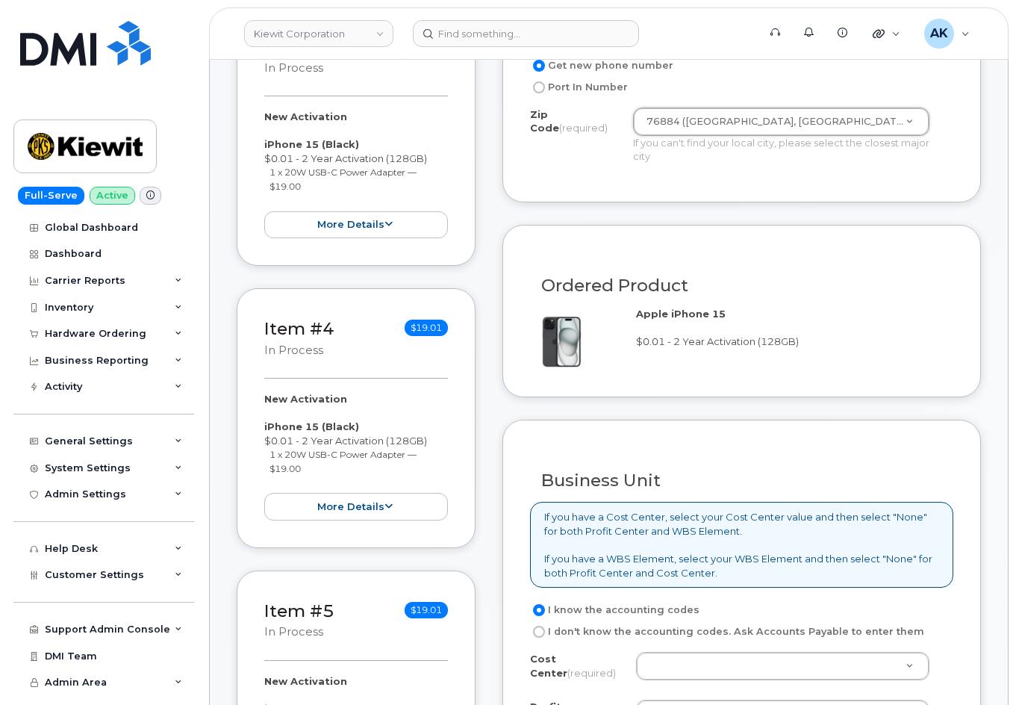
scroll to position [1046, 0]
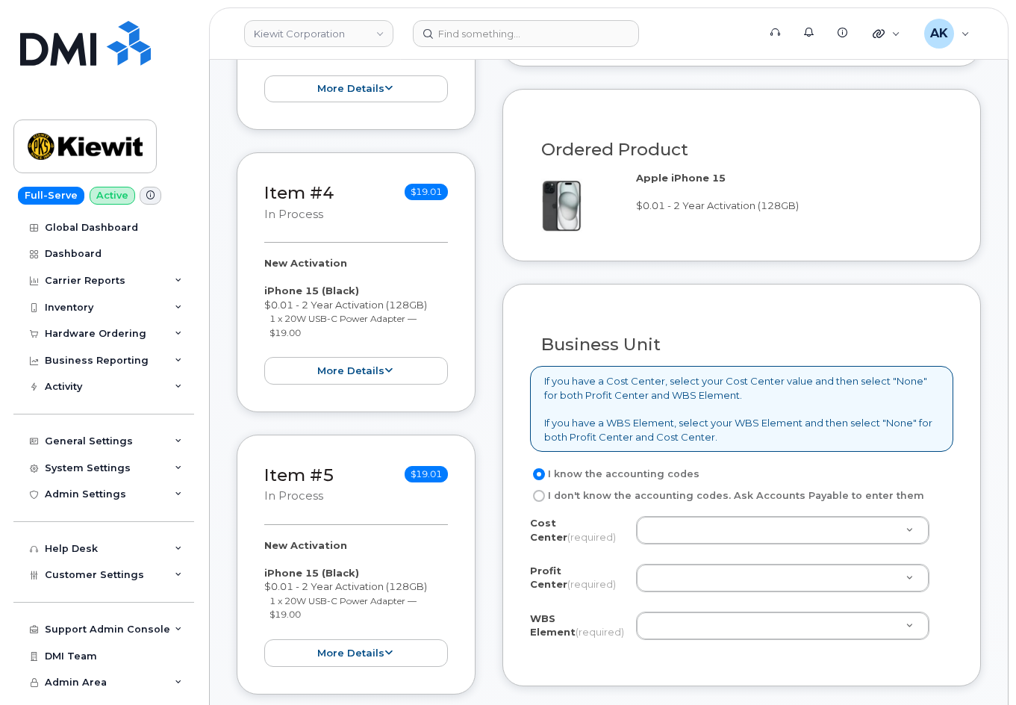
click at [884, 227] on div "Ordered Product Apple iPhone 15 $0.01 - 2 Year Activation (128GB)" at bounding box center [742, 175] width 479 height 173
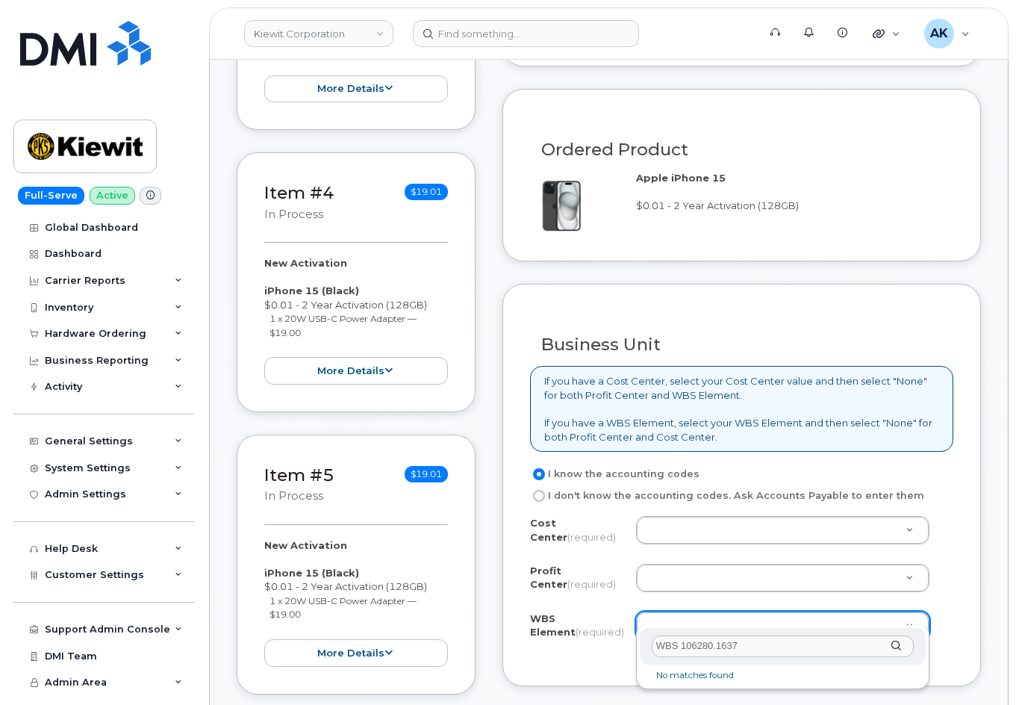
drag, startPoint x: 683, startPoint y: 646, endPoint x: 610, endPoint y: 641, distance: 72.6
type input "106280.1637"
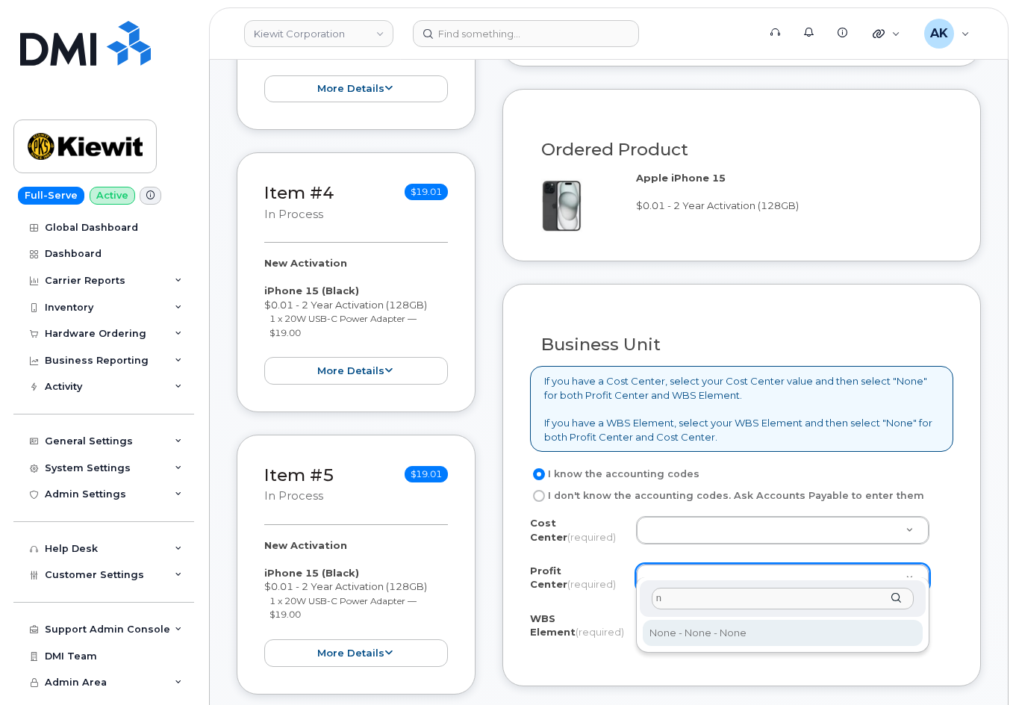
type input "n"
select select "None"
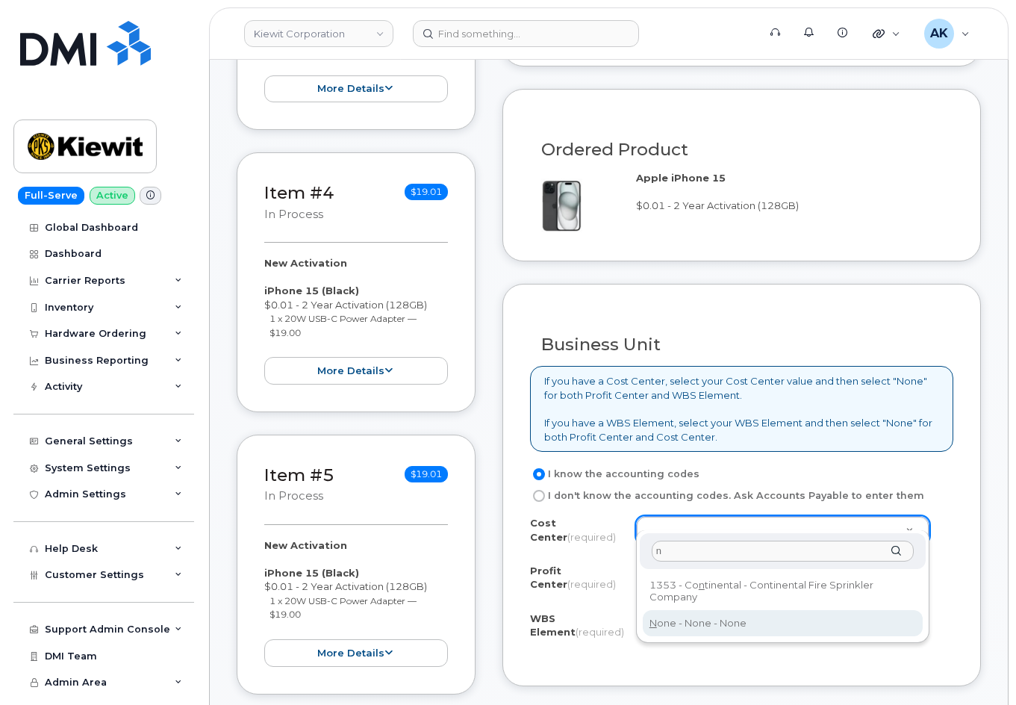
type input "n"
type input "None"
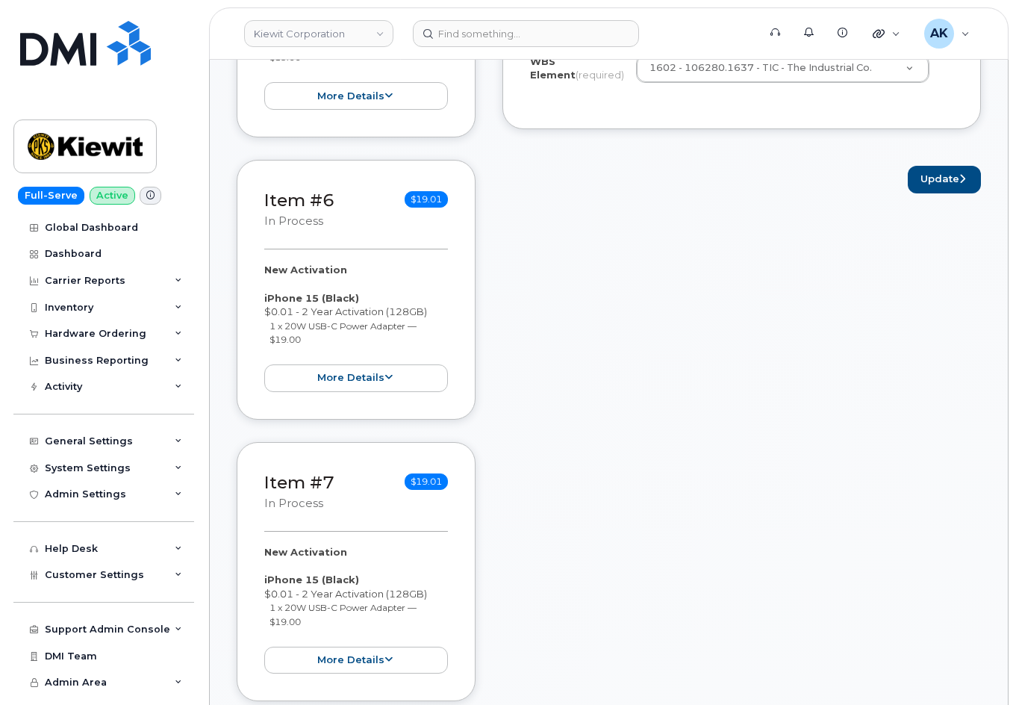
scroll to position [1419, 0]
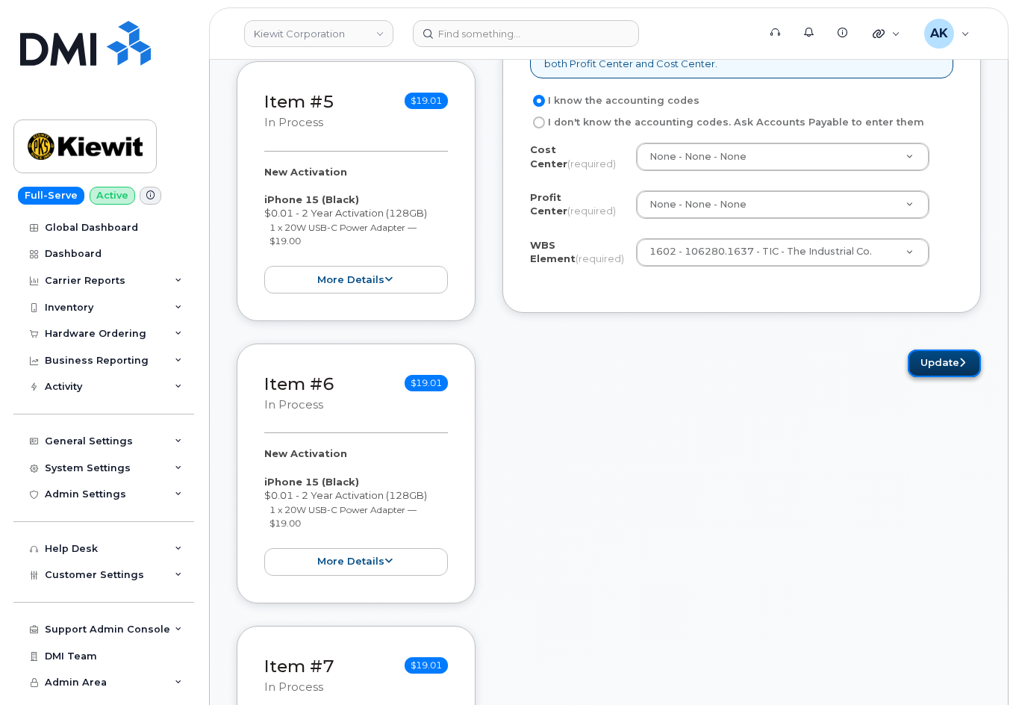
click at [925, 357] on button "Update" at bounding box center [944, 364] width 73 height 28
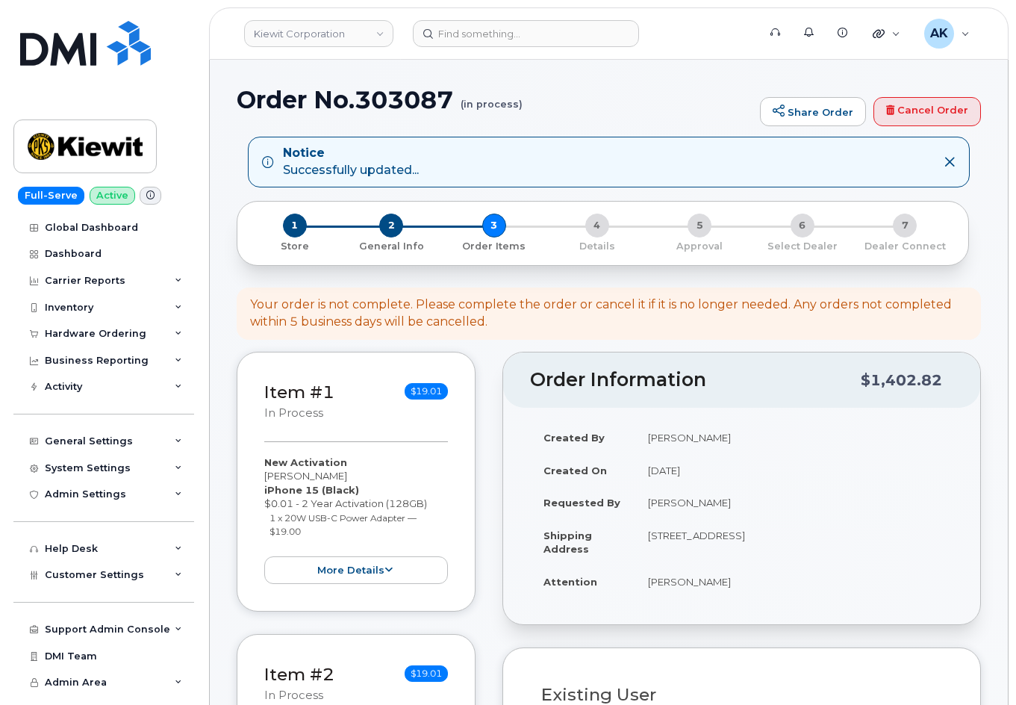
select select
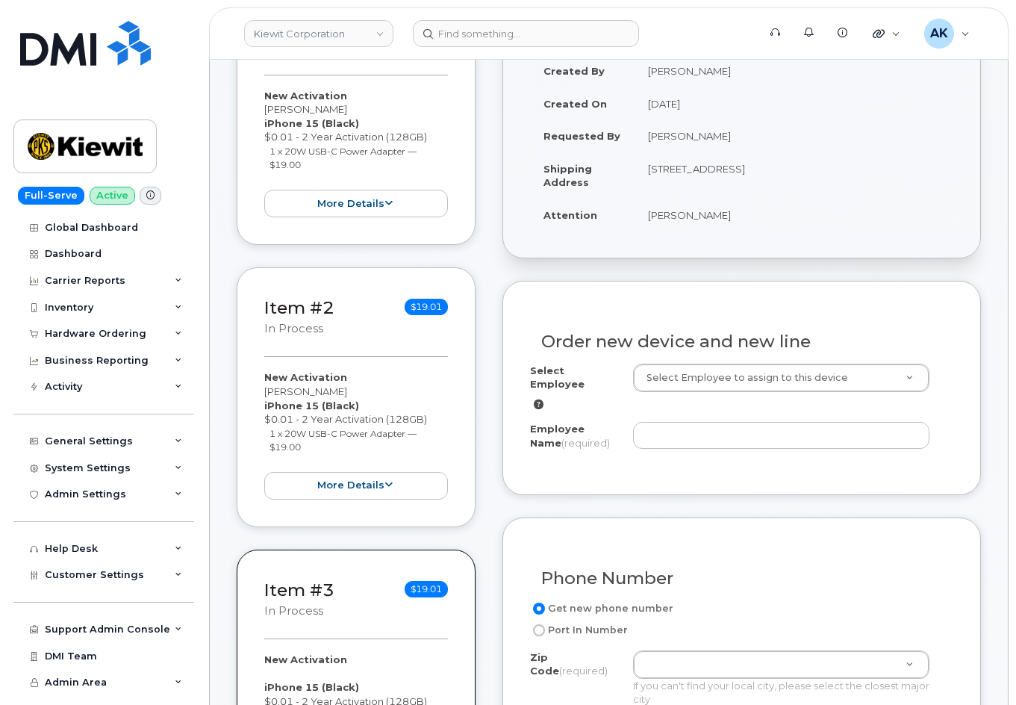
scroll to position [299, 0]
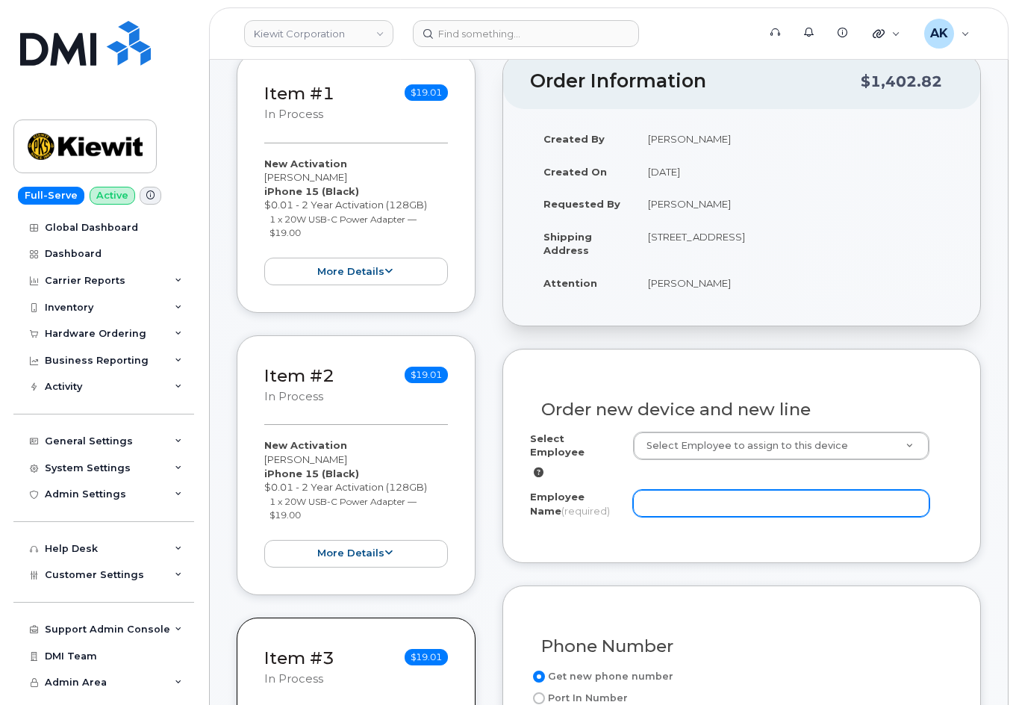
click at [674, 494] on input "Employee Name (required)" at bounding box center [781, 503] width 296 height 27
click at [707, 500] on input "Employee Name (required)" at bounding box center [781, 503] width 296 height 27
paste input "[PERSON_NAME]"
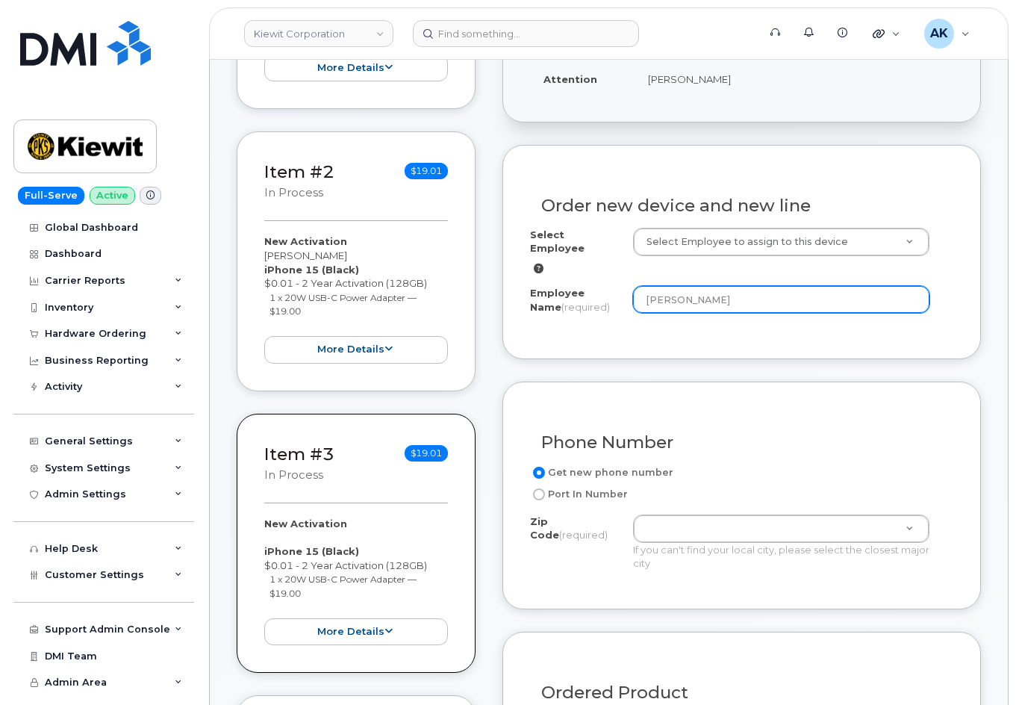
scroll to position [523, 0]
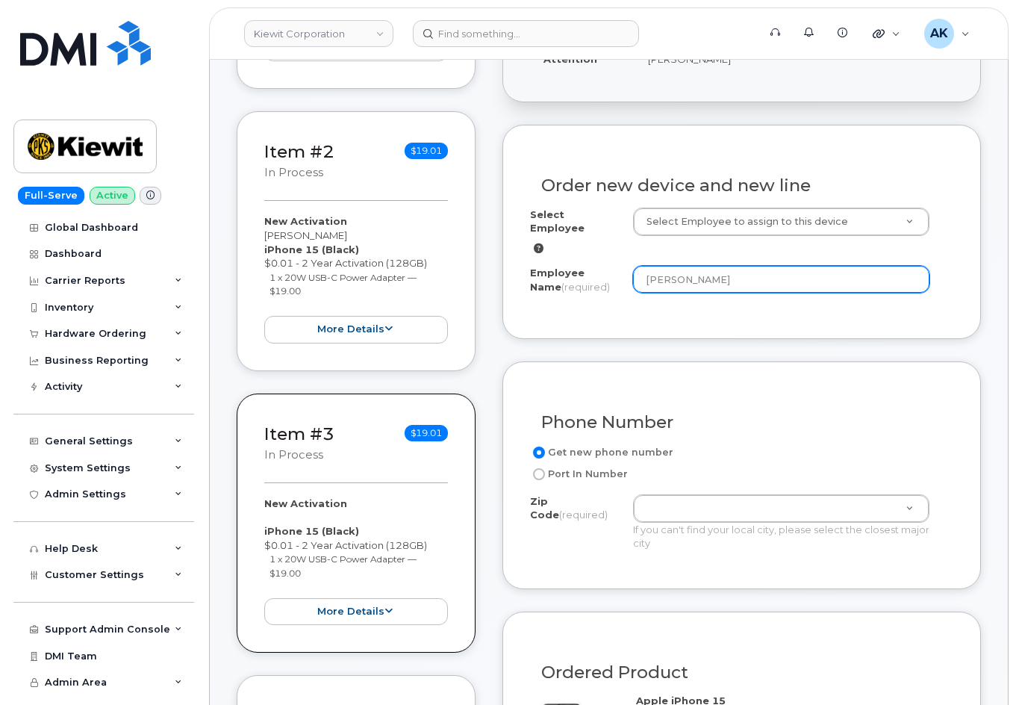
type input "[PERSON_NAME]"
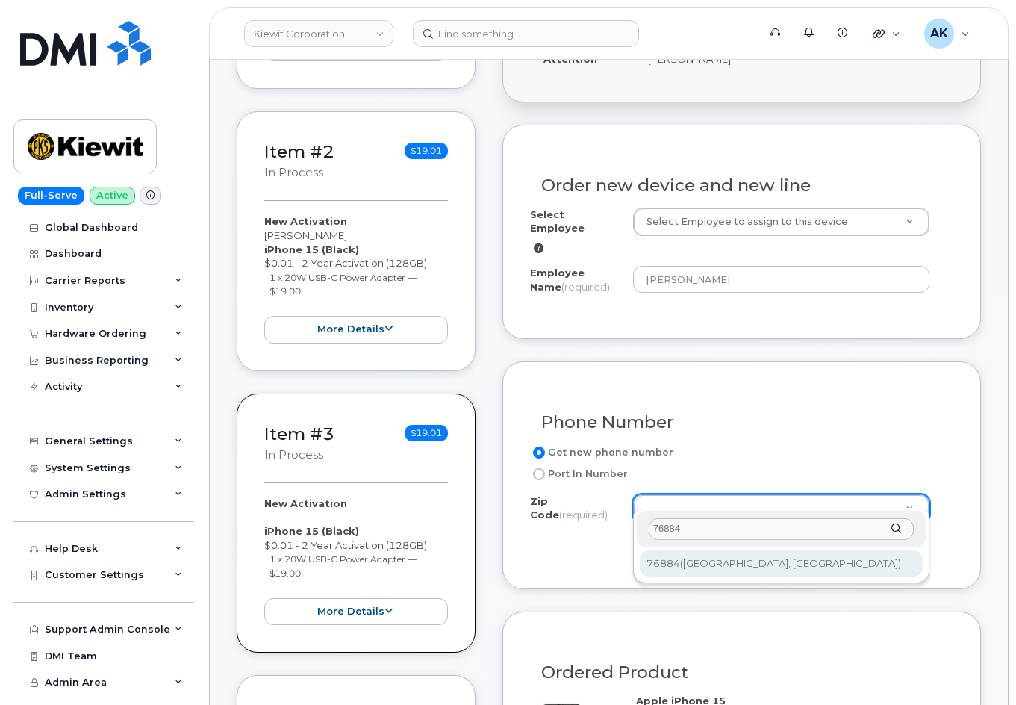
type input "76884"
type input "76884 ([GEOGRAPHIC_DATA], [GEOGRAPHIC_DATA])"
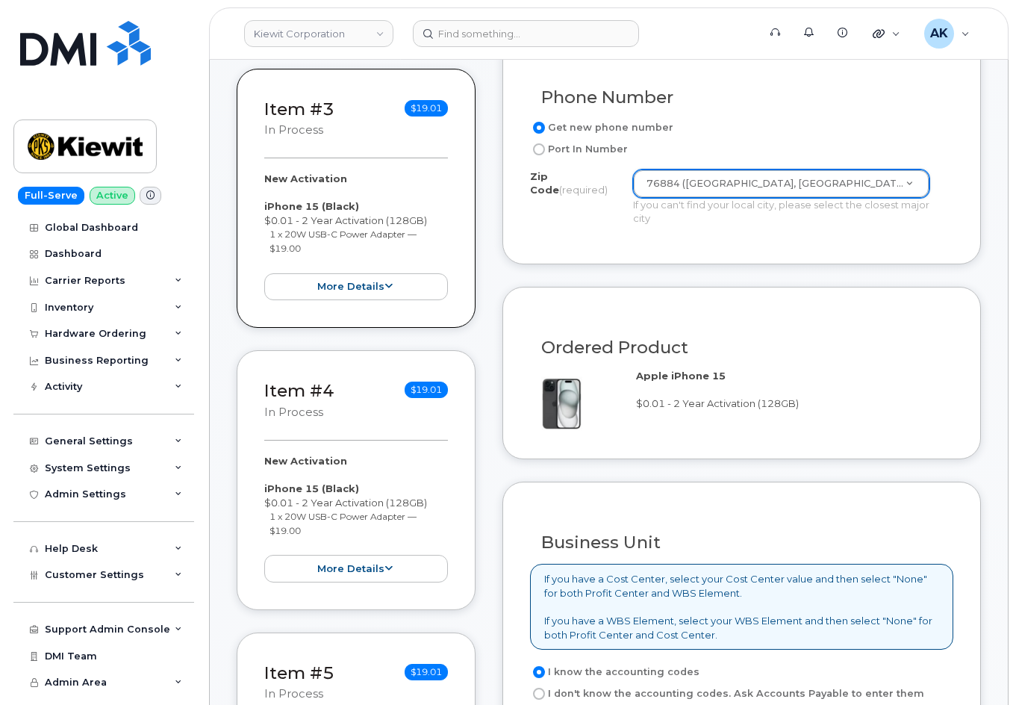
scroll to position [1120, 0]
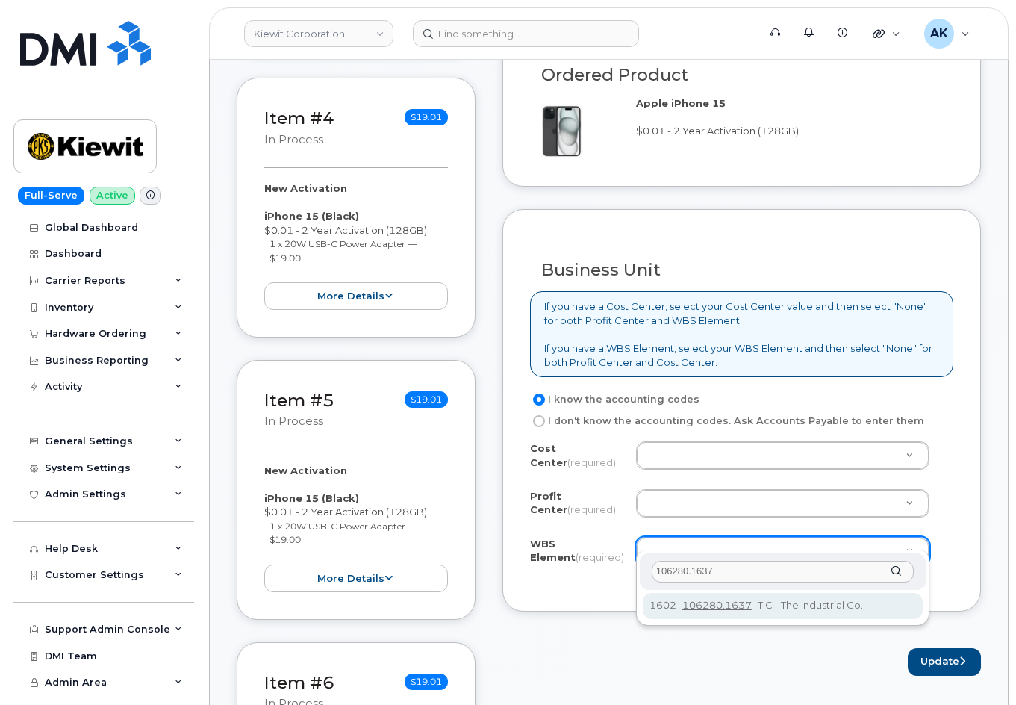
type input "106280.1637"
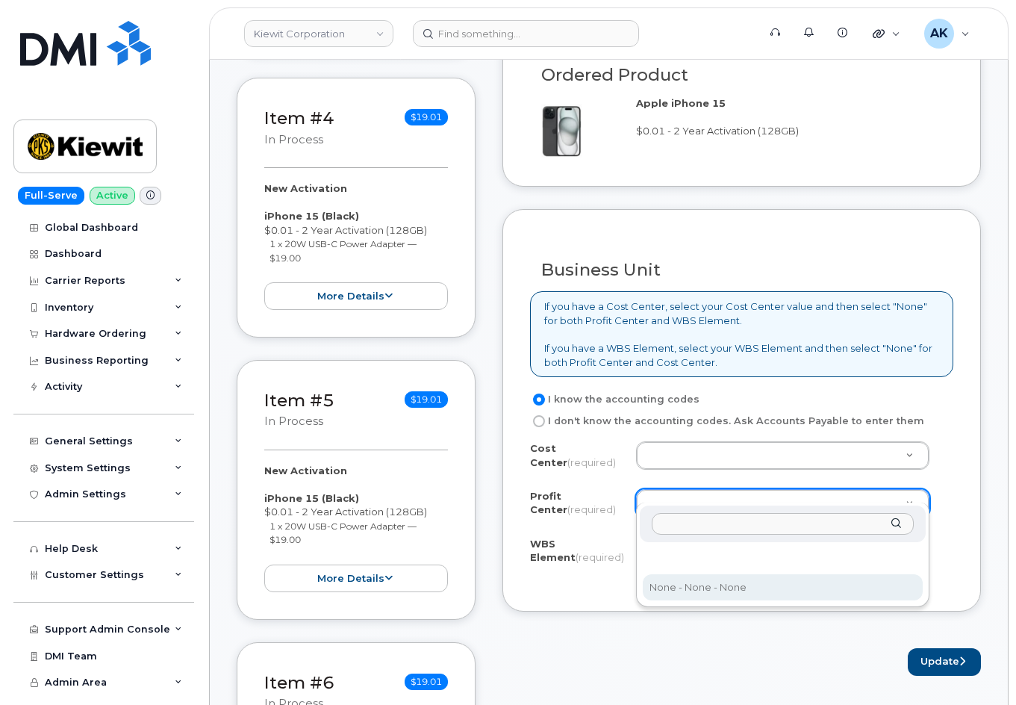
select select "None"
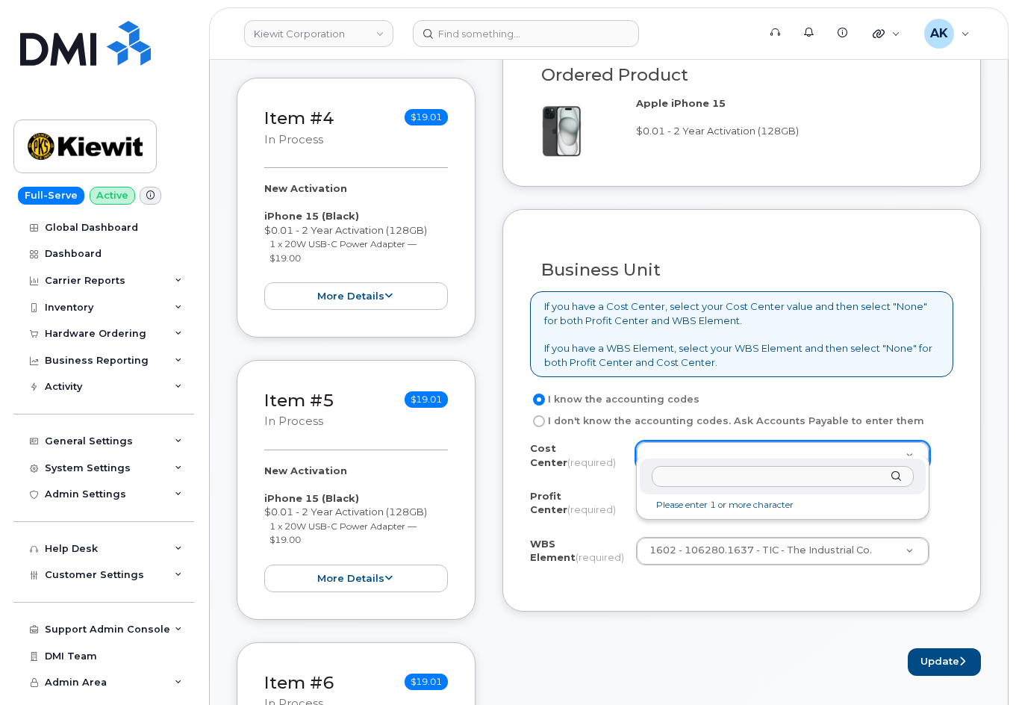
type input "v"
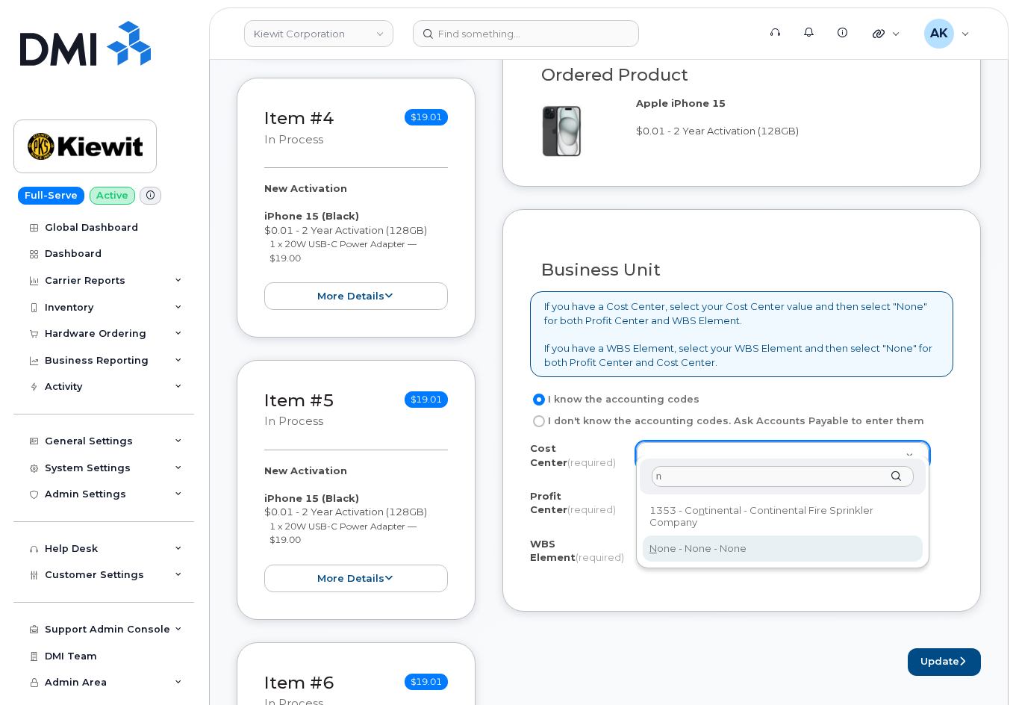
type input "n"
type input "None"
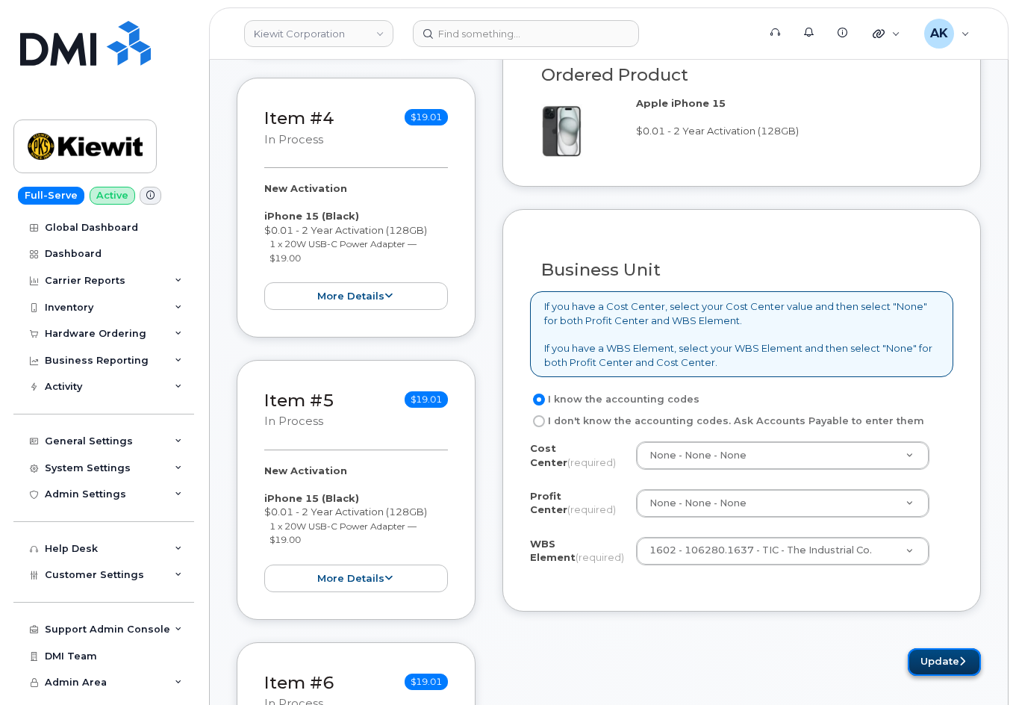
click at [925, 648] on button "Update" at bounding box center [944, 662] width 73 height 28
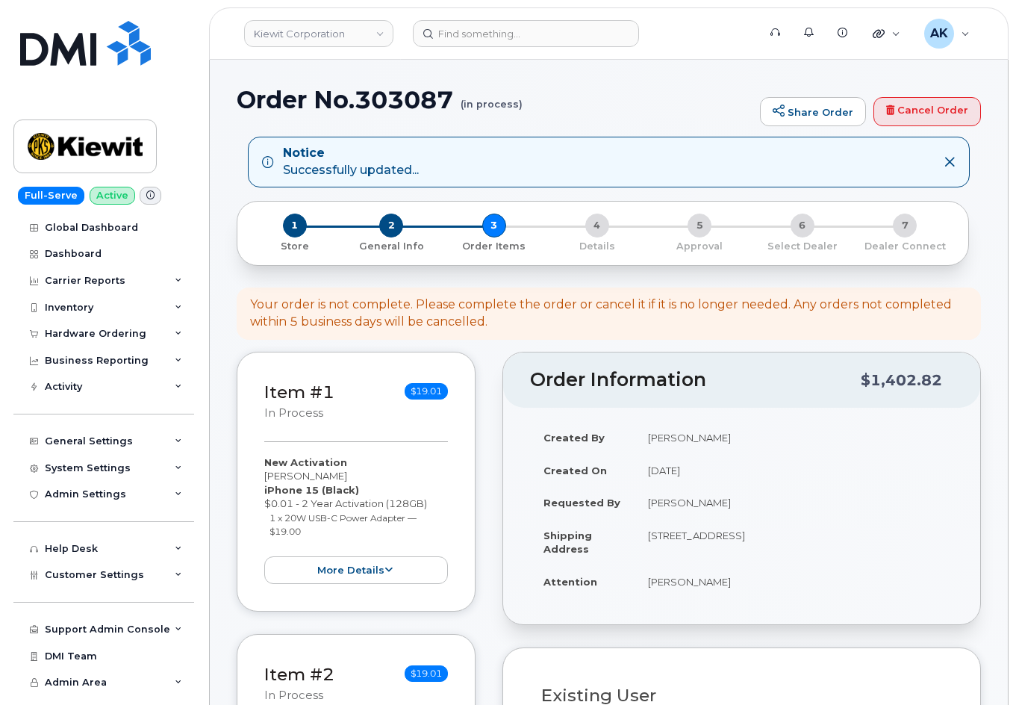
select select
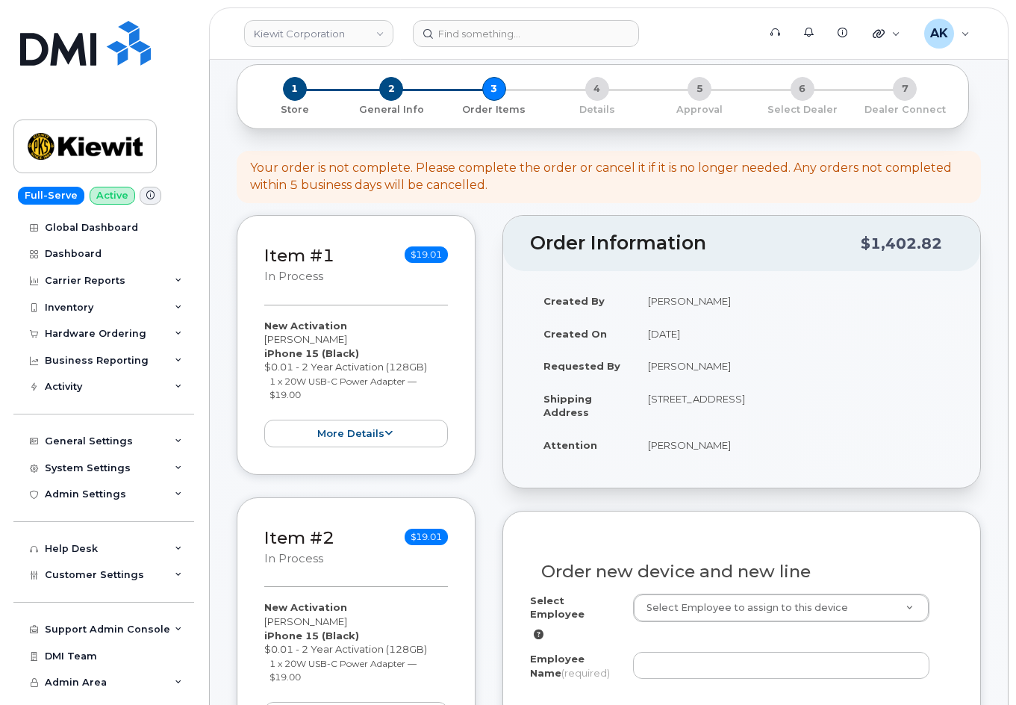
scroll to position [299, 0]
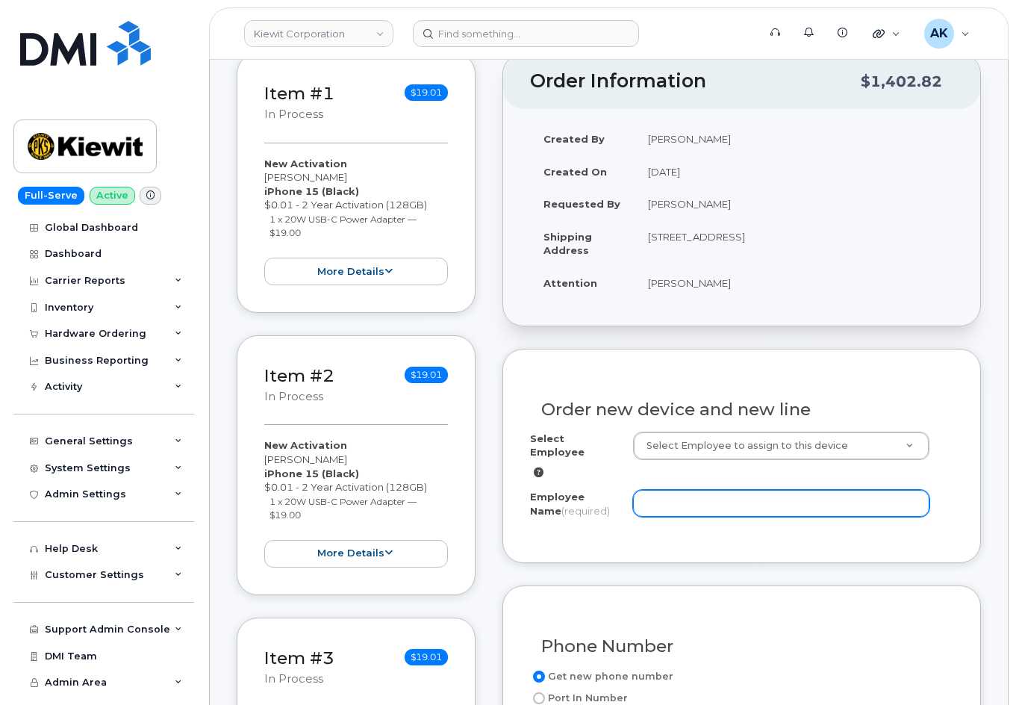
click at [704, 491] on input "Employee Name (required)" at bounding box center [781, 503] width 296 height 27
paste input "[PERSON_NAME]"
type input "[PERSON_NAME]"
click at [969, 511] on div "Order new device and new line Select Employee Select Employee to assign to this…" at bounding box center [742, 456] width 479 height 214
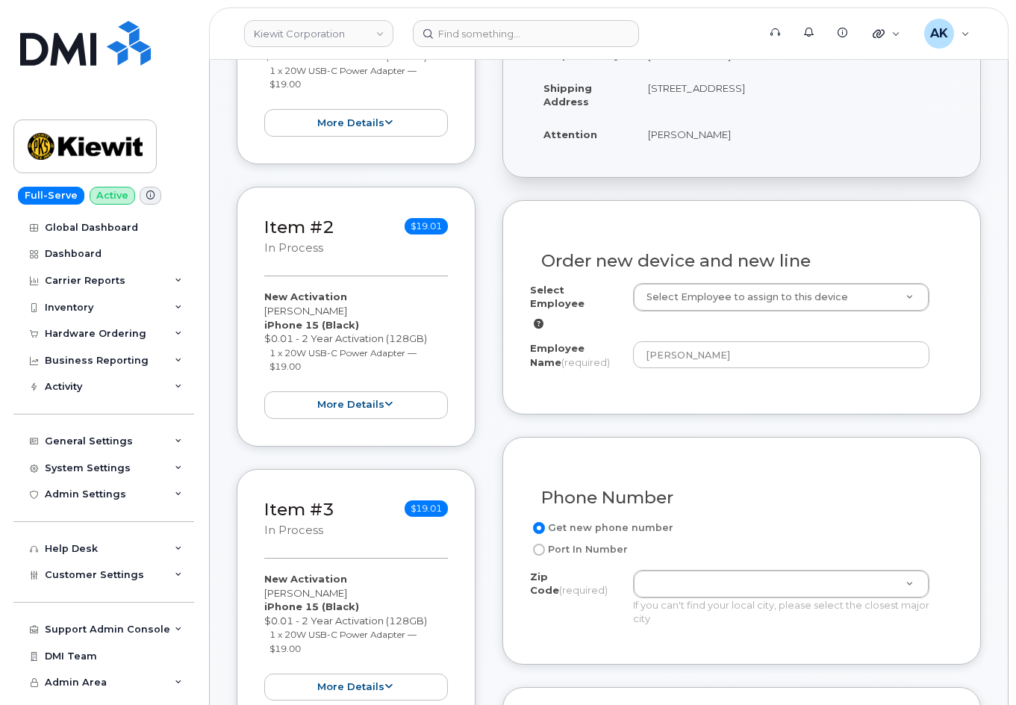
scroll to position [448, 0]
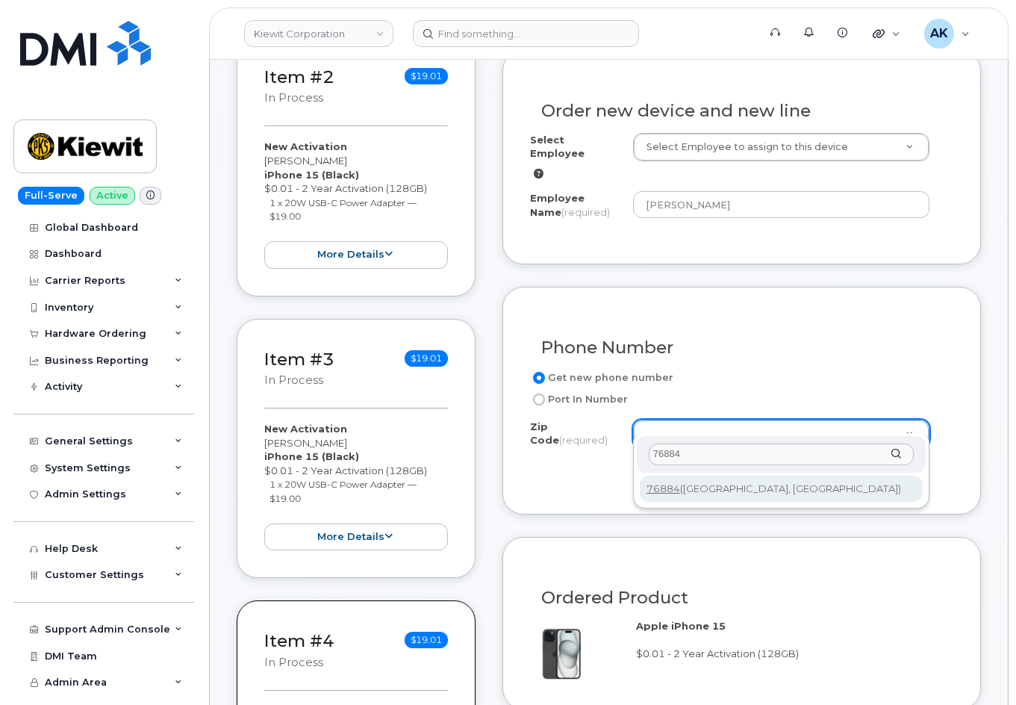
type input "76884"
type input "76884 ([GEOGRAPHIC_DATA], [GEOGRAPHIC_DATA])"
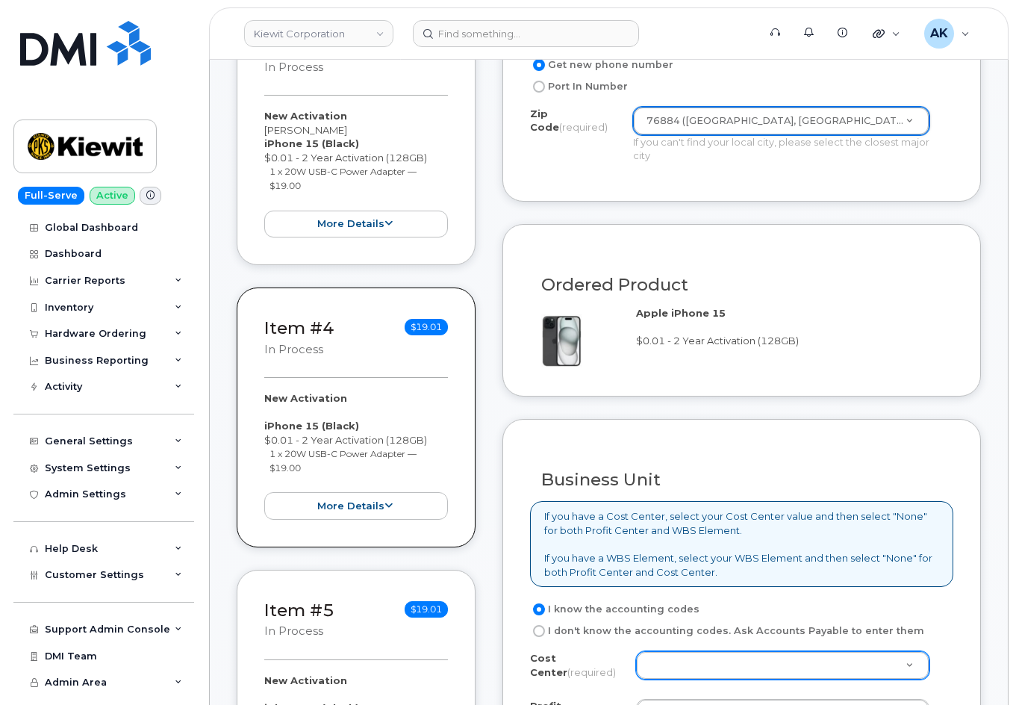
scroll to position [1046, 0]
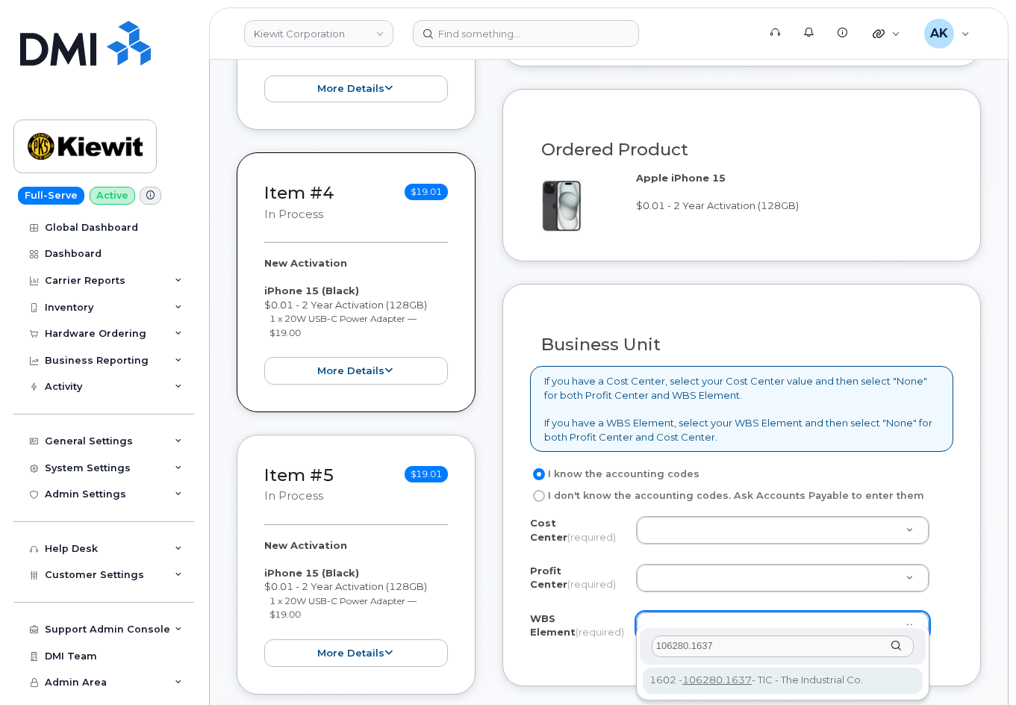
type input "106280.1637"
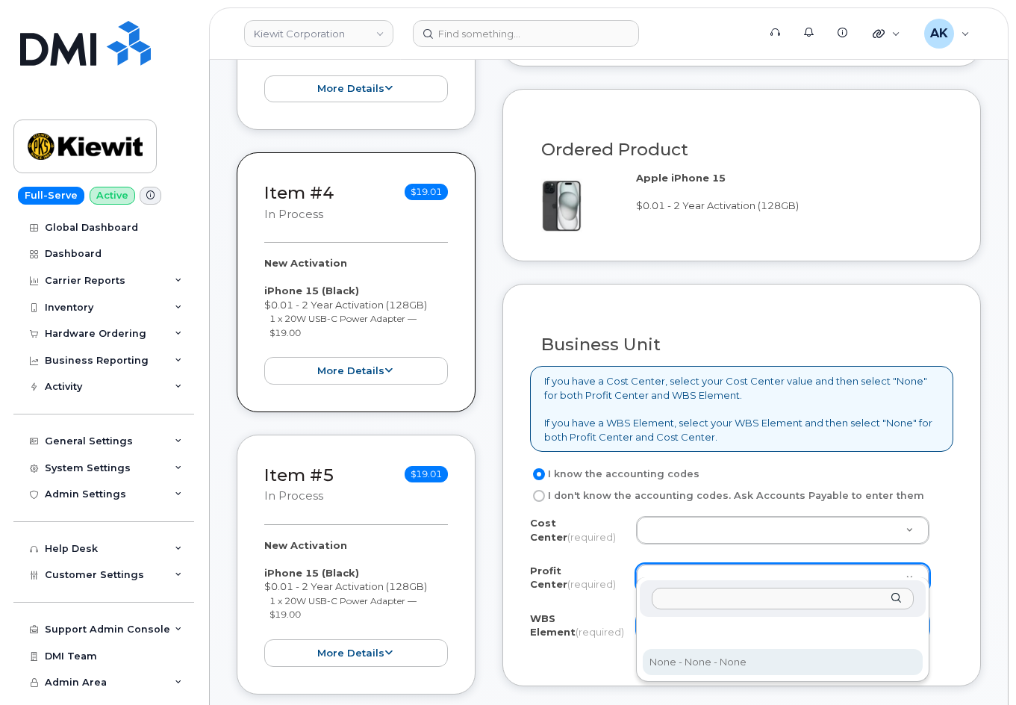
select select "None"
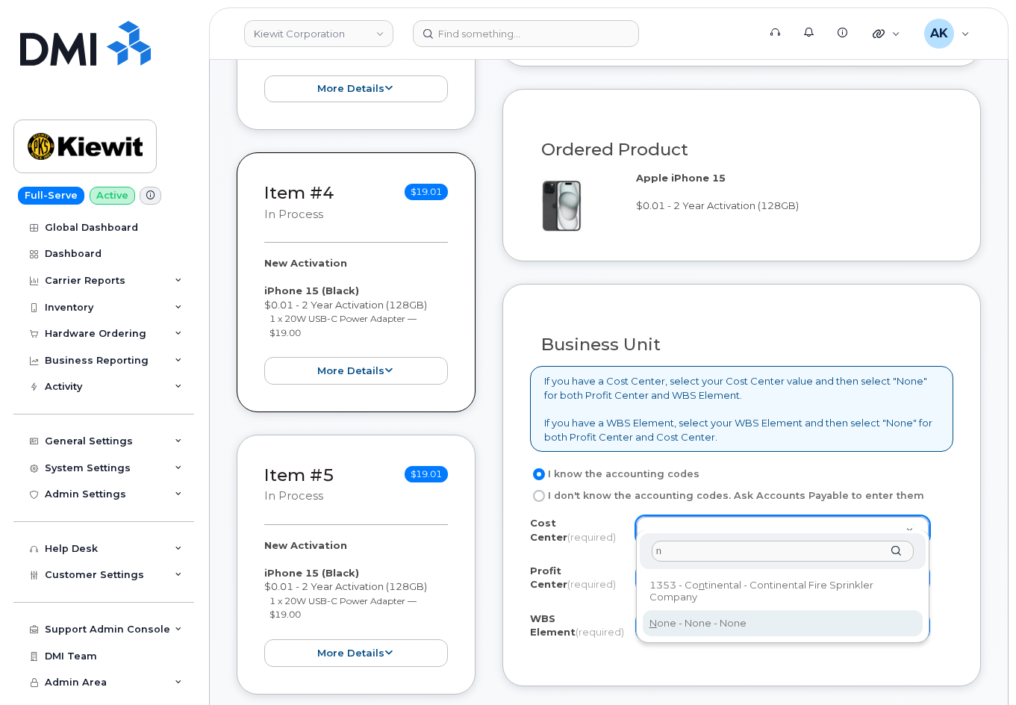
type input "n"
type input "None"
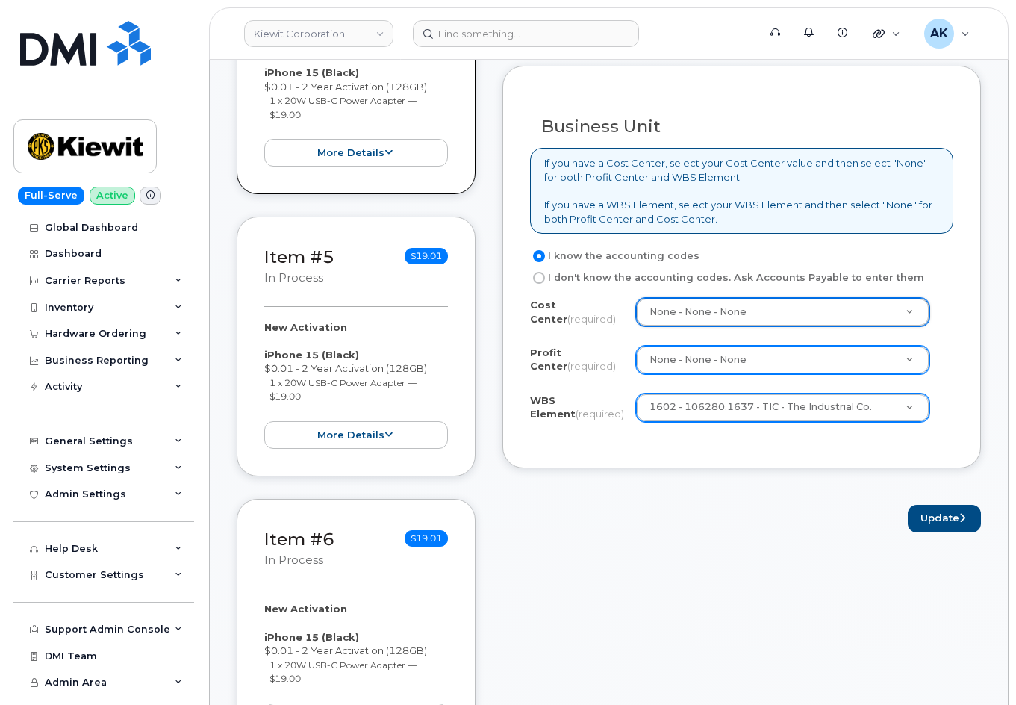
scroll to position [1419, 0]
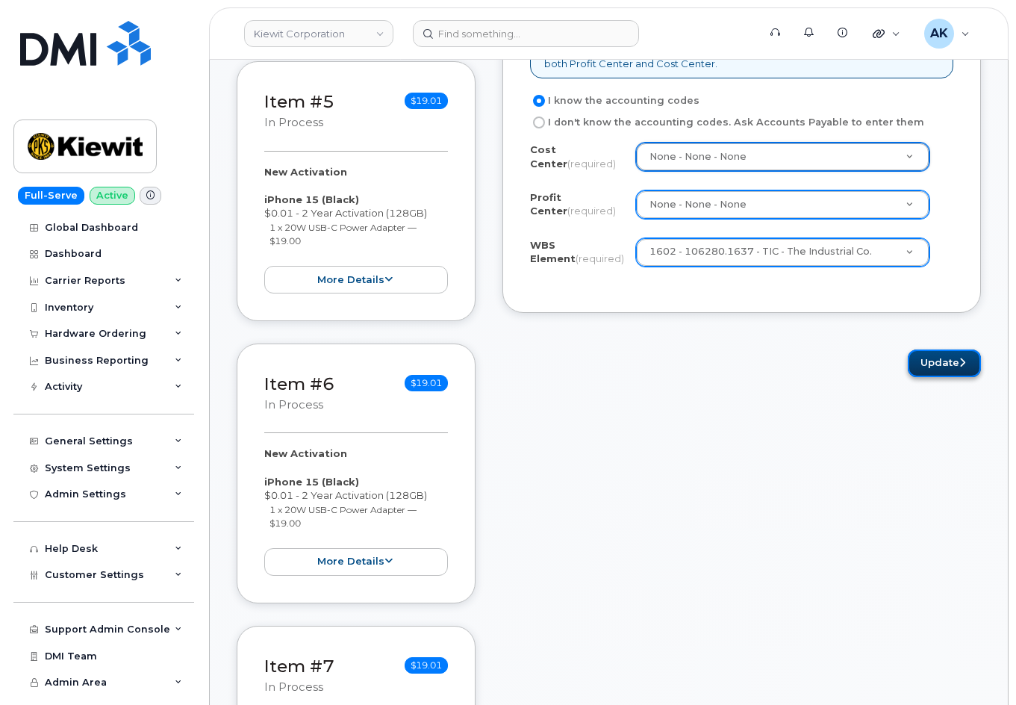
click at [923, 358] on button "Update" at bounding box center [944, 364] width 73 height 28
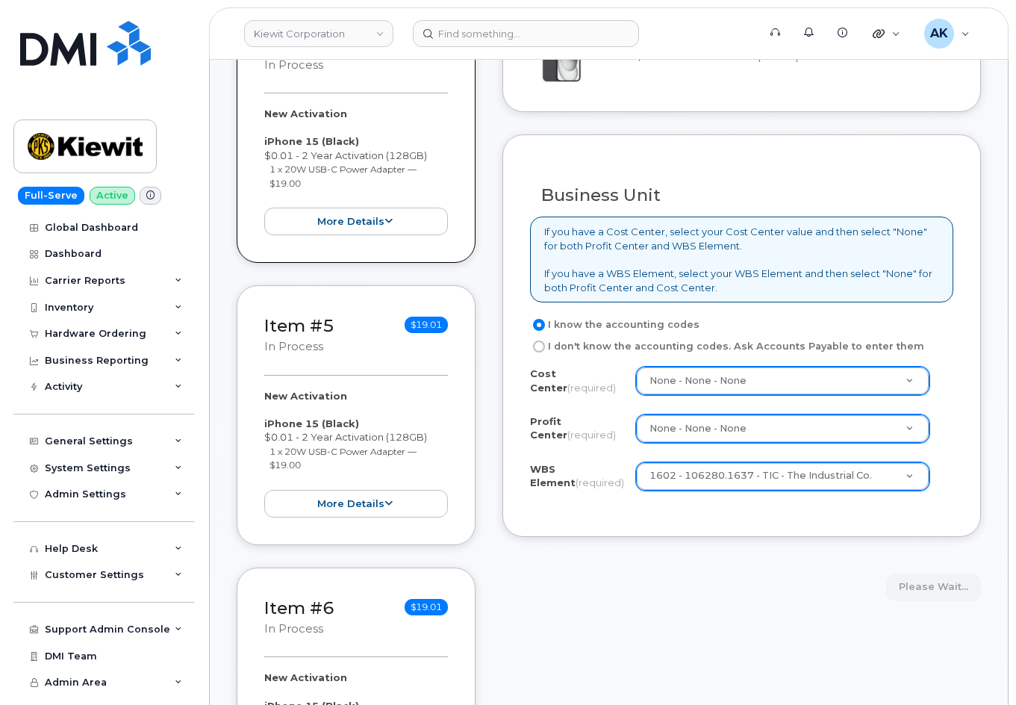
scroll to position [1120, 0]
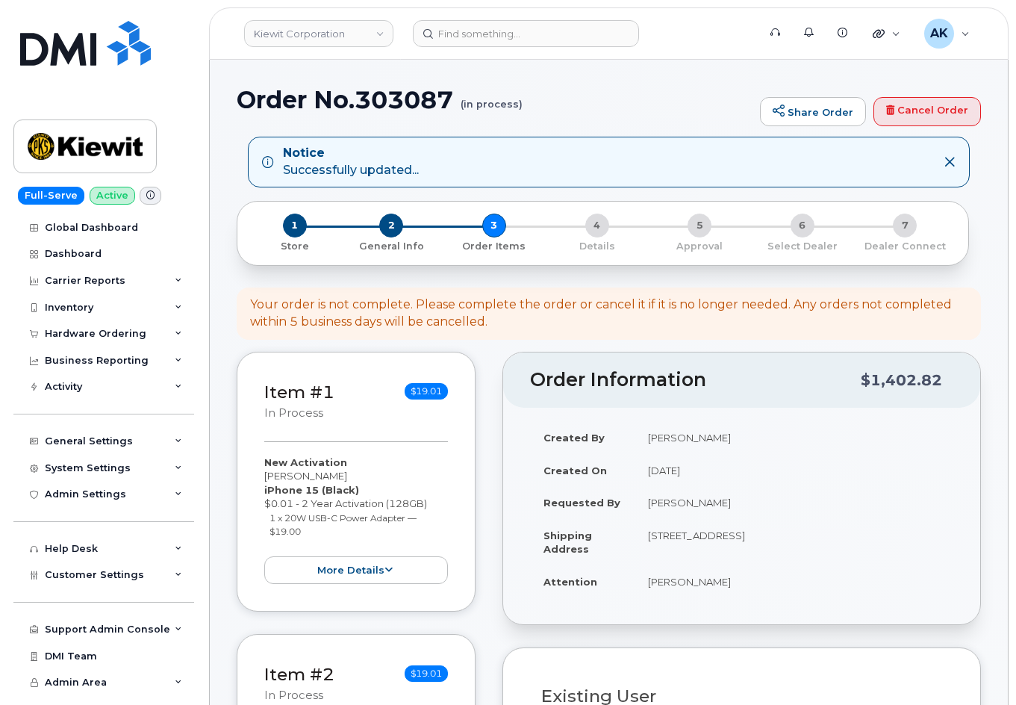
select select
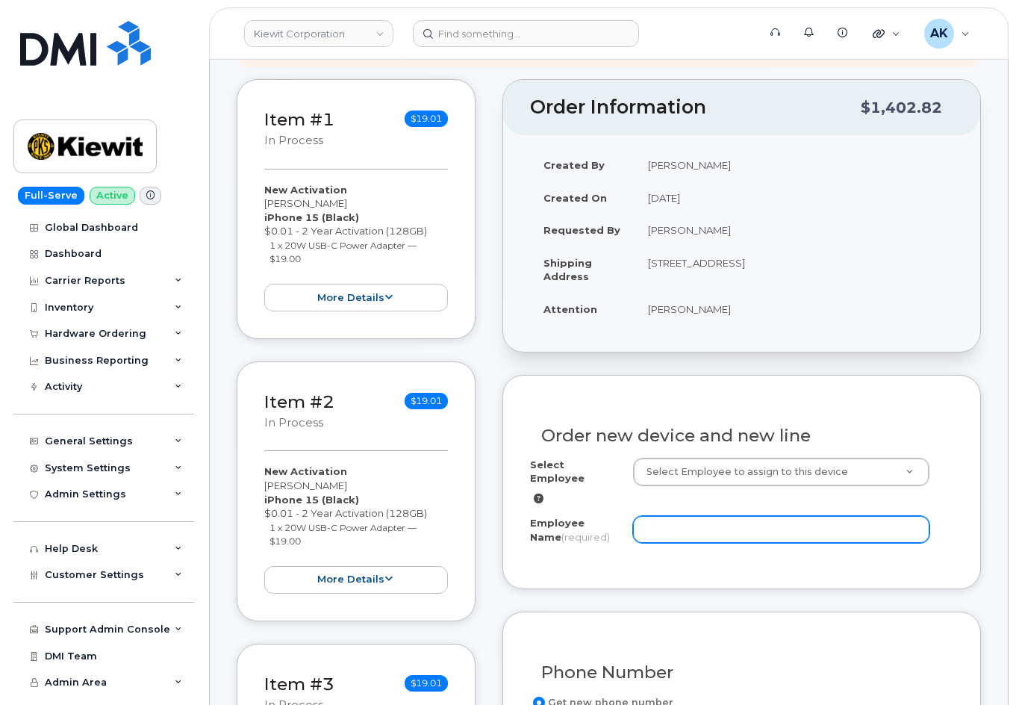
scroll to position [299, 0]
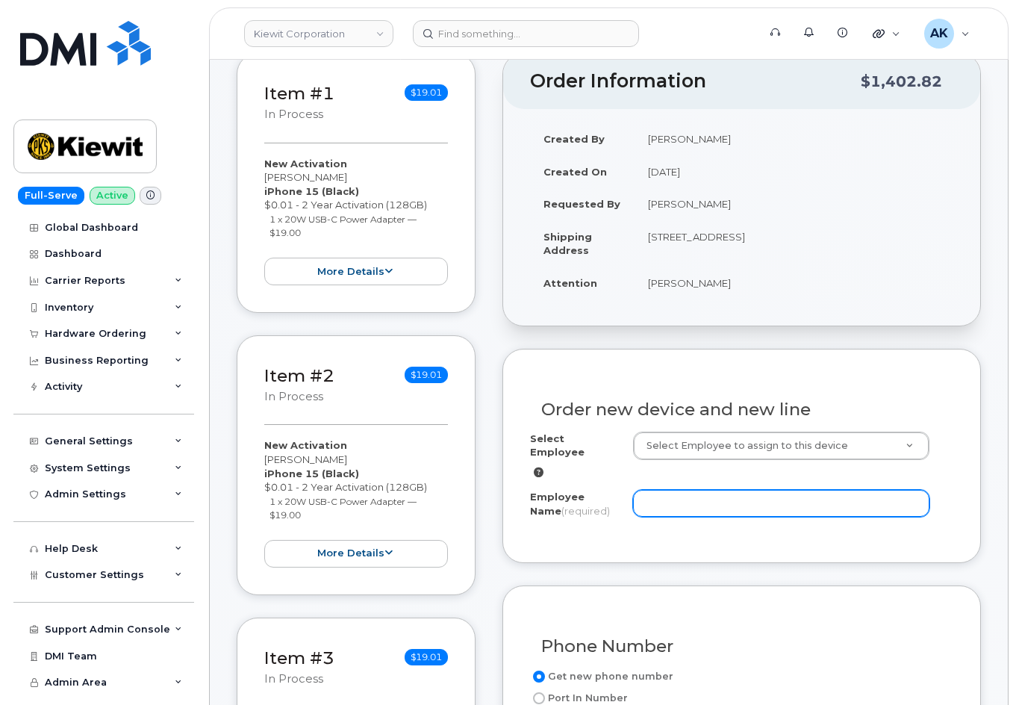
click at [710, 490] on input "Employee Name (required)" at bounding box center [781, 503] width 296 height 27
paste input "[PERSON_NAME]"
type input "[PERSON_NAME]"
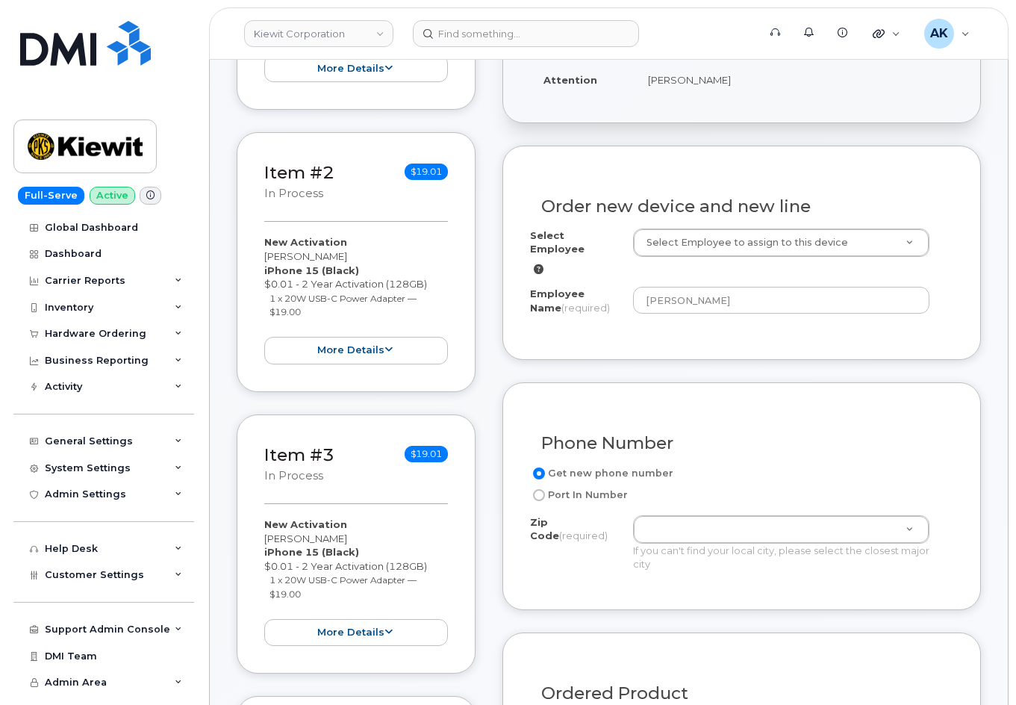
scroll to position [523, 0]
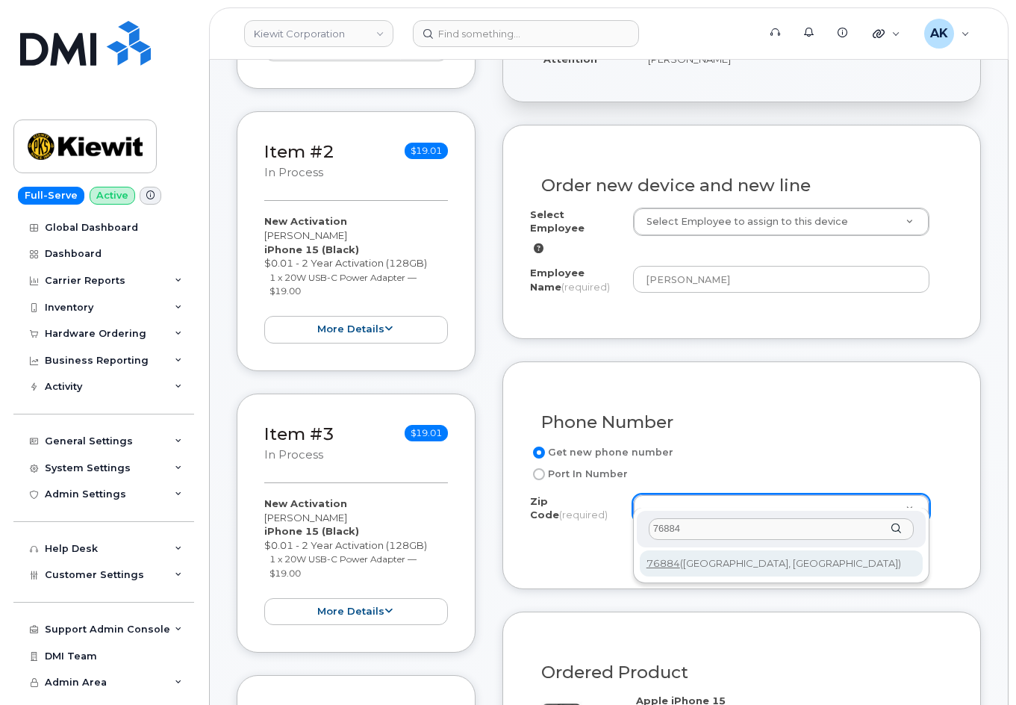
type input "76884"
type input "76884 ([GEOGRAPHIC_DATA], [GEOGRAPHIC_DATA])"
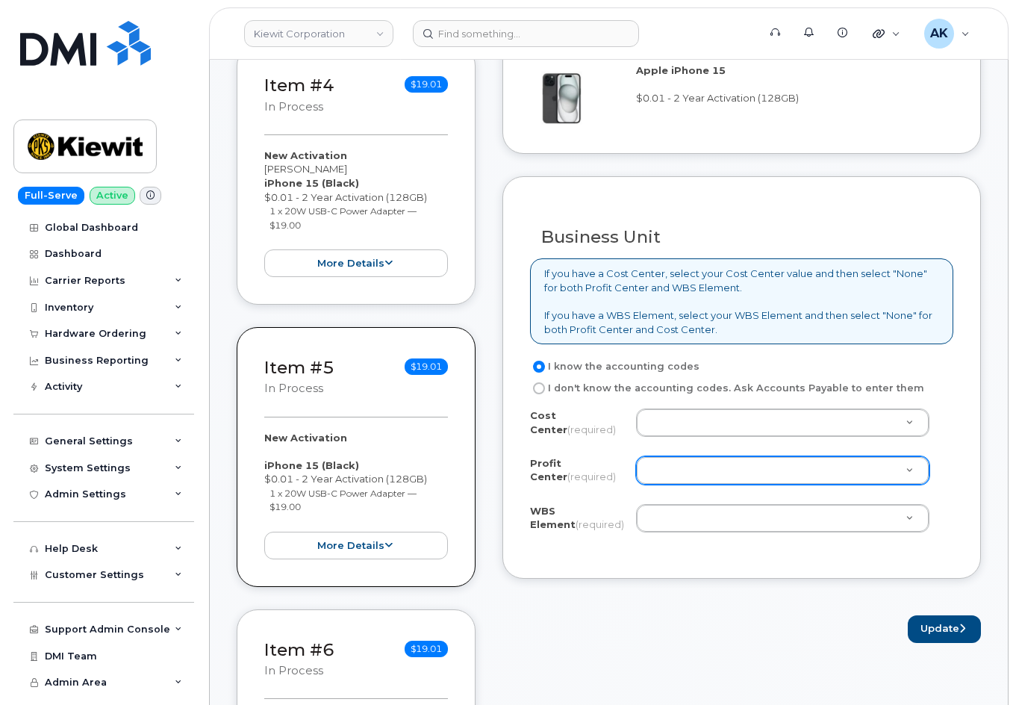
scroll to position [1195, 0]
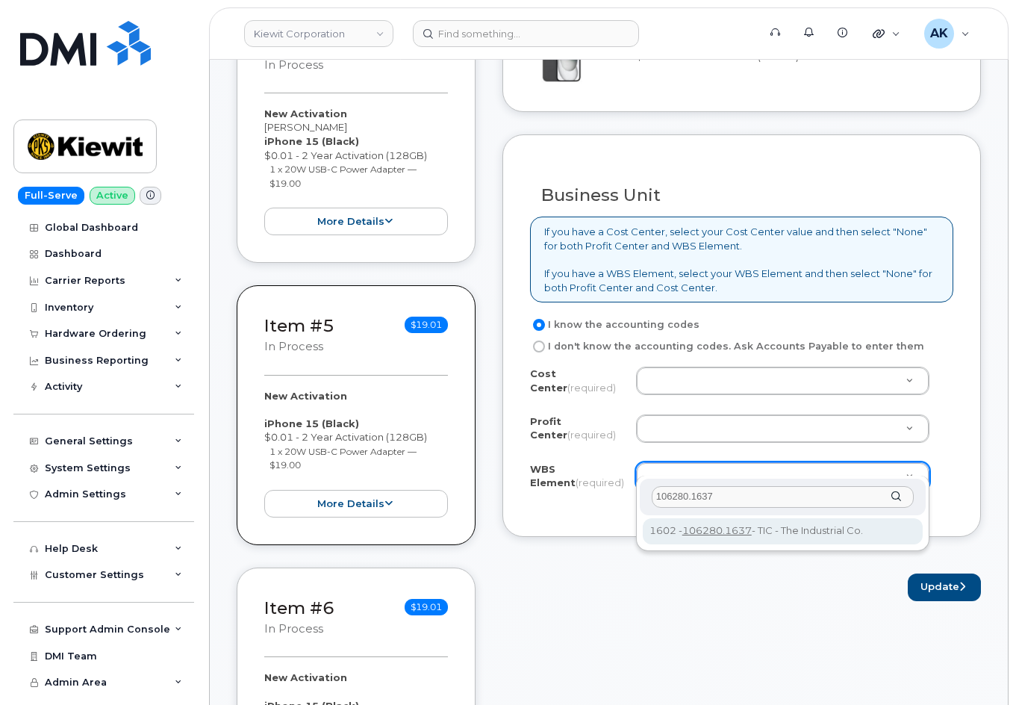
type input "106280.1637"
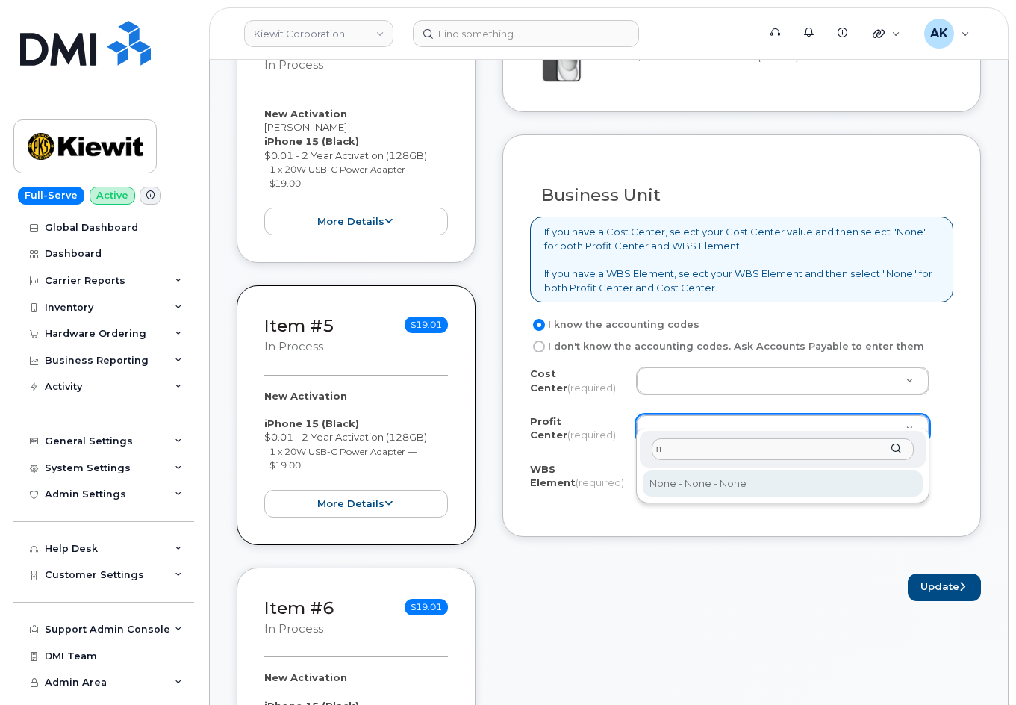
type input "n"
select select "None"
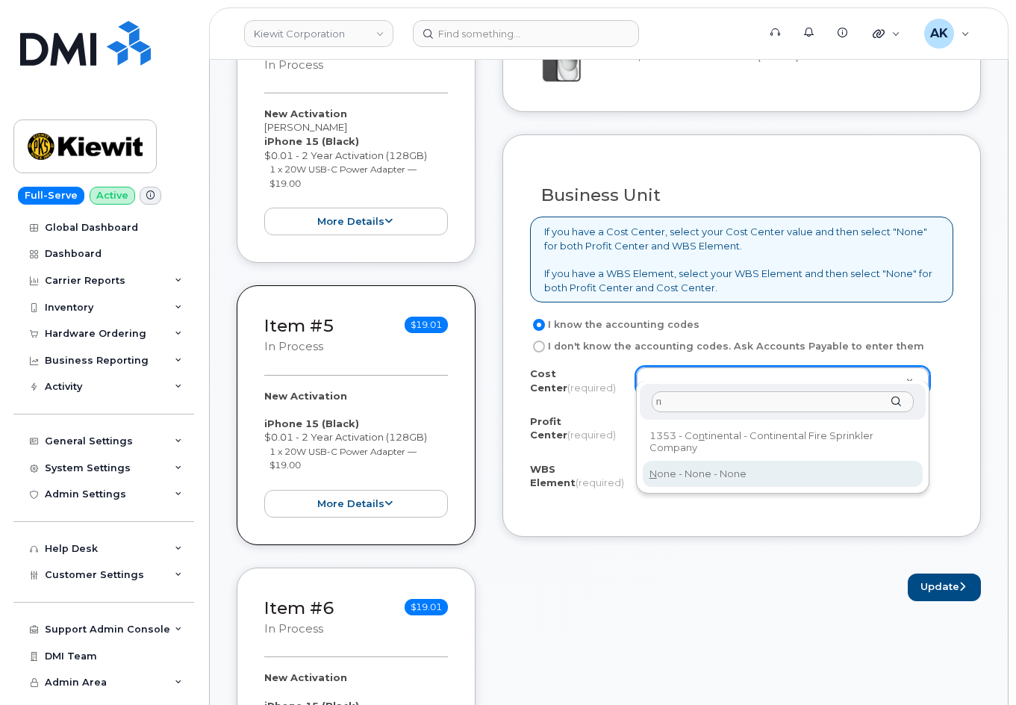
type input "n"
type input "None"
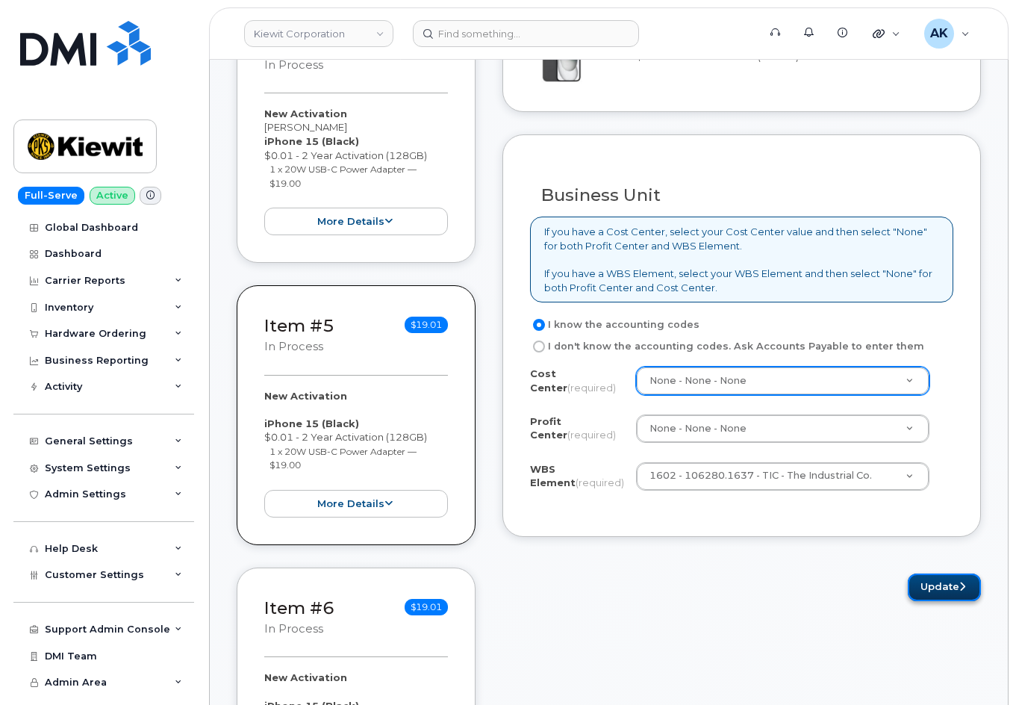
click at [945, 574] on button "Update" at bounding box center [944, 588] width 73 height 28
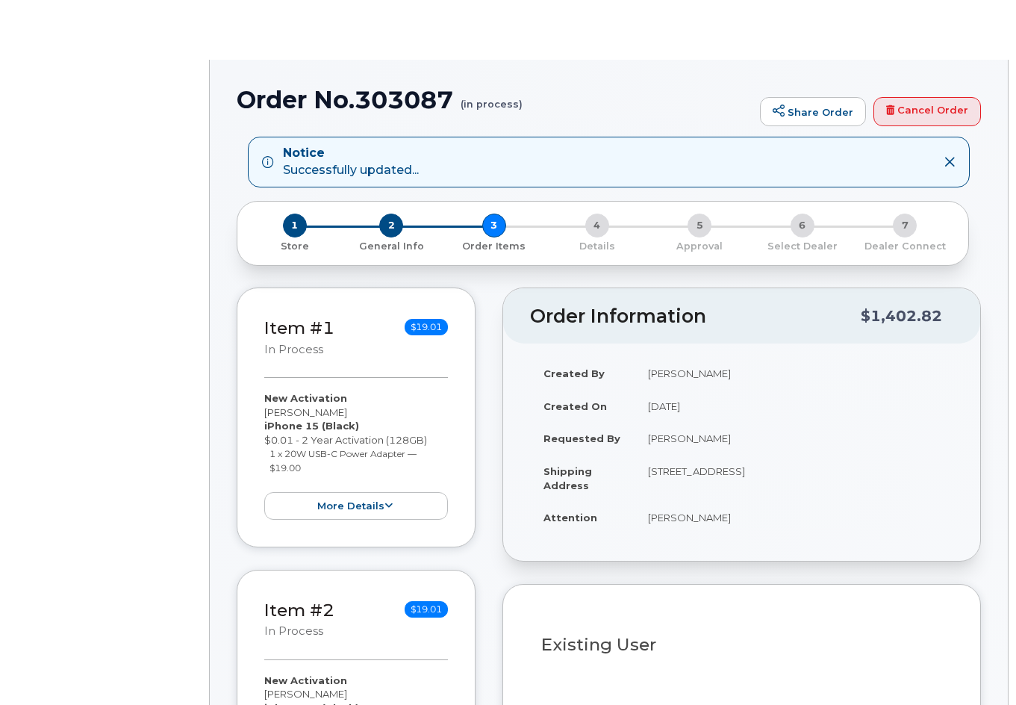
select select
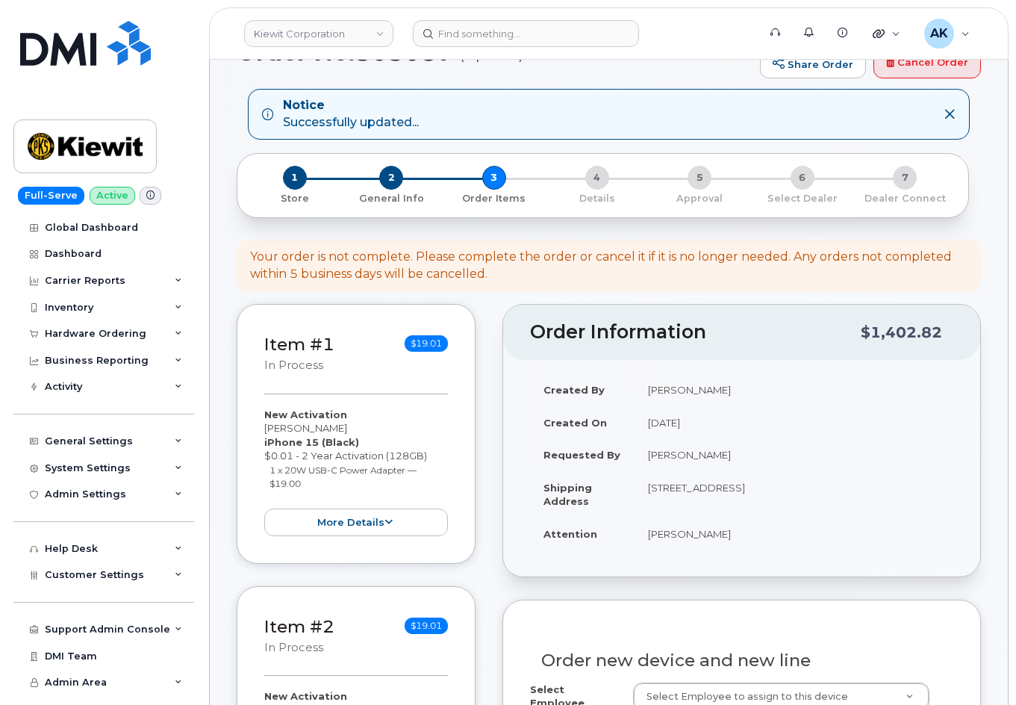
scroll to position [224, 0]
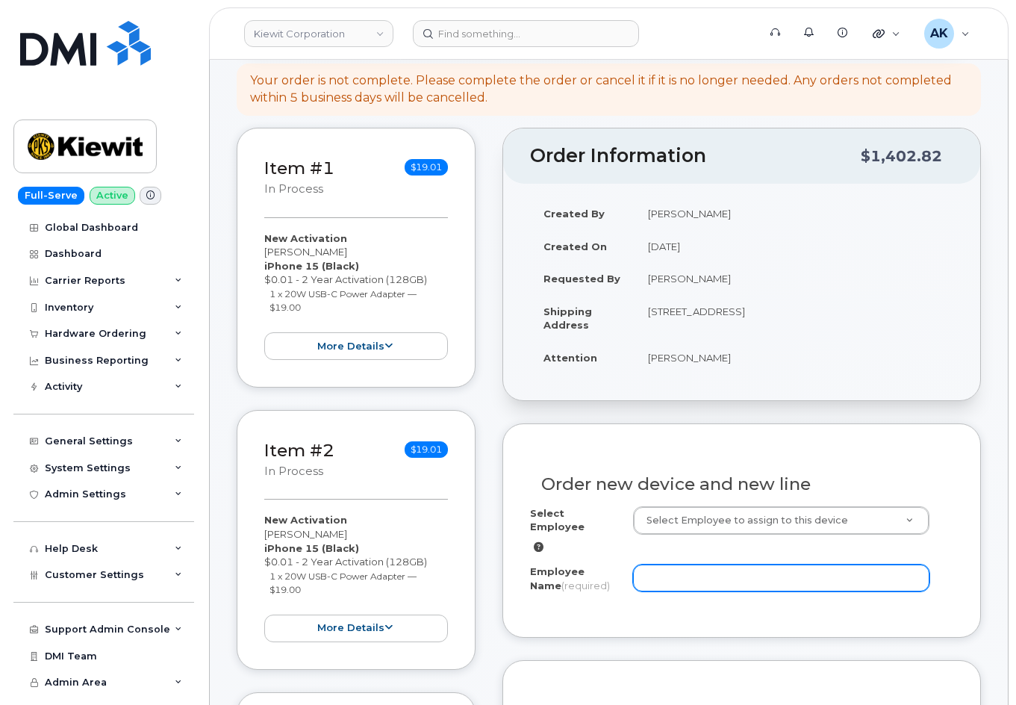
click at [778, 565] on input "Employee Name (required)" at bounding box center [781, 578] width 296 height 27
paste input "[PERSON_NAME]"
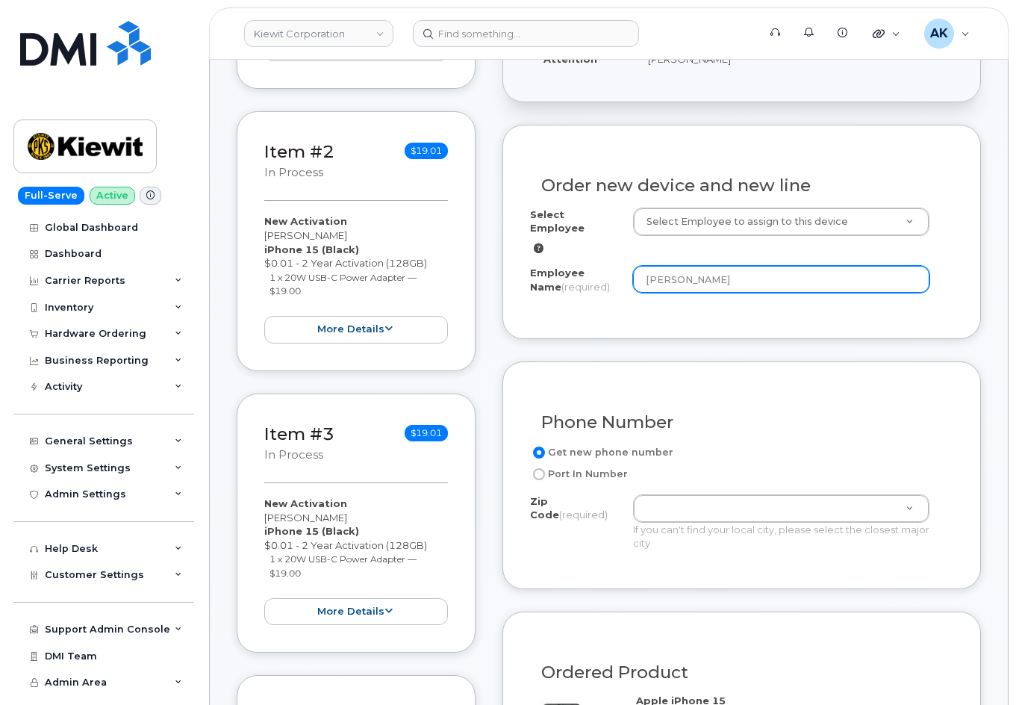
type input "[PERSON_NAME]"
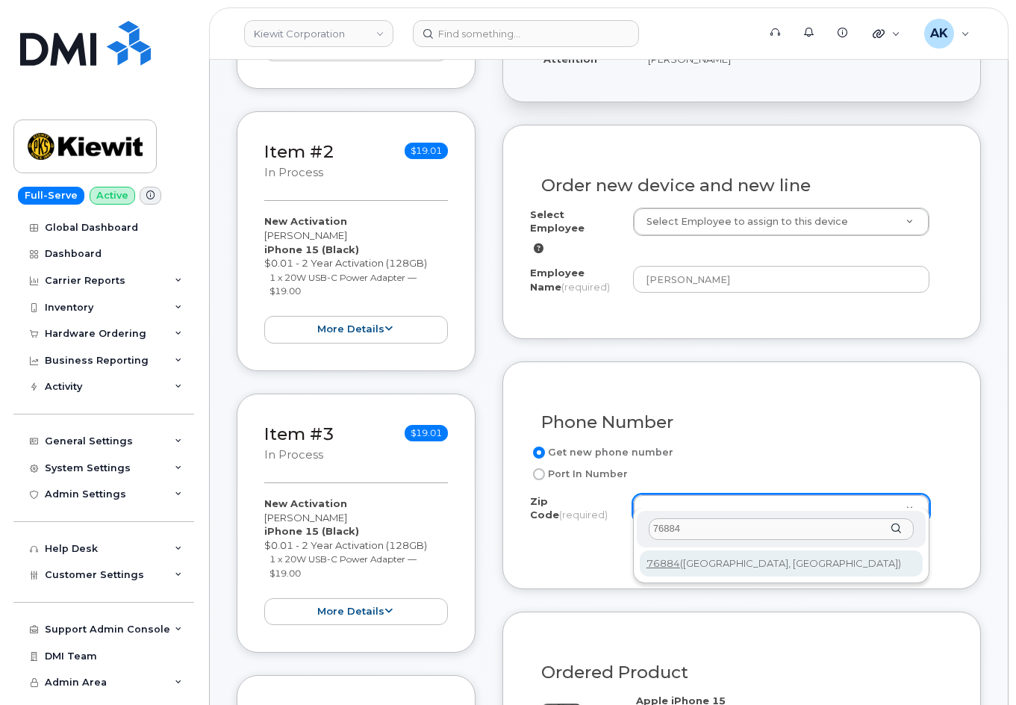
type input "76884"
type input "76884 ([GEOGRAPHIC_DATA], [GEOGRAPHIC_DATA])"
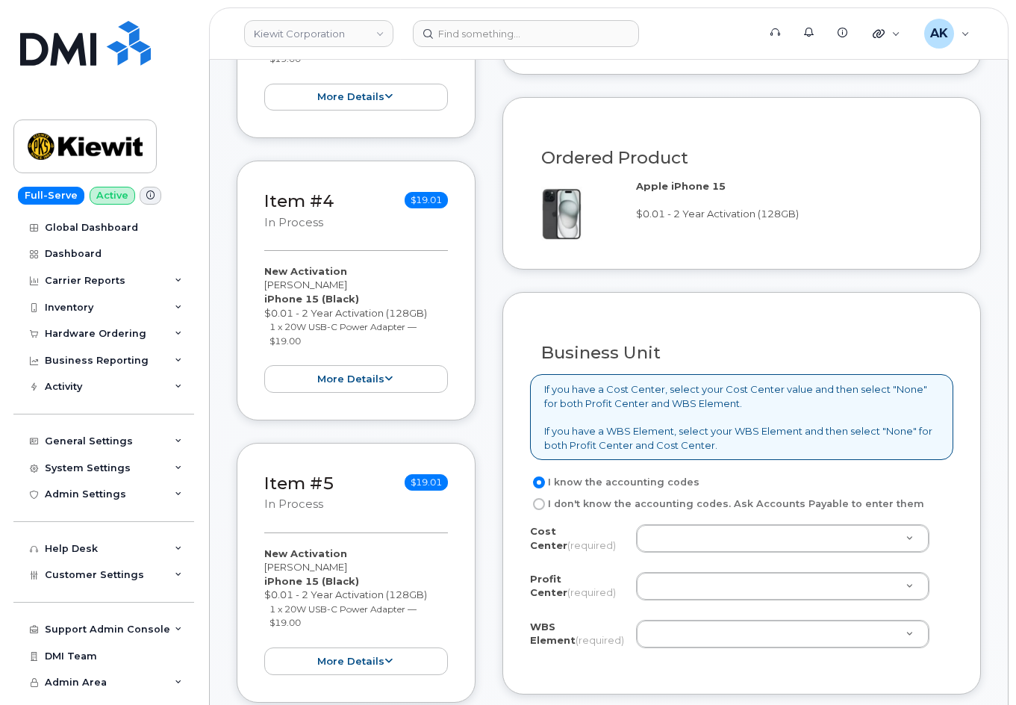
scroll to position [1046, 0]
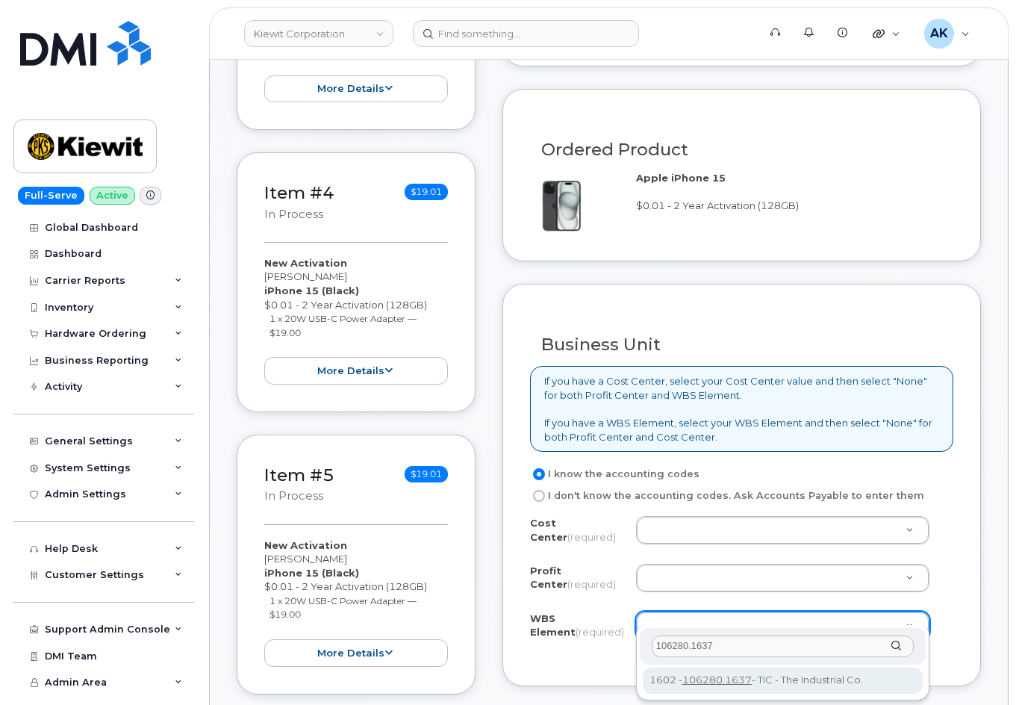
type input "106280.1637"
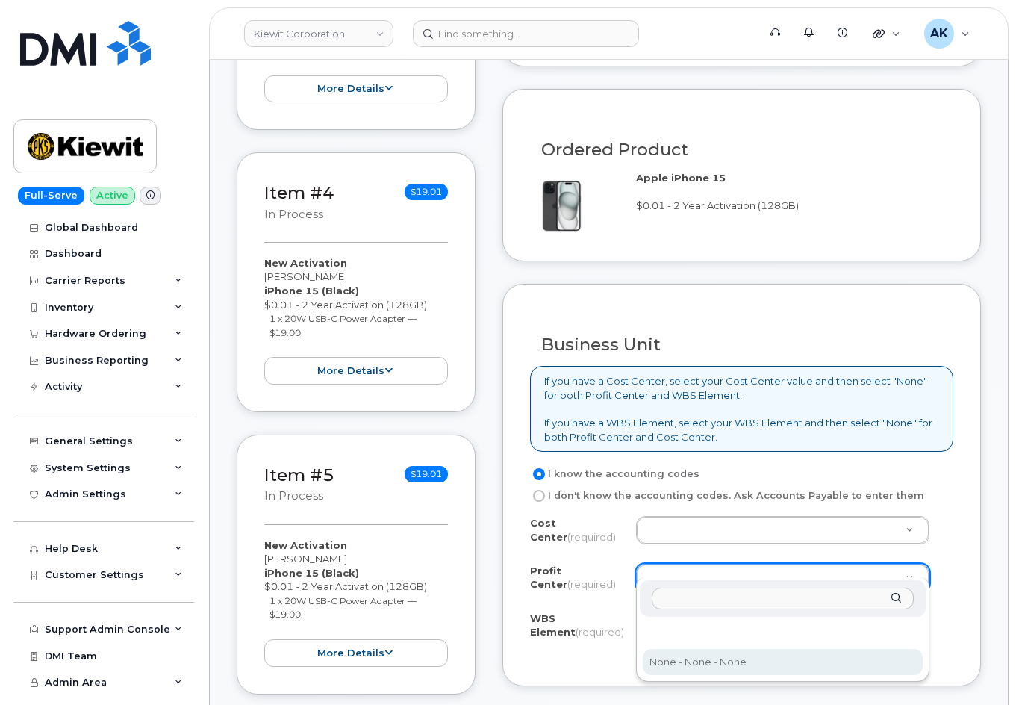
select select "None"
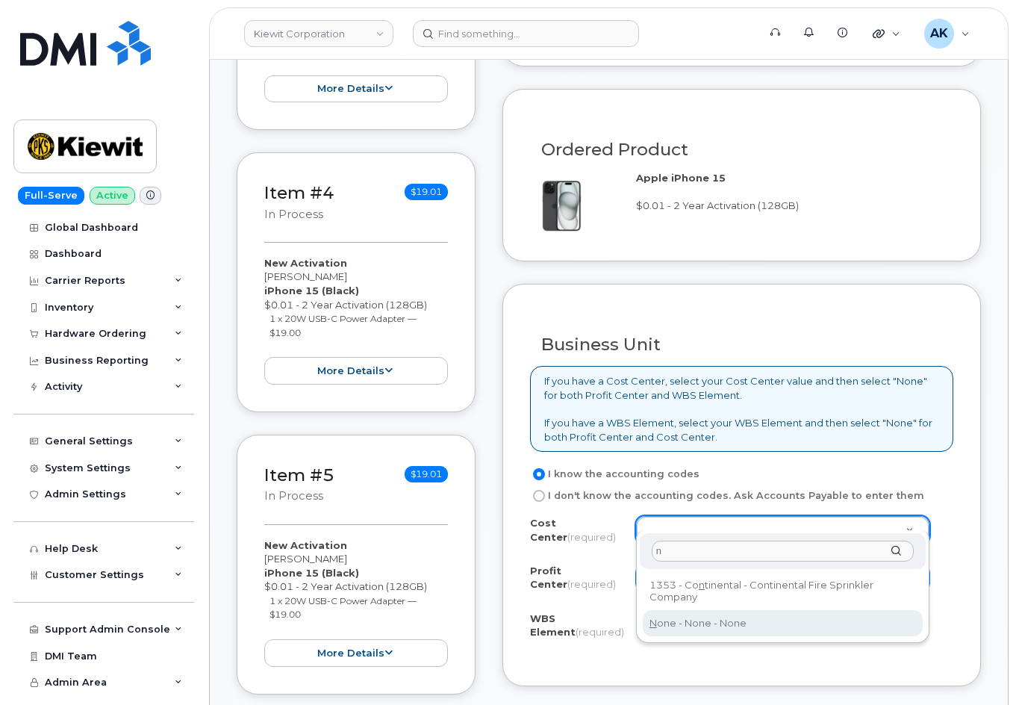
type input "n"
type input "None"
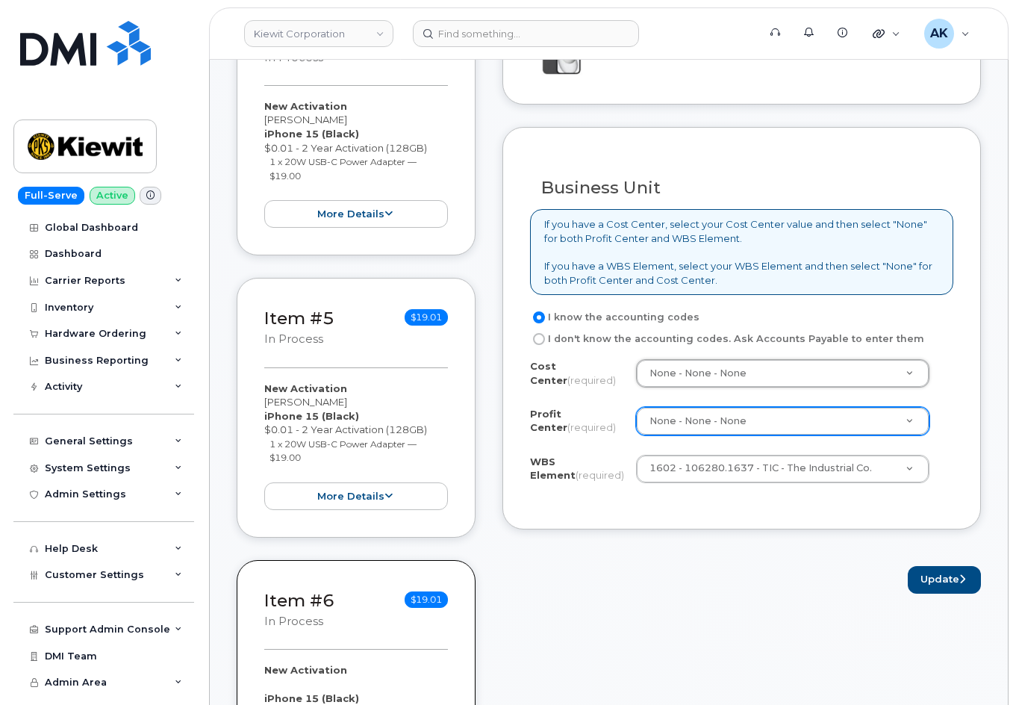
scroll to position [1344, 0]
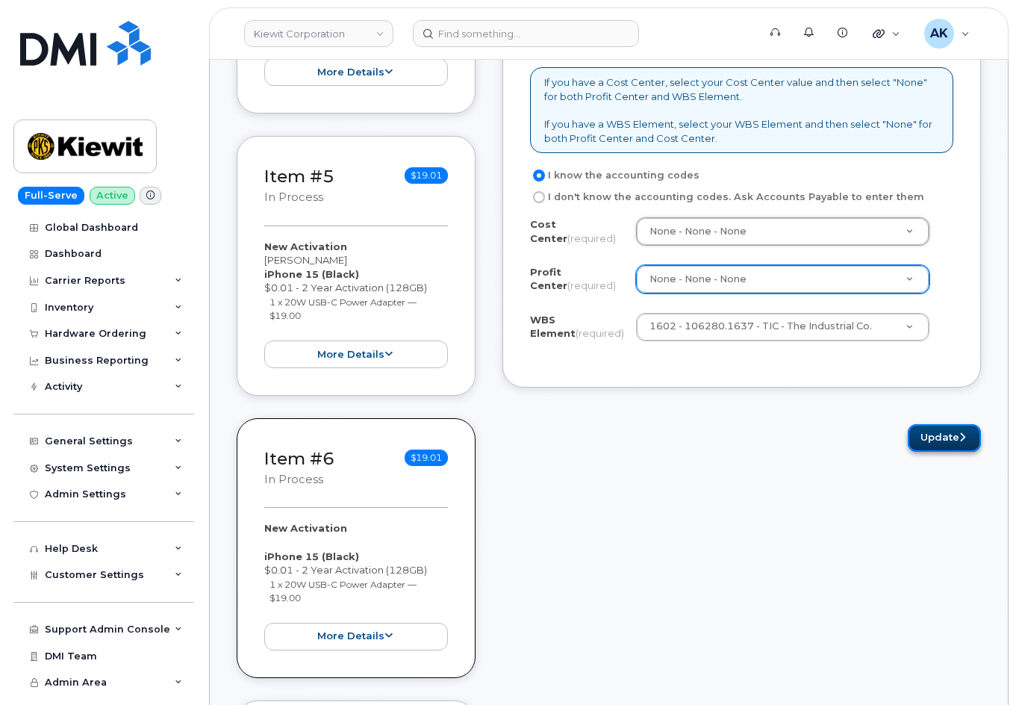
click at [936, 424] on button "Update" at bounding box center [944, 438] width 73 height 28
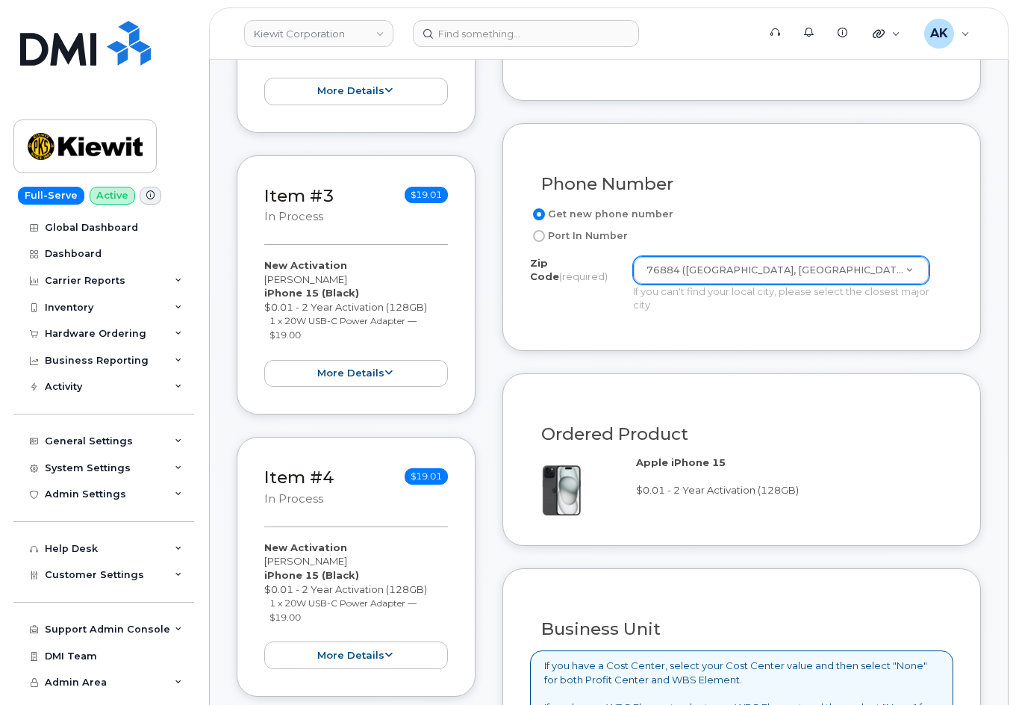
scroll to position [747, 0]
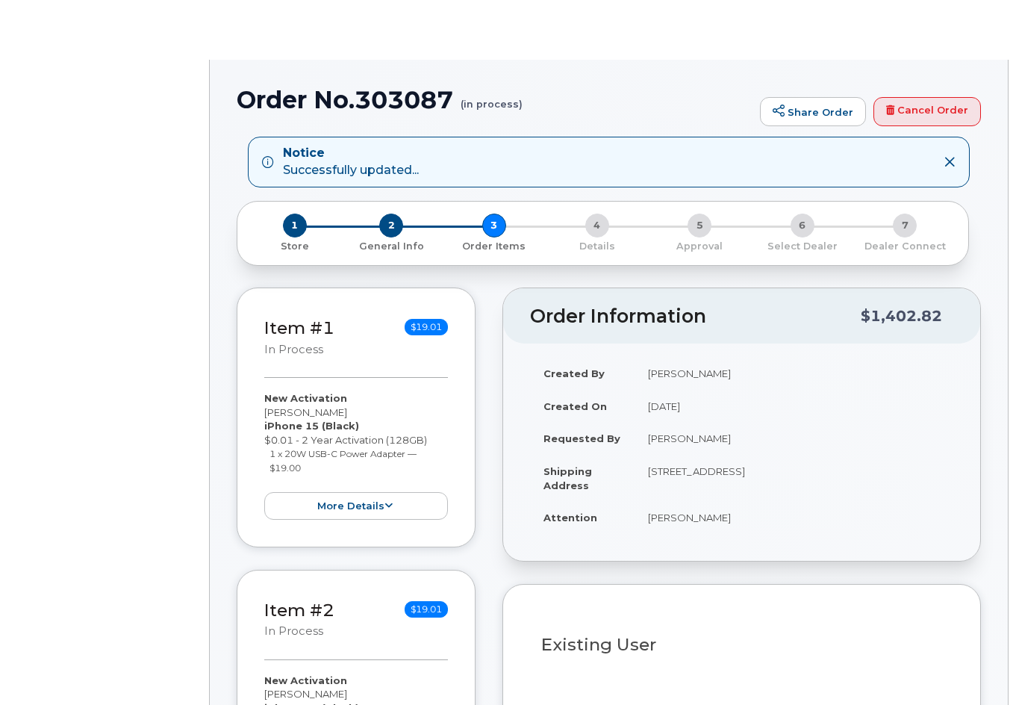
select select
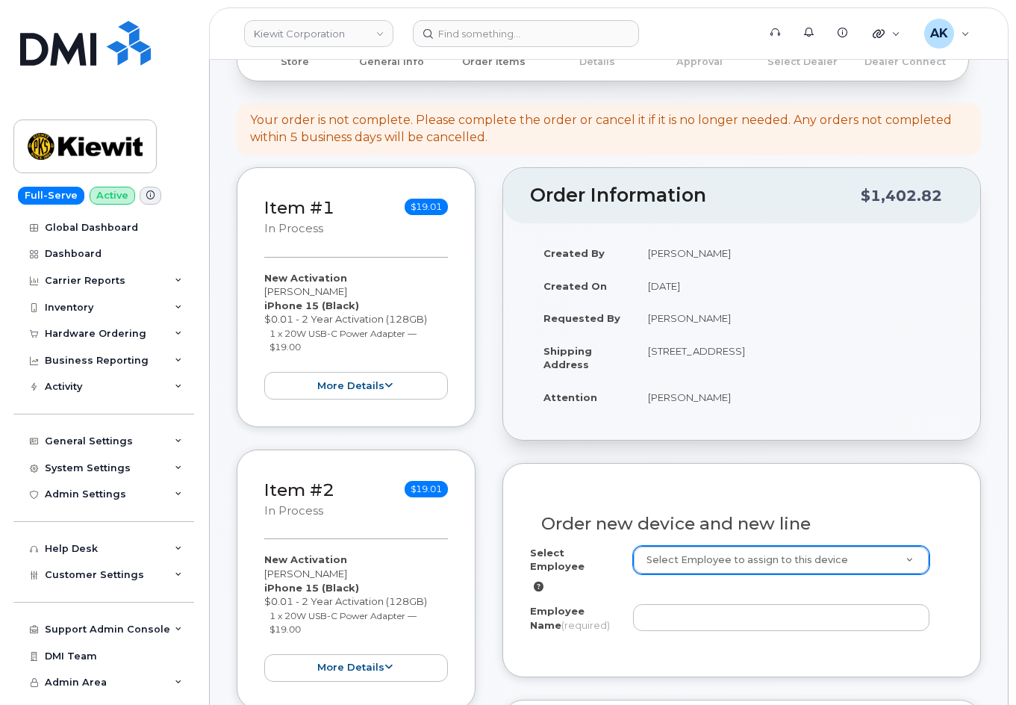
scroll to position [299, 0]
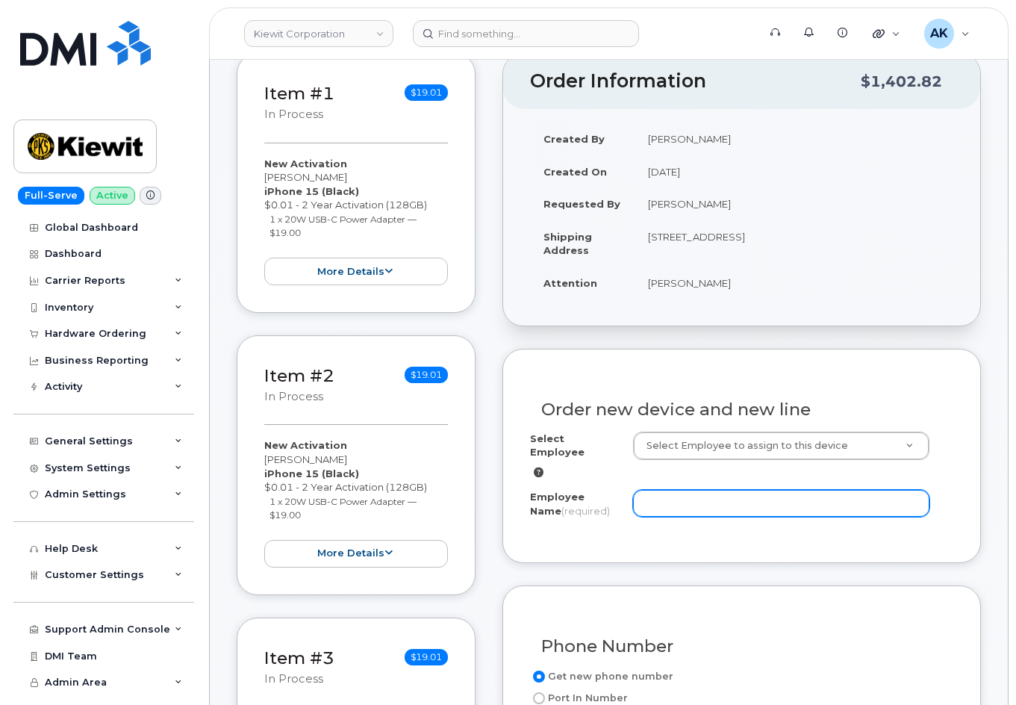
click at [707, 490] on input "Employee Name (required)" at bounding box center [781, 503] width 296 height 27
paste input "[PERSON_NAME]"
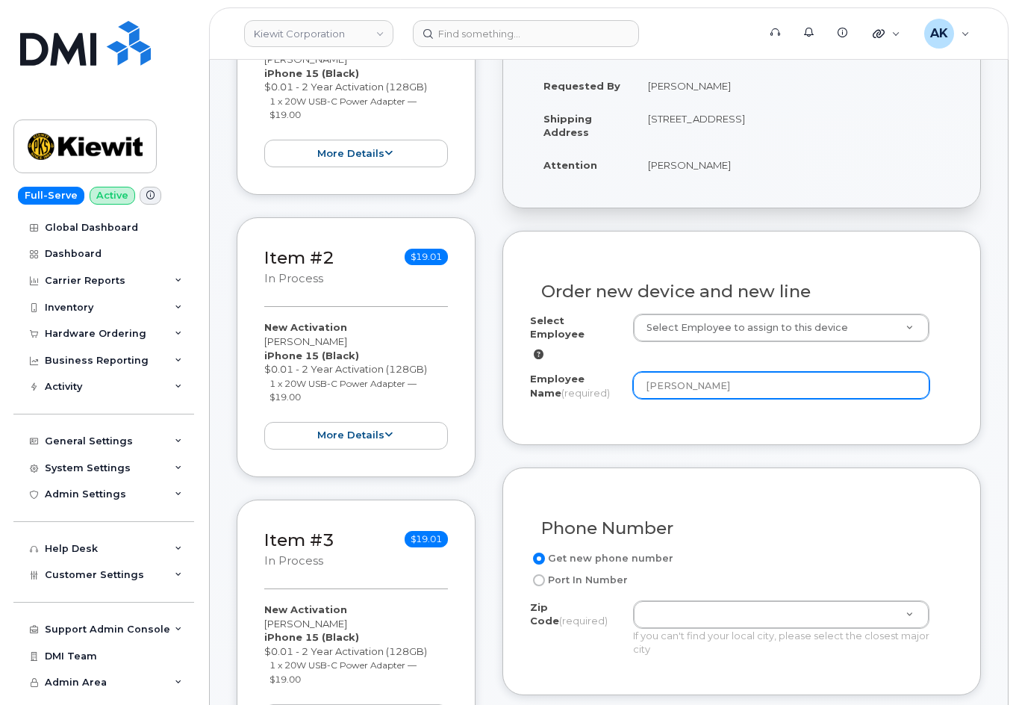
scroll to position [597, 0]
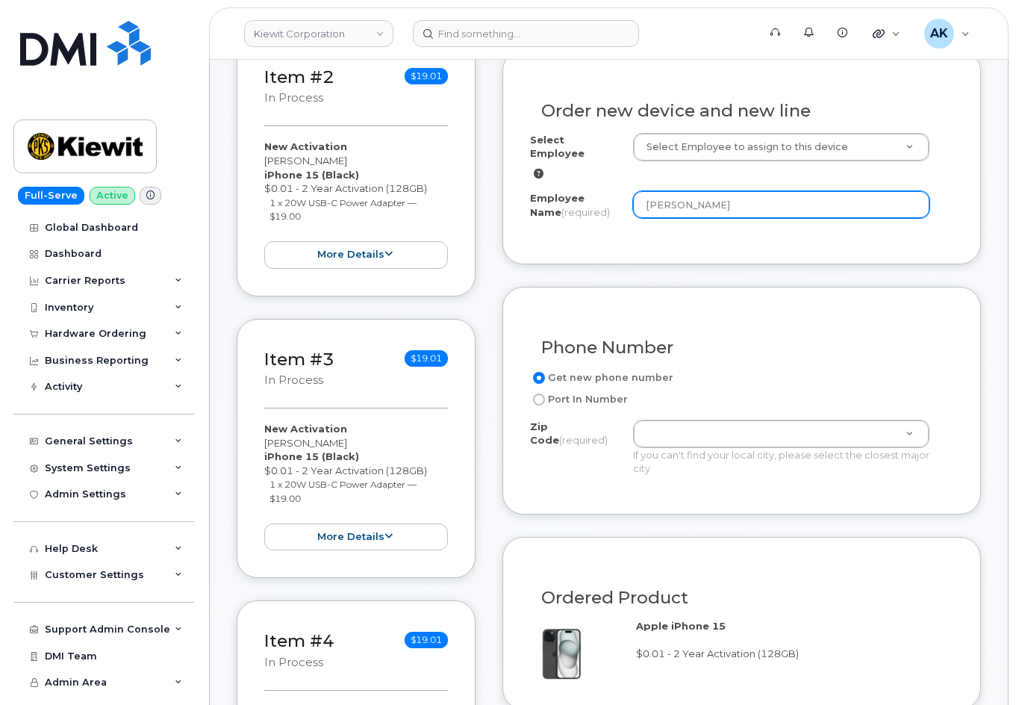
type input "[PERSON_NAME]"
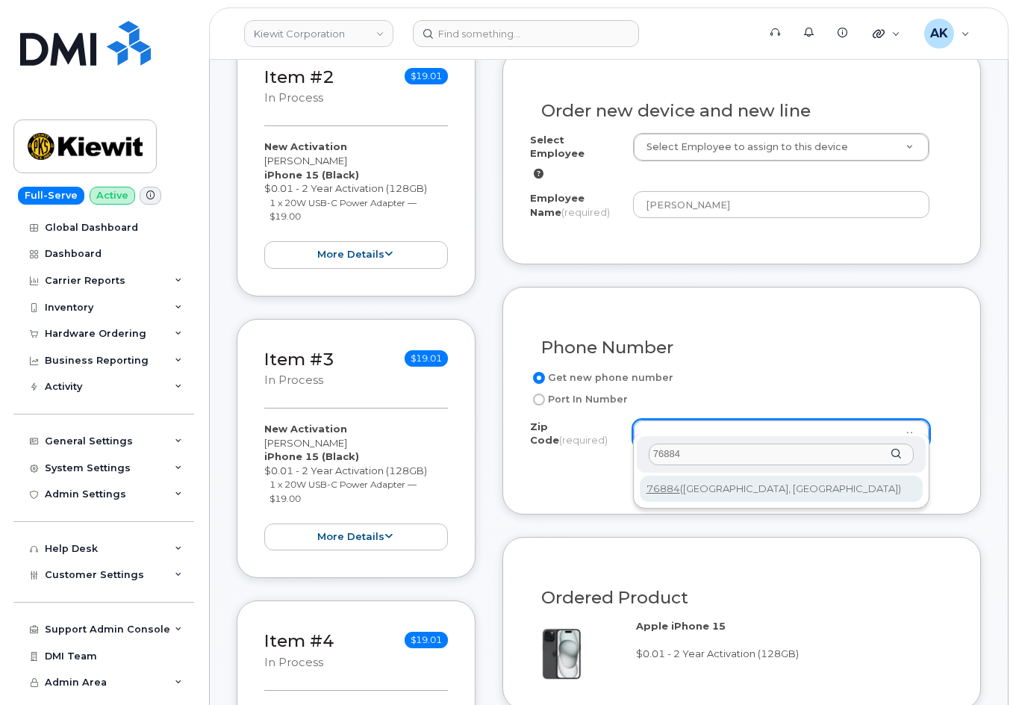
type input "76884"
type input "76884 ([GEOGRAPHIC_DATA], [GEOGRAPHIC_DATA])"
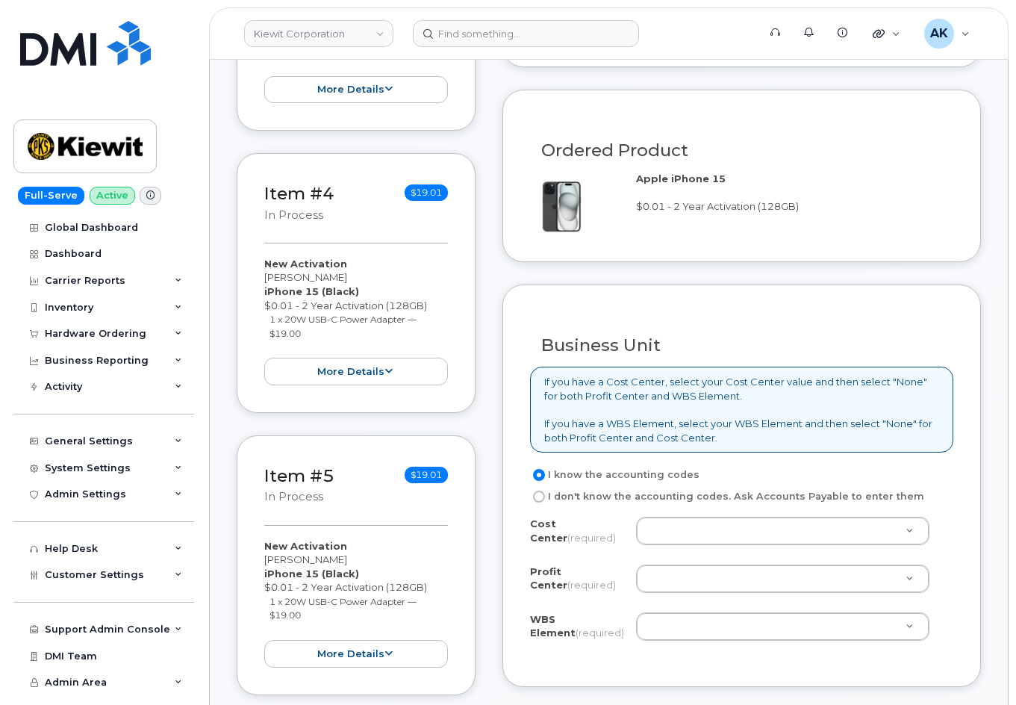
scroll to position [1046, 0]
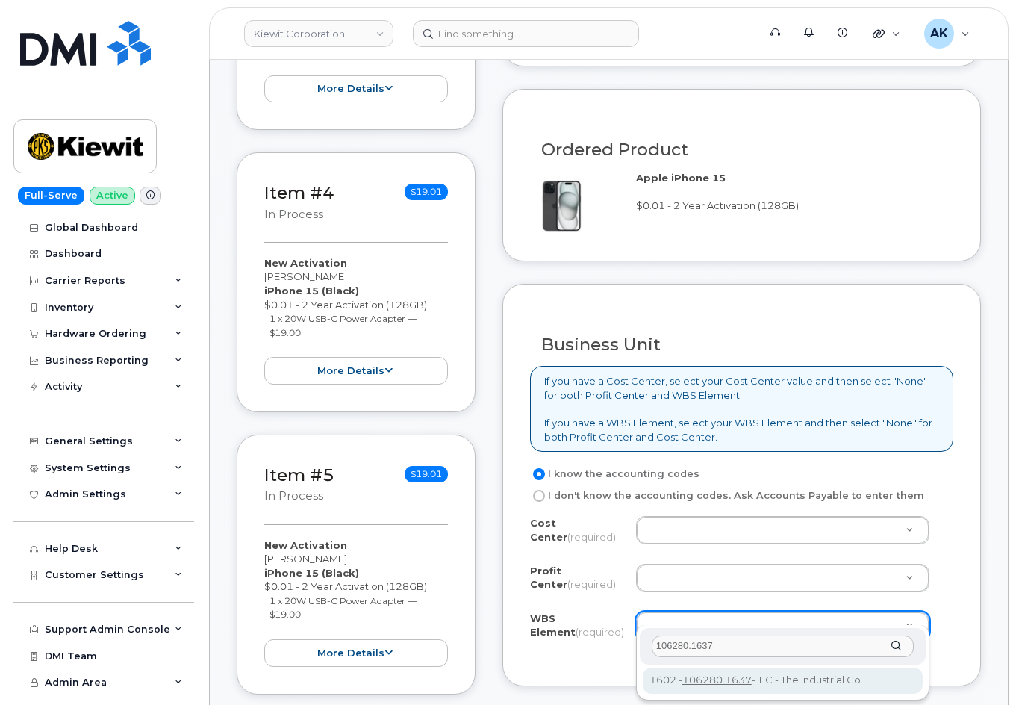
type input "106280.1637"
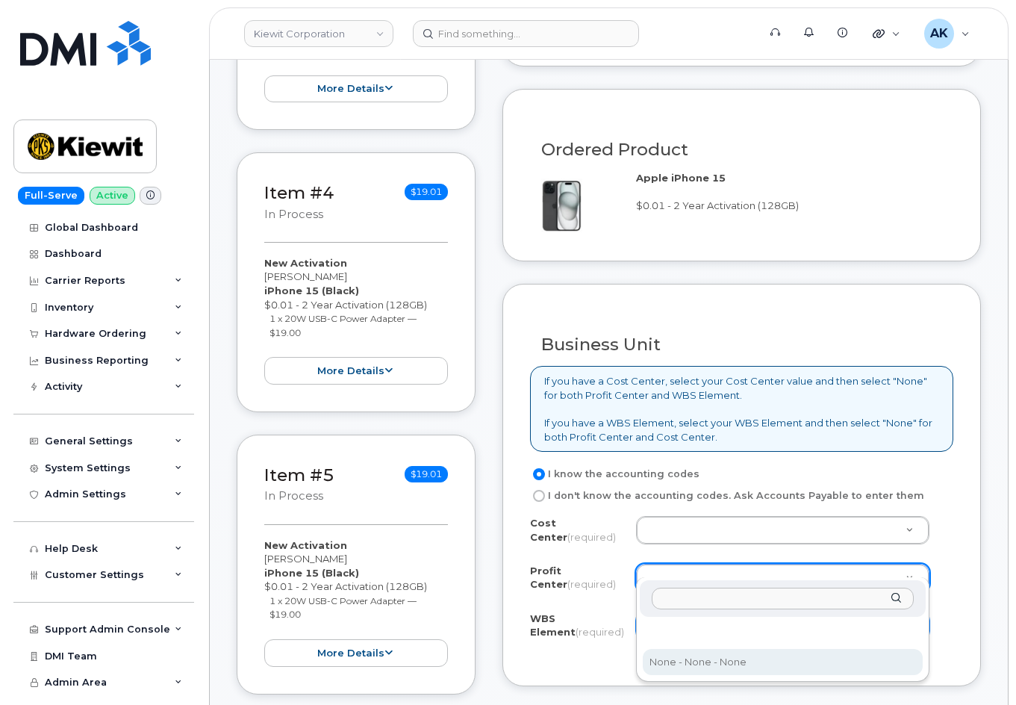
select select "None"
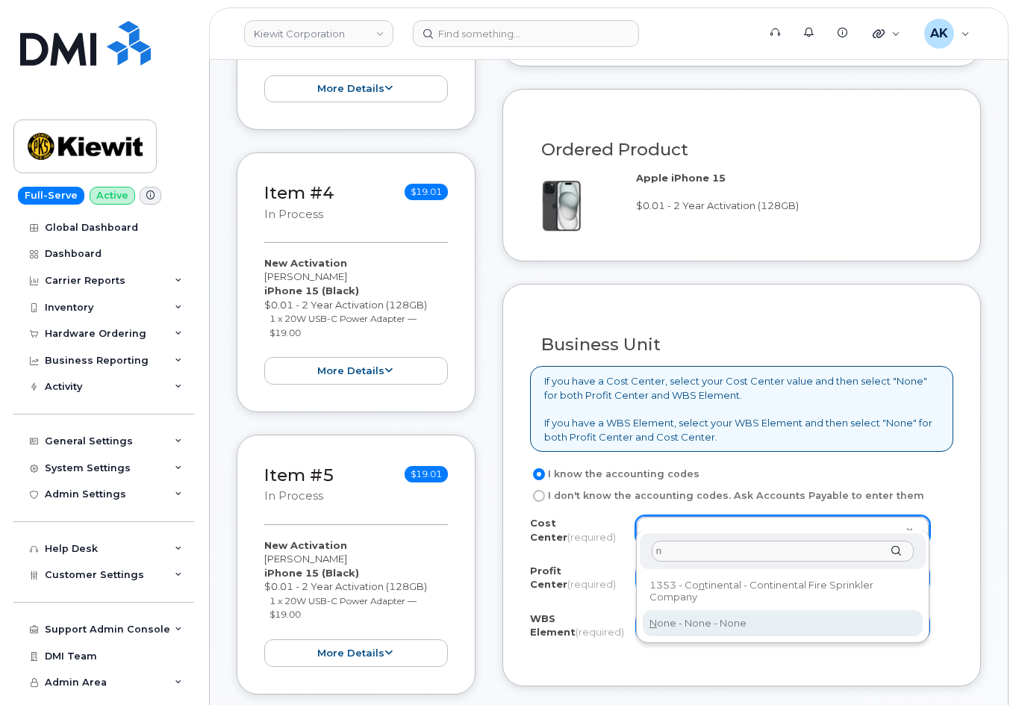
type input "n"
type input "None"
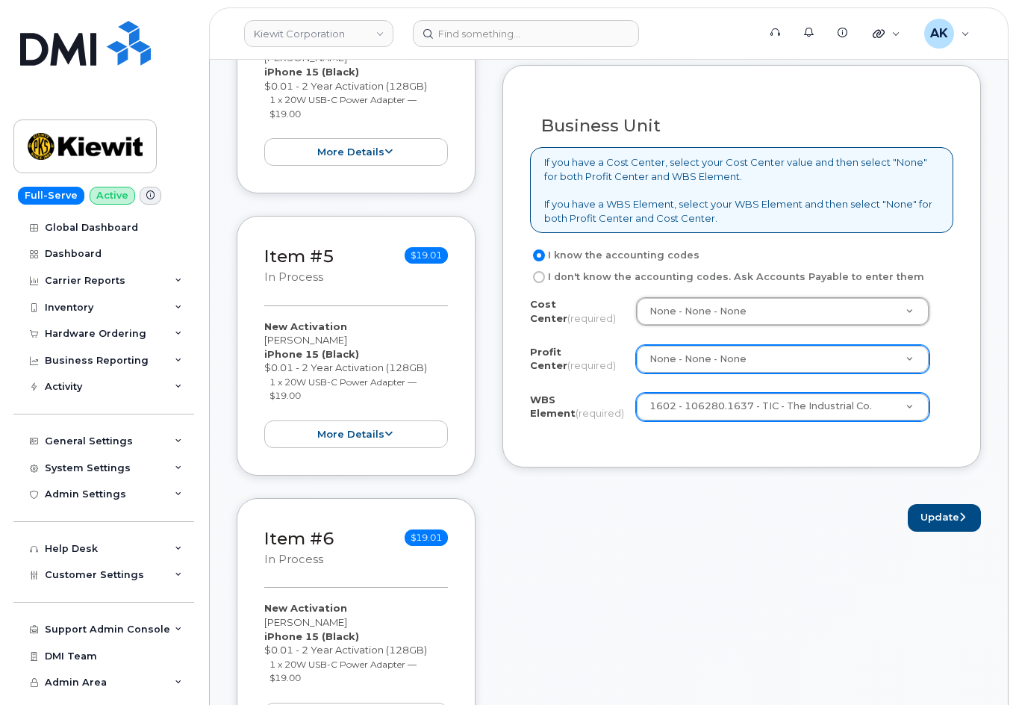
scroll to position [1270, 0]
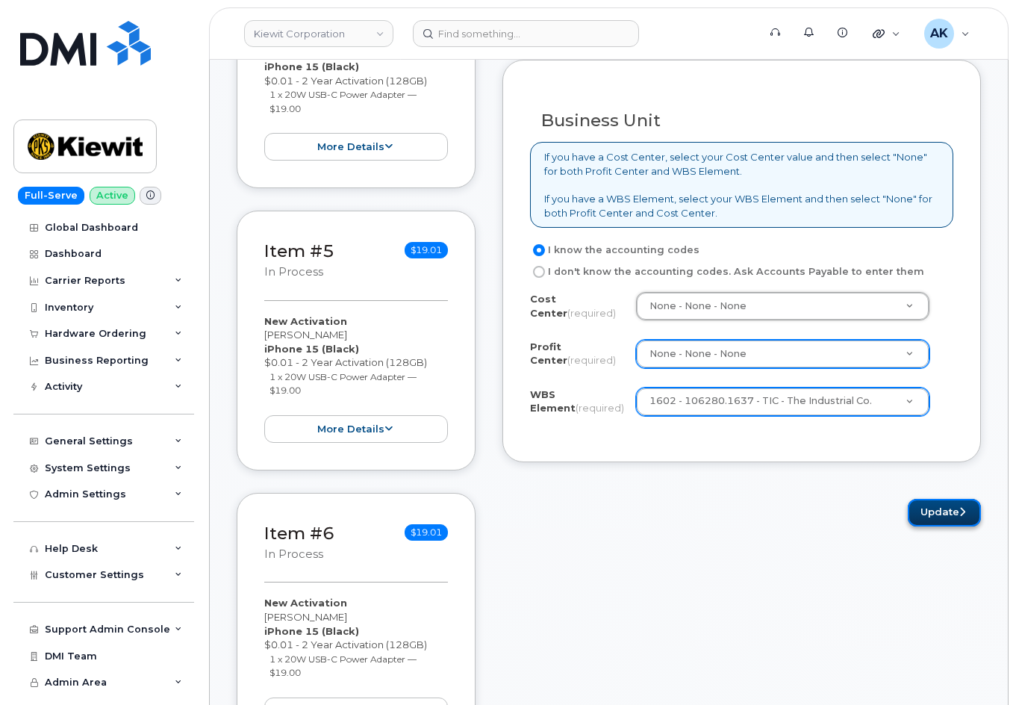
click at [943, 499] on button "Update" at bounding box center [944, 513] width 73 height 28
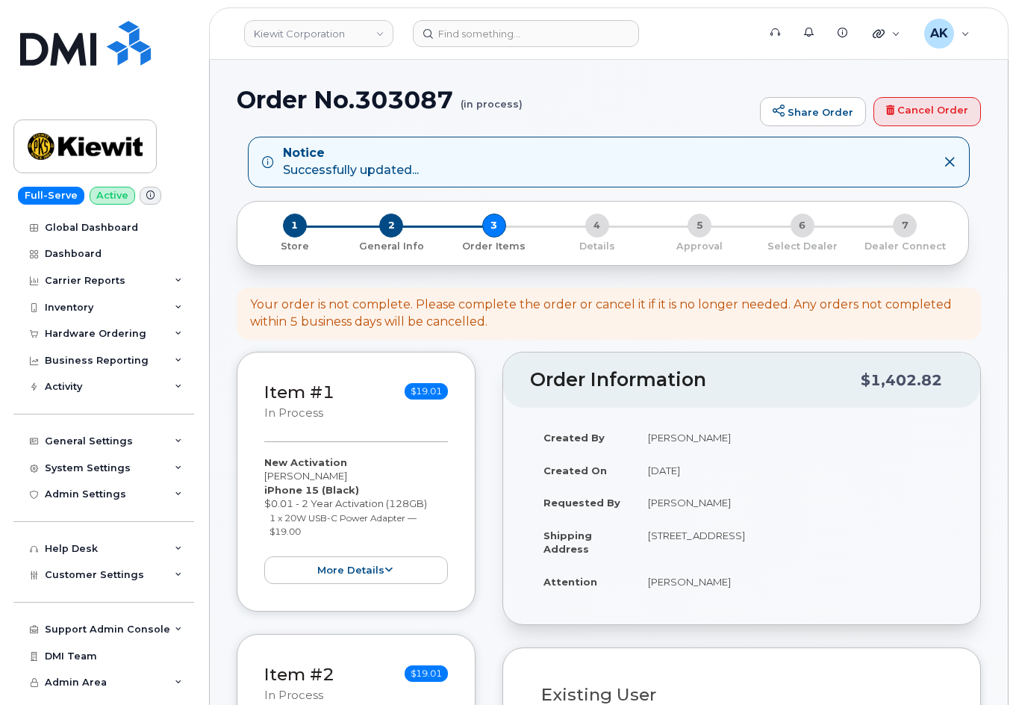
select select
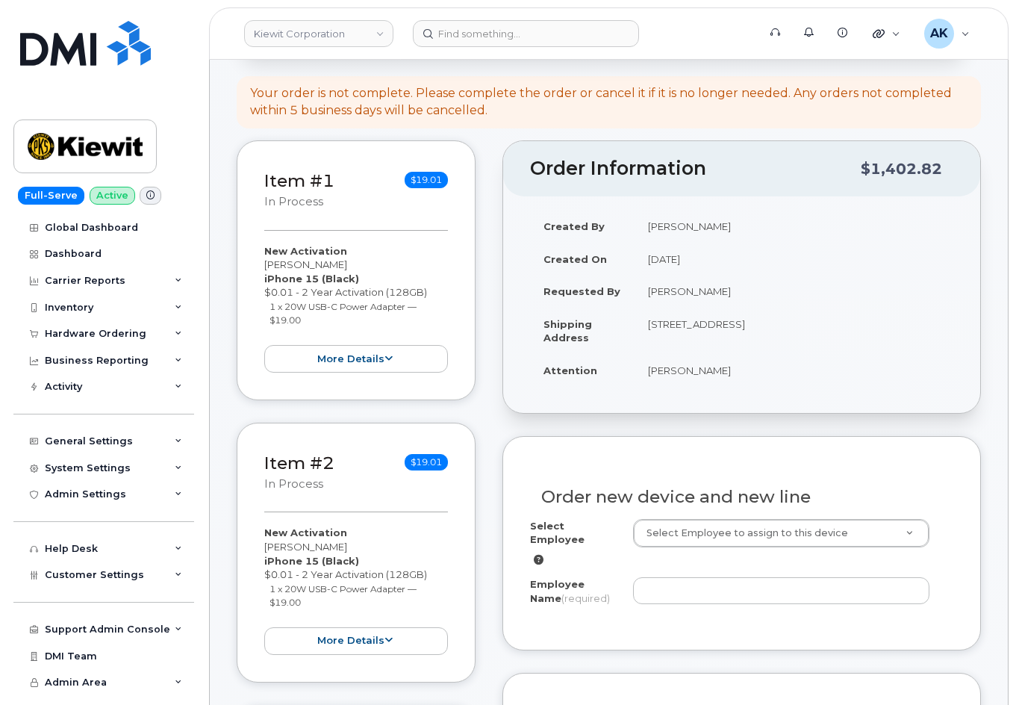
scroll to position [224, 0]
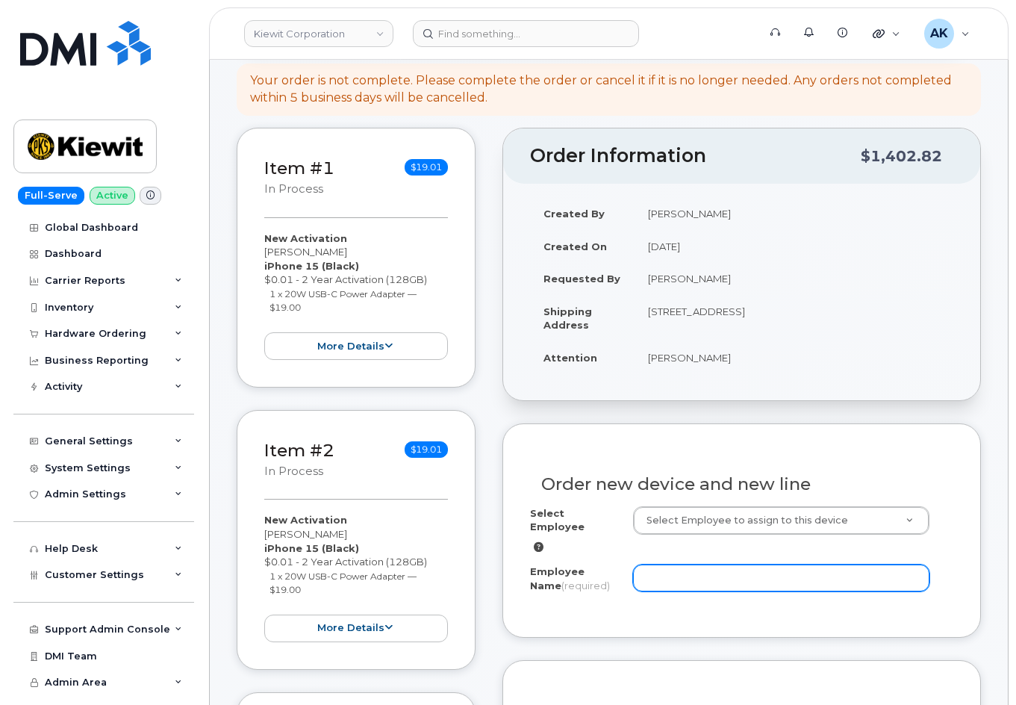
click at [701, 567] on input "Employee Name (required)" at bounding box center [781, 578] width 296 height 27
paste input "[PERSON_NAME]"
type input "[PERSON_NAME]"
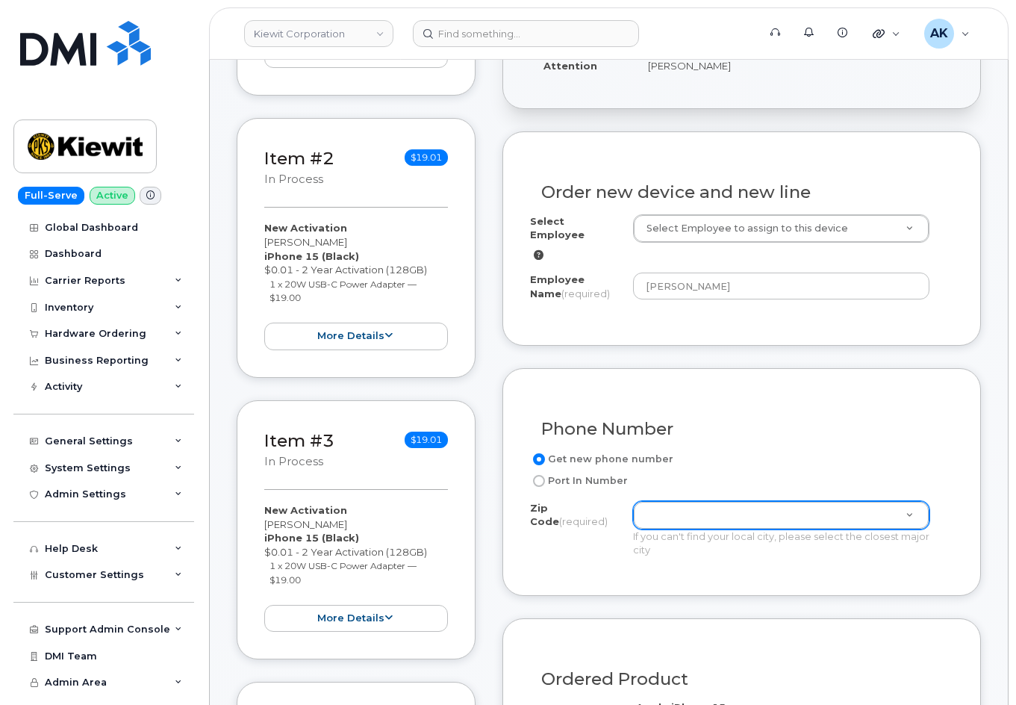
scroll to position [597, 0]
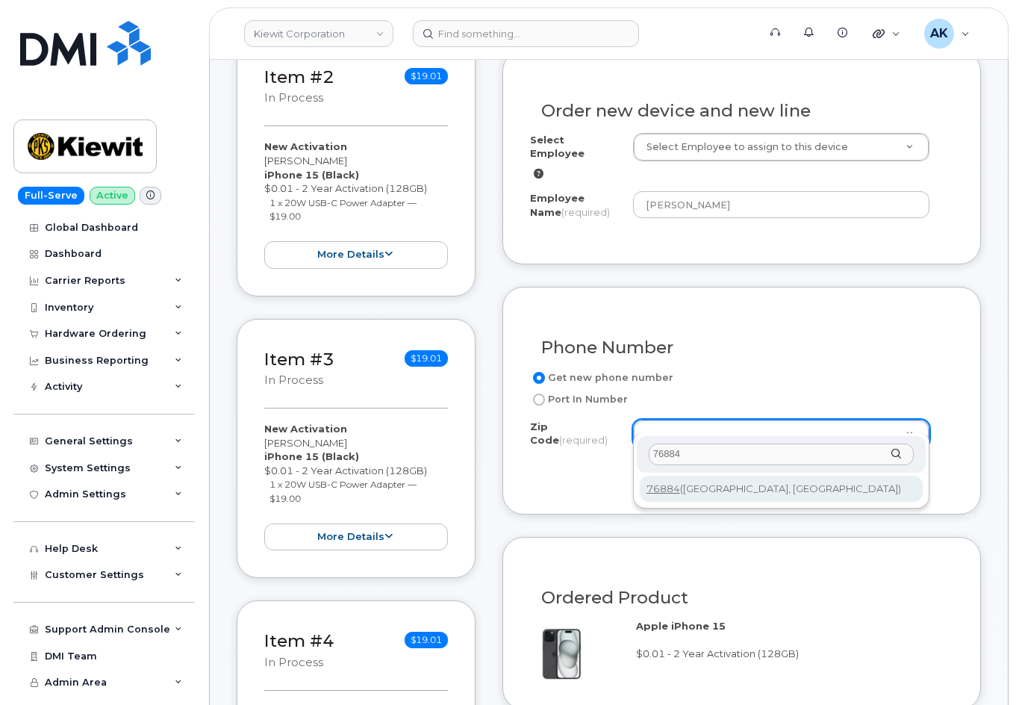
type input "76884"
type input "76884 ([GEOGRAPHIC_DATA], [GEOGRAPHIC_DATA])"
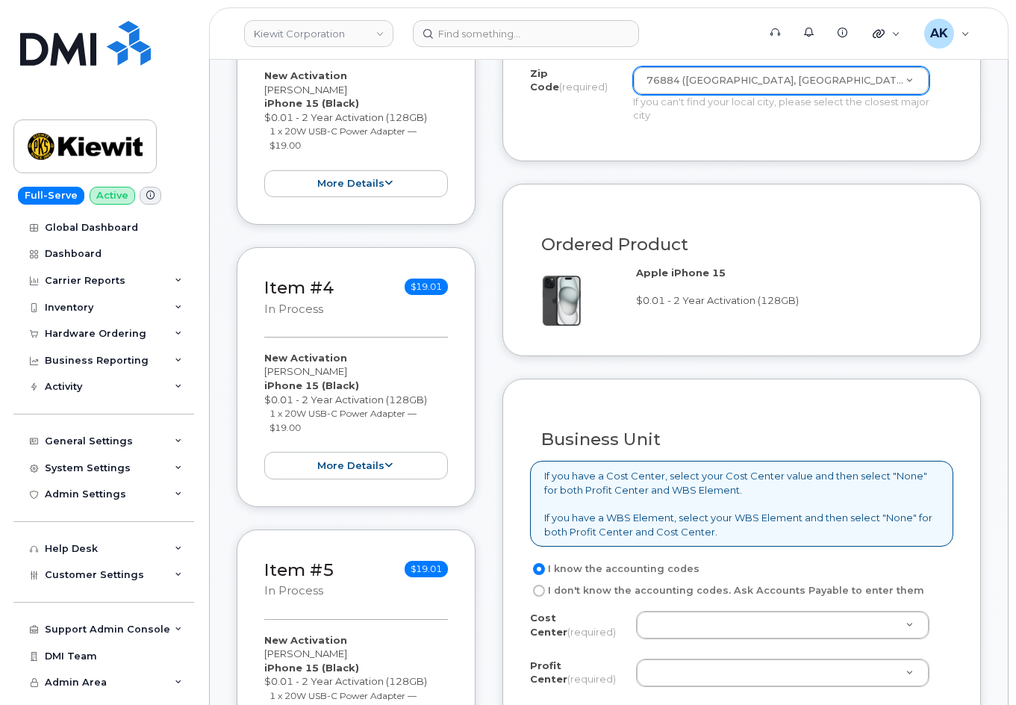
scroll to position [1120, 0]
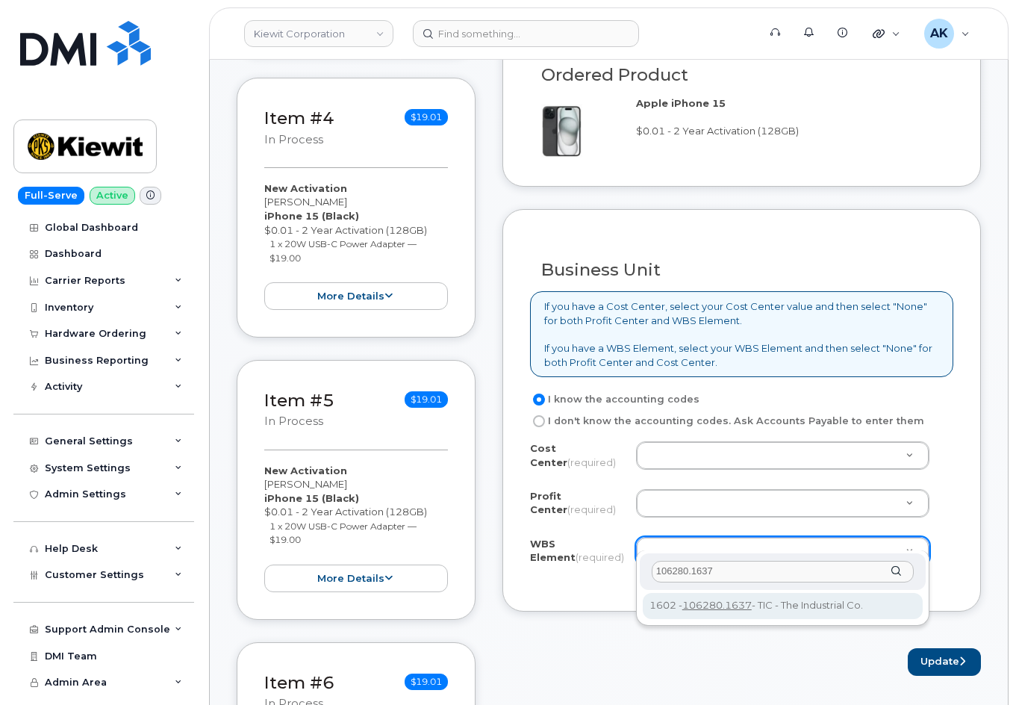
type input "106280.1637"
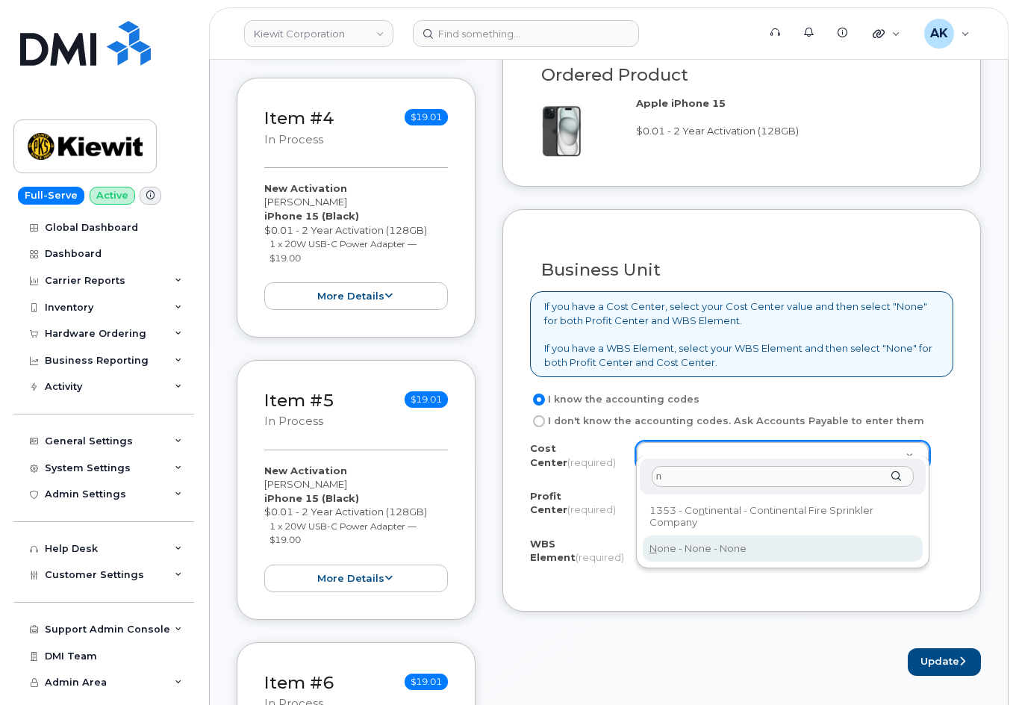
type input "n"
type input "None"
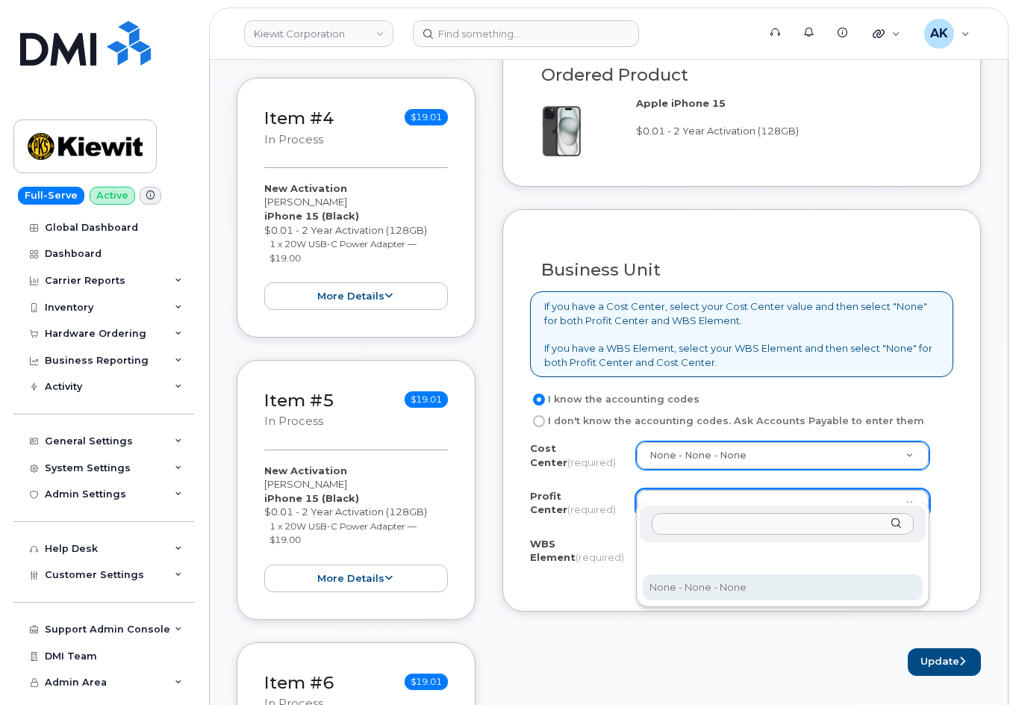
select select "None"
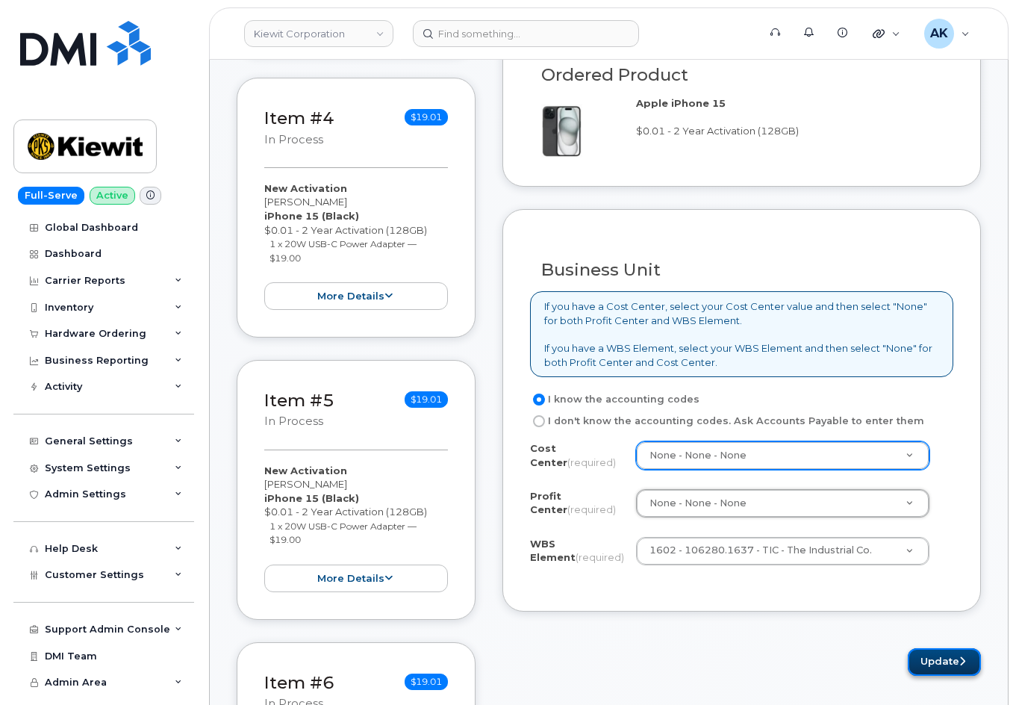
click at [919, 648] on button "Update" at bounding box center [944, 662] width 73 height 28
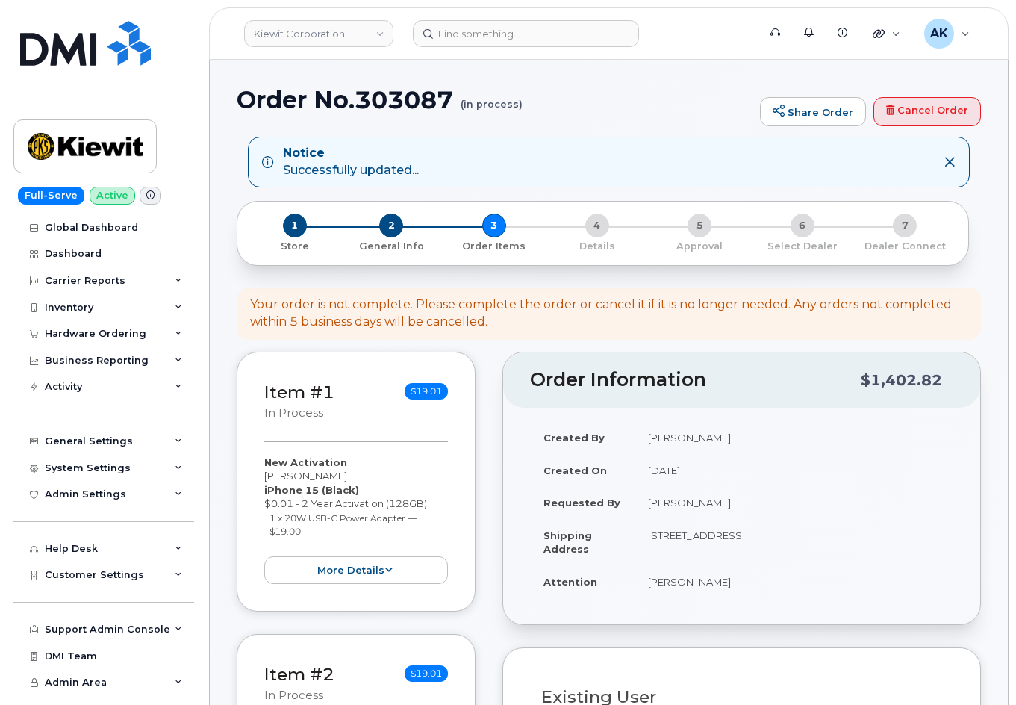
select select
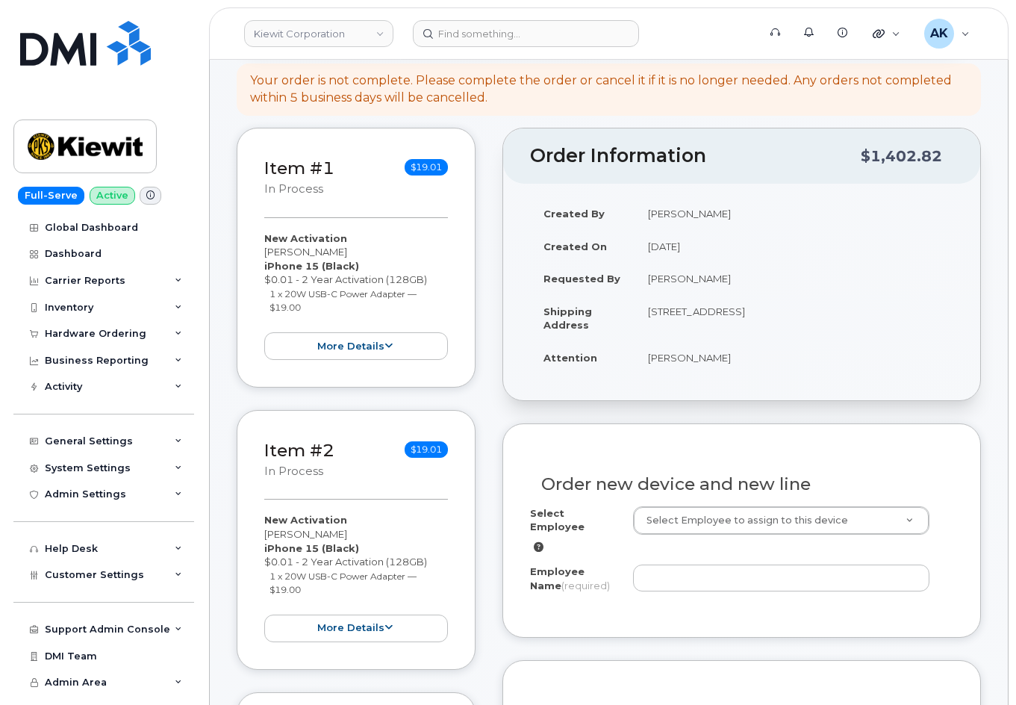
scroll to position [373, 0]
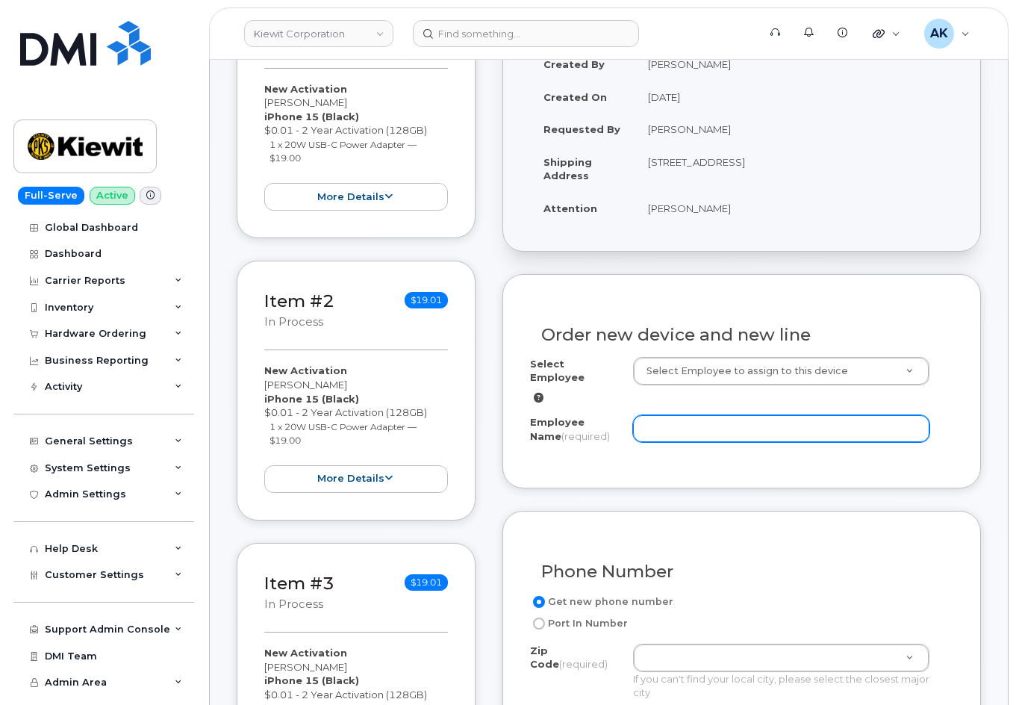
click at [703, 415] on input "Employee Name (required)" at bounding box center [781, 428] width 296 height 27
paste input "[PERSON_NAME]"
type input "[PERSON_NAME]"
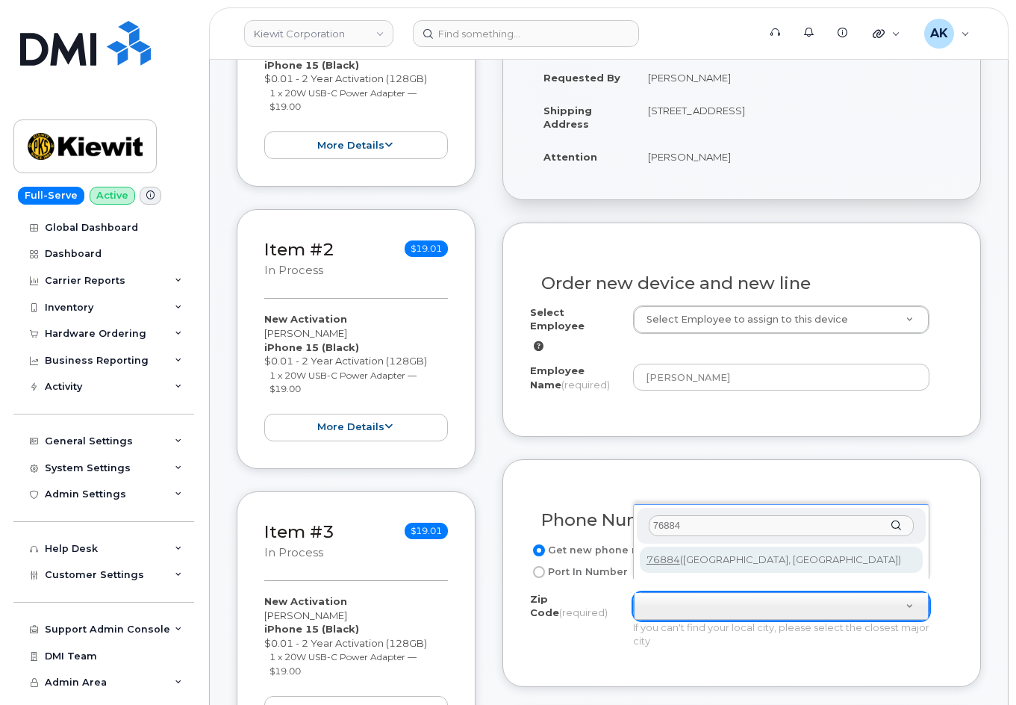
scroll to position [523, 0]
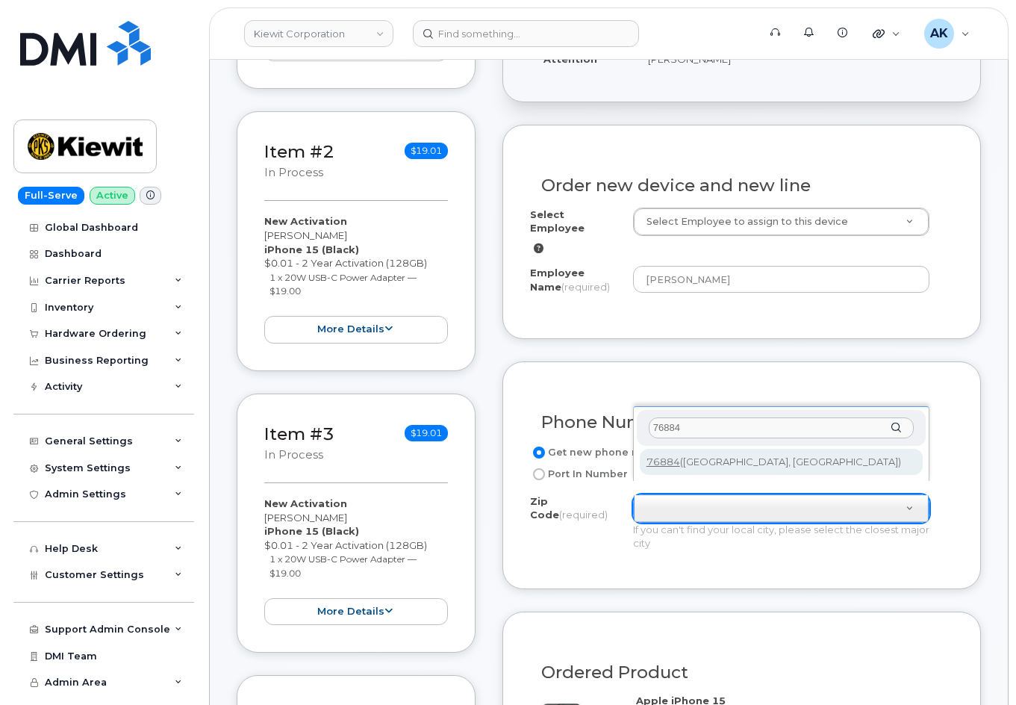
type input "76884"
type input "76884 ([GEOGRAPHIC_DATA], [GEOGRAPHIC_DATA])"
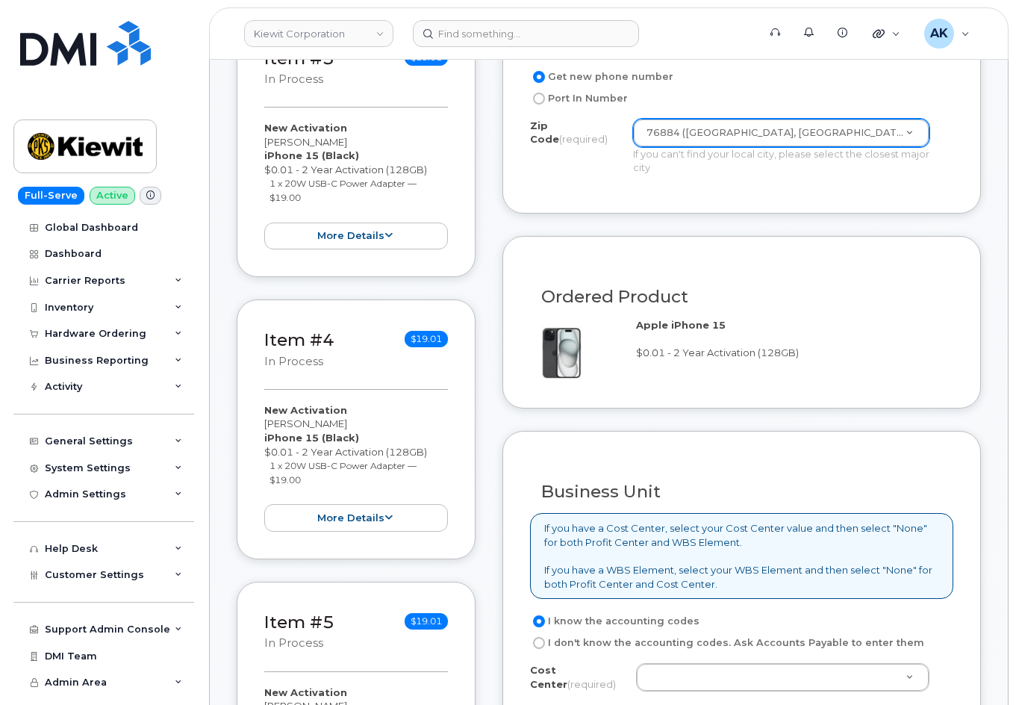
scroll to position [1046, 0]
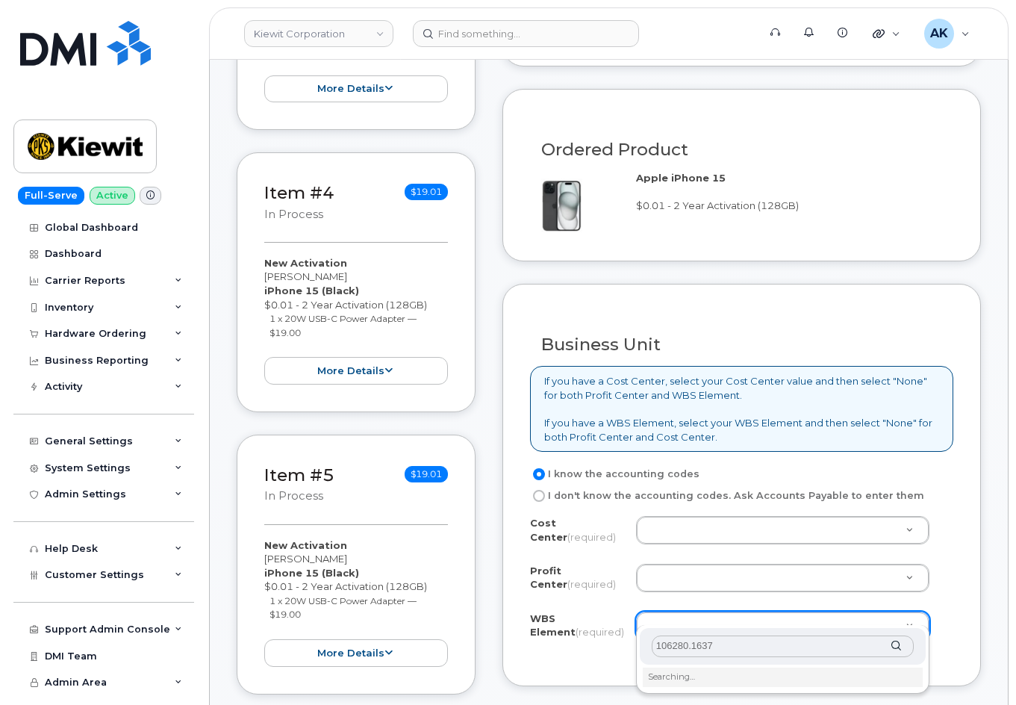
type input "106280.1637"
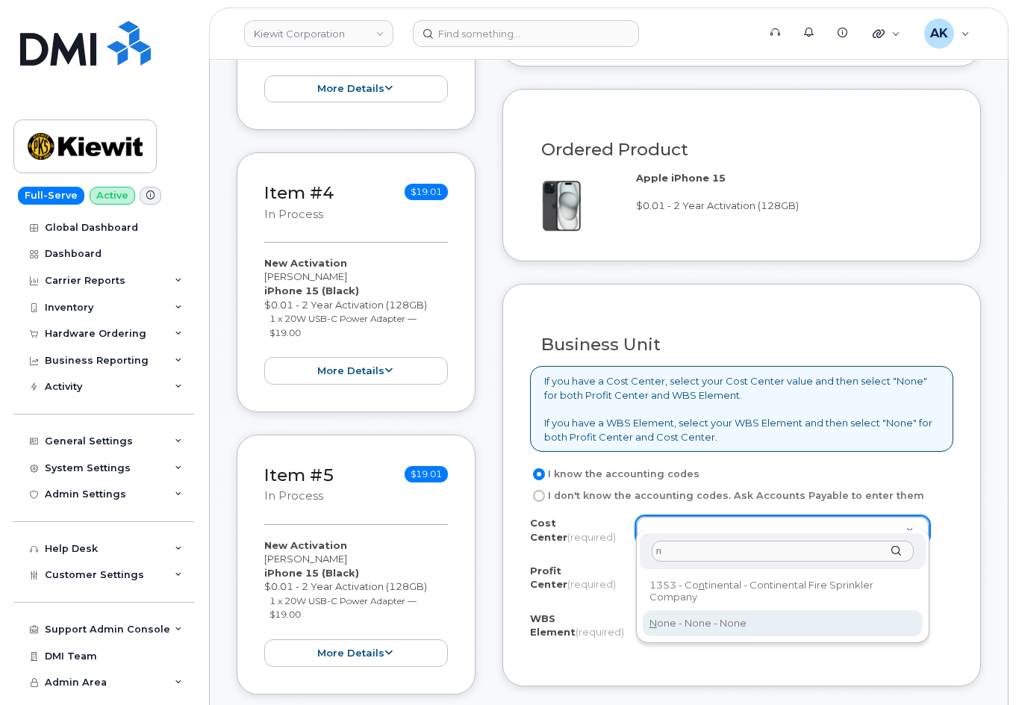
type input "n"
type input "None"
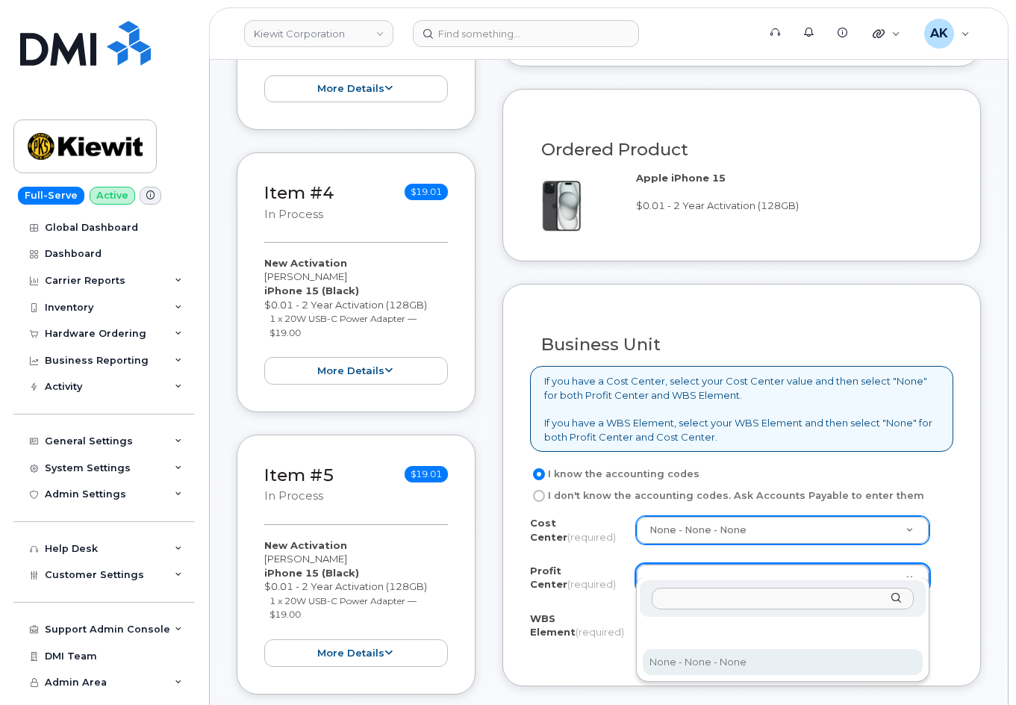
select select "None"
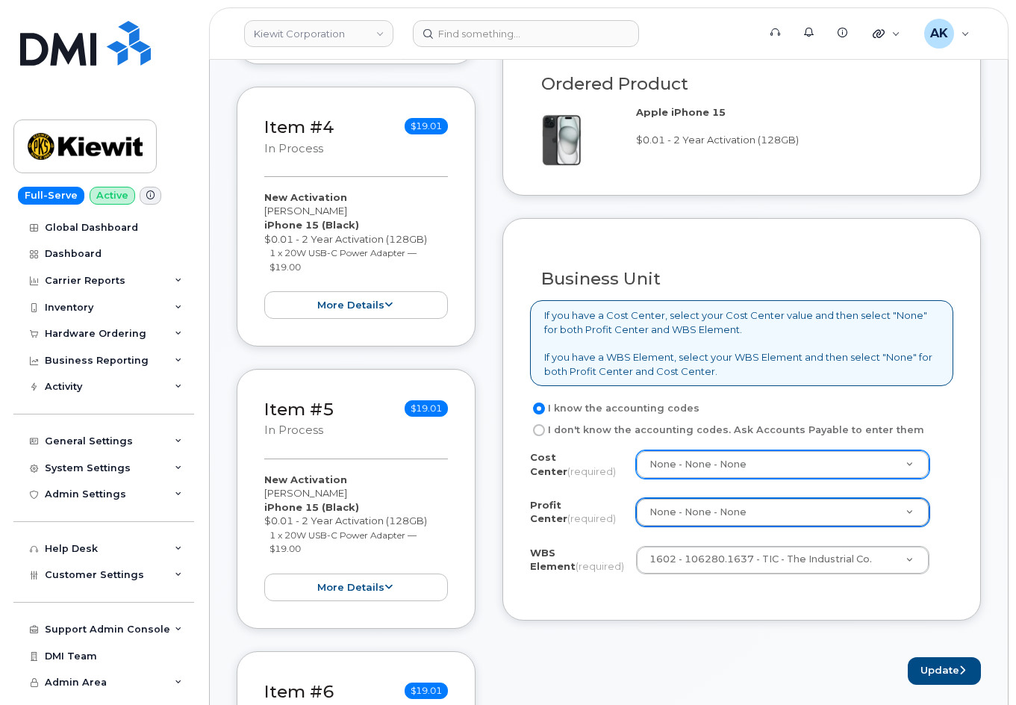
scroll to position [1195, 0]
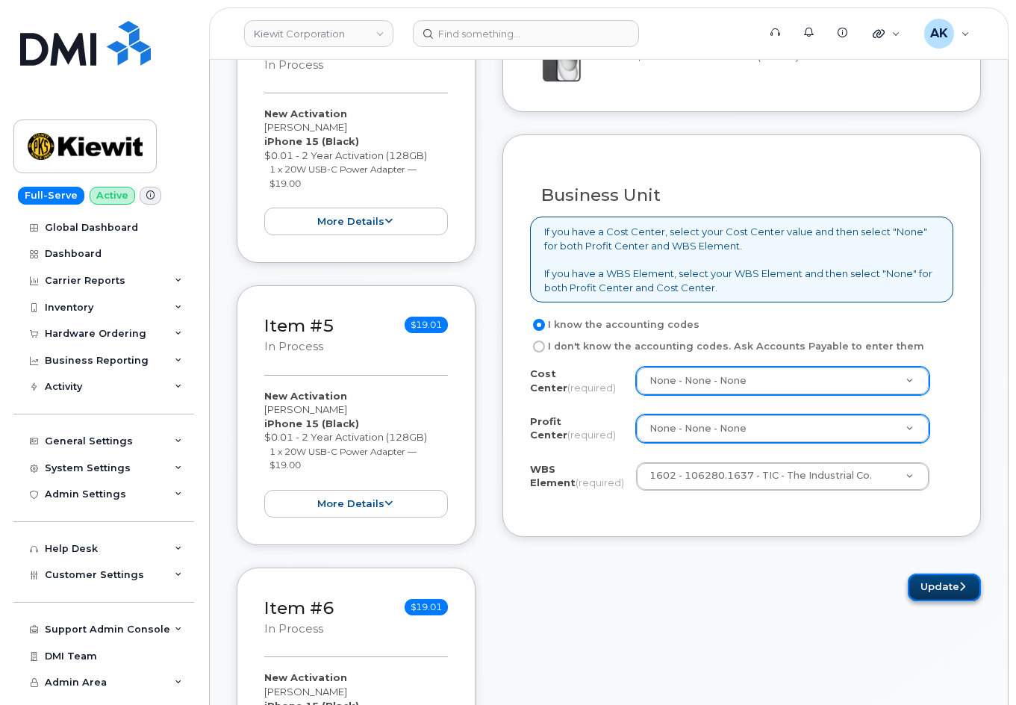
click at [945, 583] on button "Update" at bounding box center [944, 588] width 73 height 28
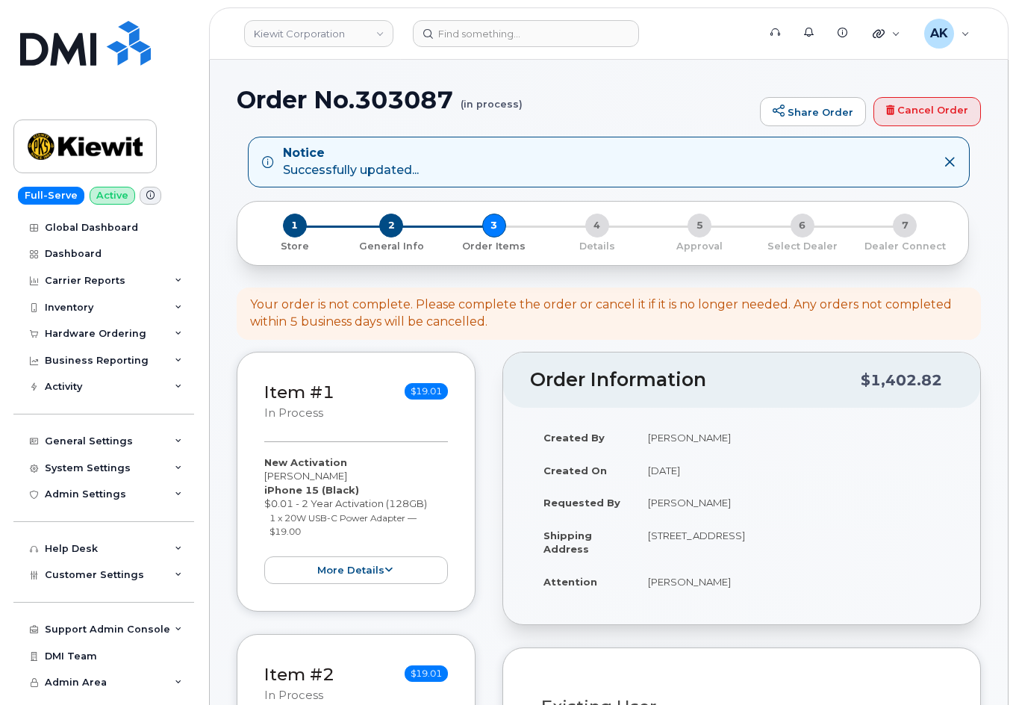
select select
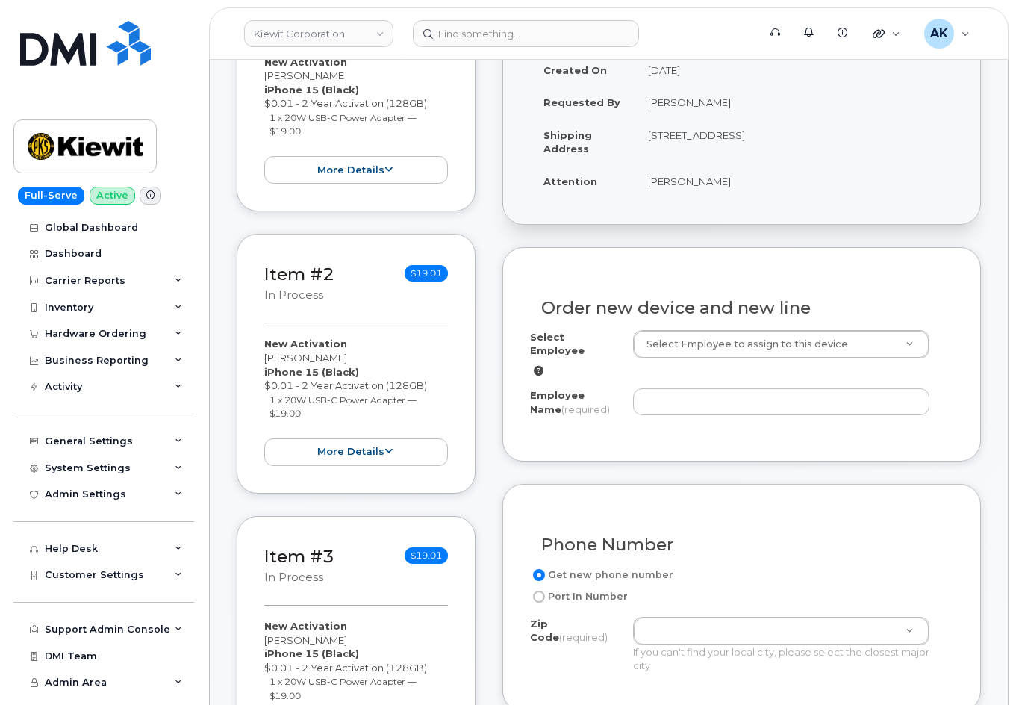
scroll to position [149, 0]
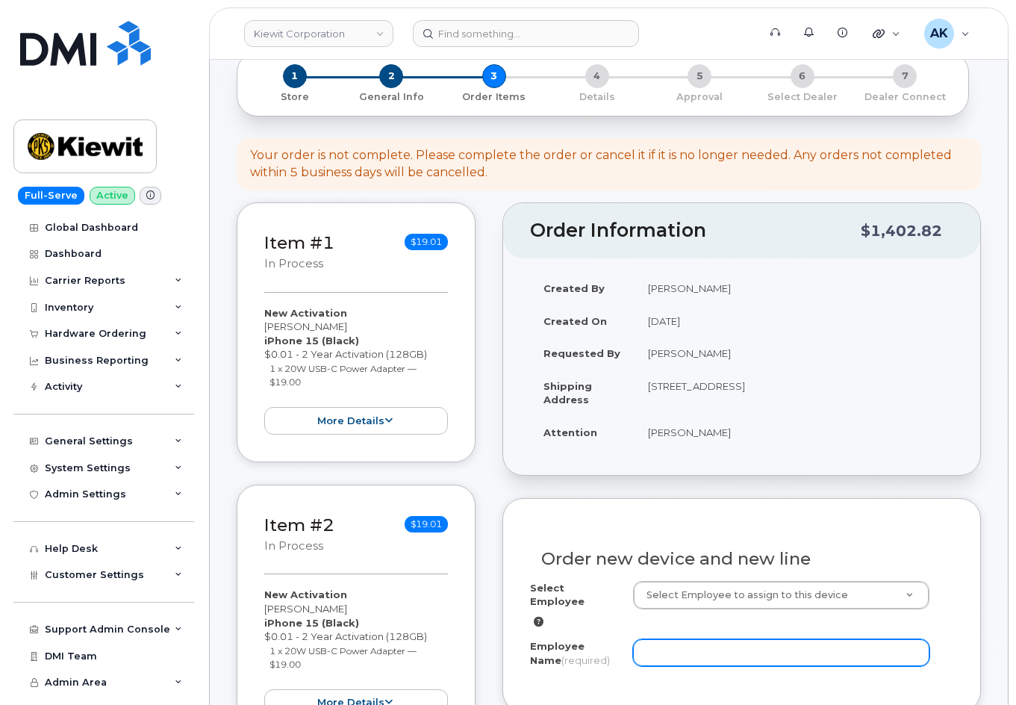
click at [660, 641] on input "Employee Name (required)" at bounding box center [781, 652] width 296 height 27
paste input "[PERSON_NAME]"
type input "[PERSON_NAME]"
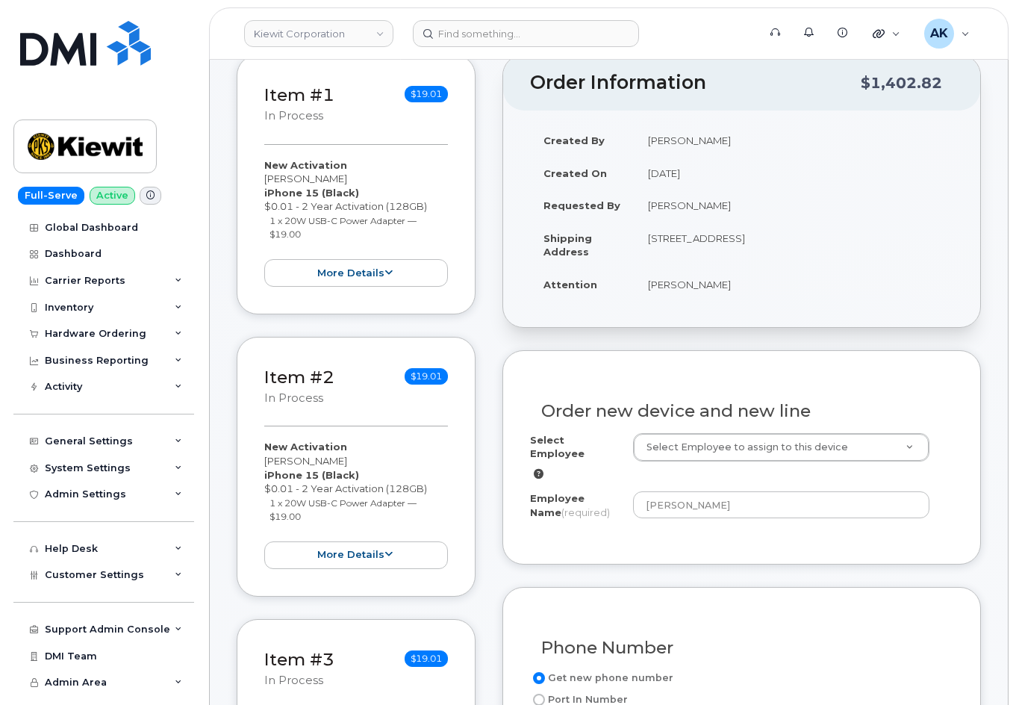
scroll to position [448, 0]
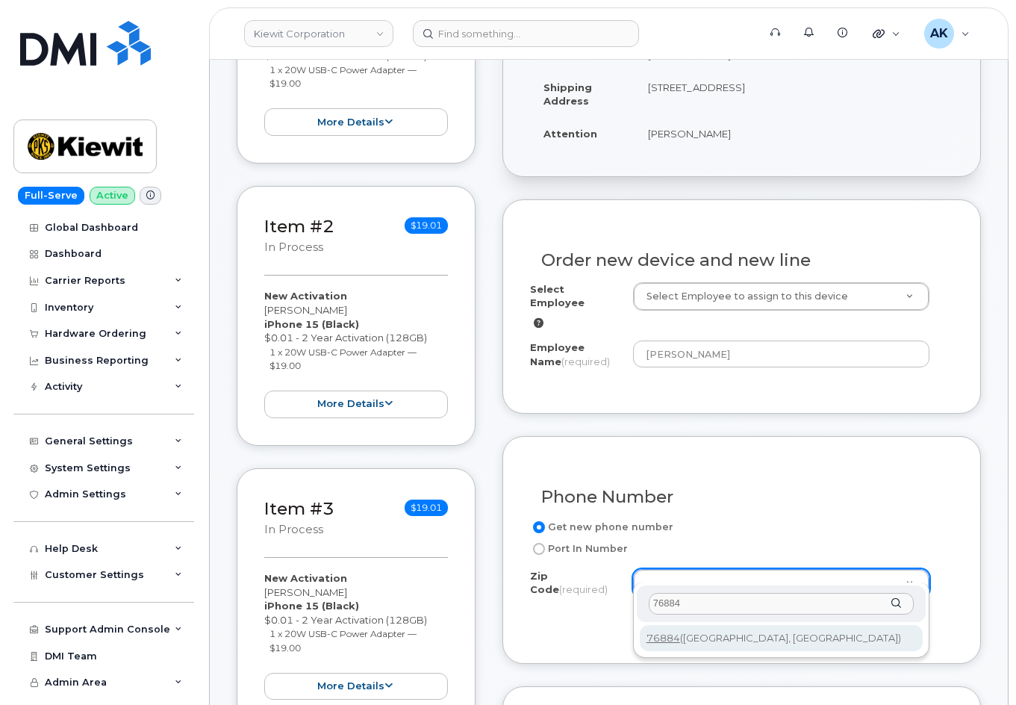
type input "76884"
type input "76884 ([GEOGRAPHIC_DATA], [GEOGRAPHIC_DATA])"
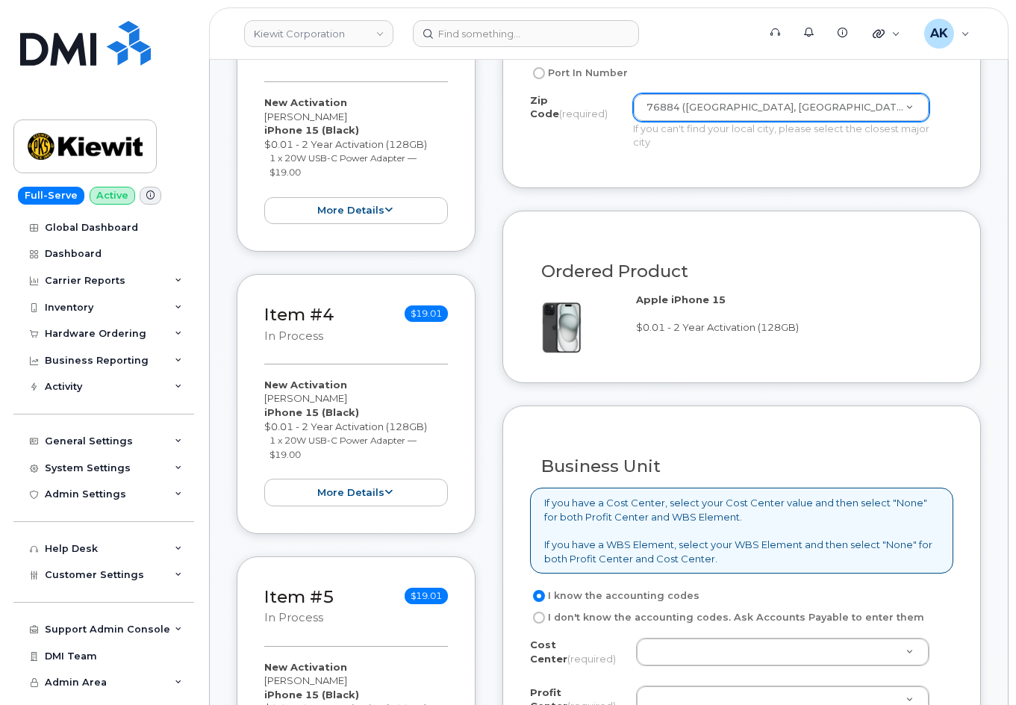
scroll to position [1195, 0]
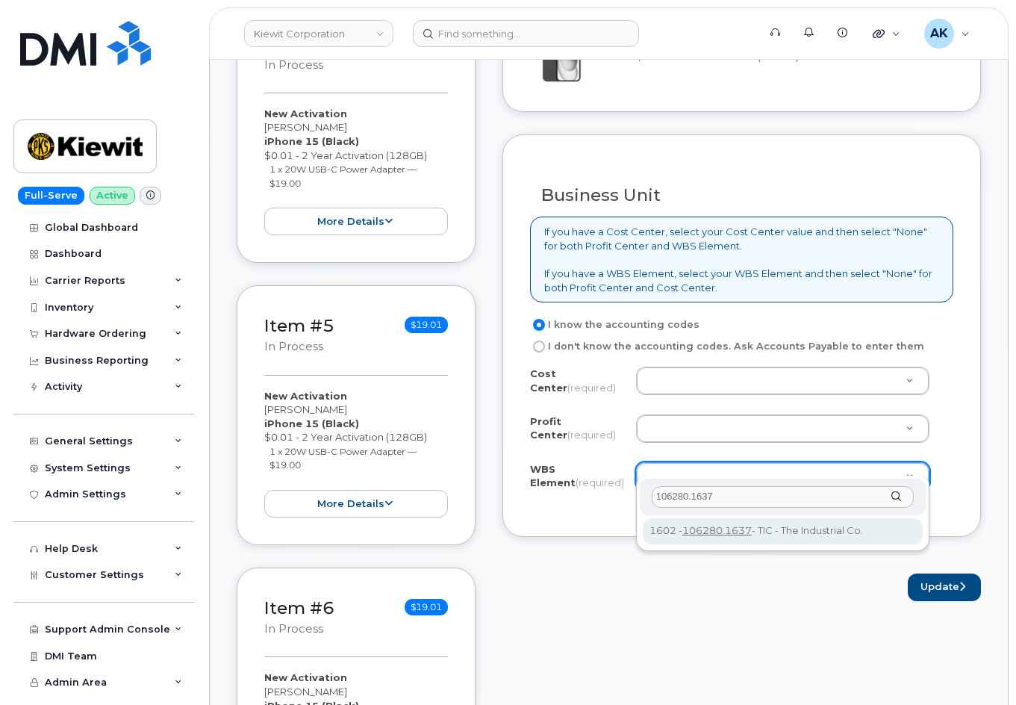
type input "106280.1637"
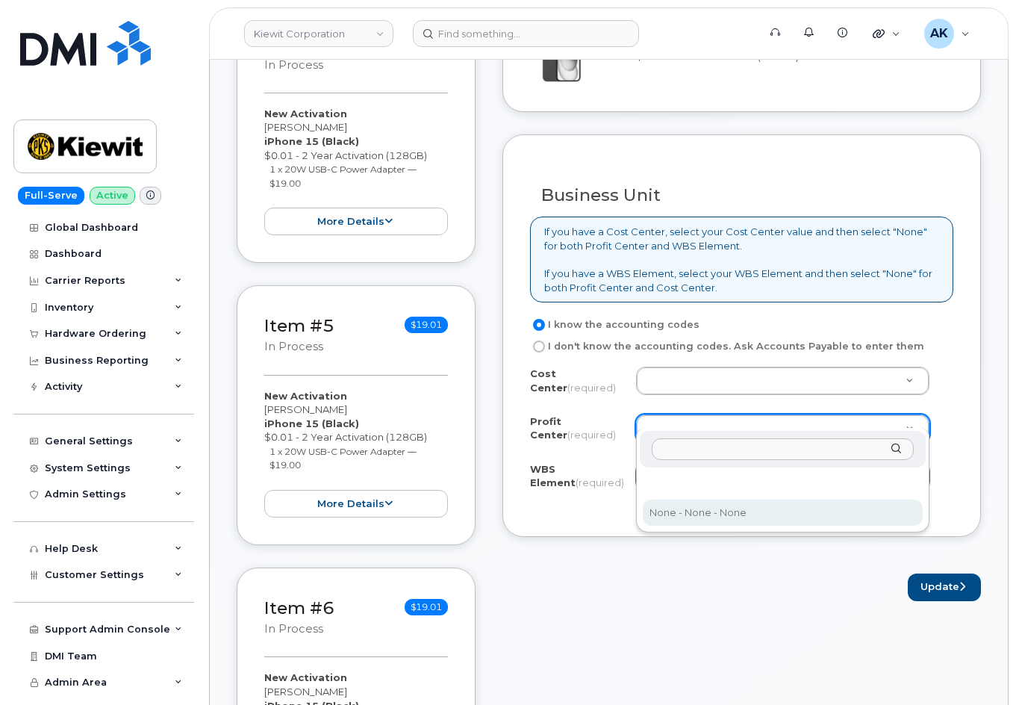
select select "None"
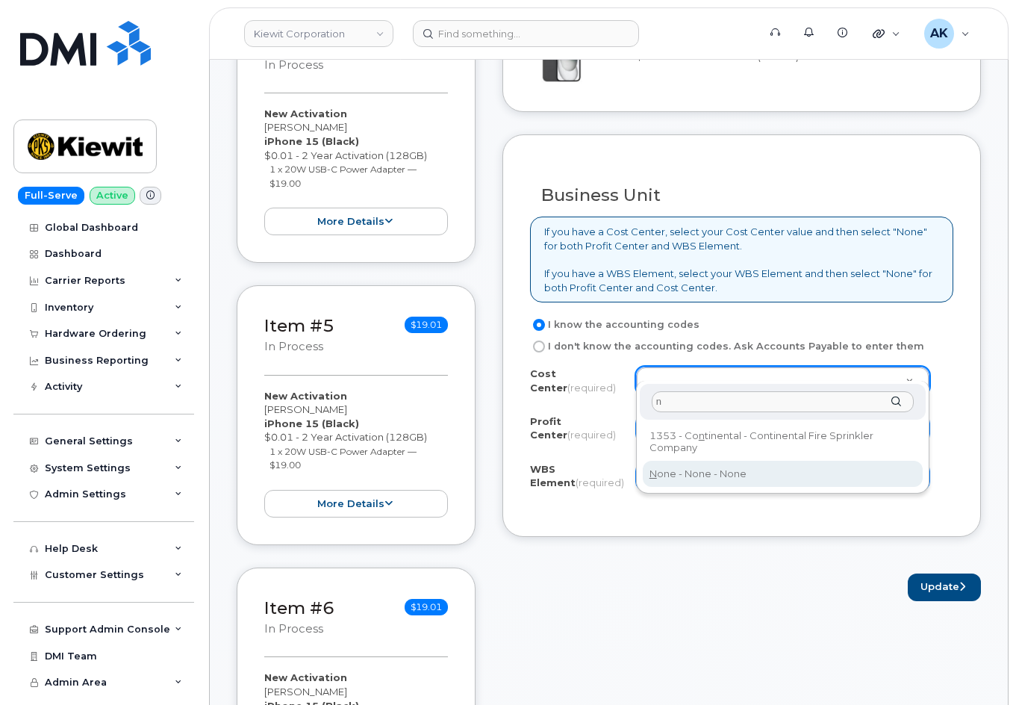
type input "n"
type input "None"
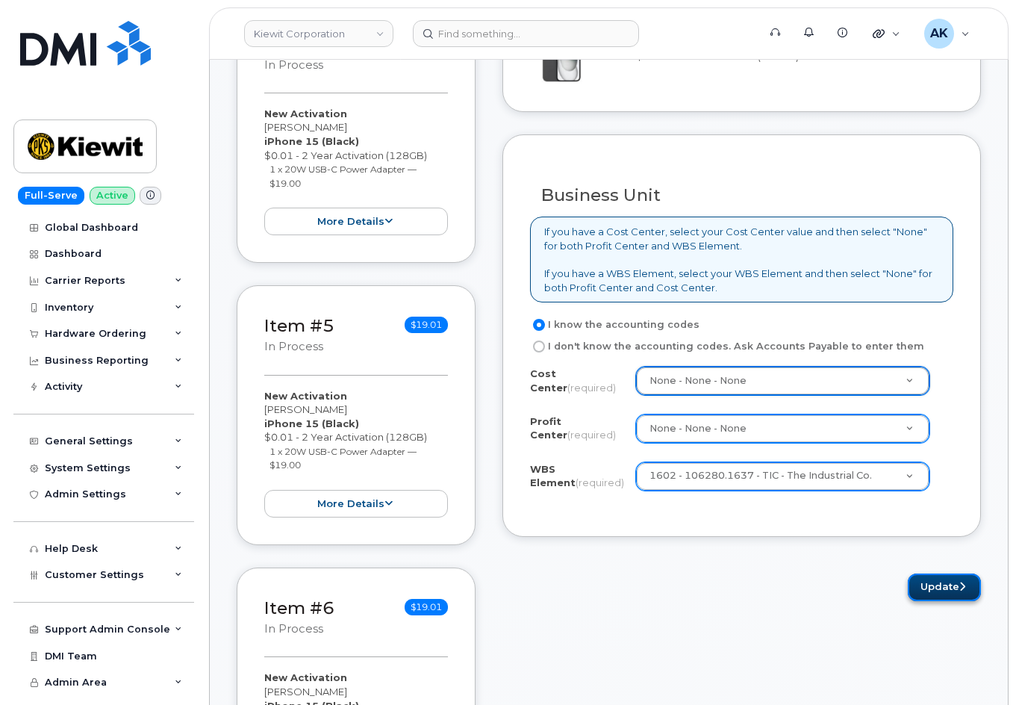
click at [938, 576] on button "Update" at bounding box center [944, 588] width 73 height 28
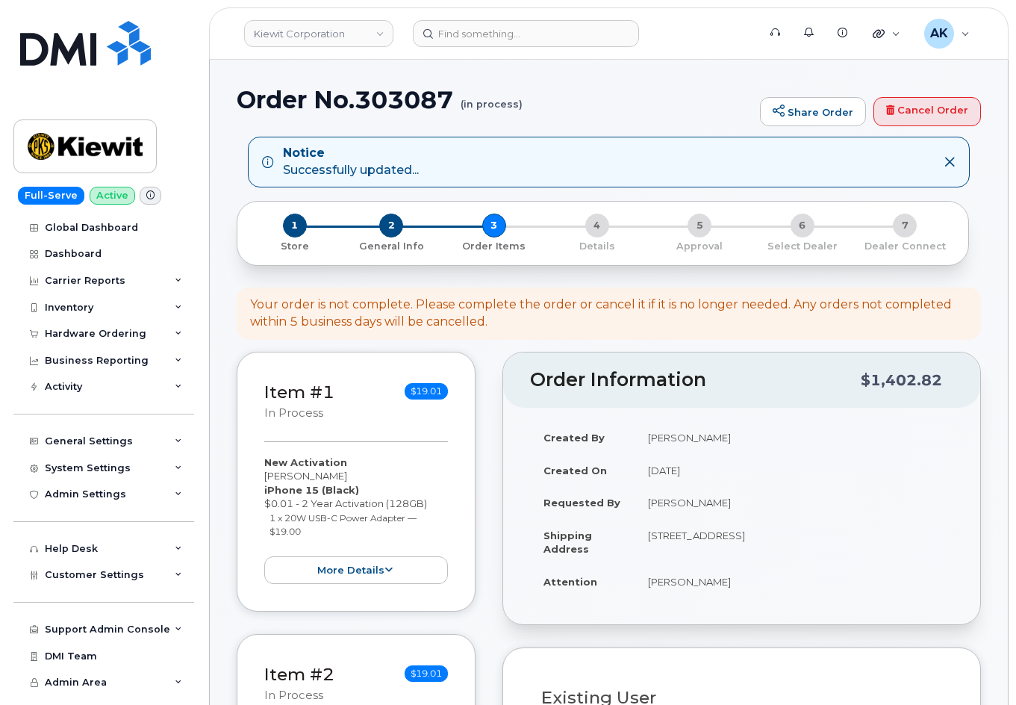
select select
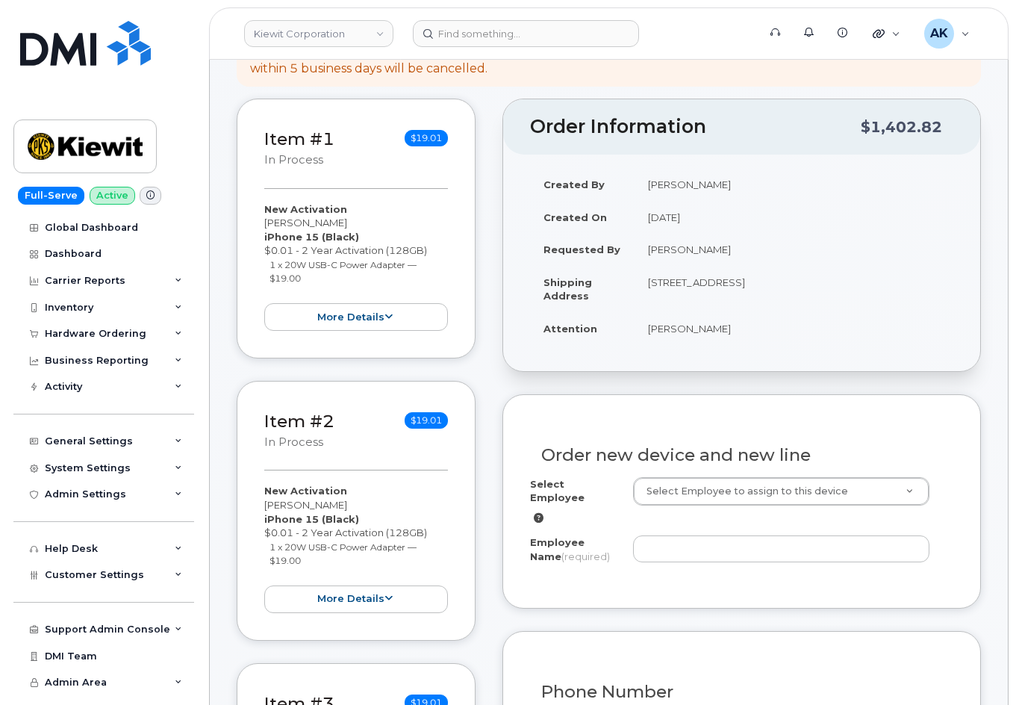
scroll to position [299, 0]
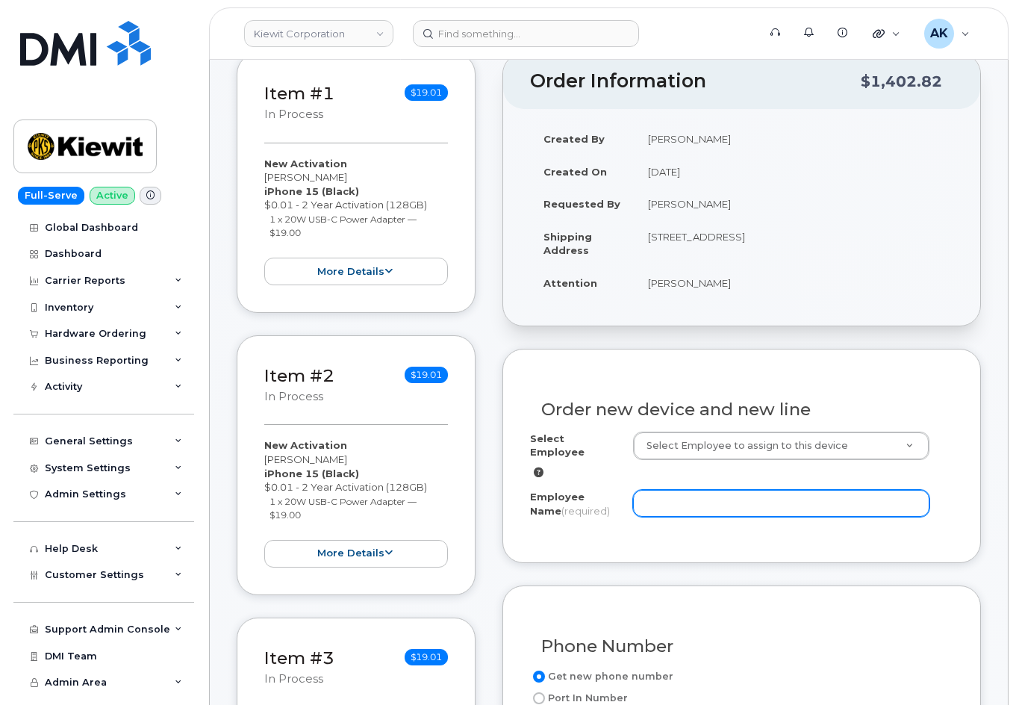
click at [683, 492] on input "Employee Name (required)" at bounding box center [781, 503] width 296 height 27
paste input "[PERSON_NAME]"
type input "[PERSON_NAME]"
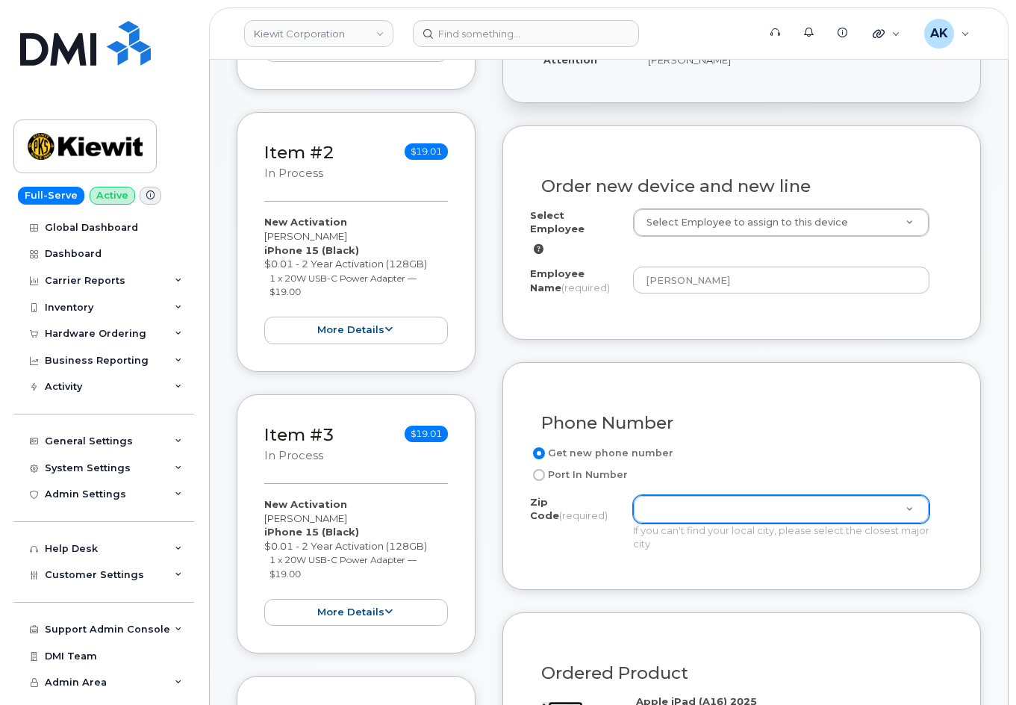
scroll to position [523, 0]
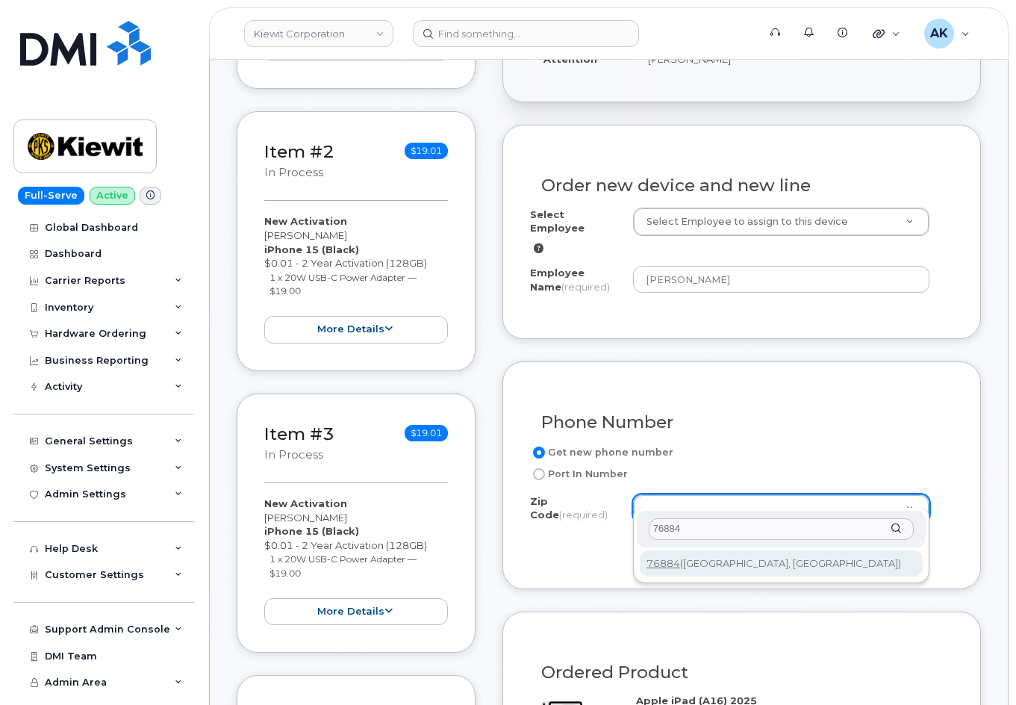
type input "76884"
type input "76884 ([GEOGRAPHIC_DATA], [GEOGRAPHIC_DATA])"
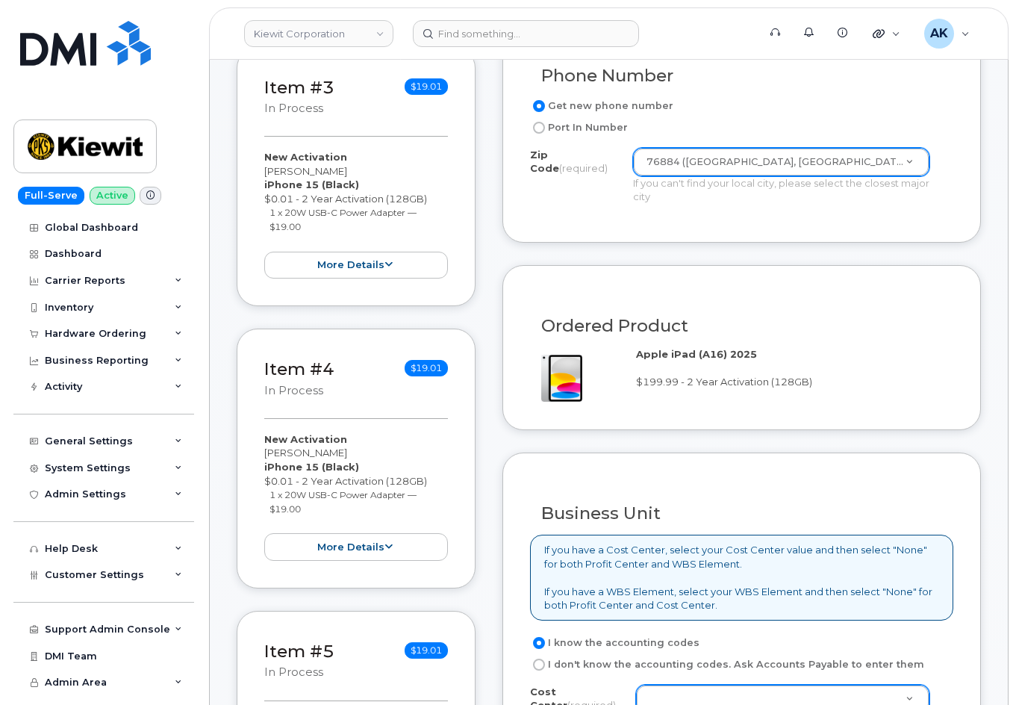
scroll to position [1120, 0]
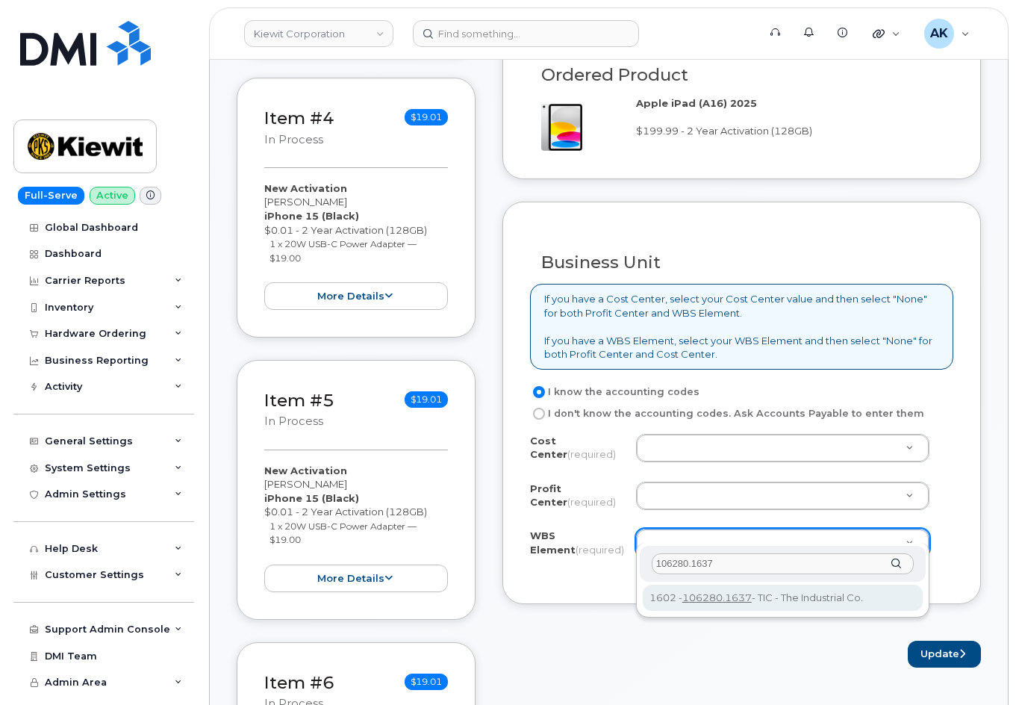
type input "106280.1637"
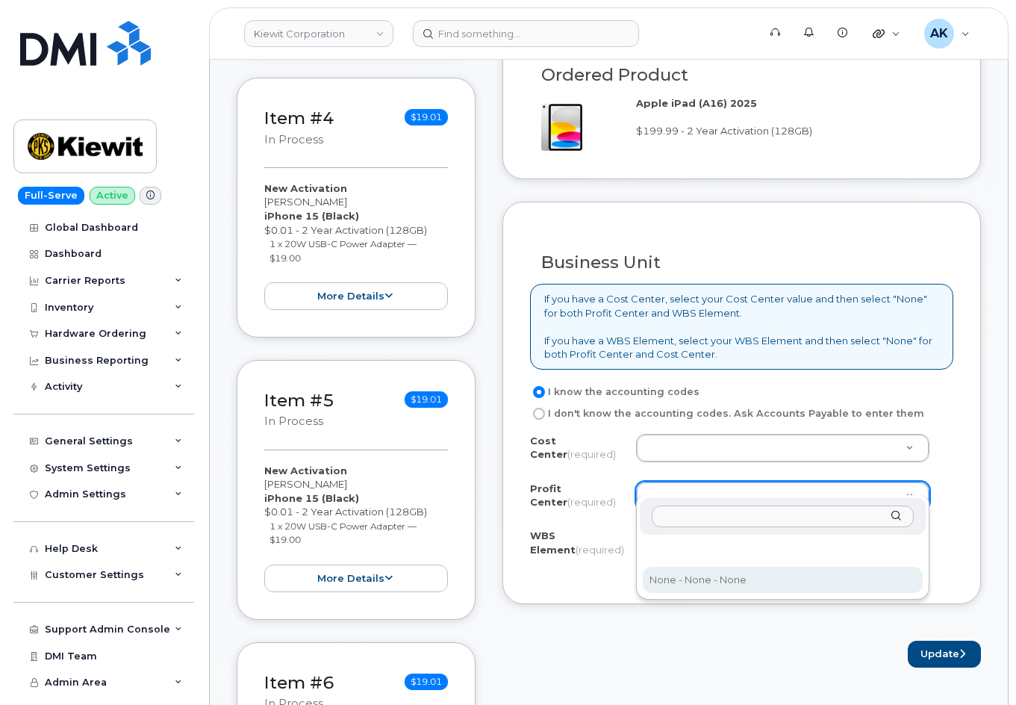
select select "None"
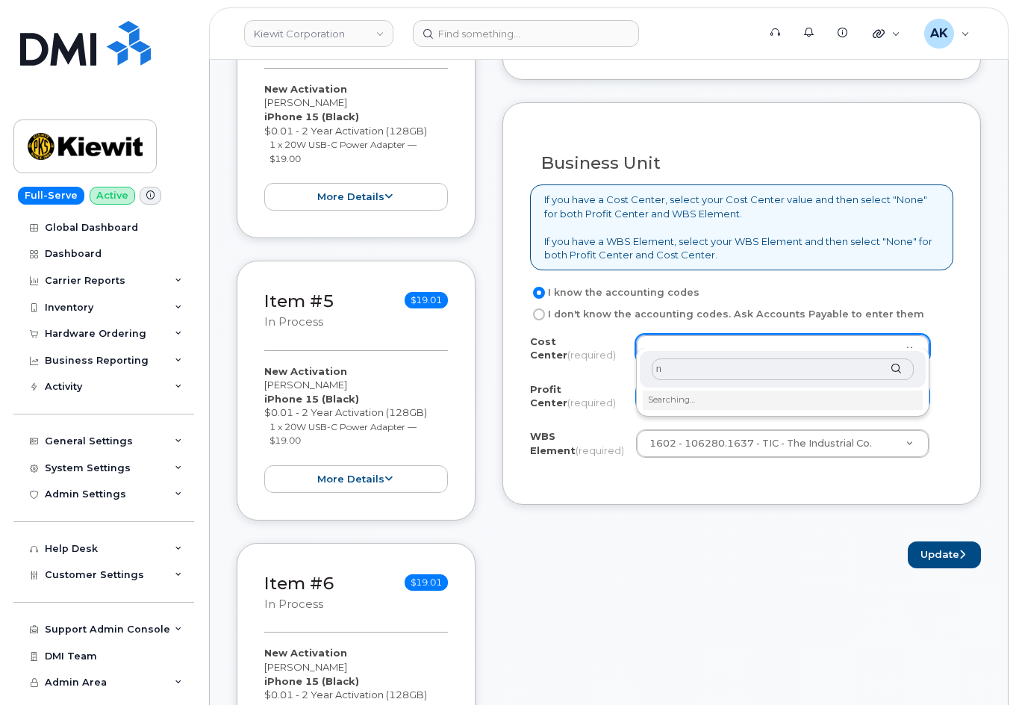
scroll to position [1419, 0]
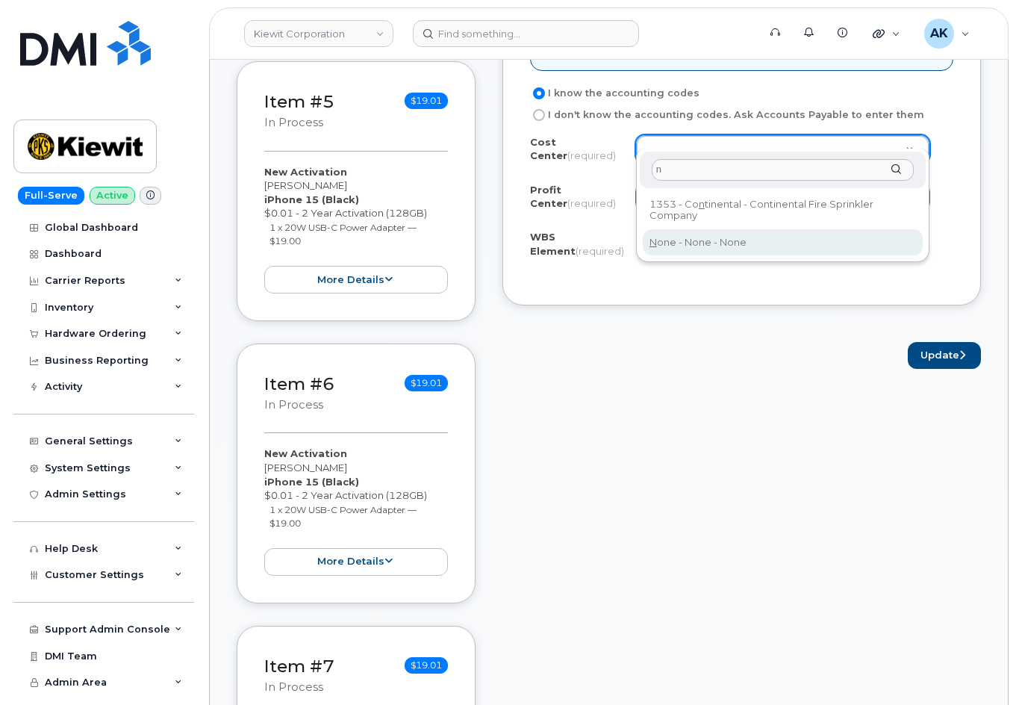
type input "n"
type input "None"
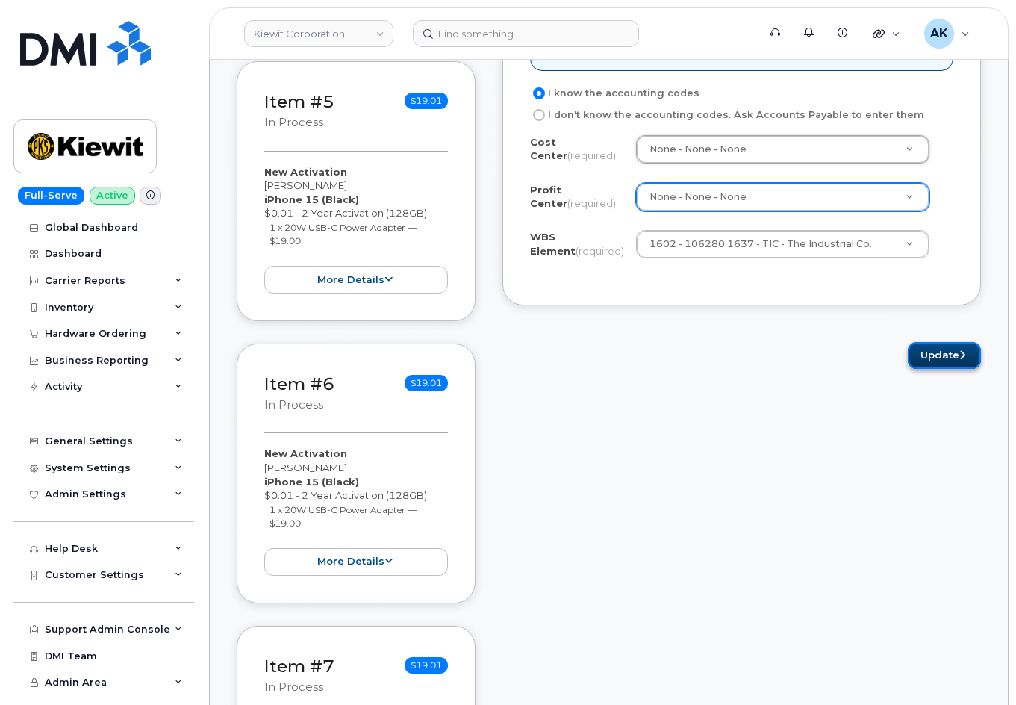
click at [922, 342] on button "Update" at bounding box center [944, 356] width 73 height 28
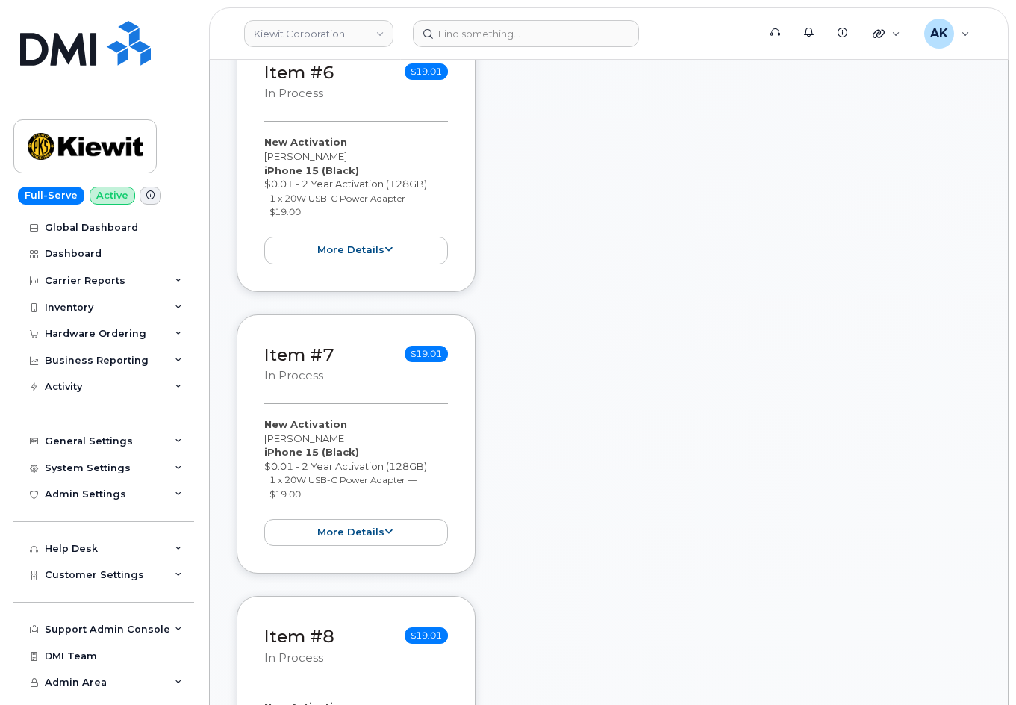
scroll to position [2091, 0]
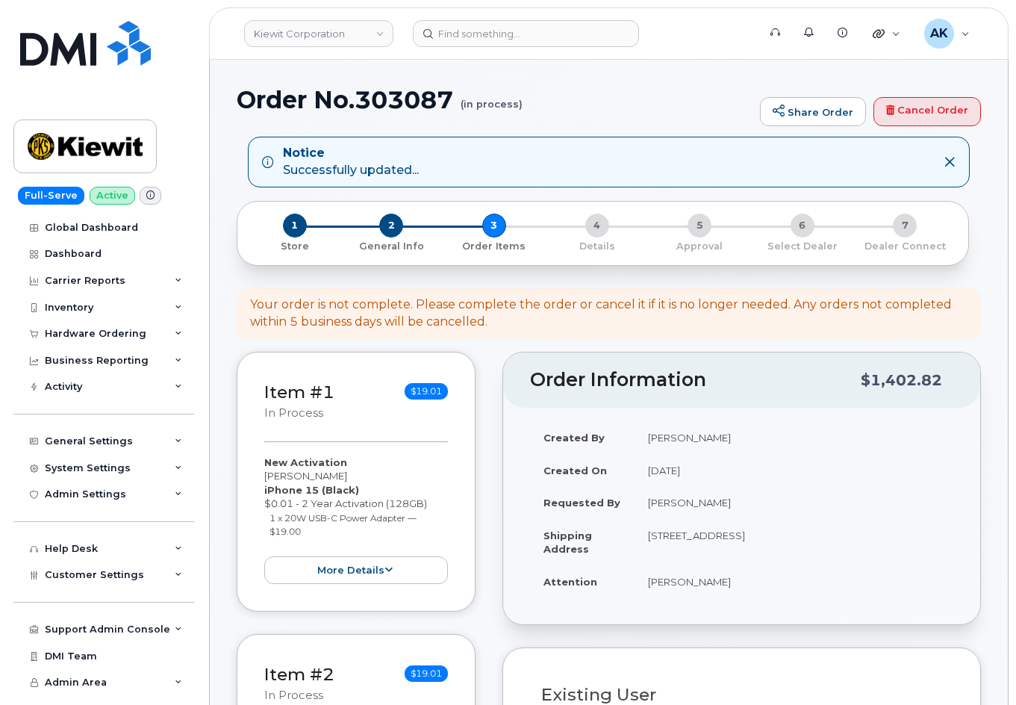
select select
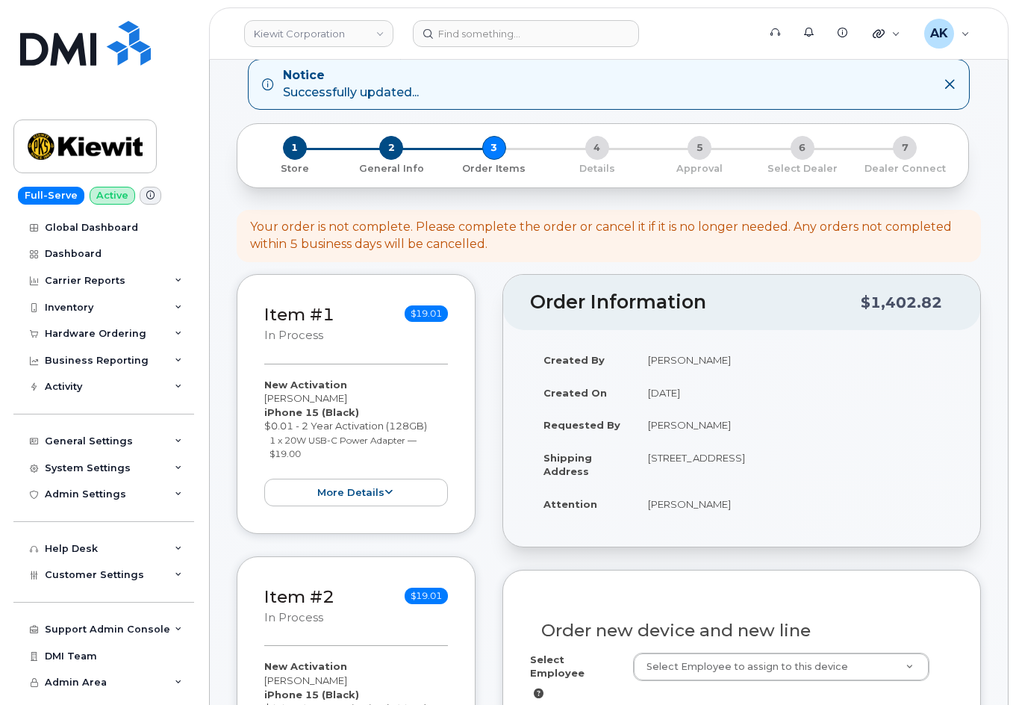
scroll to position [451, 0]
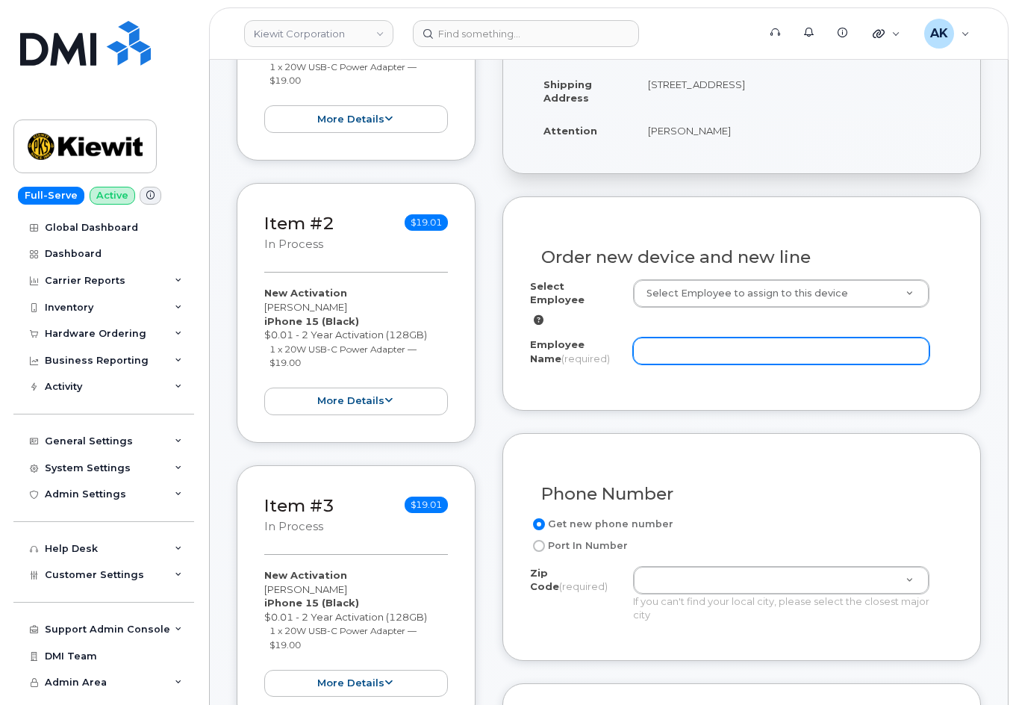
click at [668, 338] on input "Employee Name (required)" at bounding box center [781, 351] width 296 height 27
paste input "[PERSON_NAME]"
type input "[PERSON_NAME]"
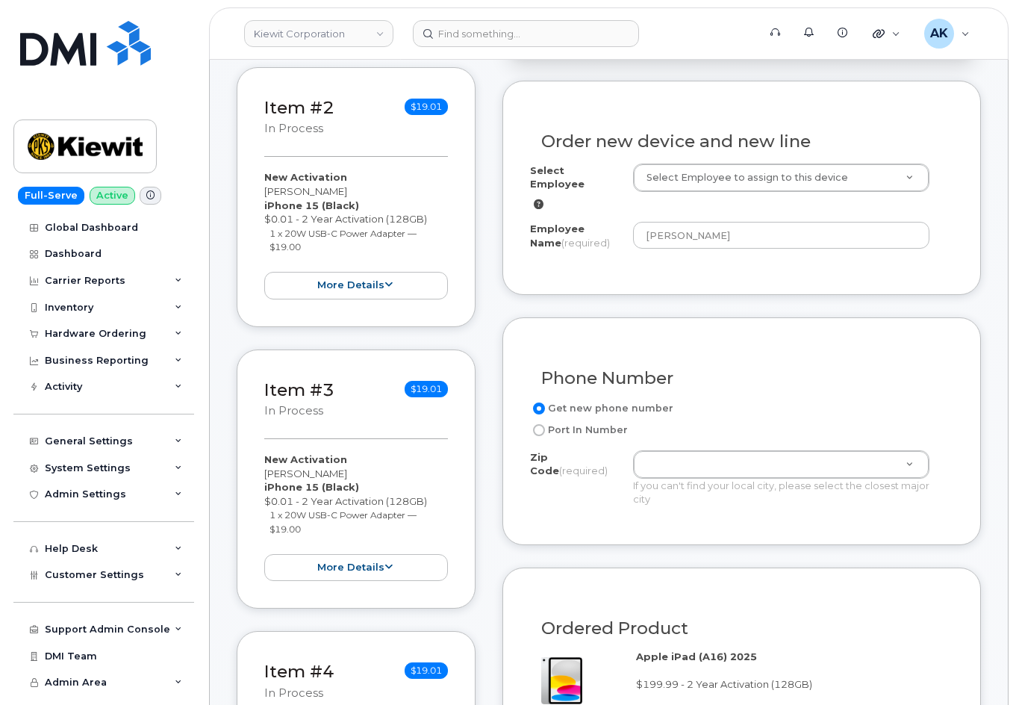
scroll to position [675, 0]
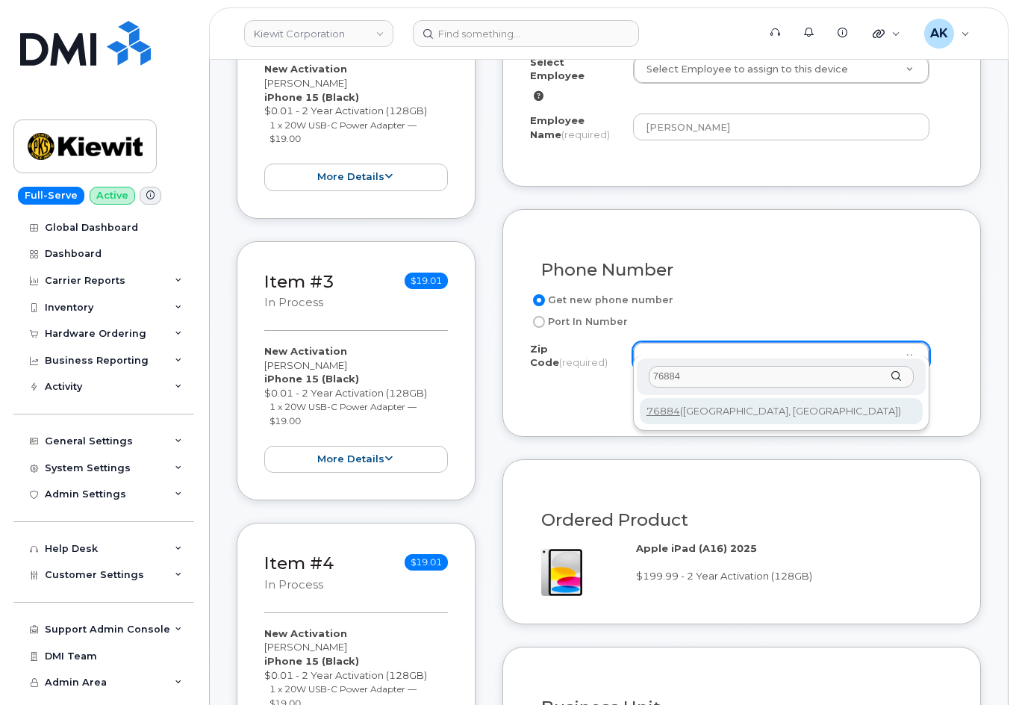
type input "76884"
type input "76884 ([GEOGRAPHIC_DATA], [GEOGRAPHIC_DATA])"
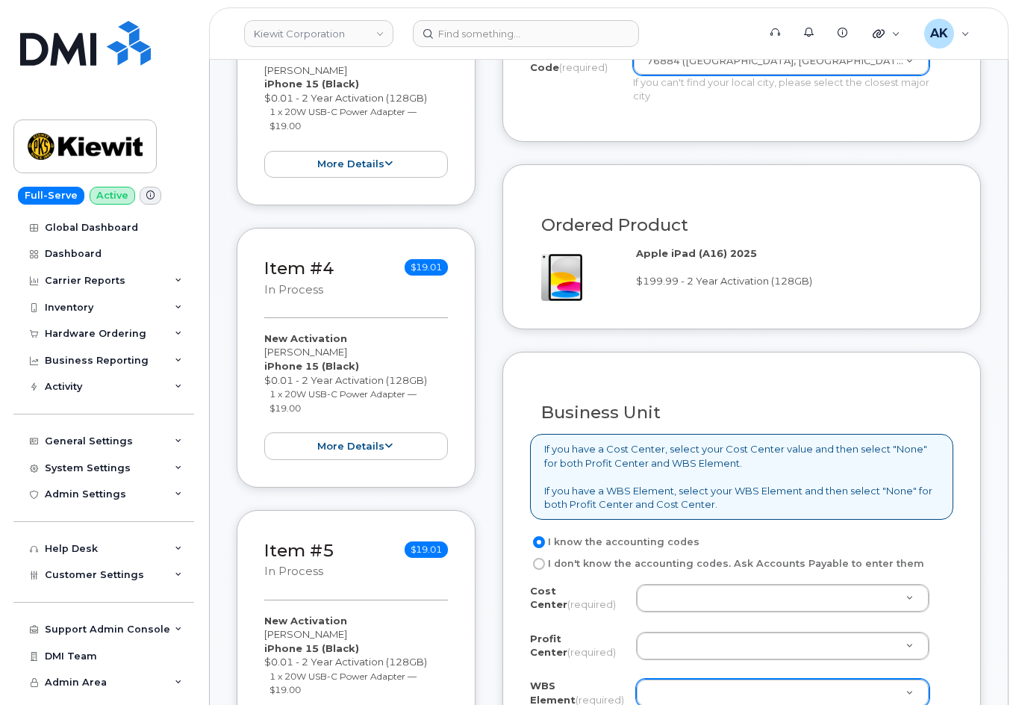
scroll to position [1049, 0]
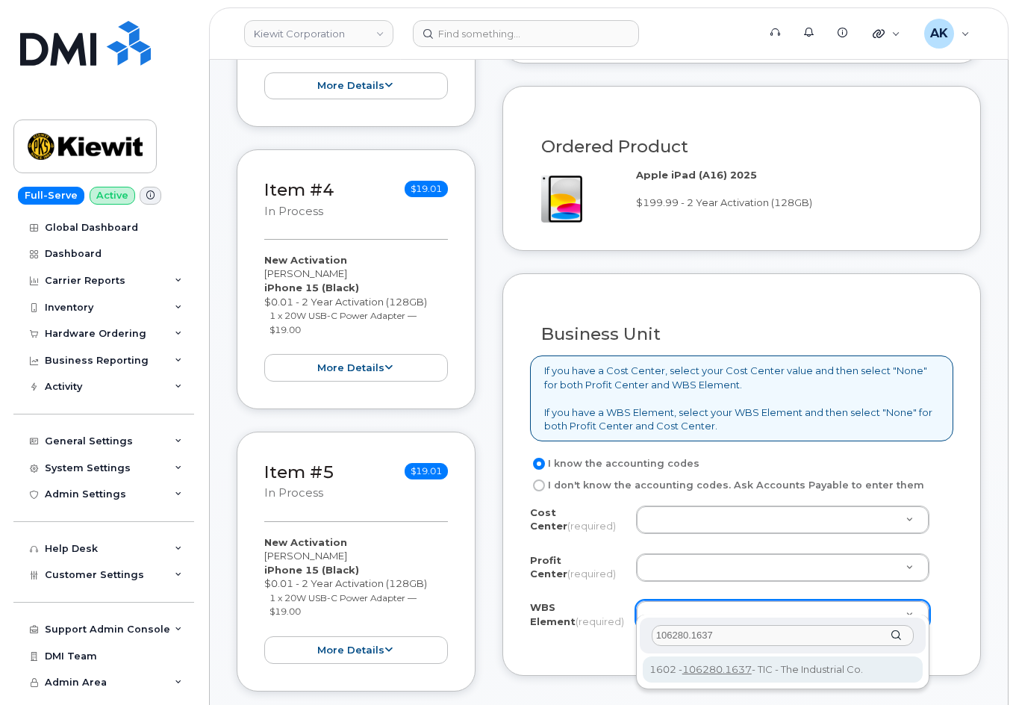
type input "106280.1637"
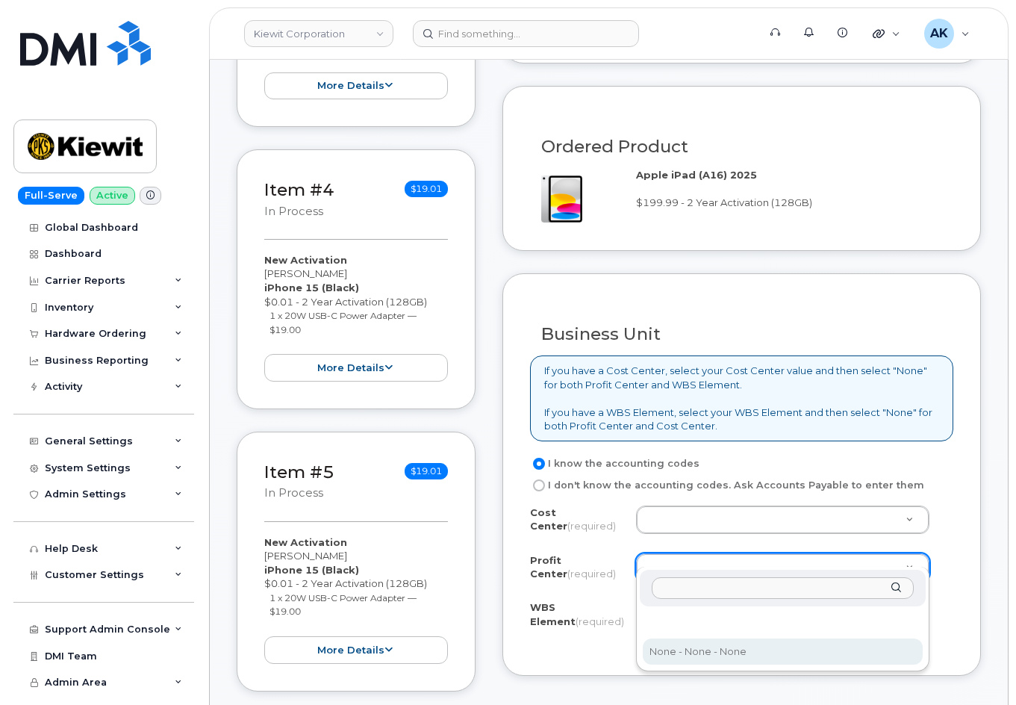
select select "None"
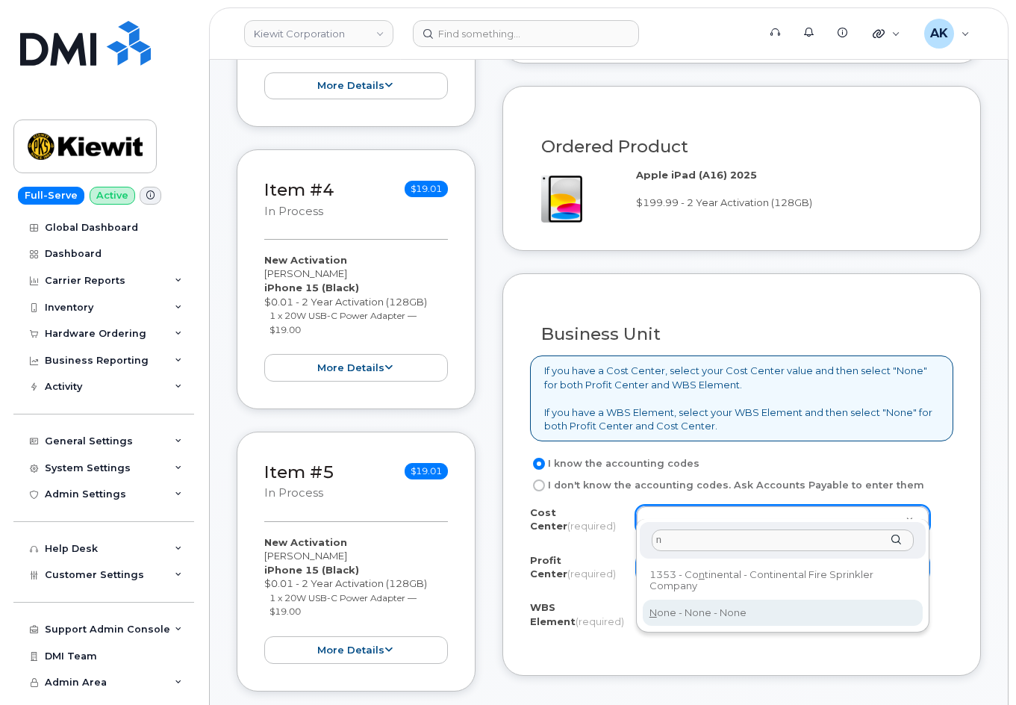
type input "n"
type input "None"
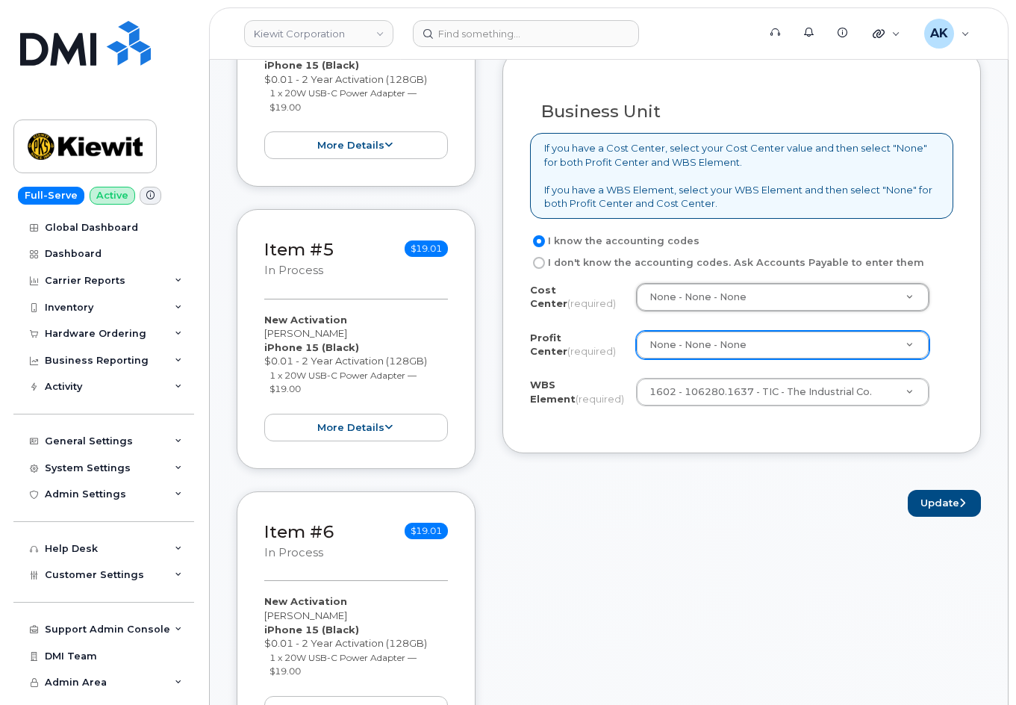
scroll to position [1273, 0]
click at [922, 498] on button "Update" at bounding box center [944, 502] width 73 height 28
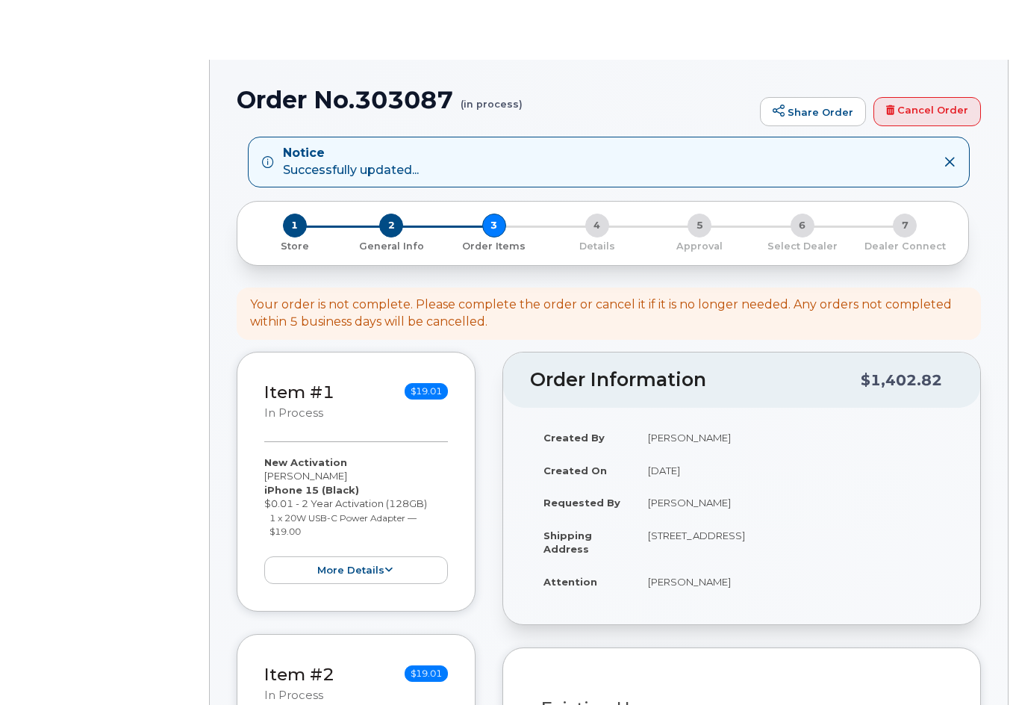
select select
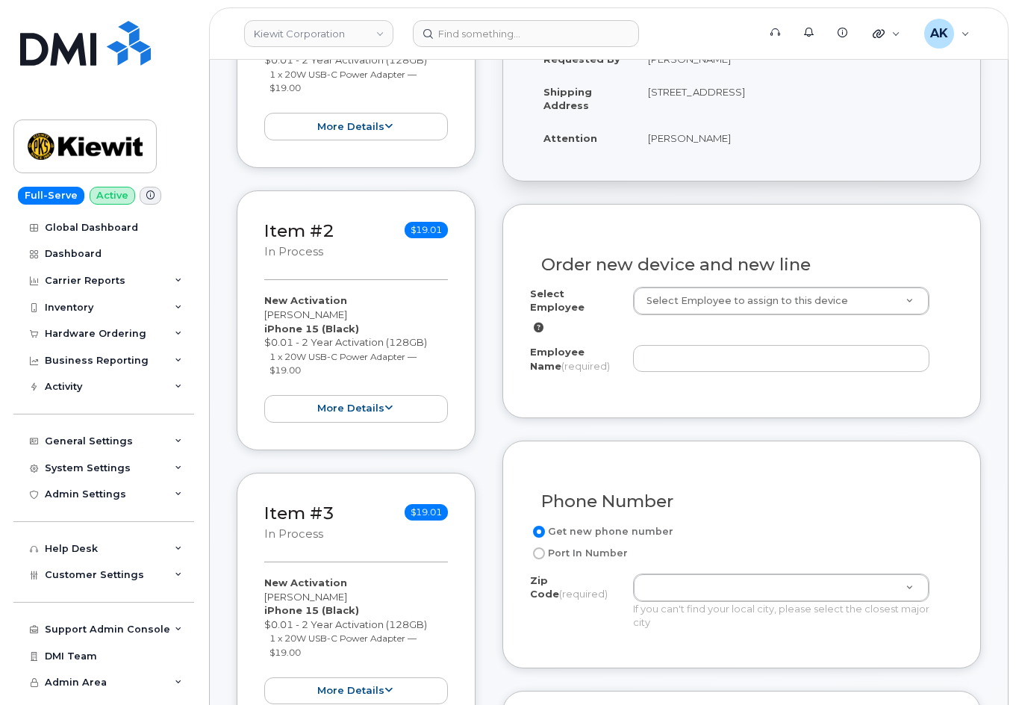
scroll to position [448, 0]
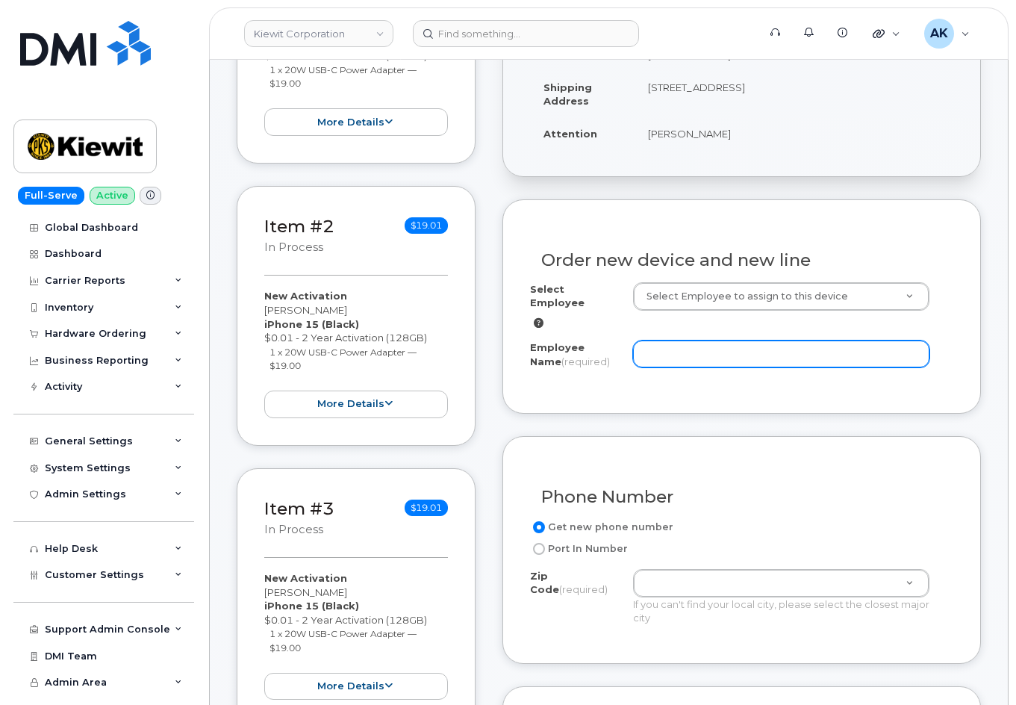
click at [690, 349] on input "Employee Name (required)" at bounding box center [781, 354] width 296 height 27
paste input "[PERSON_NAME]"
type input "[PERSON_NAME]"
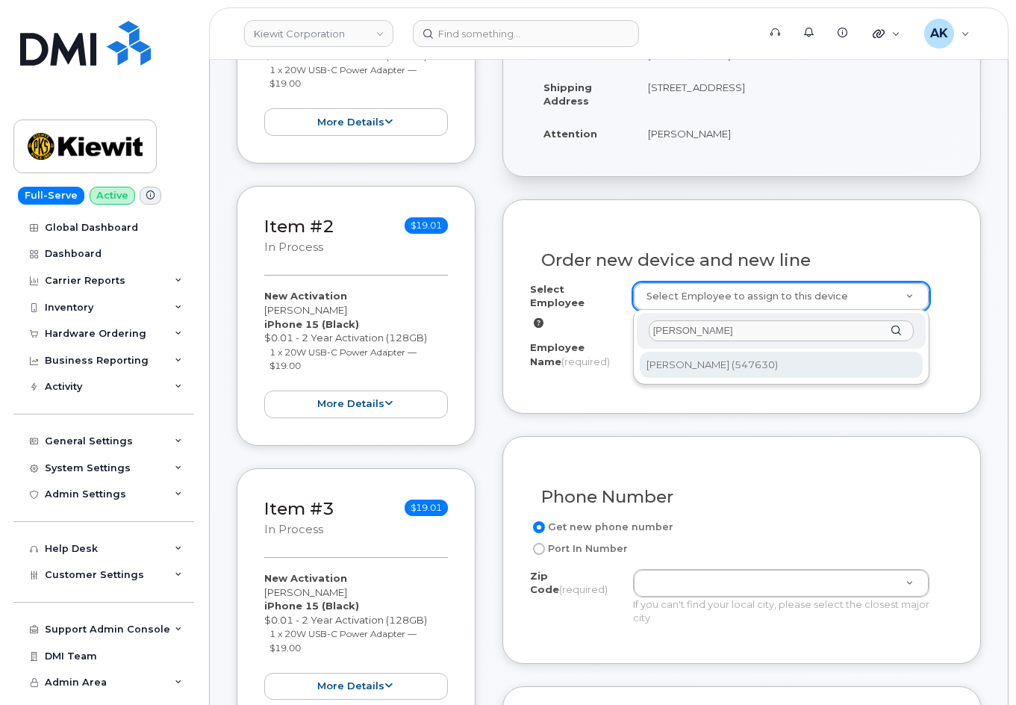
type input "[PERSON_NAME]"
type input "2172695"
type input "6725 FM 503"
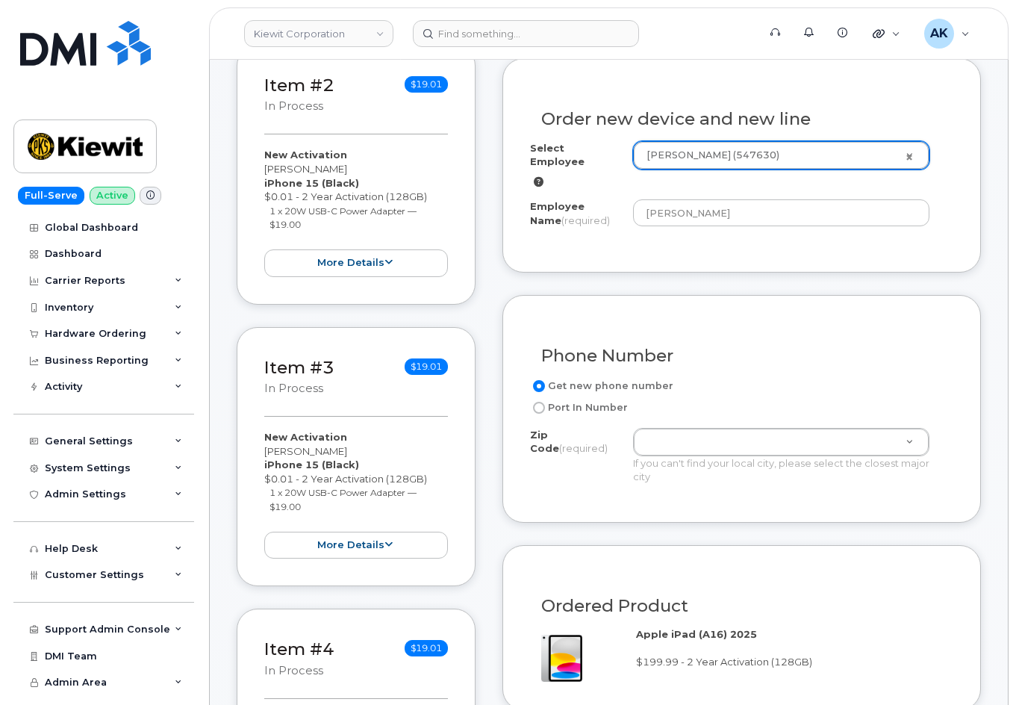
scroll to position [747, 0]
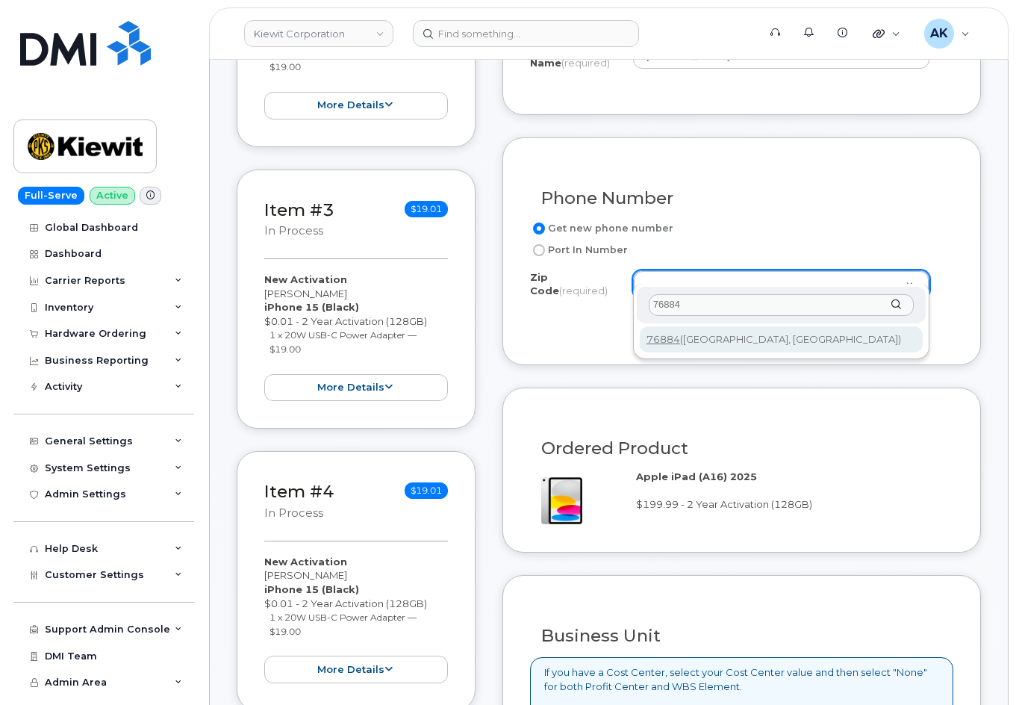
type input "76884"
type input "76884 (Valera, TX)"
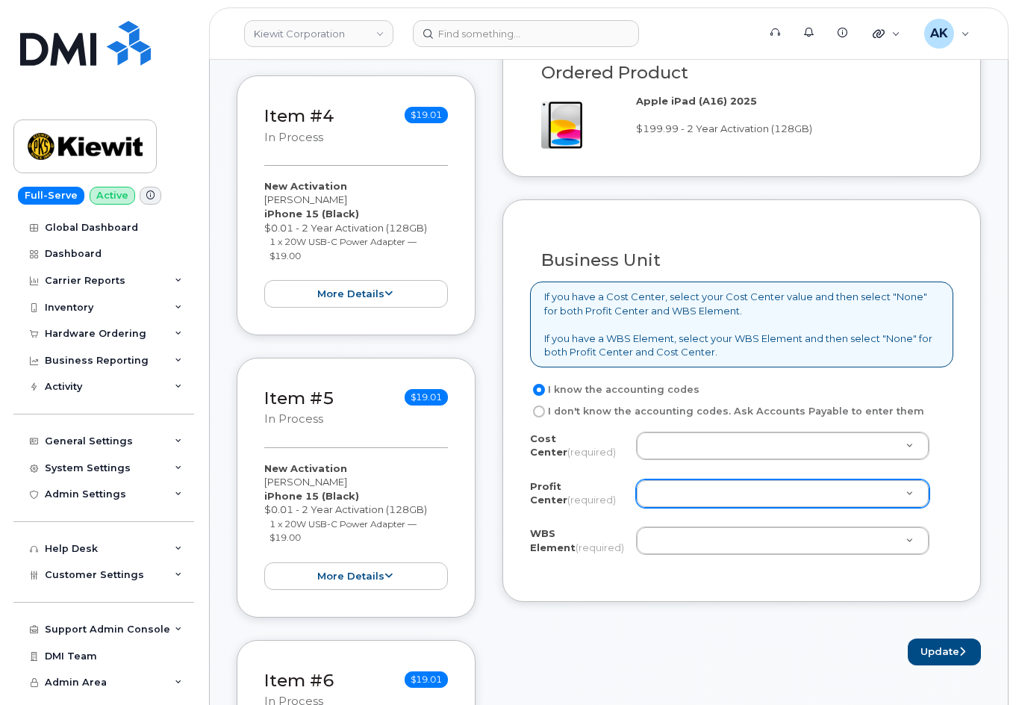
scroll to position [1195, 0]
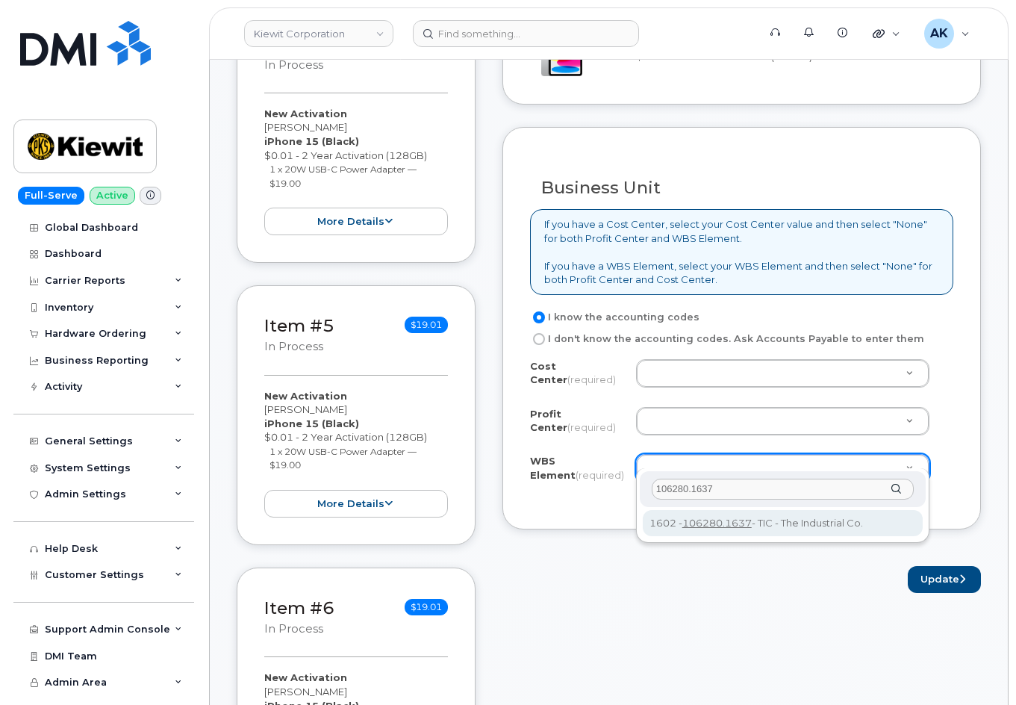
type input "106280.1637"
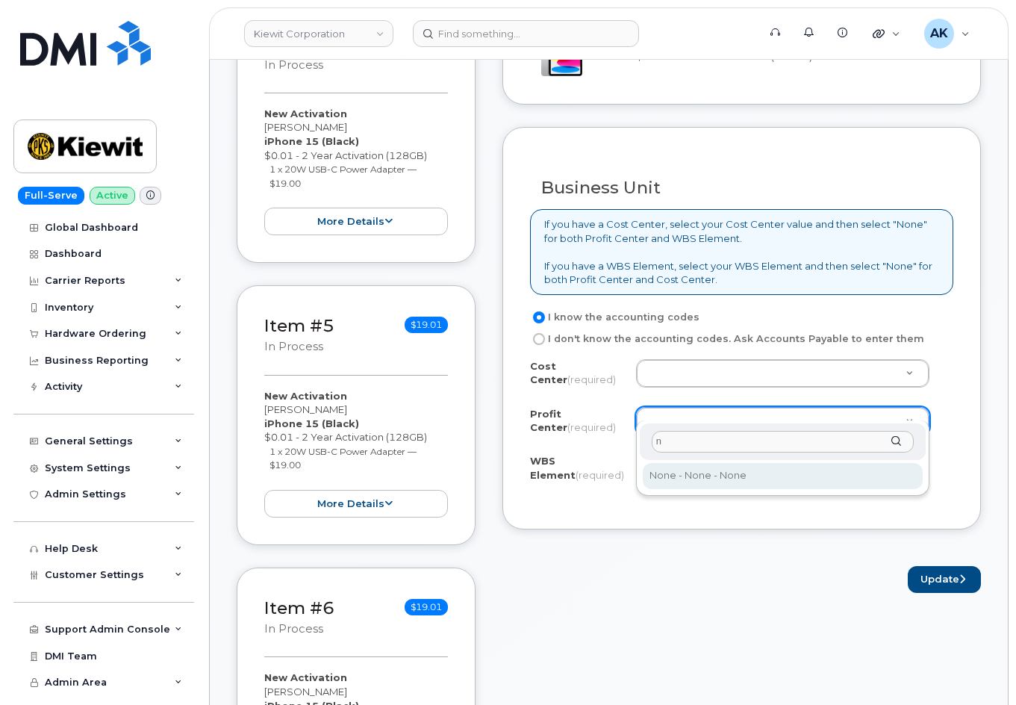
type input "n"
select select "None"
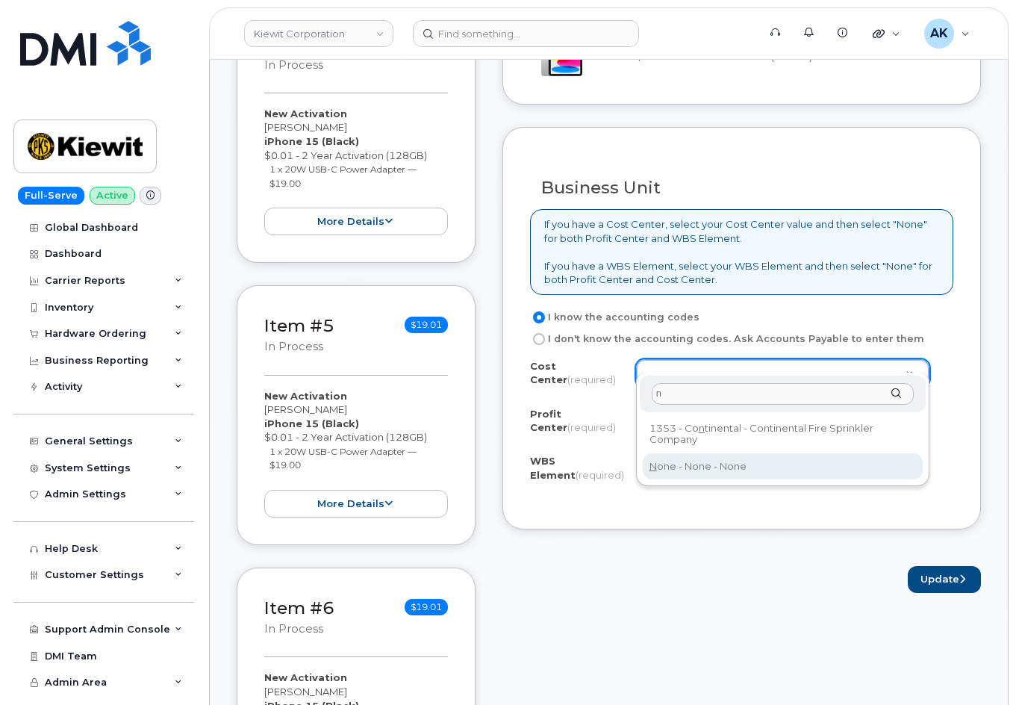
type input "n"
type input "None"
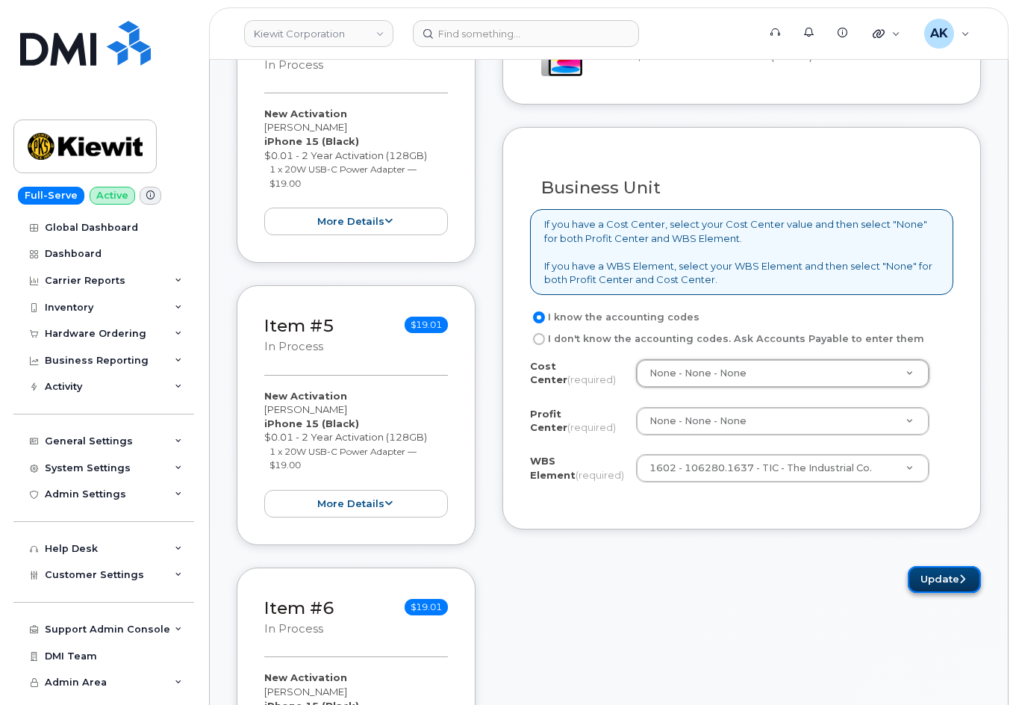
click at [937, 566] on button "Update" at bounding box center [944, 580] width 73 height 28
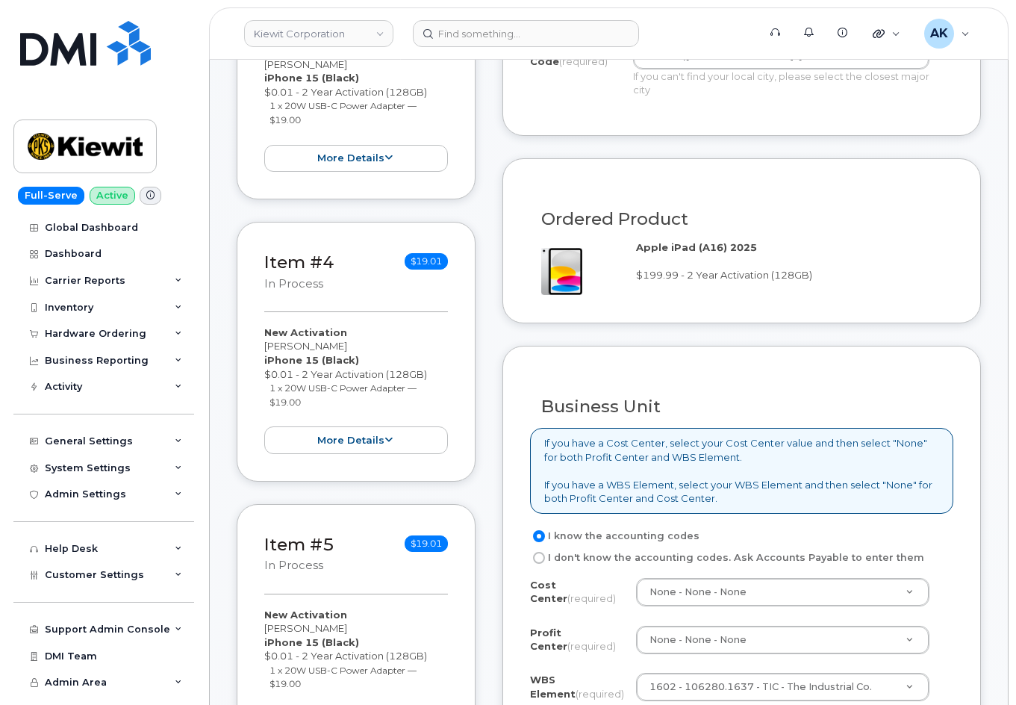
scroll to position [971, 0]
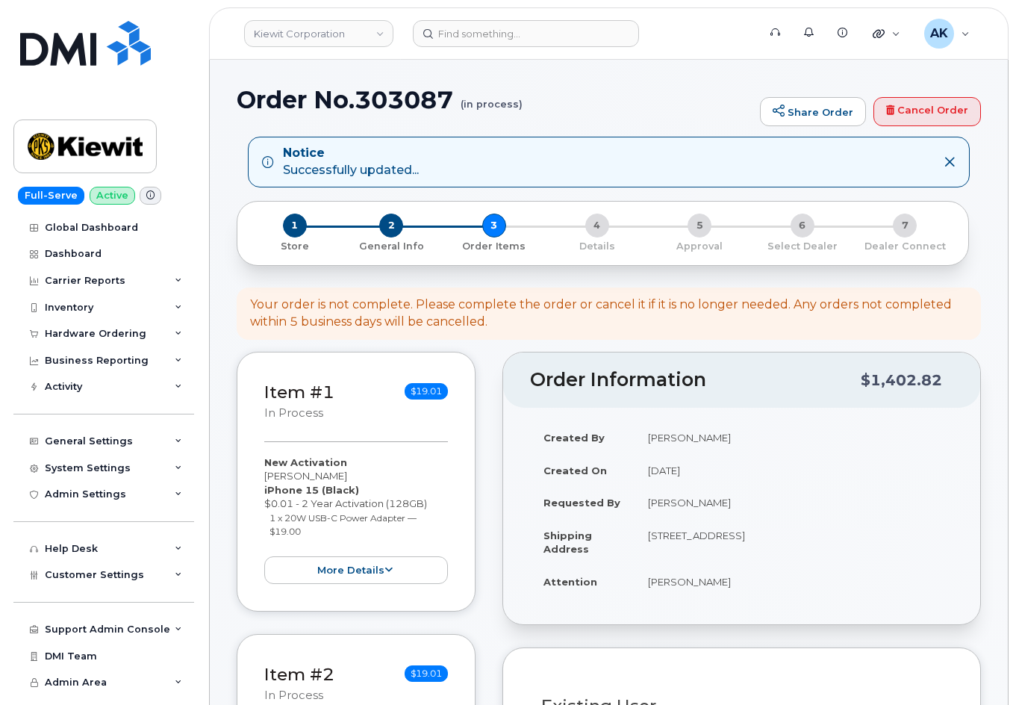
select select
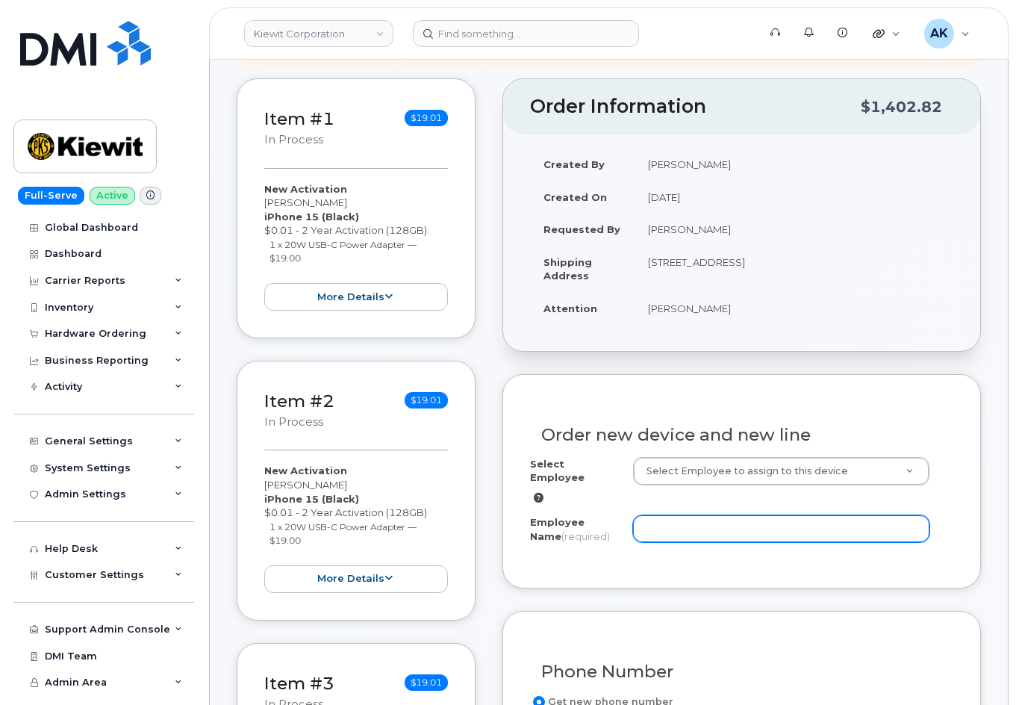
scroll to position [299, 0]
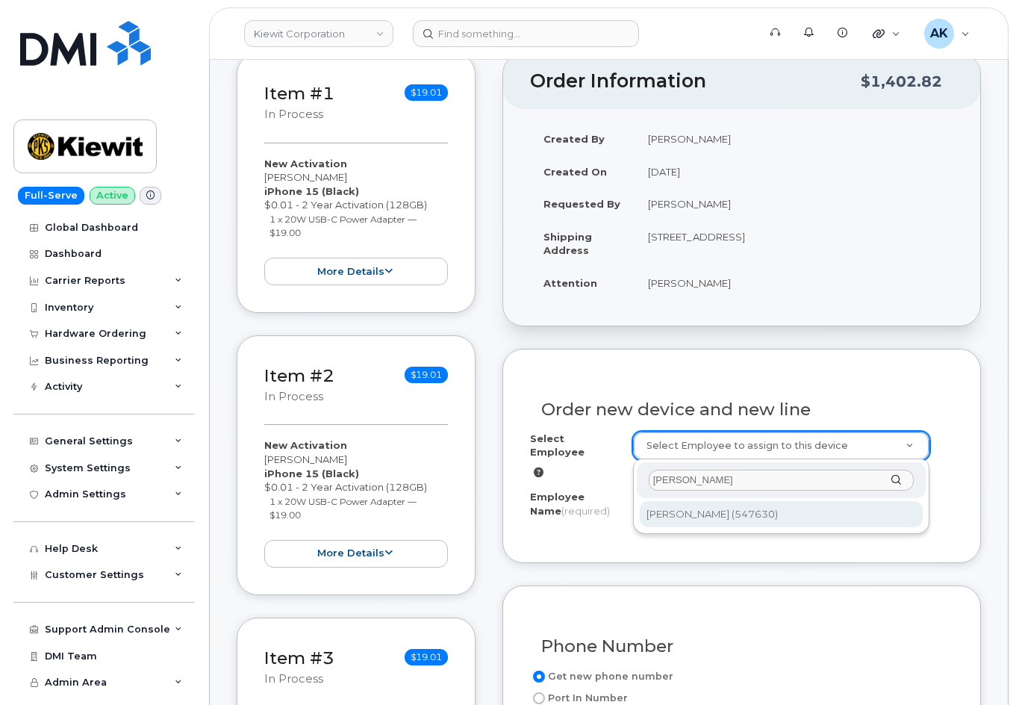
type input "[PERSON_NAME]"
type input "2172695"
type input "[PERSON_NAME]"
type input "6725 FM 503"
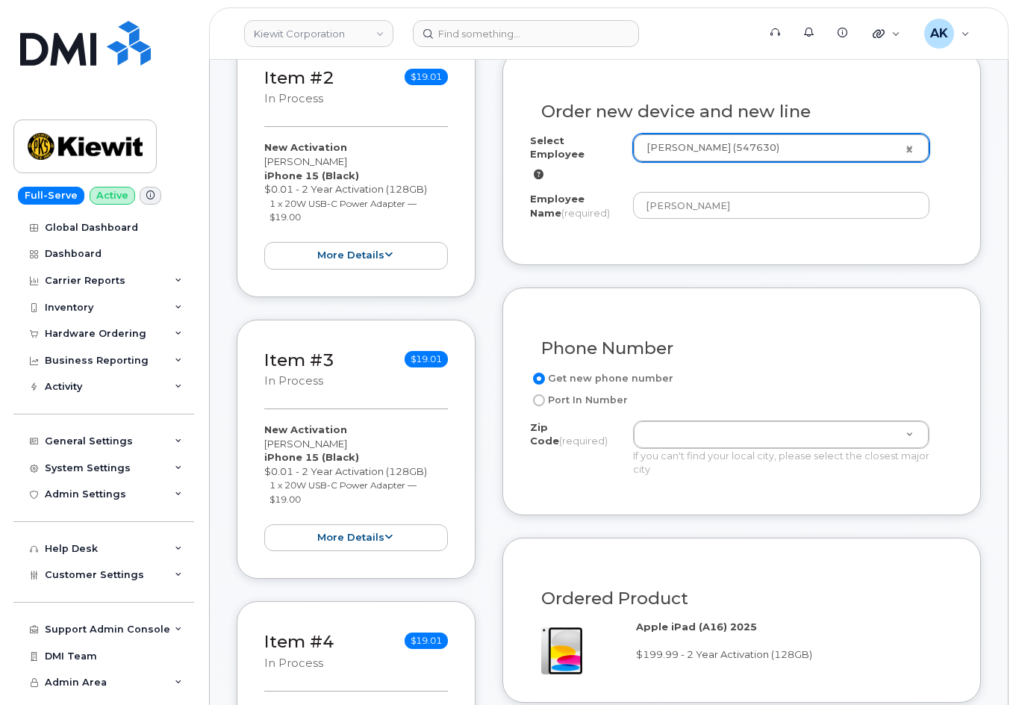
scroll to position [597, 0]
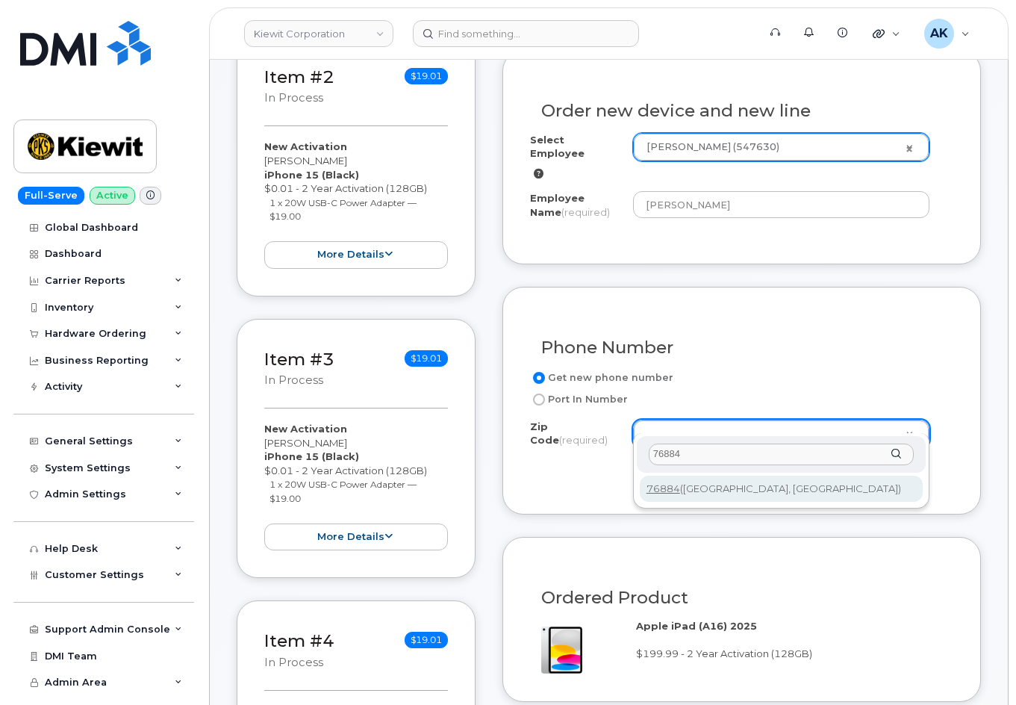
type input "76884"
type input "76884 ([GEOGRAPHIC_DATA], [GEOGRAPHIC_DATA])"
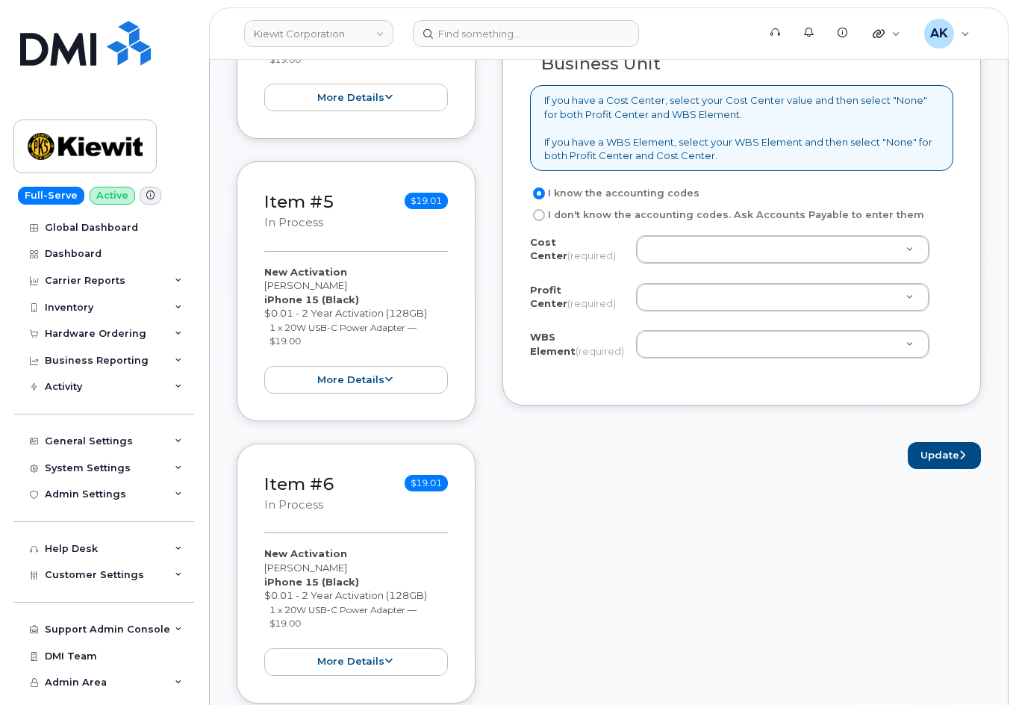
scroll to position [1419, 0]
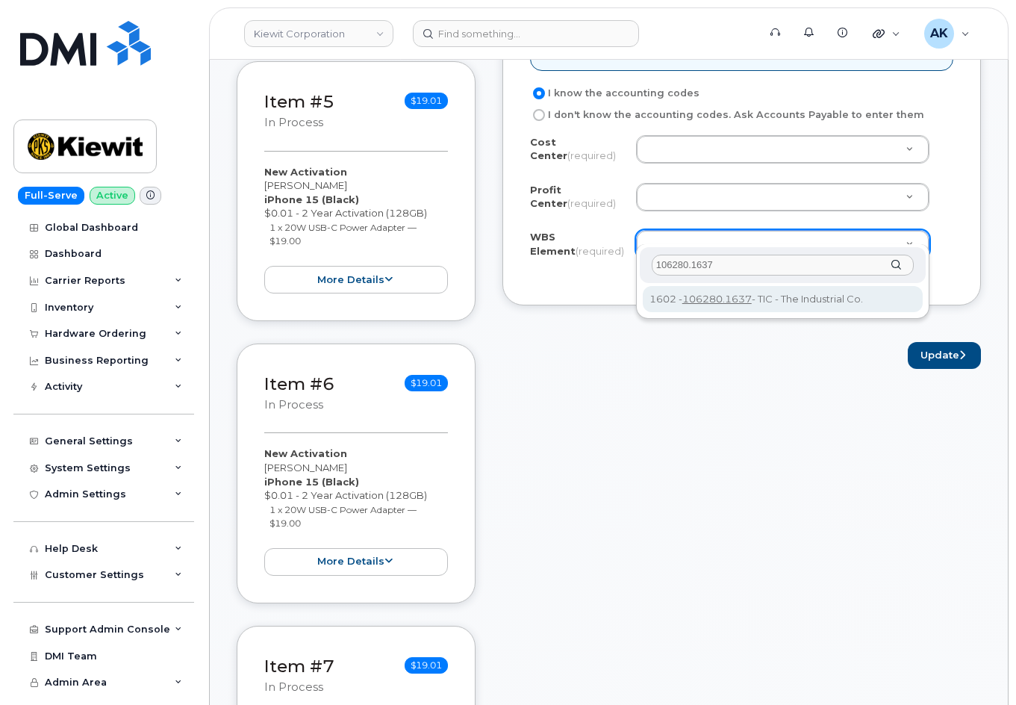
type input "106280.1637"
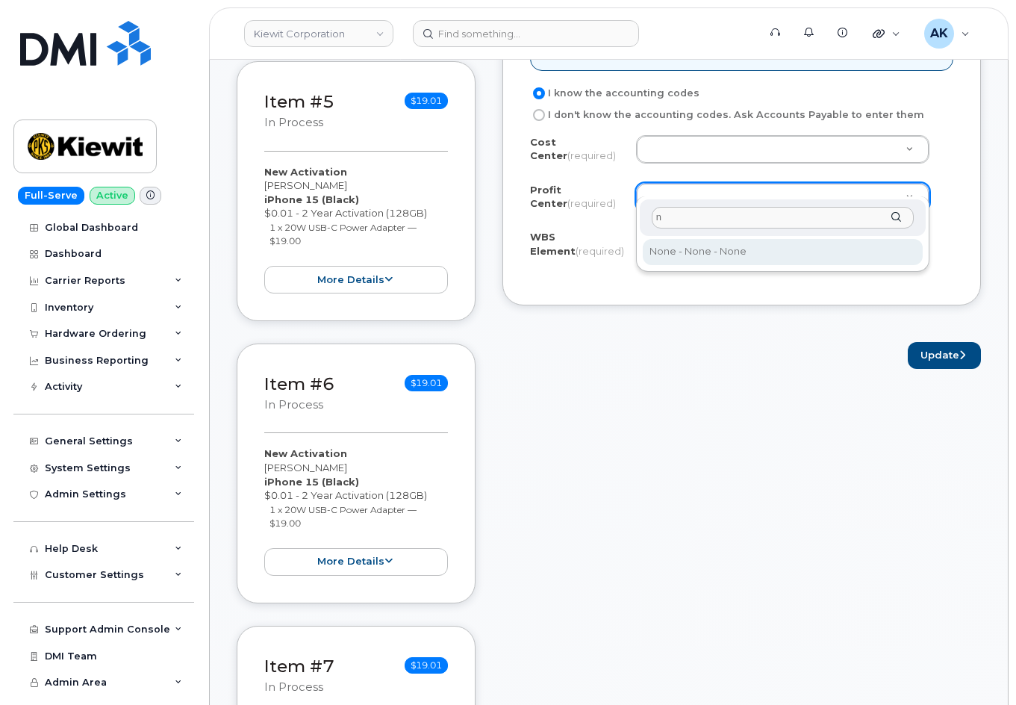
type input "n"
select select "None"
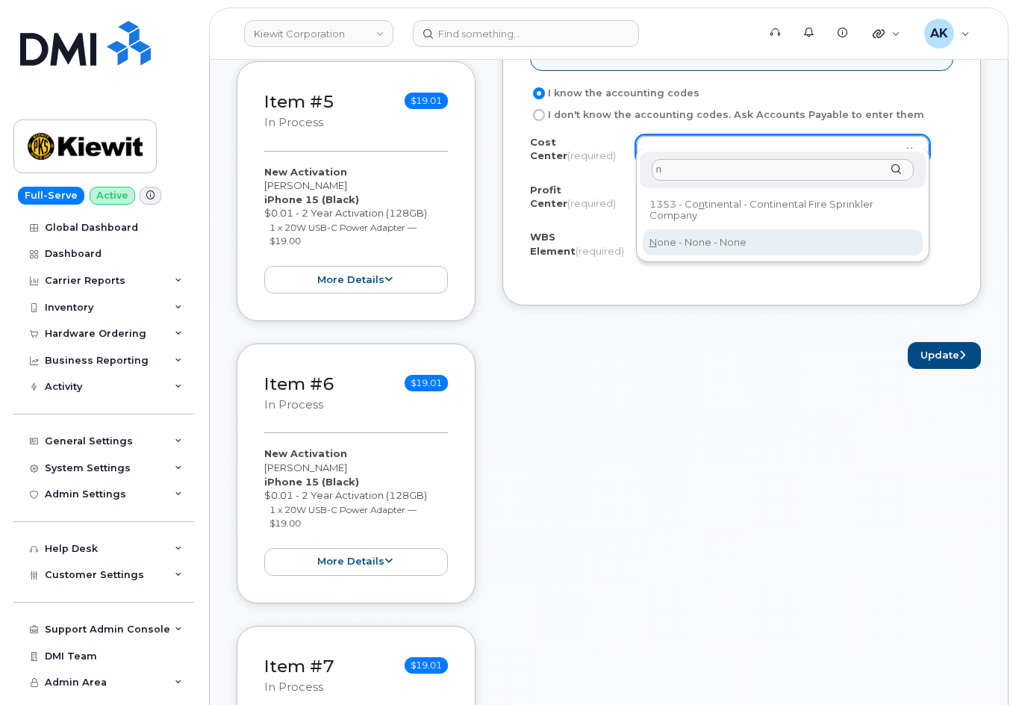
type input "n"
type input "None"
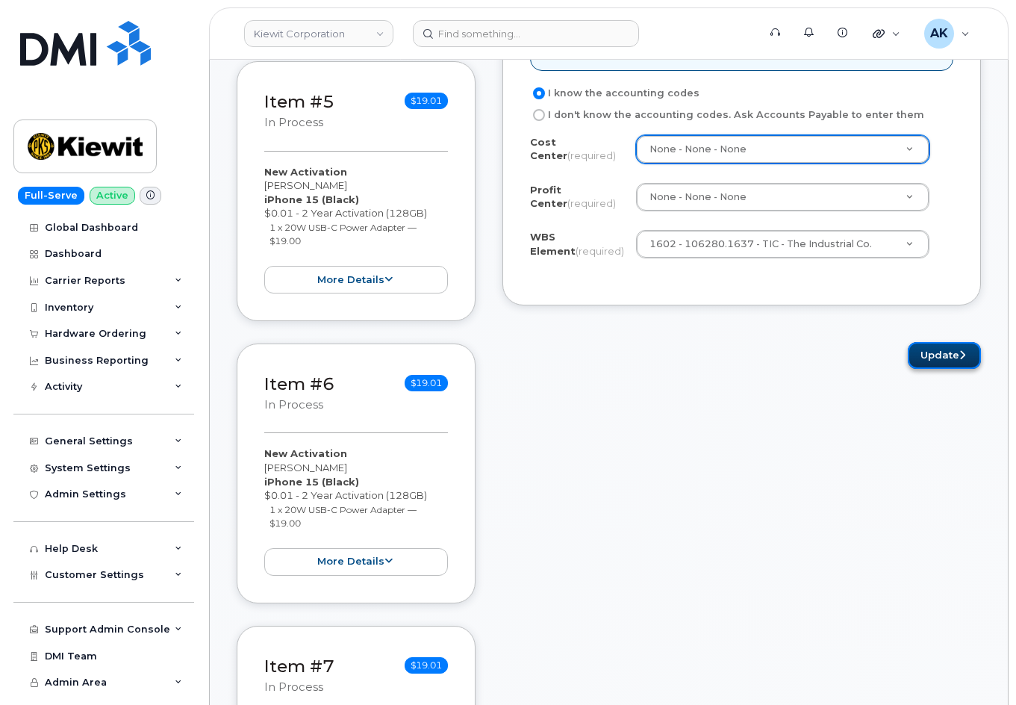
click at [928, 342] on button "Update" at bounding box center [944, 356] width 73 height 28
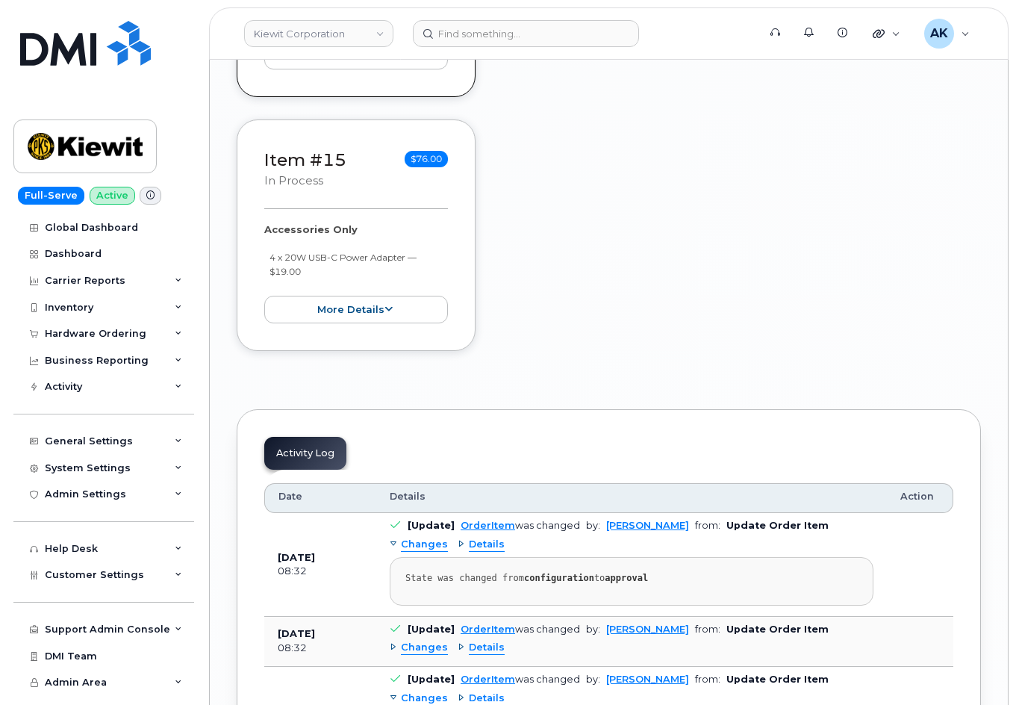
scroll to position [4027, 0]
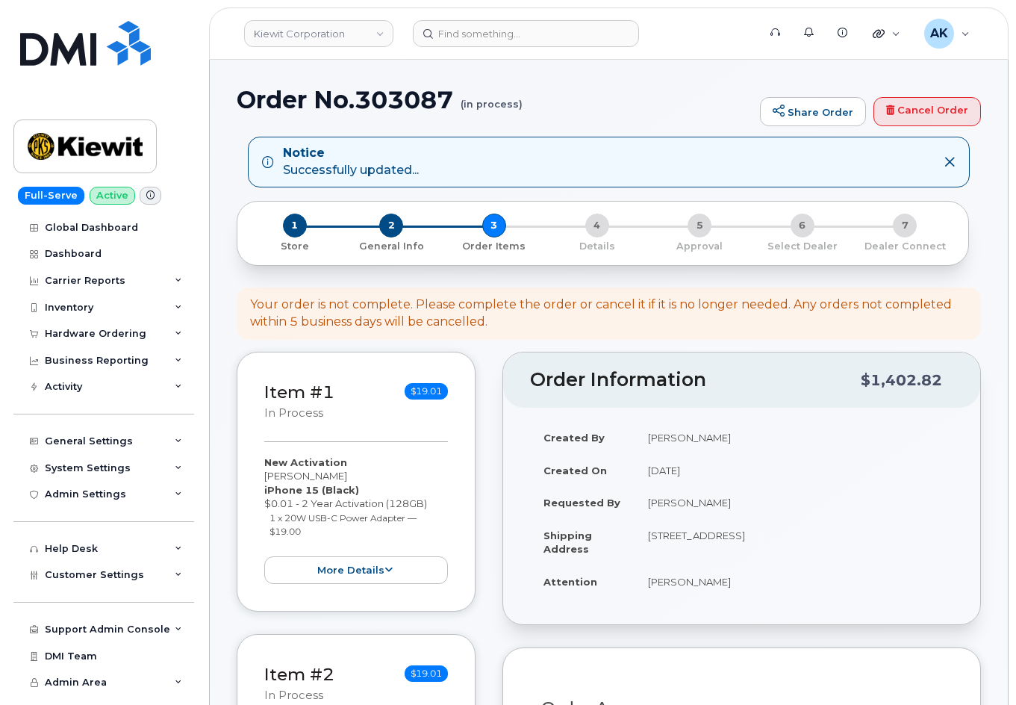
select select
click at [391, 314] on div "Your order is not complete. Please complete the order or cancel it if it is no …" at bounding box center [609, 313] width 718 height 34
click at [498, 232] on div "1 Store 2 General Info 3 Order Items 4 Details 5 Approval 6 Select Dealer 7 Dea…" at bounding box center [602, 234] width 707 height 40
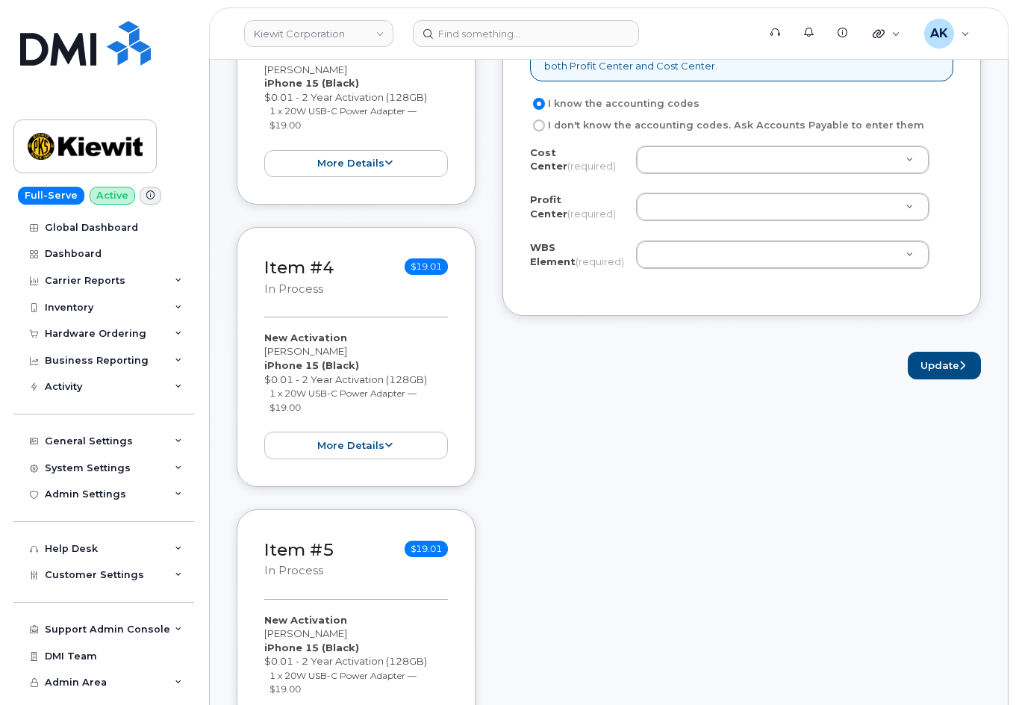
scroll to position [597, 0]
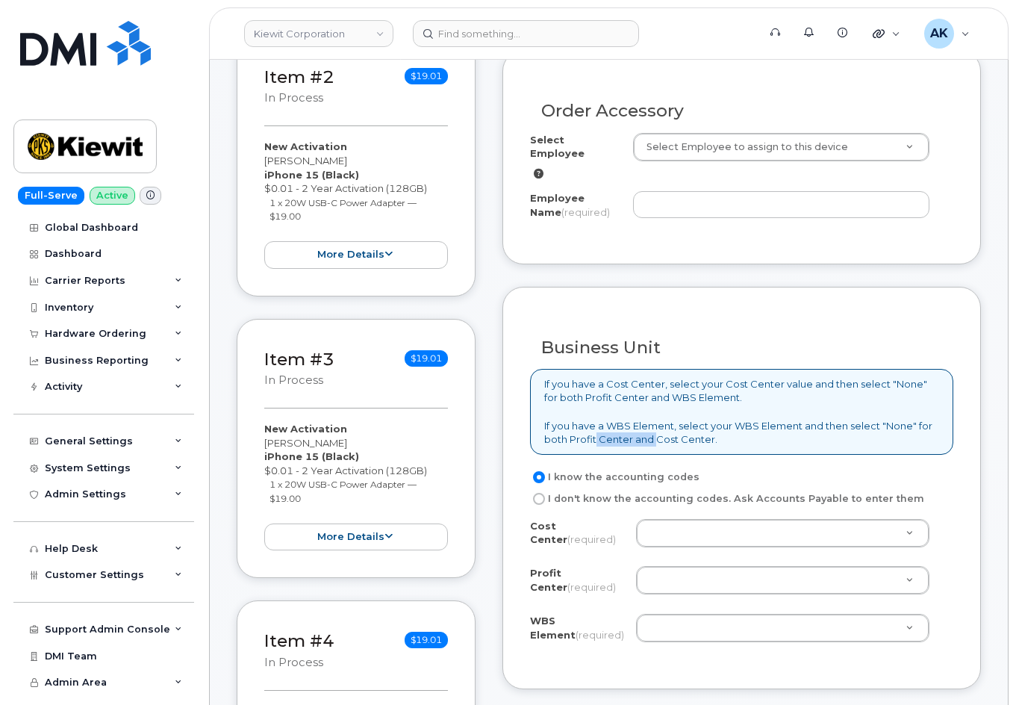
drag, startPoint x: 602, startPoint y: 429, endPoint x: 659, endPoint y: 426, distance: 56.8
click at [659, 426] on p "If you have a Cost Center, select your Cost Center value and then select "None"…" at bounding box center [741, 411] width 395 height 69
click at [764, 428] on p "If you have a Cost Center, select your Cost Center value and then select "None"…" at bounding box center [741, 411] width 395 height 69
click at [831, 412] on p "If you have a Cost Center, select your Cost Center value and then select "None"…" at bounding box center [741, 411] width 395 height 69
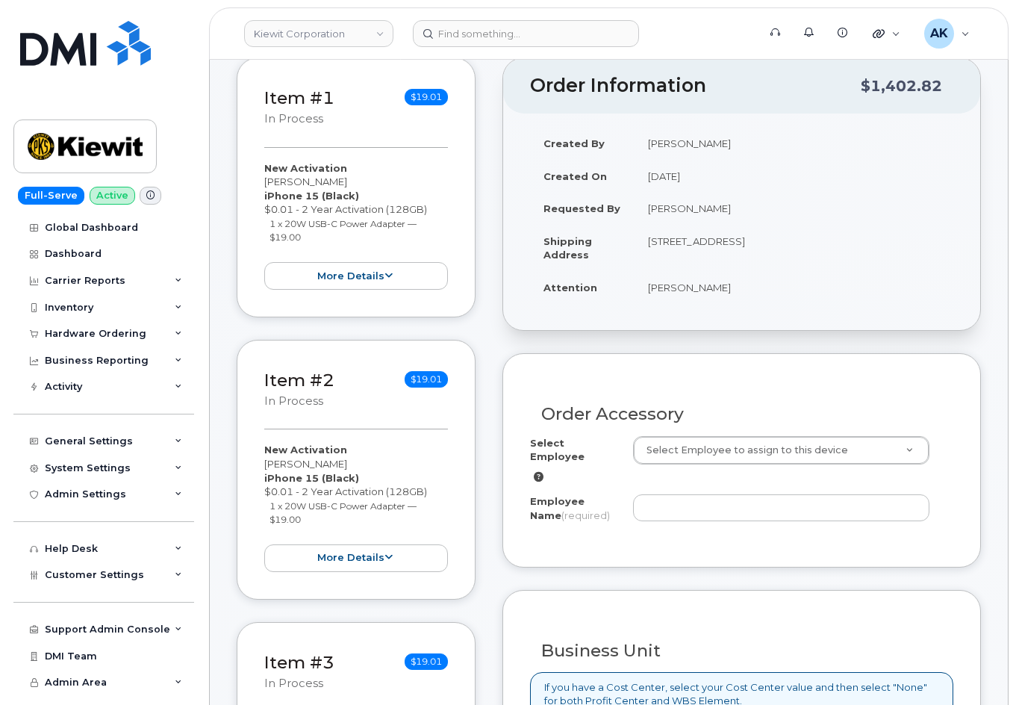
scroll to position [299, 0]
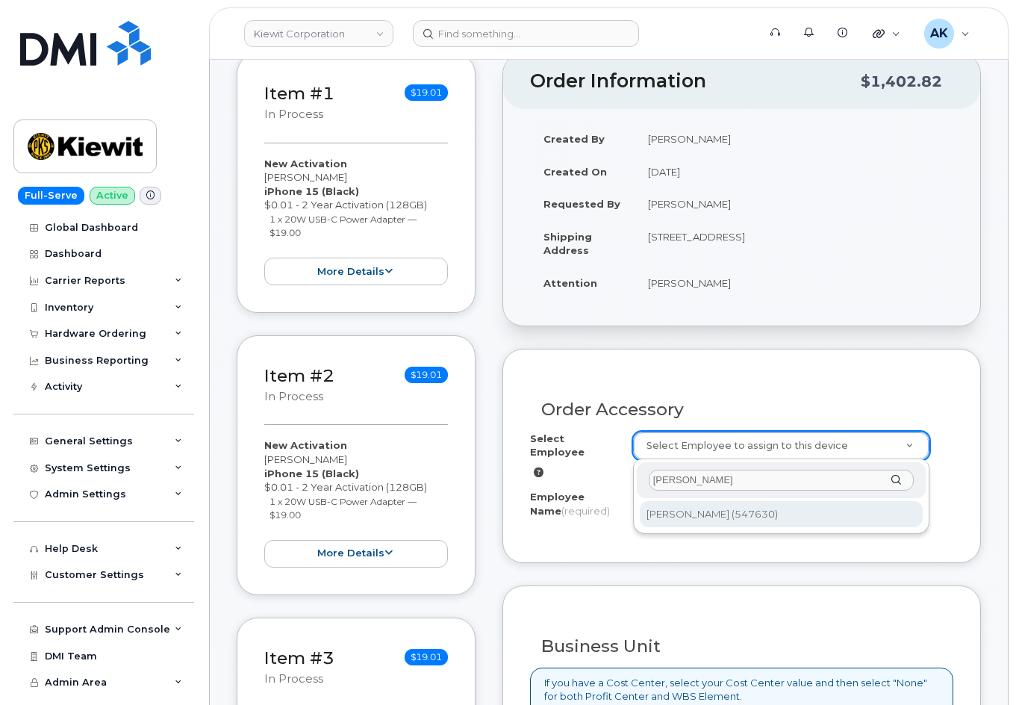
type input "[PERSON_NAME]"
type input "2172695"
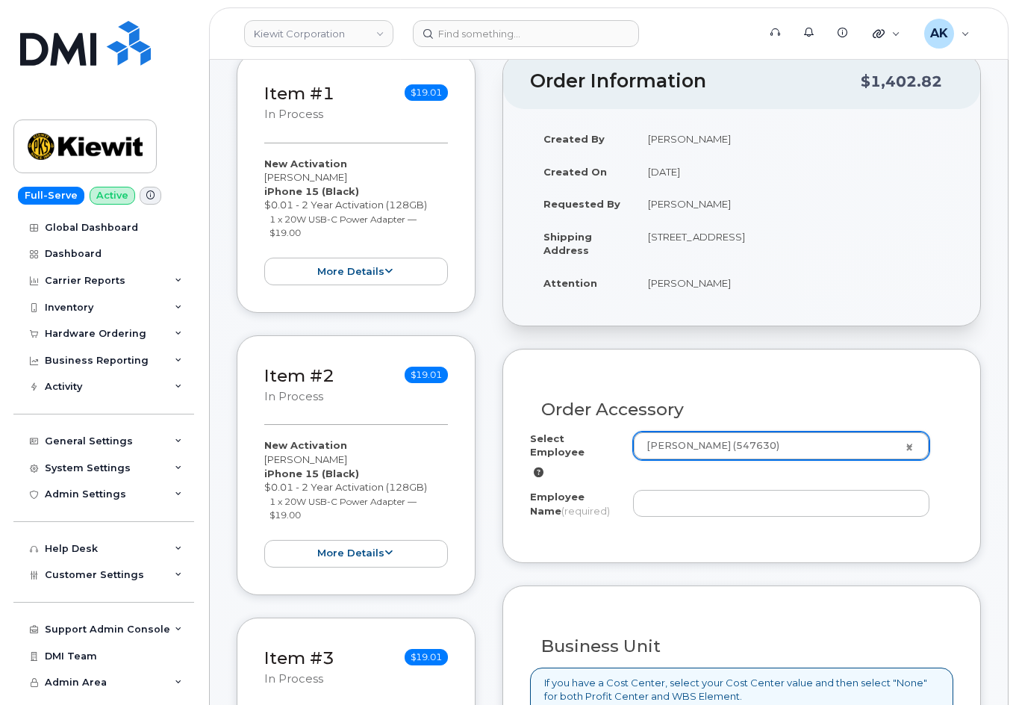
type input "[PERSON_NAME]"
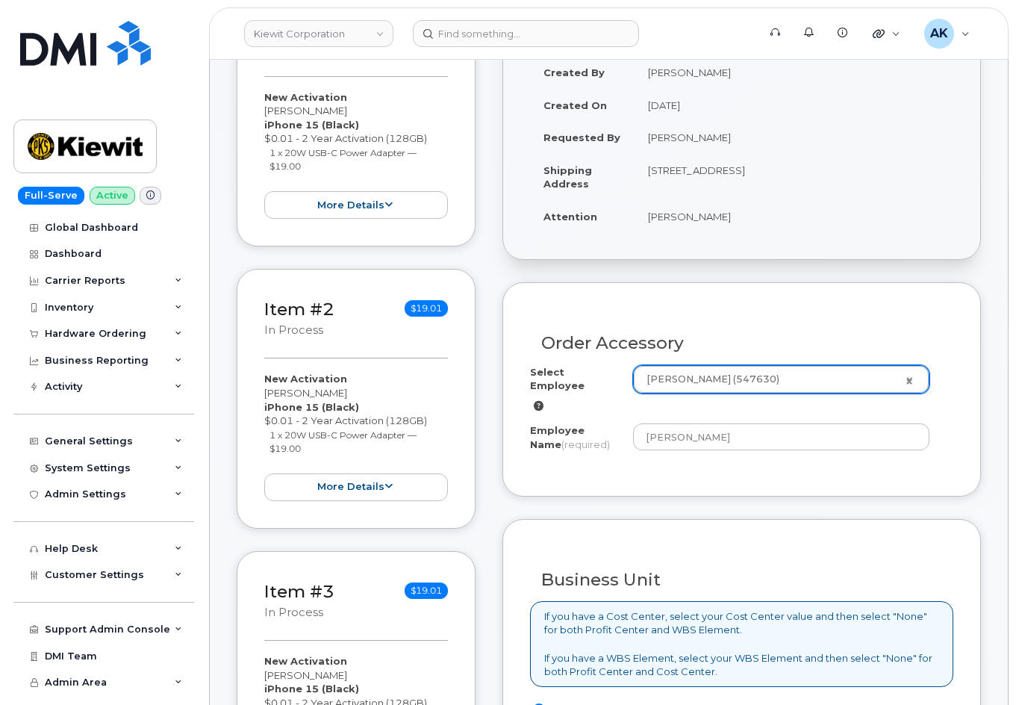
scroll to position [373, 0]
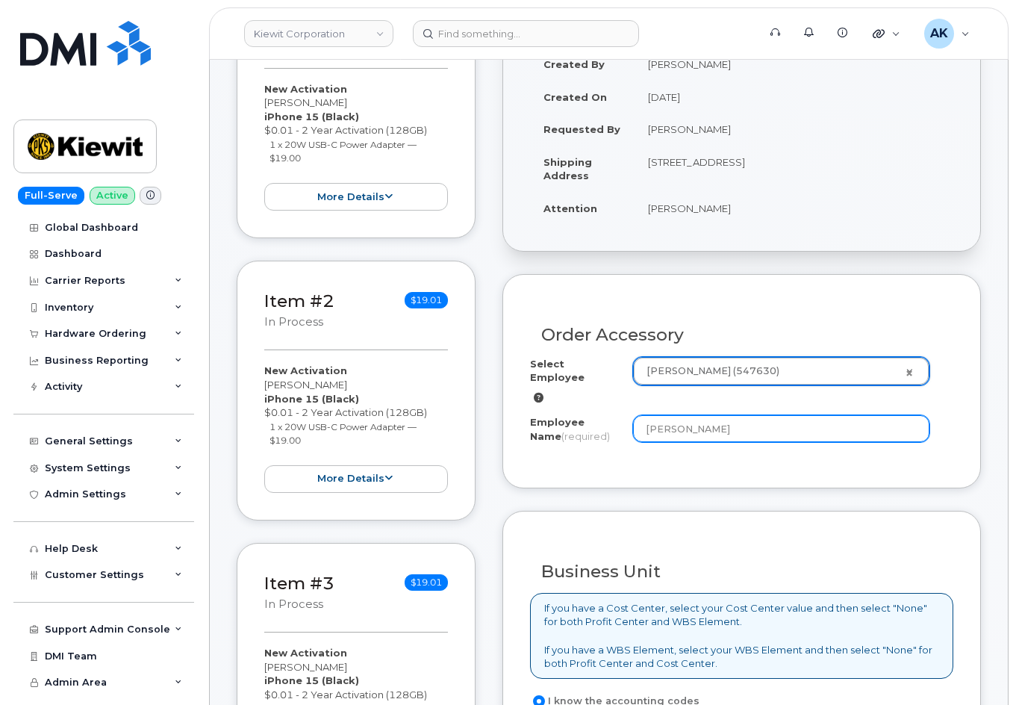
click at [855, 416] on input "[PERSON_NAME]" at bounding box center [781, 428] width 296 height 27
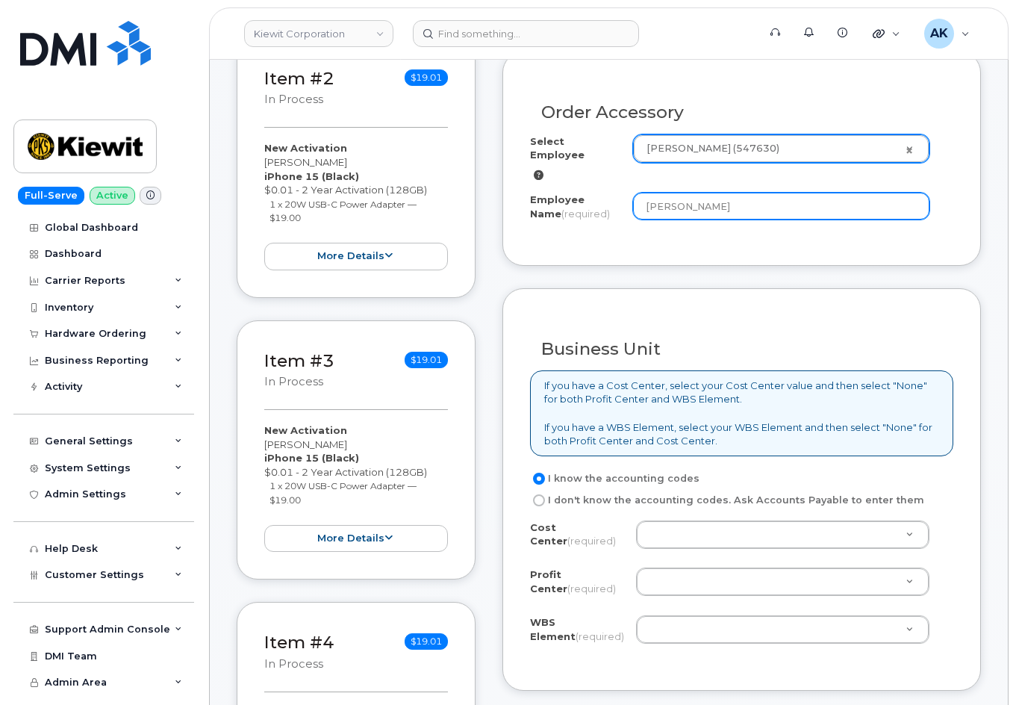
scroll to position [597, 0]
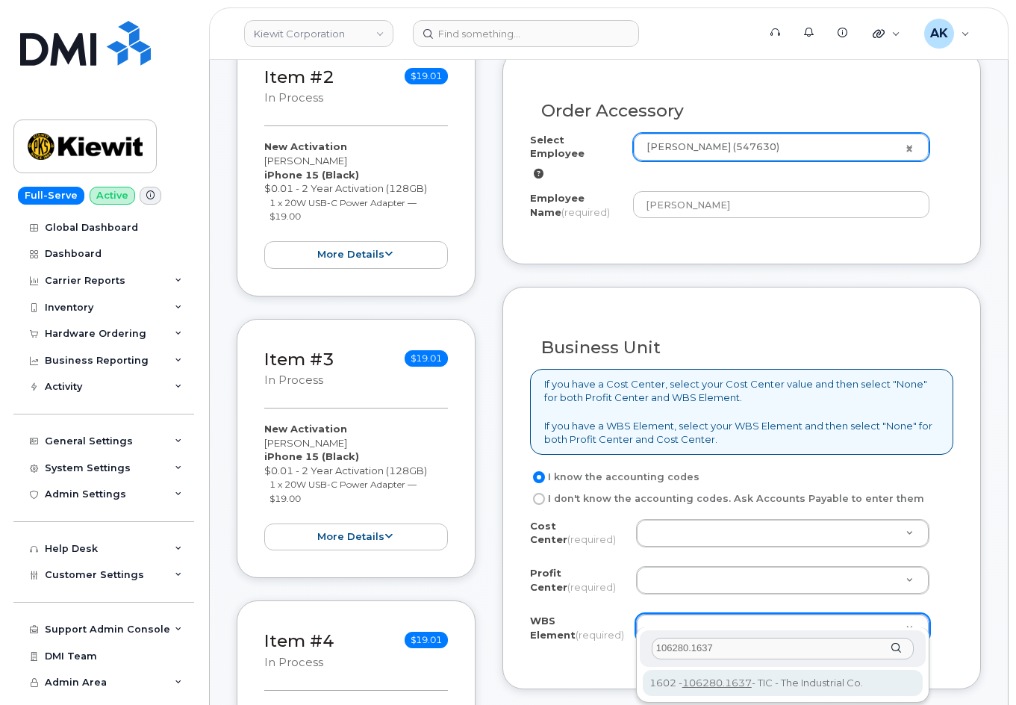
type input "106280.1637"
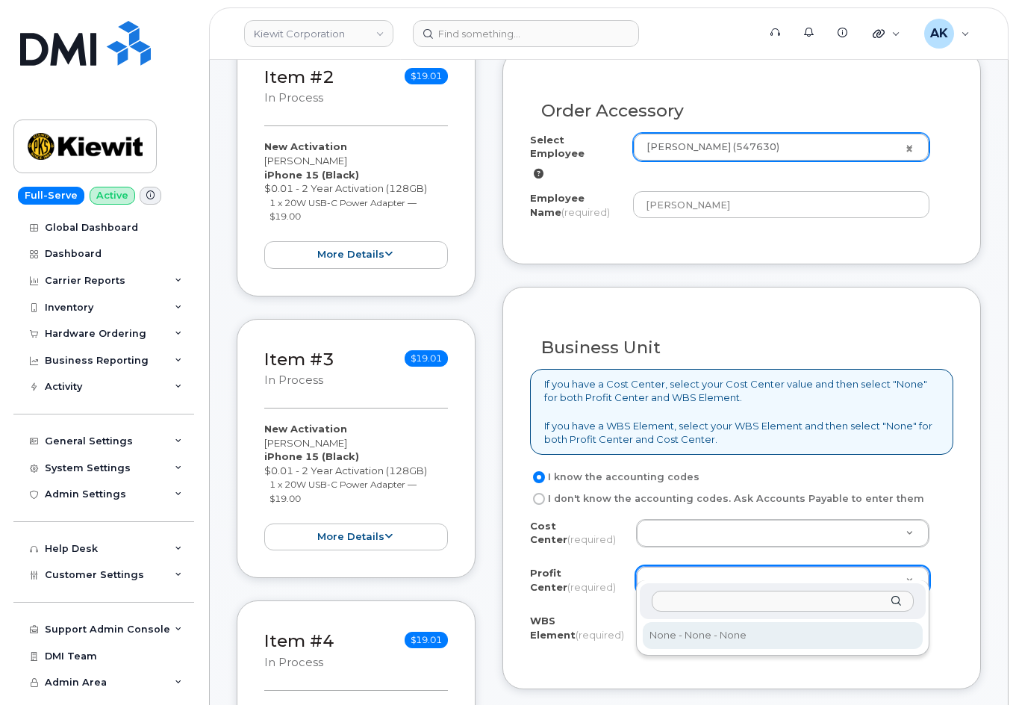
select select "None"
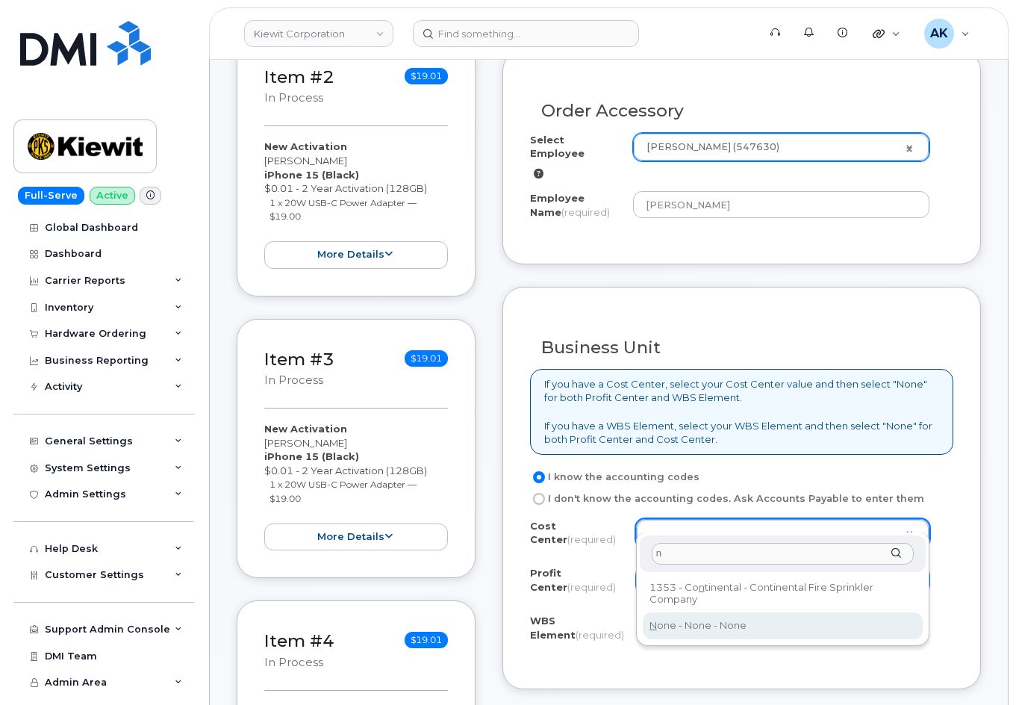
type input "n"
type input "None"
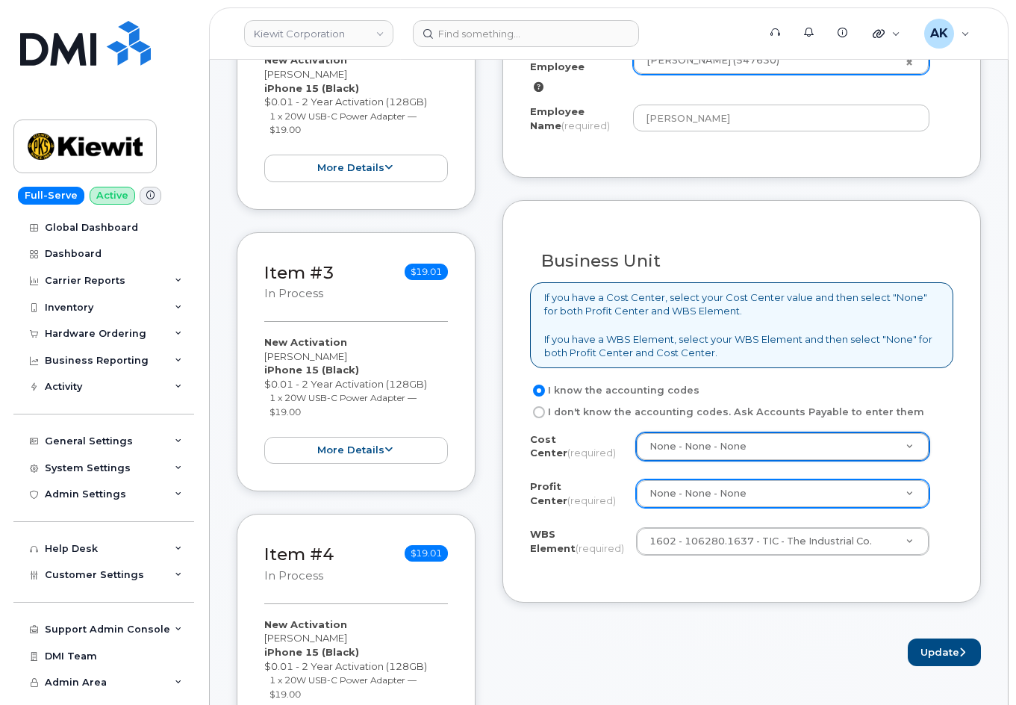
scroll to position [822, 0]
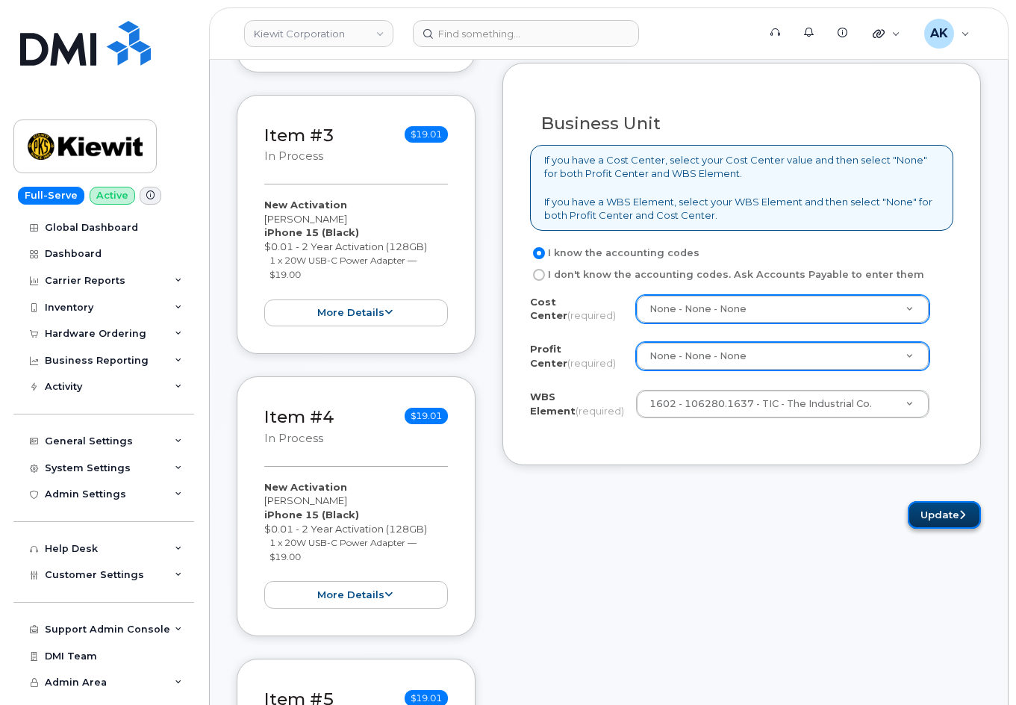
click at [947, 511] on button "Update" at bounding box center [944, 515] width 73 height 28
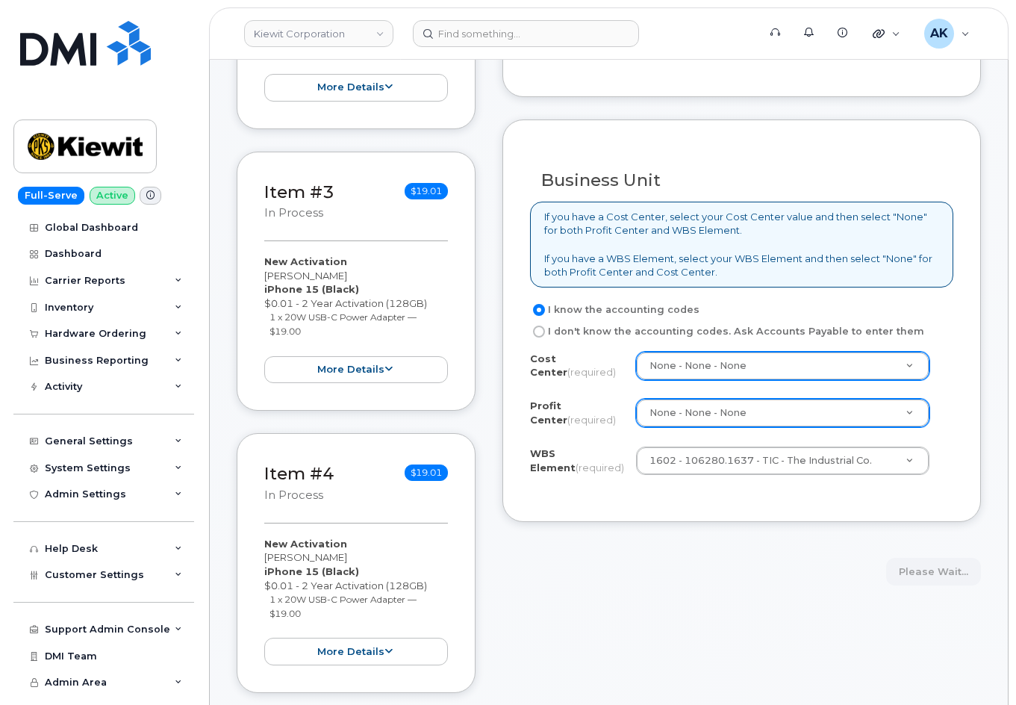
scroll to position [597, 0]
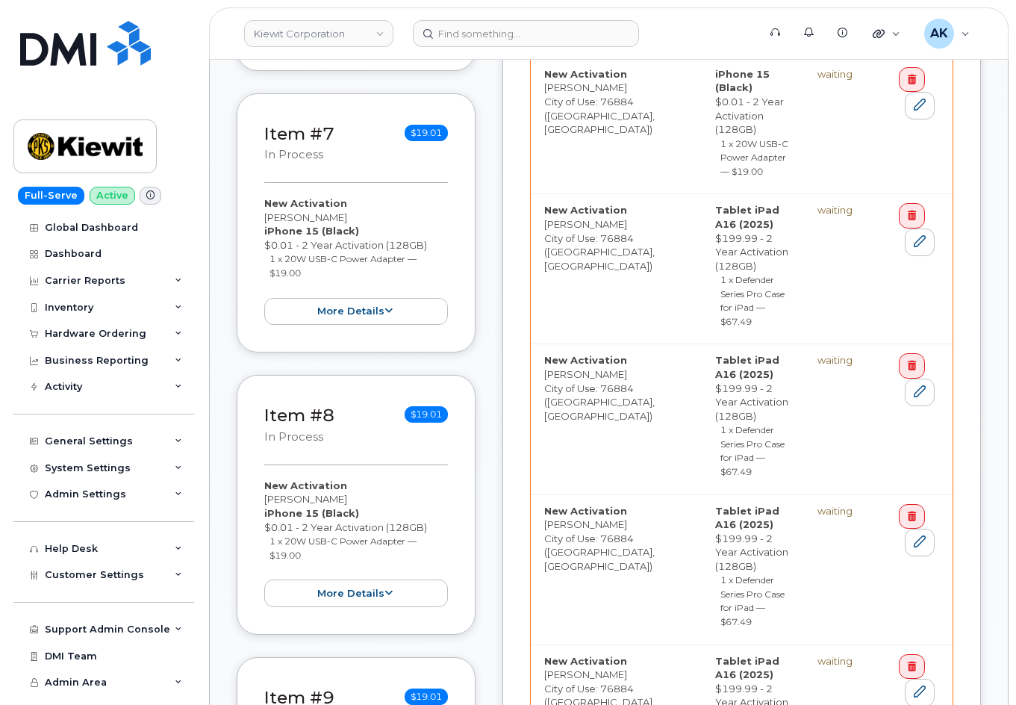
scroll to position [1718, 0]
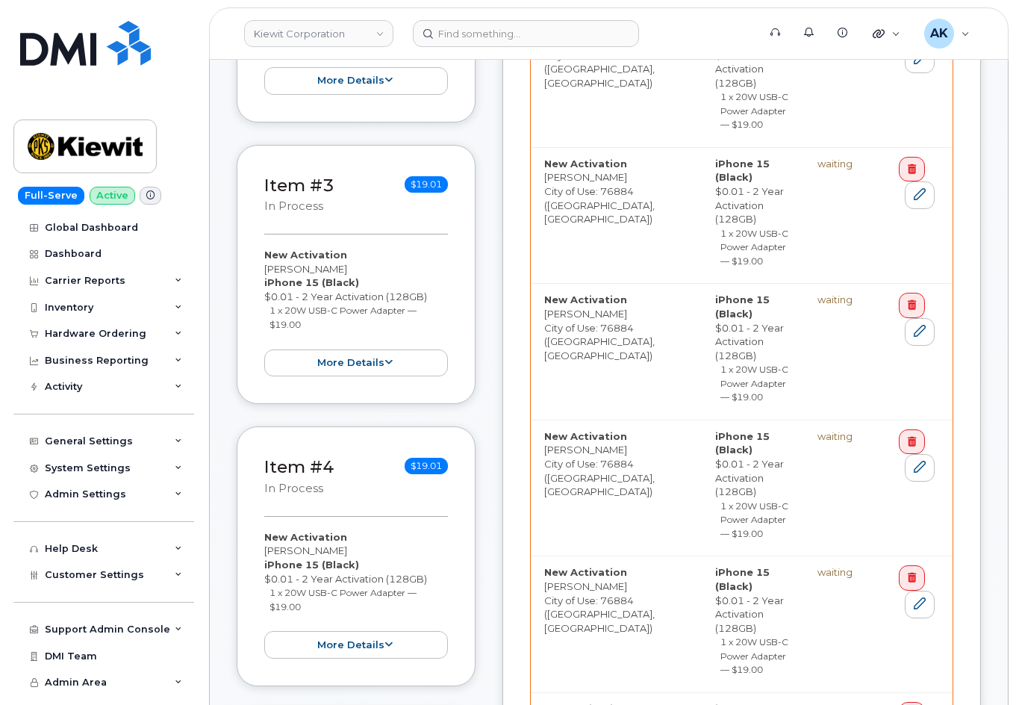
scroll to position [374, 0]
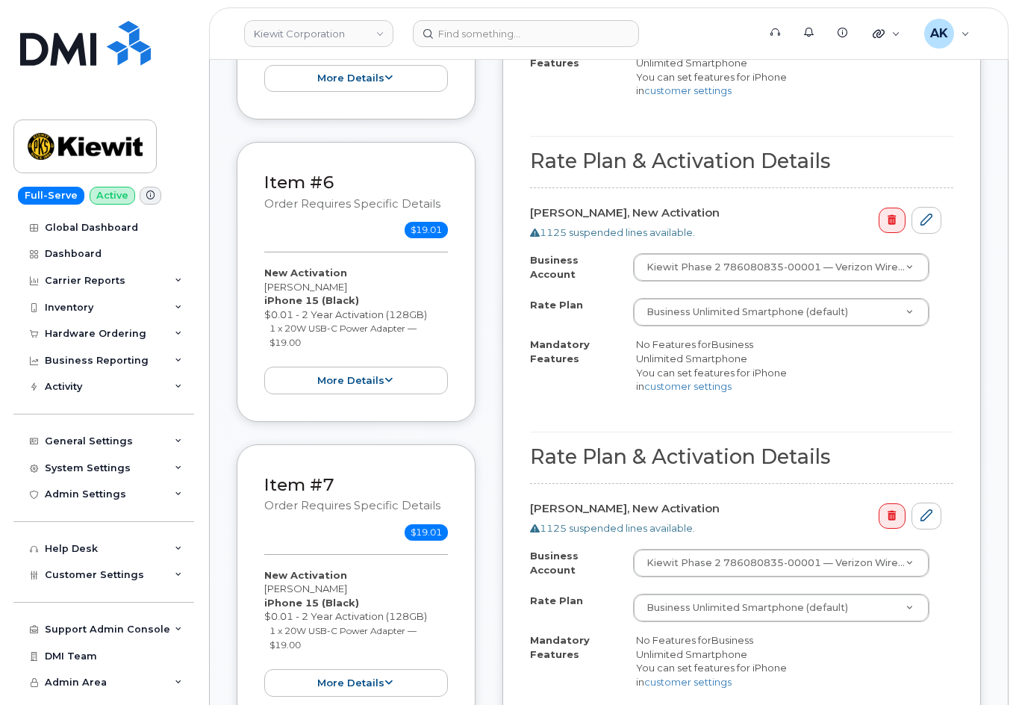
scroll to position [1792, 0]
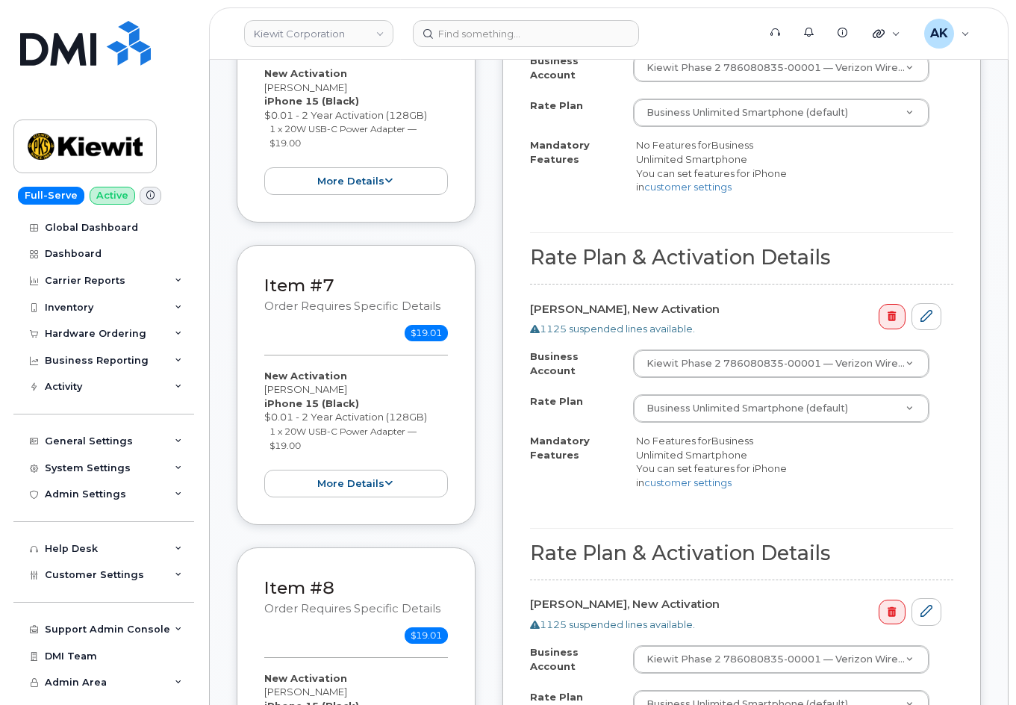
click at [948, 542] on h2 "Rate Plan & Activation Details" at bounding box center [741, 553] width 423 height 22
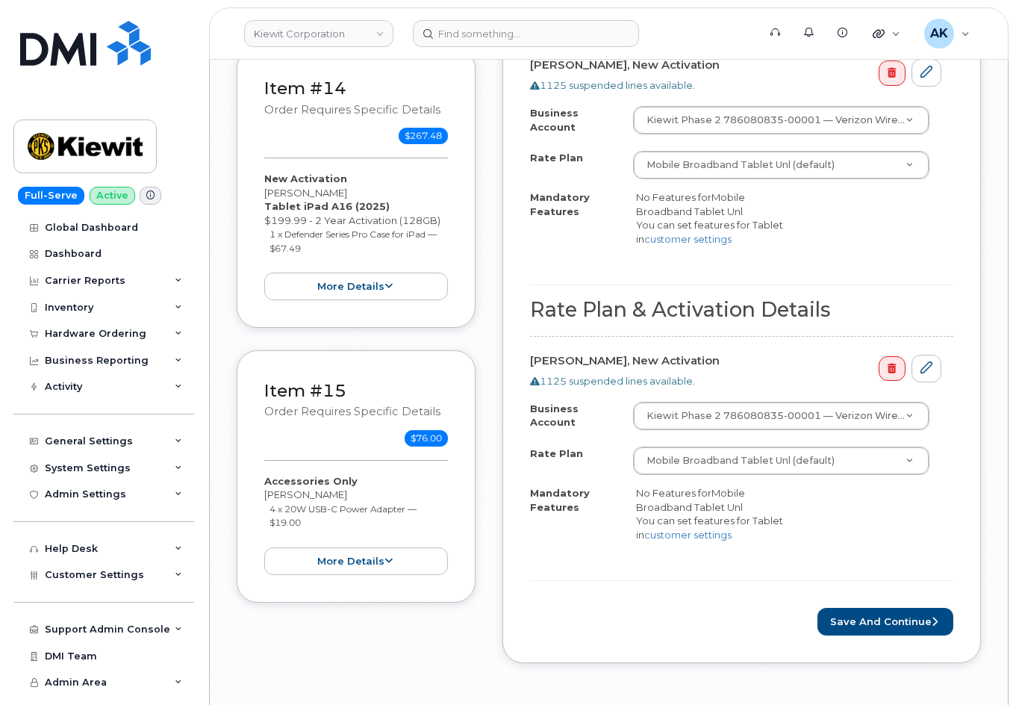
scroll to position [4182, 0]
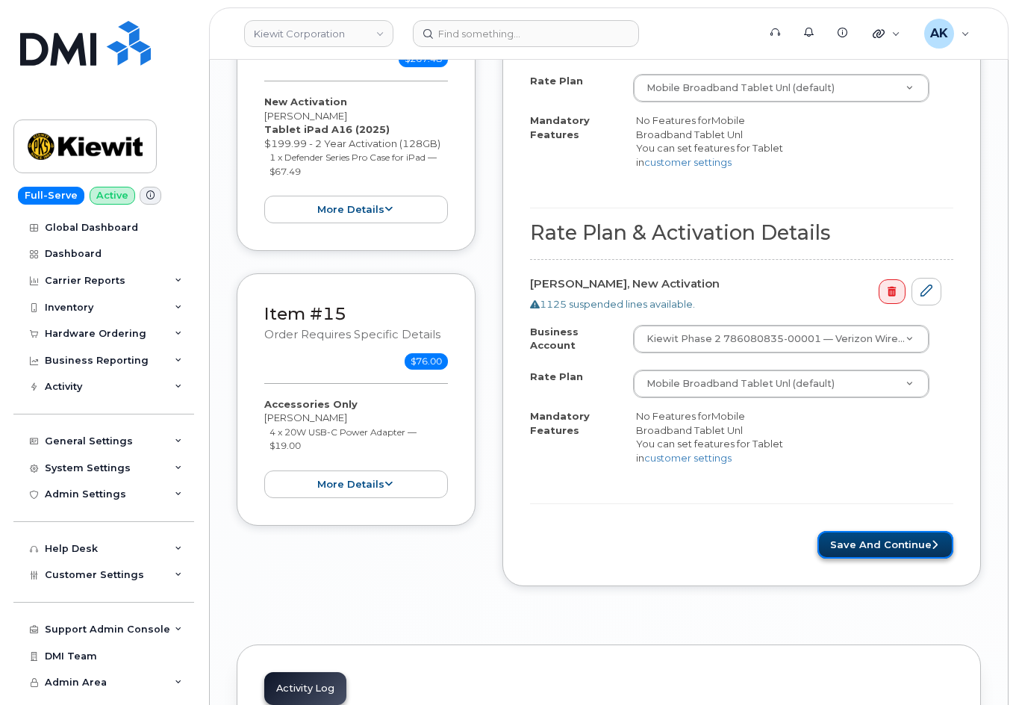
click at [883, 531] on button "Save and Continue" at bounding box center [886, 545] width 136 height 28
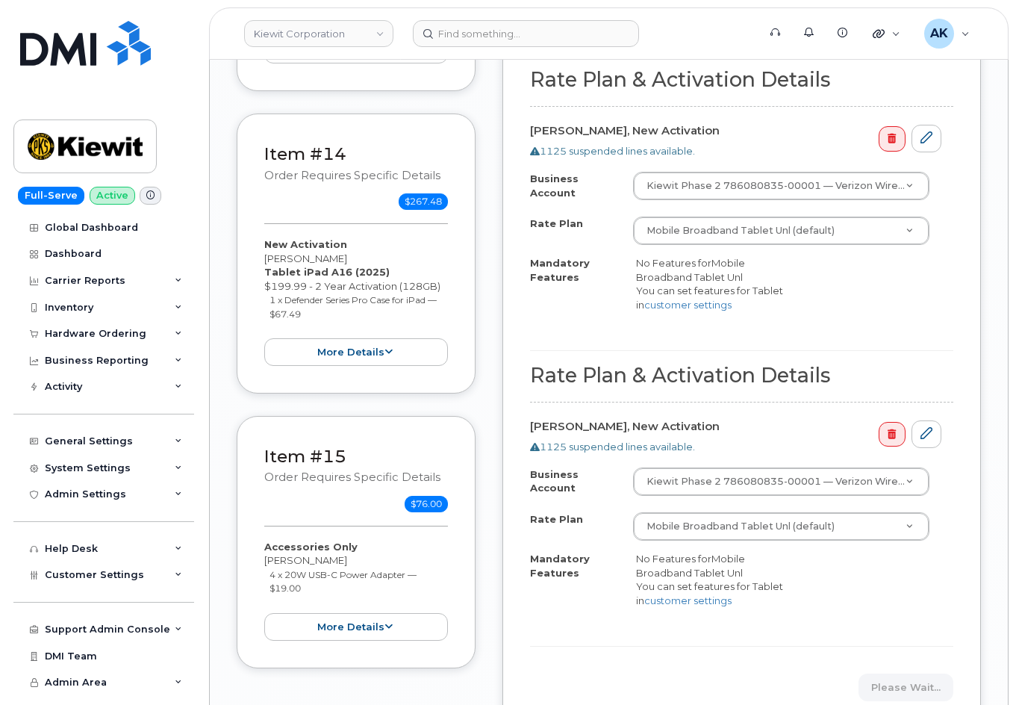
scroll to position [4033, 0]
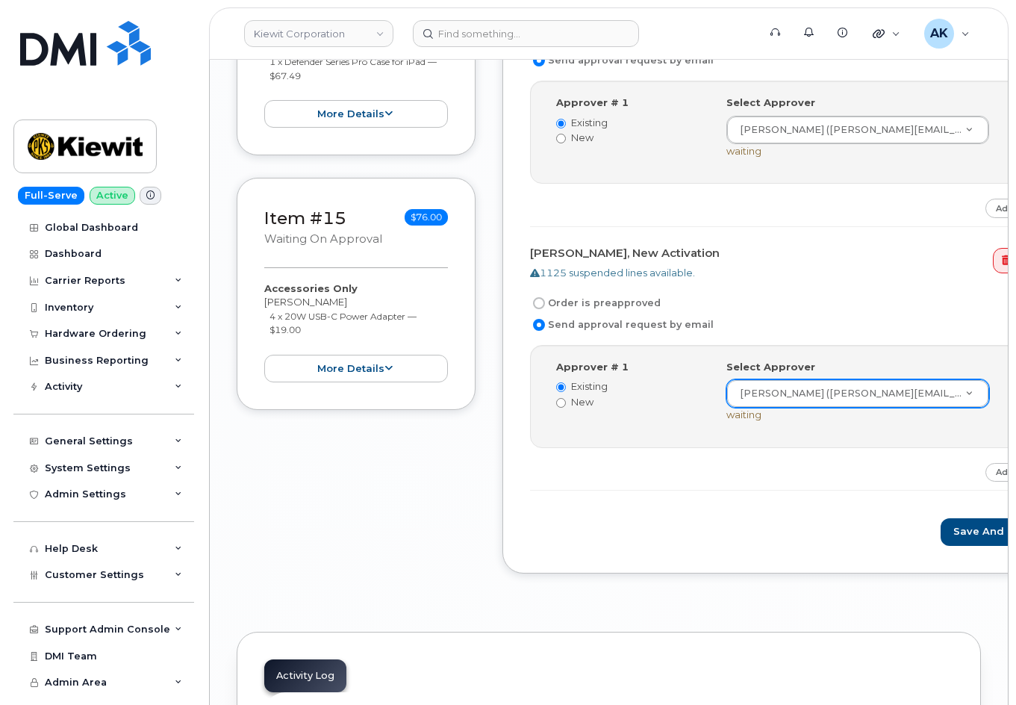
scroll to position [3884, 0]
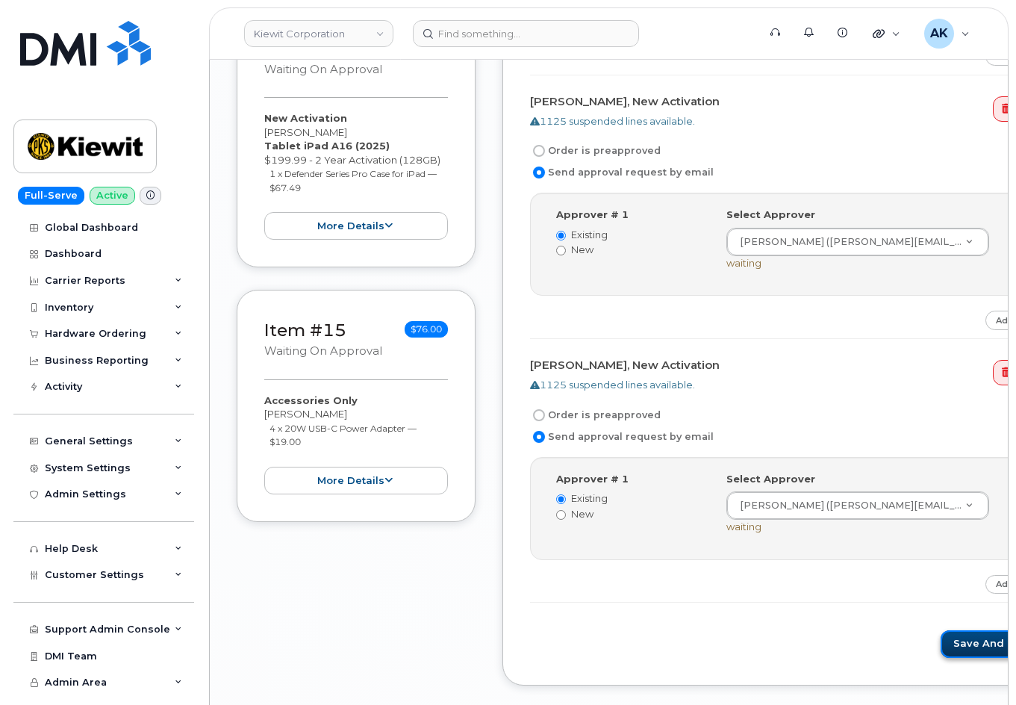
click at [941, 645] on button "Save and Continue" at bounding box center [1004, 644] width 127 height 28
click at [687, 642] on div "Please wait..." at bounding box center [799, 644] width 538 height 28
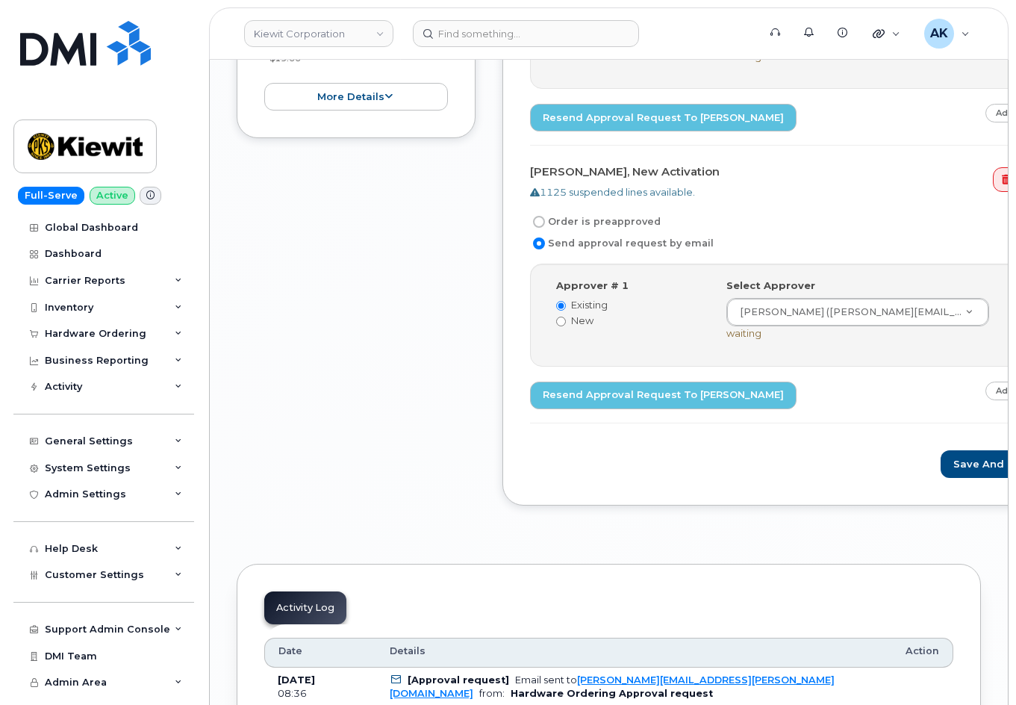
scroll to position [4273, 0]
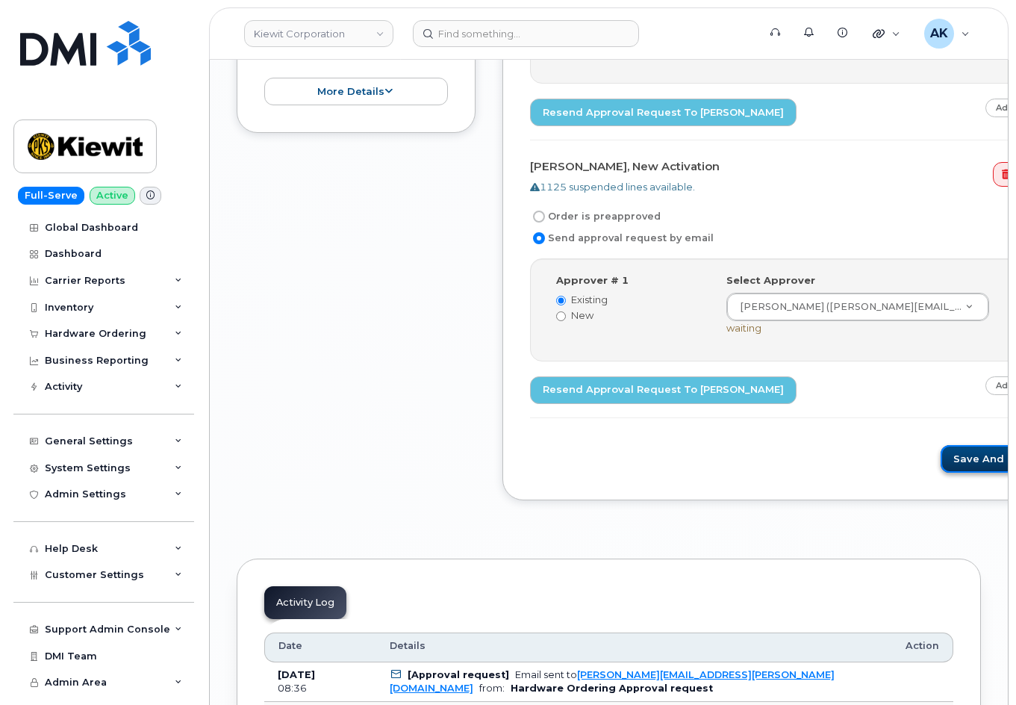
click at [941, 470] on button "Save and Continue" at bounding box center [1004, 459] width 127 height 28
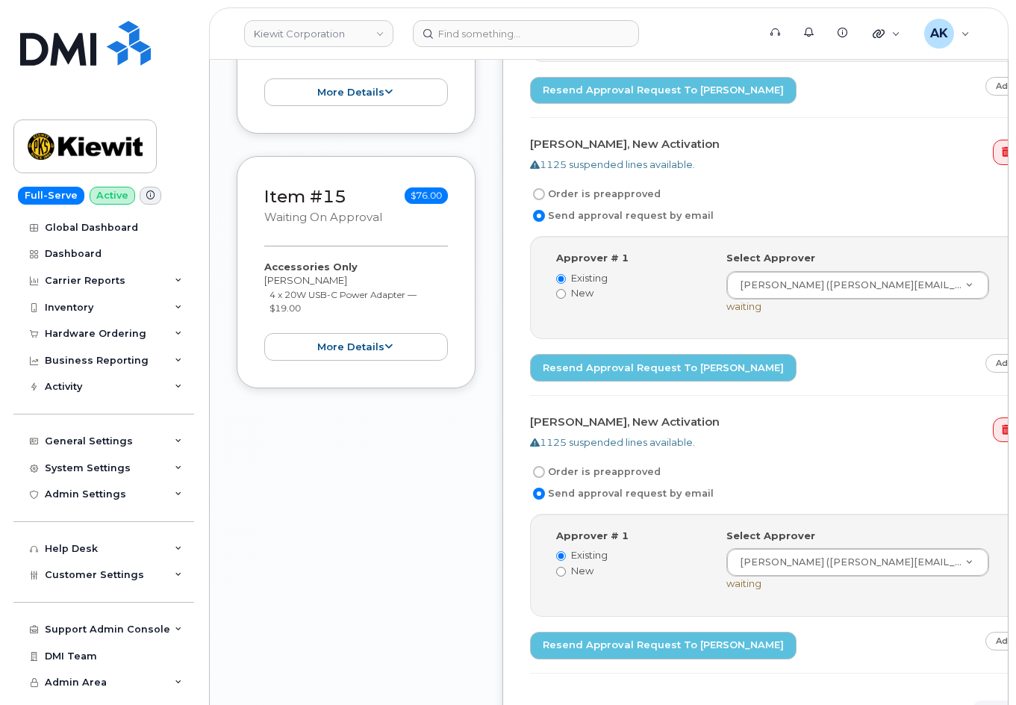
scroll to position [3974, 0]
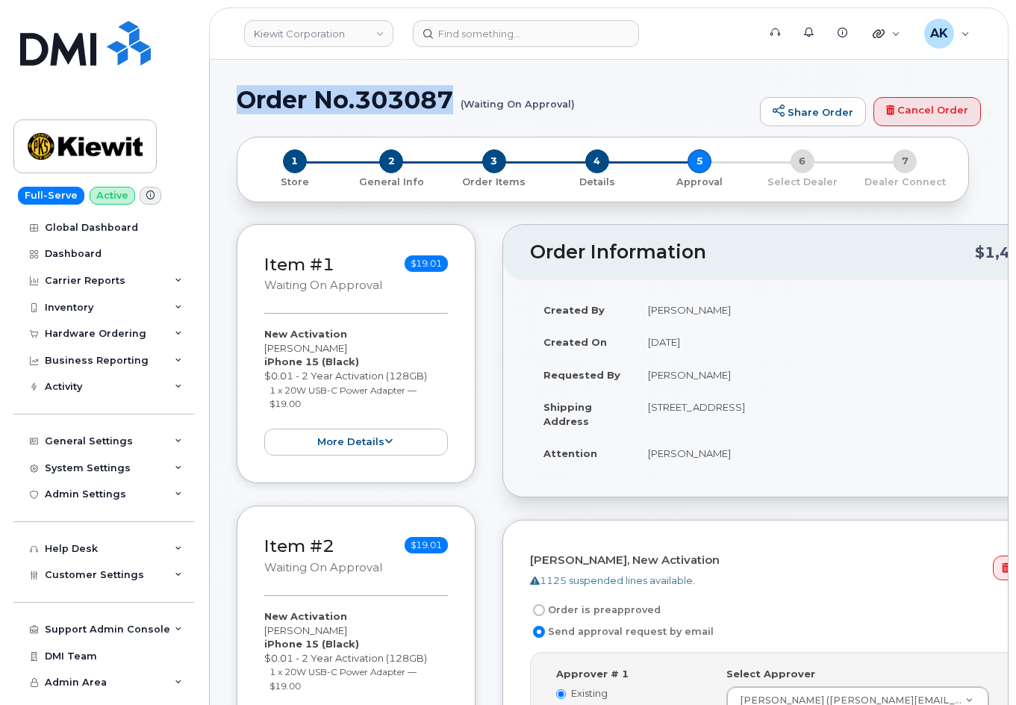
drag, startPoint x: 459, startPoint y: 102, endPoint x: 242, endPoint y: 99, distance: 216.6
click at [242, 99] on h1 "Order No.303087 (Waiting On Approval)" at bounding box center [495, 100] width 516 height 26
copy h1 "Order No.303087"
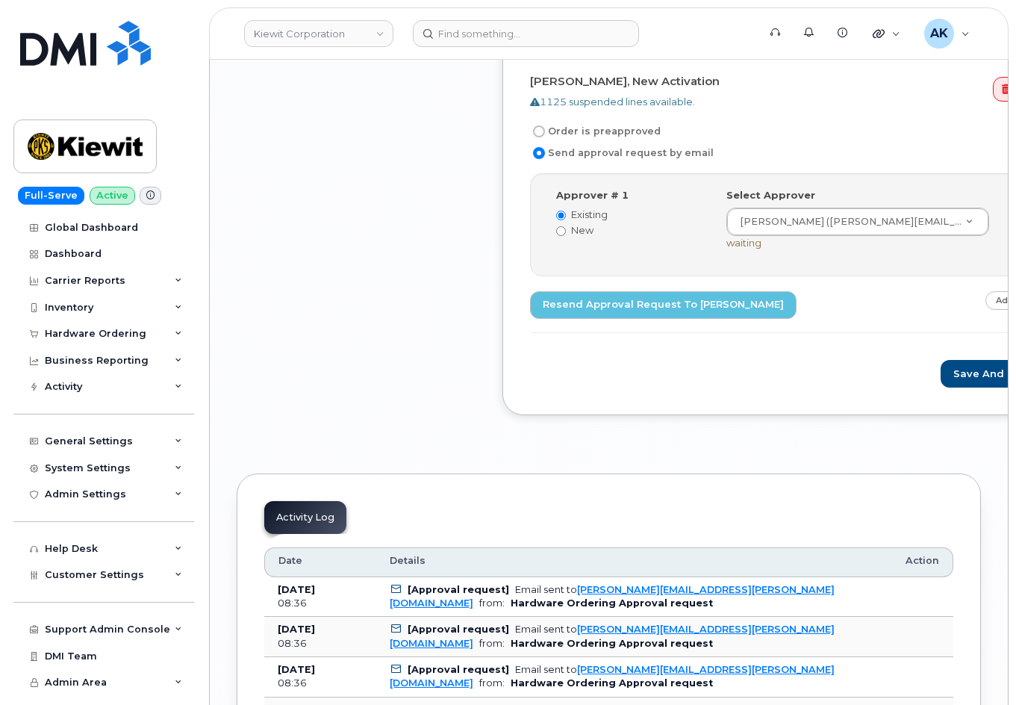
scroll to position [4332, 0]
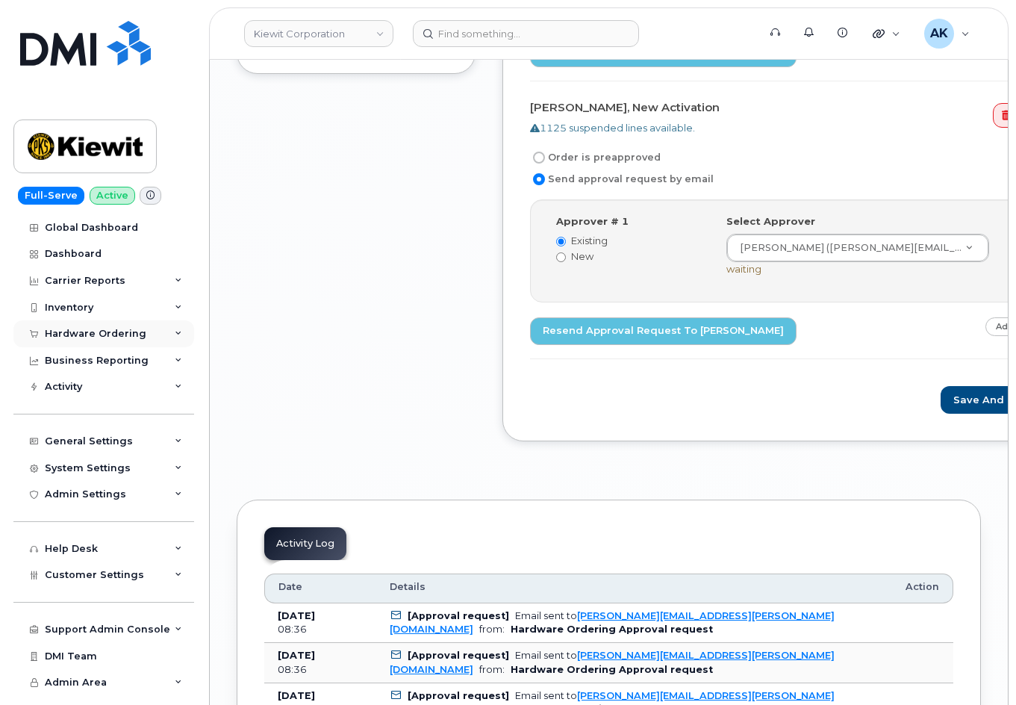
click at [100, 327] on div "Hardware Ordering" at bounding box center [103, 333] width 181 height 27
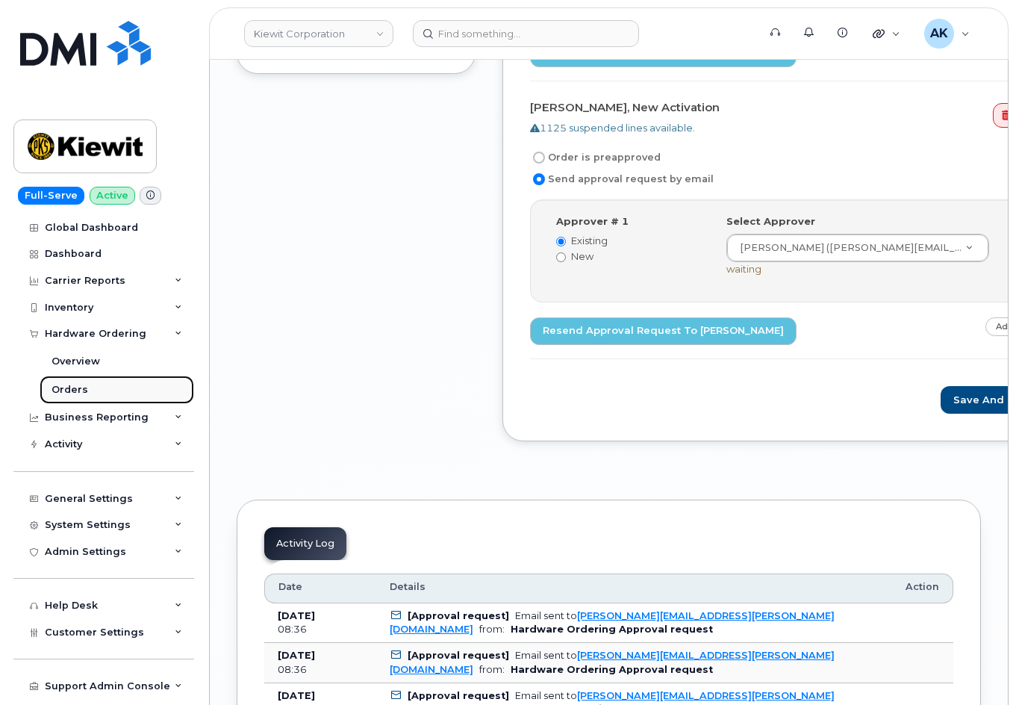
click at [73, 395] on div "Orders" at bounding box center [70, 389] width 37 height 13
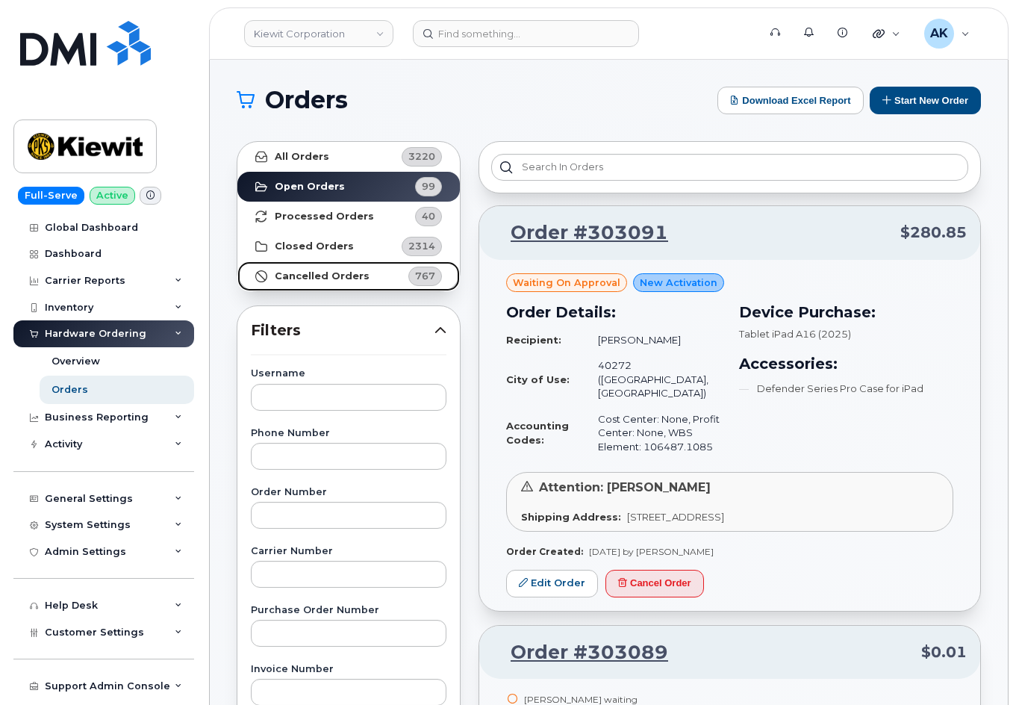
click at [356, 278] on strong "Cancelled Orders" at bounding box center [322, 276] width 95 height 12
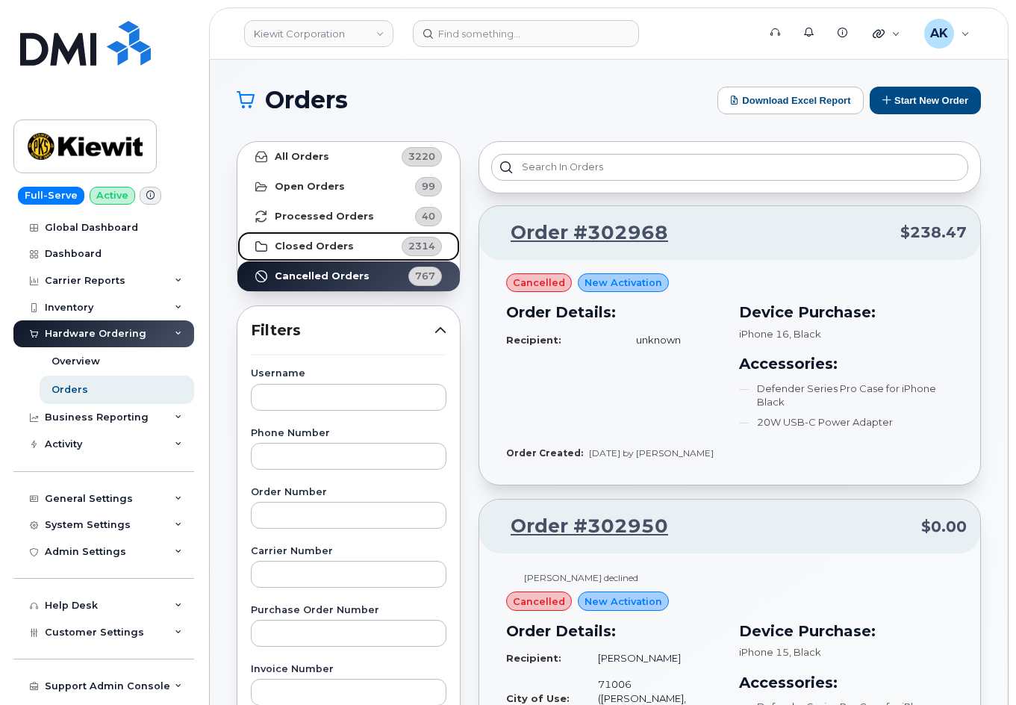
click at [343, 242] on strong "Closed Orders" at bounding box center [314, 246] width 79 height 12
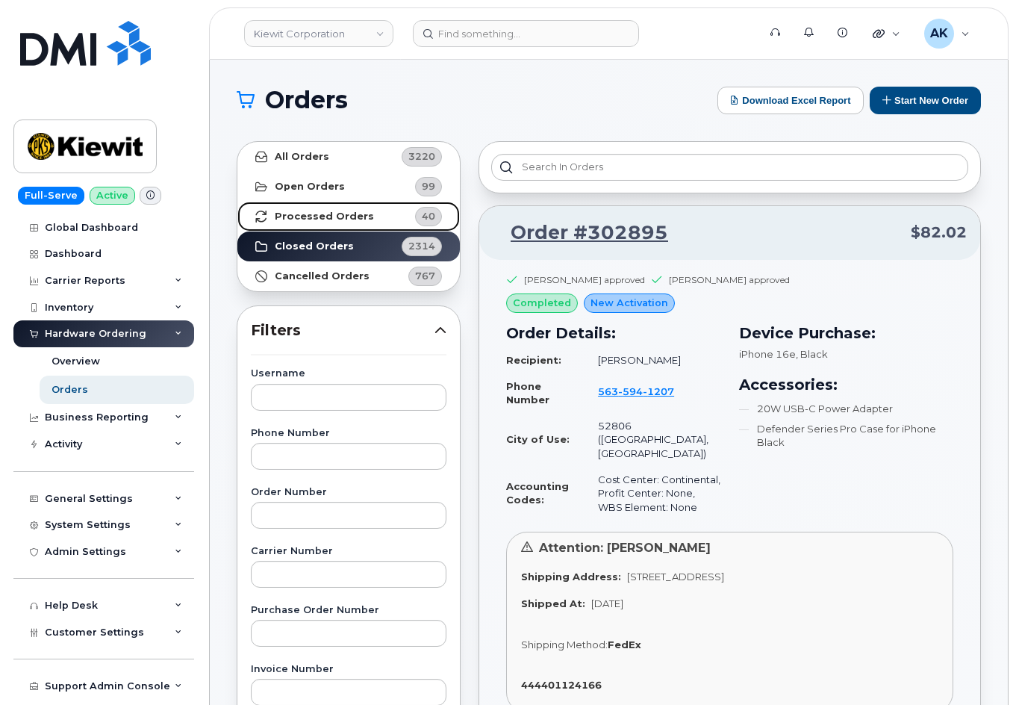
click at [346, 220] on strong "Processed Orders" at bounding box center [324, 217] width 99 height 12
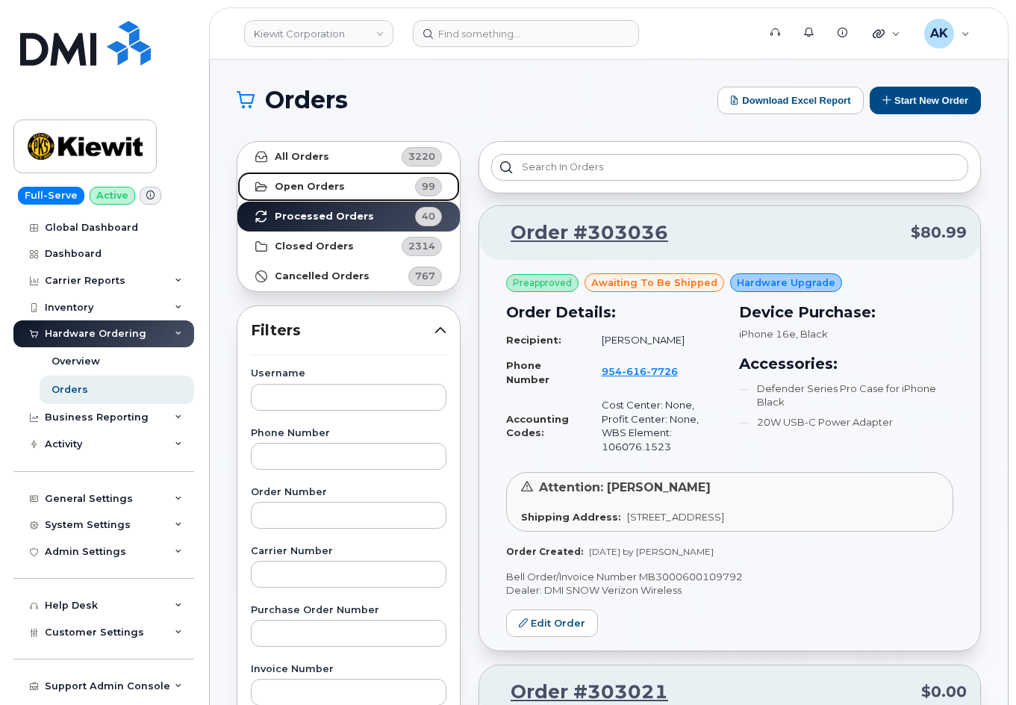
click at [308, 187] on strong "Open Orders" at bounding box center [310, 187] width 70 height 12
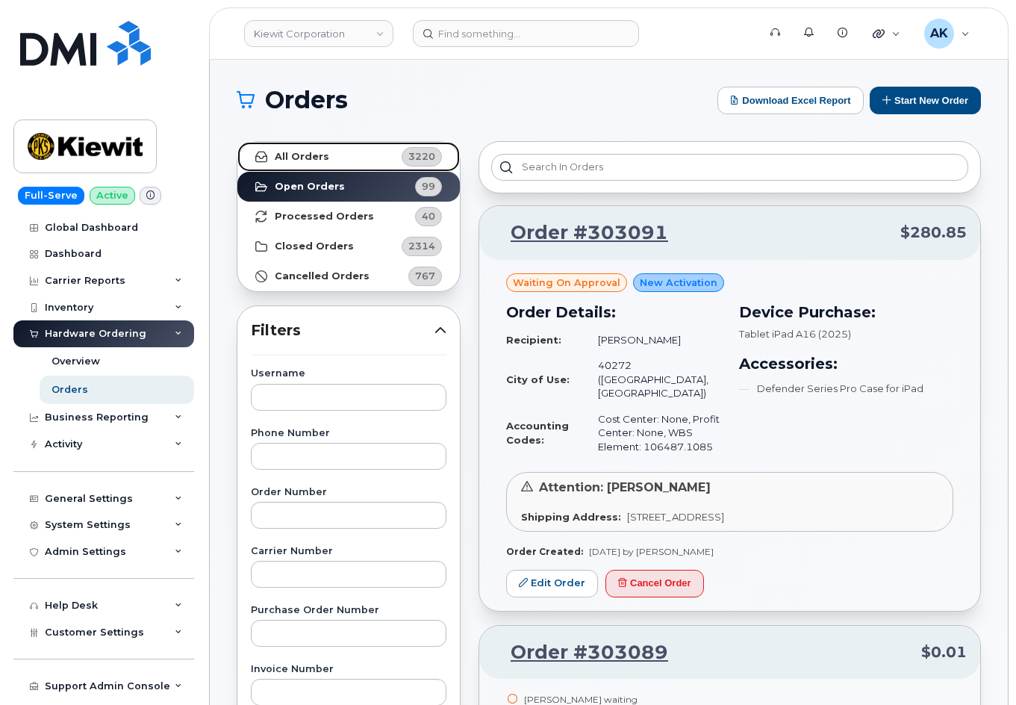
click at [318, 162] on strong "All Orders" at bounding box center [302, 157] width 55 height 12
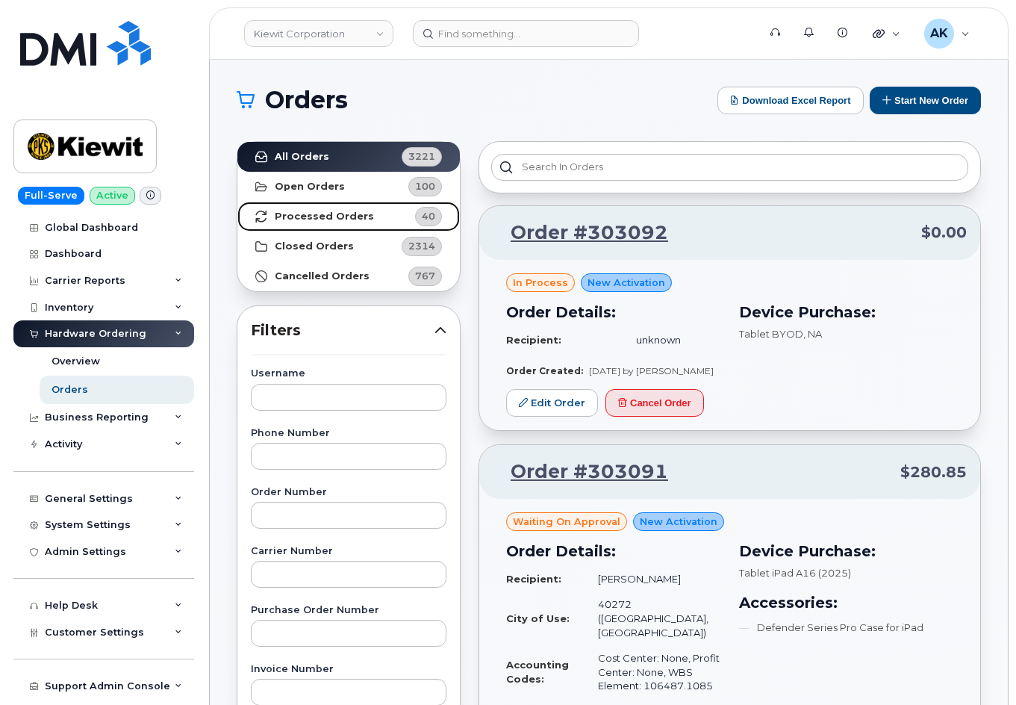
click at [290, 220] on strong "Processed Orders" at bounding box center [324, 217] width 99 height 12
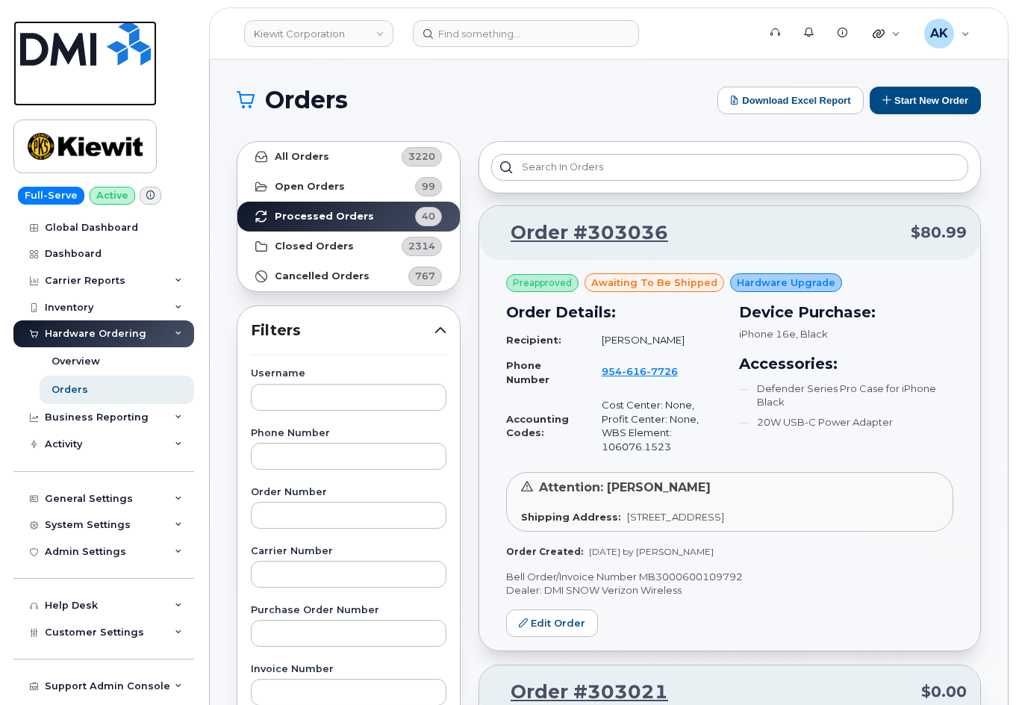
click at [106, 48] on img at bounding box center [85, 43] width 131 height 45
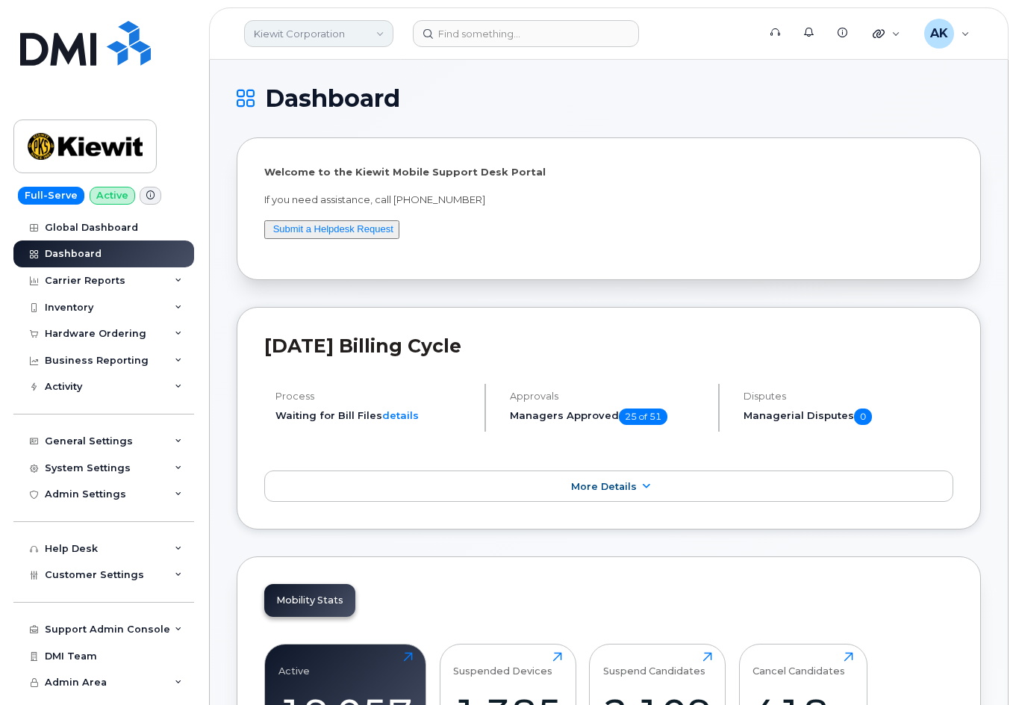
click at [341, 24] on link "Kiewit Corporation" at bounding box center [318, 33] width 149 height 27
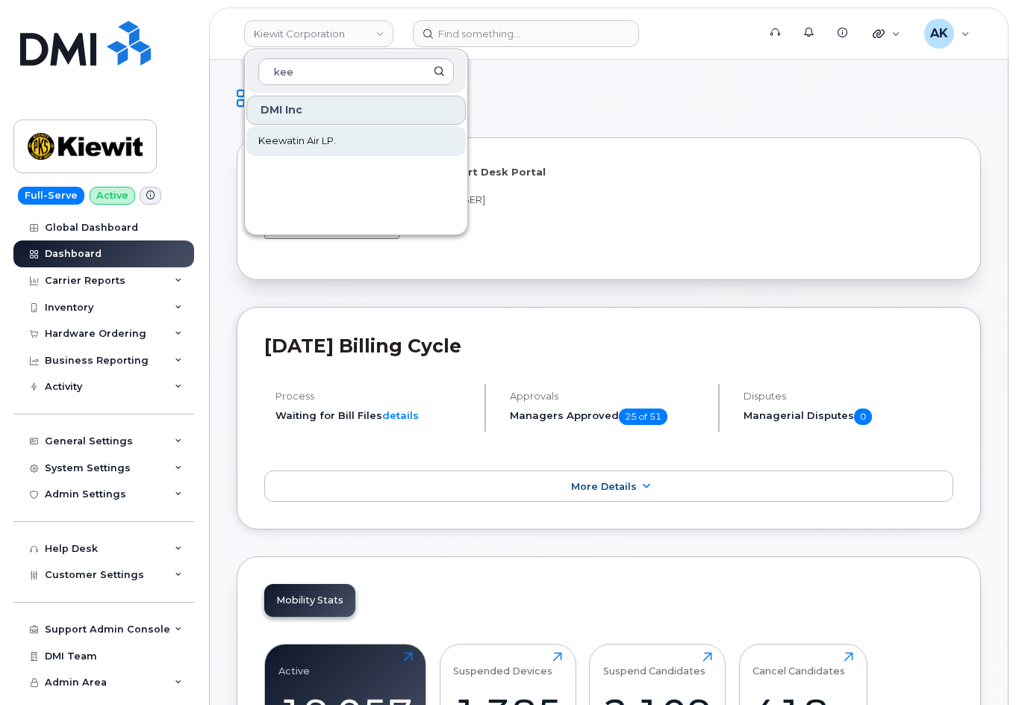
type input "kee"
click at [350, 135] on link "Keewatin Air LP." at bounding box center [356, 141] width 220 height 30
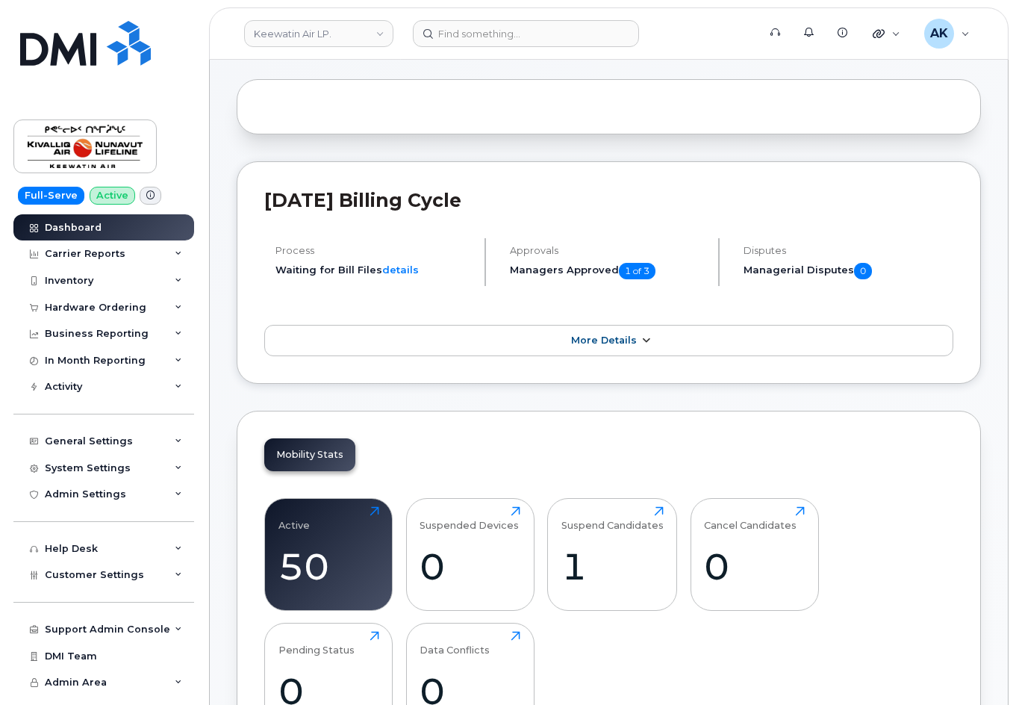
scroll to position [75, 0]
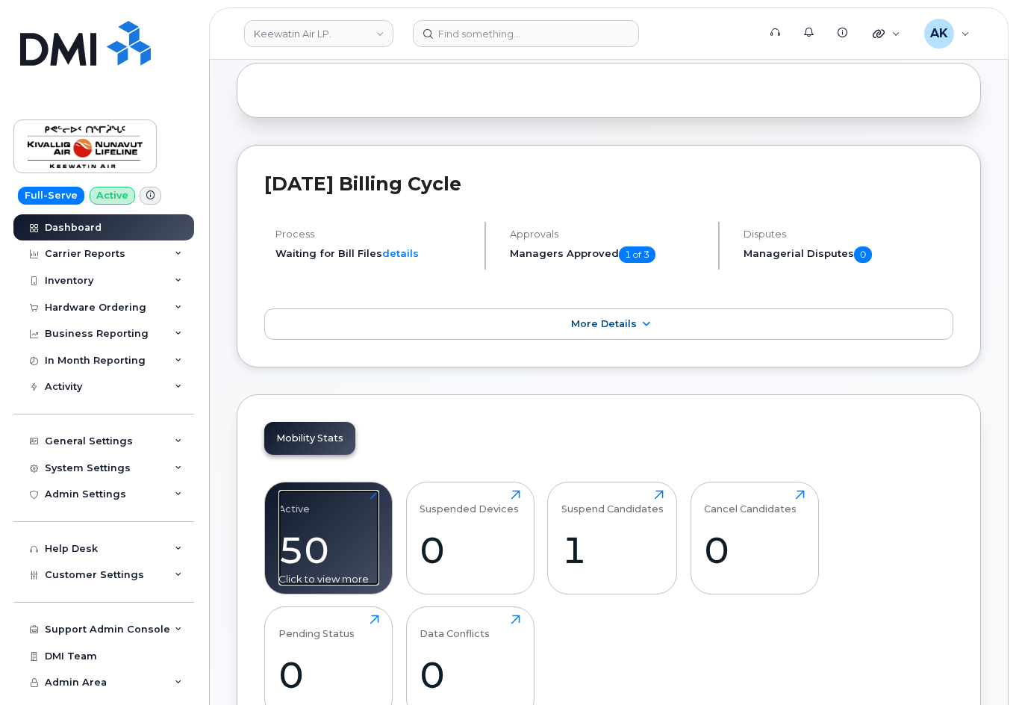
click at [346, 530] on div "50" at bounding box center [329, 550] width 101 height 44
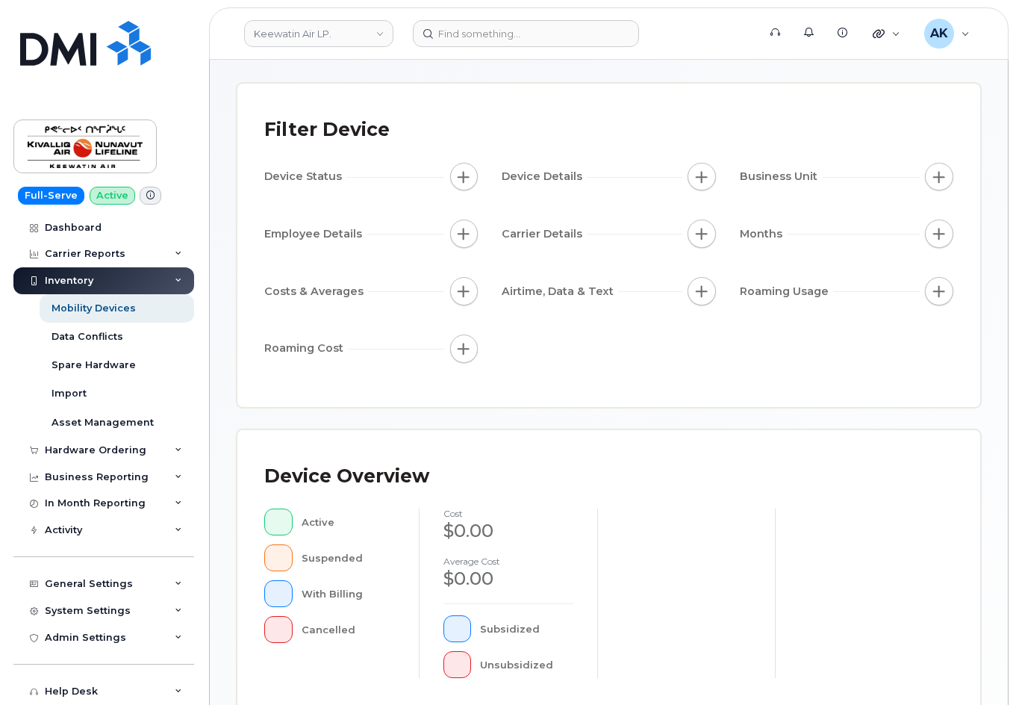
scroll to position [149, 0]
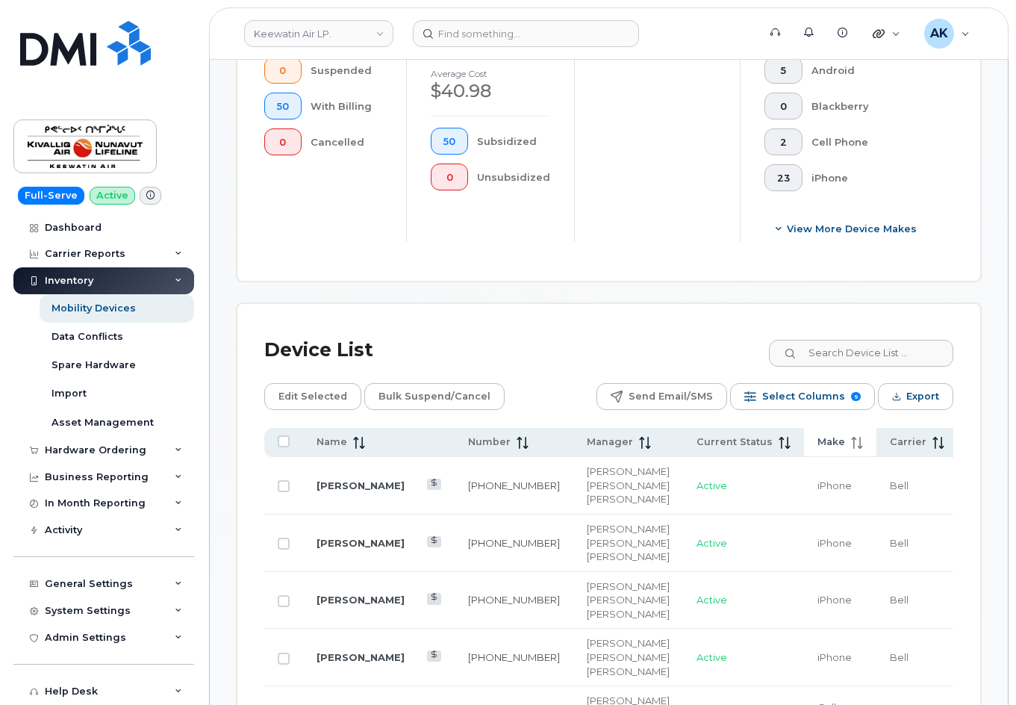
scroll to position [597, 0]
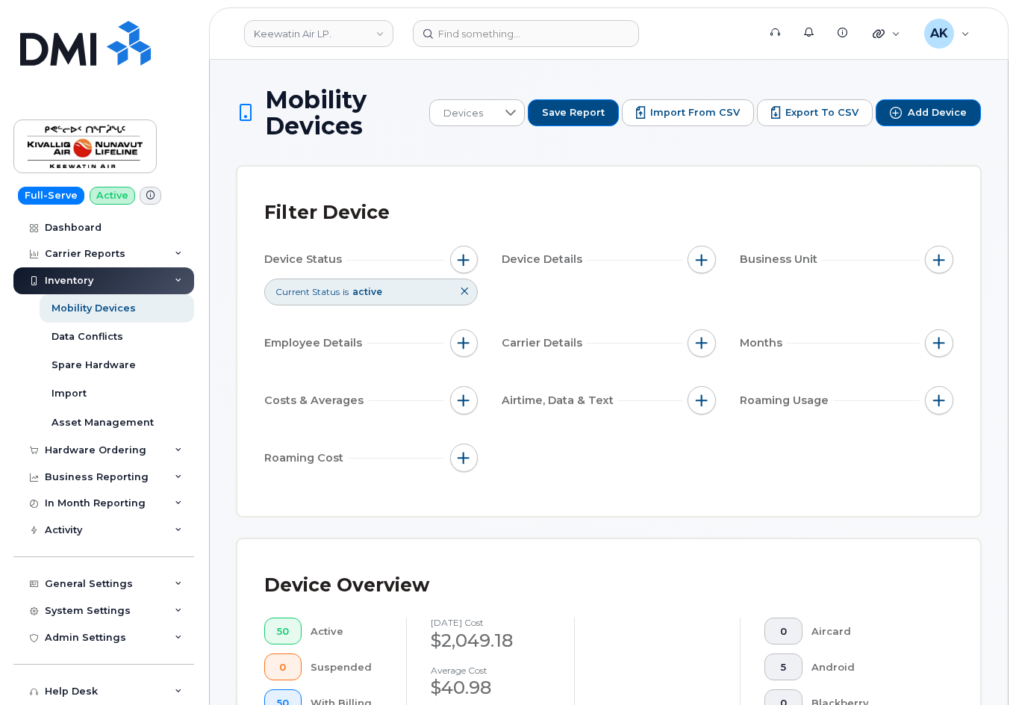
click at [648, 497] on div "Filter Device Device Status Current Status is active Device Details Business Un…" at bounding box center [608, 342] width 743 height 350
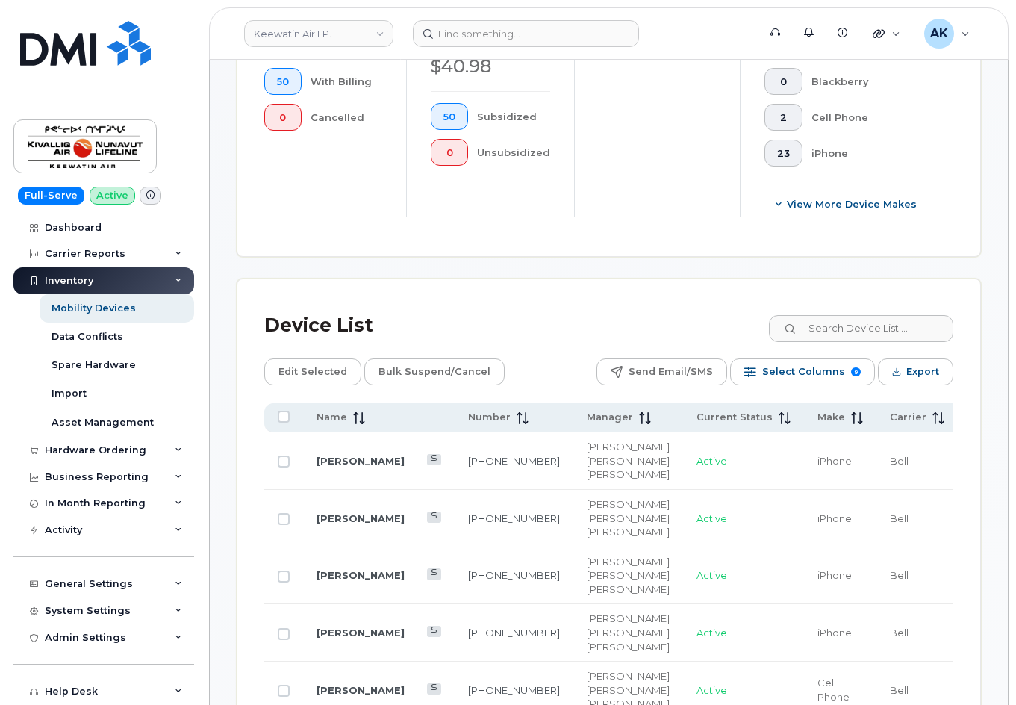
scroll to position [747, 0]
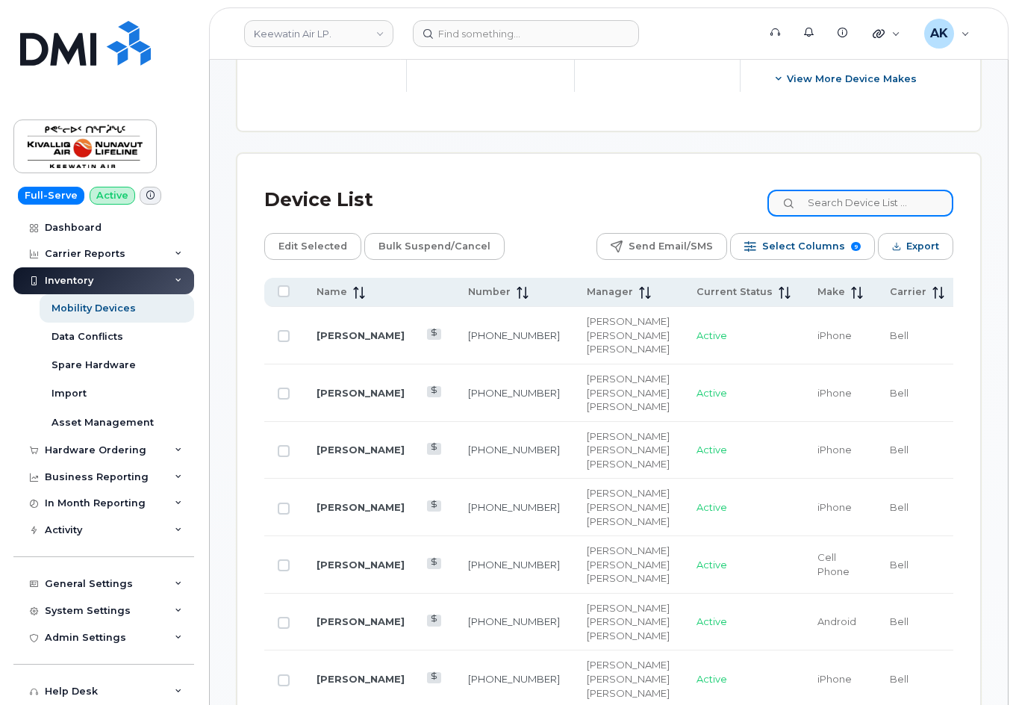
click at [827, 202] on input at bounding box center [861, 203] width 186 height 27
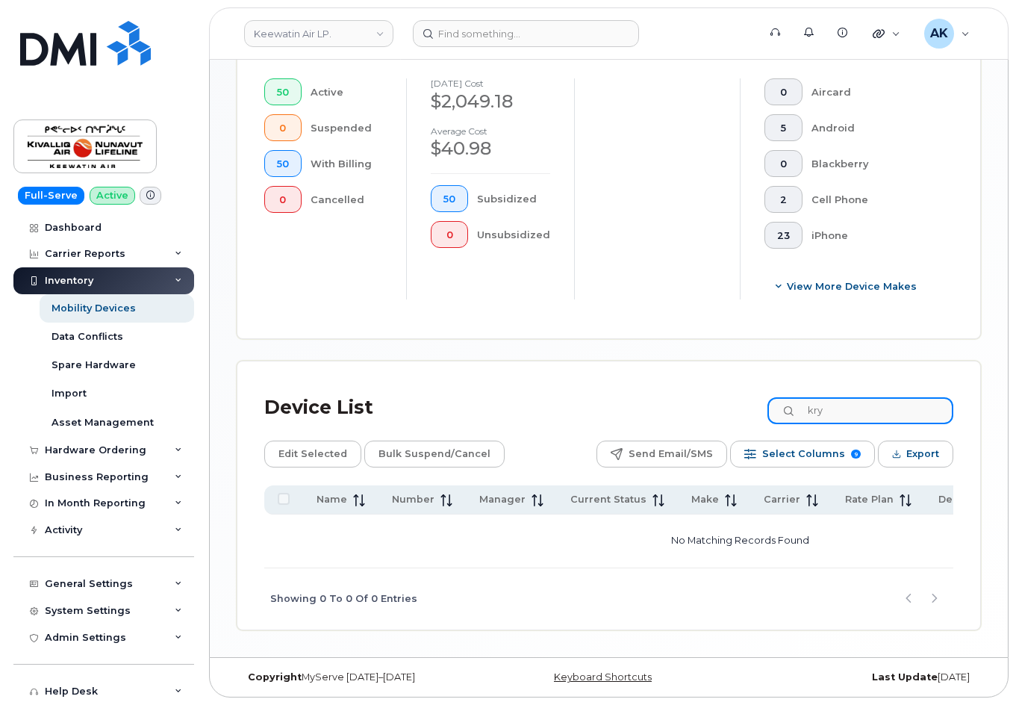
scroll to position [544, 0]
type input "k"
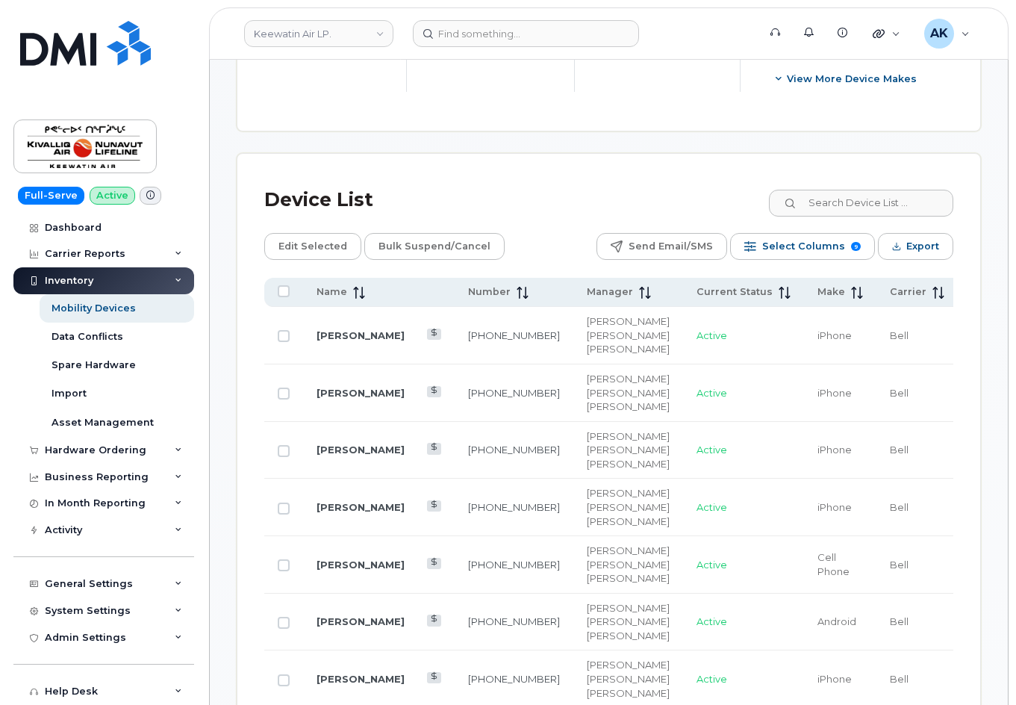
click at [178, 282] on div "Inventory" at bounding box center [103, 280] width 181 height 27
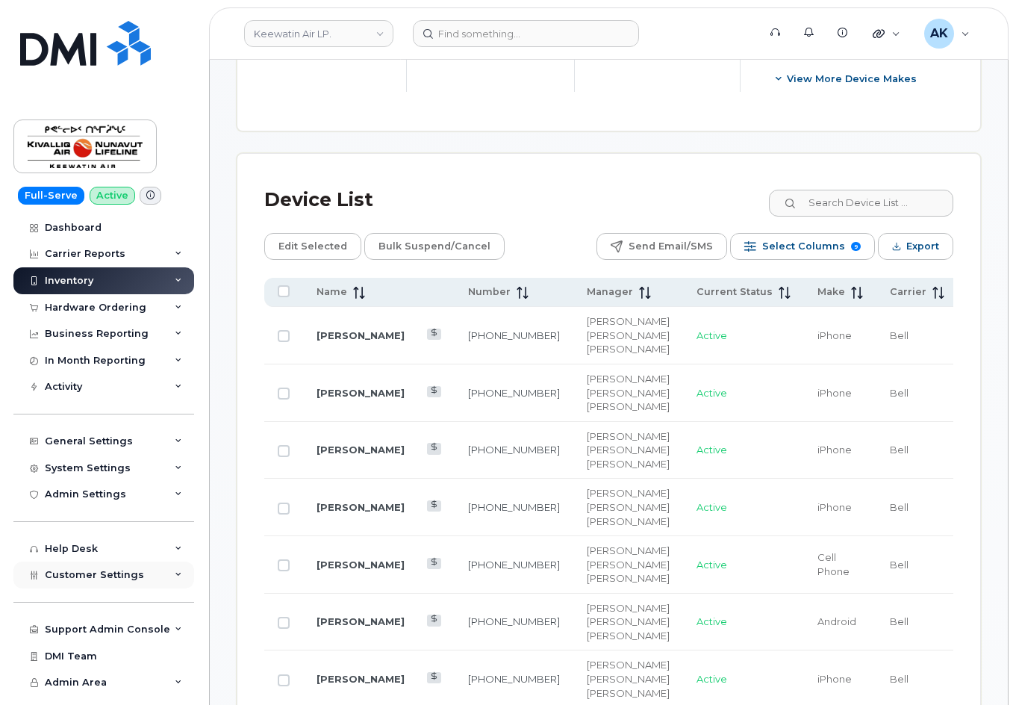
click at [178, 572] on icon at bounding box center [178, 574] width 7 height 7
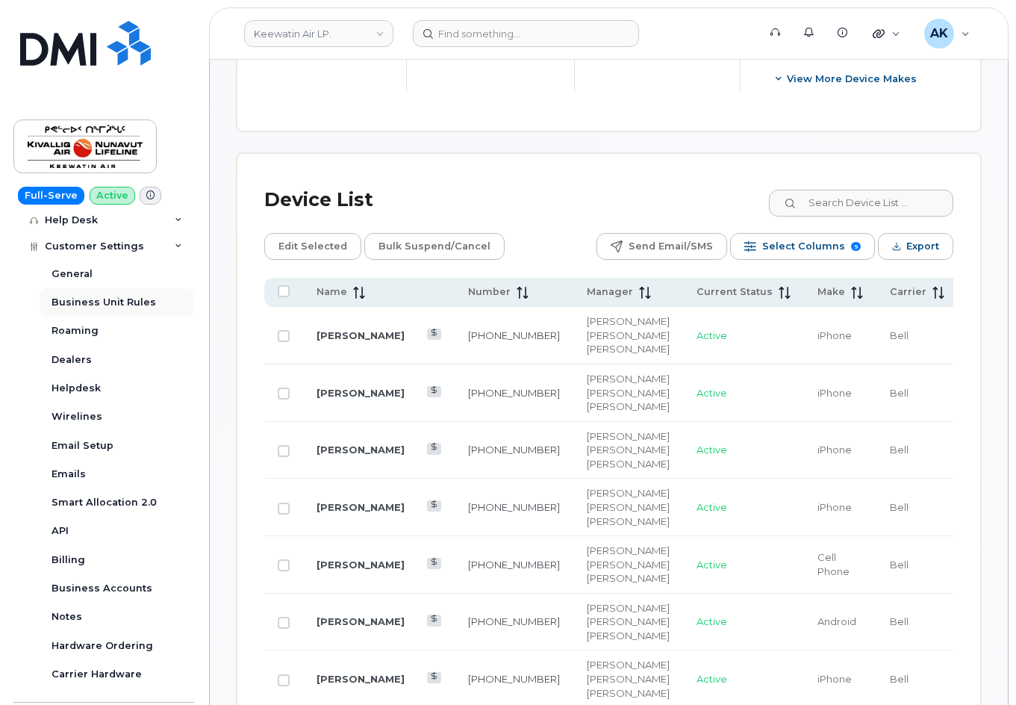
scroll to position [344, 0]
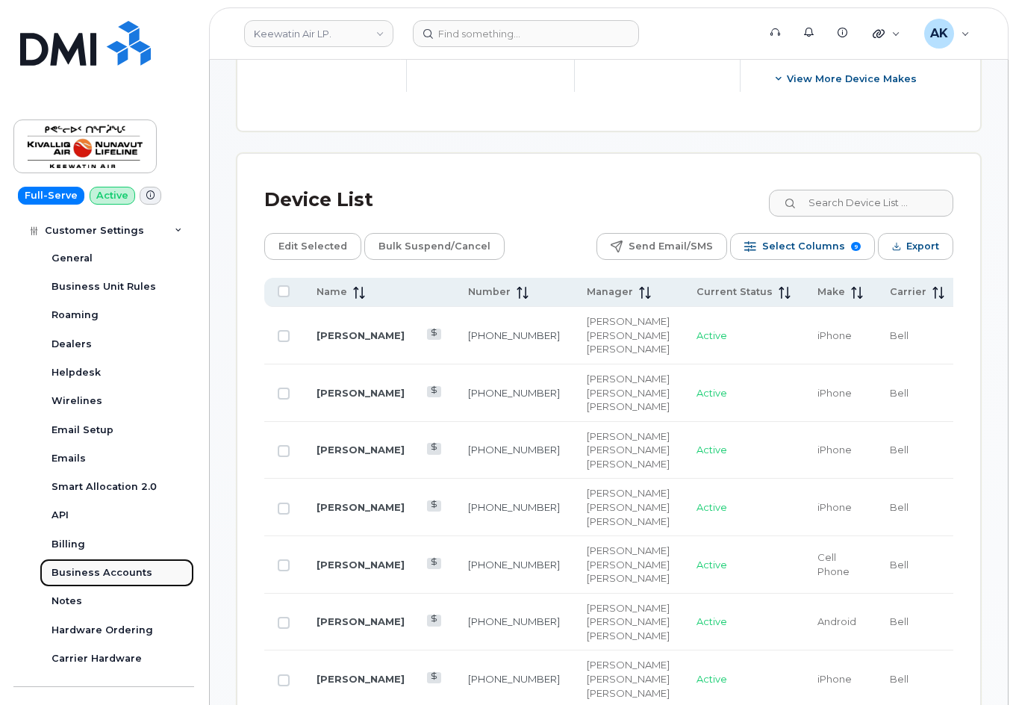
click at [117, 573] on div "Business Accounts" at bounding box center [102, 572] width 101 height 13
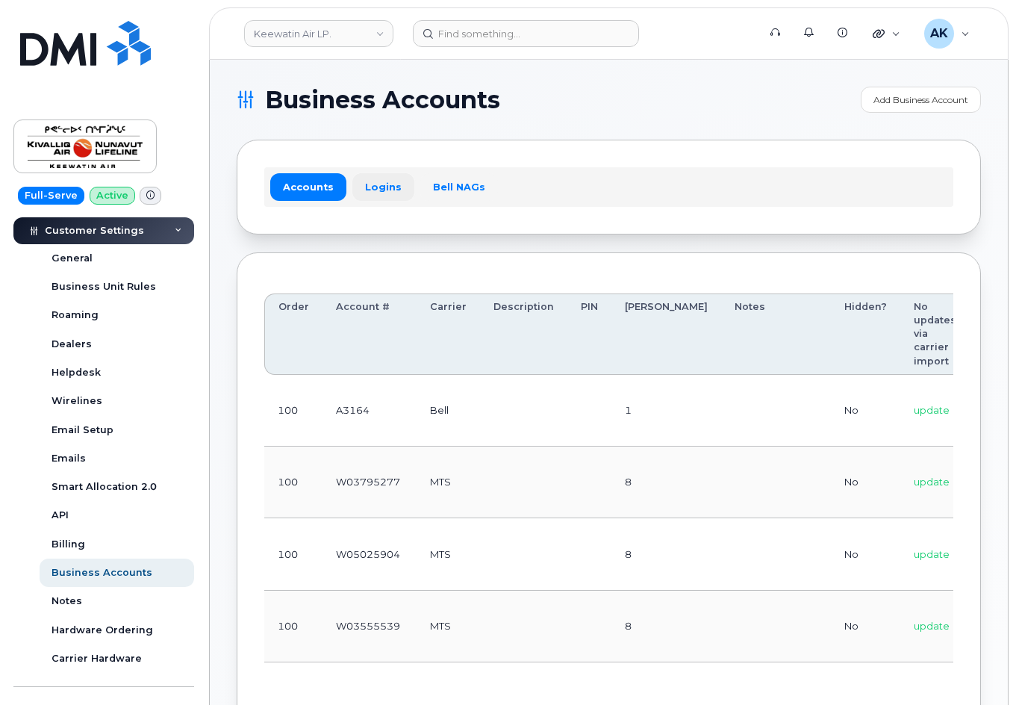
click at [362, 198] on link "Logins" at bounding box center [384, 186] width 62 height 27
